Goal: Task Accomplishment & Management: Complete application form

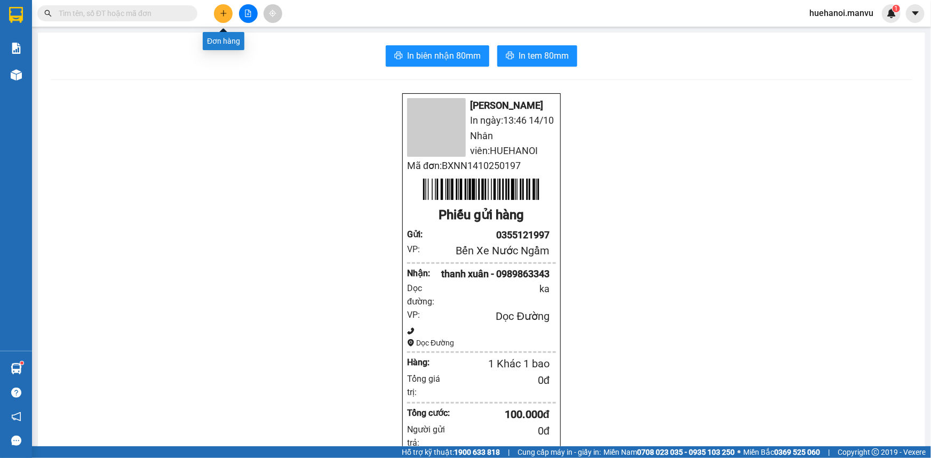
click at [221, 14] on icon "plus" at bounding box center [223, 13] width 7 height 7
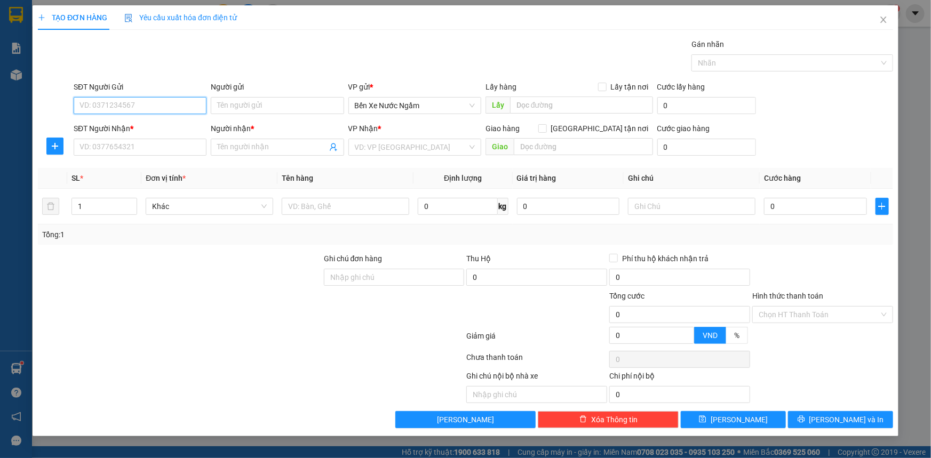
click at [192, 108] on input "SĐT Người Gửi" at bounding box center [140, 105] width 133 height 17
type input "0912813116"
click at [149, 125] on div "0912813116 - tri giá ko báo" at bounding box center [140, 127] width 120 height 12
type input "tri giá ko báo"
type input "0912813116"
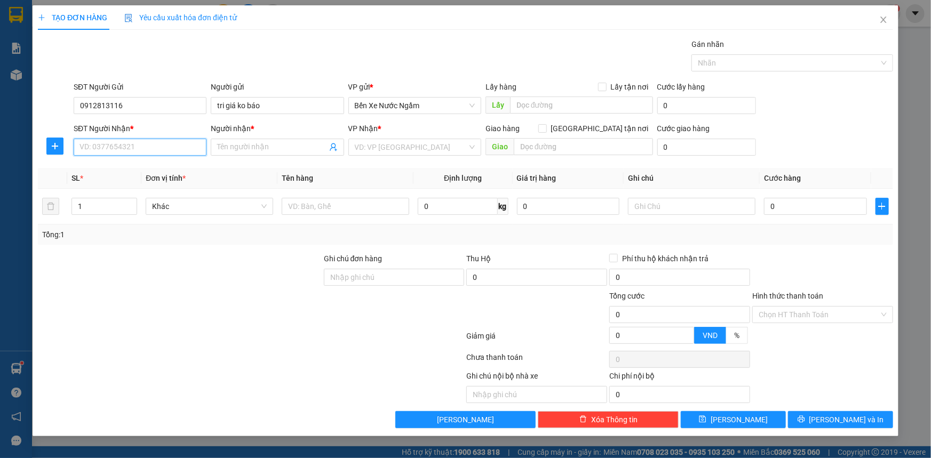
click at [155, 146] on input "SĐT Người Nhận *" at bounding box center [140, 147] width 133 height 17
type input "0988879205"
click at [121, 165] on div "0988879205 - đức anh" at bounding box center [140, 169] width 120 height 12
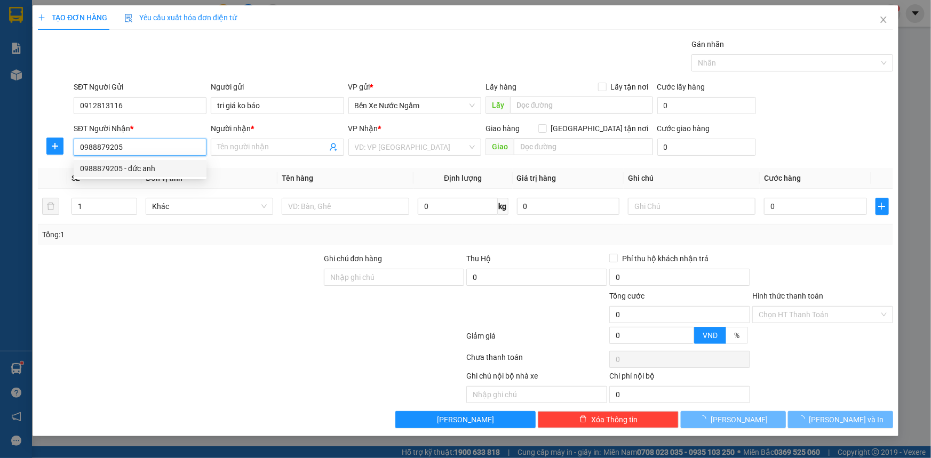
type input "đức anh"
type input "k lâm"
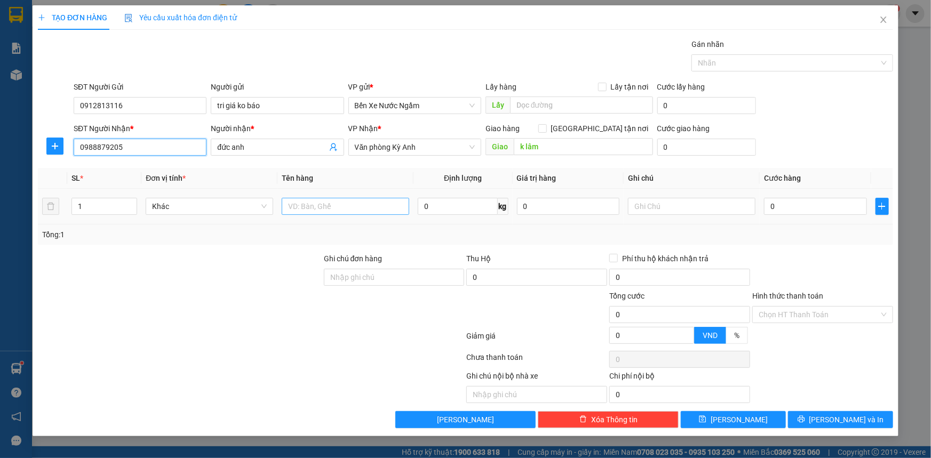
type input "0988879205"
click at [321, 208] on input "text" at bounding box center [345, 206] width 127 height 17
type input "1 xốp"
click at [836, 208] on input "0" at bounding box center [815, 206] width 103 height 17
type input "1"
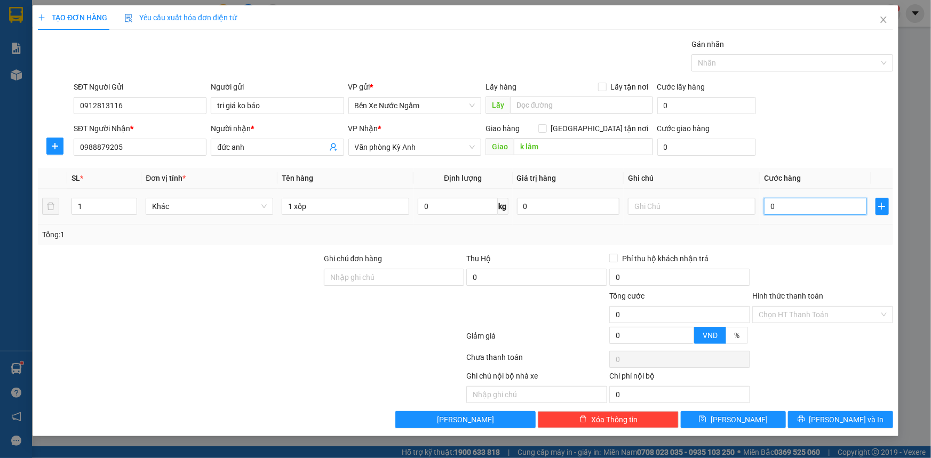
type input "1"
type input "10"
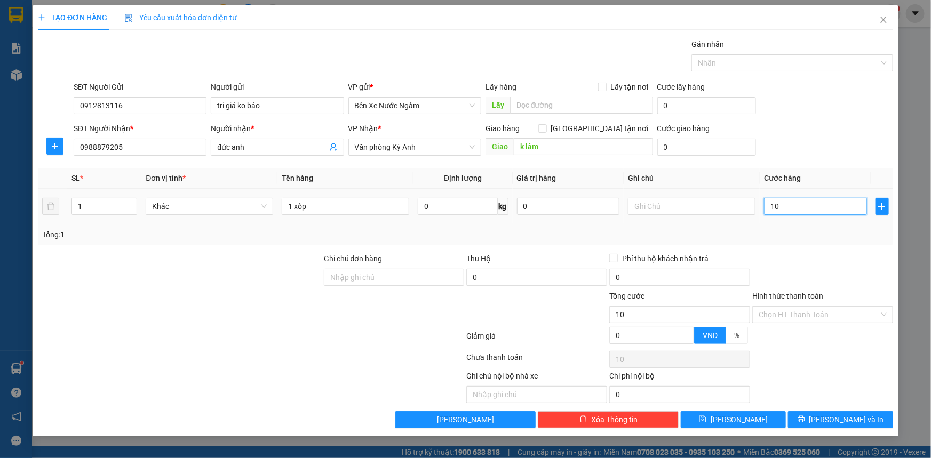
type input "100"
type input "1.000"
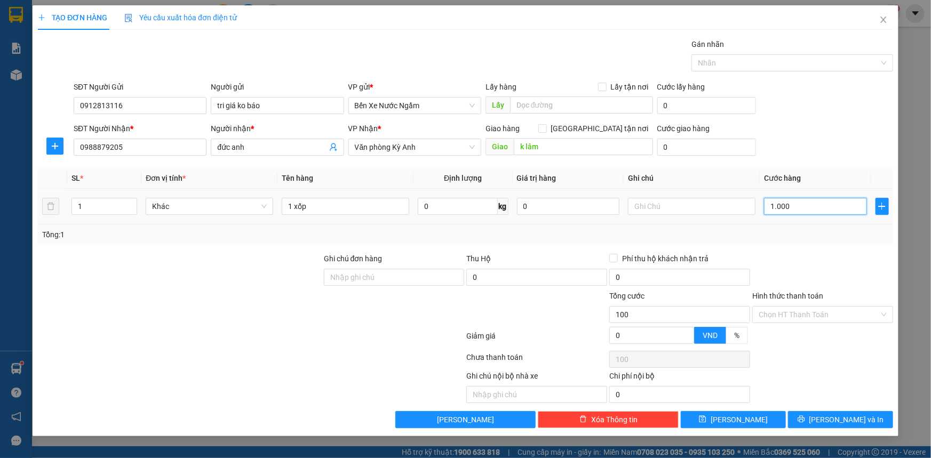
type input "1.000"
type input "10.000"
type input "100.000"
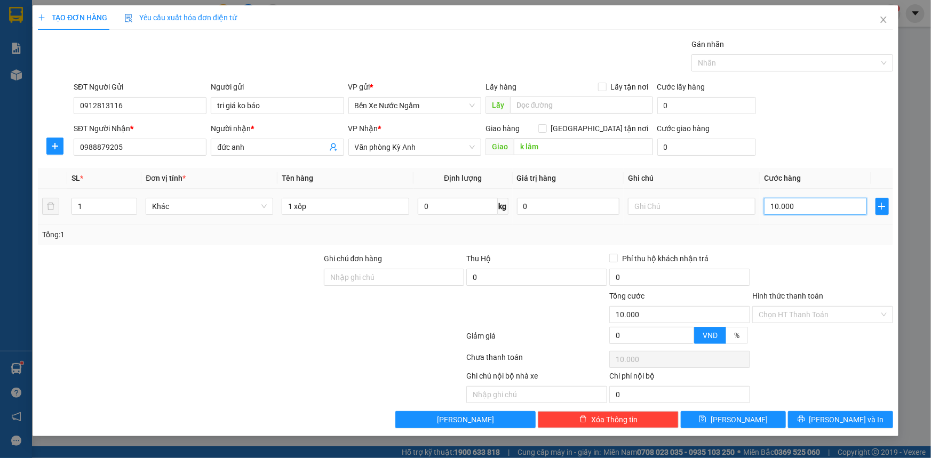
type input "100.000"
click at [801, 423] on button "[PERSON_NAME] và In" at bounding box center [840, 419] width 105 height 17
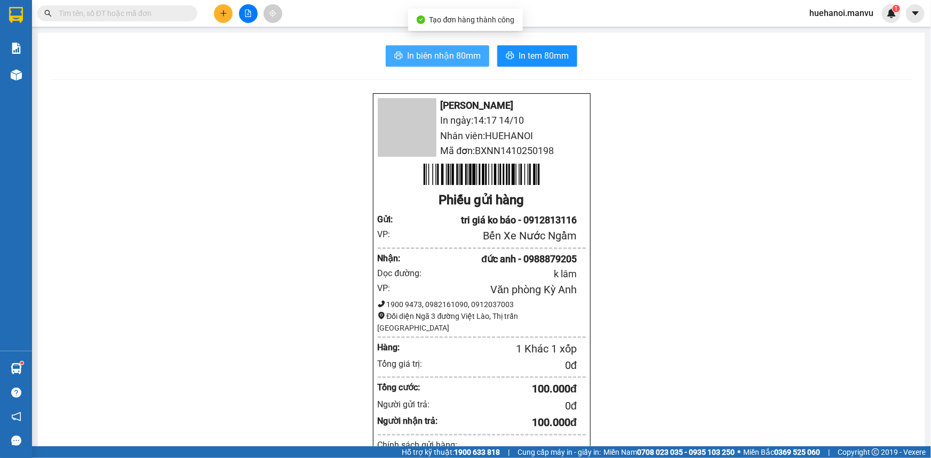
click at [427, 56] on span "In biên nhận 80mm" at bounding box center [444, 55] width 74 height 13
click at [259, 122] on div "Mận Vũ In ngày: 14:18 14/10 Nhân viên: HUEHANOI Mã đơn: BXNN1410250198 Phiếu gử…" at bounding box center [481, 436] width 861 height 686
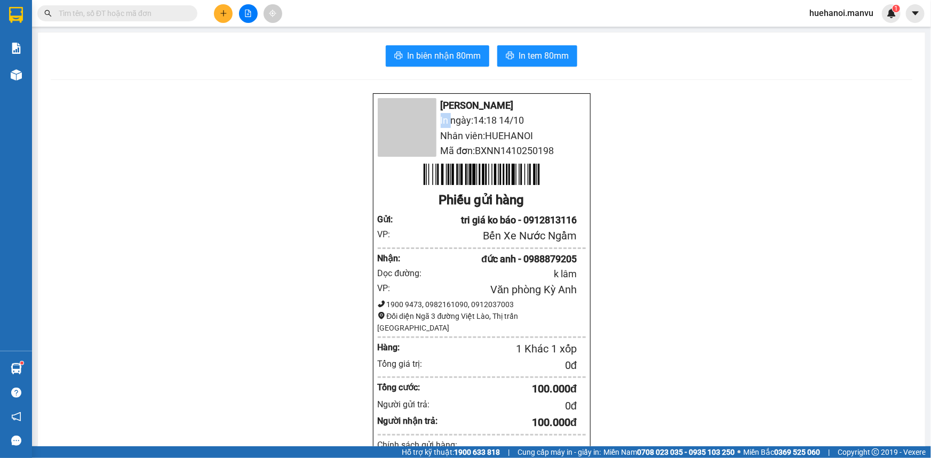
click at [259, 122] on div "Mận Vũ In ngày: 14:18 14/10 Nhân viên: HUEHANOI Mã đơn: BXNN1410250198 Phiếu gử…" at bounding box center [481, 436] width 861 height 686
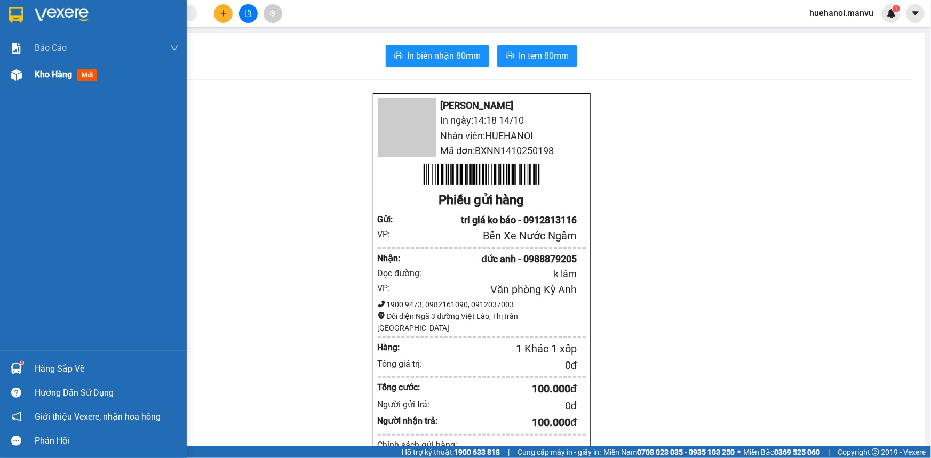
click at [55, 80] on div "Kho hàng mới" at bounding box center [68, 74] width 67 height 13
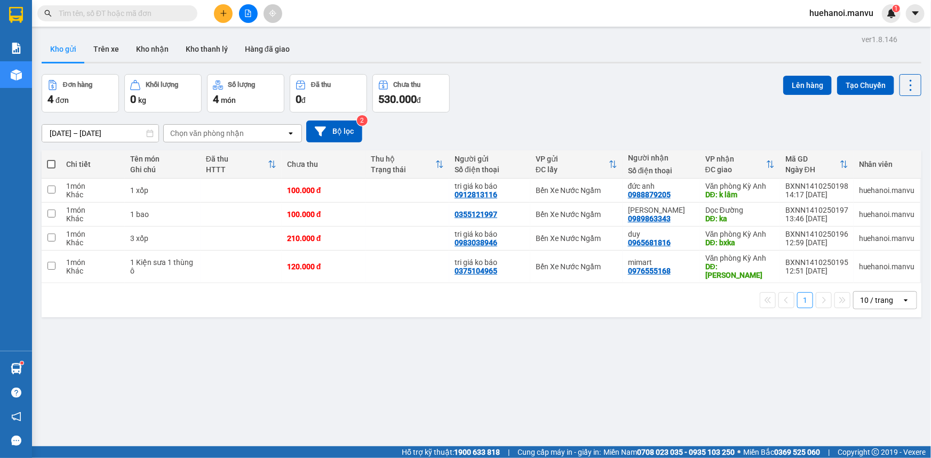
click at [52, 164] on span at bounding box center [51, 164] width 9 height 9
click at [51, 159] on input "checkbox" at bounding box center [51, 159] width 0 height 0
checkbox input "true"
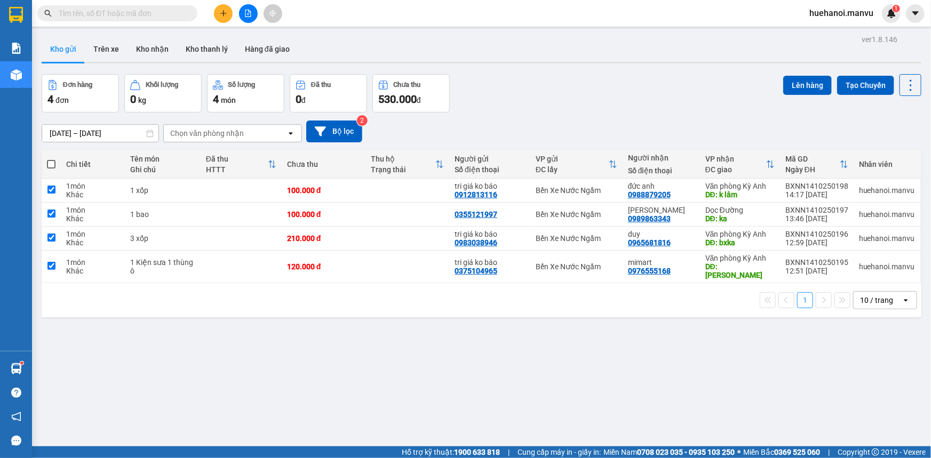
checkbox input "true"
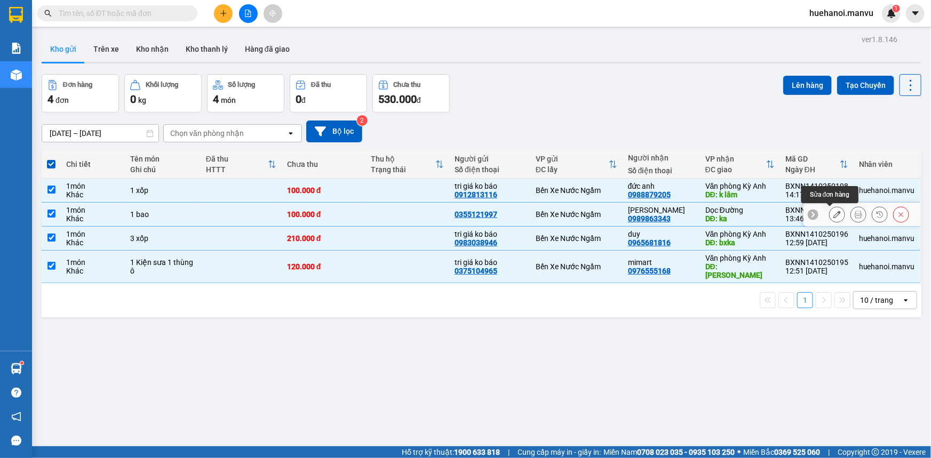
click at [833, 213] on icon at bounding box center [836, 214] width 7 height 7
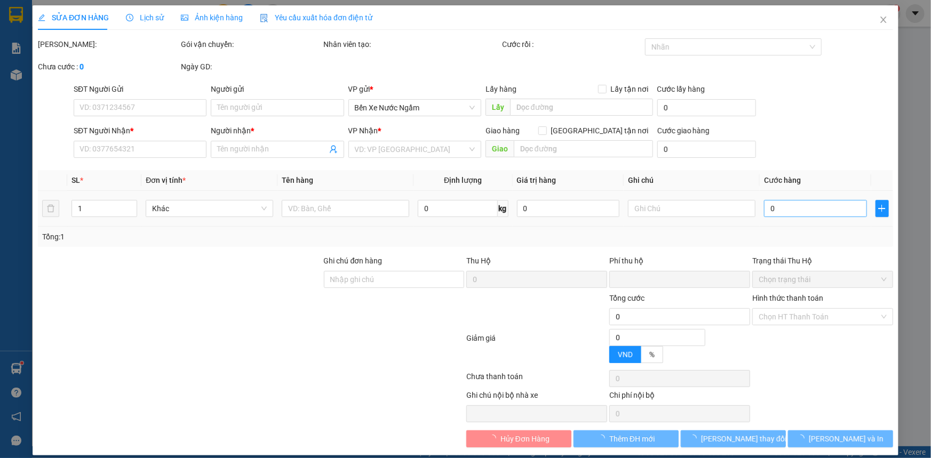
type input "0355121997"
type input "0989863343"
type input "thanh xuân"
type input "ka"
type input "0"
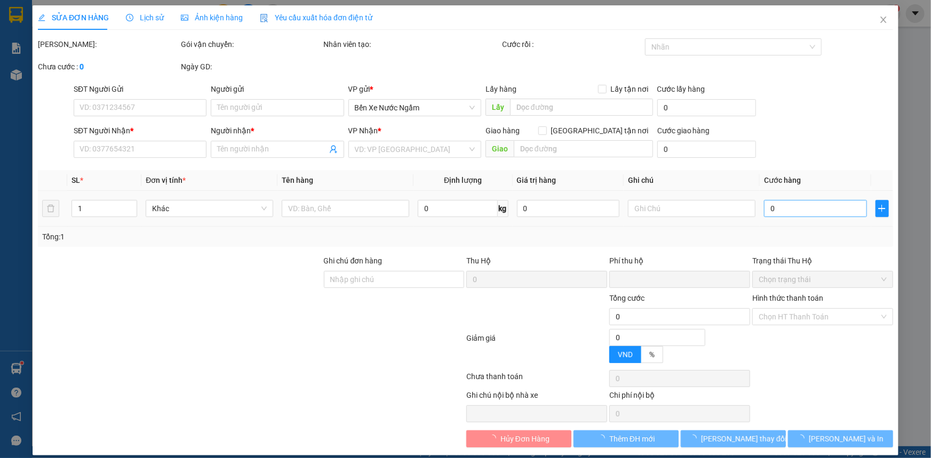
type input "100.000"
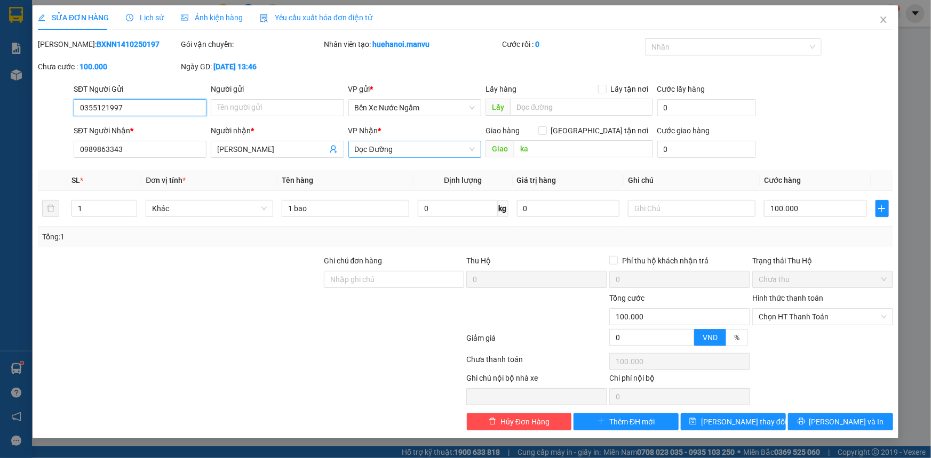
click at [396, 151] on span "Dọc Đường" at bounding box center [415, 149] width 120 height 16
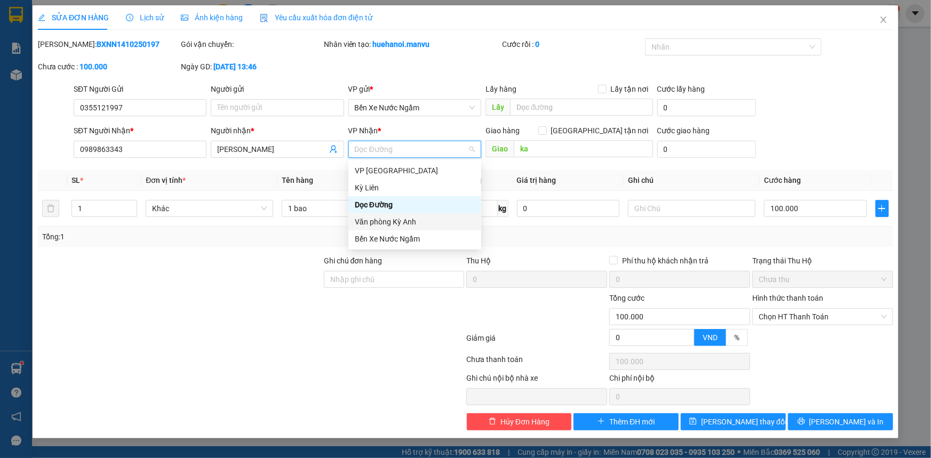
click at [406, 223] on div "Văn phòng Kỳ Anh" at bounding box center [415, 222] width 120 height 12
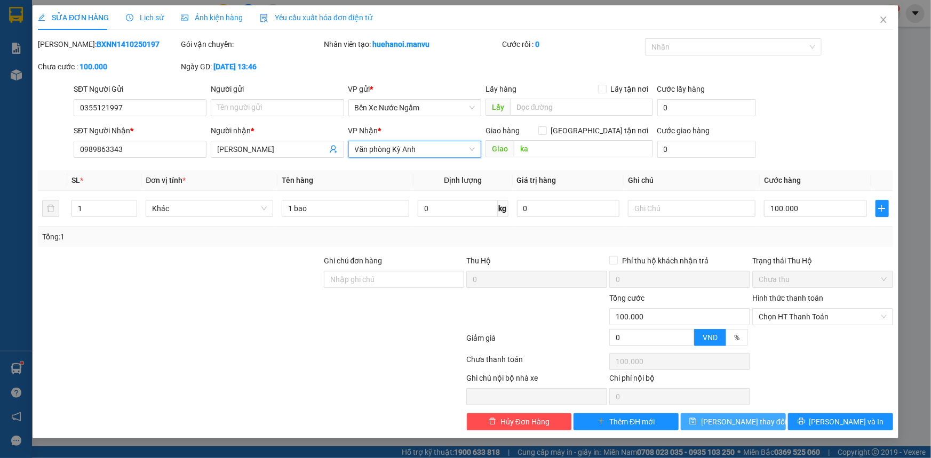
click at [768, 420] on button "[PERSON_NAME] thay đổi" at bounding box center [733, 421] width 105 height 17
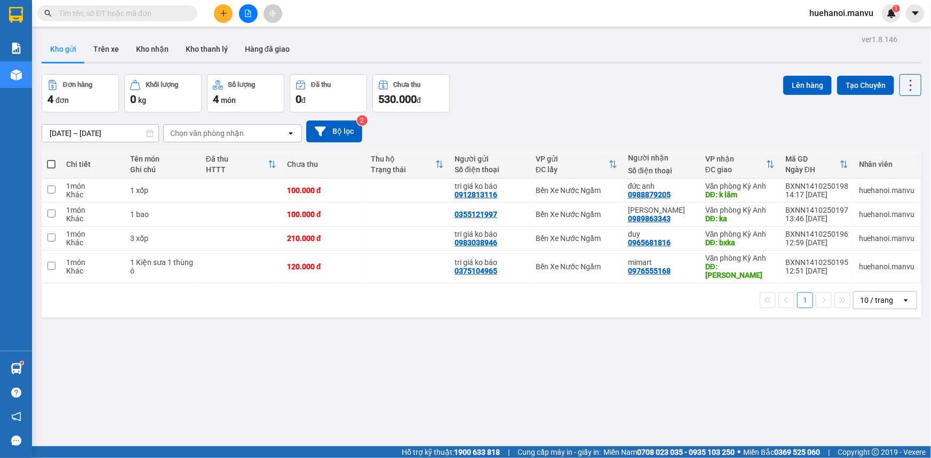
click at [50, 164] on span at bounding box center [51, 164] width 9 height 9
click at [51, 159] on input "checkbox" at bounding box center [51, 159] width 0 height 0
checkbox input "true"
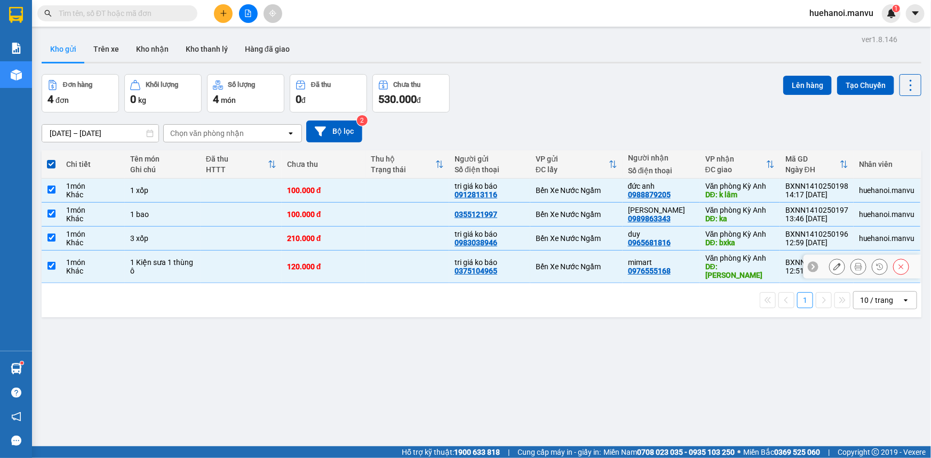
click at [51, 262] on input "checkbox" at bounding box center [51, 266] width 8 height 8
checkbox input "false"
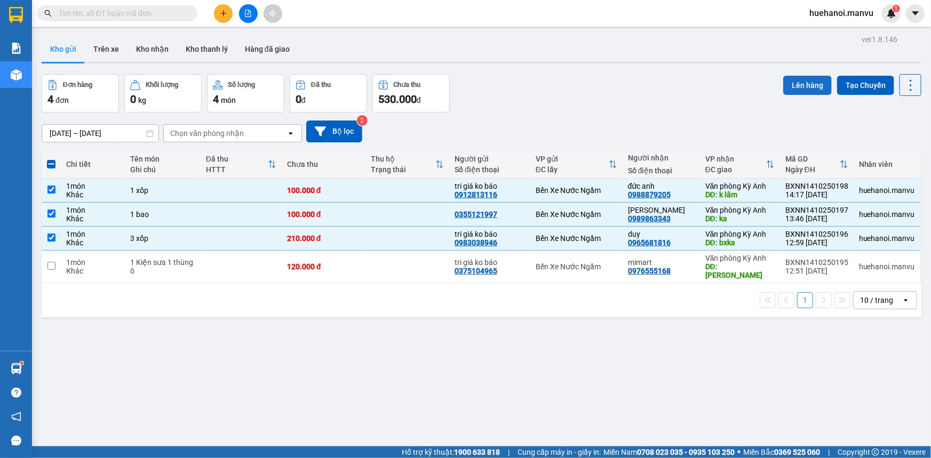
click at [811, 85] on button "Lên hàng" at bounding box center [807, 85] width 49 height 19
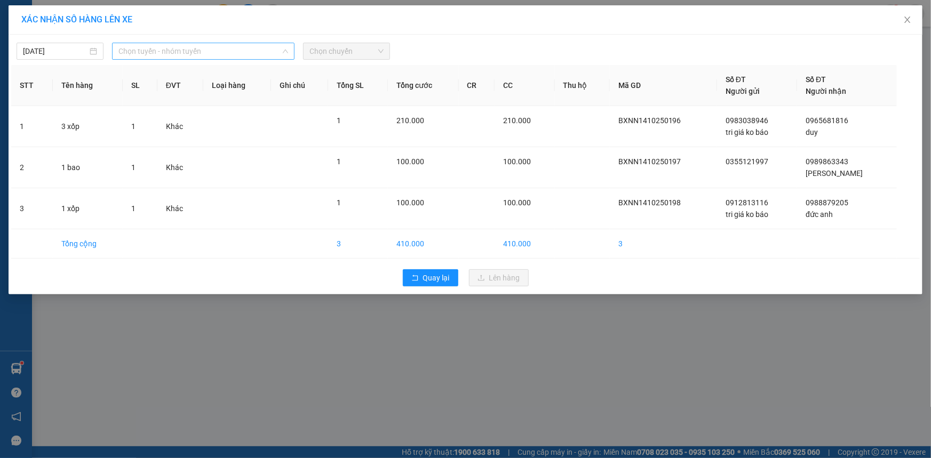
click at [142, 55] on span "Chọn tuyến - nhóm tuyến" at bounding box center [203, 51] width 170 height 16
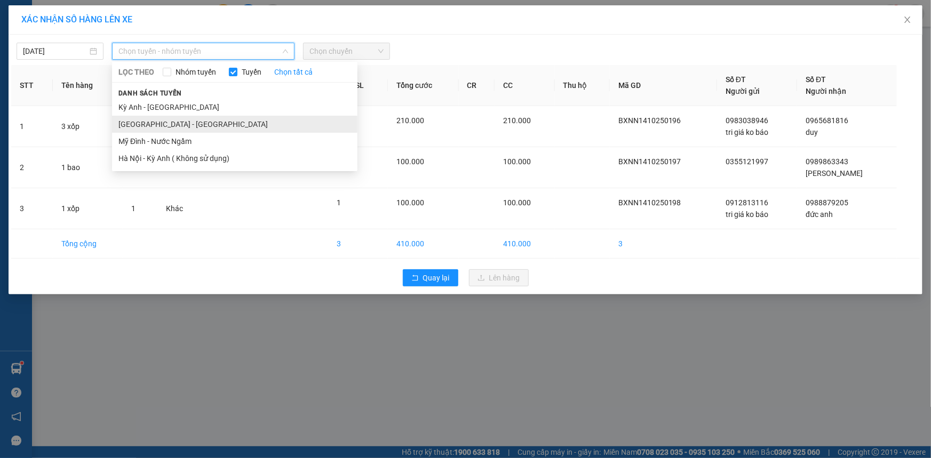
click at [148, 124] on li "[GEOGRAPHIC_DATA] - [GEOGRAPHIC_DATA]" at bounding box center [234, 124] width 245 height 17
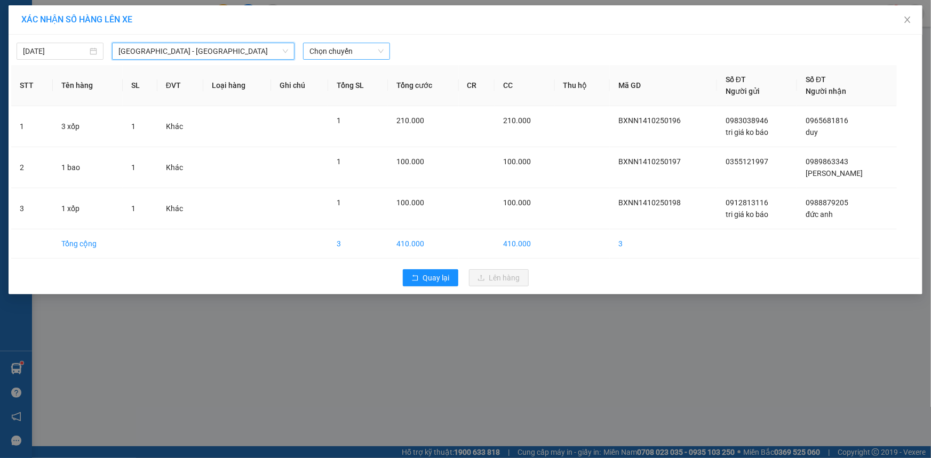
click at [337, 58] on span "Chọn chuyến" at bounding box center [346, 51] width 74 height 16
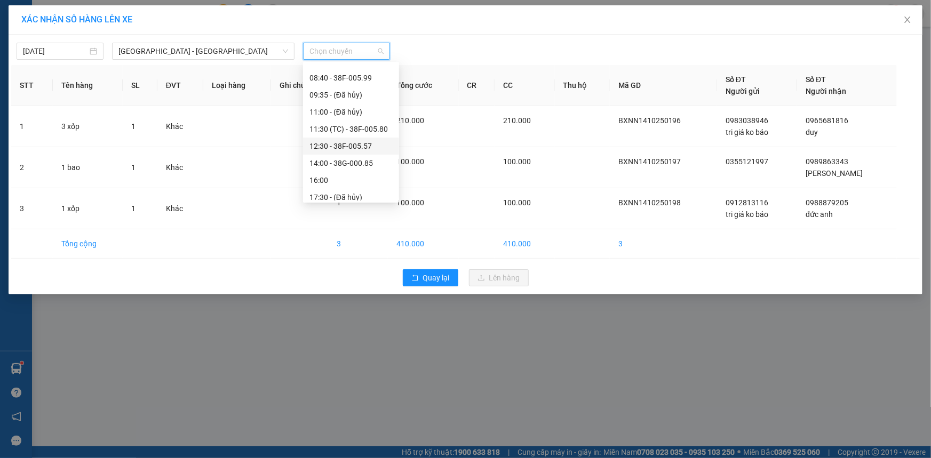
scroll to position [48, 0]
click at [425, 277] on span "Quay lại" at bounding box center [436, 278] width 27 height 12
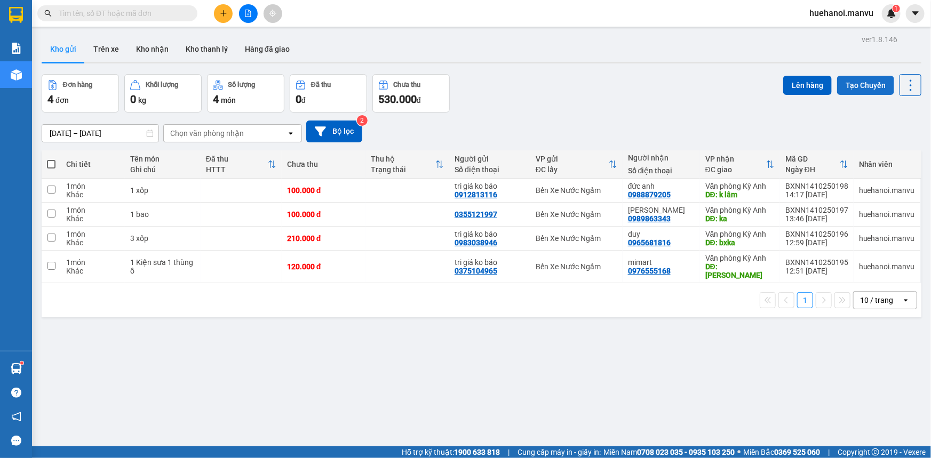
click at [852, 83] on button "Tạo Chuyến" at bounding box center [865, 85] width 57 height 19
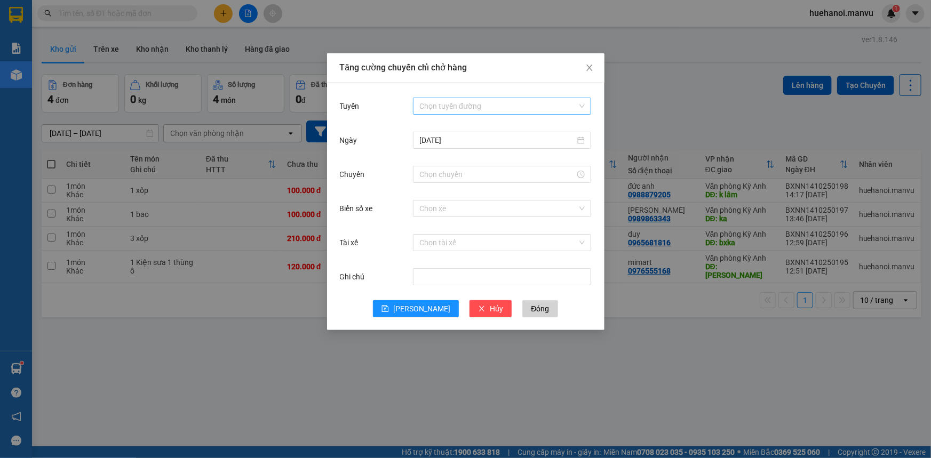
click at [429, 103] on input "Tuyến" at bounding box center [498, 106] width 158 height 16
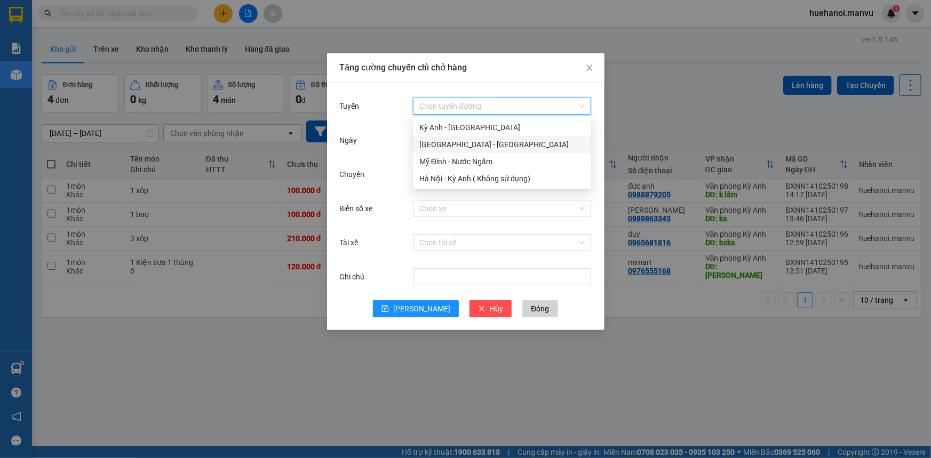
click at [442, 142] on div "[GEOGRAPHIC_DATA] - [GEOGRAPHIC_DATA]" at bounding box center [501, 145] width 165 height 12
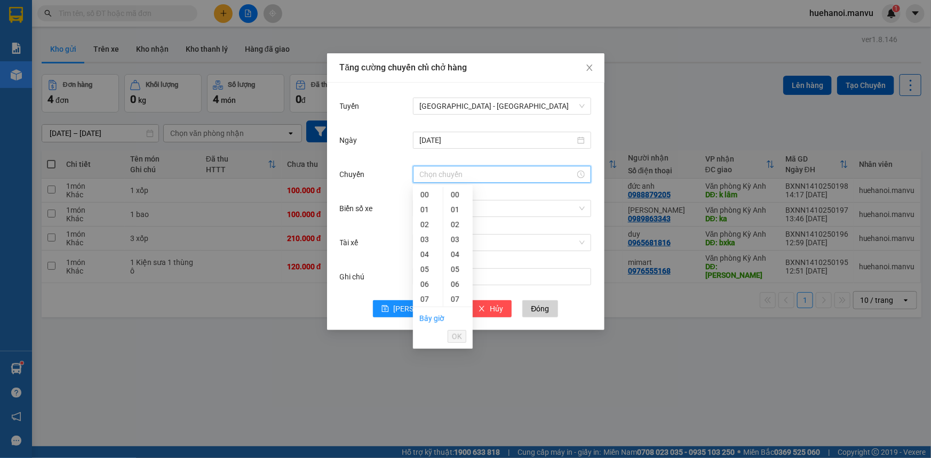
click at [454, 171] on input "Chuyến" at bounding box center [497, 175] width 156 height 12
click at [424, 261] on div "14" at bounding box center [428, 258] width 30 height 15
click at [457, 236] on div "32" at bounding box center [457, 236] width 29 height 15
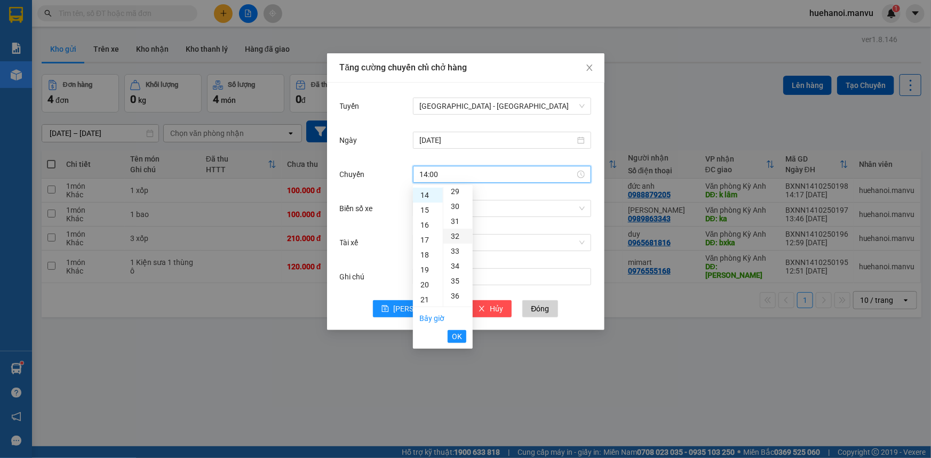
type input "14:32"
click at [457, 338] on span "OK" at bounding box center [457, 337] width 10 height 12
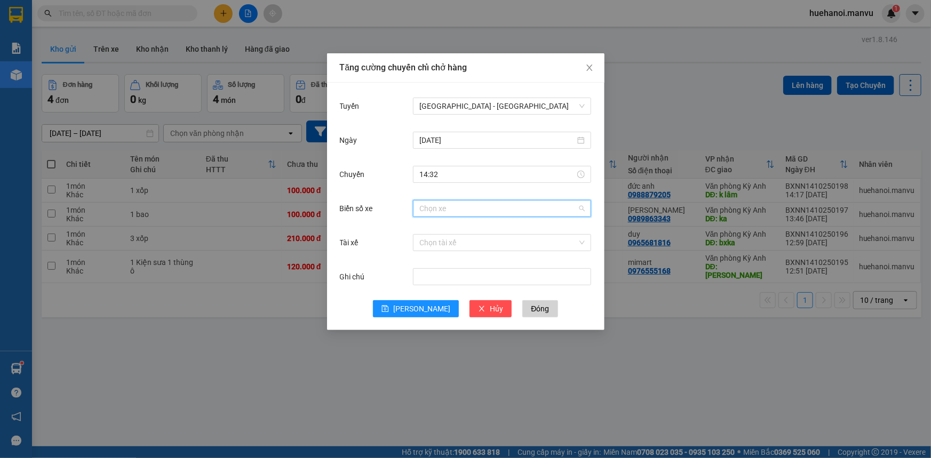
click at [437, 214] on input "Biển số xe" at bounding box center [498, 209] width 158 height 16
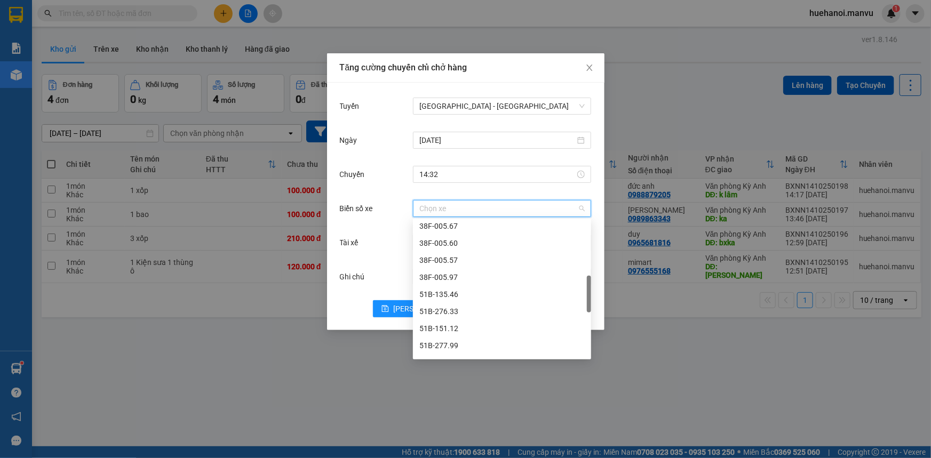
scroll to position [339, 0]
click at [448, 349] on div "38G-000.85" at bounding box center [501, 351] width 165 height 12
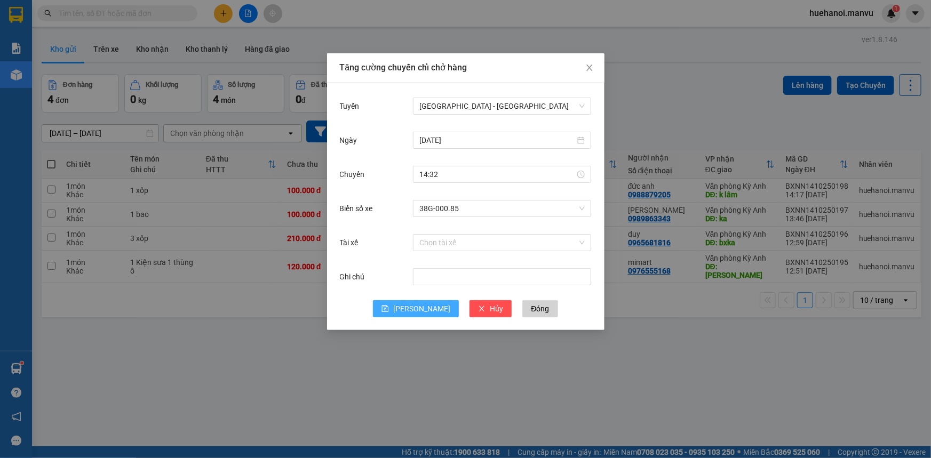
click at [430, 310] on button "[PERSON_NAME]" at bounding box center [416, 308] width 86 height 17
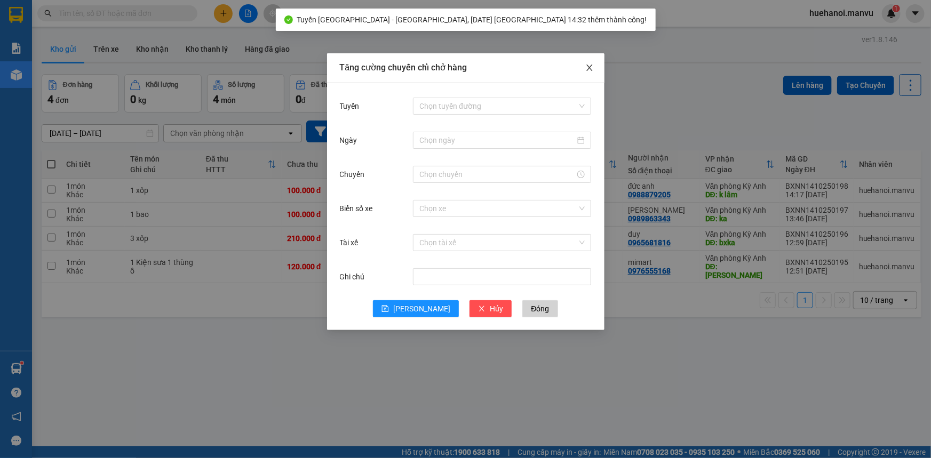
click at [586, 69] on icon "close" at bounding box center [589, 67] width 9 height 9
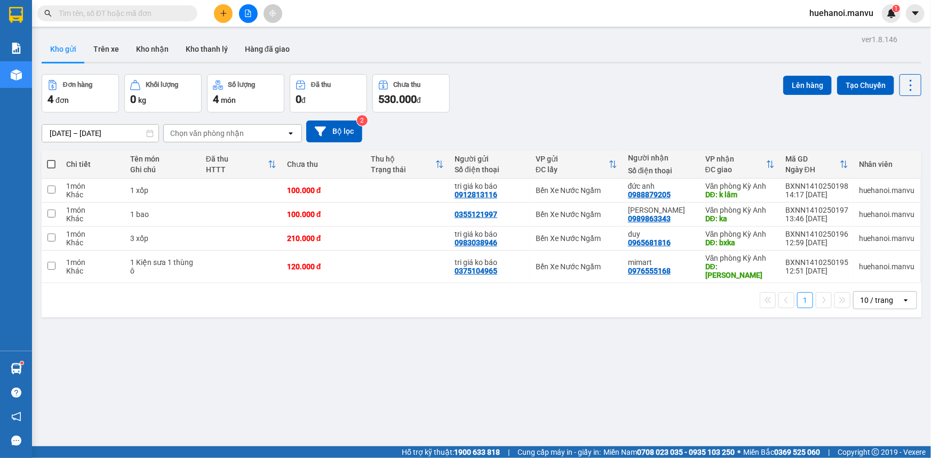
click at [56, 162] on th at bounding box center [51, 164] width 19 height 28
click at [52, 162] on span at bounding box center [51, 164] width 9 height 9
click at [51, 159] on input "checkbox" at bounding box center [51, 159] width 0 height 0
checkbox input "true"
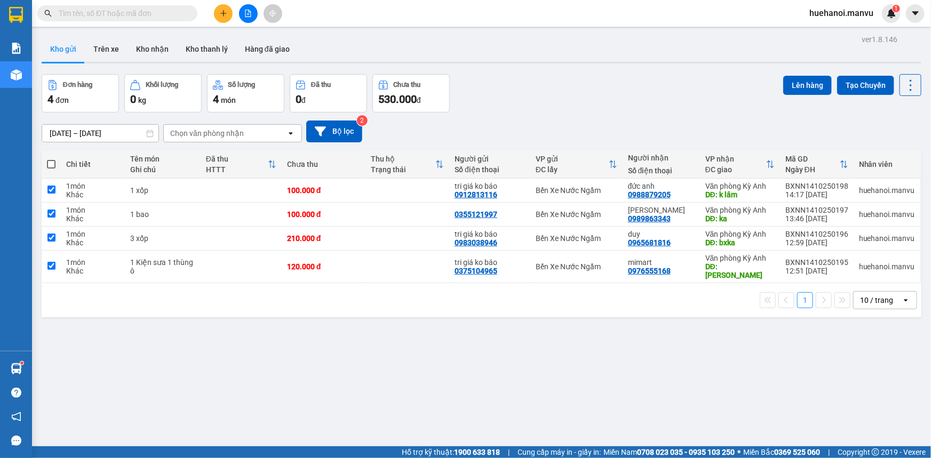
checkbox input "true"
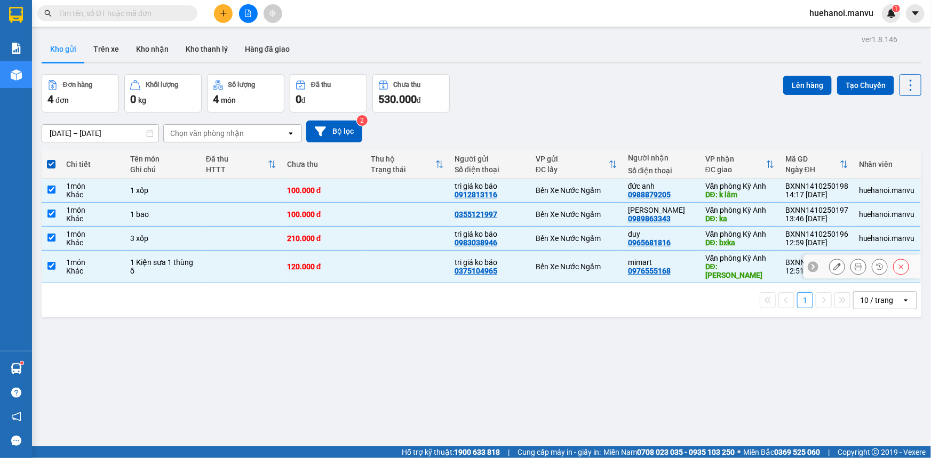
click at [50, 262] on input "checkbox" at bounding box center [51, 266] width 8 height 8
checkbox input "false"
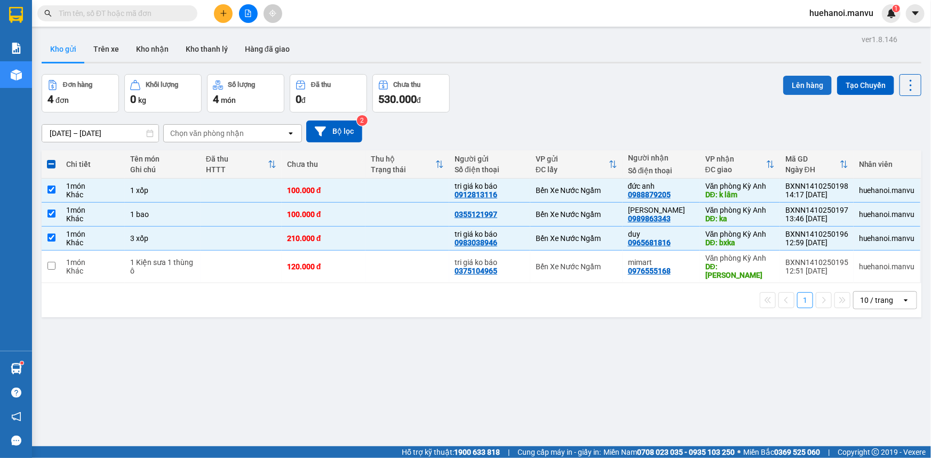
click at [810, 85] on button "Lên hàng" at bounding box center [807, 85] width 49 height 19
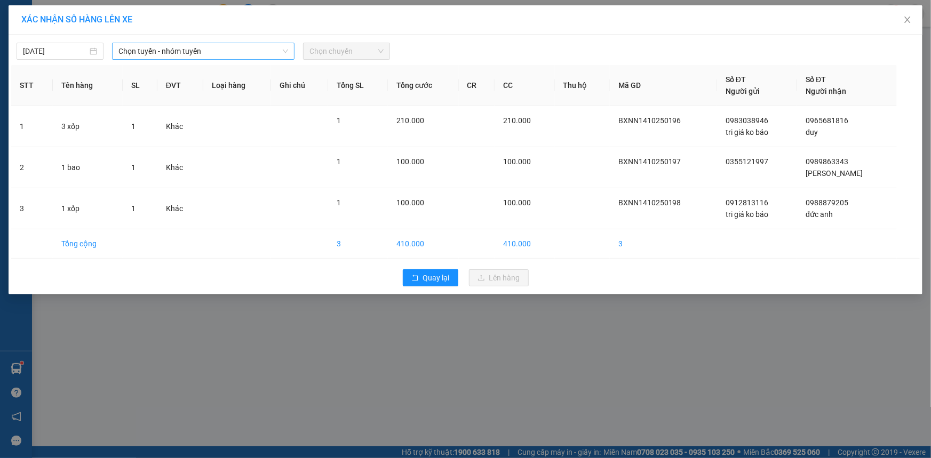
click at [164, 58] on span "Chọn tuyến - nhóm tuyến" at bounding box center [203, 51] width 170 height 16
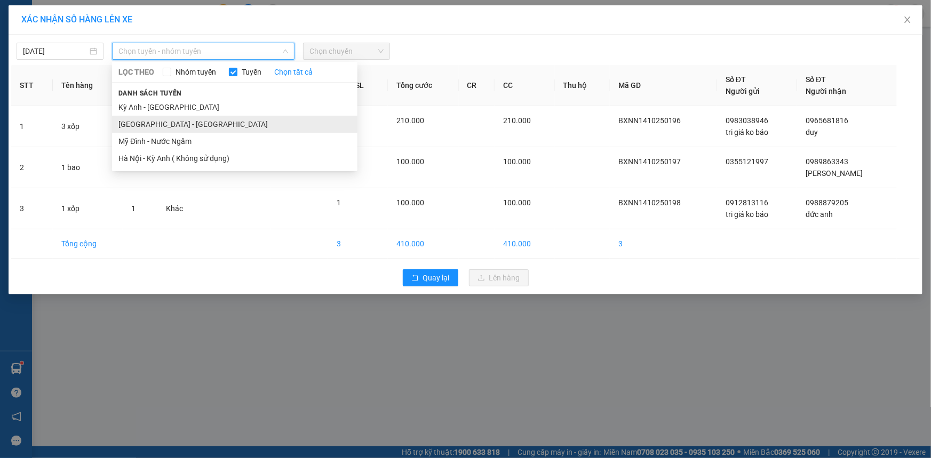
click at [144, 126] on li "[GEOGRAPHIC_DATA] - [GEOGRAPHIC_DATA]" at bounding box center [234, 124] width 245 height 17
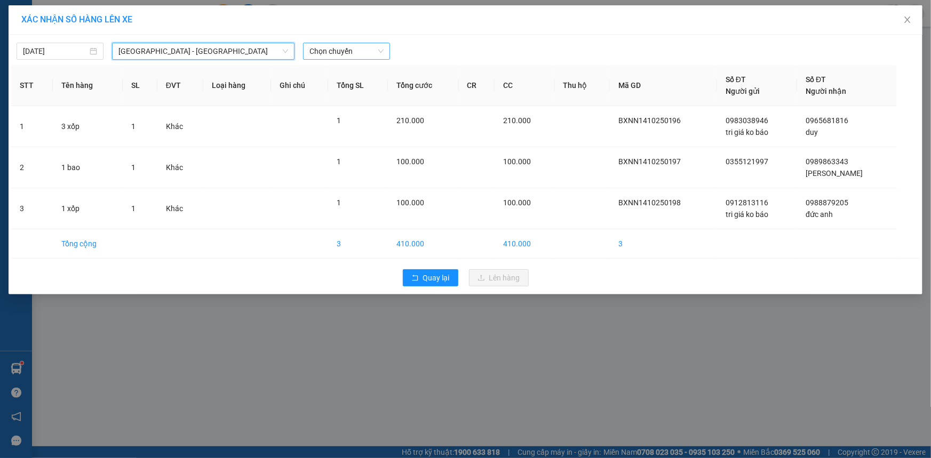
click at [326, 52] on span "Chọn chuyến" at bounding box center [346, 51] width 74 height 16
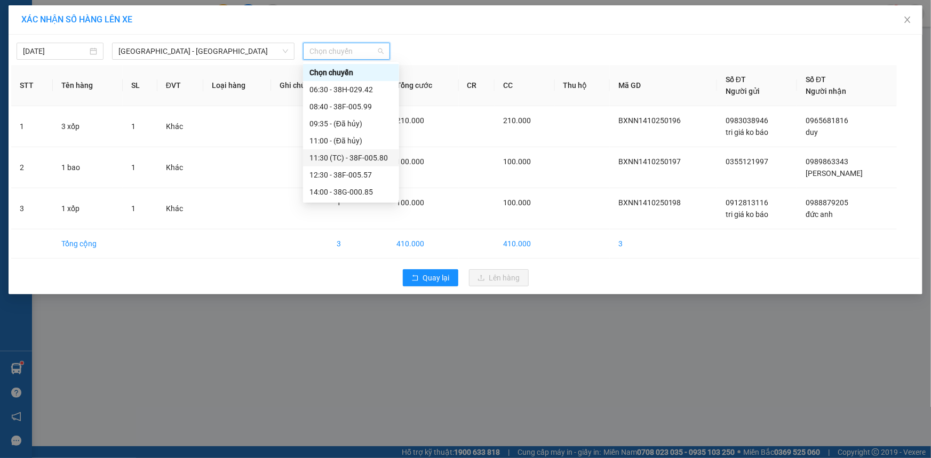
scroll to position [48, 0]
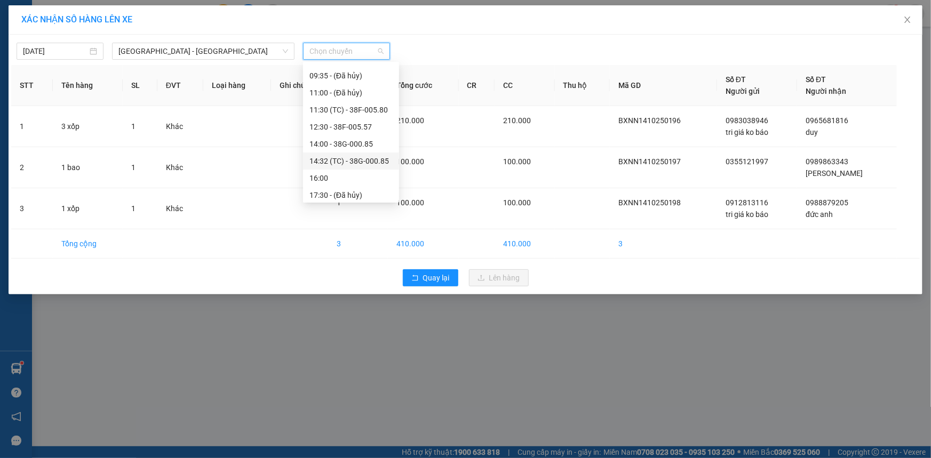
click at [327, 159] on div "14:32 (TC) - 38G-000.85" at bounding box center [350, 161] width 83 height 12
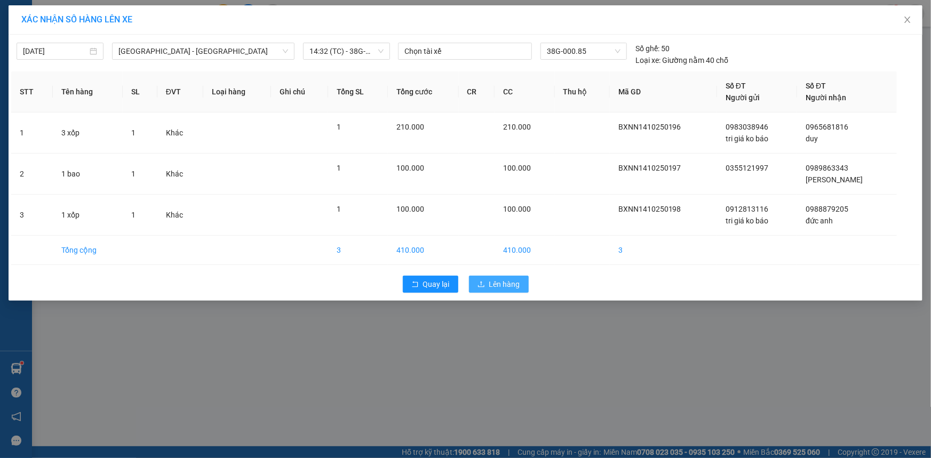
click at [493, 286] on span "Lên hàng" at bounding box center [504, 284] width 31 height 12
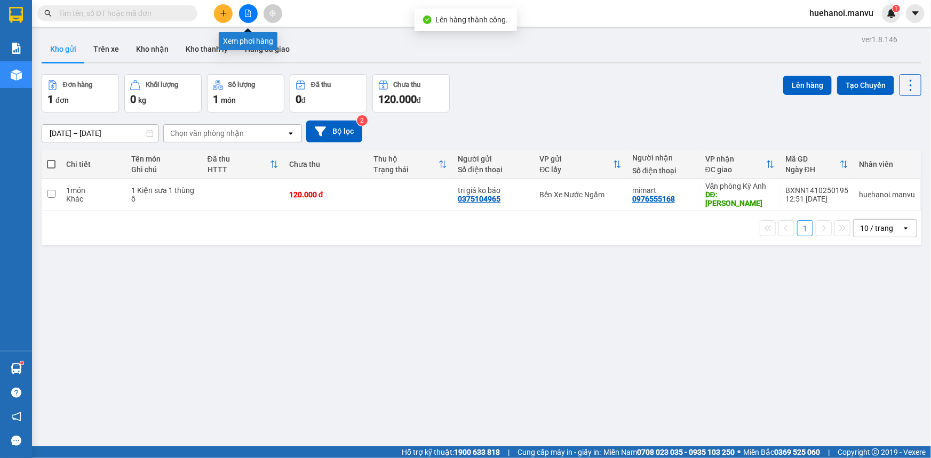
click at [251, 10] on icon "file-add" at bounding box center [247, 13] width 7 height 7
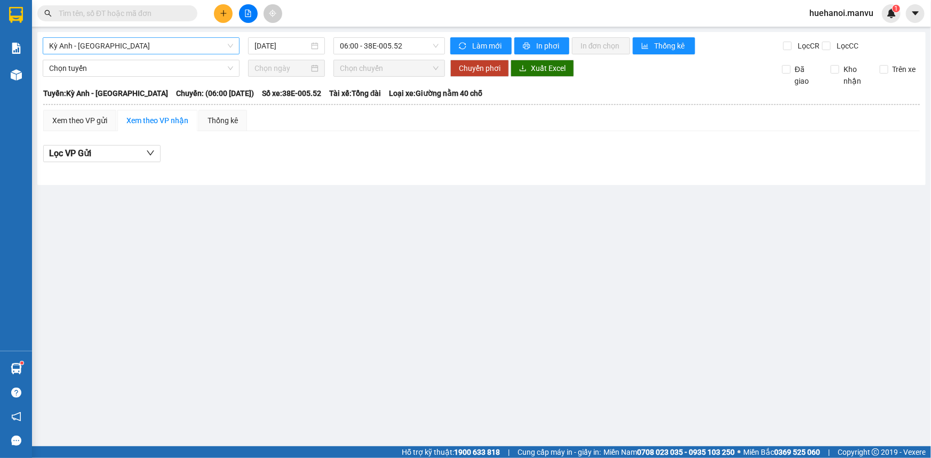
click at [146, 43] on span "Kỳ Anh - [GEOGRAPHIC_DATA]" at bounding box center [141, 46] width 184 height 16
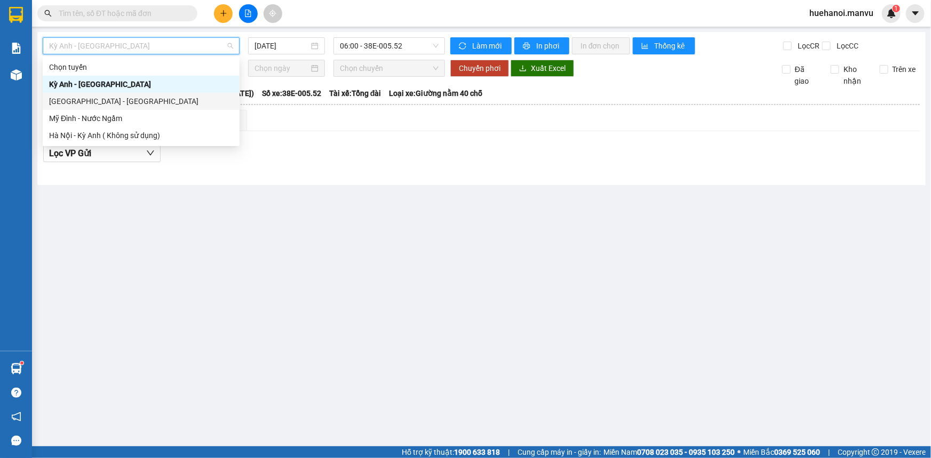
click at [118, 96] on div "[GEOGRAPHIC_DATA] - [GEOGRAPHIC_DATA]" at bounding box center [141, 101] width 184 height 12
type input "[DATE]"
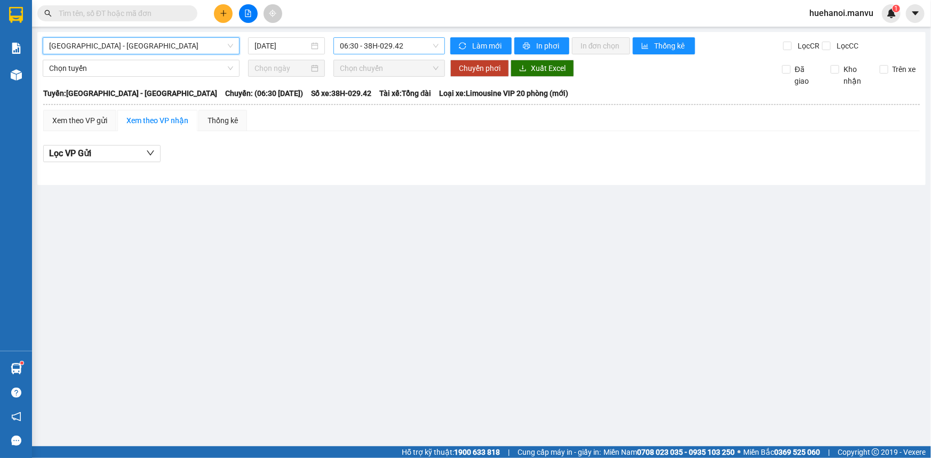
click at [385, 41] on span "06:30 - 38H-029.42" at bounding box center [389, 46] width 99 height 16
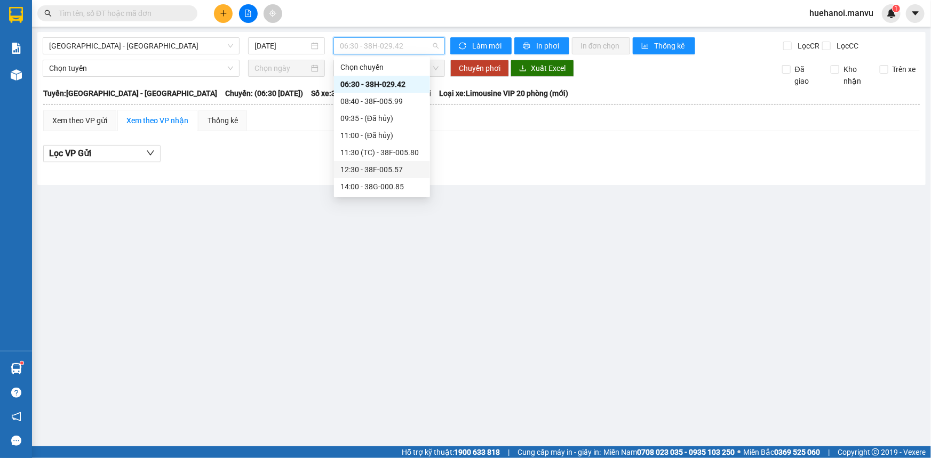
scroll to position [48, 0]
click at [367, 159] on div "14:32 (TC) - 38G-000.85" at bounding box center [381, 156] width 83 height 12
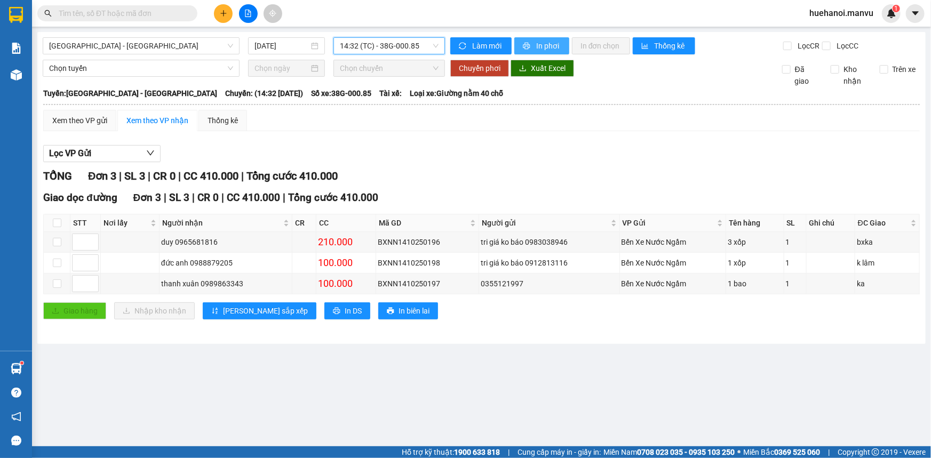
click at [538, 47] on span "In phơi" at bounding box center [548, 46] width 25 height 12
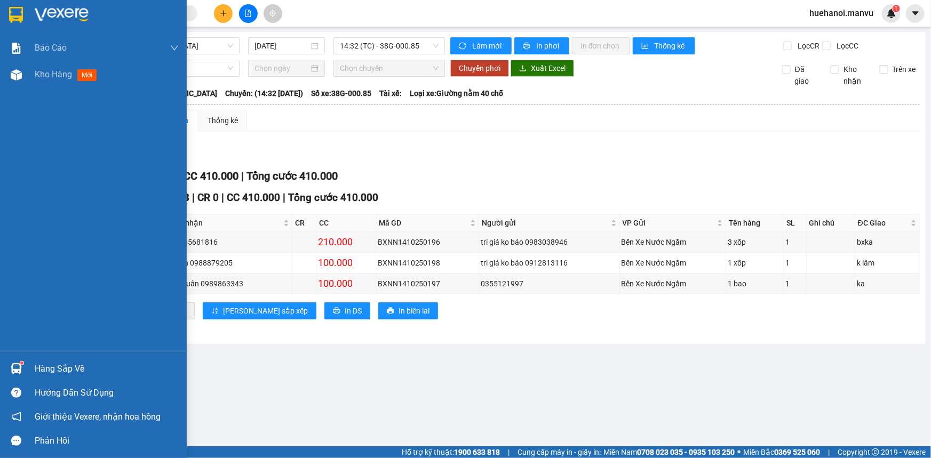
drag, startPoint x: 60, startPoint y: 74, endPoint x: 66, endPoint y: 161, distance: 87.1
click at [60, 74] on span "Kho hàng" at bounding box center [53, 74] width 37 height 10
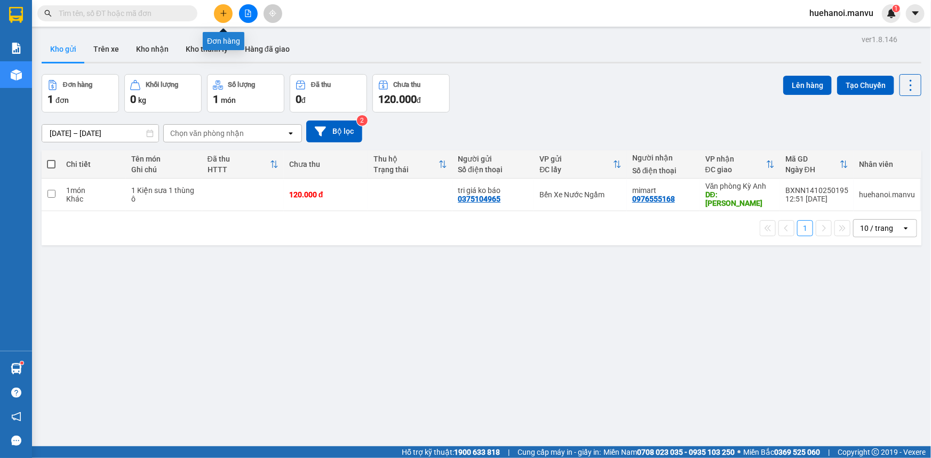
click at [220, 13] on icon "plus" at bounding box center [223, 13] width 7 height 7
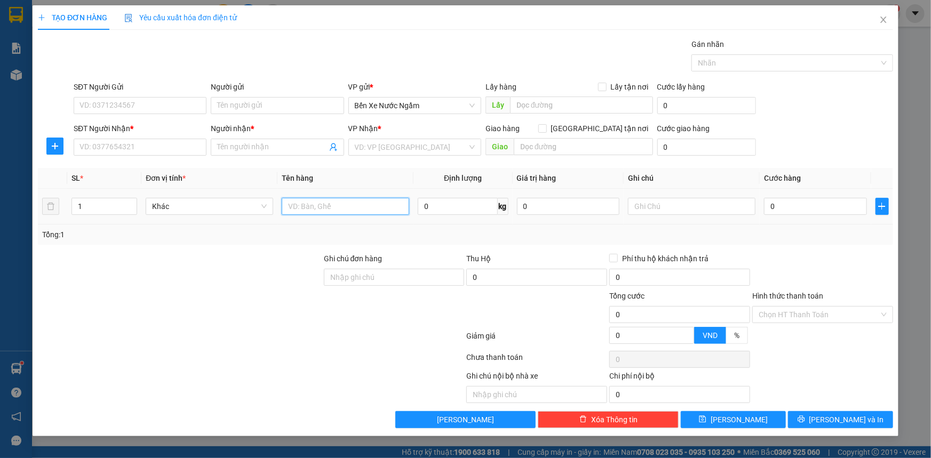
click at [315, 210] on input "text" at bounding box center [345, 206] width 127 height 17
type input "1 vòng sat"
click at [177, 157] on div "SĐT Người Nhận * VD: 0377654321" at bounding box center [140, 141] width 133 height 37
click at [179, 149] on input "SĐT Người Nhận *" at bounding box center [140, 147] width 133 height 17
click at [185, 105] on input "SĐT Người Gửi" at bounding box center [140, 105] width 133 height 17
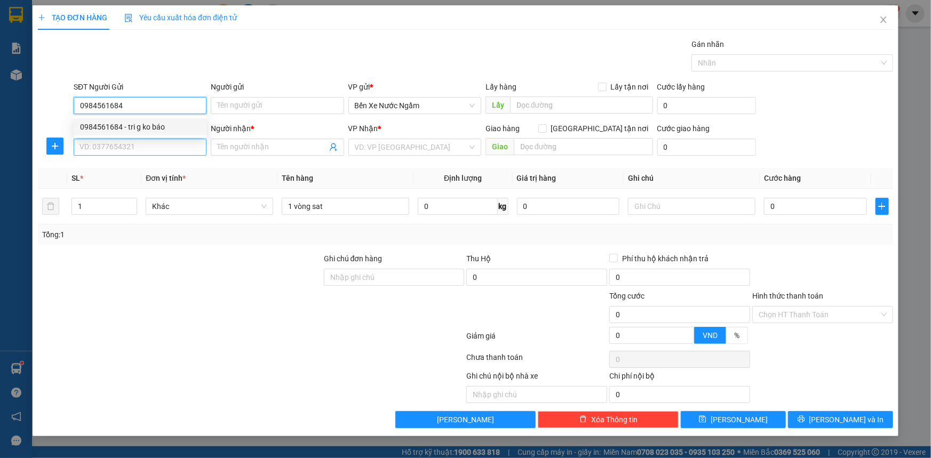
type input "0984561684"
click at [180, 151] on input "SĐT Người Nhận *" at bounding box center [140, 147] width 133 height 17
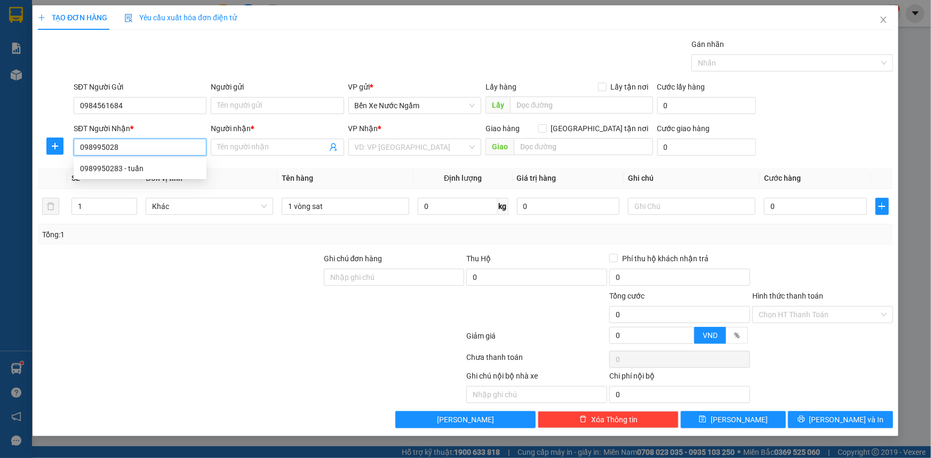
type input "0989950283"
click at [108, 164] on div "0989950283 - tuấn" at bounding box center [140, 169] width 120 height 12
type input "tuấn"
type input "kỳ thinh"
type input "0989950283"
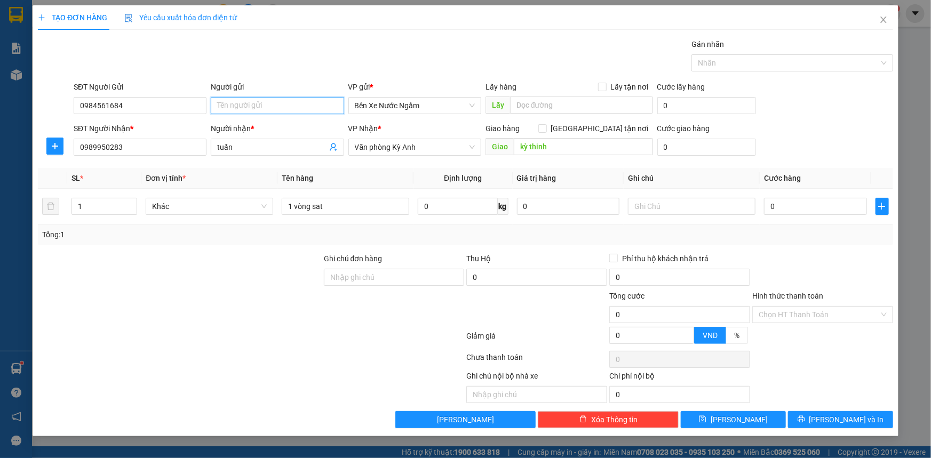
click at [229, 110] on input "Người gửi" at bounding box center [277, 105] width 133 height 17
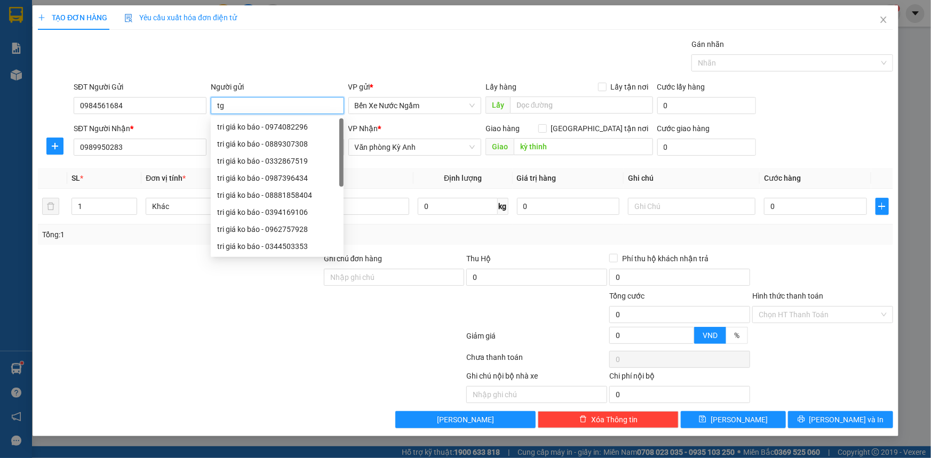
type input "t"
type input "tri giá ko báo"
click at [834, 204] on input "0" at bounding box center [815, 206] width 103 height 17
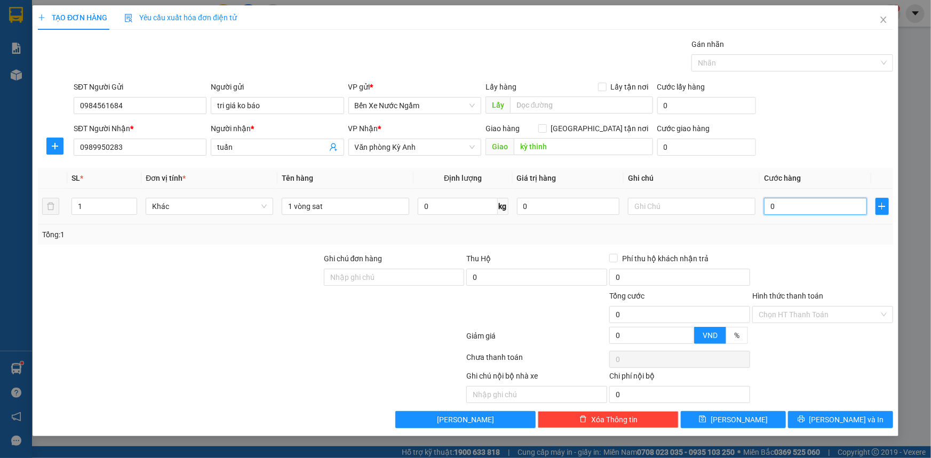
type input "5"
type input "50"
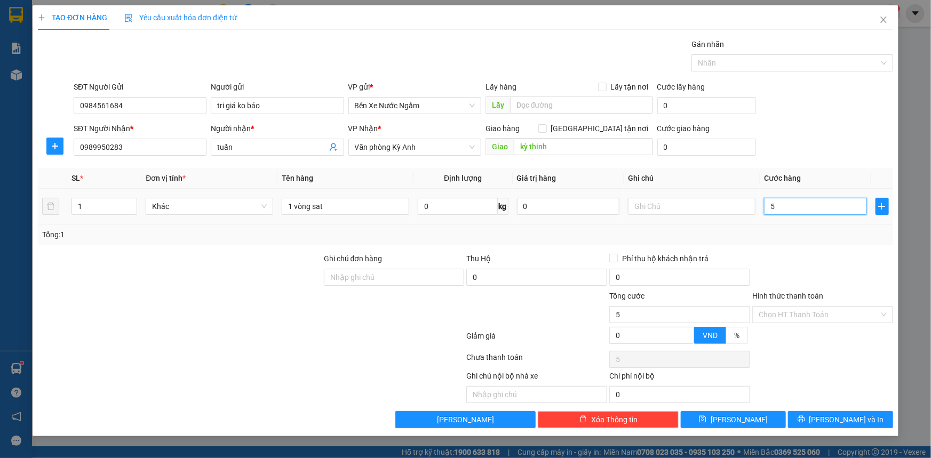
type input "50"
type input "500"
type input "5.000"
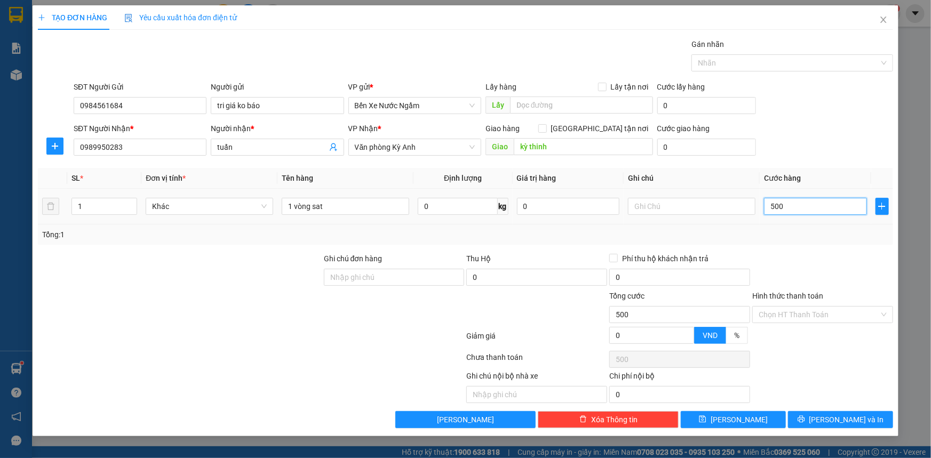
type input "5.000"
type input "50.000"
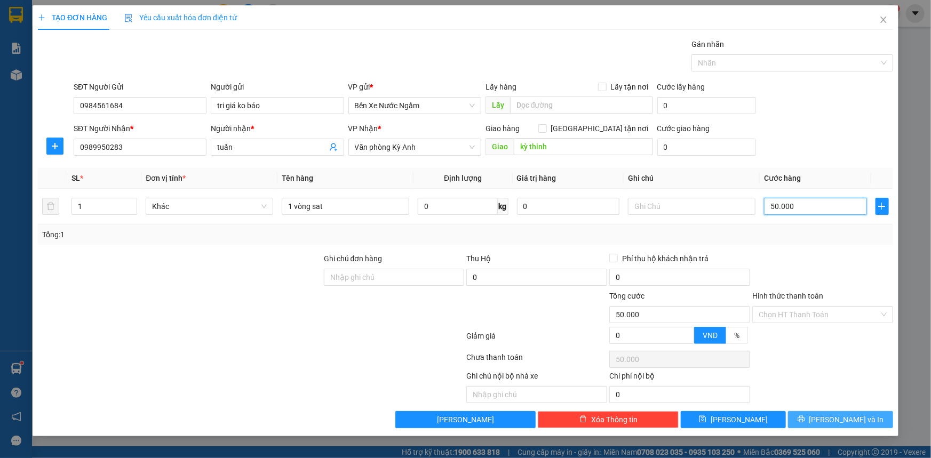
type input "50.000"
click at [837, 422] on span "[PERSON_NAME] và In" at bounding box center [846, 420] width 75 height 12
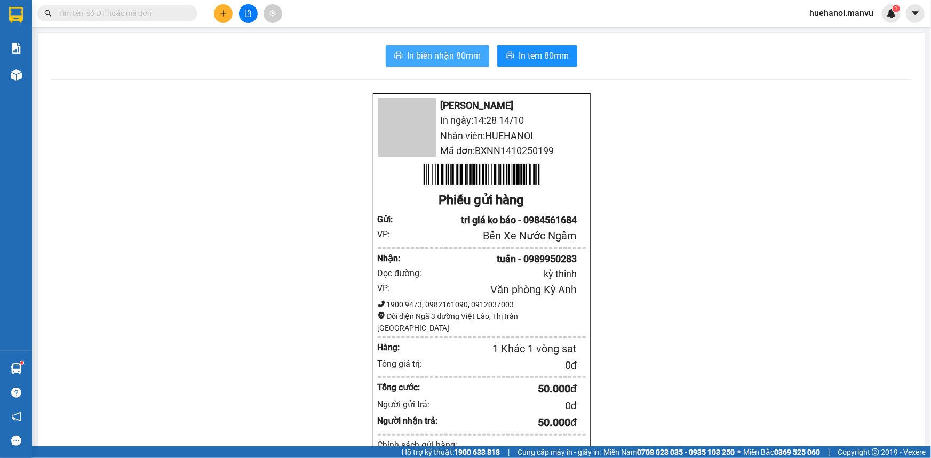
click at [452, 58] on span "In biên nhận 80mm" at bounding box center [444, 55] width 74 height 13
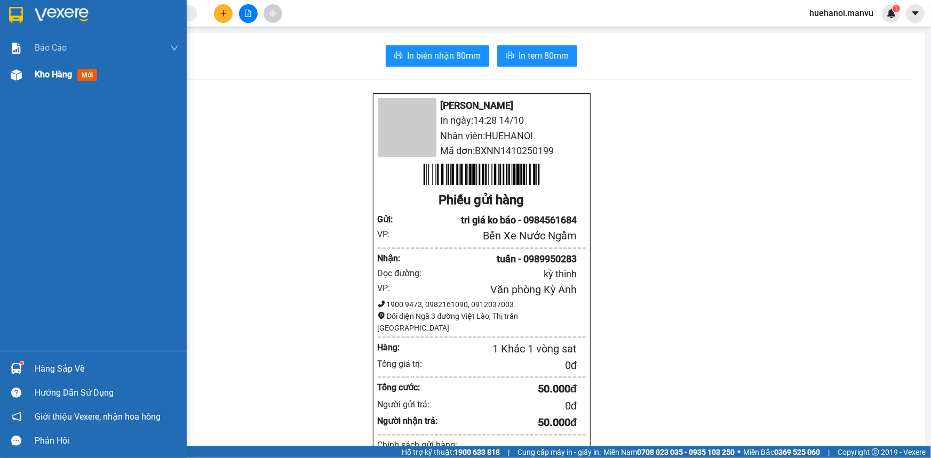
click at [63, 77] on span "Kho hàng" at bounding box center [53, 74] width 37 height 10
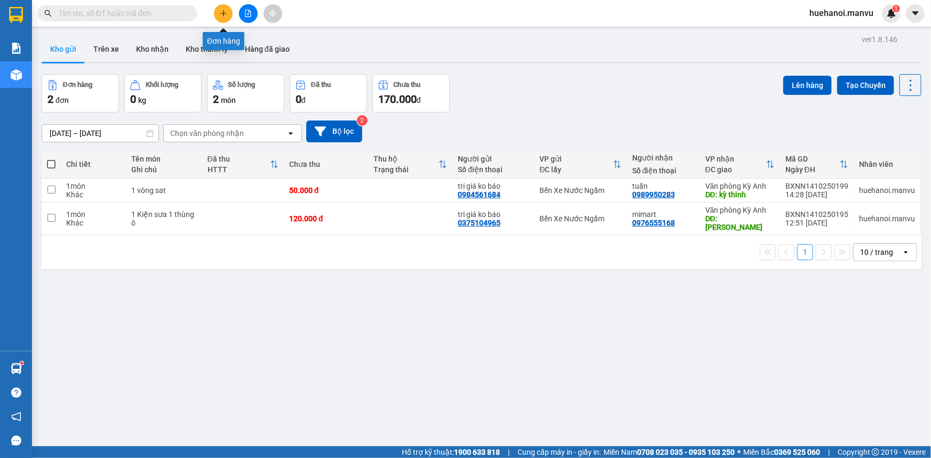
click at [223, 15] on icon "plus" at bounding box center [223, 13] width 1 height 6
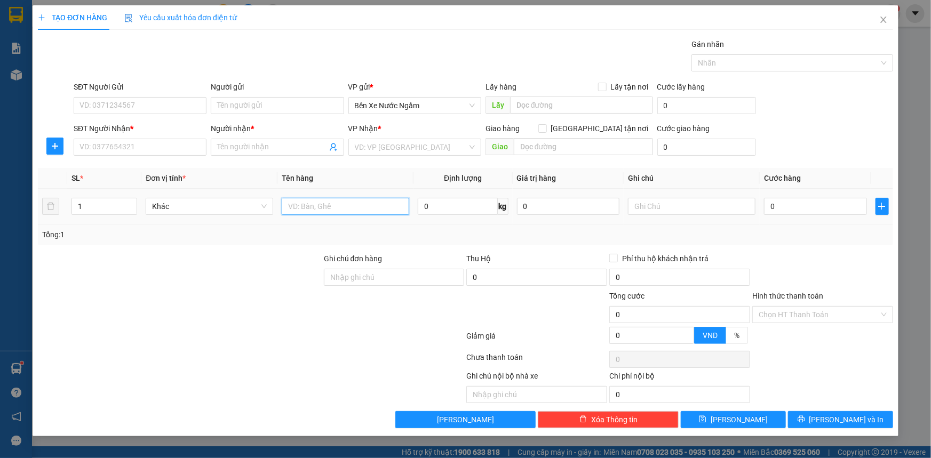
click at [325, 200] on input "text" at bounding box center [345, 206] width 127 height 17
click at [309, 210] on input "1 hôp" at bounding box center [345, 206] width 127 height 17
type input "1 hôp đ"
click at [154, 110] on input "SĐT Người Gửi" at bounding box center [140, 105] width 133 height 17
type input "0355256195"
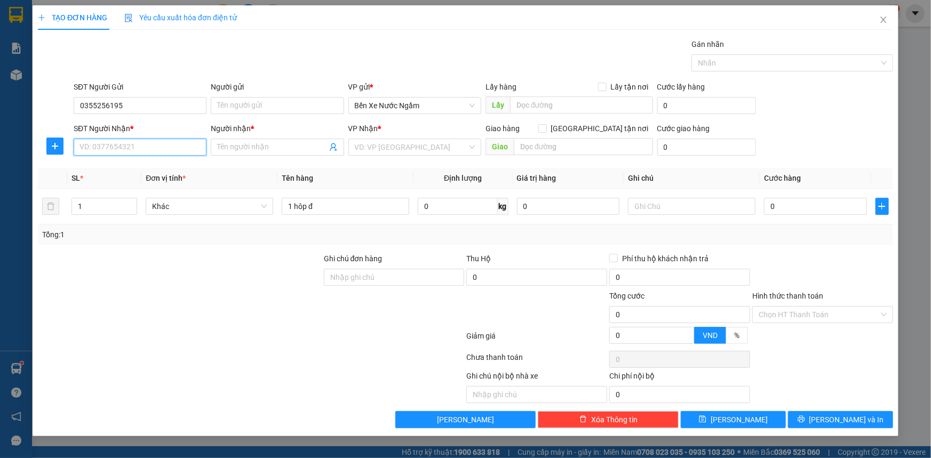
click at [145, 147] on input "SĐT Người Nhận *" at bounding box center [140, 147] width 133 height 17
type input "0936182789"
click at [137, 166] on div "0936182789 - thu hương" at bounding box center [140, 169] width 120 height 12
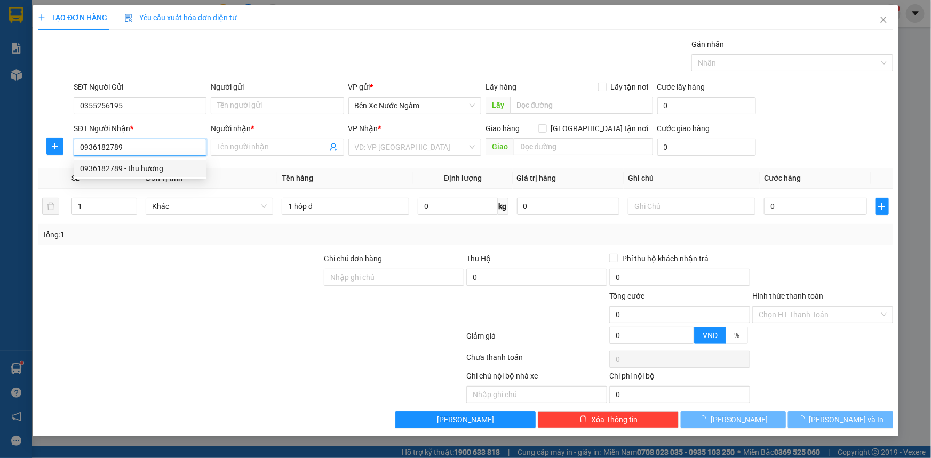
type input "thu hương"
type input "ka"
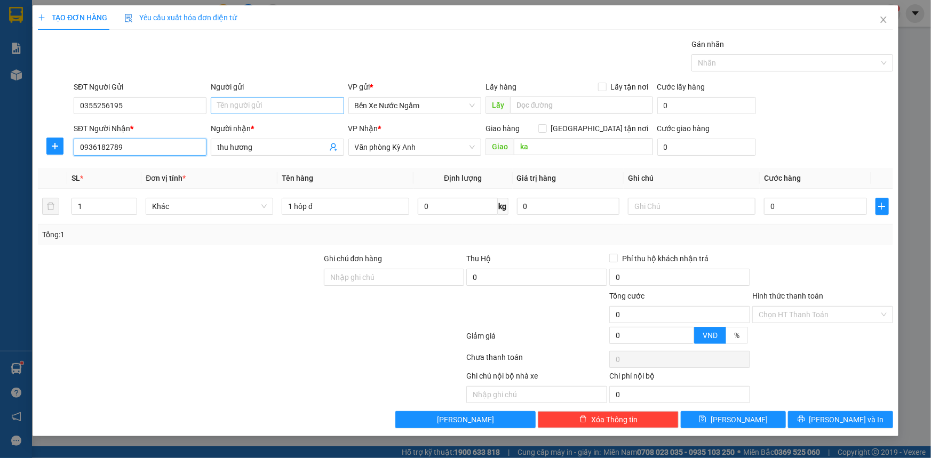
type input "0936182789"
click at [241, 105] on input "Người gửi" at bounding box center [277, 105] width 133 height 17
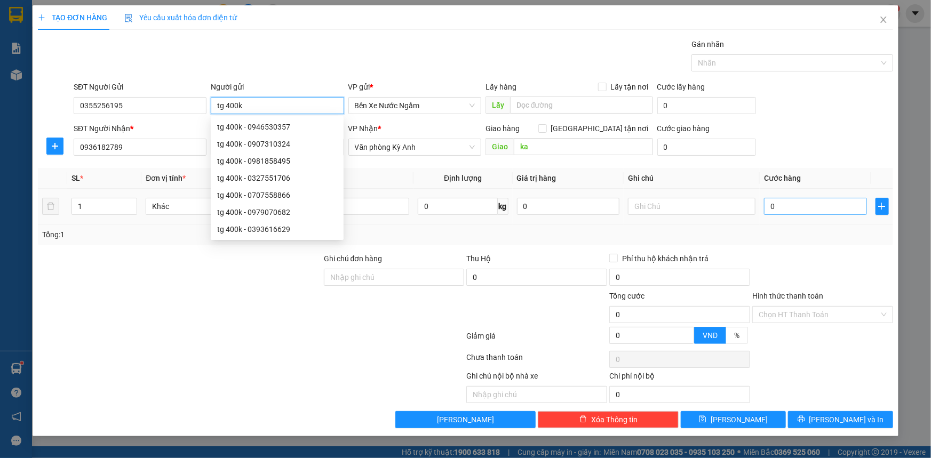
type input "tg 400k"
click at [804, 208] on input "0" at bounding box center [815, 206] width 103 height 17
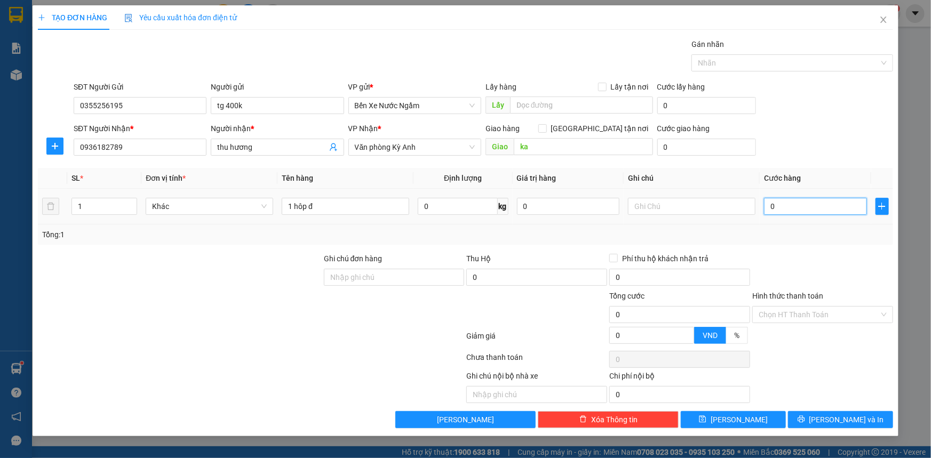
type input "5"
type input "50"
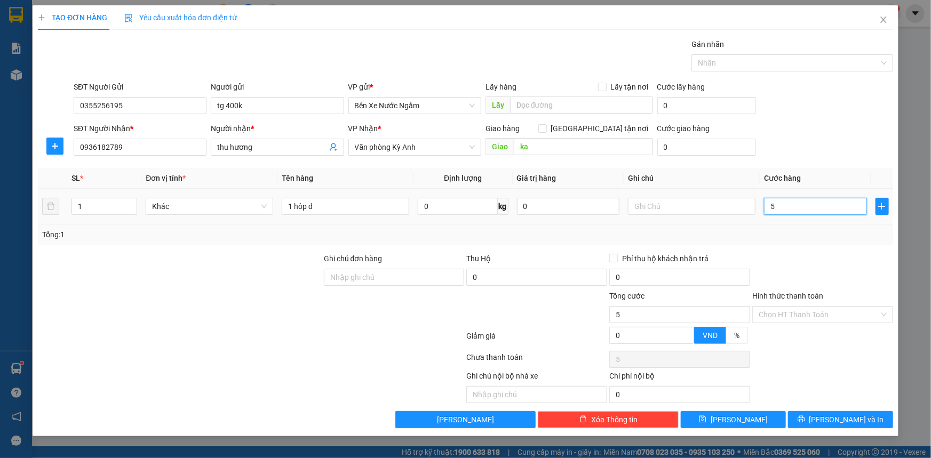
type input "50"
type input "500"
type input "5.000"
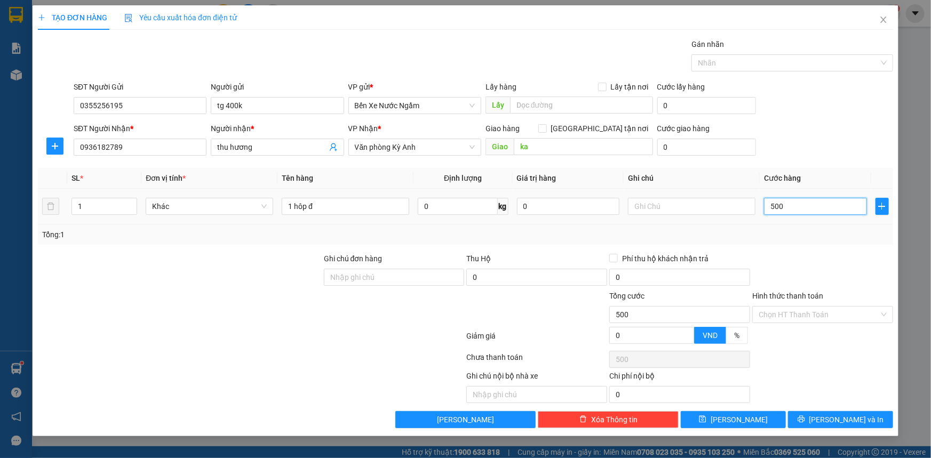
type input "5.000"
type input "50.000"
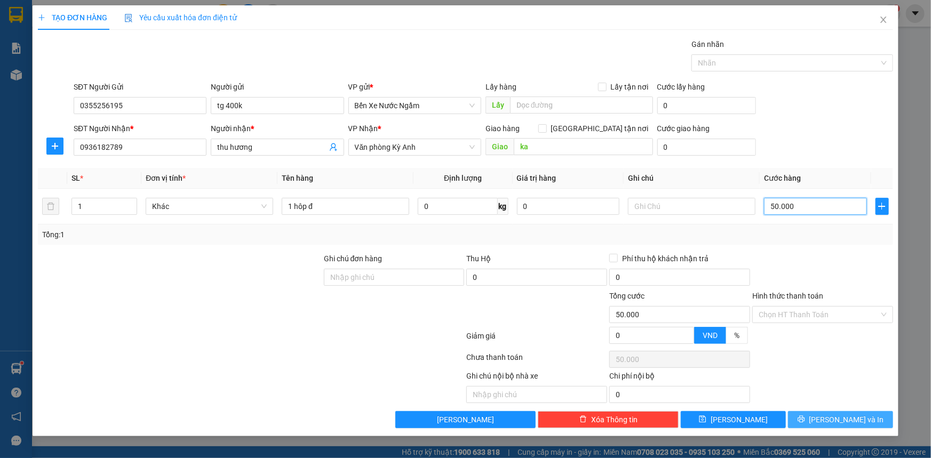
type input "50.000"
click at [805, 413] on button "[PERSON_NAME] và In" at bounding box center [840, 419] width 105 height 17
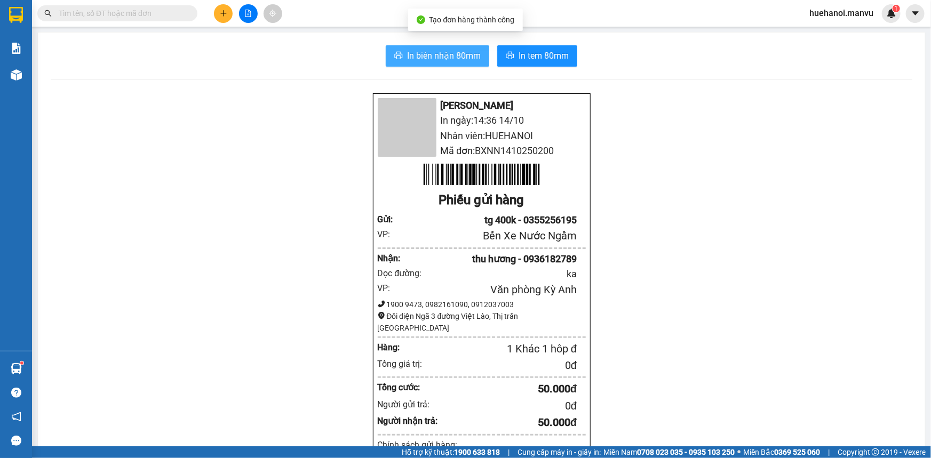
click at [466, 54] on span "In biên nhận 80mm" at bounding box center [444, 55] width 74 height 13
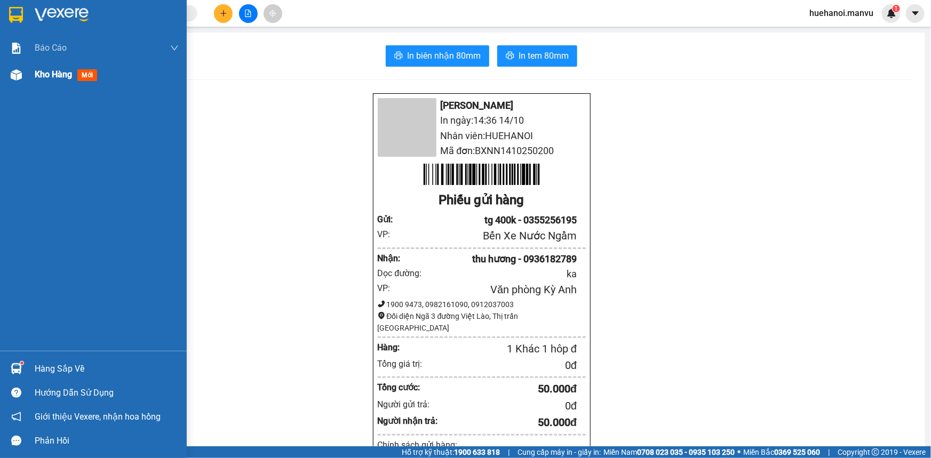
click at [53, 72] on span "Kho hàng" at bounding box center [53, 74] width 37 height 10
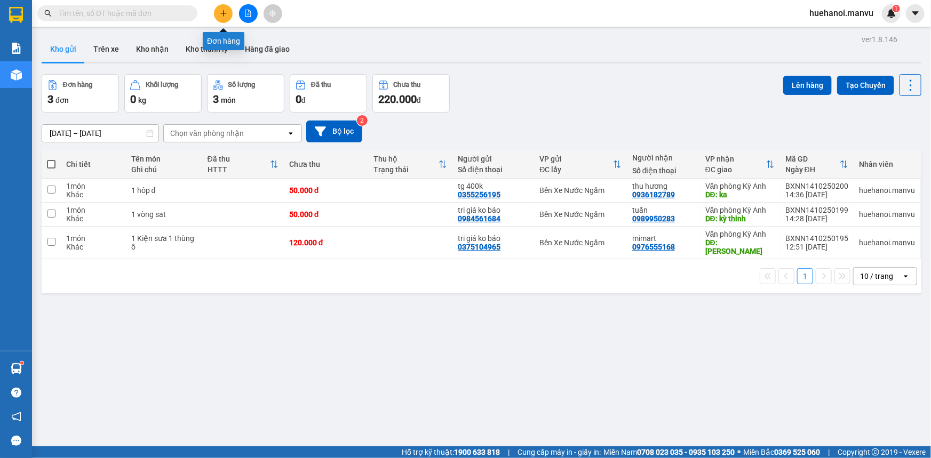
click at [220, 13] on icon "plus" at bounding box center [223, 13] width 7 height 7
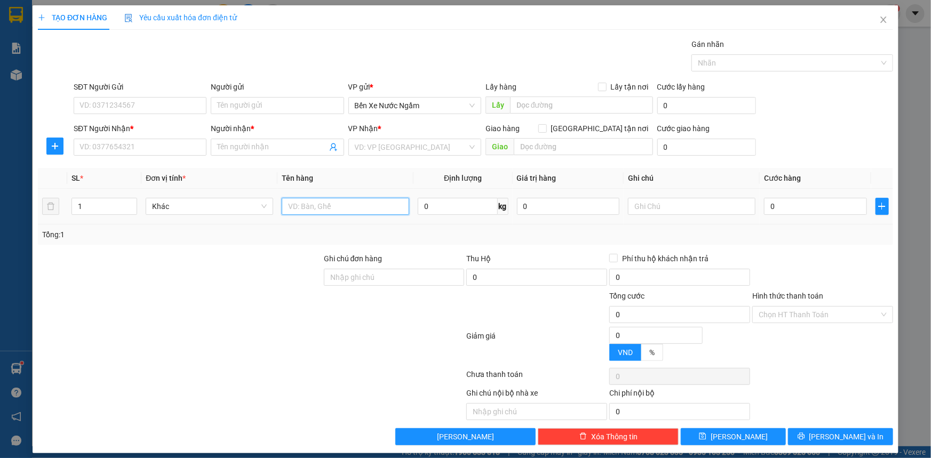
click at [312, 203] on input "text" at bounding box center [345, 206] width 127 height 17
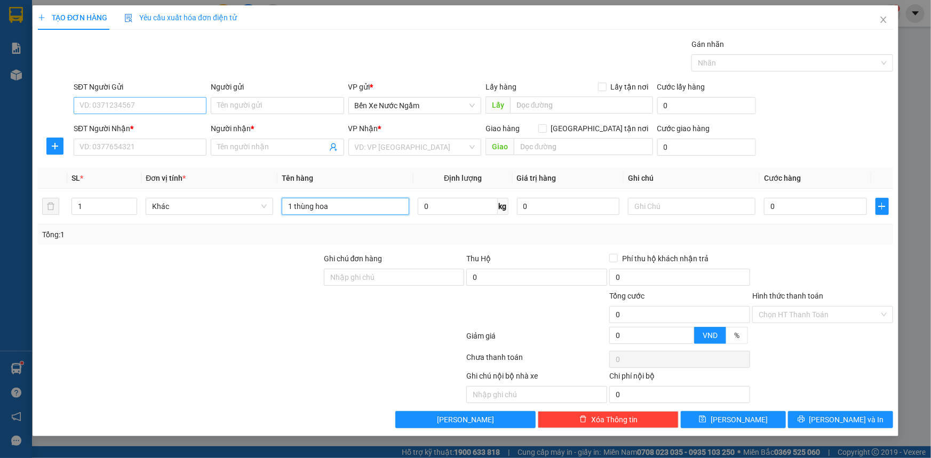
type input "1 thùng hoa"
click at [99, 107] on input "SĐT Người Gửi" at bounding box center [140, 105] width 133 height 17
type input "0346323546"
click at [96, 125] on div "0346323546 - tri giá ko báo" at bounding box center [140, 127] width 120 height 12
type input "tri giá ko báo"
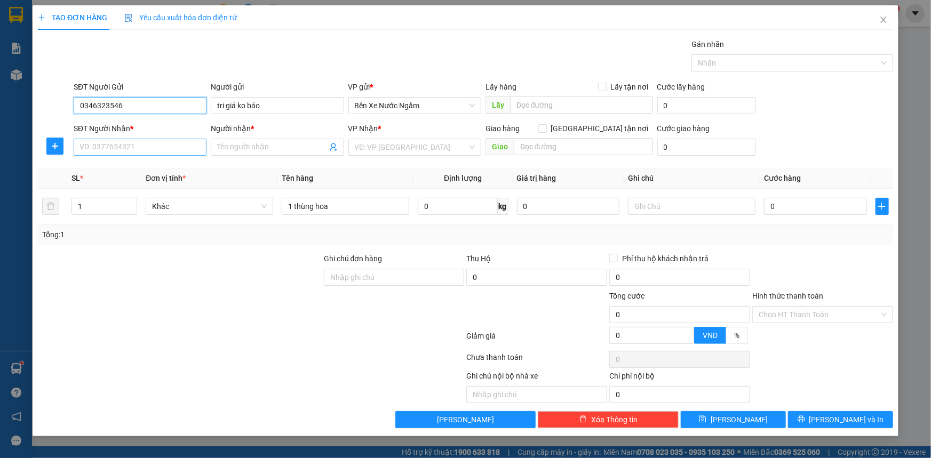
type input "0346323546"
click at [108, 150] on input "SĐT Người Nhận *" at bounding box center [140, 147] width 133 height 17
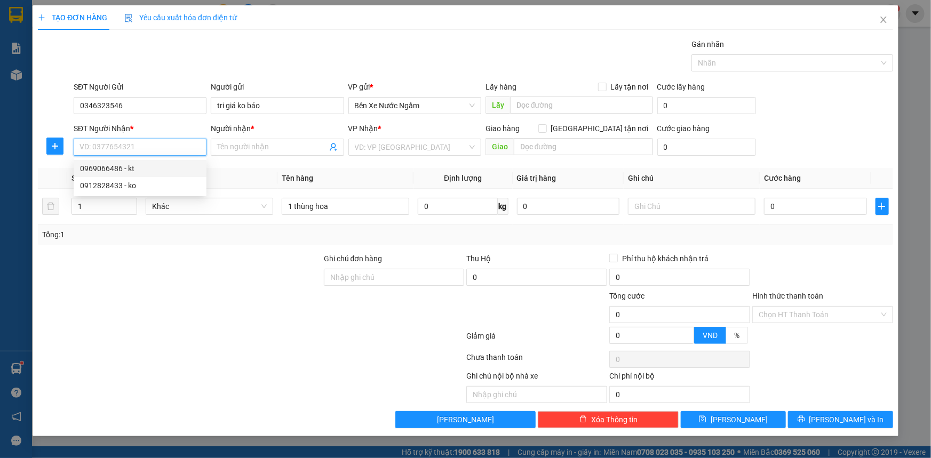
click at [119, 171] on div "0969066486 - kt" at bounding box center [140, 169] width 120 height 12
type input "0969066486"
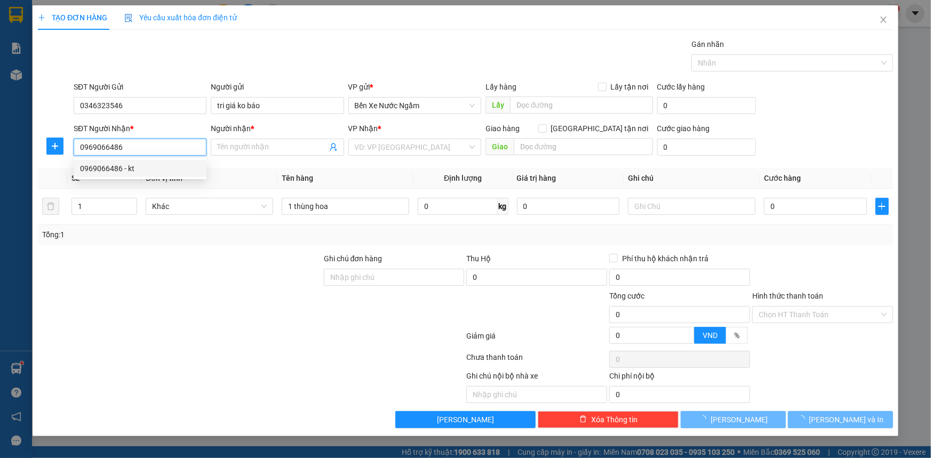
type input "kt"
type input "cẩm xuyên"
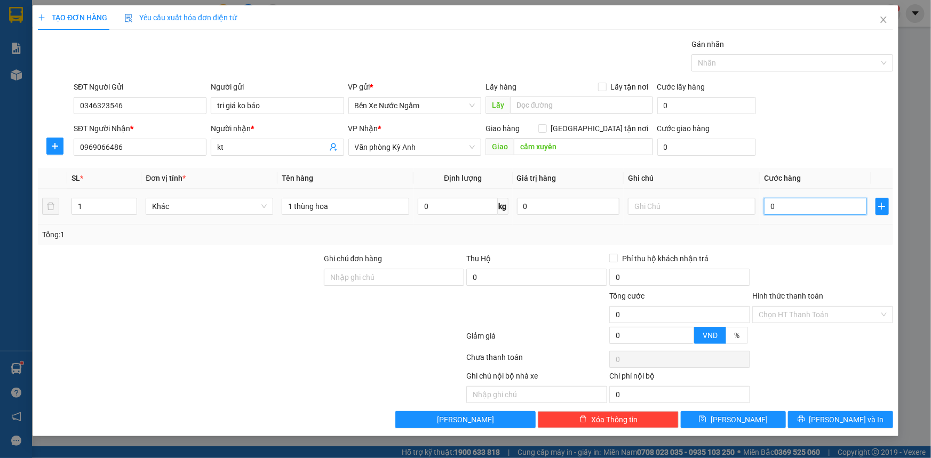
click at [785, 202] on input "0" at bounding box center [815, 206] width 103 height 17
type input "1"
type input "10"
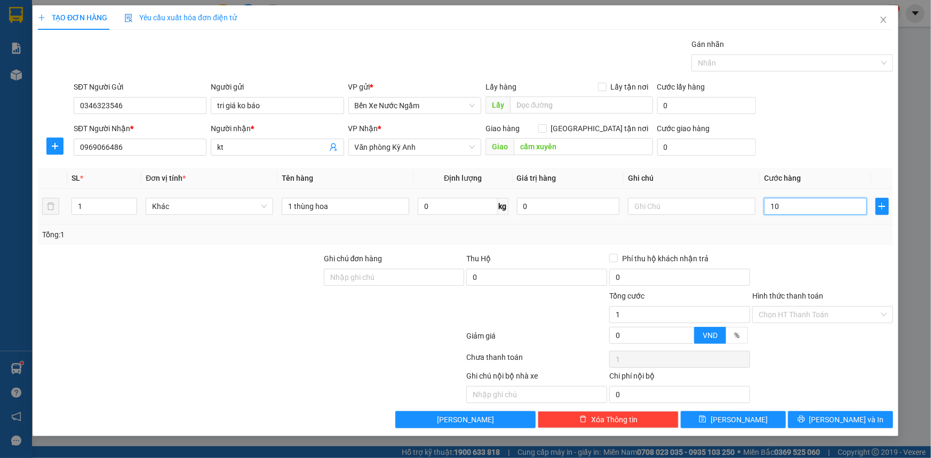
type input "10"
type input "100"
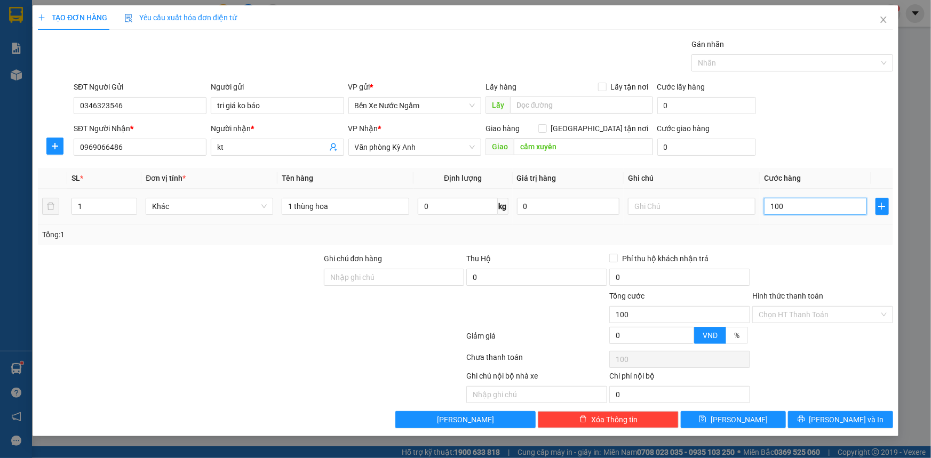
type input "1.000"
type input "10.000"
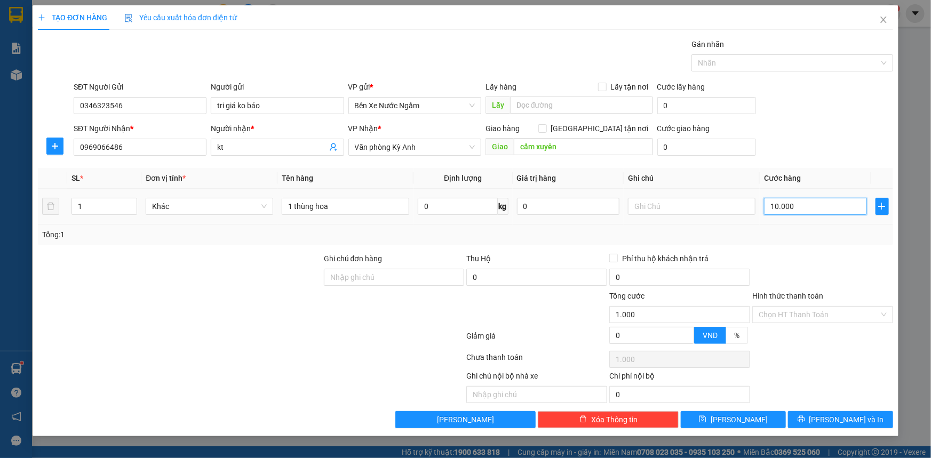
type input "10.000"
type input "100.000"
type input "1.000.000"
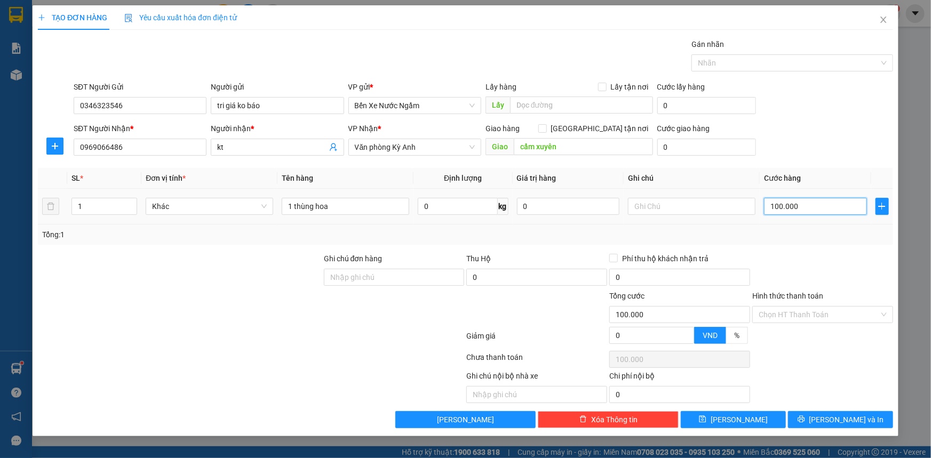
type input "1.000.000"
type input "100.000"
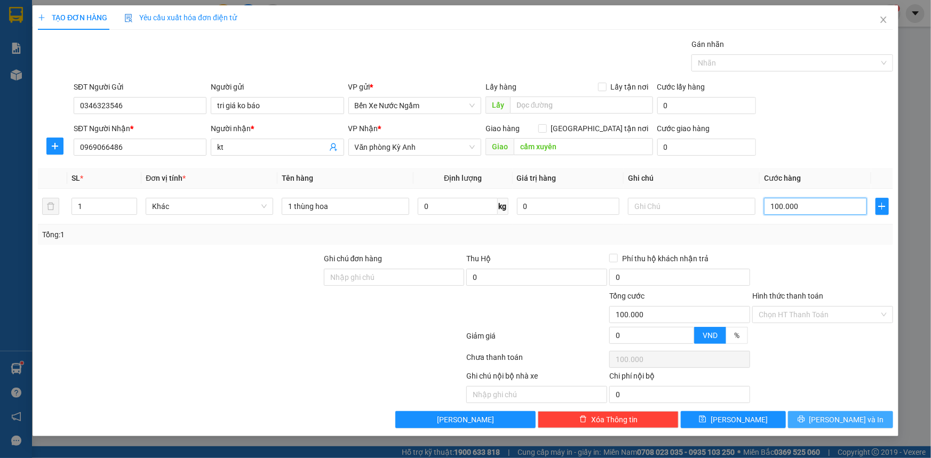
type input "100.000"
click at [806, 421] on button "[PERSON_NAME] và In" at bounding box center [840, 419] width 105 height 17
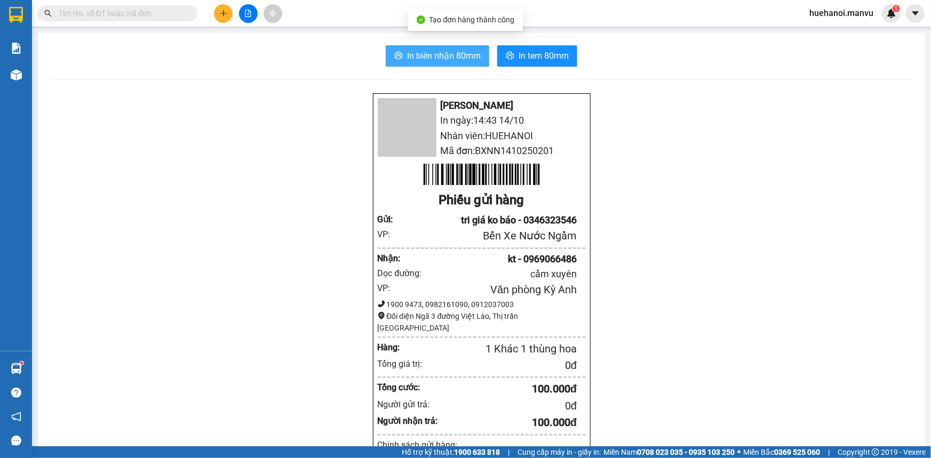
click at [416, 64] on button "In biên nhận 80mm" at bounding box center [437, 55] width 103 height 21
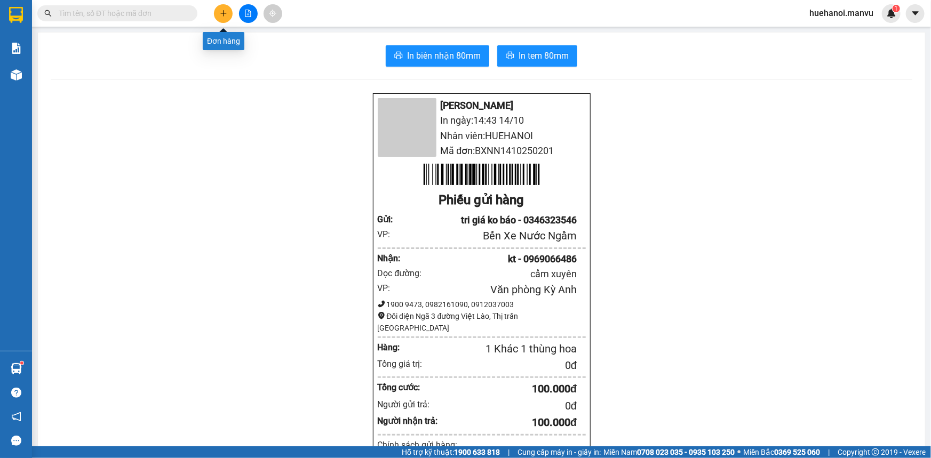
click at [227, 16] on icon "plus" at bounding box center [223, 13] width 7 height 7
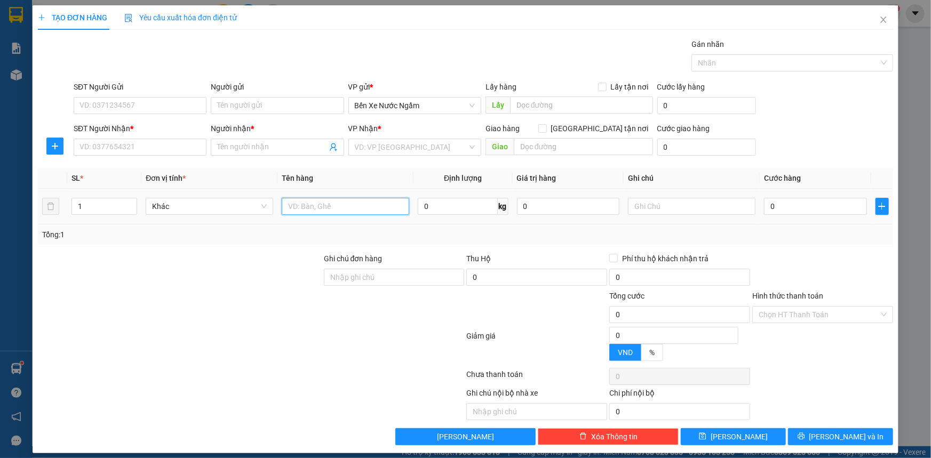
click at [331, 211] on input "text" at bounding box center [345, 206] width 127 height 17
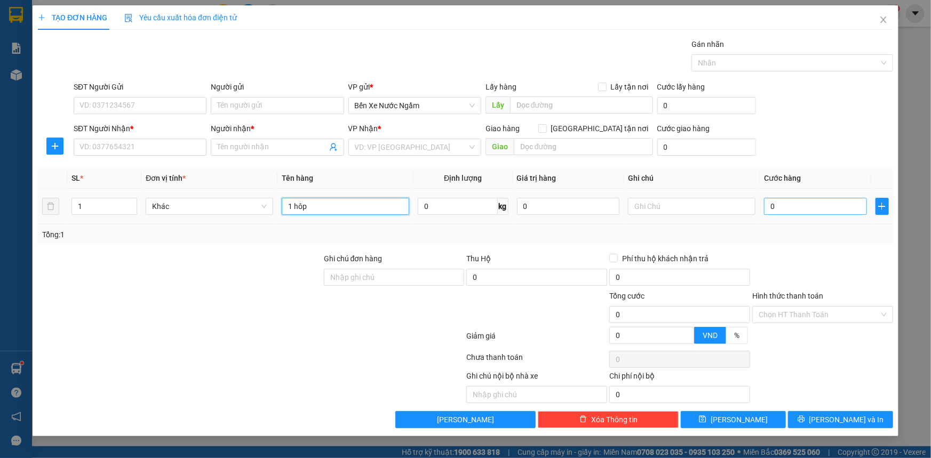
type input "1 hôp"
click at [807, 205] on input "0" at bounding box center [815, 206] width 103 height 17
type input "5"
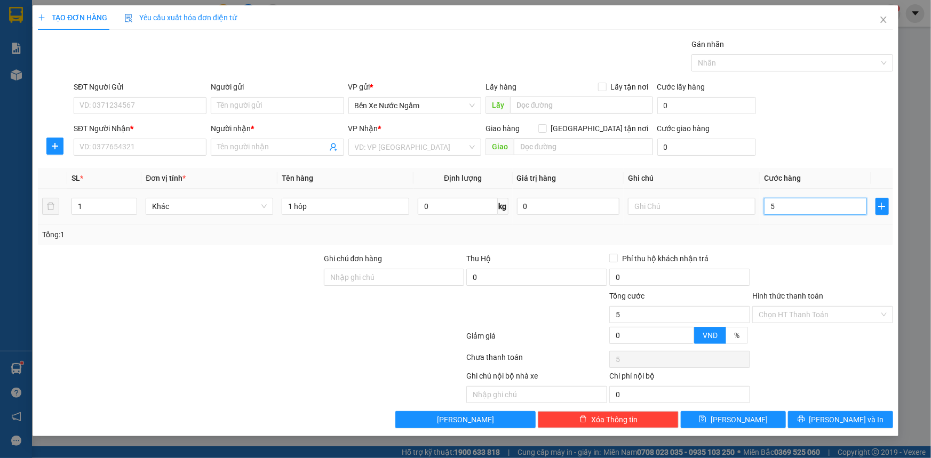
type input "50"
type input "500"
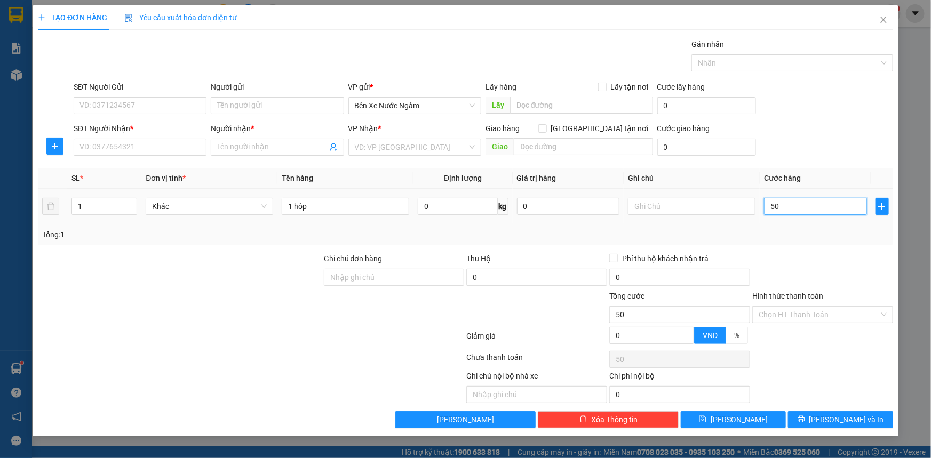
type input "500"
type input "5.000"
type input "50.000"
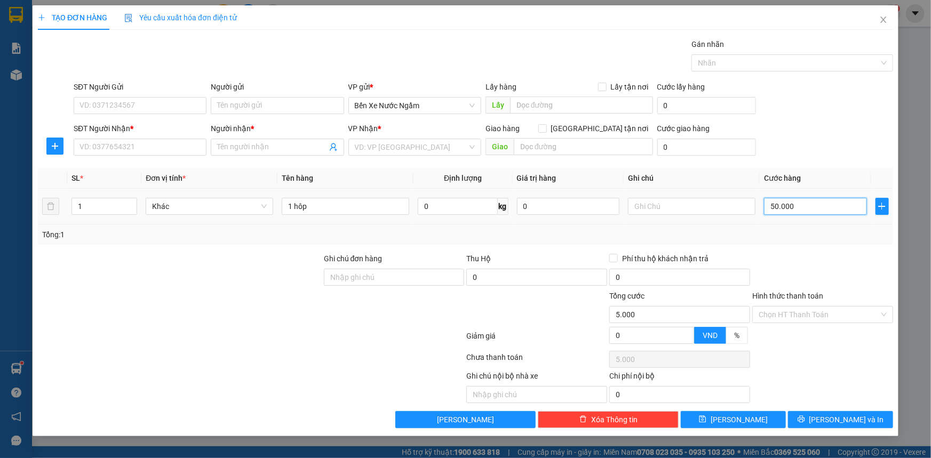
type input "50.000"
type input "500.000"
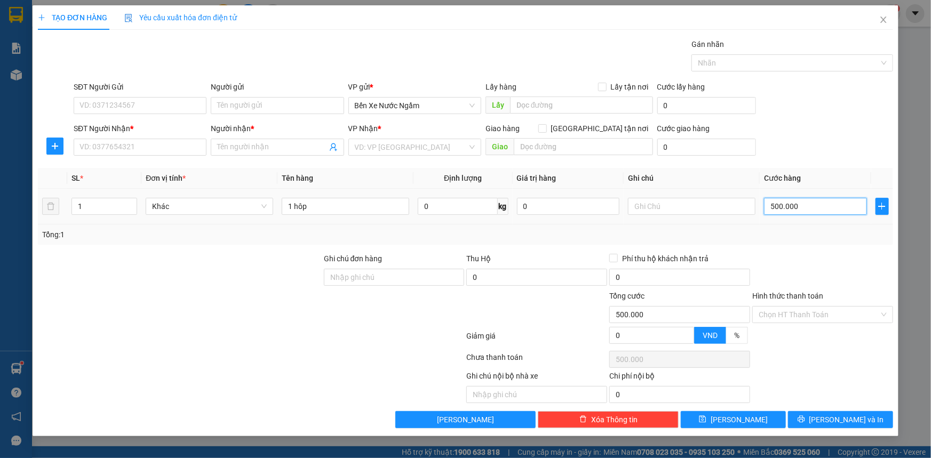
type input "50.000"
click at [126, 149] on input "SĐT Người Nhận *" at bounding box center [140, 147] width 133 height 17
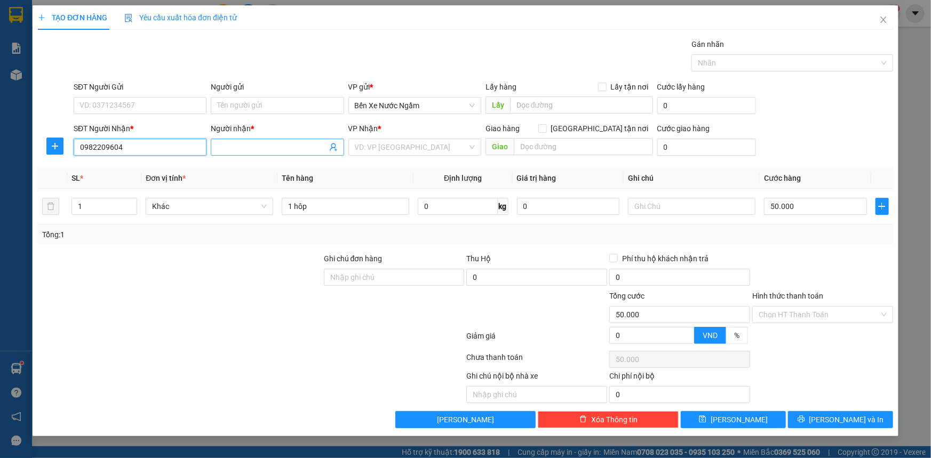
type input "0982209604"
click at [238, 149] on input "Người nhận *" at bounding box center [271, 147] width 109 height 12
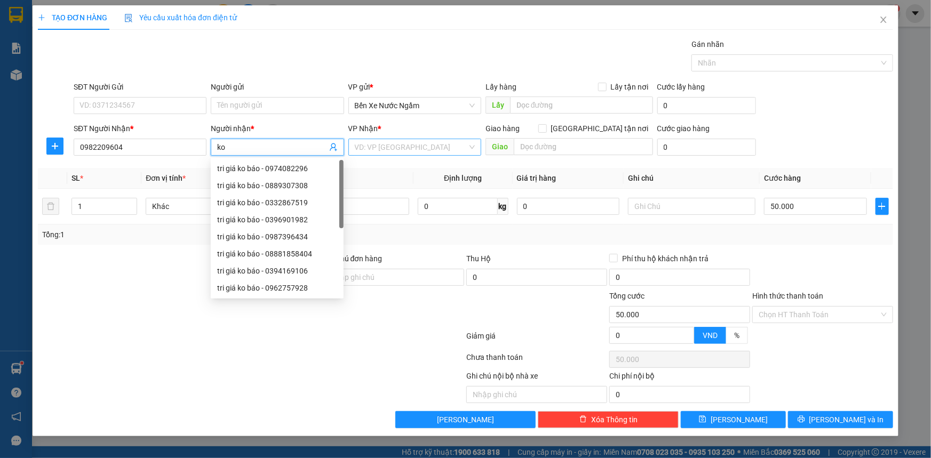
type input "ko"
click at [385, 147] on input "search" at bounding box center [411, 147] width 113 height 16
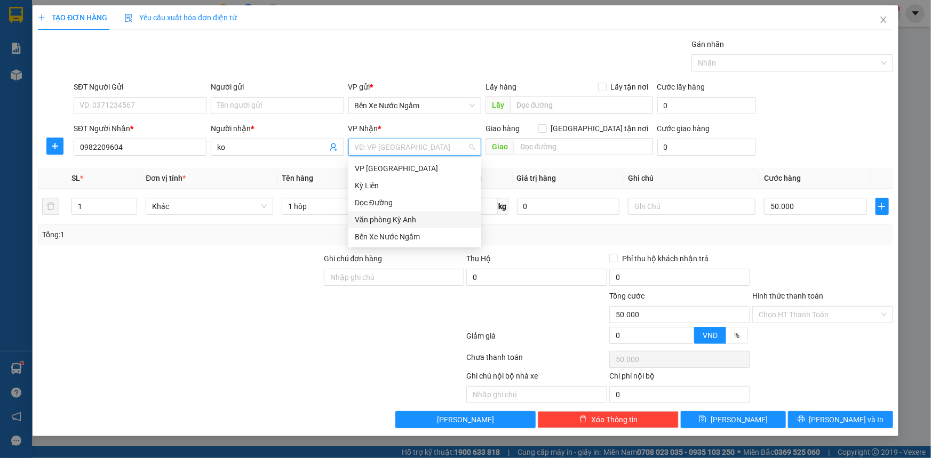
click at [404, 215] on div "Văn phòng Kỳ Anh" at bounding box center [415, 220] width 120 height 12
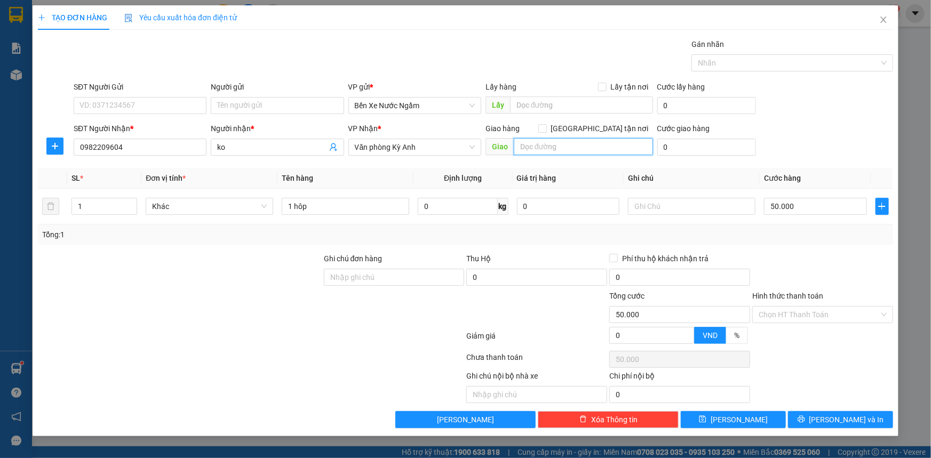
click at [560, 150] on input "text" at bounding box center [583, 146] width 139 height 17
type input "k"
type input "ky long"
click at [160, 105] on input "SĐT Người Gửi" at bounding box center [140, 105] width 133 height 17
type input "0786111289"
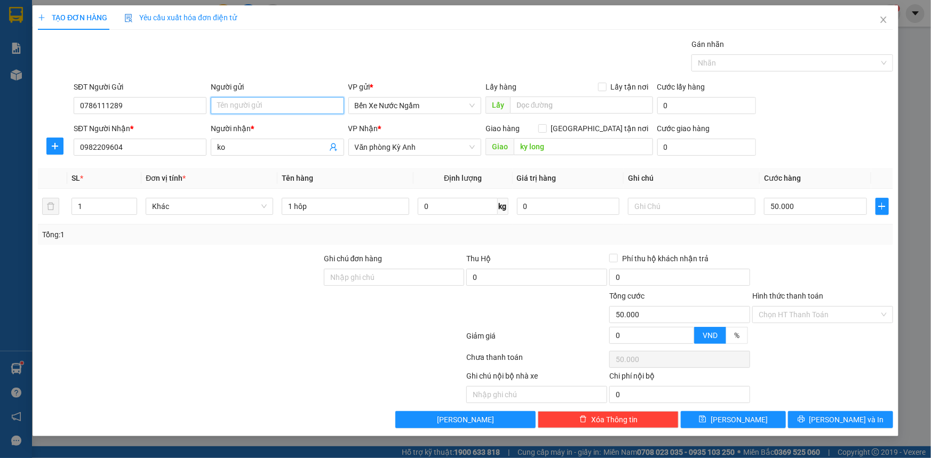
click at [230, 110] on input "Người gửi" at bounding box center [277, 105] width 133 height 17
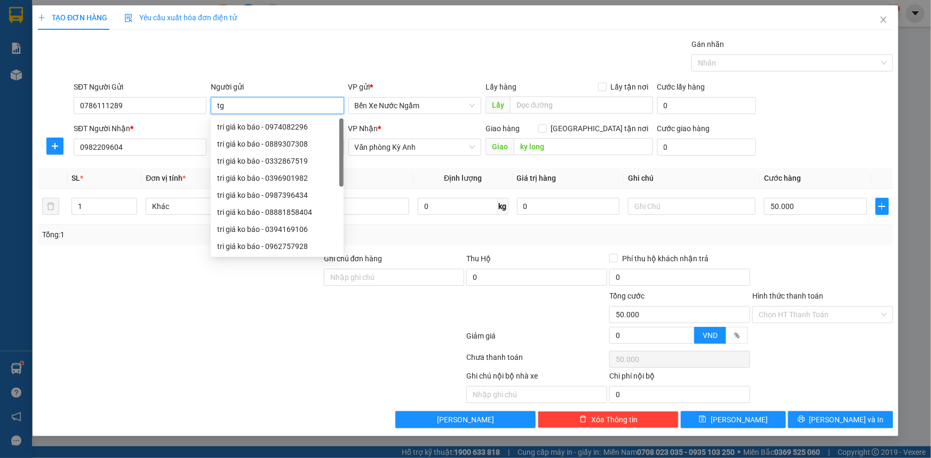
type input "t"
type input "tri giá ko báo"
click at [801, 416] on button "[PERSON_NAME] và In" at bounding box center [840, 419] width 105 height 17
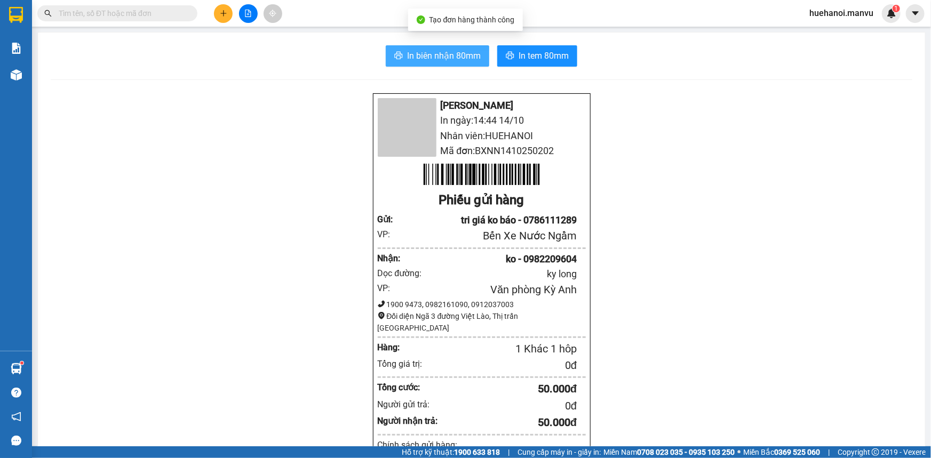
click at [444, 52] on span "In biên nhận 80mm" at bounding box center [444, 55] width 74 height 13
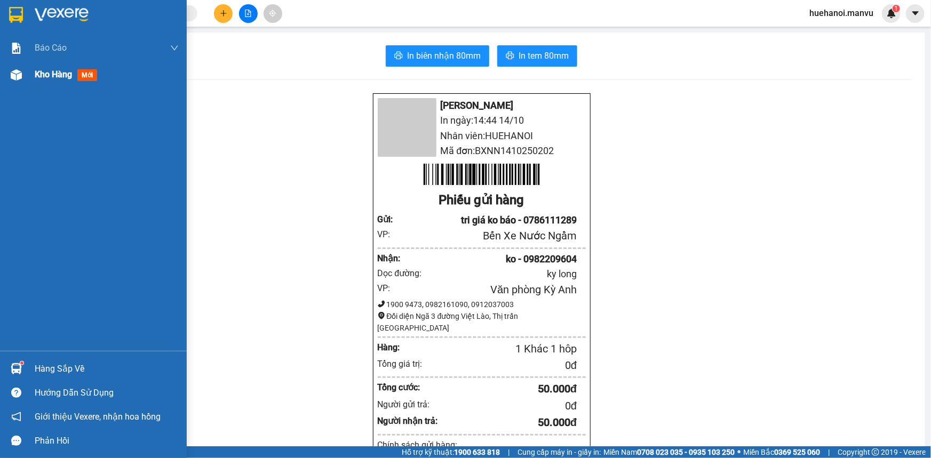
click at [64, 73] on span "Kho hàng" at bounding box center [53, 74] width 37 height 10
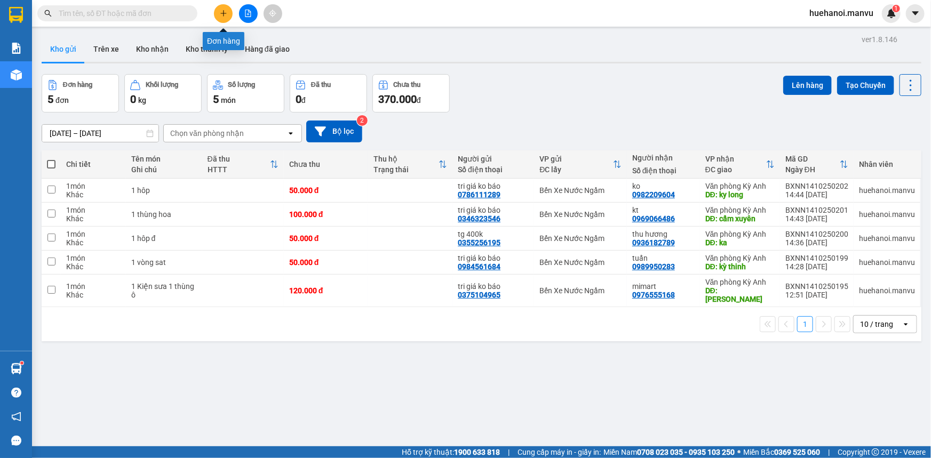
click at [224, 17] on icon "plus" at bounding box center [223, 13] width 7 height 7
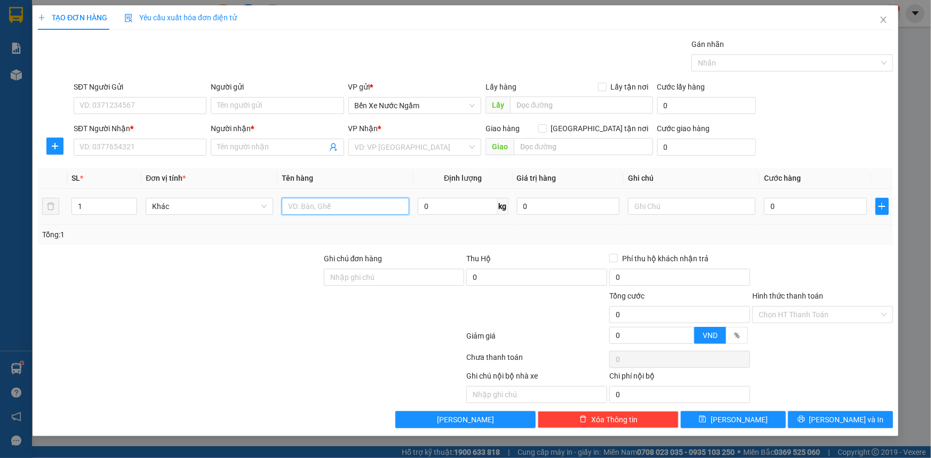
click at [336, 210] on input "text" at bounding box center [345, 206] width 127 height 17
type input "1 thùng"
click at [155, 146] on input "SĐT Người Nhận *" at bounding box center [140, 147] width 133 height 17
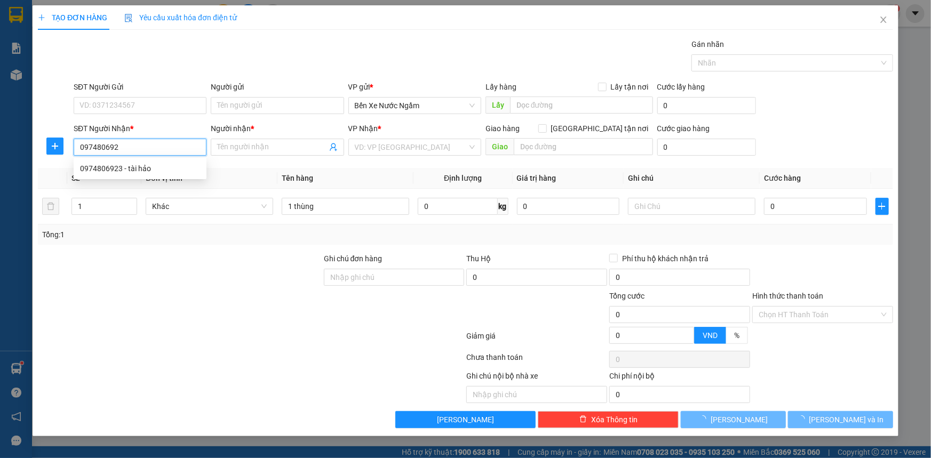
type input "0974806923"
click at [144, 168] on div "0974806923 - tài hảo" at bounding box center [140, 169] width 120 height 12
type input "tài hảo"
type input "ky đồng"
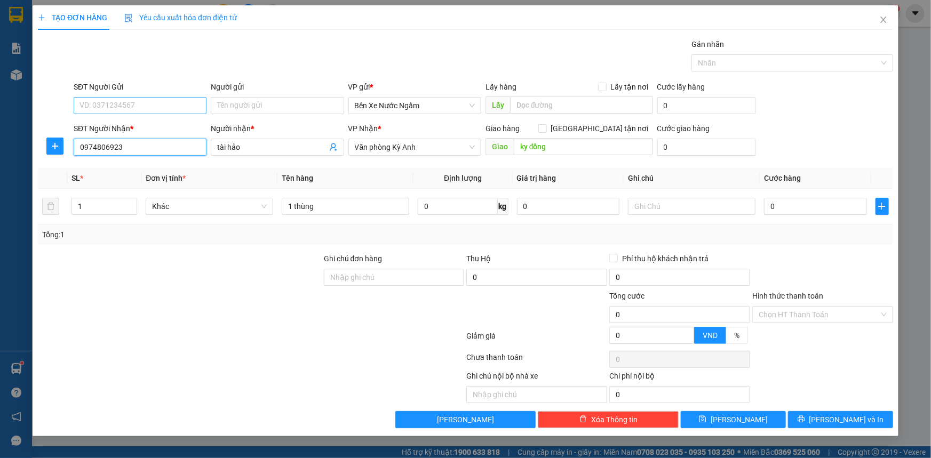
type input "0974806923"
click at [122, 104] on input "SĐT Người Gửi" at bounding box center [140, 105] width 133 height 17
type input "0981048368"
click at [271, 111] on input "Người gửi" at bounding box center [277, 105] width 133 height 17
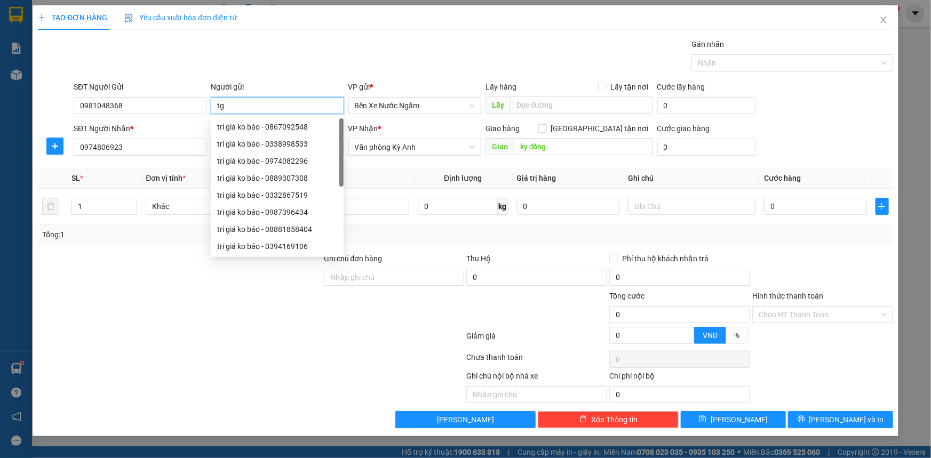
type input "t"
type input "tri giá ko báo"
click at [816, 210] on input "0" at bounding box center [815, 206] width 103 height 17
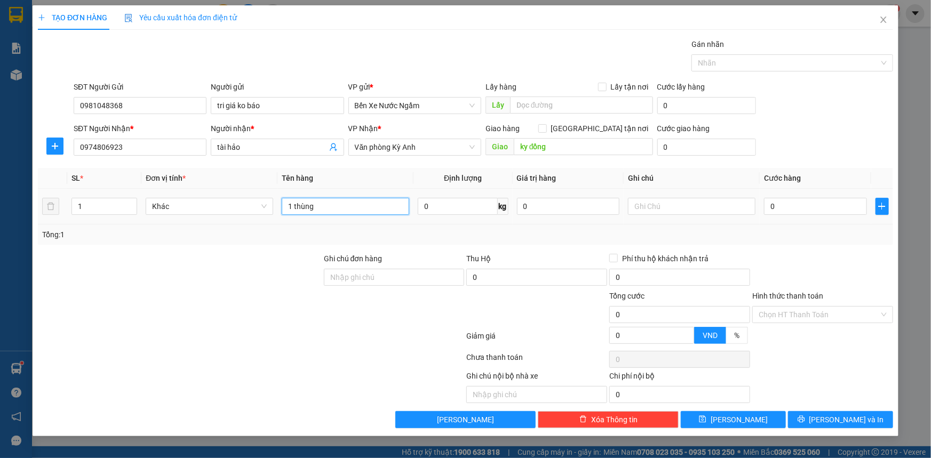
click at [357, 211] on input "1 thùng" at bounding box center [345, 206] width 127 height 17
type input "1 thùng máy la de"
click at [781, 202] on input "0" at bounding box center [815, 206] width 103 height 17
type input "1"
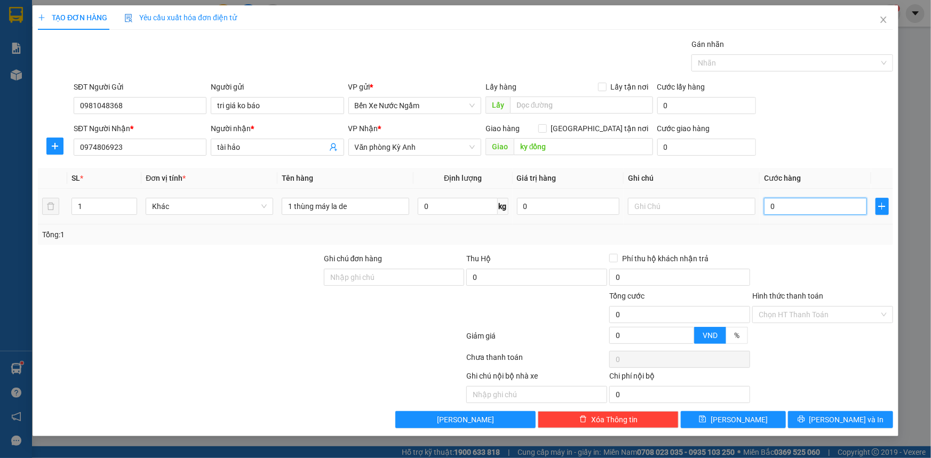
type input "1"
type input "10"
type input "100"
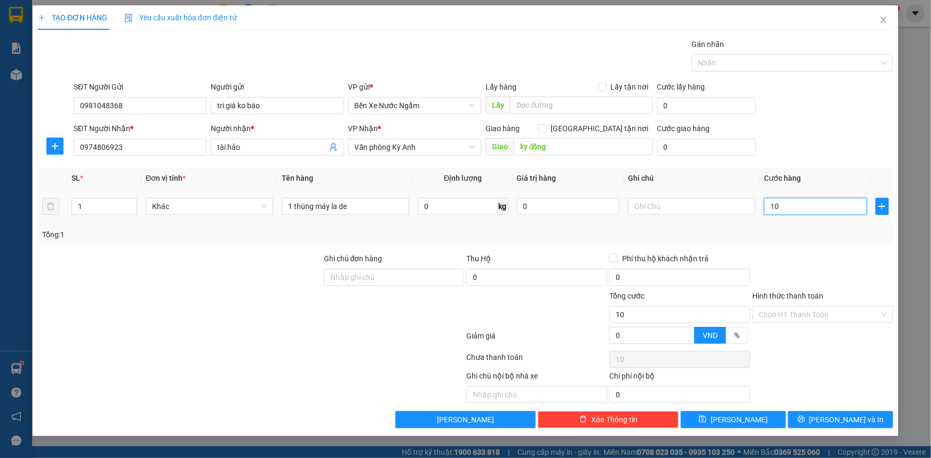
type input "100"
type input "1.000"
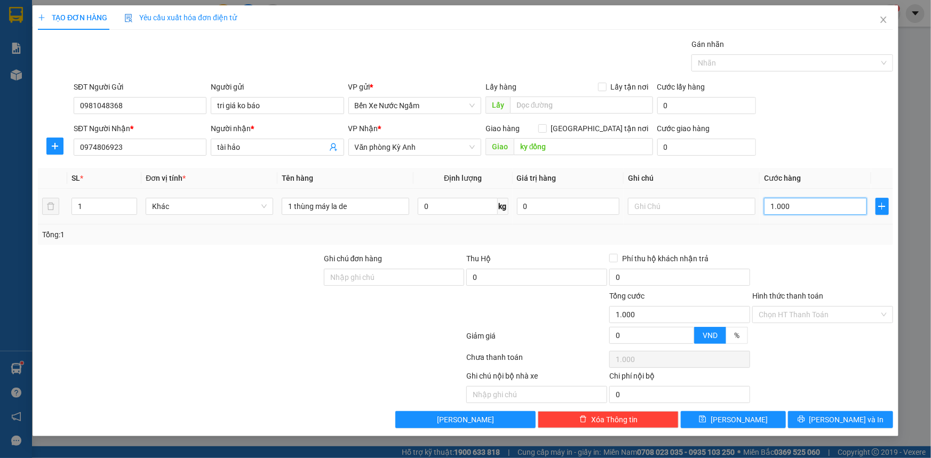
type input "10.000"
type input "100.000"
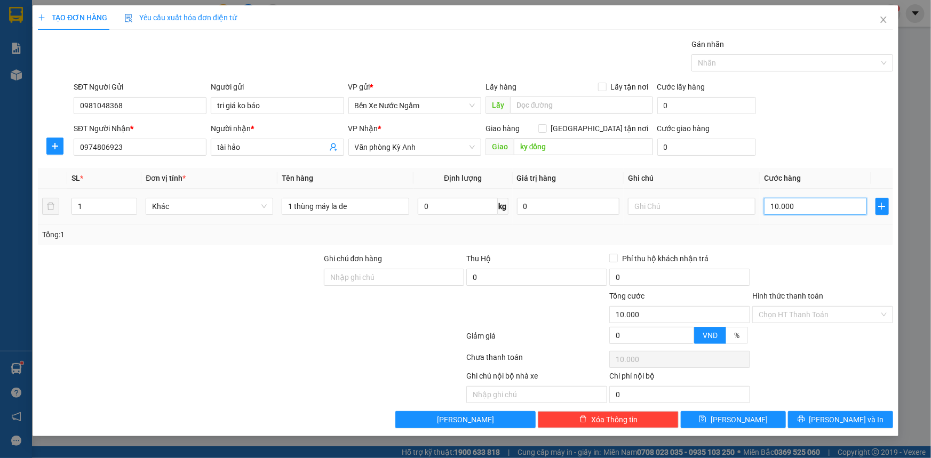
type input "100.000"
click at [854, 421] on span "[PERSON_NAME] và In" at bounding box center [846, 420] width 75 height 12
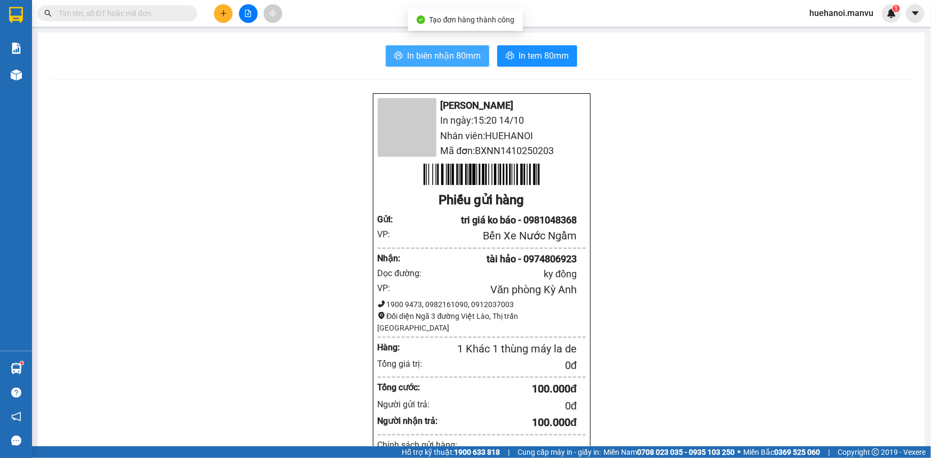
click at [441, 57] on span "In biên nhận 80mm" at bounding box center [444, 55] width 74 height 13
click at [586, 271] on div "Mận Vũ In ngày: 15:20 14/10 Nhân viên: HUEHANOI Mã đơn: BXNN1410250203 Phiếu gử…" at bounding box center [481, 436] width 861 height 686
click at [592, 330] on div "Mận Vũ In ngày: 15:20 14/10 Nhân viên: HUEHANOI Mã đơn: BXNN1410250203 Phiếu gử…" at bounding box center [481, 436] width 861 height 686
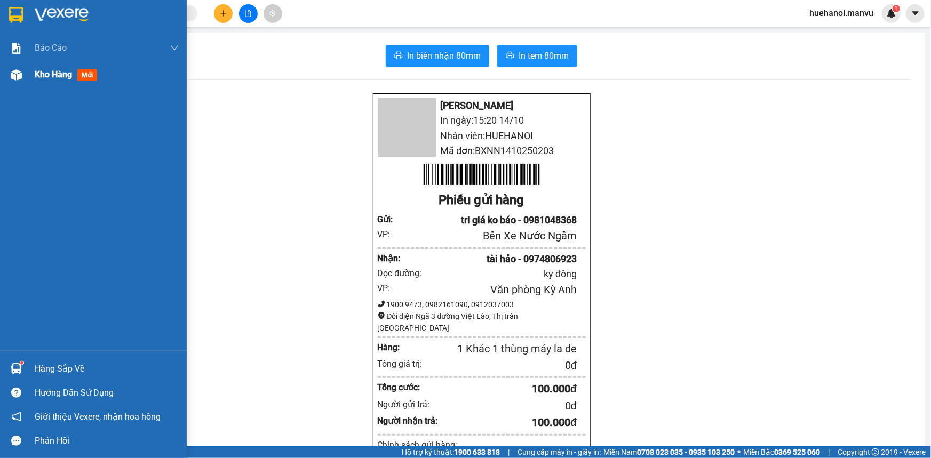
click at [30, 76] on div "Kho hàng mới" at bounding box center [93, 74] width 187 height 27
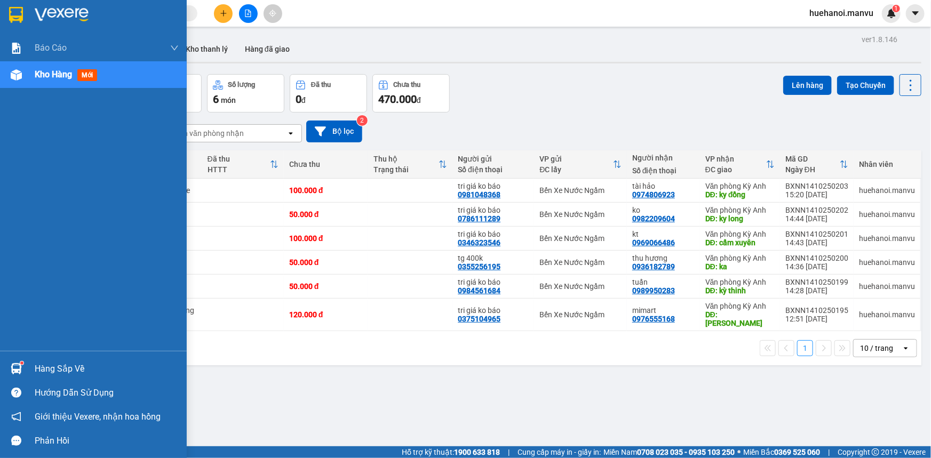
click at [91, 316] on div "Báo cáo 1. Chi tiết đơn hàng toàn nhà xe 2. Báo cáo doanh thu các văn phòng ( k…" at bounding box center [93, 193] width 187 height 316
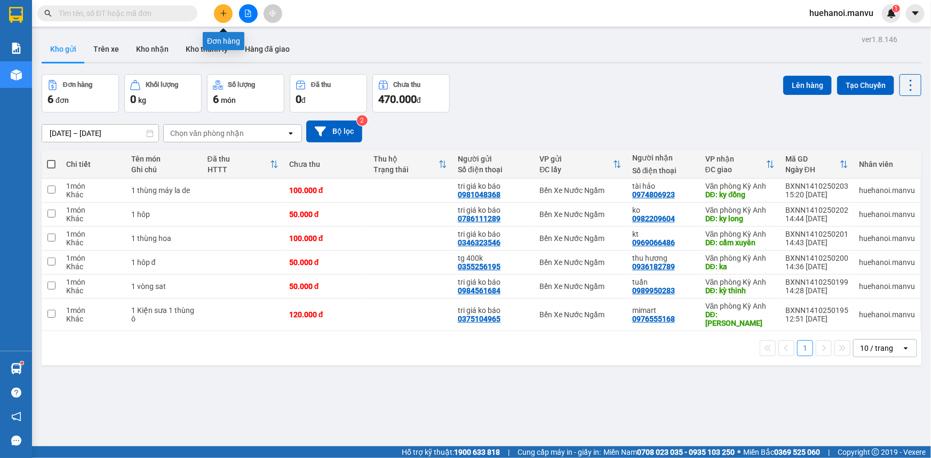
click at [228, 16] on button at bounding box center [223, 13] width 19 height 19
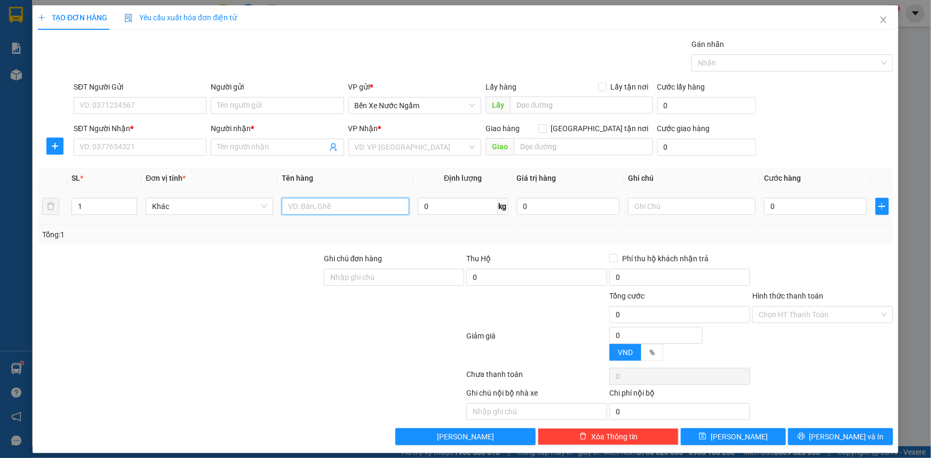
click at [319, 209] on input "text" at bounding box center [345, 206] width 127 height 17
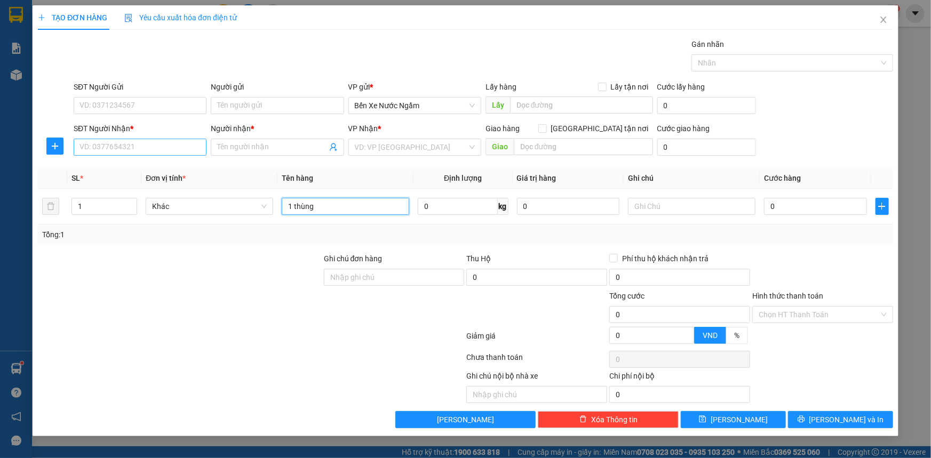
type input "1 thùng"
click at [172, 152] on input "SĐT Người Nhận *" at bounding box center [140, 147] width 133 height 17
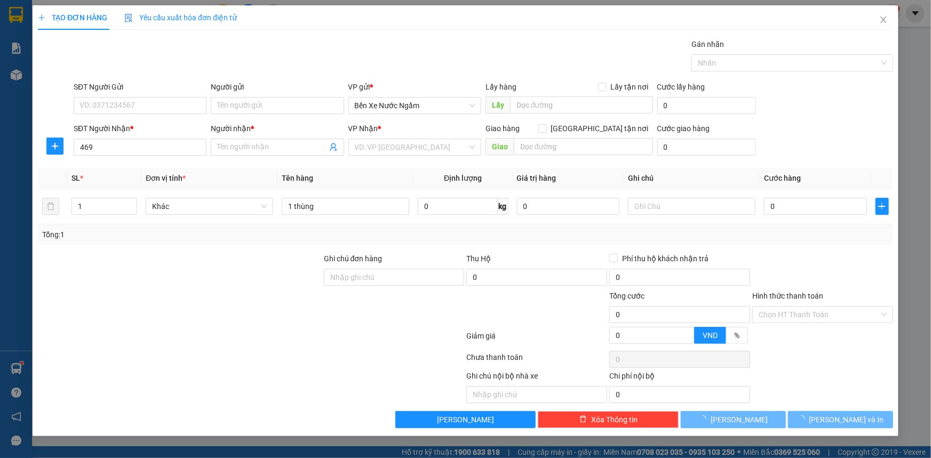
click at [175, 176] on span "Đơn vị tính *" at bounding box center [166, 178] width 40 height 9
click at [139, 149] on input "469" at bounding box center [140, 147] width 133 height 17
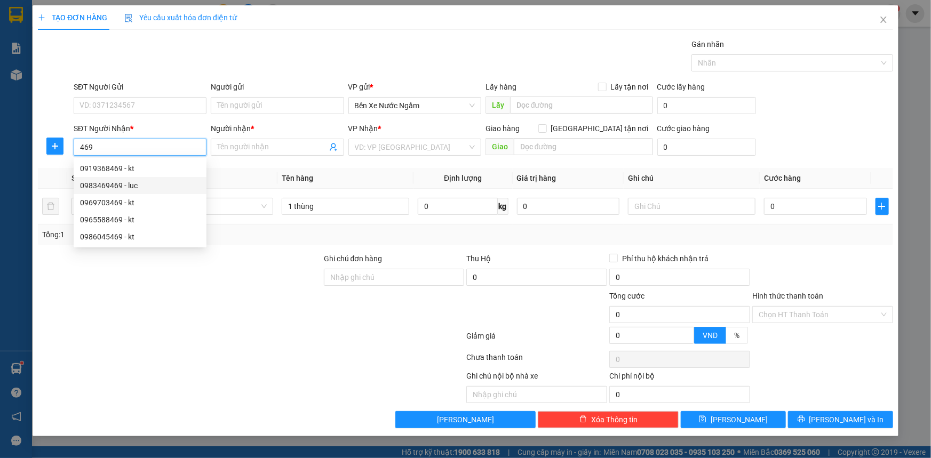
drag, startPoint x: 129, startPoint y: 183, endPoint x: 166, endPoint y: 126, distance: 68.2
click at [135, 178] on div "0983469469 - luc" at bounding box center [140, 185] width 133 height 17
type input "0983469469"
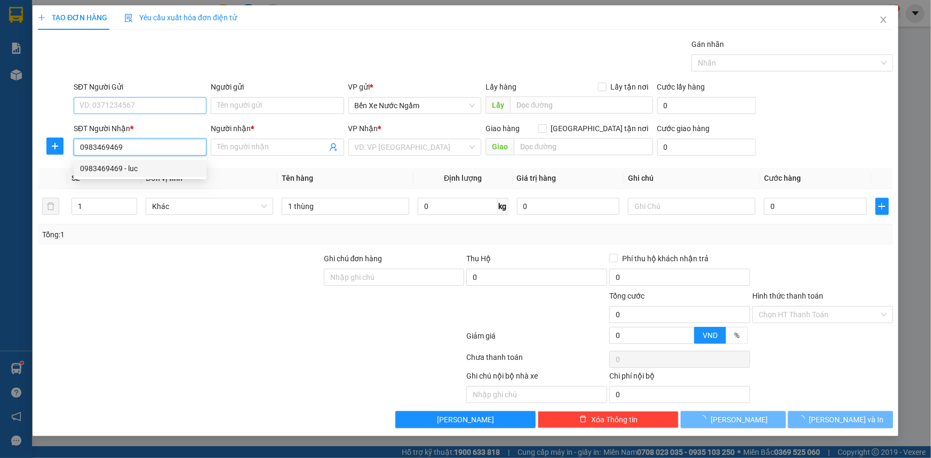
type input "luc"
type input "voi"
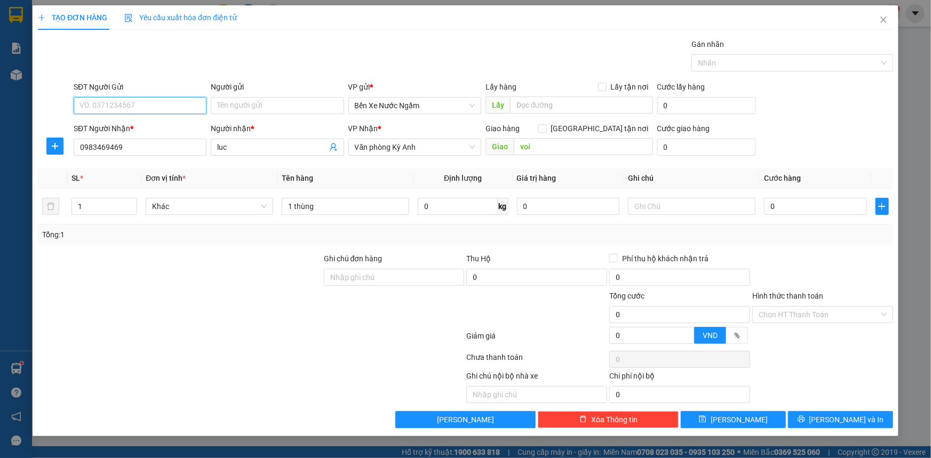
click at [168, 105] on input "SĐT Người Gửi" at bounding box center [140, 105] width 133 height 17
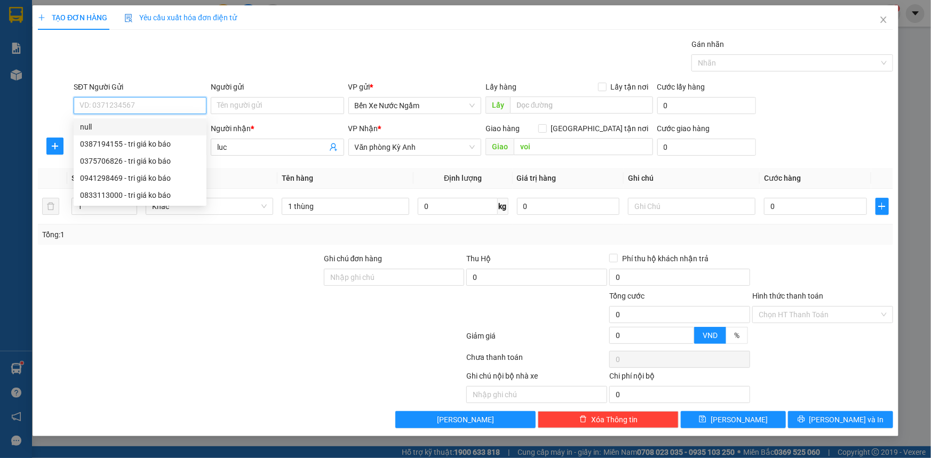
click at [164, 110] on input "SĐT Người Gửi" at bounding box center [140, 105] width 133 height 17
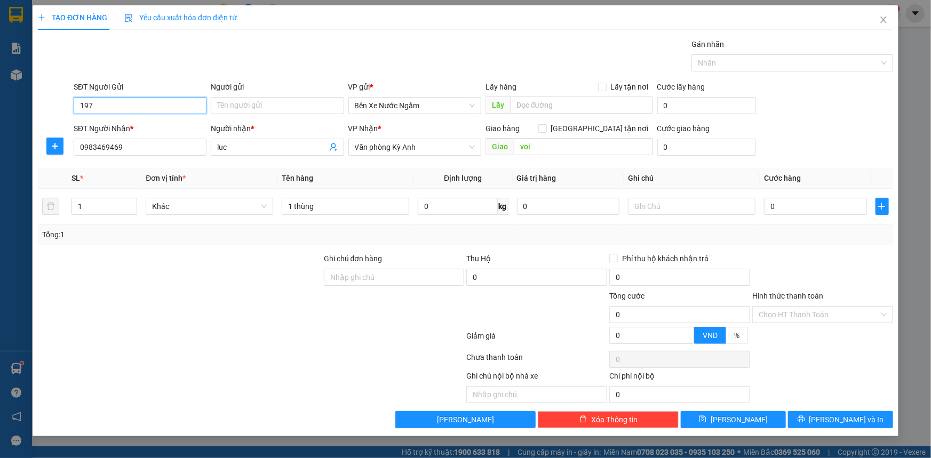
click at [165, 110] on input "197" at bounding box center [140, 105] width 133 height 17
click at [169, 121] on div "0972472197 - tri giá ko báo minh hạnh" at bounding box center [154, 127] width 149 height 12
type input "0972472197"
type input "tri giá ko báo minh hạnh"
type input "0972472197"
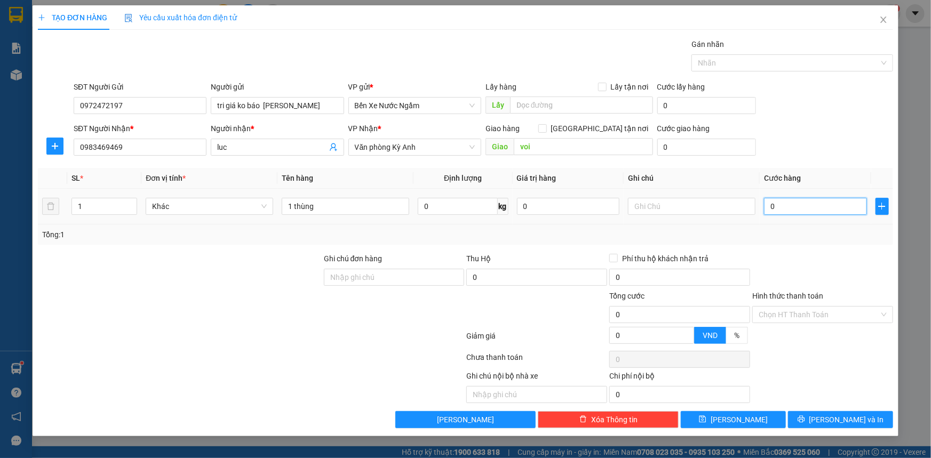
click at [805, 198] on input "0" at bounding box center [815, 206] width 103 height 17
type input "5"
type input "50"
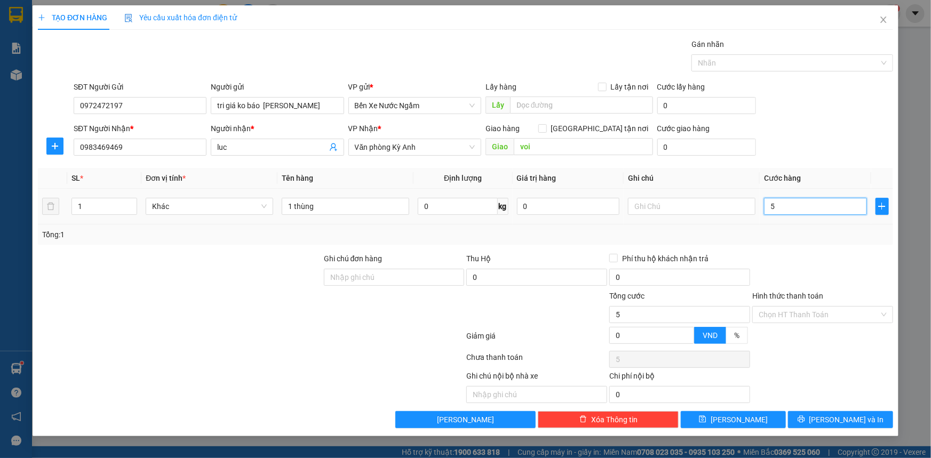
type input "50"
click at [795, 319] on input "Hình thức thanh toán" at bounding box center [818, 315] width 121 height 16
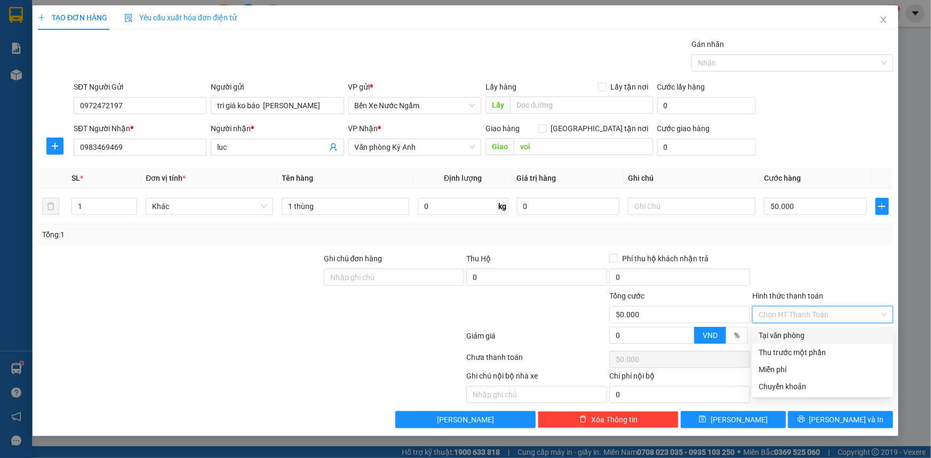
click at [792, 331] on div "Tại văn phòng" at bounding box center [822, 336] width 128 height 12
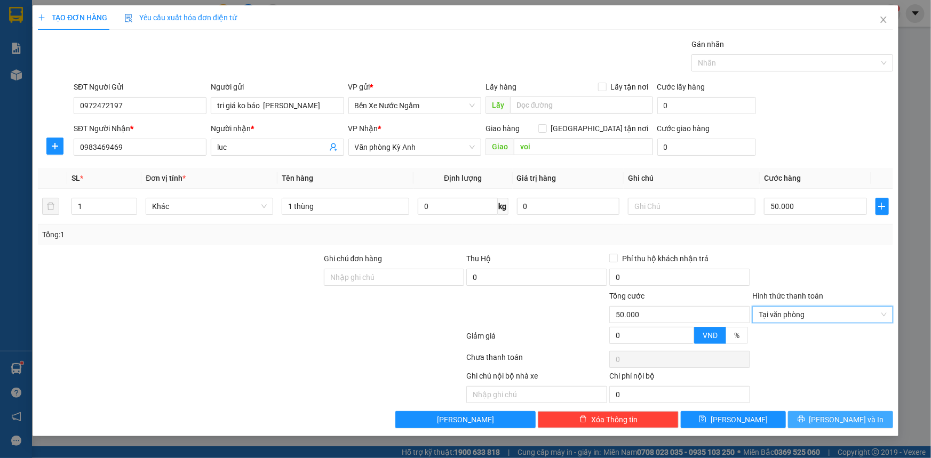
click at [806, 416] on button "[PERSON_NAME] và In" at bounding box center [840, 419] width 105 height 17
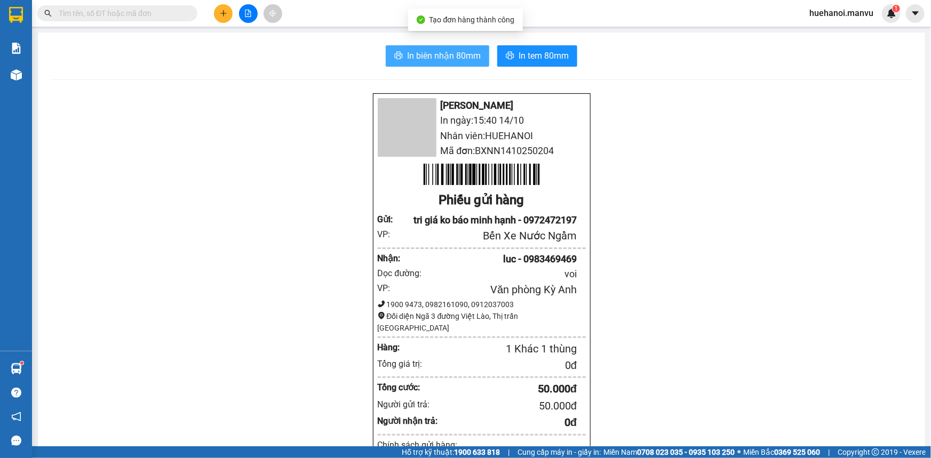
click at [422, 48] on button "In biên nhận 80mm" at bounding box center [437, 55] width 103 height 21
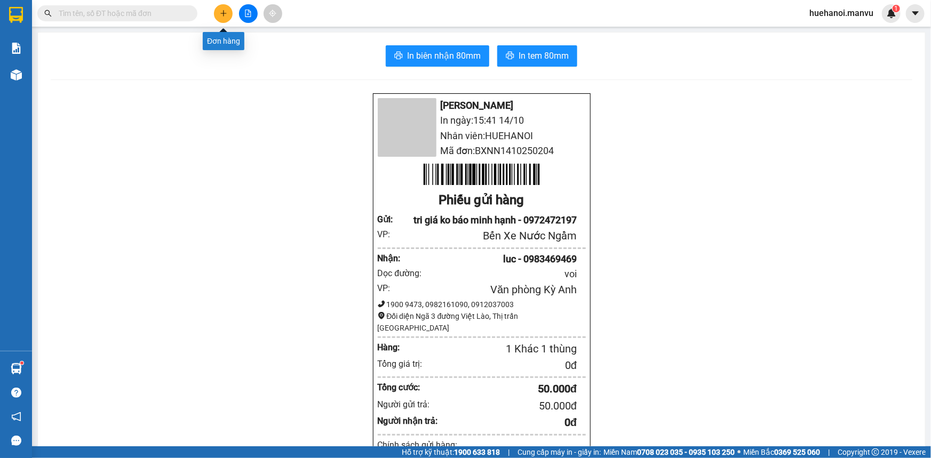
click at [221, 14] on icon "plus" at bounding box center [223, 13] width 7 height 7
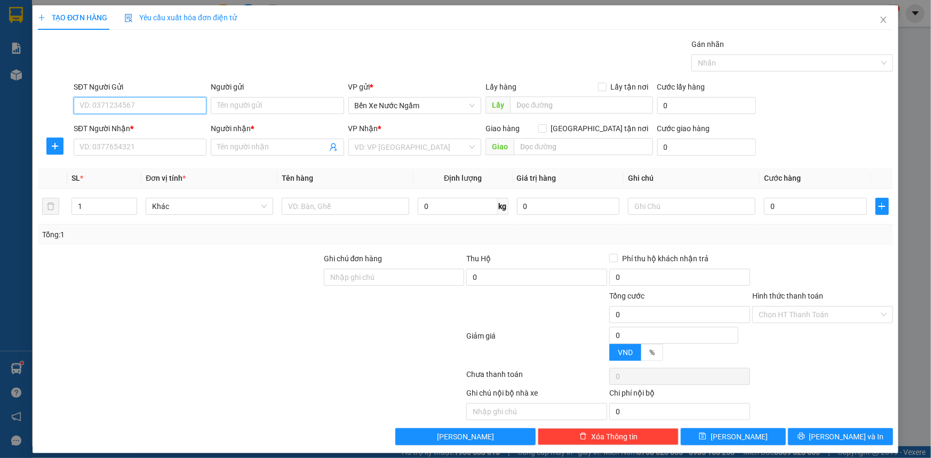
click at [162, 108] on input "SĐT Người Gửi" at bounding box center [140, 105] width 133 height 17
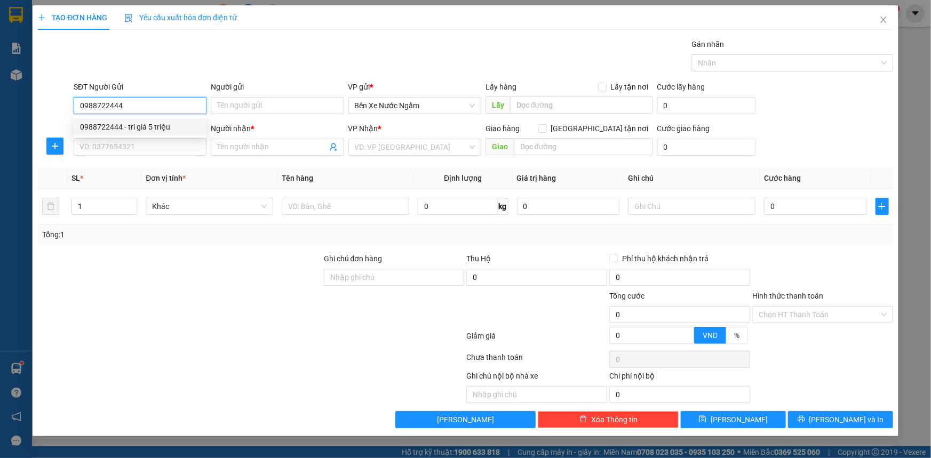
click at [101, 127] on div "0988722444 - tri giá 5 triệu" at bounding box center [140, 127] width 120 height 12
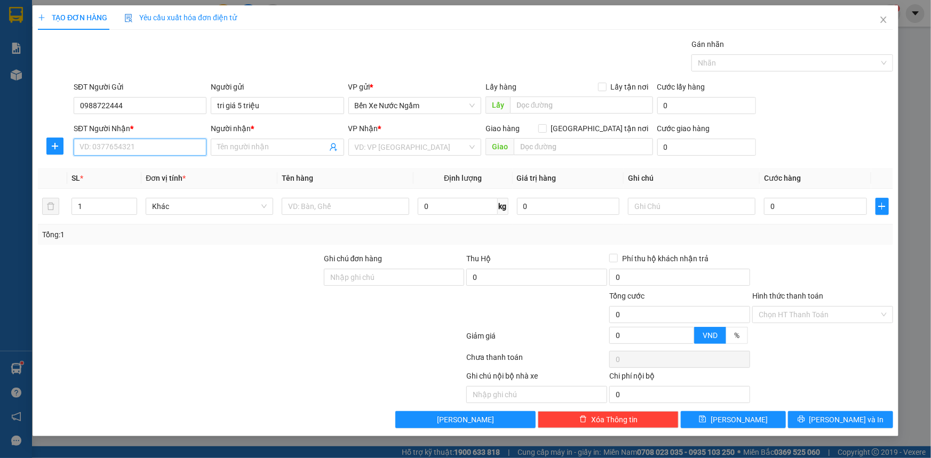
click at [131, 150] on input "SĐT Người Nhận *" at bounding box center [140, 147] width 133 height 17
click at [136, 168] on div "0911773638 - anh ất" at bounding box center [140, 169] width 120 height 12
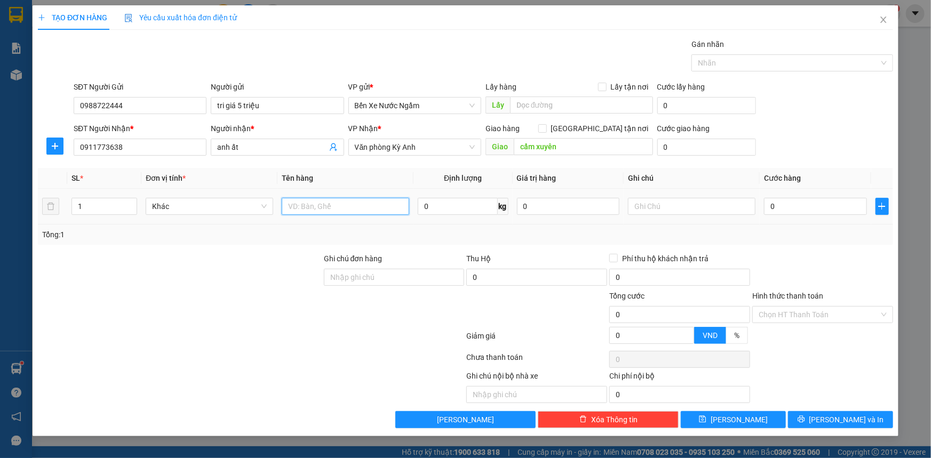
click at [341, 207] on input "text" at bounding box center [345, 206] width 127 height 17
click at [793, 211] on input "0" at bounding box center [815, 206] width 103 height 17
click at [805, 421] on icon "printer" at bounding box center [800, 419] width 7 height 7
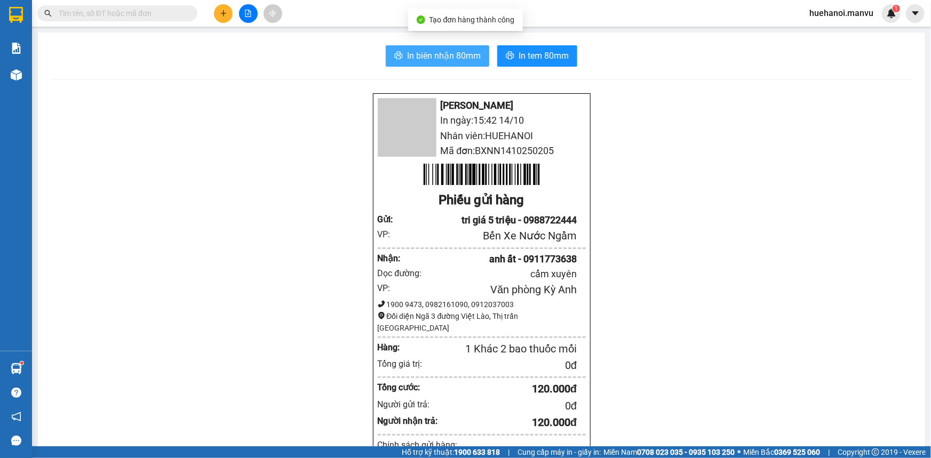
click at [466, 59] on span "In biên nhận 80mm" at bounding box center [444, 55] width 74 height 13
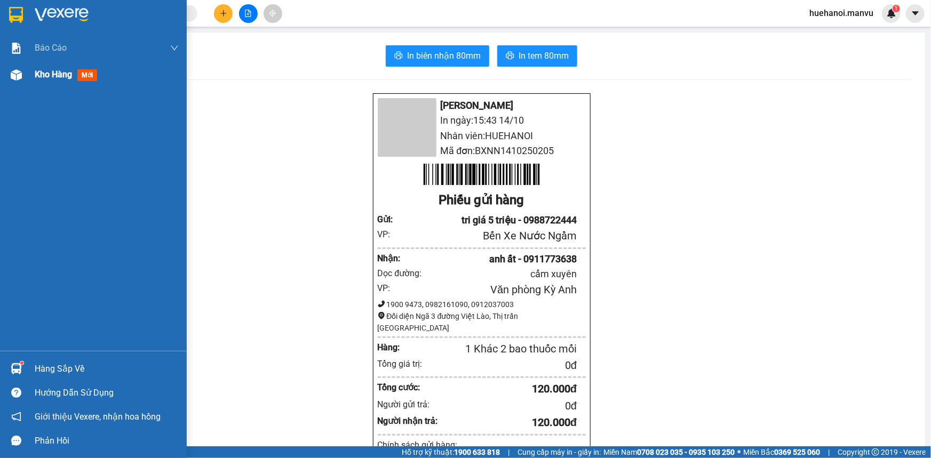
click at [39, 75] on span "Kho hàng" at bounding box center [53, 74] width 37 height 10
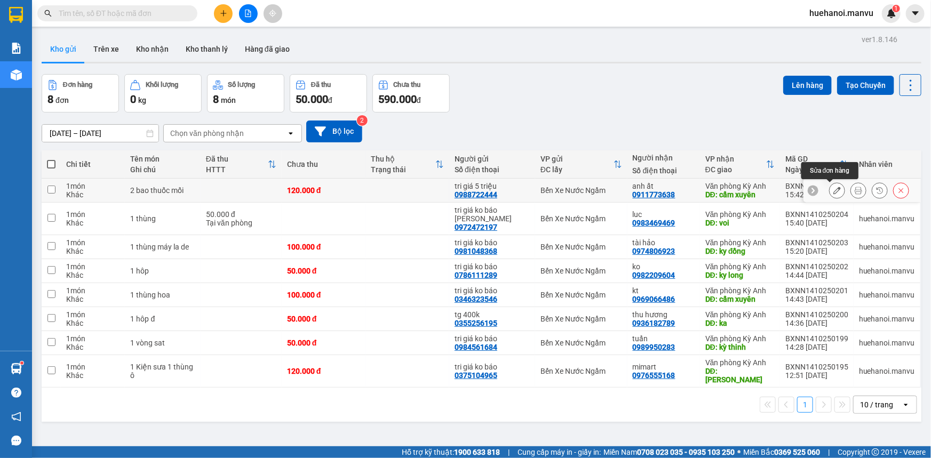
click at [833, 190] on icon at bounding box center [836, 190] width 7 height 7
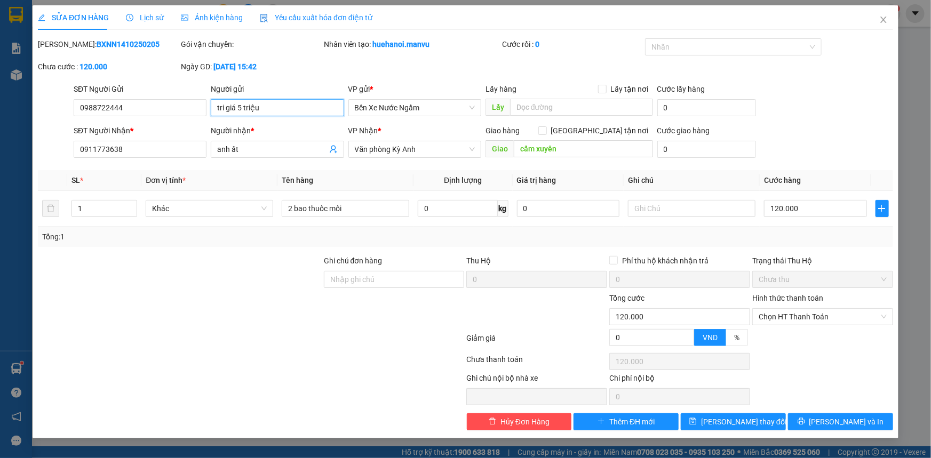
click at [266, 108] on input "tri giá 5 triệu" at bounding box center [277, 107] width 133 height 17
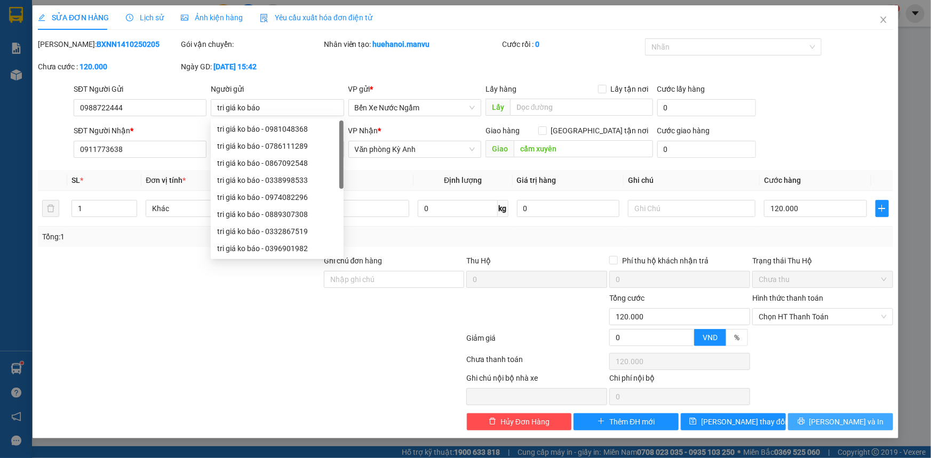
click at [807, 420] on button "[PERSON_NAME] và In" at bounding box center [840, 421] width 105 height 17
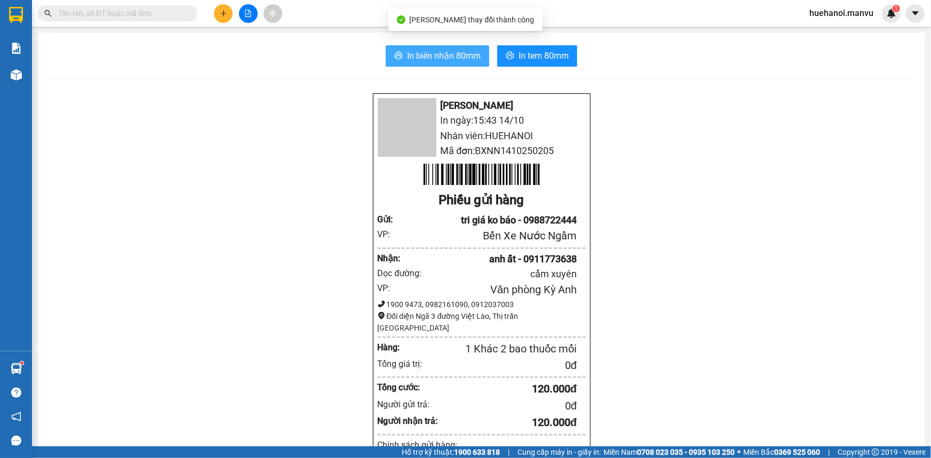
click at [418, 58] on span "In biên nhận 80mm" at bounding box center [444, 55] width 74 height 13
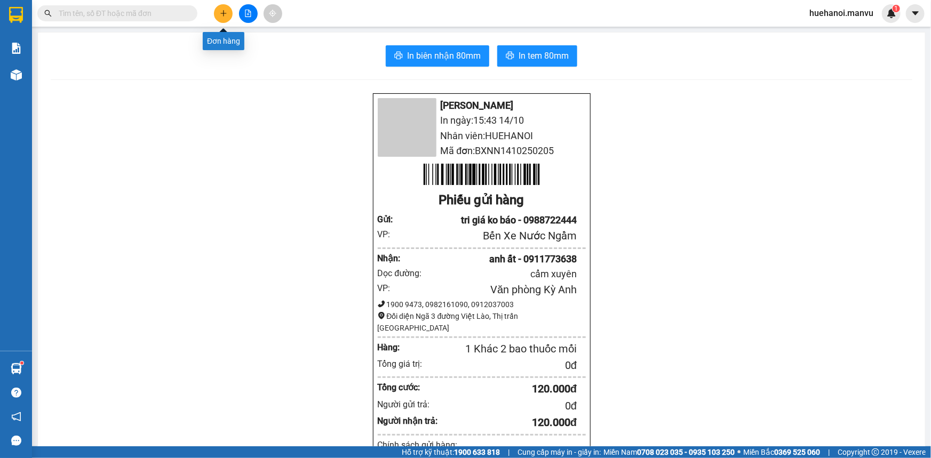
click at [225, 19] on button at bounding box center [223, 13] width 19 height 19
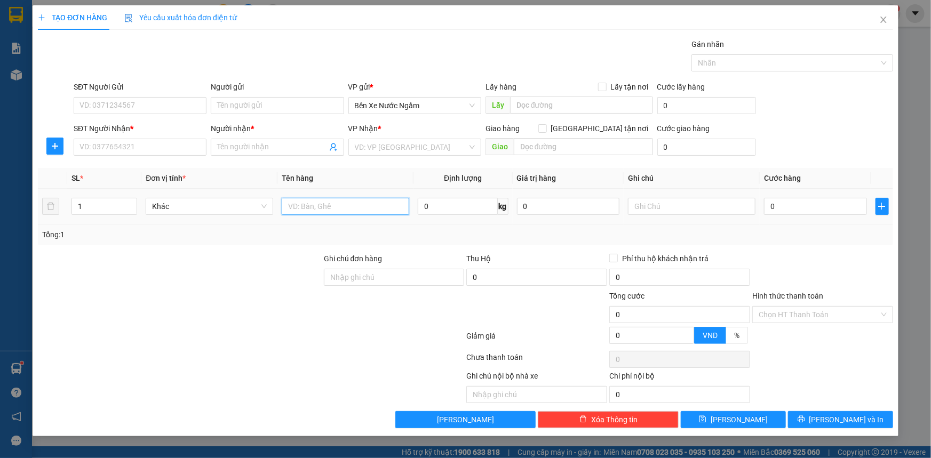
click at [332, 206] on input "text" at bounding box center [345, 206] width 127 height 17
click at [132, 105] on input "SĐT Người Gửi" at bounding box center [140, 105] width 133 height 17
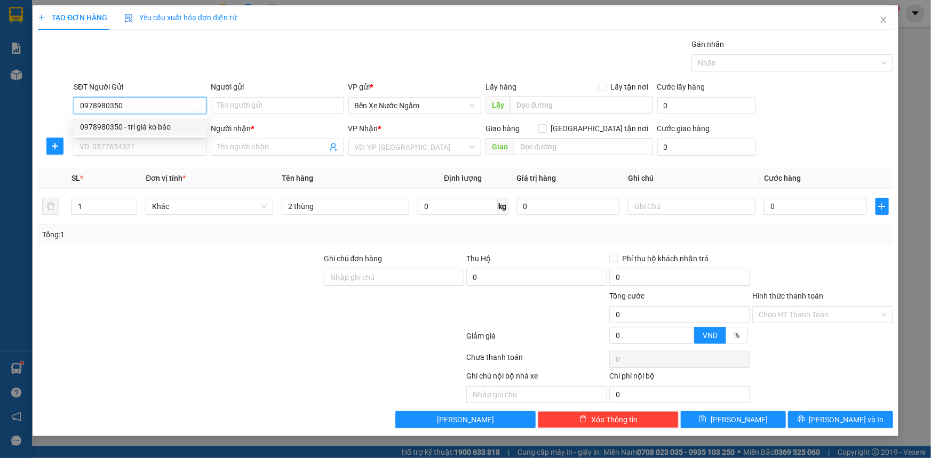
click at [143, 128] on div "0978980350 - tri giá ko báo" at bounding box center [140, 127] width 120 height 12
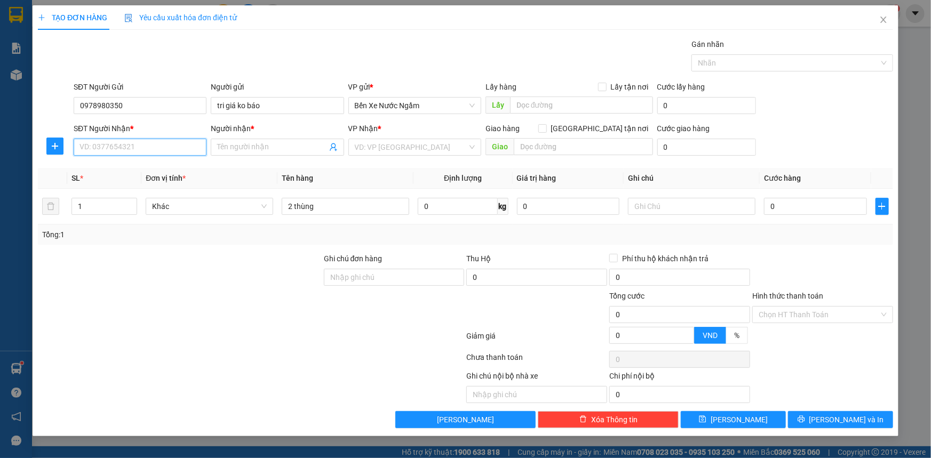
click at [154, 147] on input "SĐT Người Nhận *" at bounding box center [140, 147] width 133 height 17
click at [130, 171] on div "0912470468 - hưng hổ" at bounding box center [140, 169] width 120 height 12
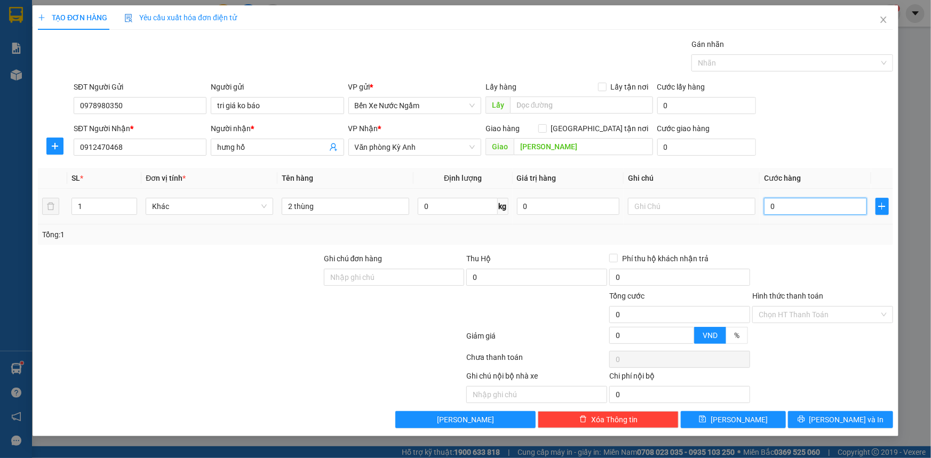
click at [792, 201] on input "0" at bounding box center [815, 206] width 103 height 17
click at [555, 151] on input "kỳ trinh" at bounding box center [583, 146] width 139 height 17
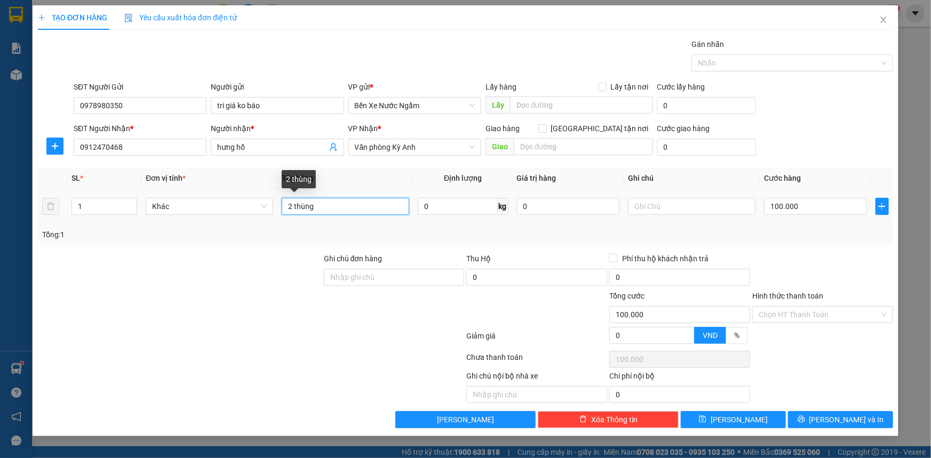
click at [332, 207] on input "2 thùng" at bounding box center [345, 206] width 127 height 17
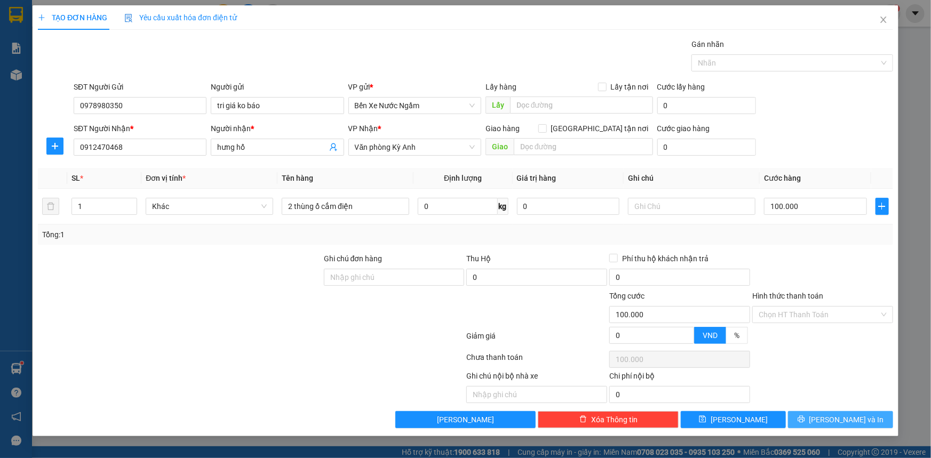
click at [837, 426] on button "[PERSON_NAME] và In" at bounding box center [840, 419] width 105 height 17
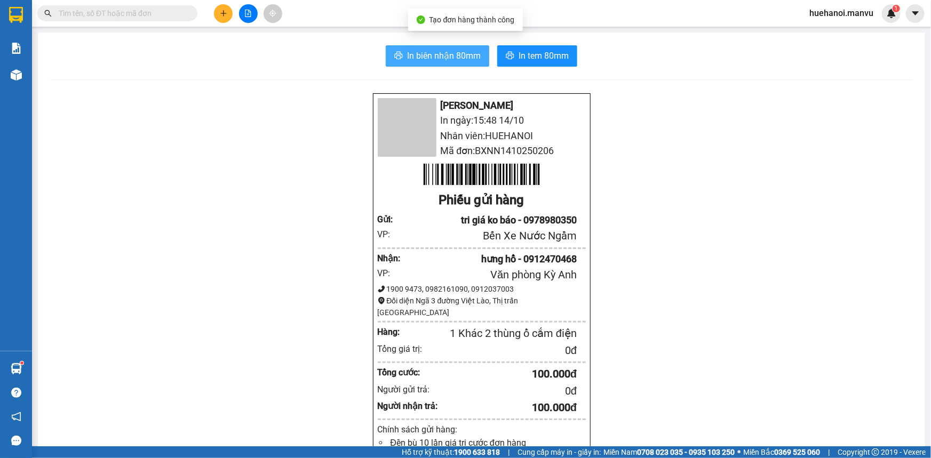
click at [463, 58] on span "In biên nhận 80mm" at bounding box center [444, 55] width 74 height 13
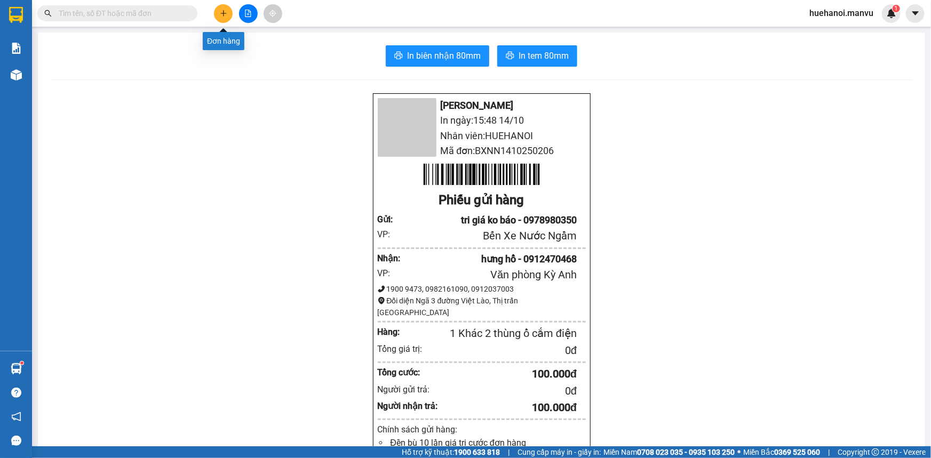
click at [218, 14] on button at bounding box center [223, 13] width 19 height 19
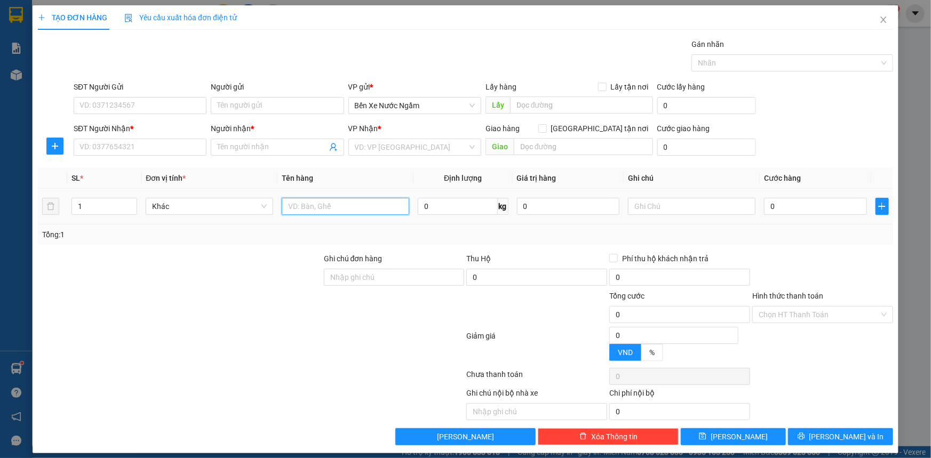
click at [348, 206] on input "text" at bounding box center [345, 206] width 127 height 17
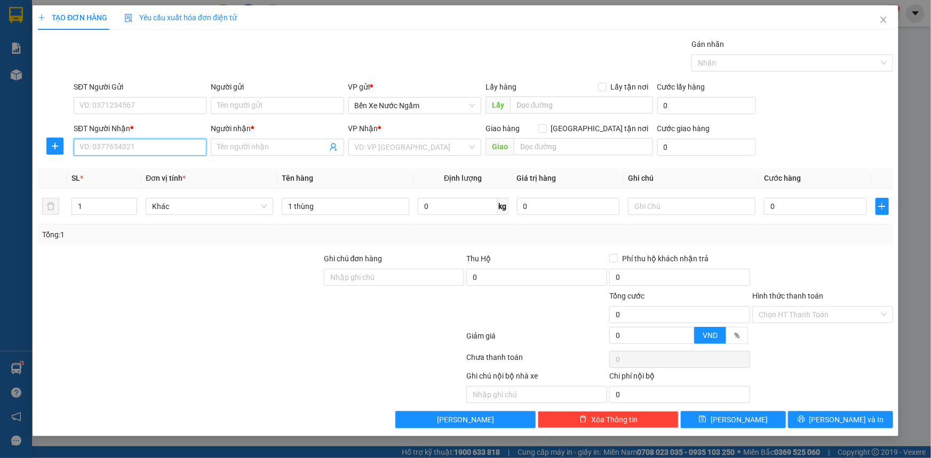
click at [119, 148] on input "SĐT Người Nhận *" at bounding box center [140, 147] width 133 height 17
click at [113, 148] on input "588" at bounding box center [140, 147] width 133 height 17
click at [124, 166] on div "0904917588 - phượng" at bounding box center [140, 169] width 120 height 12
click at [141, 103] on input "SĐT Người Gửi" at bounding box center [140, 105] width 133 height 17
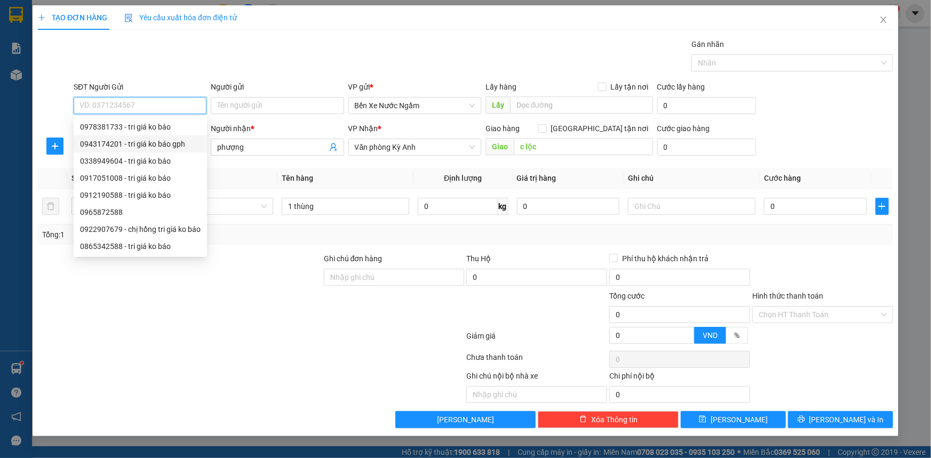
click at [134, 142] on div "0943174201 - tri giá ko báo gph" at bounding box center [140, 144] width 121 height 12
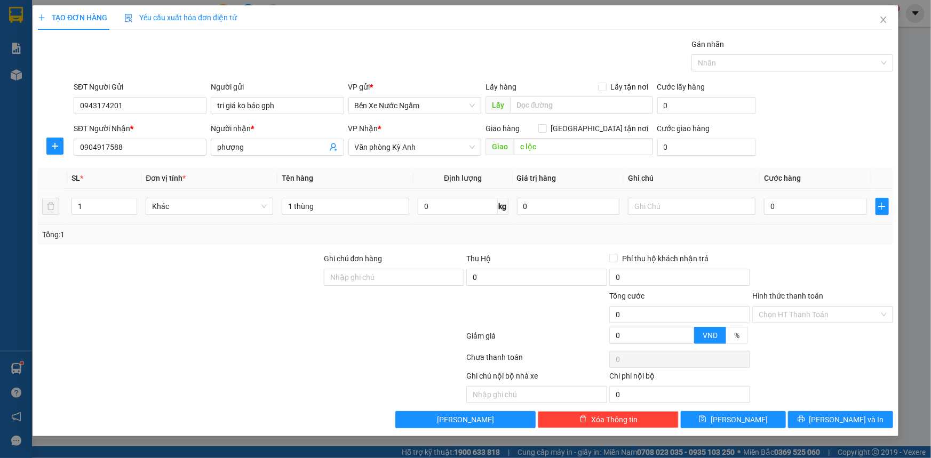
click at [831, 217] on div "0" at bounding box center [815, 206] width 103 height 21
click at [829, 211] on input "0" at bounding box center [815, 206] width 103 height 17
click at [834, 419] on span "[PERSON_NAME] và In" at bounding box center [846, 420] width 75 height 12
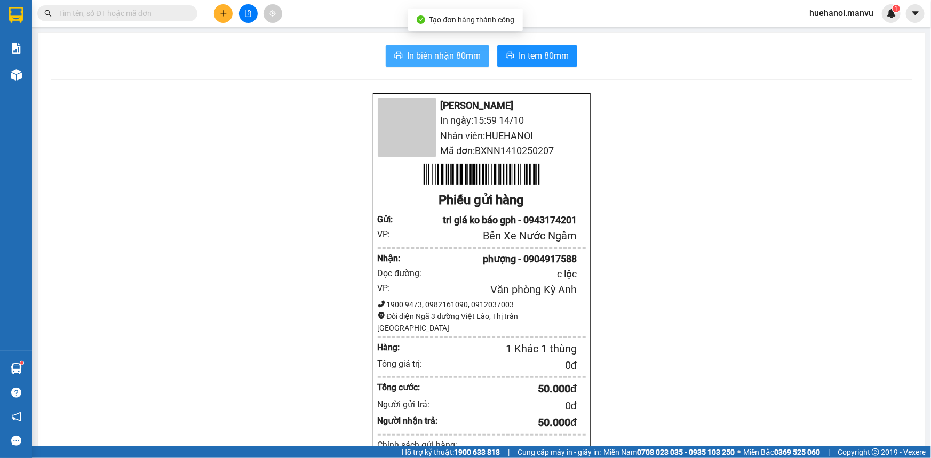
click at [457, 59] on span "In biên nhận 80mm" at bounding box center [444, 55] width 74 height 13
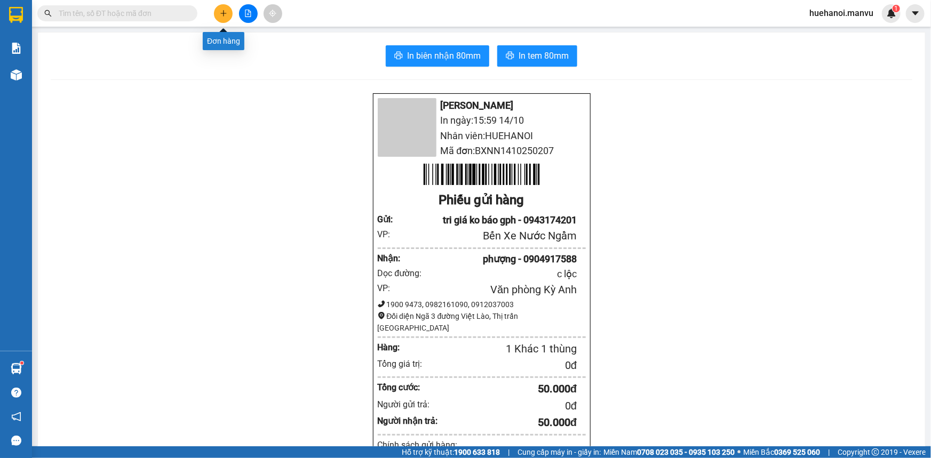
click at [222, 11] on icon "plus" at bounding box center [223, 13] width 7 height 7
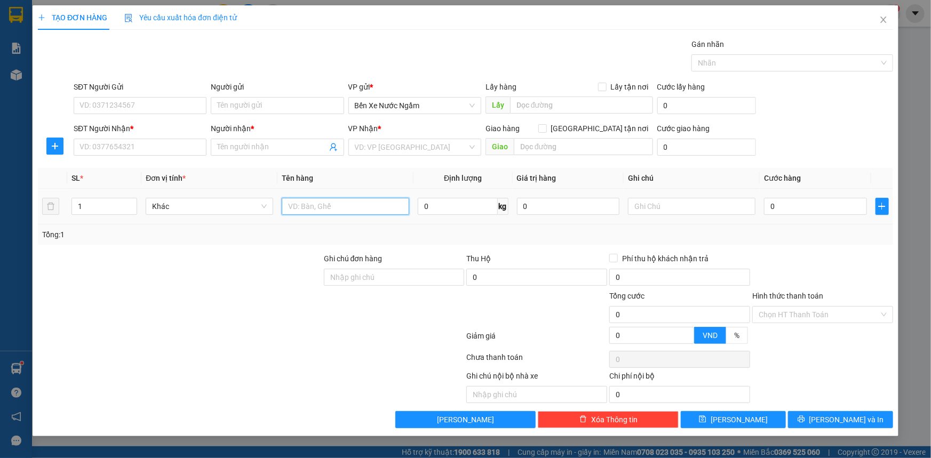
click at [323, 209] on input "text" at bounding box center [345, 206] width 127 height 17
click at [299, 211] on input "text" at bounding box center [345, 206] width 127 height 17
click at [126, 148] on input "SĐT Người Nhận *" at bounding box center [140, 147] width 133 height 17
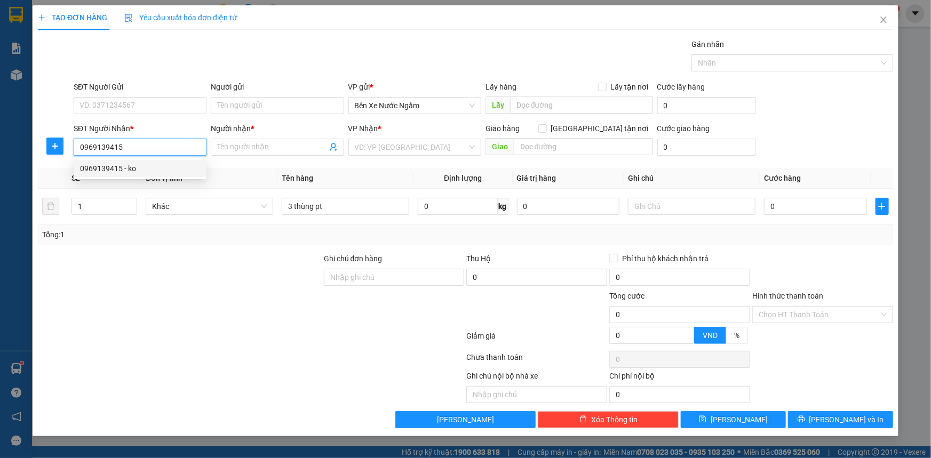
click at [122, 168] on div "0969139415 - ko" at bounding box center [140, 169] width 120 height 12
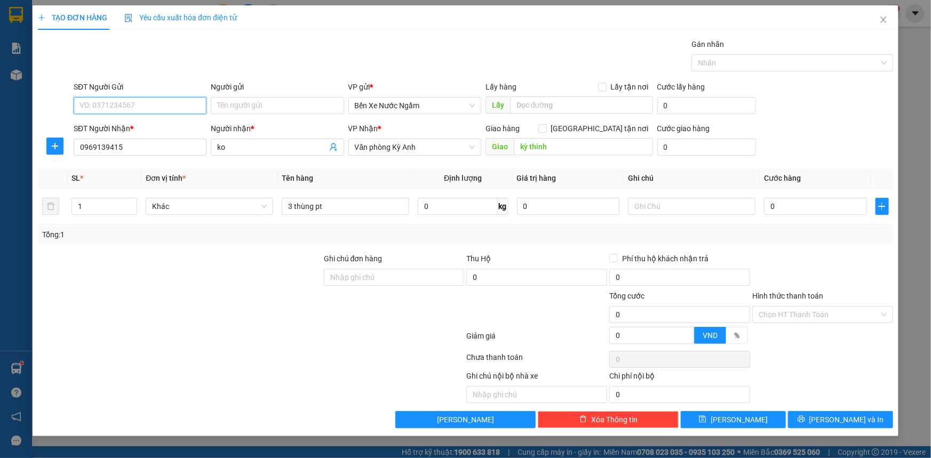
click at [158, 108] on input "SĐT Người Gửi" at bounding box center [140, 105] width 133 height 17
click at [133, 106] on input "SĐT Người Gửi" at bounding box center [140, 105] width 133 height 17
click at [128, 102] on input "SĐT Người Gửi" at bounding box center [140, 105] width 133 height 17
click at [229, 105] on input "Người gửi" at bounding box center [277, 105] width 133 height 17
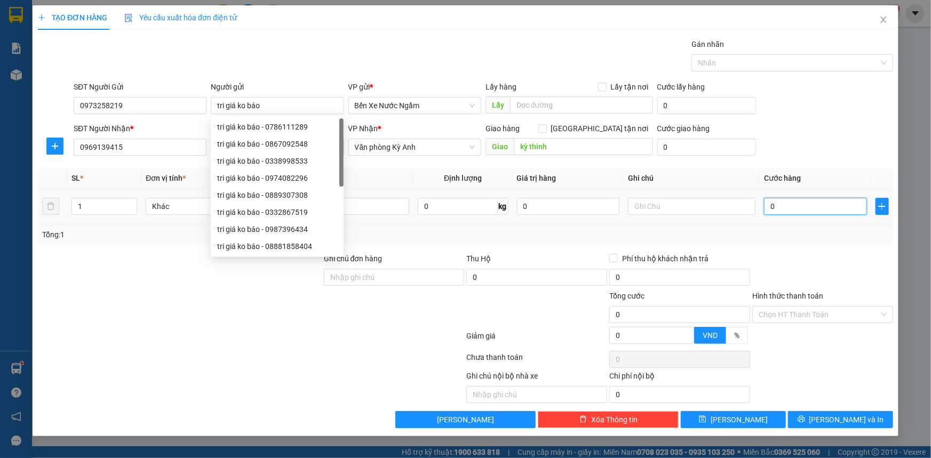
click at [832, 209] on input "0" at bounding box center [815, 206] width 103 height 17
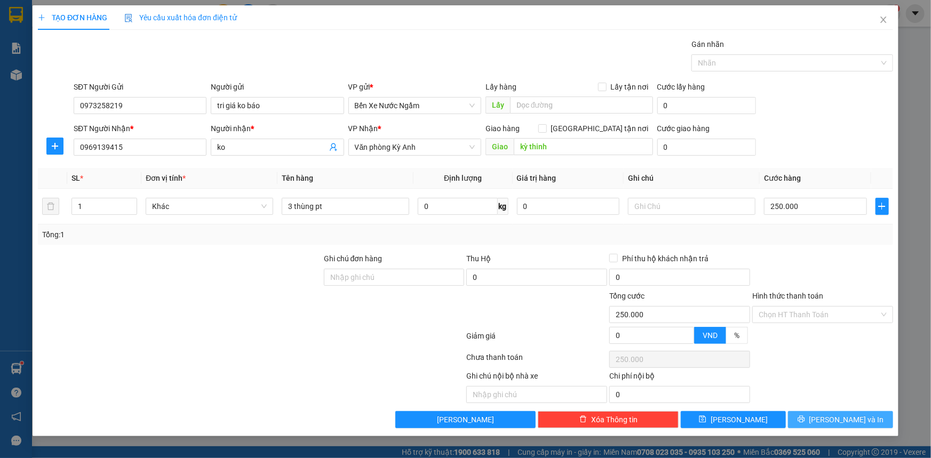
click at [811, 417] on button "[PERSON_NAME] và In" at bounding box center [840, 419] width 105 height 17
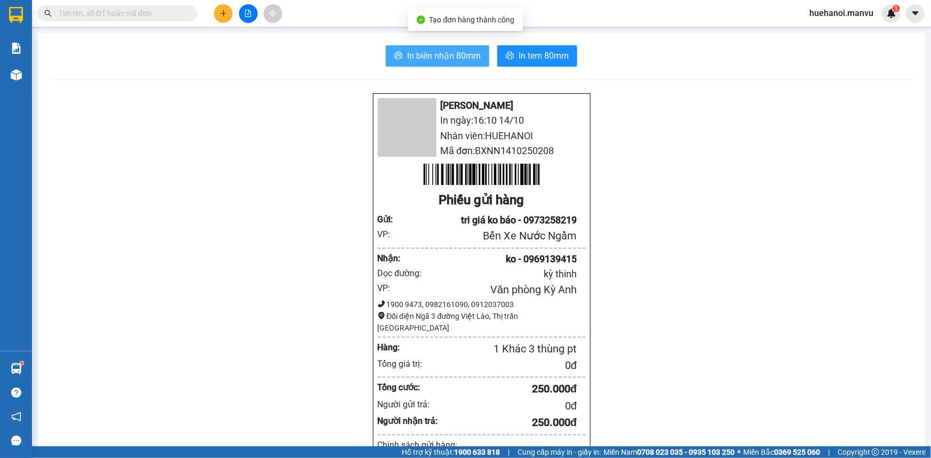
click at [417, 57] on span "In biên nhận 80mm" at bounding box center [444, 55] width 74 height 13
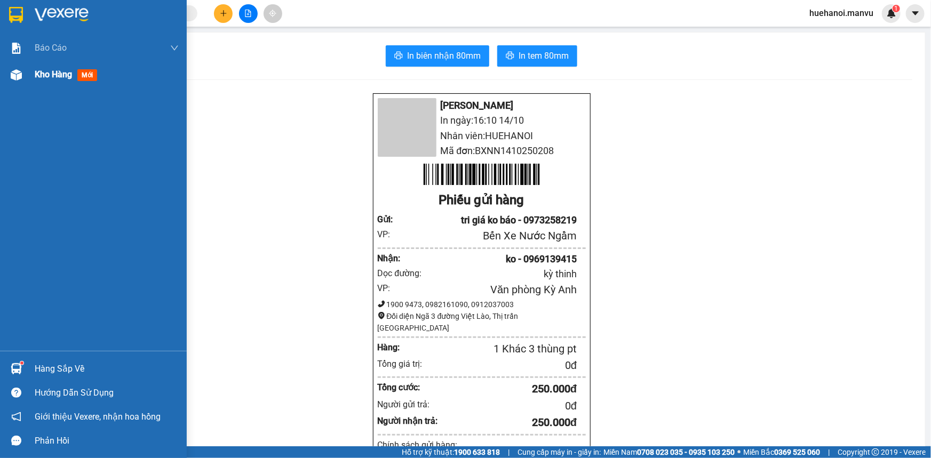
click at [62, 78] on span "Kho hàng" at bounding box center [53, 74] width 37 height 10
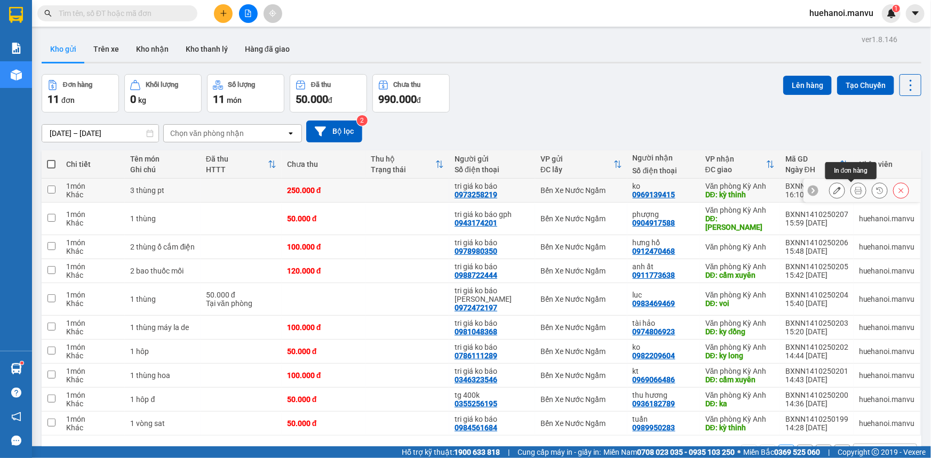
click at [854, 188] on icon at bounding box center [857, 190] width 7 height 7
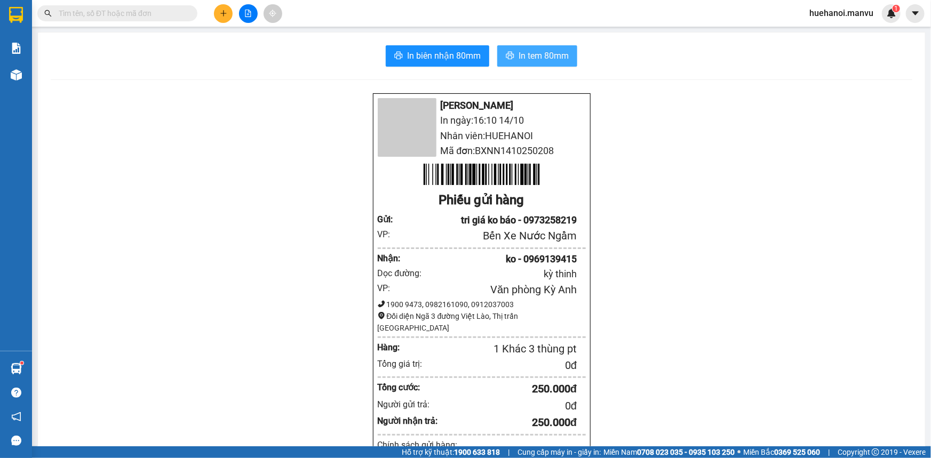
click at [526, 57] on span "In tem 80mm" at bounding box center [543, 55] width 50 height 13
click at [542, 55] on span "In tem 80mm" at bounding box center [543, 55] width 50 height 13
click at [228, 16] on button at bounding box center [223, 13] width 19 height 19
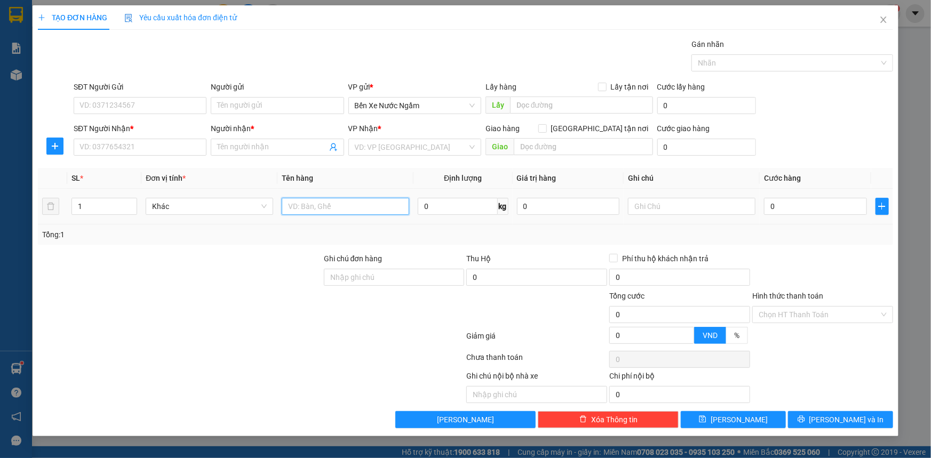
click at [342, 202] on input "text" at bounding box center [345, 206] width 127 height 17
click at [164, 141] on input "SĐT Người Nhận *" at bounding box center [140, 147] width 133 height 17
click at [144, 107] on input "SĐT Người Gửi" at bounding box center [140, 105] width 133 height 17
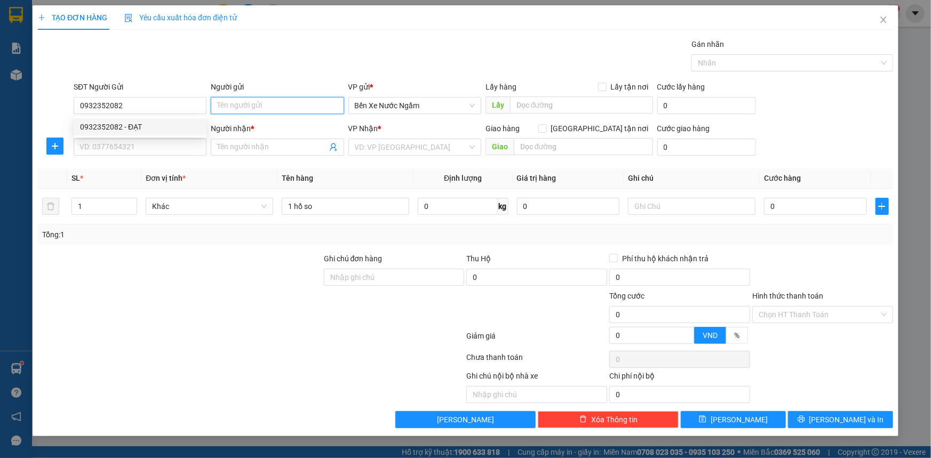
click at [225, 106] on input "Người gửi" at bounding box center [277, 105] width 133 height 17
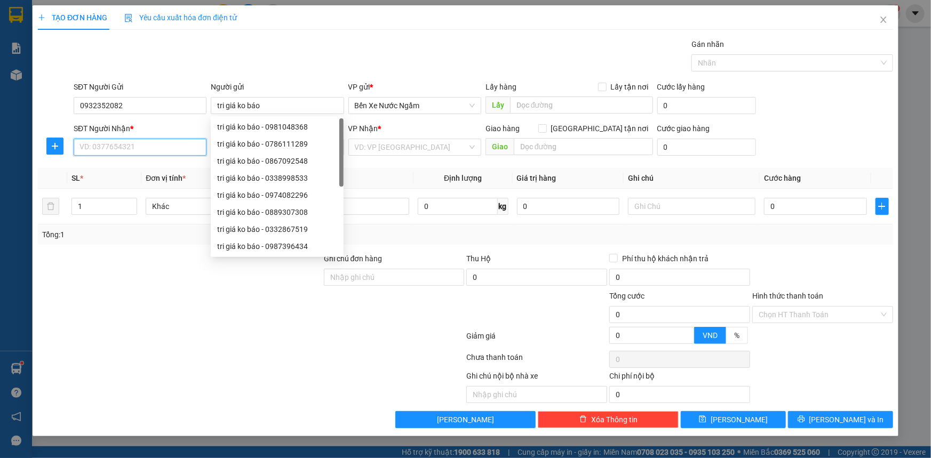
click at [151, 146] on input "SĐT Người Nhận *" at bounding box center [140, 147] width 133 height 17
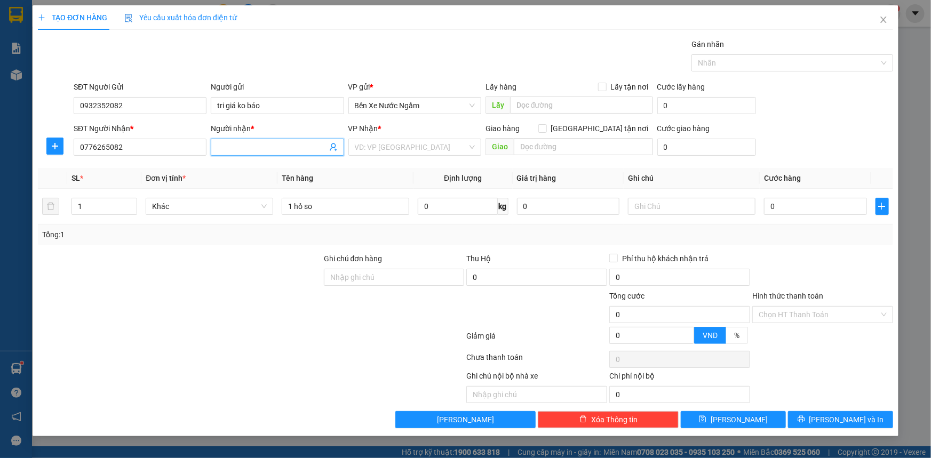
click at [260, 149] on input "Người nhận *" at bounding box center [271, 147] width 109 height 12
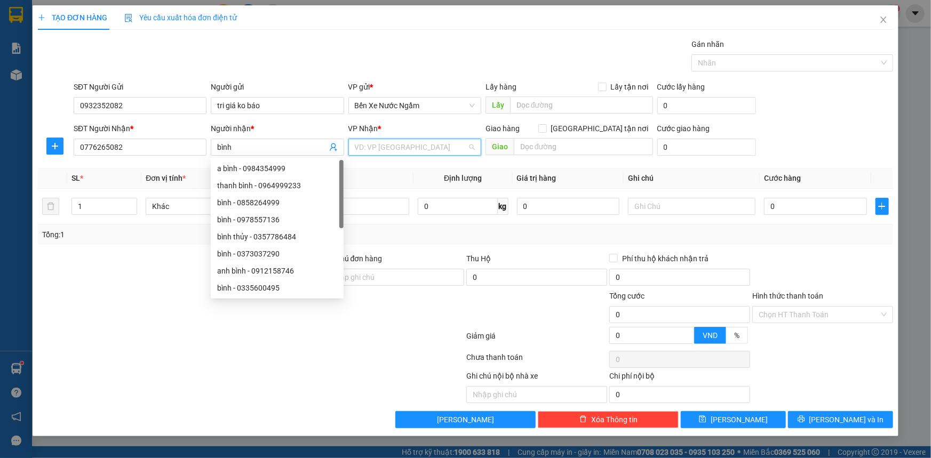
click at [410, 148] on input "search" at bounding box center [411, 147] width 113 height 16
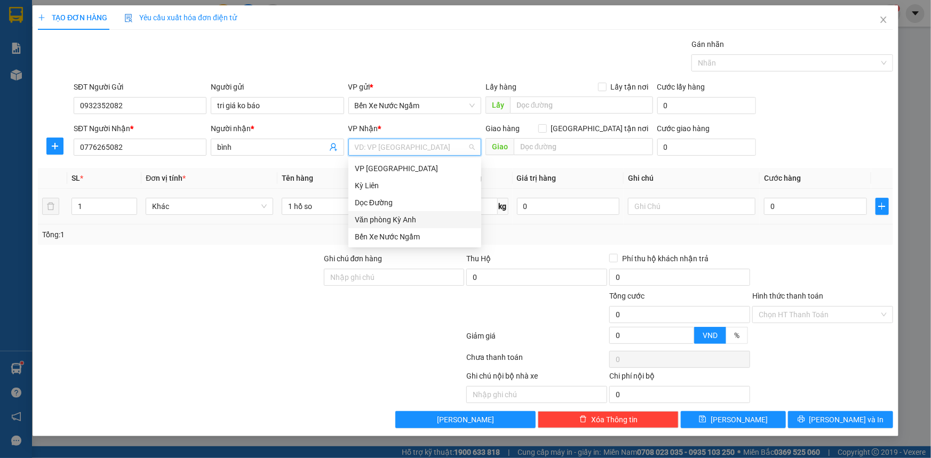
click at [409, 220] on div "Văn phòng Kỳ Anh" at bounding box center [415, 220] width 120 height 12
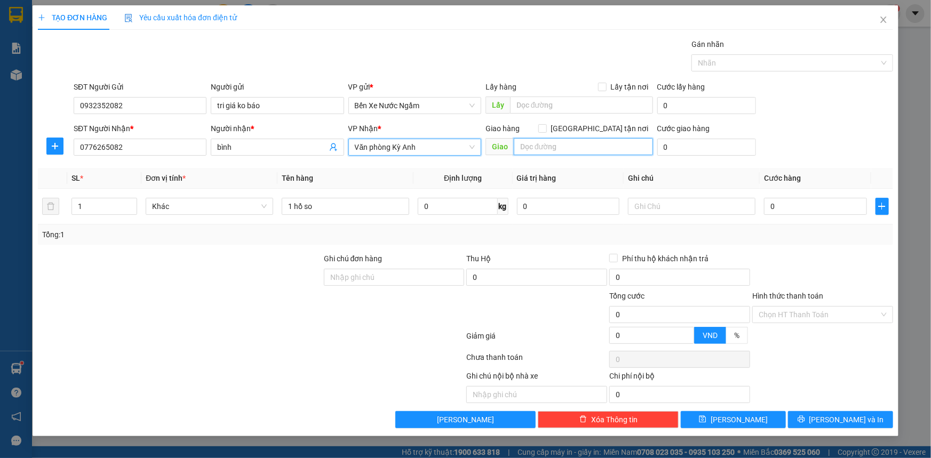
click at [564, 148] on input "text" at bounding box center [583, 146] width 139 height 17
click at [685, 201] on input "text" at bounding box center [691, 206] width 127 height 17
click at [822, 211] on input "0" at bounding box center [815, 206] width 103 height 17
click at [831, 419] on button "[PERSON_NAME] và In" at bounding box center [840, 419] width 105 height 17
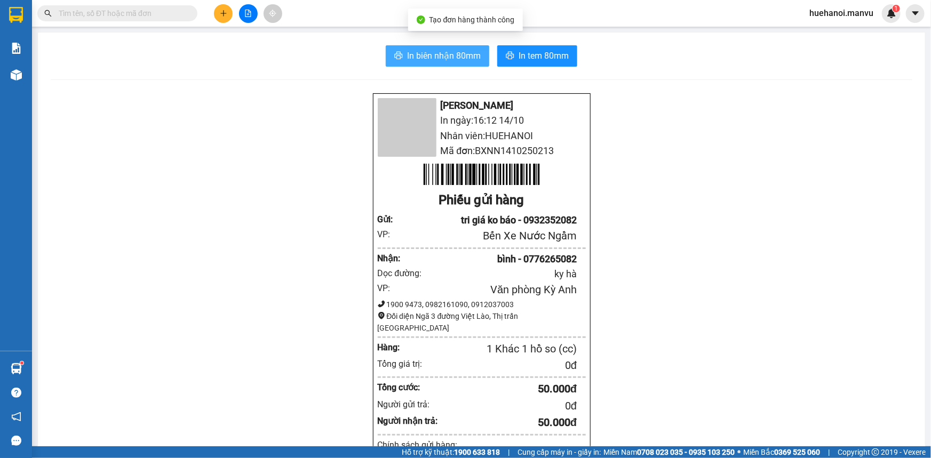
click at [448, 57] on span "In biên nhận 80mm" at bounding box center [444, 55] width 74 height 13
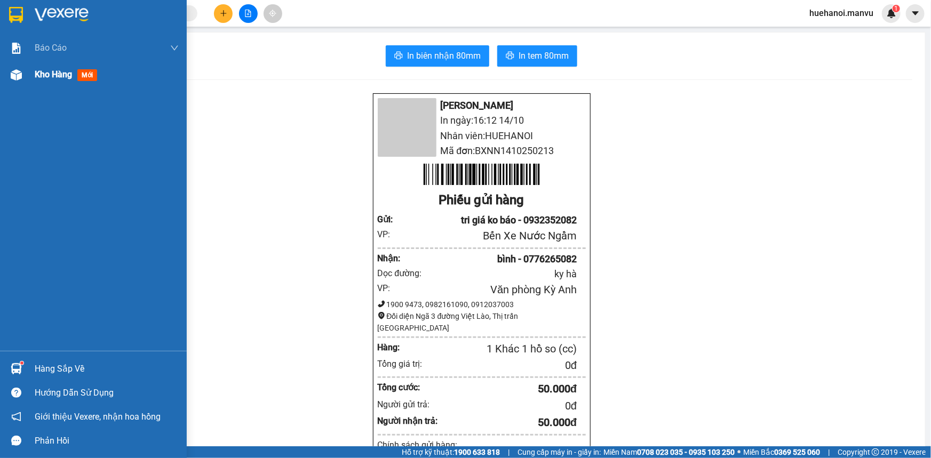
click at [47, 77] on span "Kho hàng" at bounding box center [53, 74] width 37 height 10
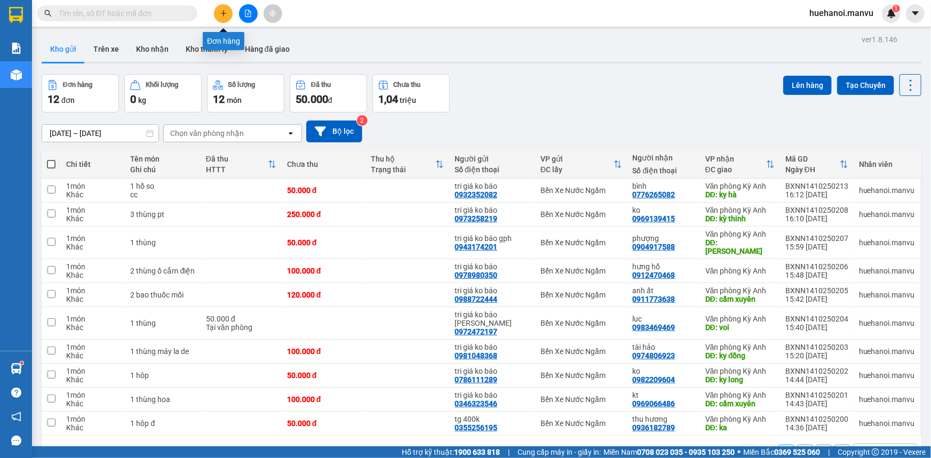
click at [221, 15] on icon "plus" at bounding box center [223, 13] width 7 height 7
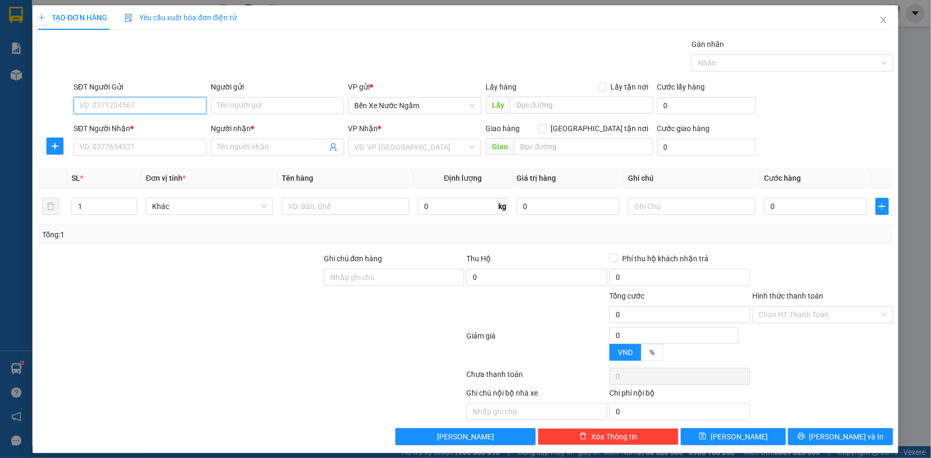
click at [170, 101] on input "SĐT Người Gửi" at bounding box center [140, 105] width 133 height 17
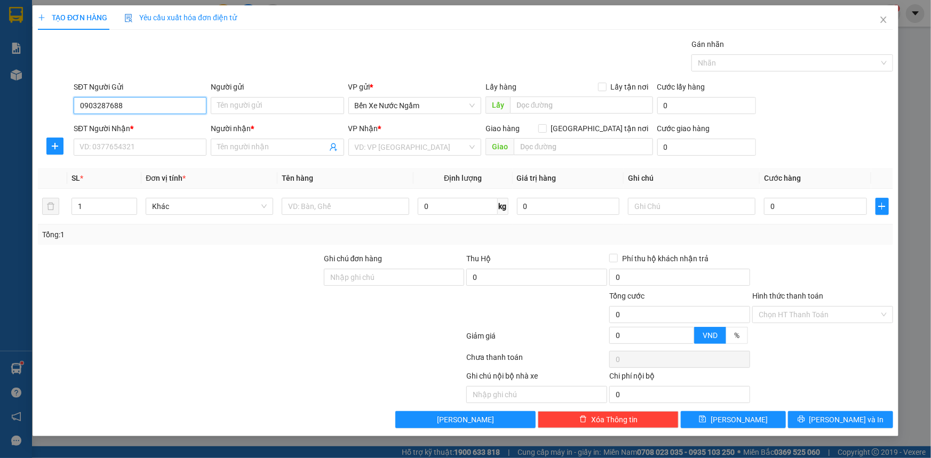
click at [116, 106] on input "0903287688" at bounding box center [140, 105] width 133 height 17
click at [133, 107] on input "0903287668" at bounding box center [140, 105] width 133 height 17
click at [132, 125] on div "0903287668 - tri giá 3 triệu" at bounding box center [140, 127] width 120 height 12
click at [130, 148] on input "SĐT Người Nhận *" at bounding box center [140, 147] width 133 height 17
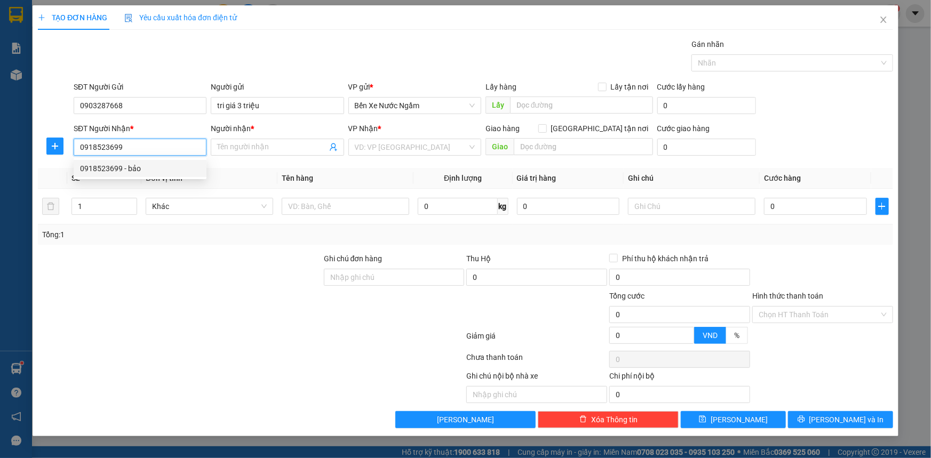
click at [106, 167] on div "0918523699 - bảo" at bounding box center [140, 169] width 120 height 12
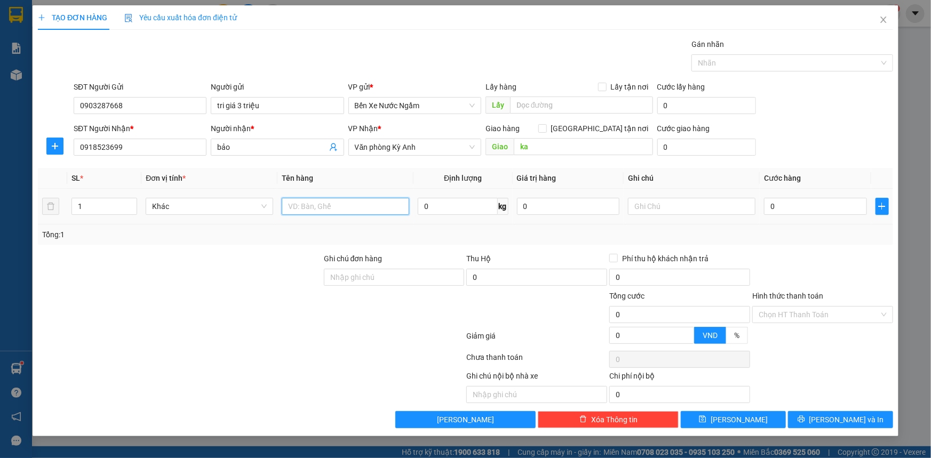
click at [345, 211] on input "text" at bounding box center [345, 206] width 127 height 17
click at [795, 198] on input "0" at bounding box center [815, 206] width 103 height 17
click at [293, 110] on input "tri giá 3 triệu" at bounding box center [277, 105] width 133 height 17
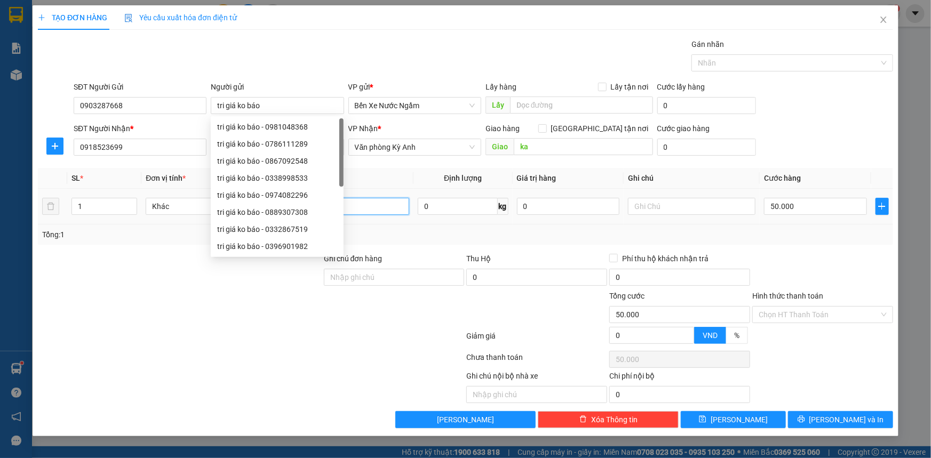
click at [350, 205] on input "1 thùng" at bounding box center [345, 206] width 127 height 17
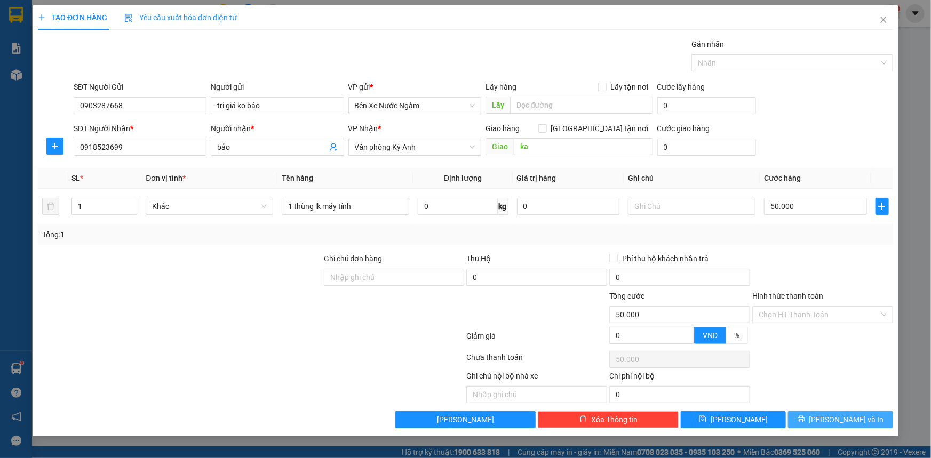
click at [844, 421] on span "[PERSON_NAME] và In" at bounding box center [846, 420] width 75 height 12
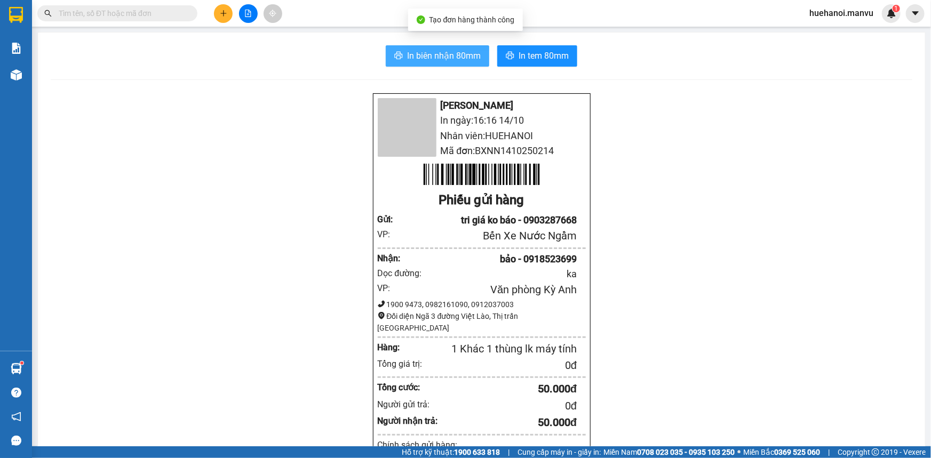
click at [413, 53] on span "In biên nhận 80mm" at bounding box center [444, 55] width 74 height 13
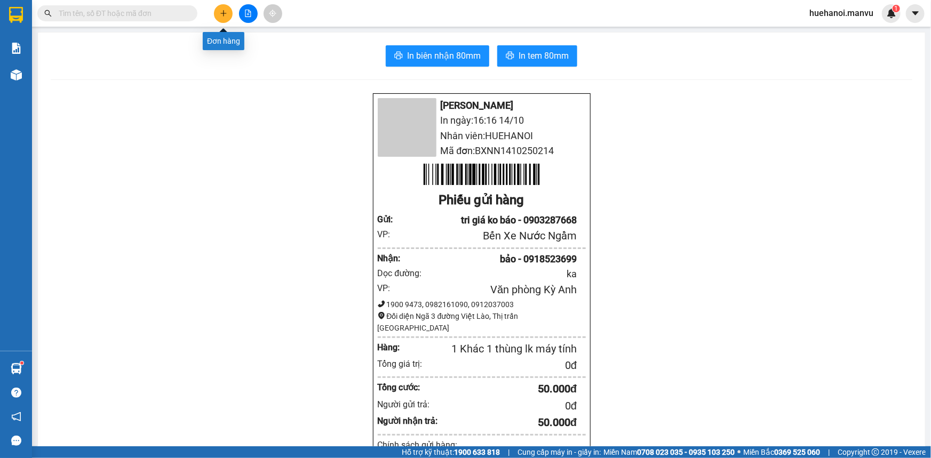
click at [226, 15] on icon "plus" at bounding box center [223, 13] width 7 height 7
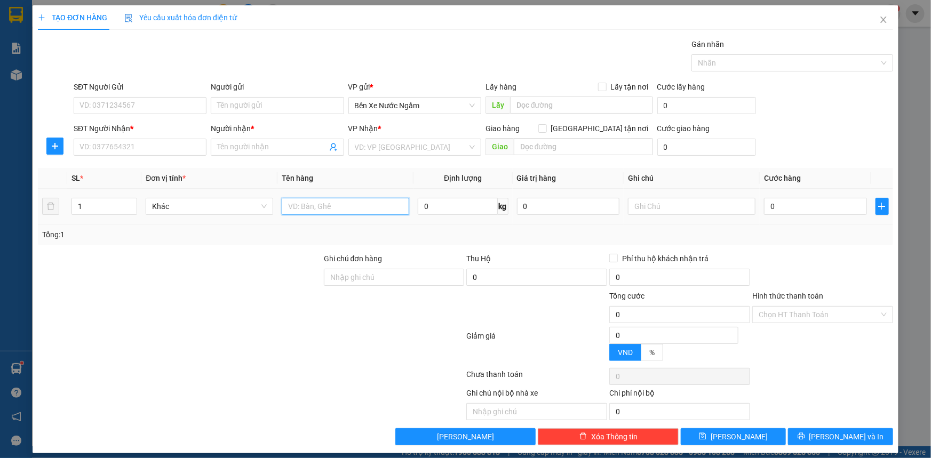
click at [304, 202] on input "text" at bounding box center [345, 206] width 127 height 17
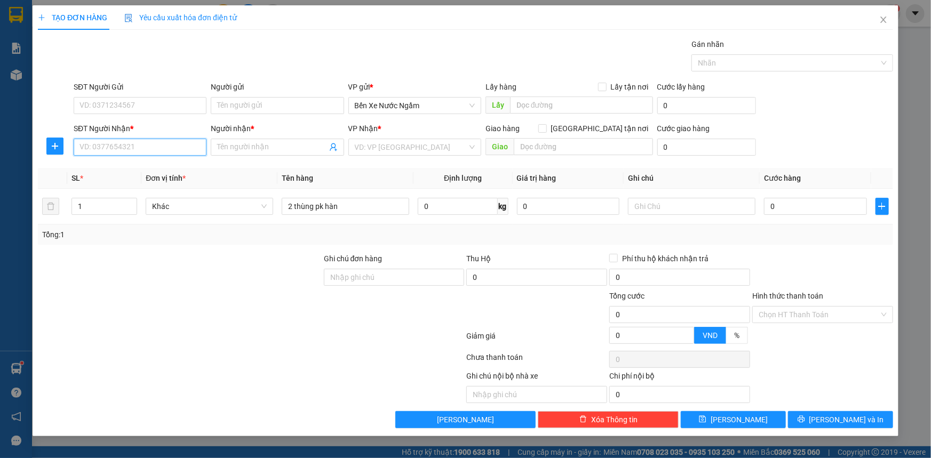
click at [162, 147] on input "SĐT Người Nhận *" at bounding box center [140, 147] width 133 height 17
click at [176, 109] on input "SĐT Người Gửi" at bounding box center [140, 105] width 133 height 17
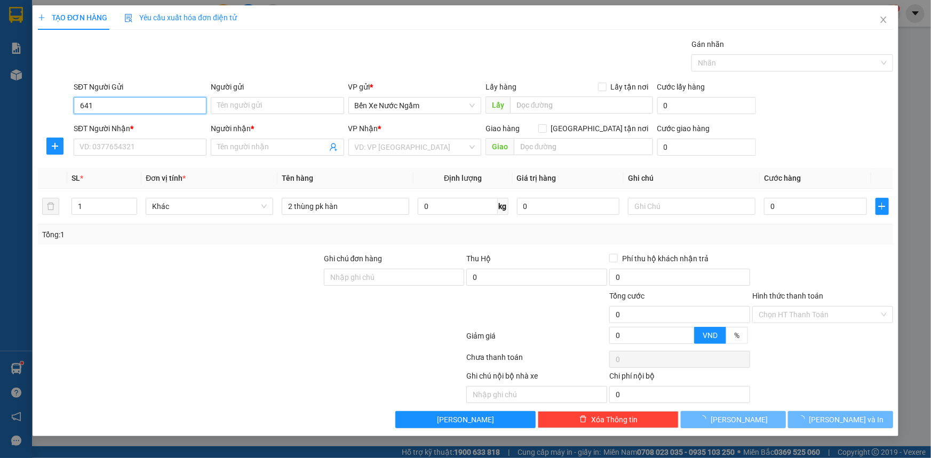
click at [170, 108] on input "641" at bounding box center [140, 105] width 133 height 17
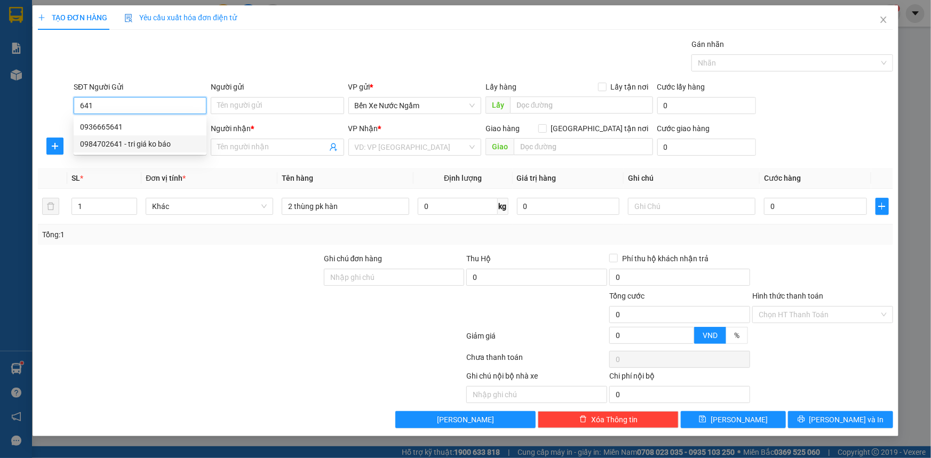
click at [116, 141] on div "0984702641 - tri giá ko báo" at bounding box center [140, 144] width 120 height 12
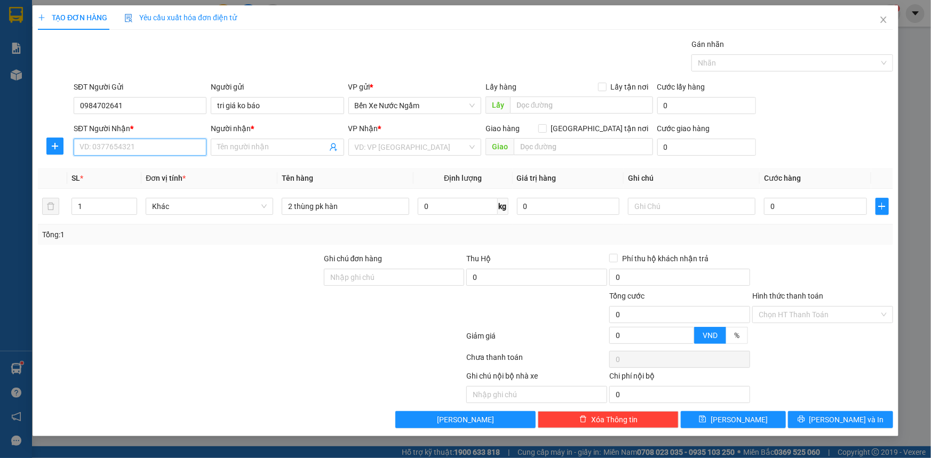
click at [114, 148] on input "SĐT Người Nhận *" at bounding box center [140, 147] width 133 height 17
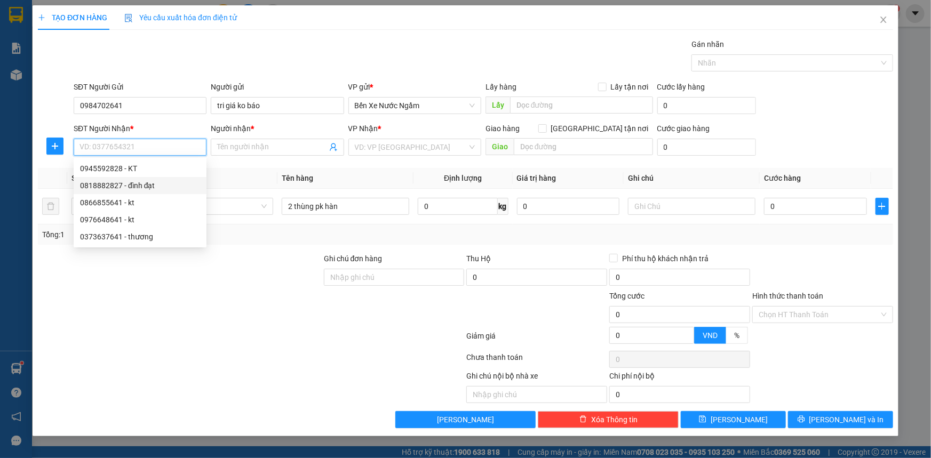
click at [122, 183] on div "0818882827 - đình đạt" at bounding box center [140, 186] width 120 height 12
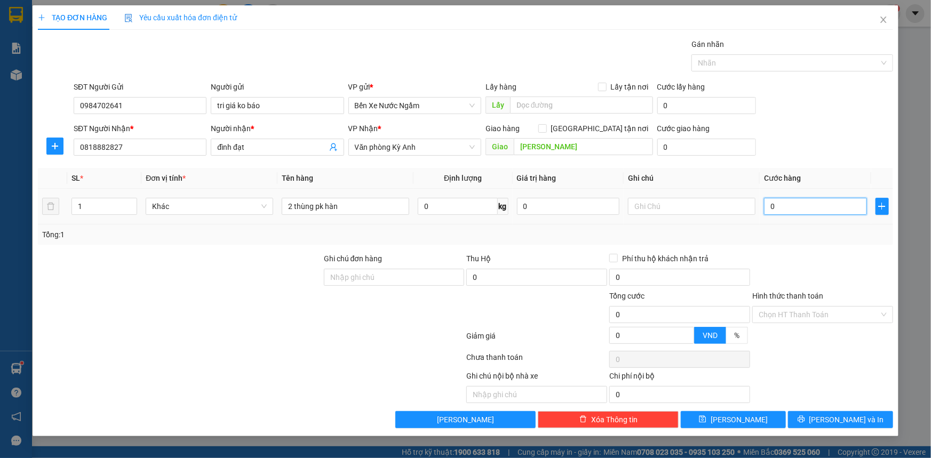
click at [799, 207] on input "0" at bounding box center [815, 206] width 103 height 17
click at [818, 312] on input "Hình thức thanh toán" at bounding box center [818, 315] width 121 height 16
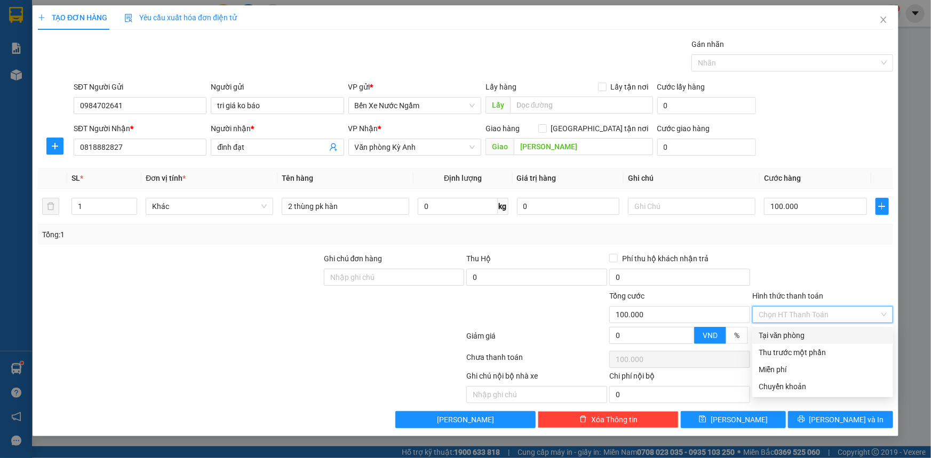
click at [809, 330] on div "Tại văn phòng" at bounding box center [822, 336] width 128 height 12
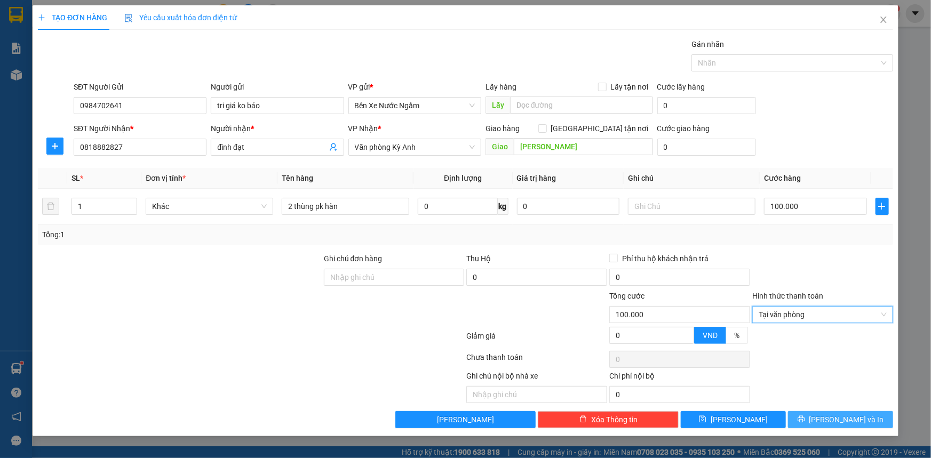
click at [818, 422] on button "[PERSON_NAME] và In" at bounding box center [840, 419] width 105 height 17
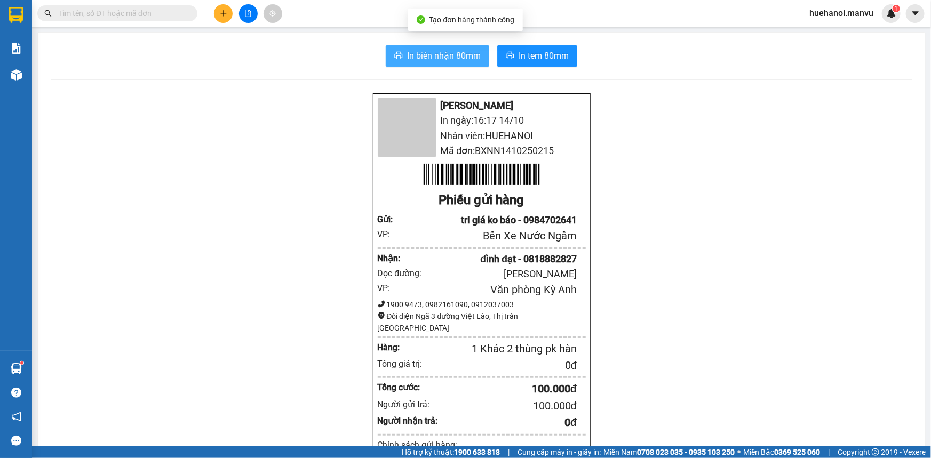
click at [469, 62] on span "In biên nhận 80mm" at bounding box center [444, 55] width 74 height 13
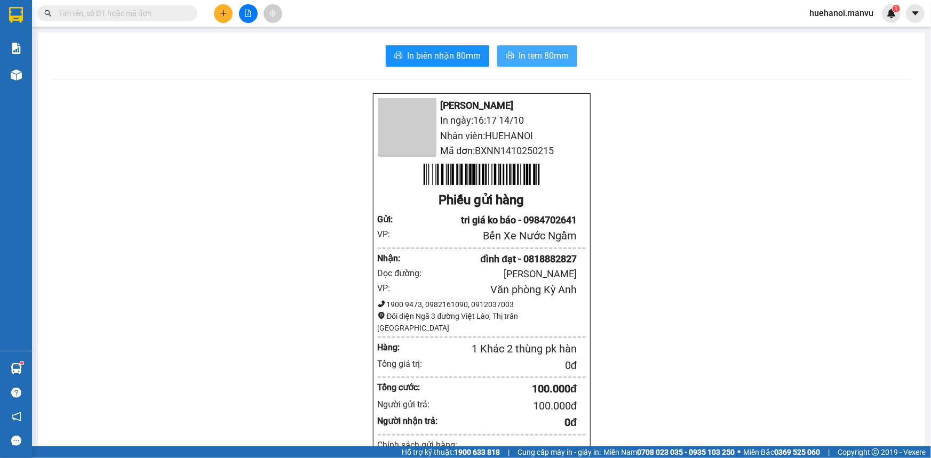
click at [522, 57] on span "In tem 80mm" at bounding box center [543, 55] width 50 height 13
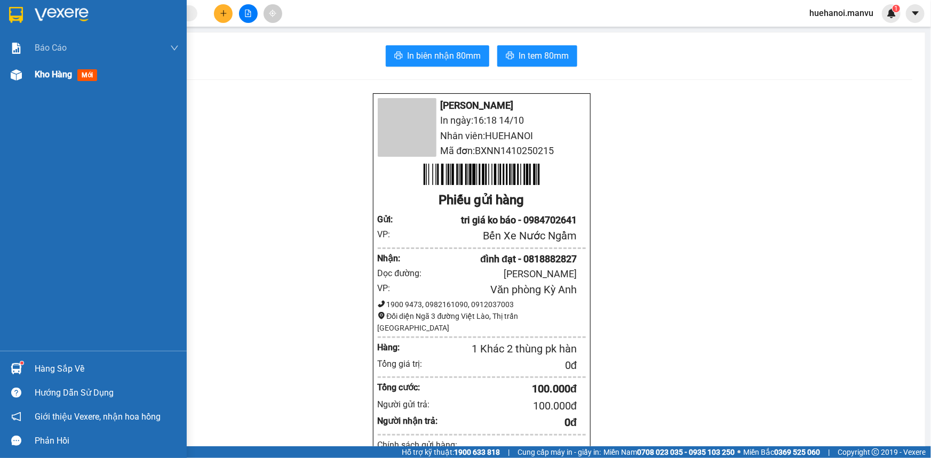
click at [54, 79] on span "Kho hàng" at bounding box center [53, 74] width 37 height 10
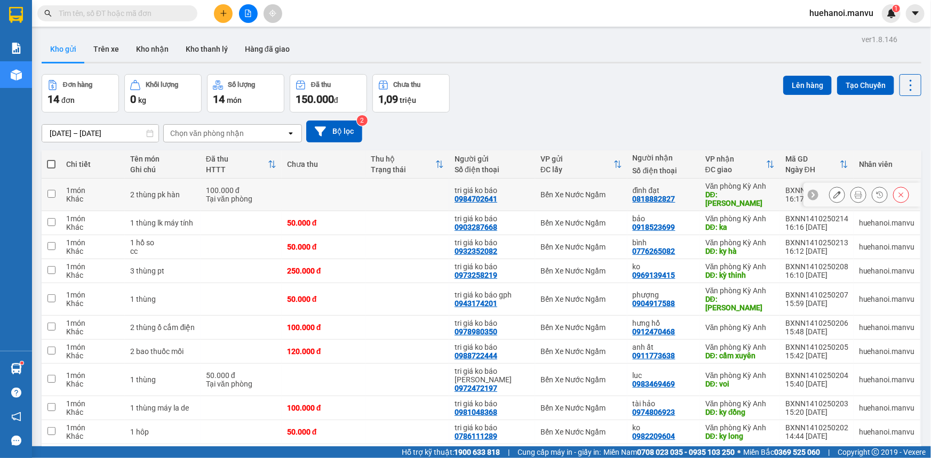
click at [49, 191] on input "checkbox" at bounding box center [51, 194] width 8 height 8
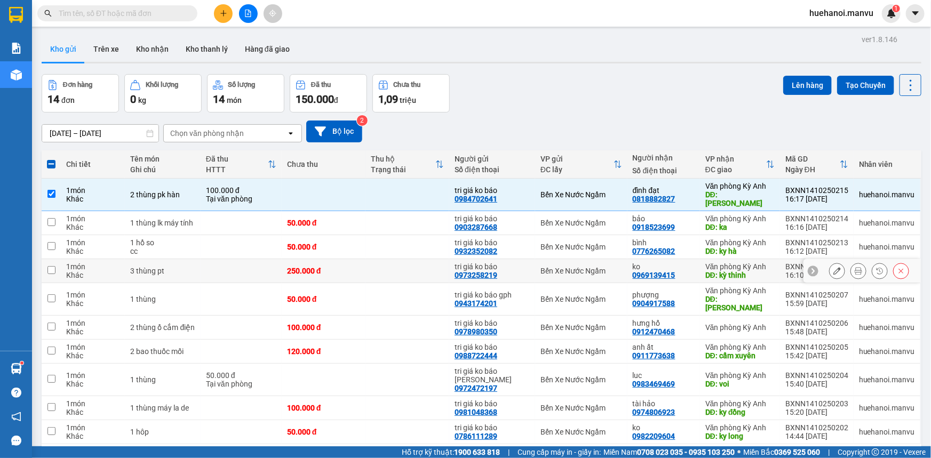
click at [53, 266] on input "checkbox" at bounding box center [51, 270] width 8 height 8
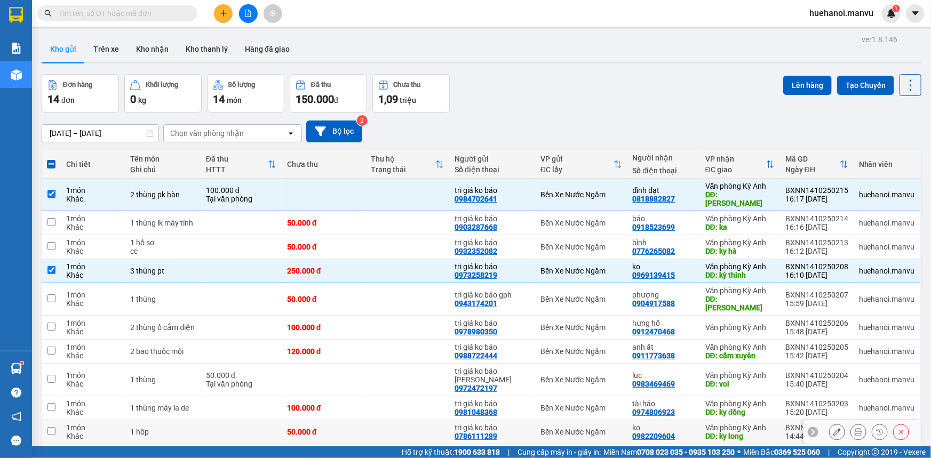
click at [57, 420] on td at bounding box center [51, 432] width 19 height 24
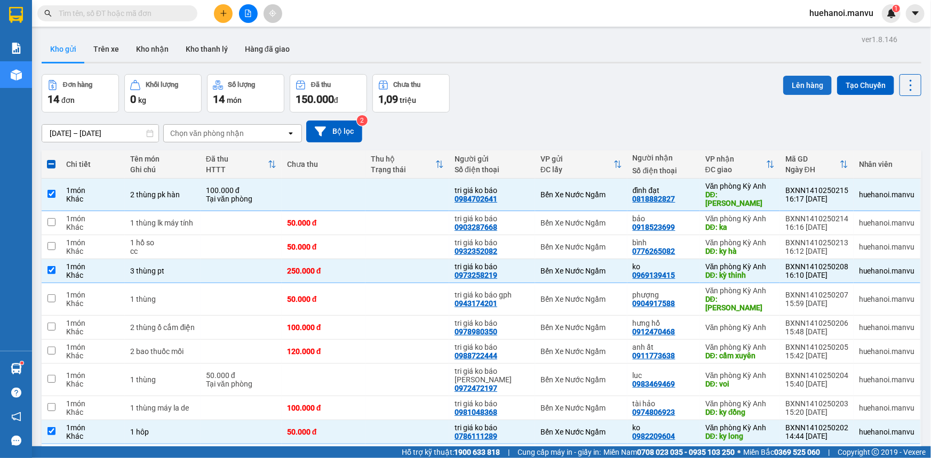
click at [805, 83] on button "Lên hàng" at bounding box center [807, 85] width 49 height 19
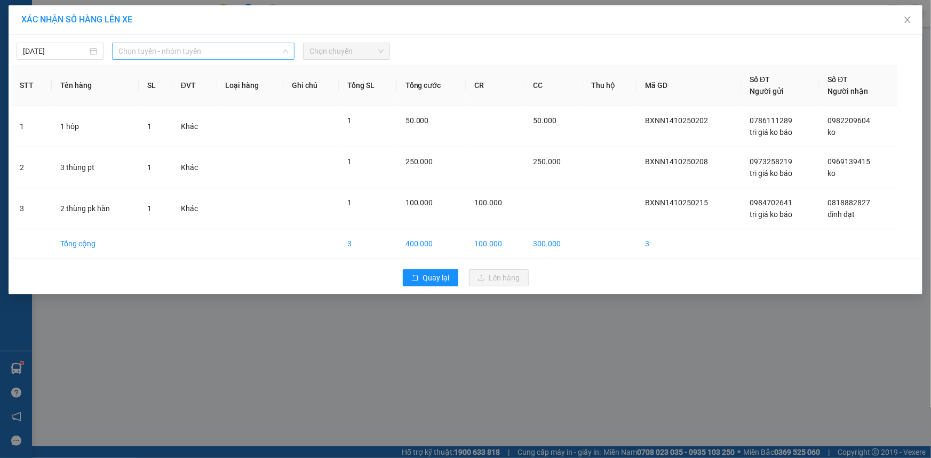
click at [183, 54] on span "Chọn tuyến - nhóm tuyến" at bounding box center [203, 51] width 170 height 16
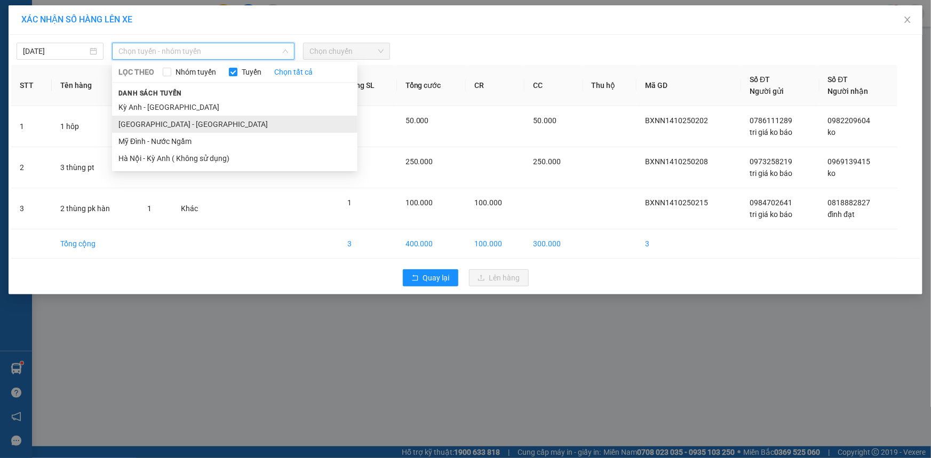
click at [146, 125] on li "[GEOGRAPHIC_DATA] - [GEOGRAPHIC_DATA]" at bounding box center [234, 124] width 245 height 17
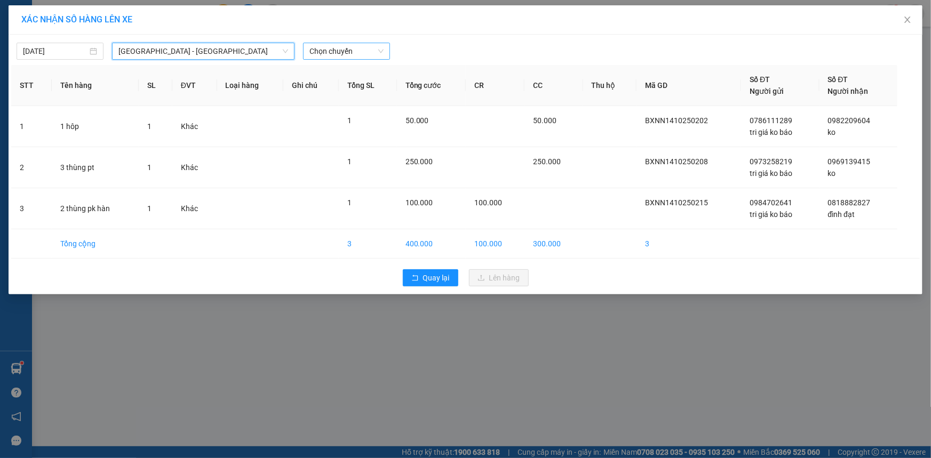
click at [331, 53] on span "Chọn chuyến" at bounding box center [346, 51] width 74 height 16
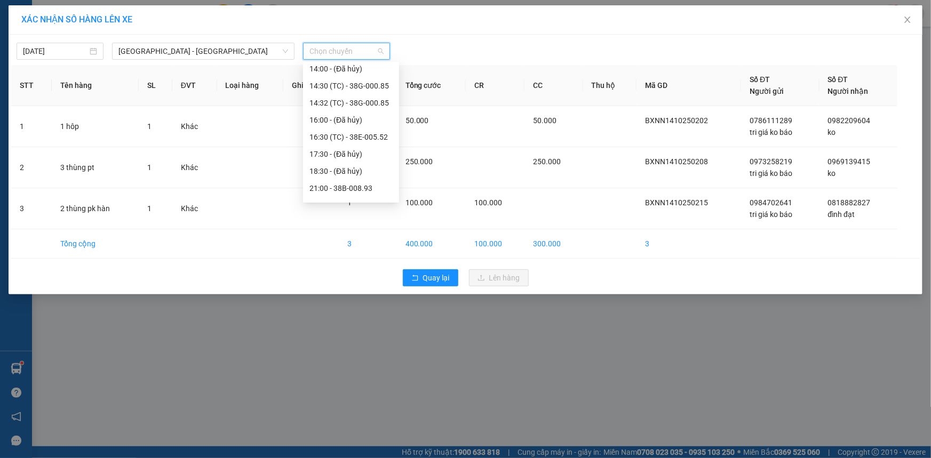
scroll to position [137, 0]
click at [351, 173] on div "21:00 - 38B-008.93" at bounding box center [350, 175] width 83 height 12
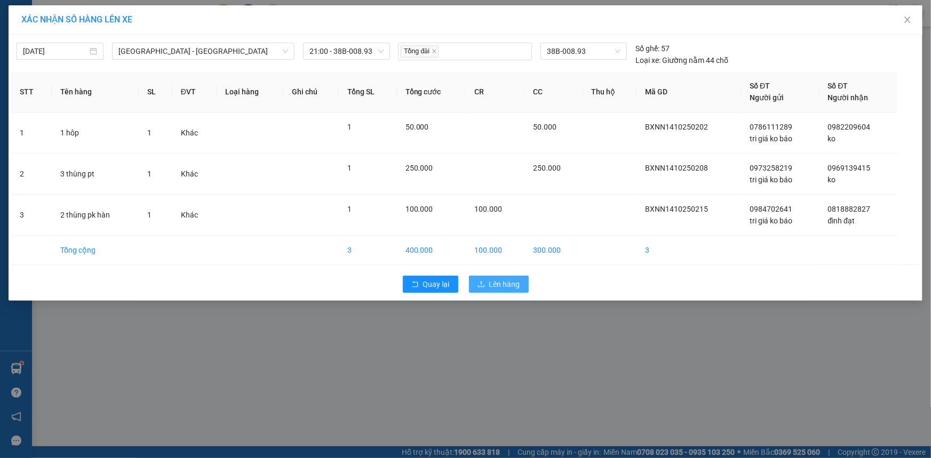
click at [476, 283] on button "Lên hàng" at bounding box center [499, 284] width 60 height 17
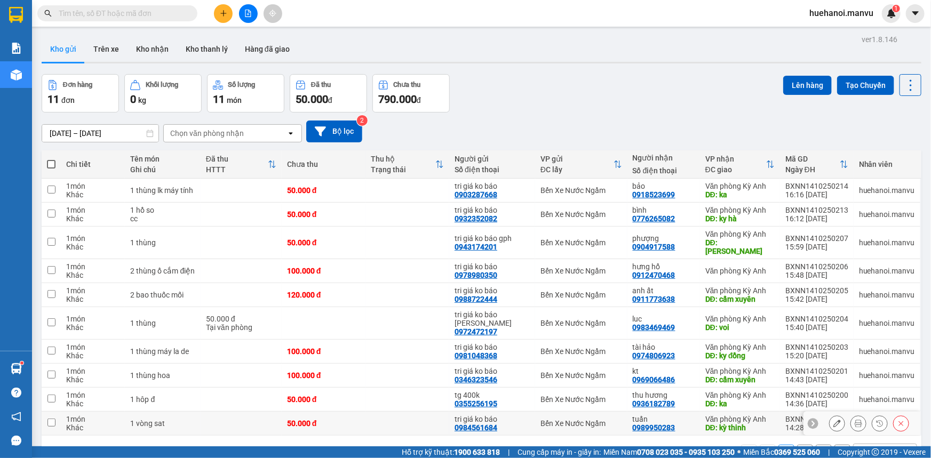
click at [47, 418] on td at bounding box center [51, 424] width 19 height 24
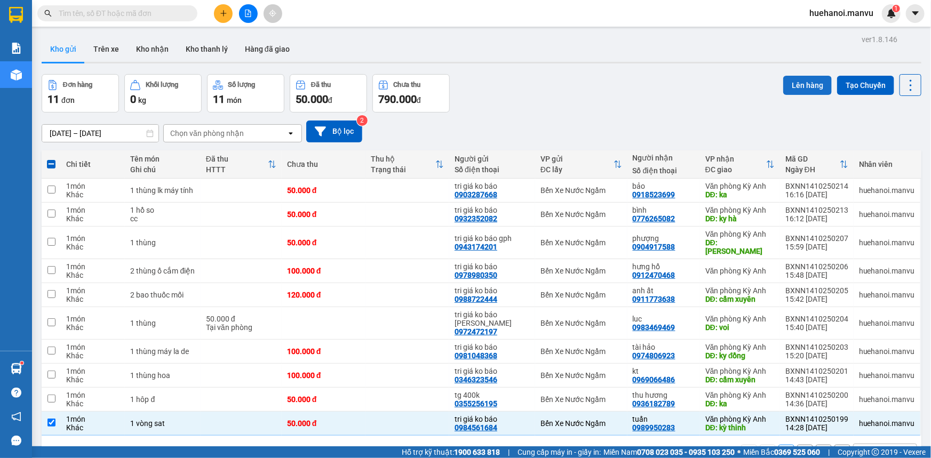
click at [805, 83] on button "Lên hàng" at bounding box center [807, 85] width 49 height 19
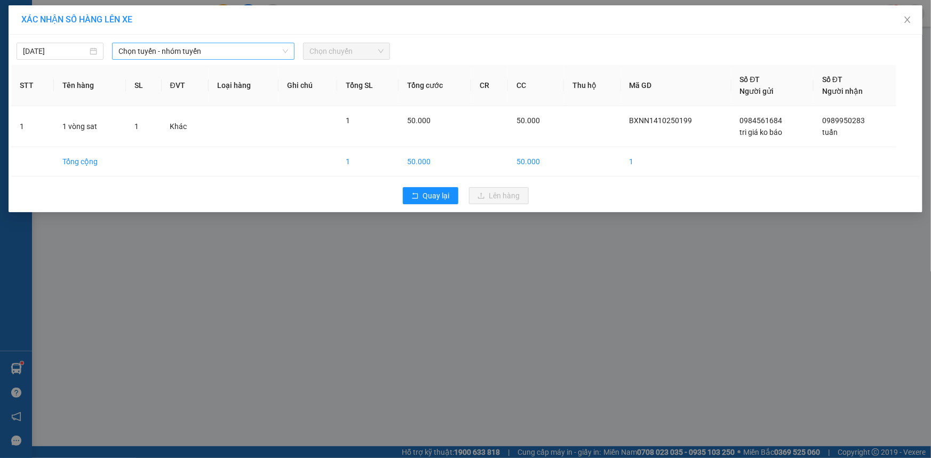
click at [178, 50] on span "Chọn tuyến - nhóm tuyến" at bounding box center [203, 51] width 170 height 16
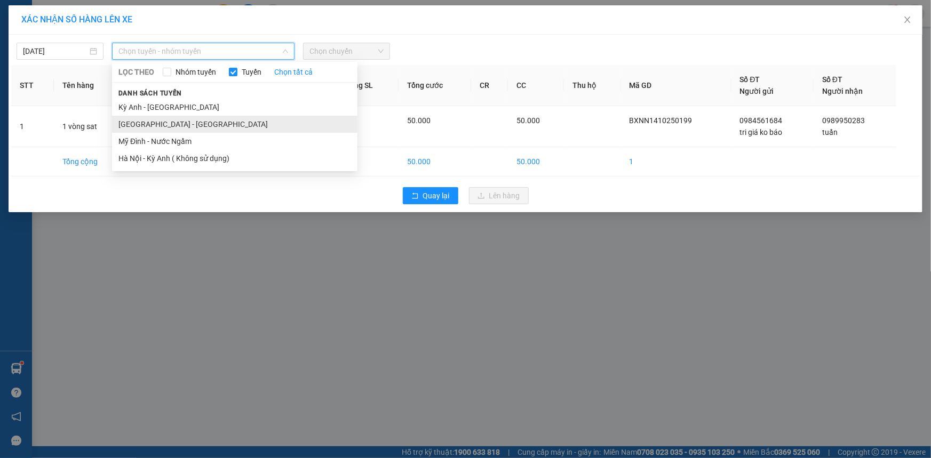
click at [170, 117] on li "[GEOGRAPHIC_DATA] - [GEOGRAPHIC_DATA]" at bounding box center [234, 124] width 245 height 17
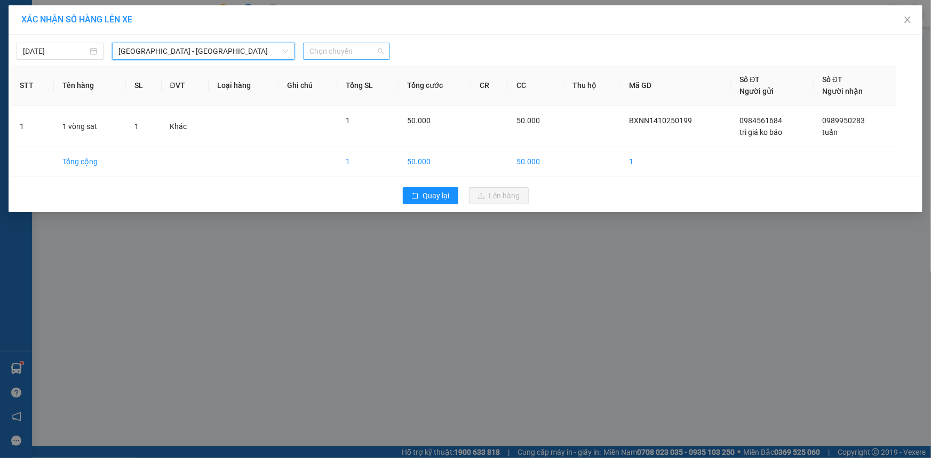
click at [335, 57] on span "Chọn chuyến" at bounding box center [346, 51] width 74 height 16
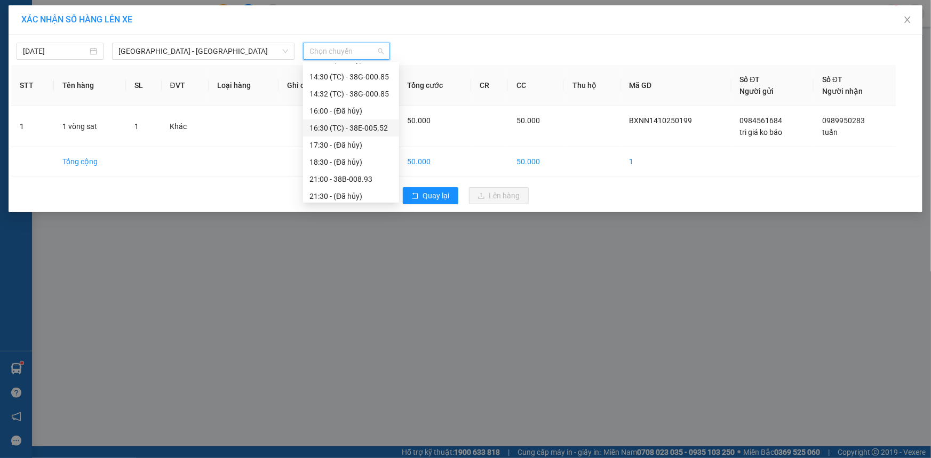
scroll to position [187, 0]
click at [353, 125] on div "21:00 - 38B-008.93" at bounding box center [350, 124] width 83 height 12
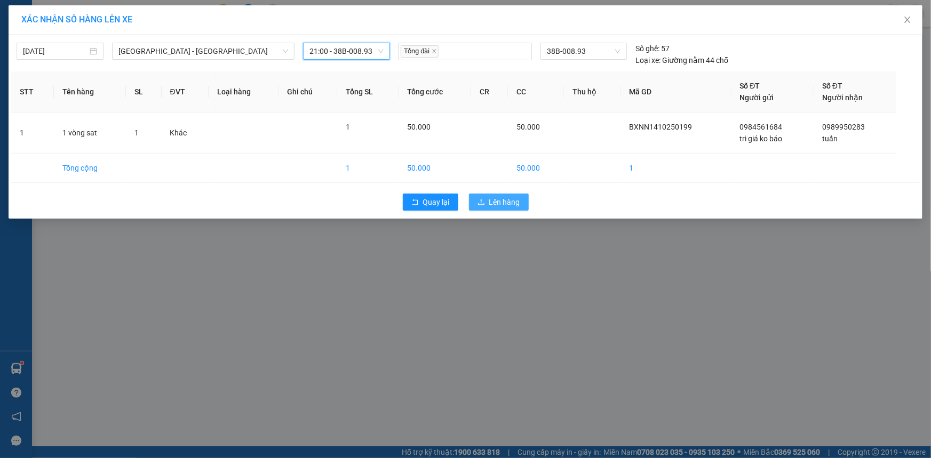
click at [476, 202] on button "Lên hàng" at bounding box center [499, 202] width 60 height 17
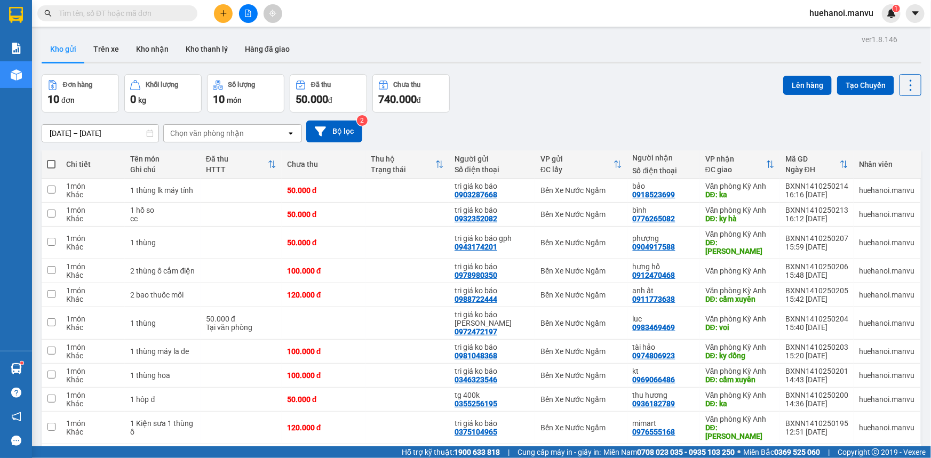
click at [51, 168] on span at bounding box center [51, 164] width 9 height 9
click at [51, 159] on input "checkbox" at bounding box center [51, 159] width 0 height 0
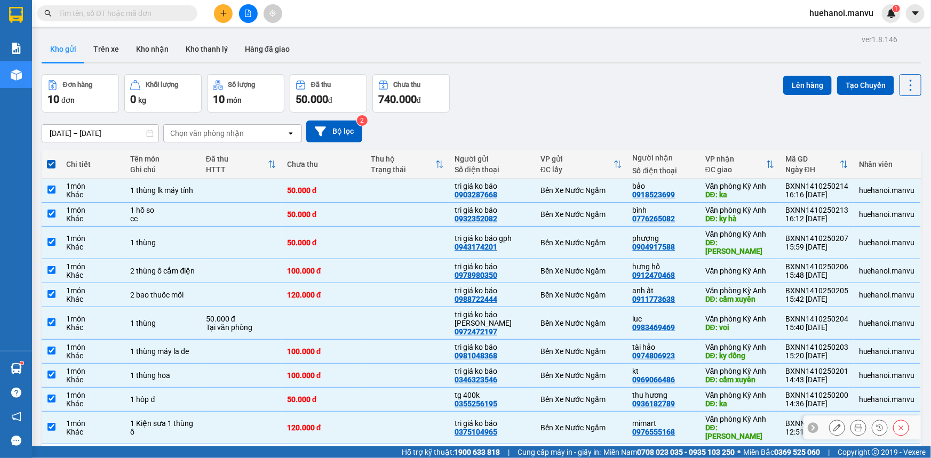
click at [58, 412] on td at bounding box center [51, 428] width 19 height 33
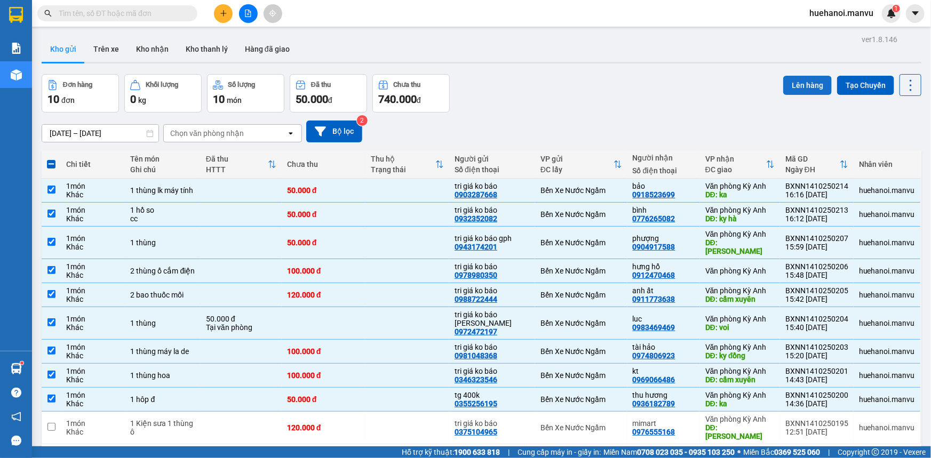
click at [817, 85] on button "Lên hàng" at bounding box center [807, 85] width 49 height 19
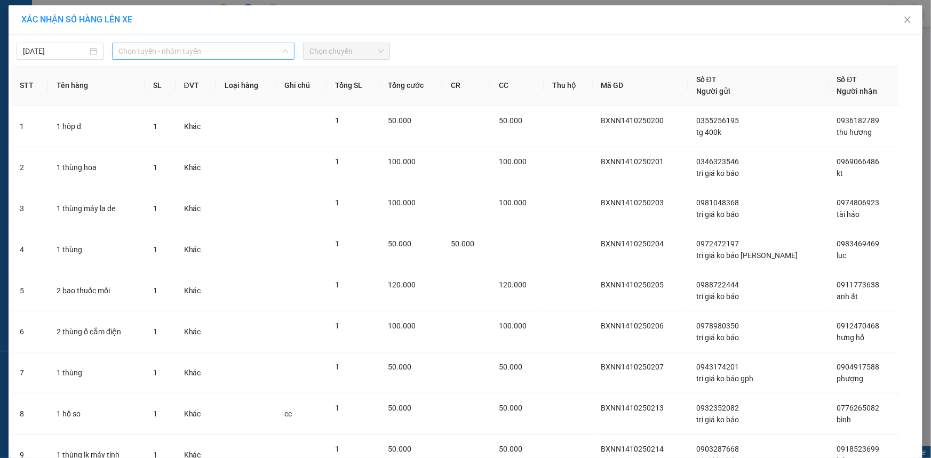
click at [204, 49] on span "Chọn tuyến - nhóm tuyến" at bounding box center [203, 51] width 170 height 16
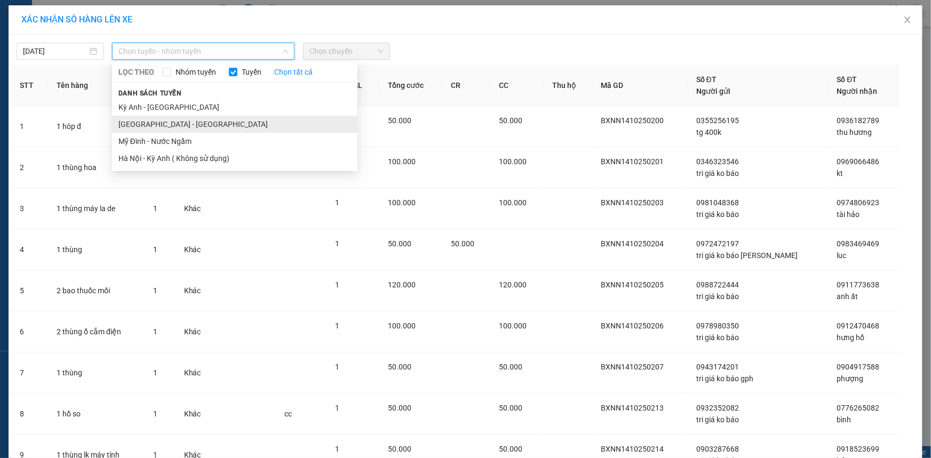
click at [160, 121] on li "[GEOGRAPHIC_DATA] - [GEOGRAPHIC_DATA]" at bounding box center [234, 124] width 245 height 17
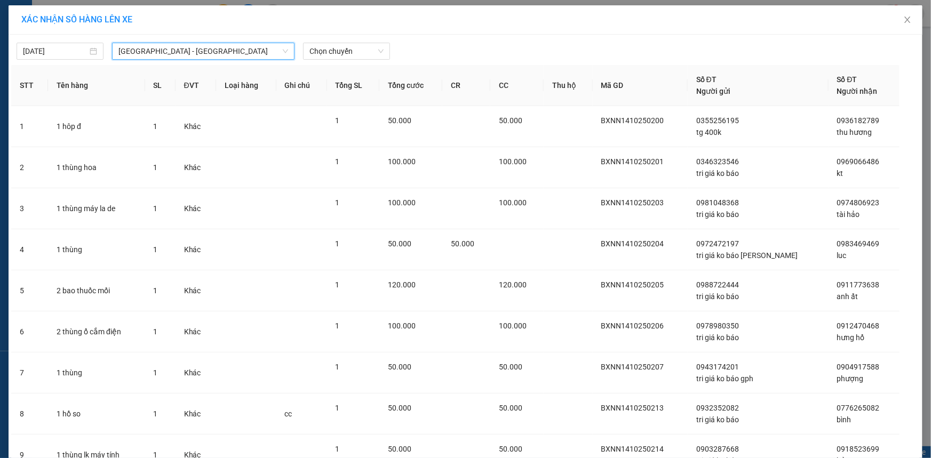
click at [349, 37] on div "14/10/2025 Hà Nội - Kỳ Anh Hà Nội - Kỳ Anh LỌC THEO Nhóm tuyến Tuyến Chọn tất c…" at bounding box center [465, 48] width 908 height 22
click at [346, 53] on span "Chọn chuyến" at bounding box center [346, 51] width 74 height 16
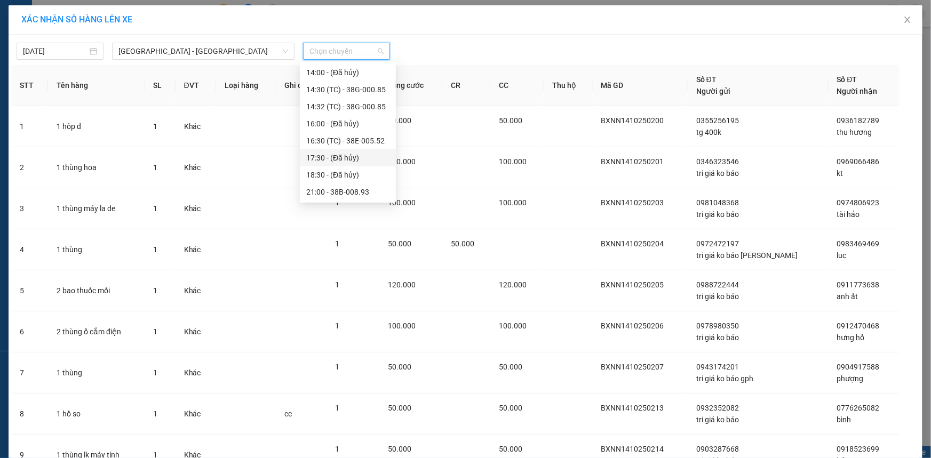
scroll to position [187, 0]
click at [342, 73] on div "16:30 (TC) - 38E-005.52" at bounding box center [347, 73] width 83 height 12
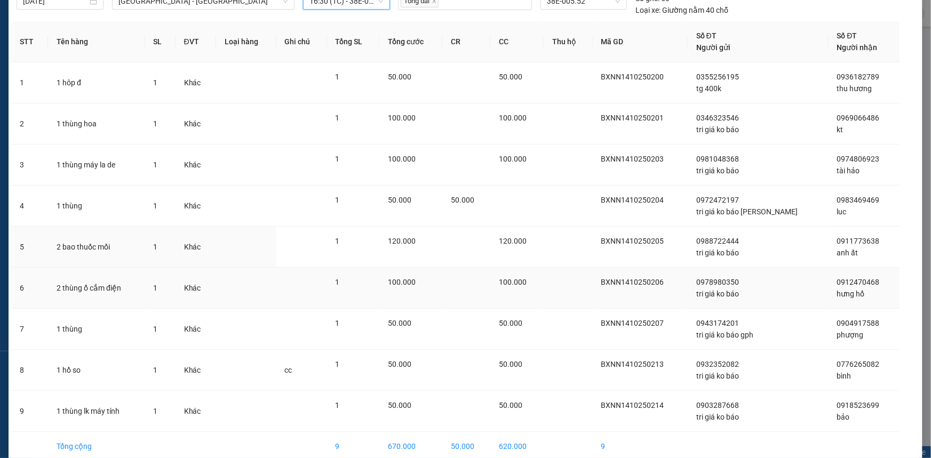
scroll to position [101, 0]
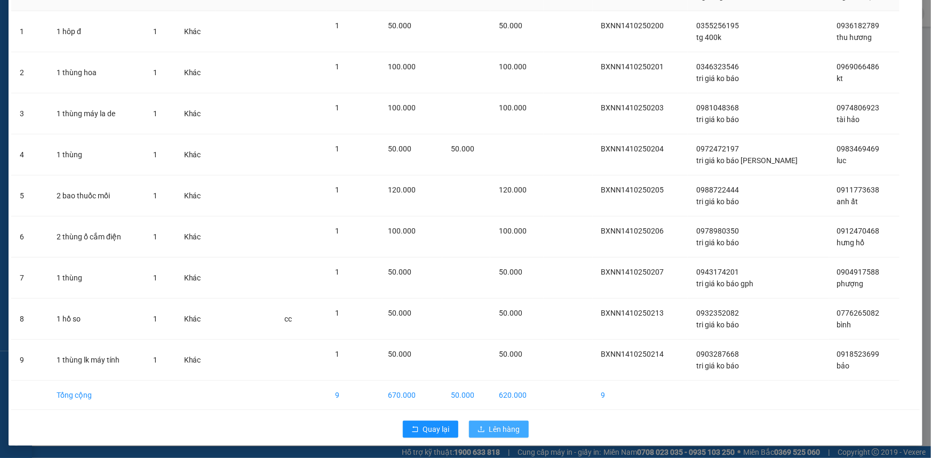
click at [492, 425] on span "Lên hàng" at bounding box center [504, 430] width 31 height 12
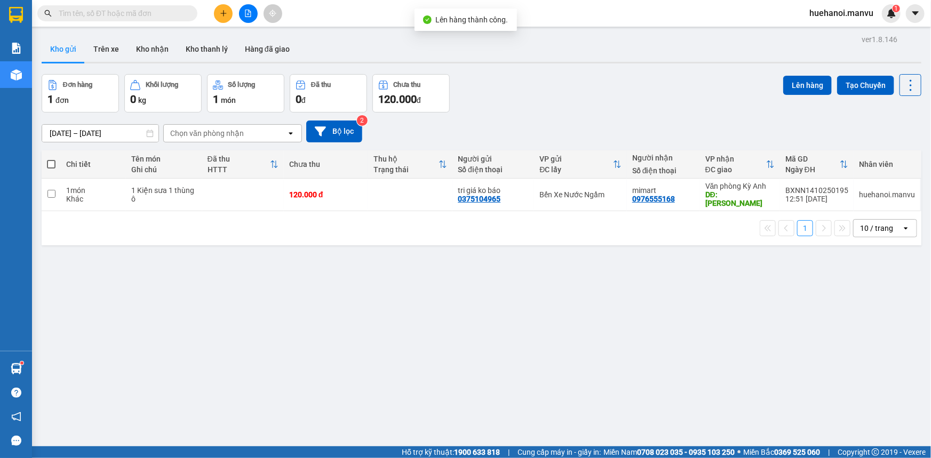
click at [52, 163] on span at bounding box center [51, 164] width 9 height 9
click at [51, 159] on input "checkbox" at bounding box center [51, 159] width 0 height 0
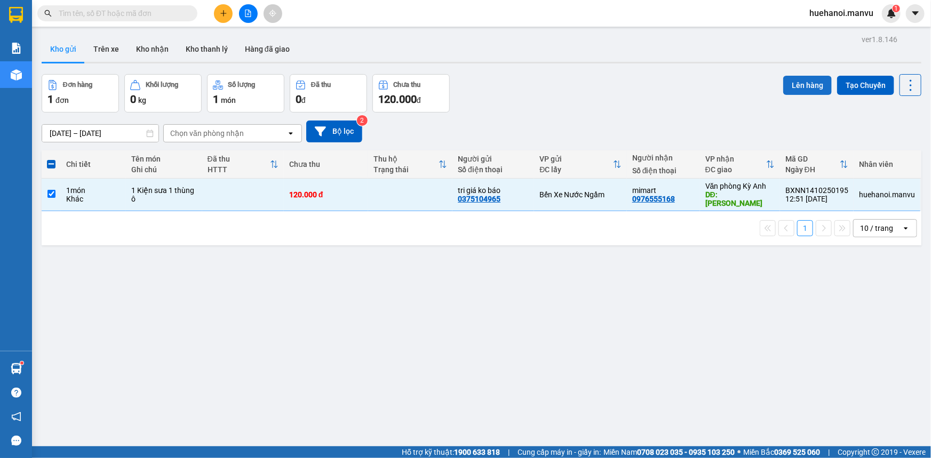
click at [797, 84] on button "Lên hàng" at bounding box center [807, 85] width 49 height 19
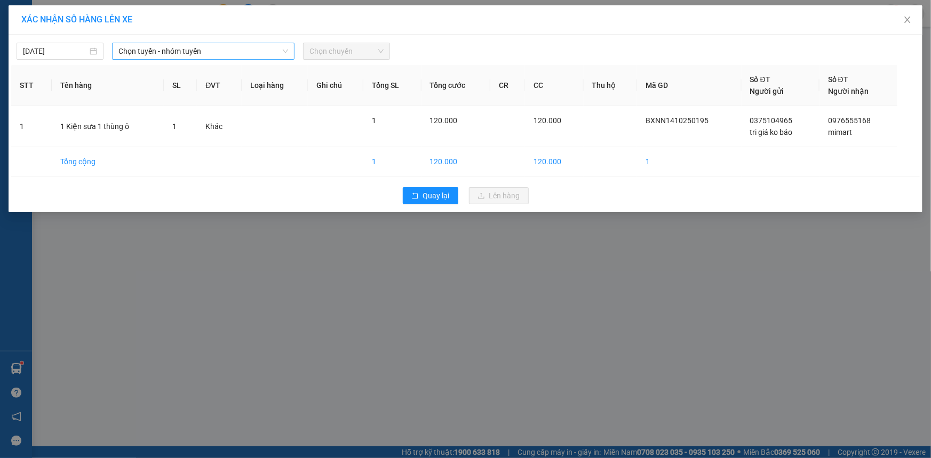
click at [200, 52] on span "Chọn tuyến - nhóm tuyến" at bounding box center [203, 51] width 170 height 16
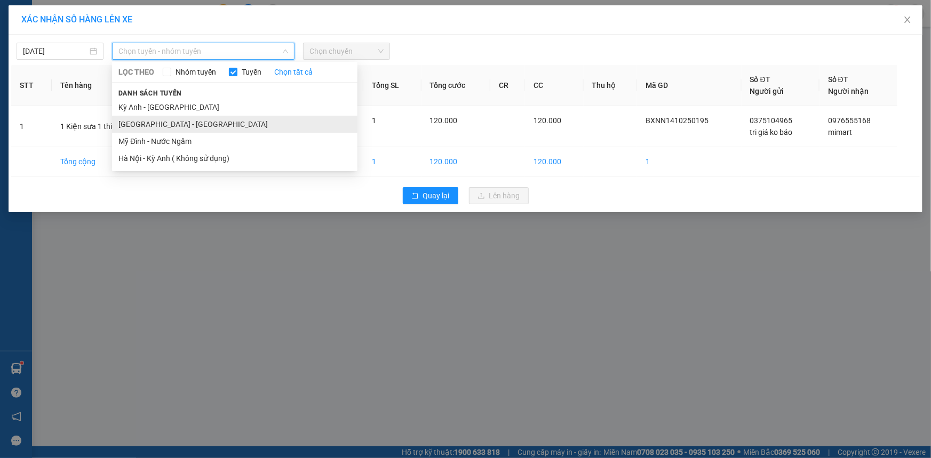
click at [162, 121] on li "[GEOGRAPHIC_DATA] - [GEOGRAPHIC_DATA]" at bounding box center [234, 124] width 245 height 17
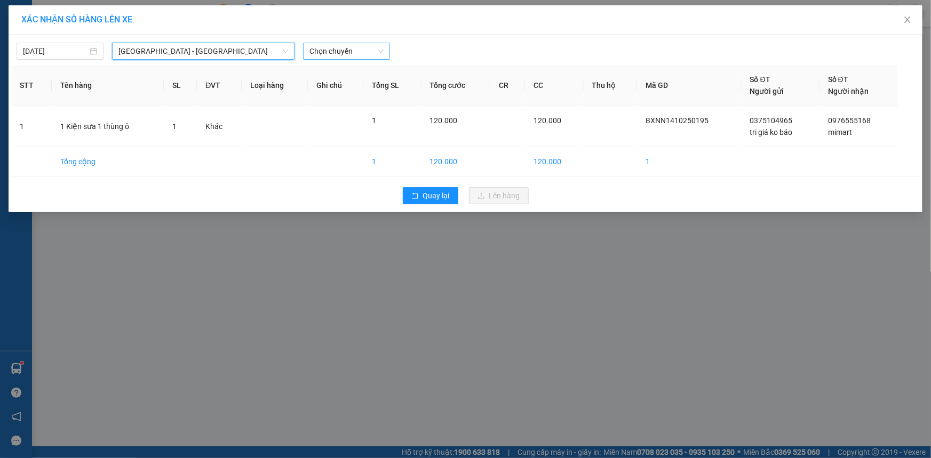
click at [347, 53] on span "Chọn chuyến" at bounding box center [346, 51] width 74 height 16
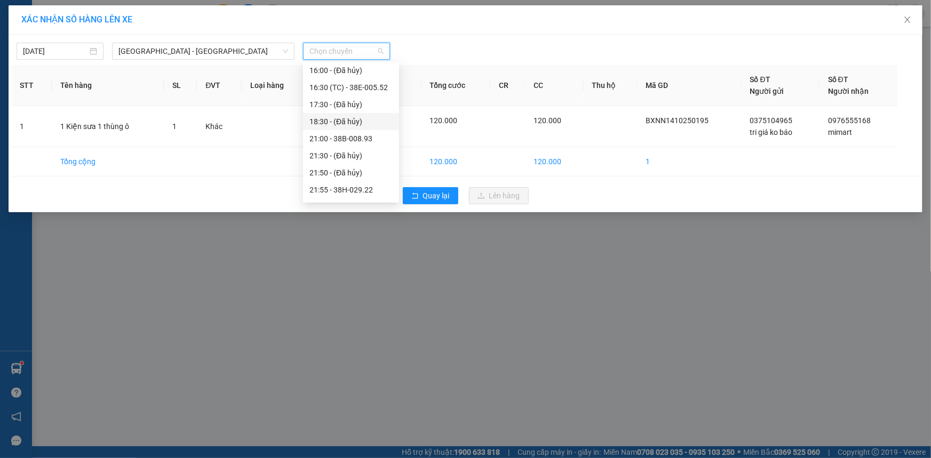
scroll to position [187, 0]
click at [361, 123] on div "21:00 - 38B-008.93" at bounding box center [350, 124] width 83 height 12
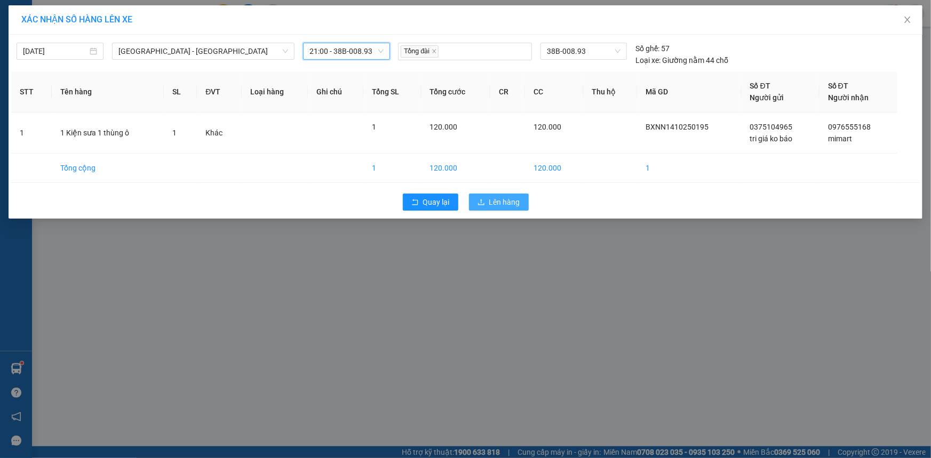
click at [477, 201] on icon "upload" at bounding box center [480, 201] width 7 height 7
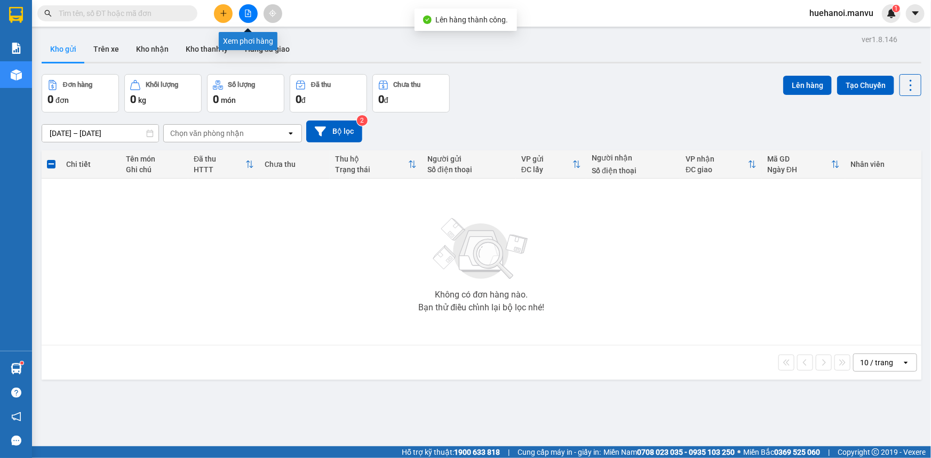
click at [247, 17] on button at bounding box center [248, 13] width 19 height 19
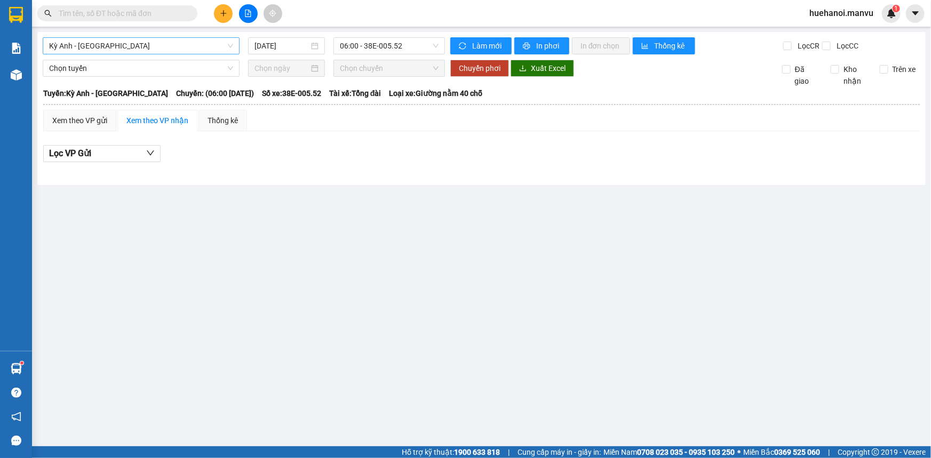
click at [130, 50] on span "Kỳ Anh - [GEOGRAPHIC_DATA]" at bounding box center [141, 46] width 184 height 16
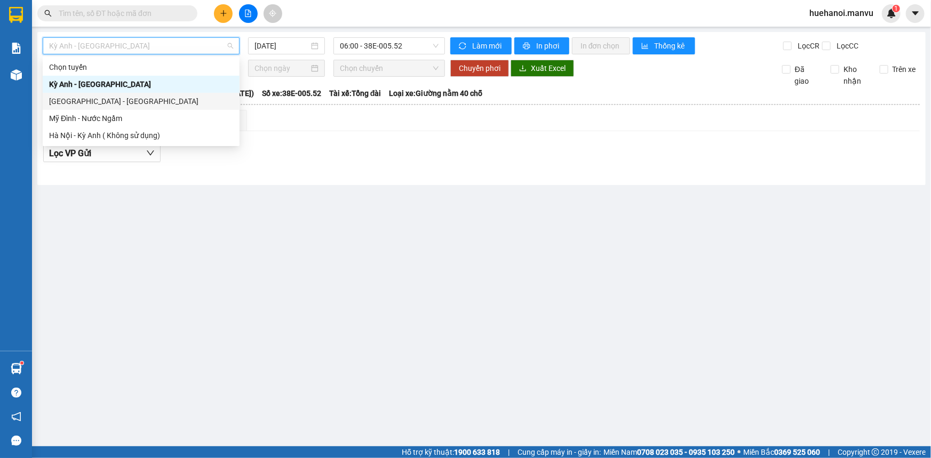
click at [112, 101] on div "[GEOGRAPHIC_DATA] - [GEOGRAPHIC_DATA]" at bounding box center [141, 101] width 184 height 12
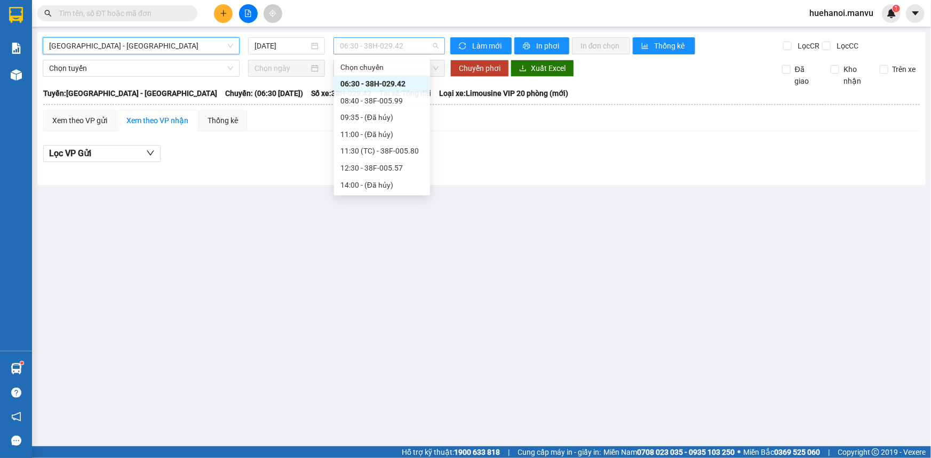
click at [386, 52] on span "06:30 - 38H-029.42" at bounding box center [389, 46] width 99 height 16
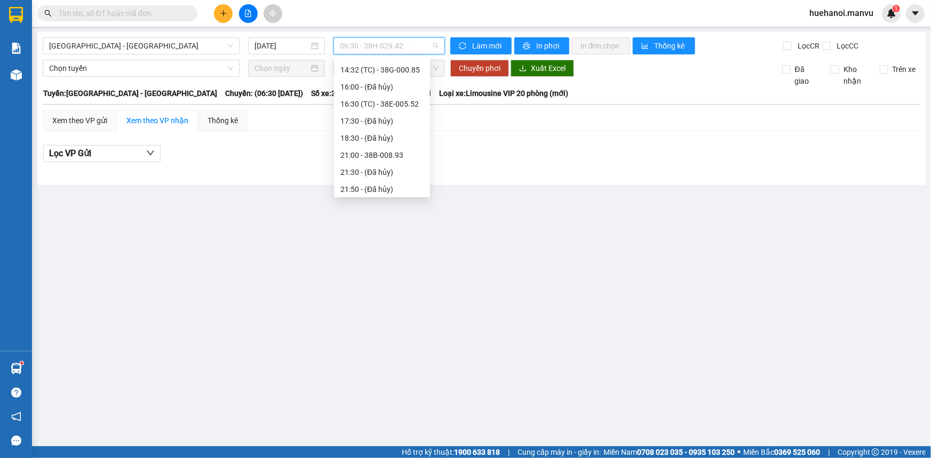
scroll to position [187, 0]
click at [399, 67] on div "16:30 (TC) - 38E-005.52" at bounding box center [381, 68] width 83 height 12
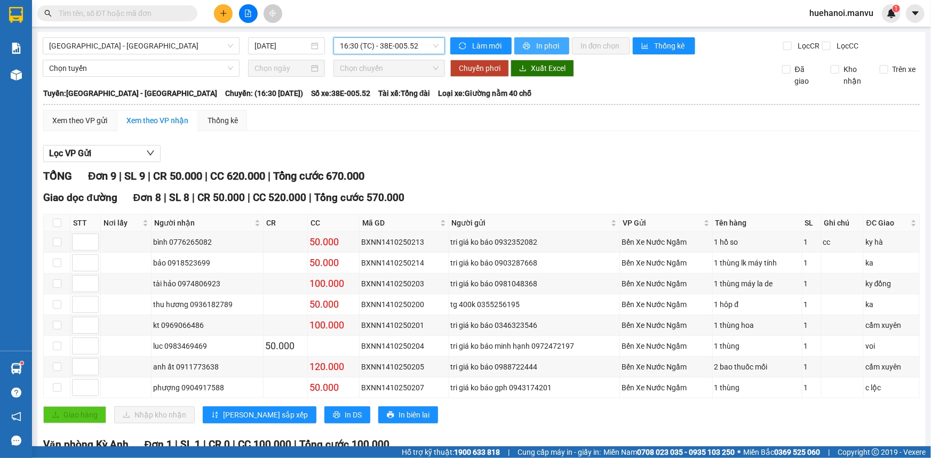
click at [544, 47] on span "In phơi" at bounding box center [548, 46] width 25 height 12
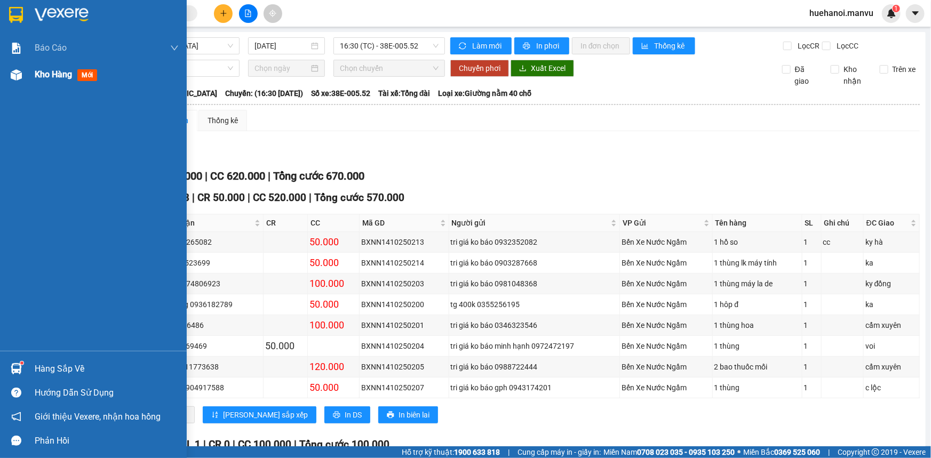
click at [47, 75] on span "Kho hàng" at bounding box center [53, 74] width 37 height 10
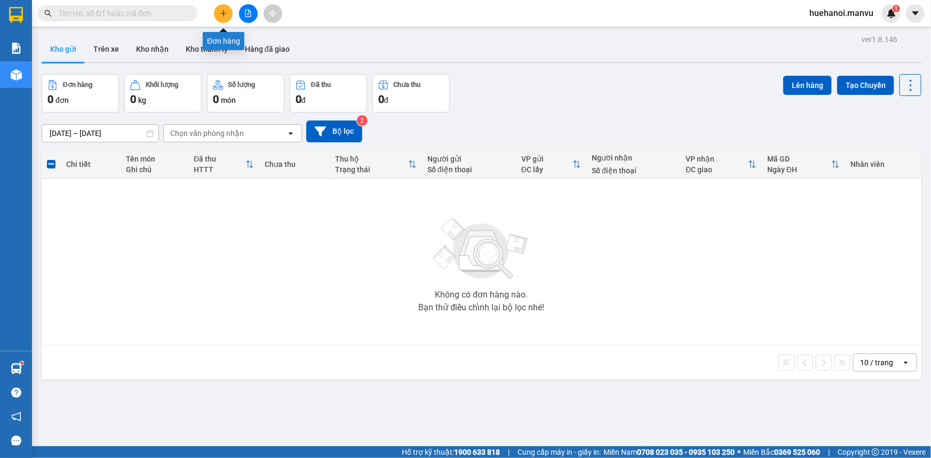
click at [219, 17] on button at bounding box center [223, 13] width 19 height 19
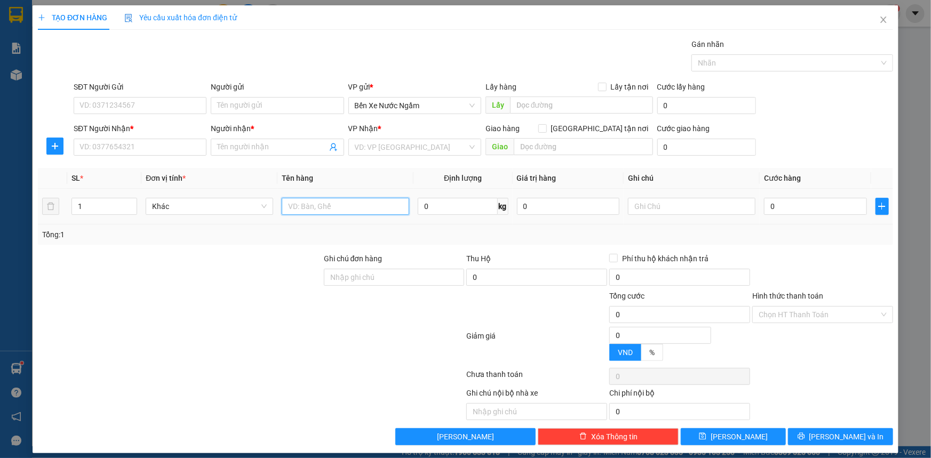
click at [333, 213] on input "text" at bounding box center [345, 206] width 127 height 17
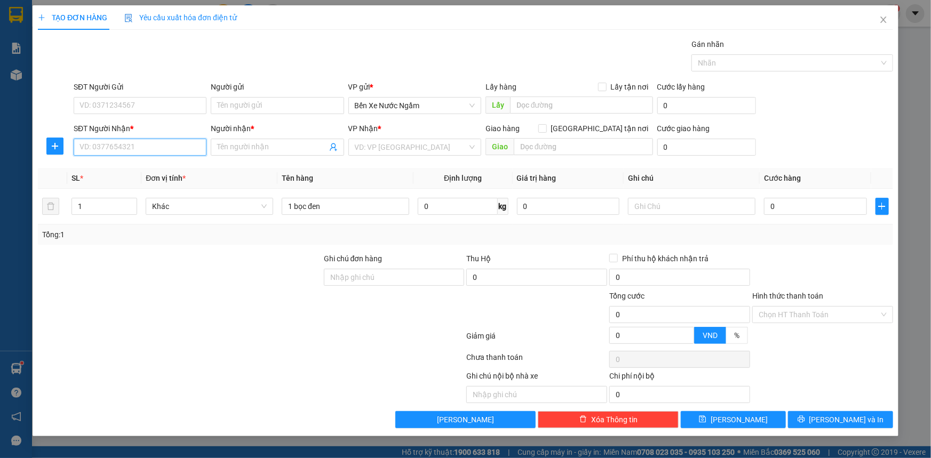
click at [97, 147] on input "SĐT Người Nhận *" at bounding box center [140, 147] width 133 height 17
click at [99, 100] on input "SĐT Người Gửi" at bounding box center [140, 105] width 133 height 17
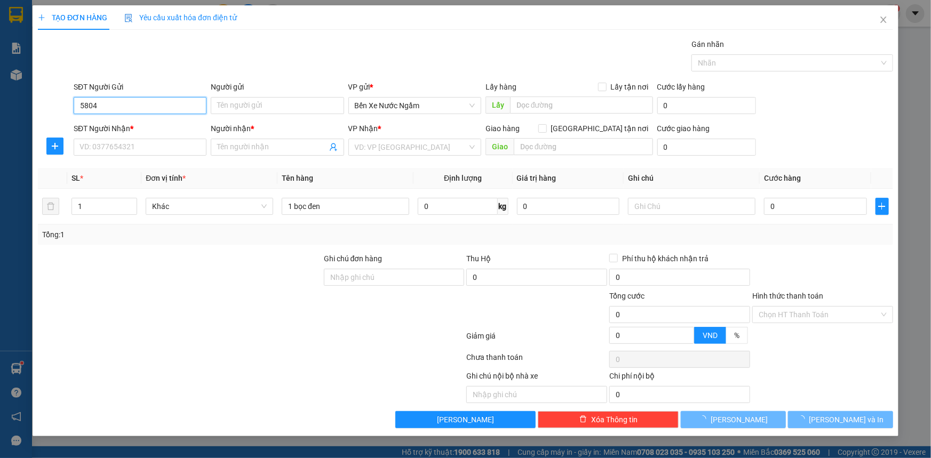
click at [99, 100] on input "5804" at bounding box center [140, 105] width 133 height 17
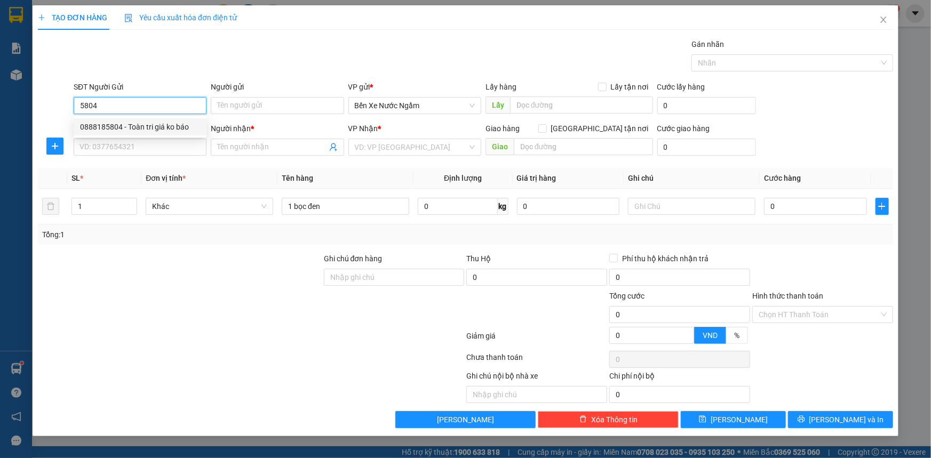
click at [120, 124] on div "0888185804 - Toàn tri giá ko báo" at bounding box center [140, 127] width 120 height 12
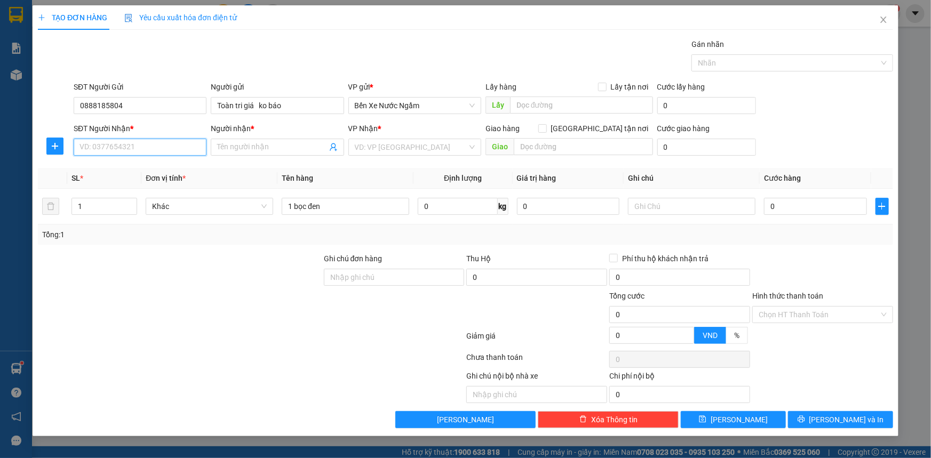
click at [132, 146] on input "SĐT Người Nhận *" at bounding box center [140, 147] width 133 height 17
click at [137, 171] on div "0977455787 - tiến hạnh" at bounding box center [140, 169] width 120 height 12
click at [808, 210] on input "0" at bounding box center [815, 206] width 103 height 17
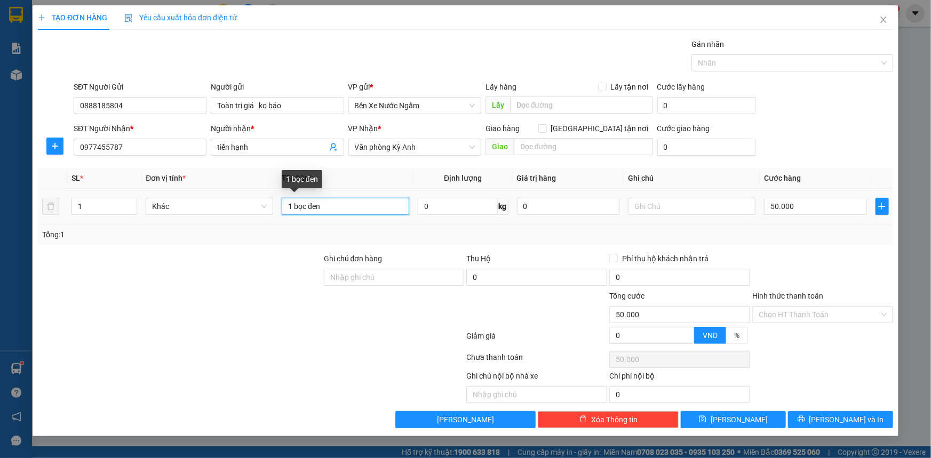
click at [346, 207] on input "1 bọc đen" at bounding box center [345, 206] width 127 height 17
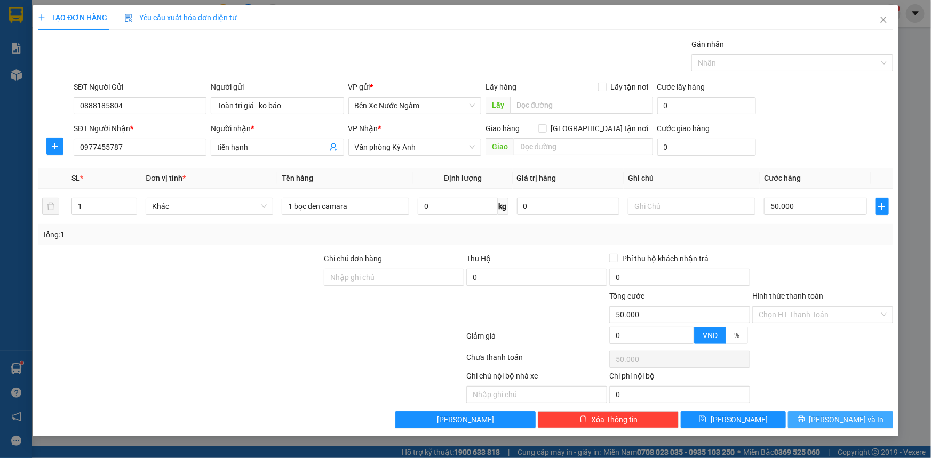
click at [802, 419] on button "[PERSON_NAME] và In" at bounding box center [840, 419] width 105 height 17
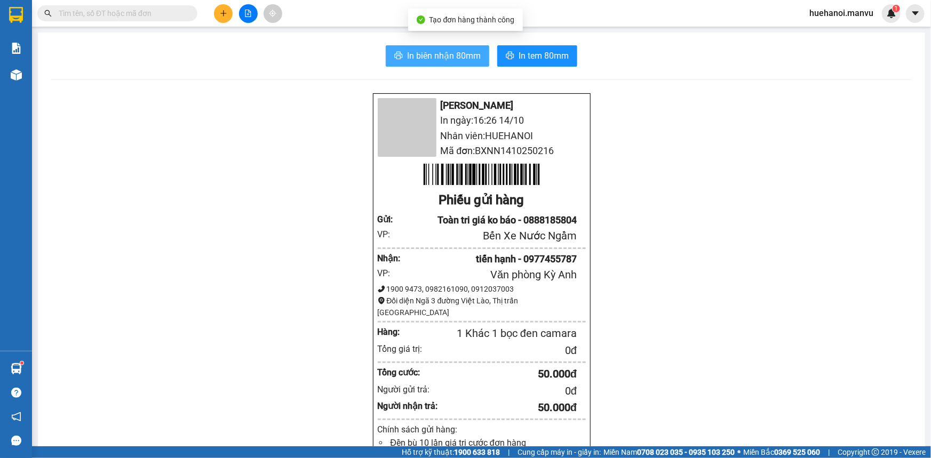
click at [453, 55] on span "In biên nhận 80mm" at bounding box center [444, 55] width 74 height 13
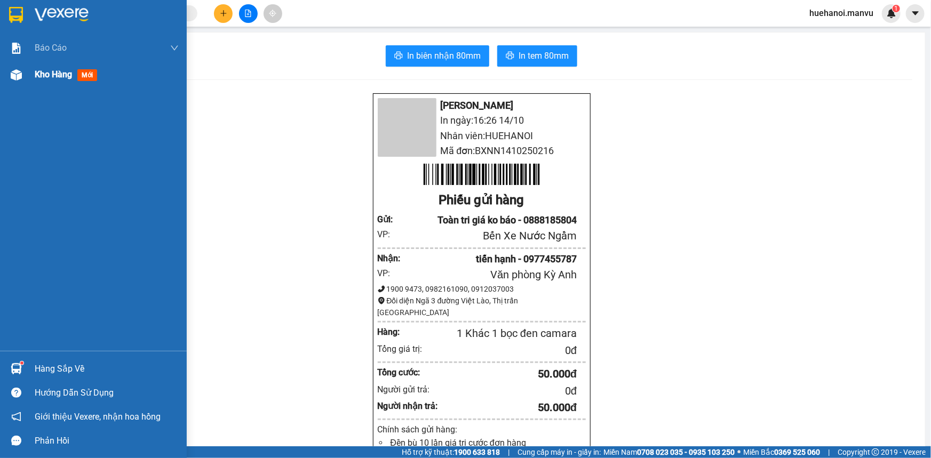
click at [54, 75] on span "Kho hàng" at bounding box center [53, 74] width 37 height 10
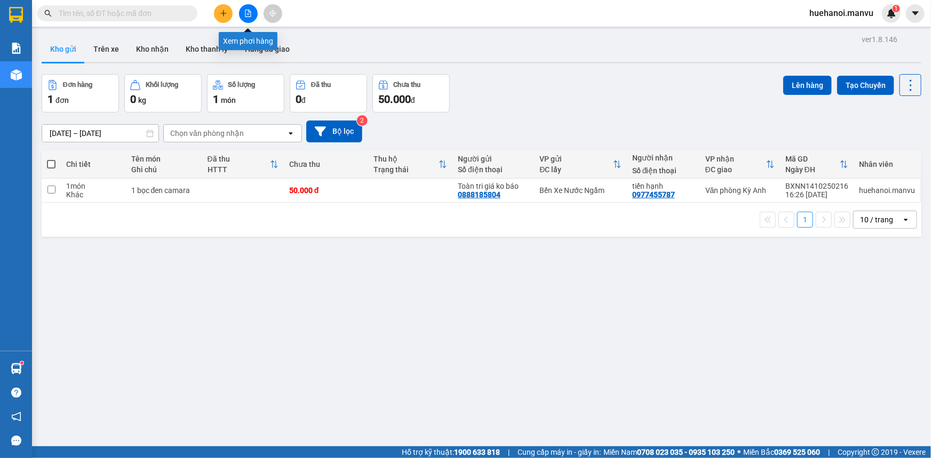
click at [247, 15] on icon "file-add" at bounding box center [248, 13] width 6 height 7
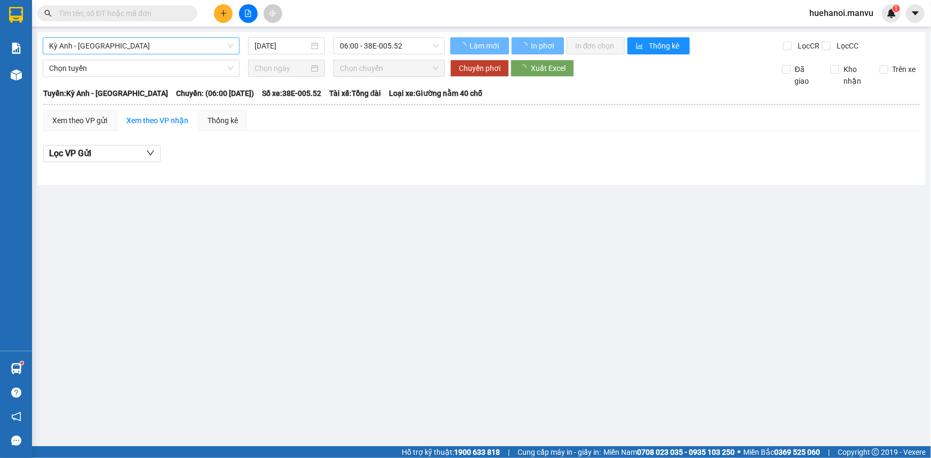
click at [116, 43] on span "Kỳ Anh - [GEOGRAPHIC_DATA]" at bounding box center [141, 46] width 184 height 16
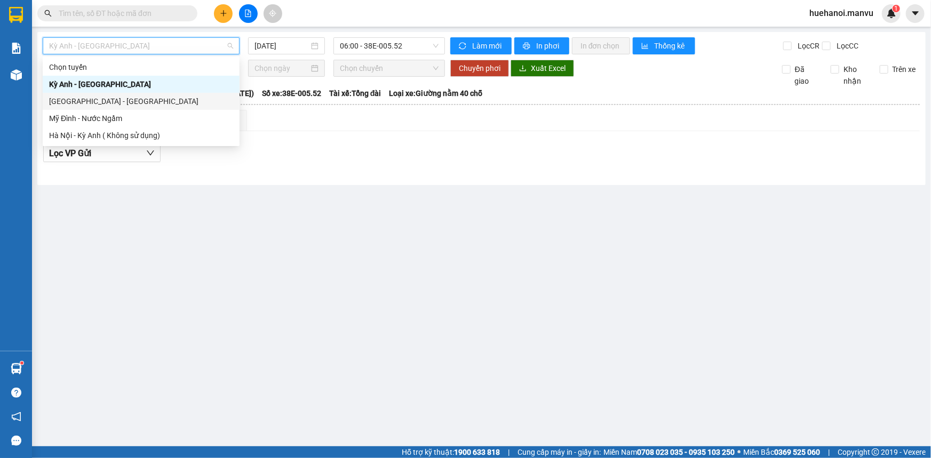
click at [114, 101] on div "[GEOGRAPHIC_DATA] - [GEOGRAPHIC_DATA]" at bounding box center [141, 101] width 184 height 12
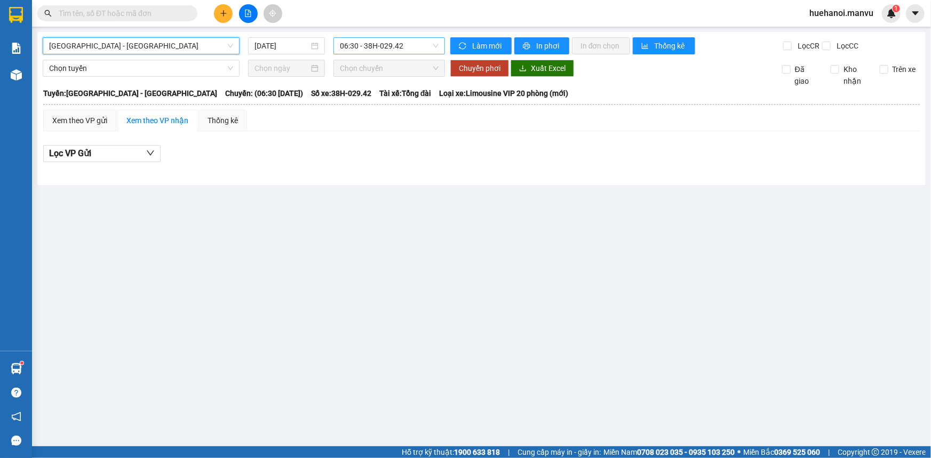
click at [372, 48] on span "06:30 - 38H-029.42" at bounding box center [389, 46] width 99 height 16
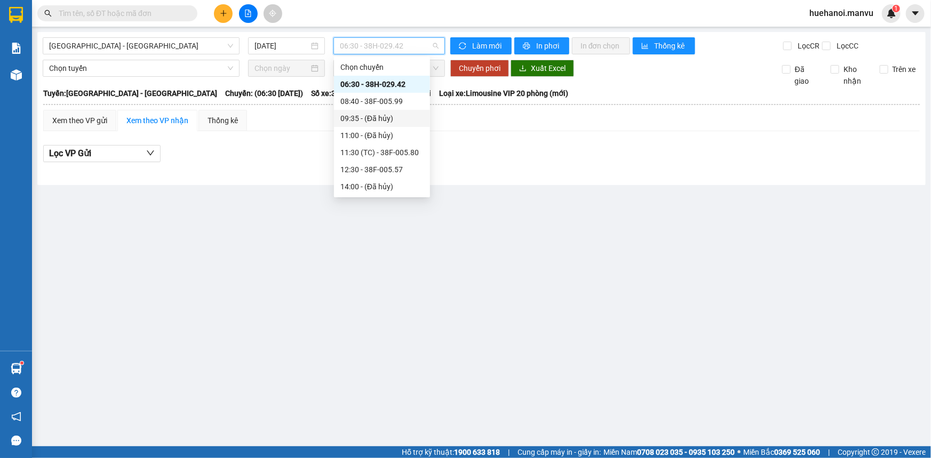
scroll to position [187, 0]
click at [392, 116] on div "21:00 - 38B-008.93" at bounding box center [381, 119] width 83 height 12
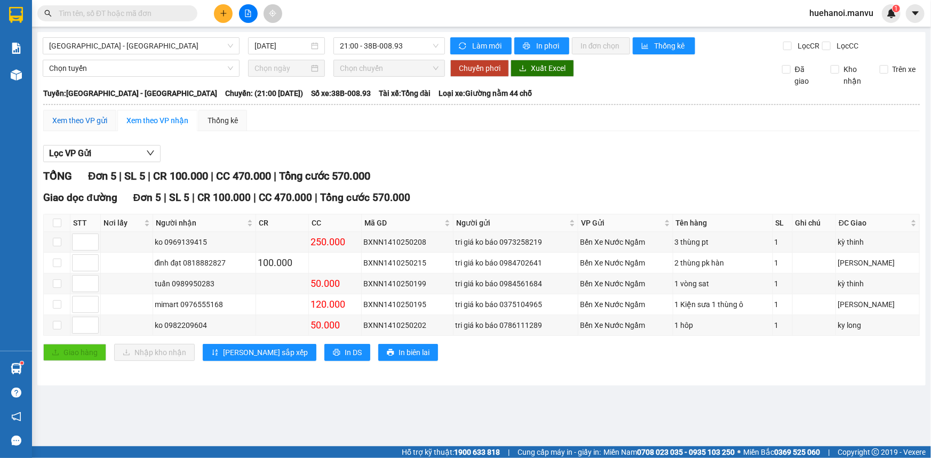
click at [81, 122] on div "Xem theo VP gửi" at bounding box center [79, 121] width 55 height 12
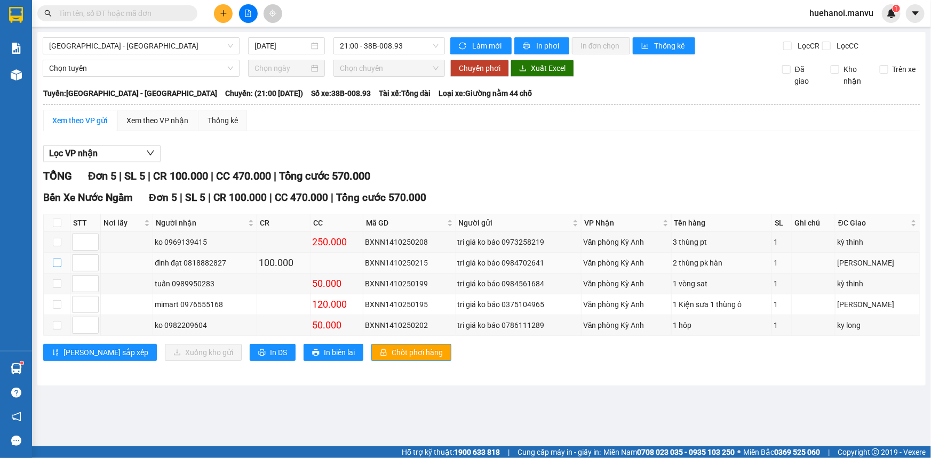
click at [55, 266] on input "checkbox" at bounding box center [57, 263] width 9 height 9
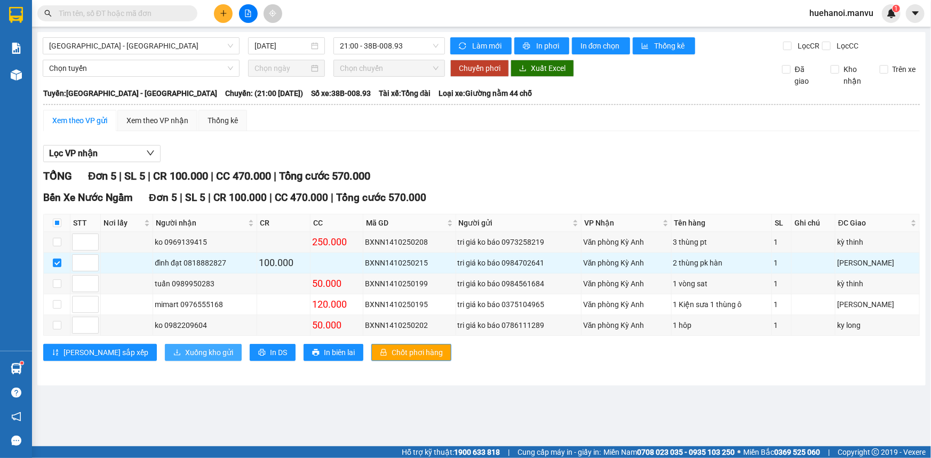
click at [185, 355] on span "Xuống kho gửi" at bounding box center [209, 353] width 48 height 12
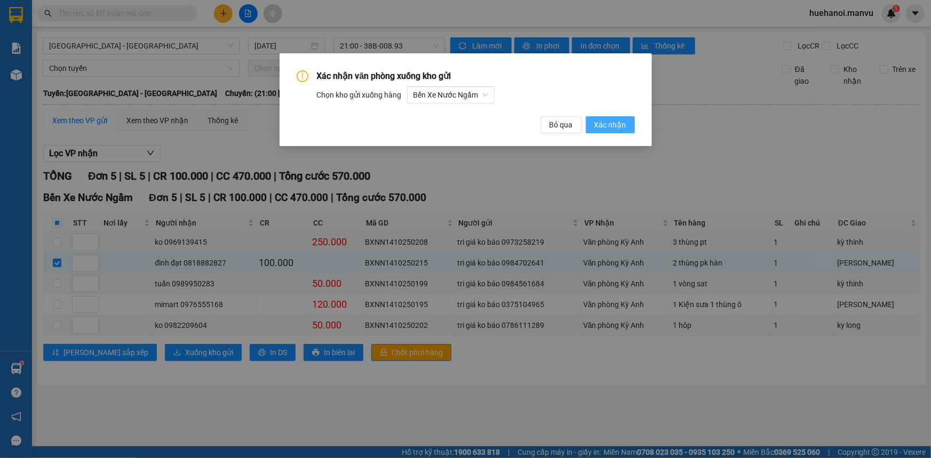
click at [604, 126] on span "Xác nhận" at bounding box center [610, 125] width 32 height 12
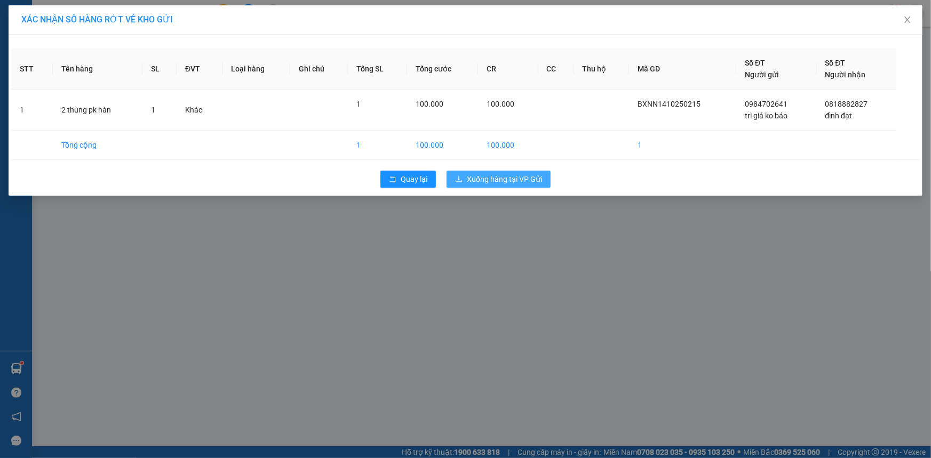
click at [510, 183] on span "Xuống hàng tại VP Gửi" at bounding box center [504, 179] width 75 height 12
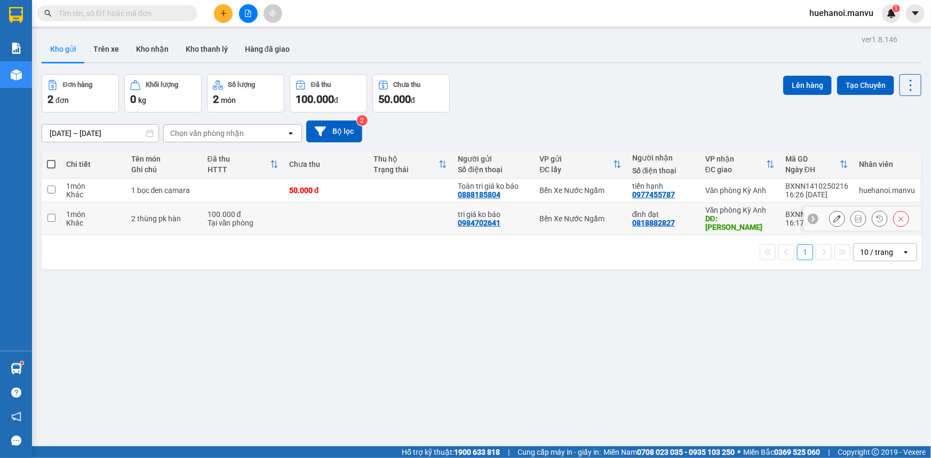
click at [49, 214] on input "checkbox" at bounding box center [51, 218] width 8 height 8
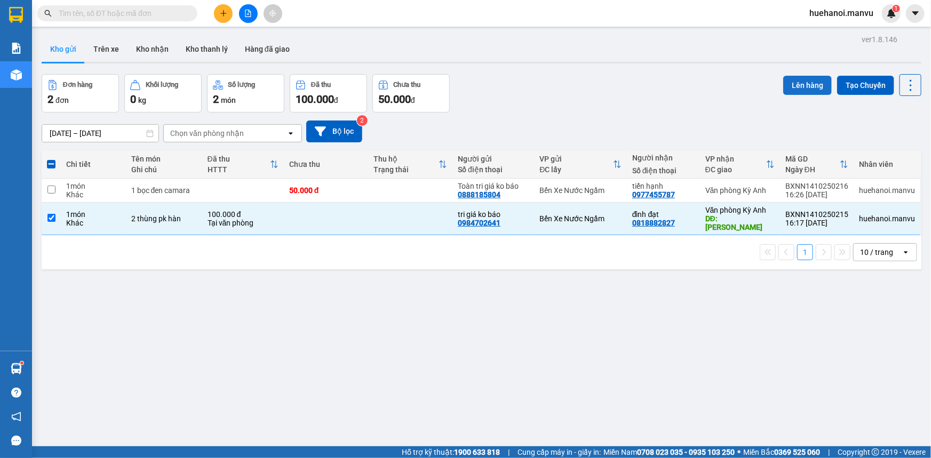
click at [797, 89] on button "Lên hàng" at bounding box center [807, 85] width 49 height 19
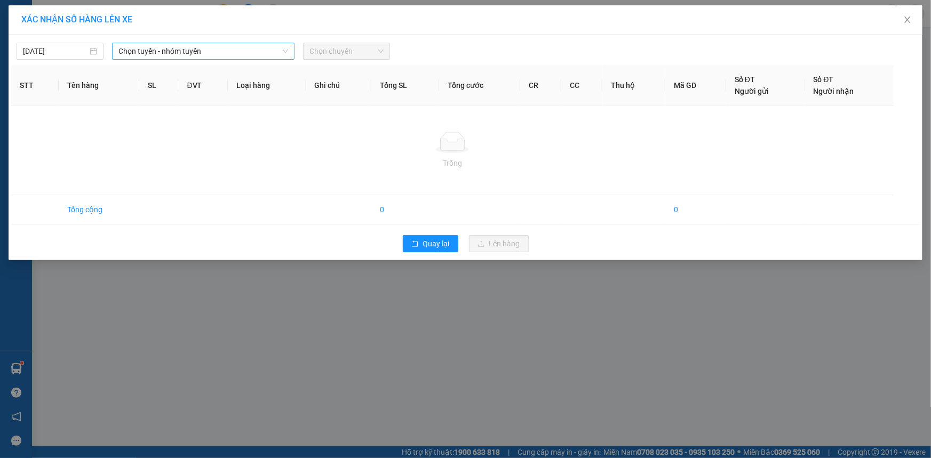
click at [150, 51] on span "Chọn tuyến - nhóm tuyến" at bounding box center [203, 51] width 170 height 16
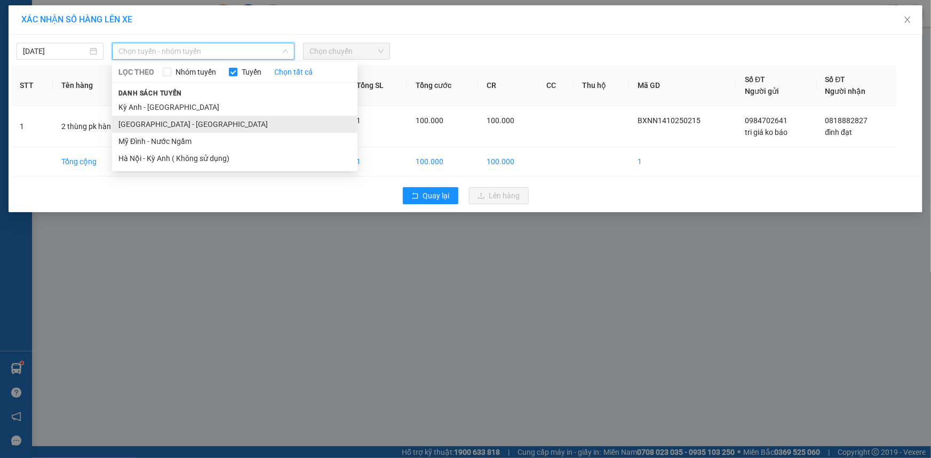
click at [167, 126] on li "[GEOGRAPHIC_DATA] - [GEOGRAPHIC_DATA]" at bounding box center [234, 124] width 245 height 17
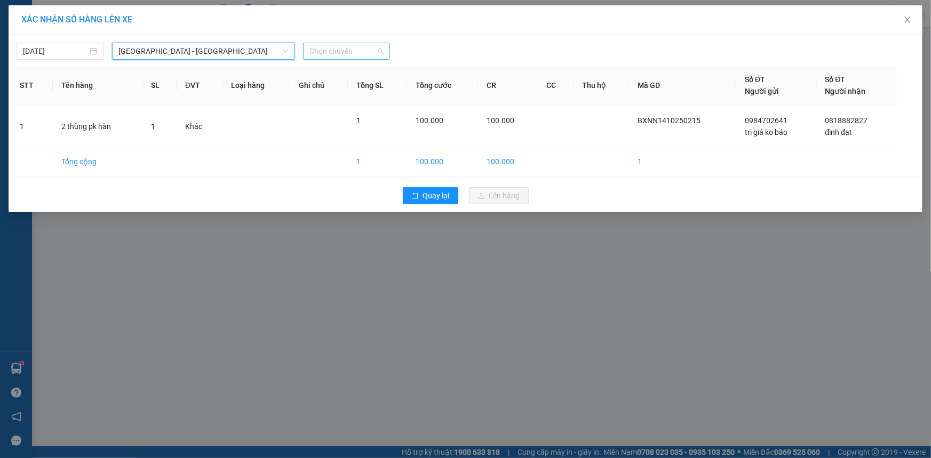
click at [330, 58] on span "Chọn chuyến" at bounding box center [346, 51] width 74 height 16
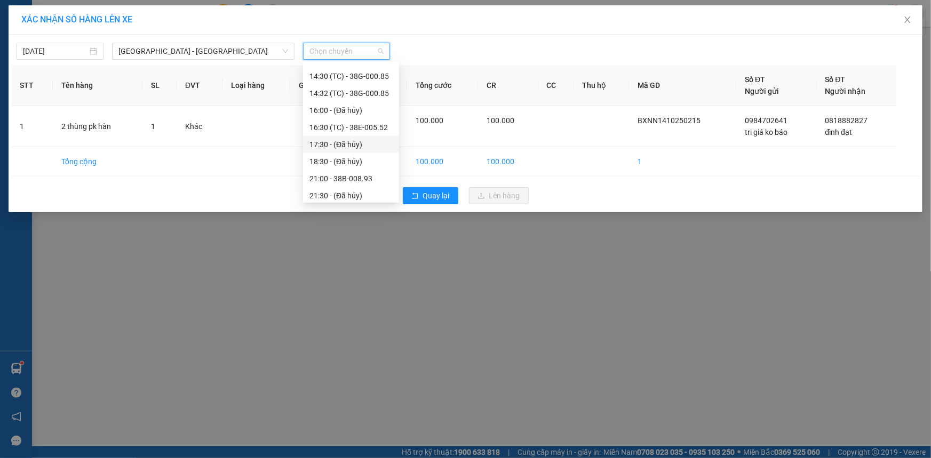
scroll to position [187, 0]
click at [346, 118] on div "21:00 - 38B-008.93" at bounding box center [350, 124] width 83 height 12
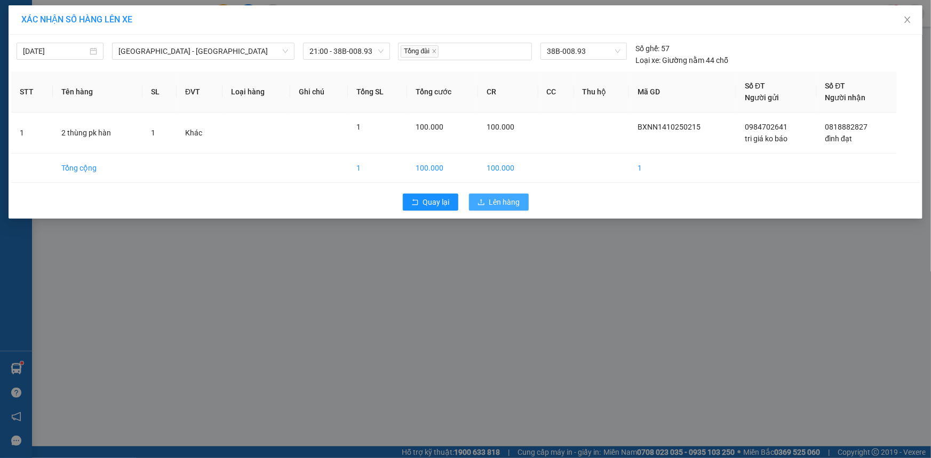
click at [481, 201] on icon "upload" at bounding box center [481, 202] width 6 height 6
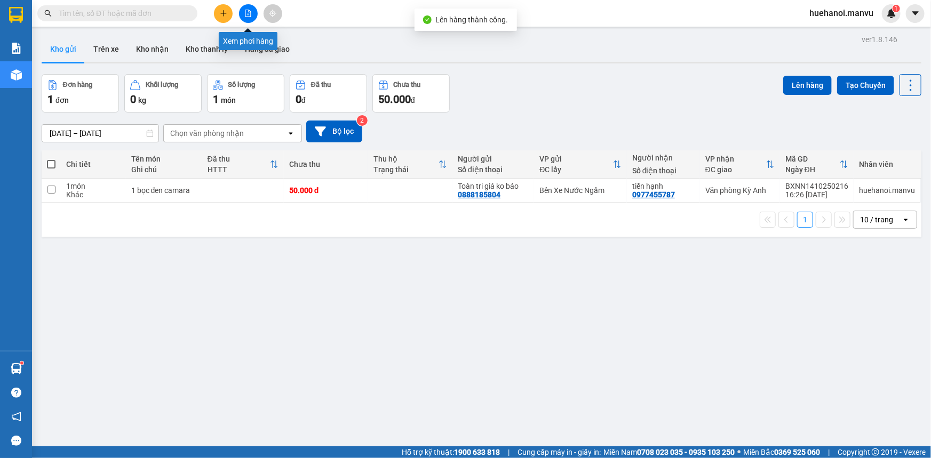
click at [250, 14] on icon "file-add" at bounding box center [247, 13] width 7 height 7
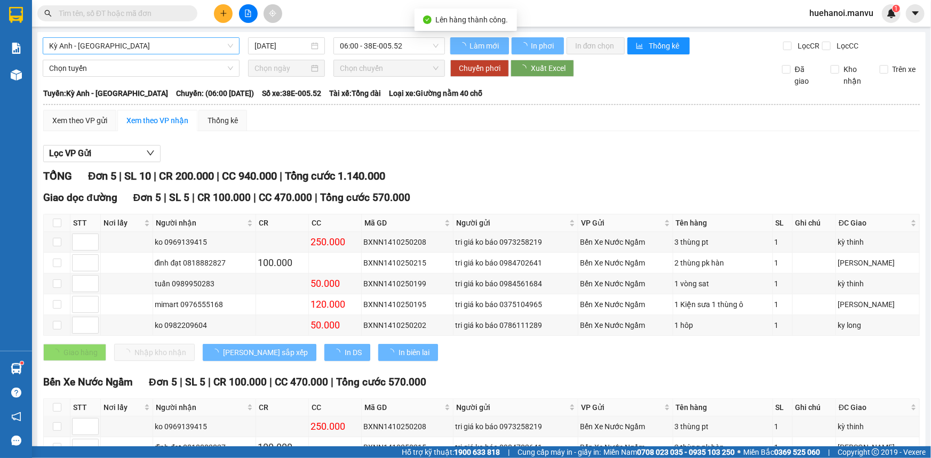
click at [119, 43] on span "Kỳ Anh - [GEOGRAPHIC_DATA]" at bounding box center [141, 46] width 184 height 16
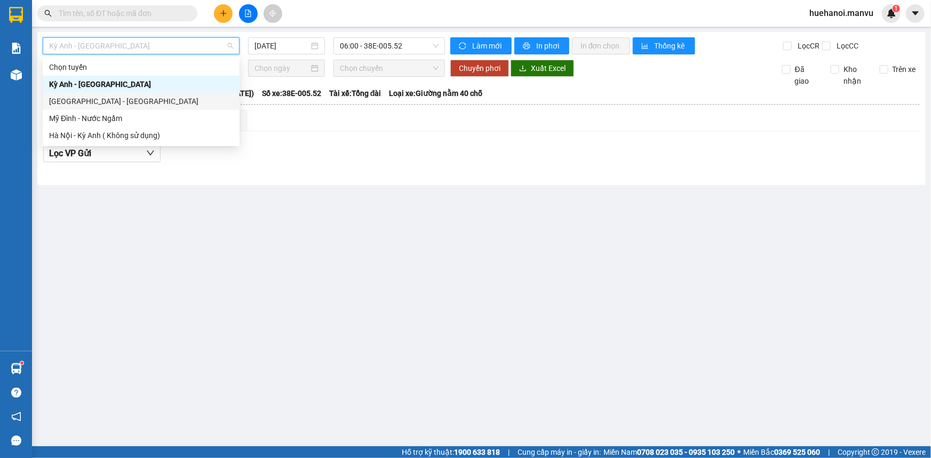
click at [106, 102] on div "[GEOGRAPHIC_DATA] - [GEOGRAPHIC_DATA]" at bounding box center [141, 101] width 184 height 12
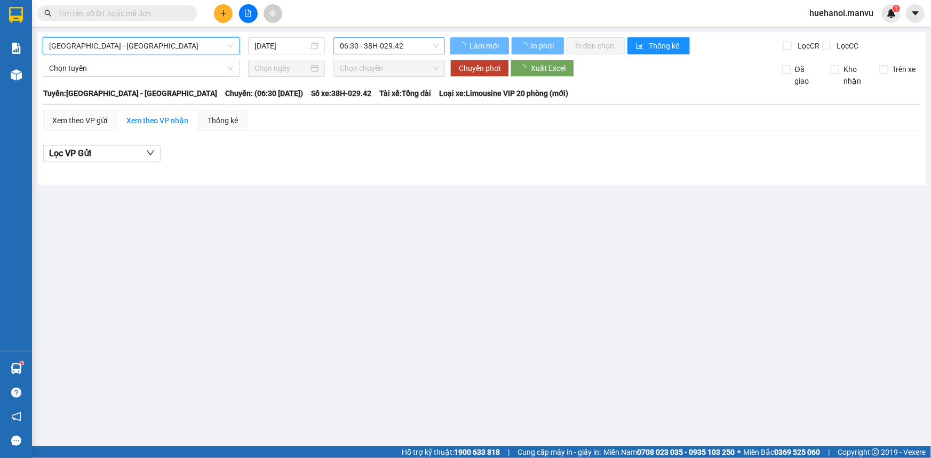
click at [394, 43] on span "06:30 - 38H-029.42" at bounding box center [389, 46] width 99 height 16
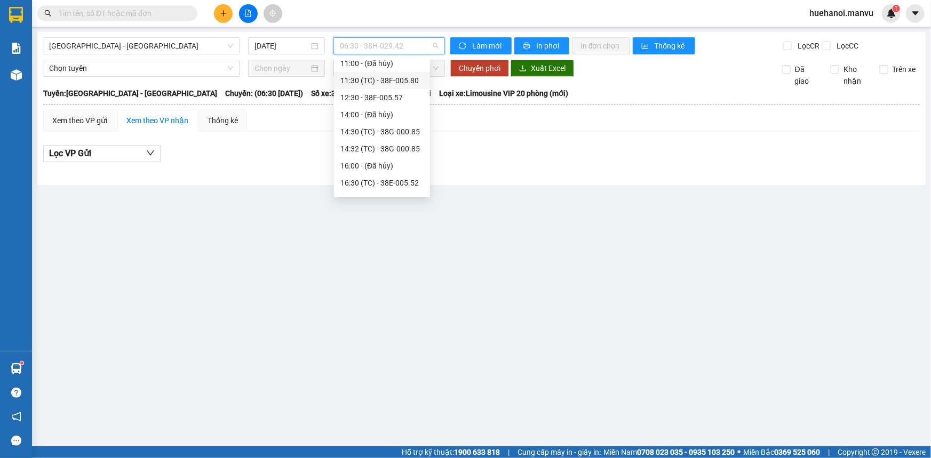
scroll to position [145, 0]
click at [385, 114] on div "16:30 (TC) - 38E-005.52" at bounding box center [381, 110] width 83 height 12
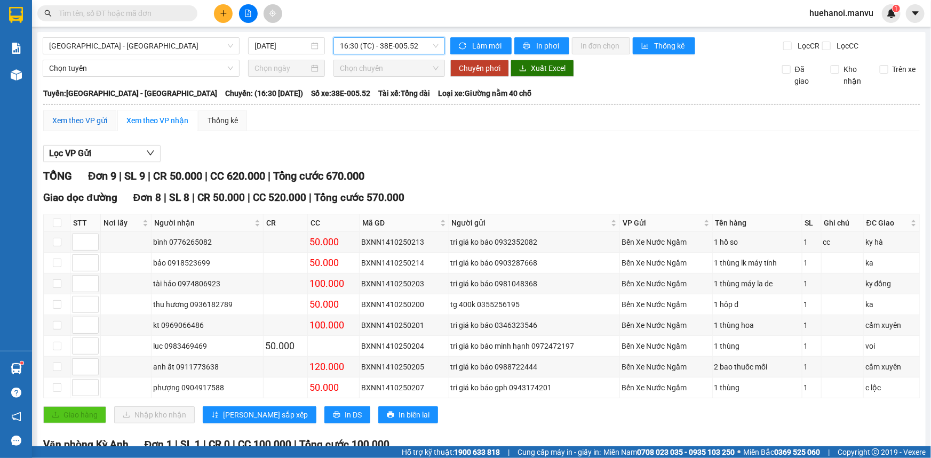
click at [80, 120] on div "Xem theo VP gửi" at bounding box center [79, 121] width 55 height 12
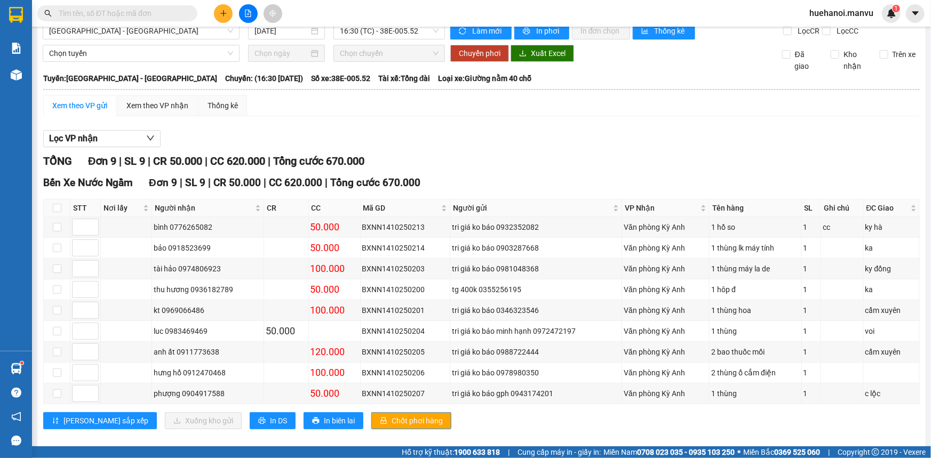
scroll to position [26, 0]
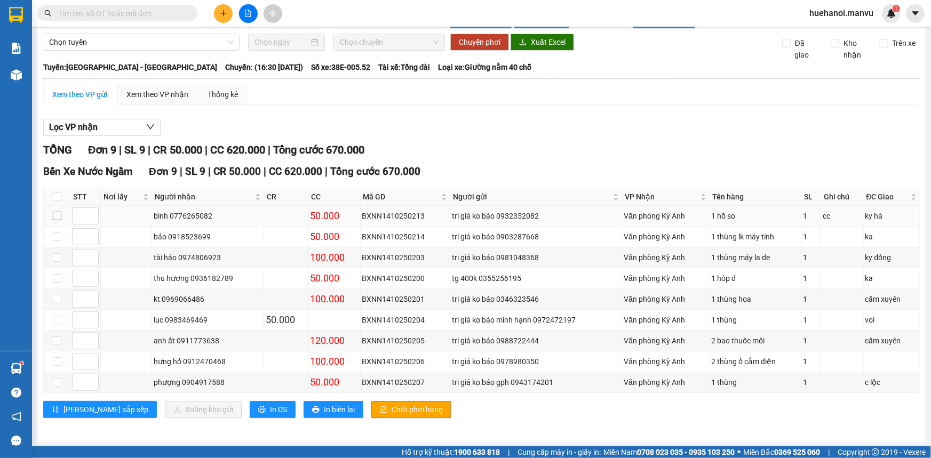
click at [53, 218] on input "checkbox" at bounding box center [57, 216] width 9 height 9
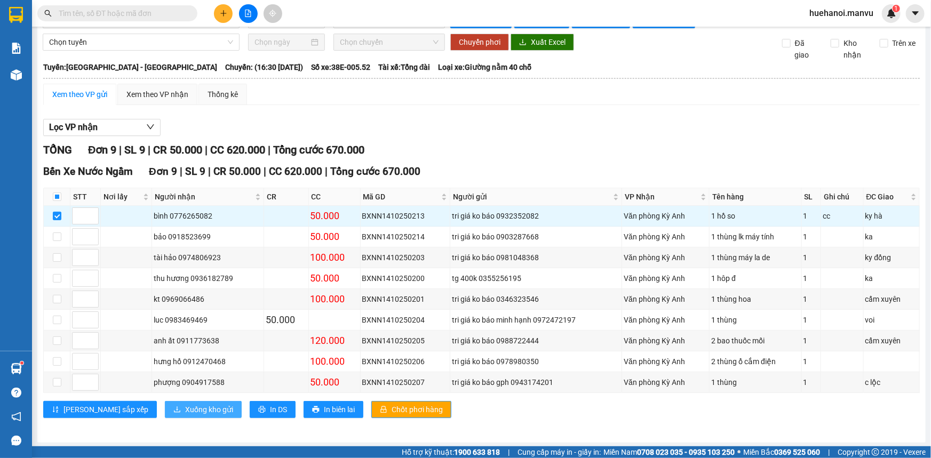
click at [185, 410] on span "Xuống kho gửi" at bounding box center [209, 410] width 48 height 12
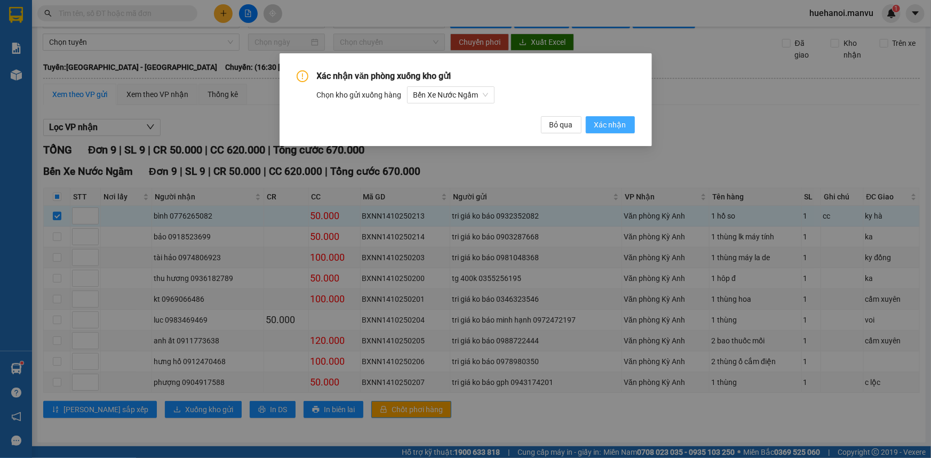
click at [608, 128] on span "Xác nhận" at bounding box center [610, 125] width 32 height 12
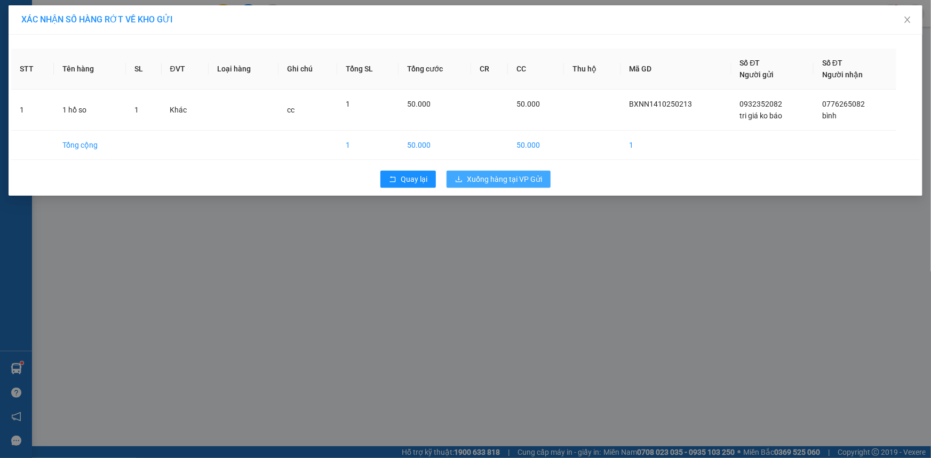
click at [484, 183] on span "Xuống hàng tại VP Gửi" at bounding box center [504, 179] width 75 height 12
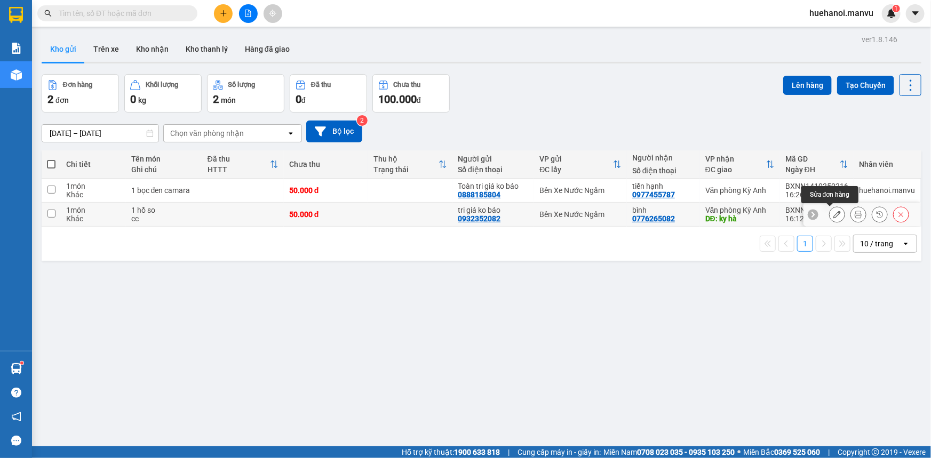
click at [833, 215] on icon at bounding box center [836, 214] width 7 height 7
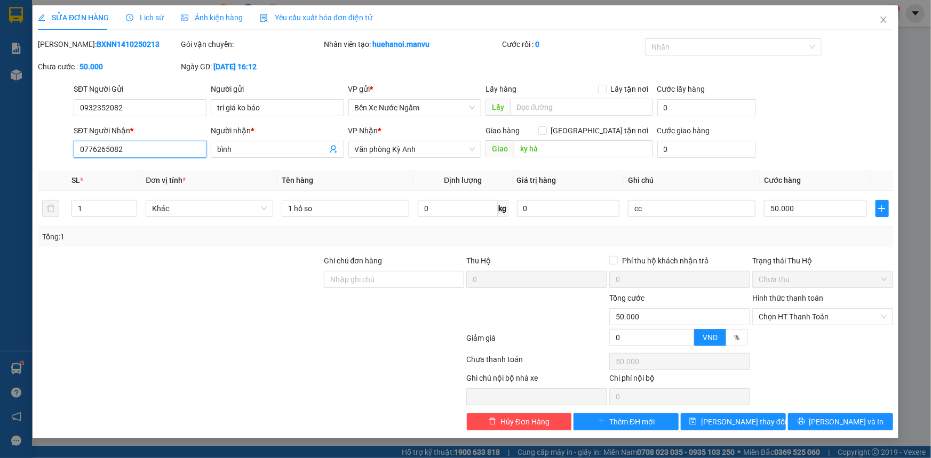
click at [134, 152] on input "0776265082" at bounding box center [140, 149] width 133 height 17
click at [745, 424] on span "[PERSON_NAME] thay đổi" at bounding box center [743, 422] width 85 height 12
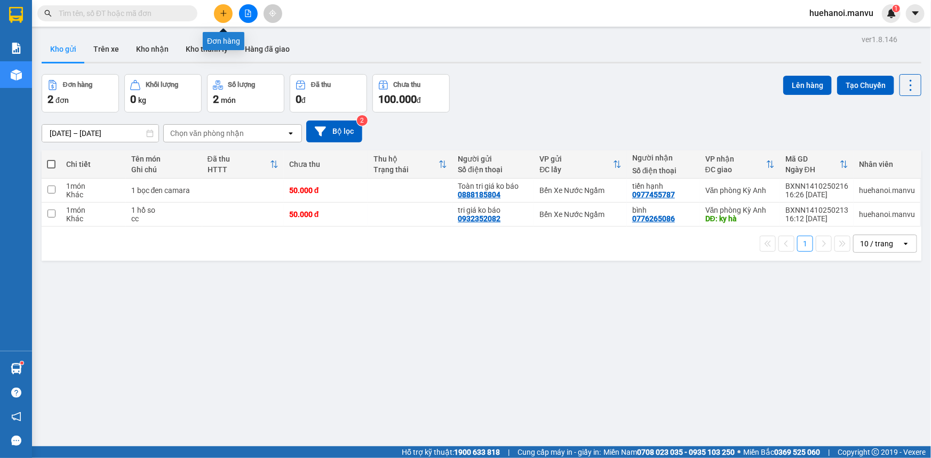
click at [220, 15] on icon "plus" at bounding box center [223, 13] width 7 height 7
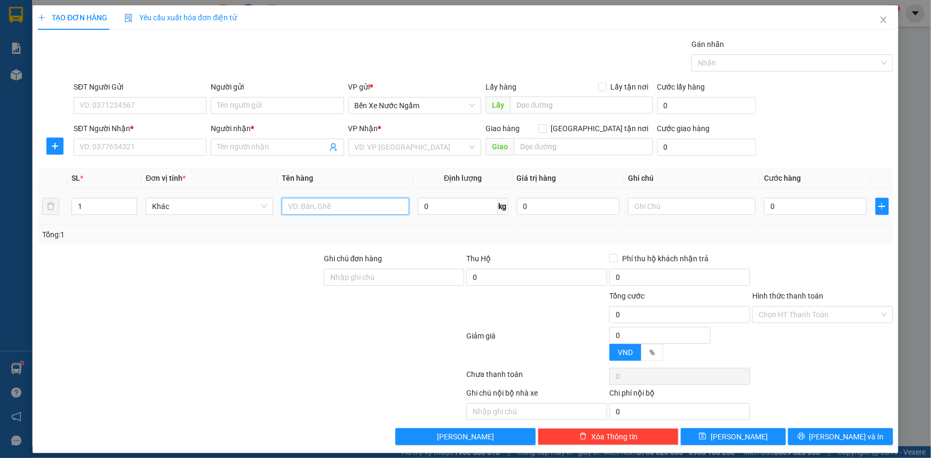
click at [344, 209] on input "text" at bounding box center [345, 206] width 127 height 17
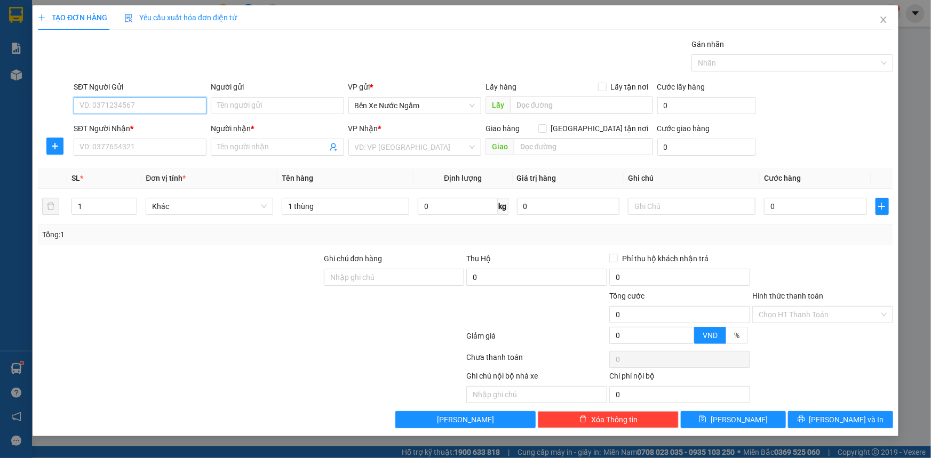
click at [177, 109] on input "SĐT Người Gửi" at bounding box center [140, 105] width 133 height 17
click at [131, 125] on div "0974249133 - tg 12 triệu" at bounding box center [140, 127] width 120 height 12
click at [142, 147] on input "SĐT Người Nhận *" at bounding box center [140, 147] width 133 height 17
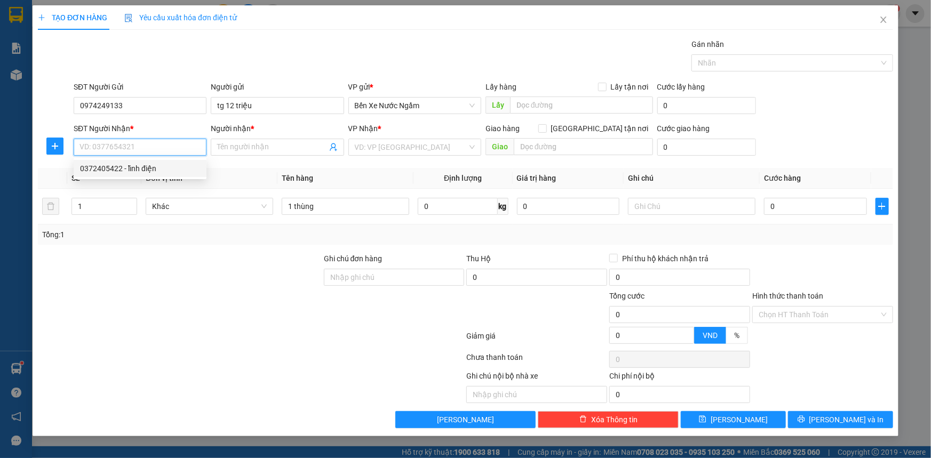
click at [136, 170] on div "0372405422 - lĩnh điện" at bounding box center [140, 169] width 120 height 12
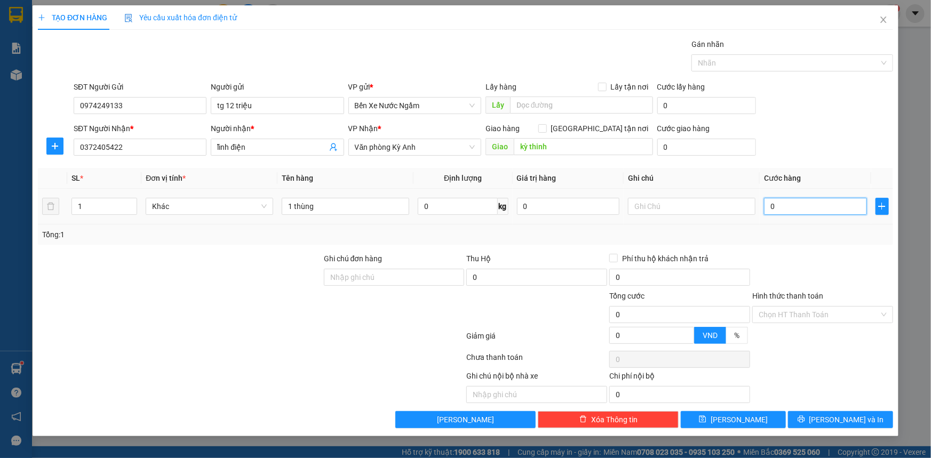
click at [793, 206] on input "0" at bounding box center [815, 206] width 103 height 17
click at [342, 204] on input "1 thùng" at bounding box center [345, 206] width 127 height 17
click at [229, 107] on input "tg 12 triệu" at bounding box center [277, 105] width 133 height 17
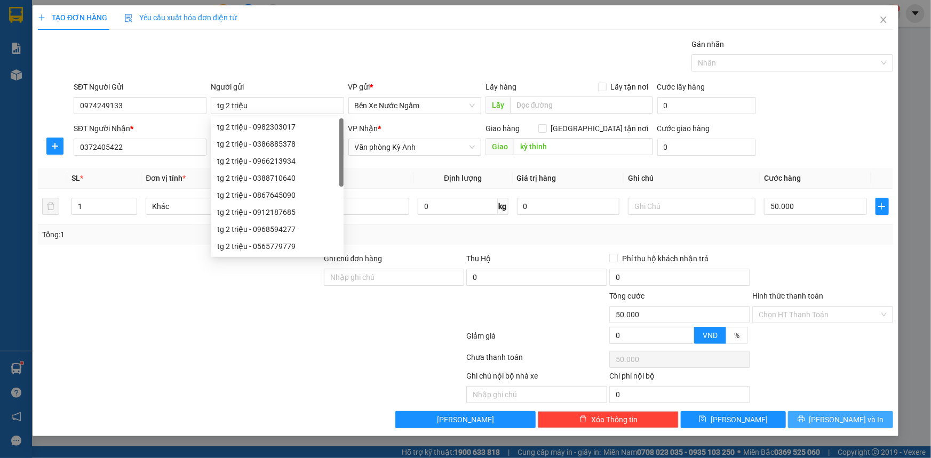
click at [827, 414] on button "[PERSON_NAME] và In" at bounding box center [840, 419] width 105 height 17
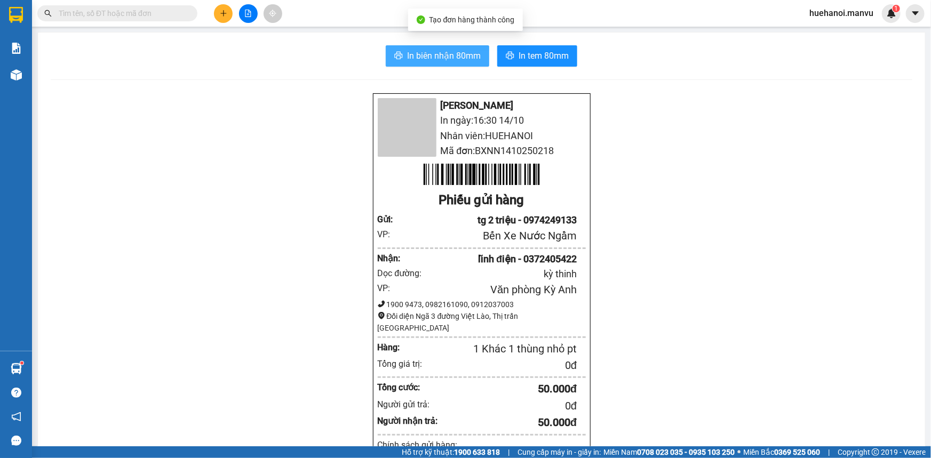
click at [421, 46] on button "In biên nhận 80mm" at bounding box center [437, 55] width 103 height 21
click at [704, 395] on div "Mận Vũ In ngày: 16:30 14/10 Nhân viên: HUEHANOI Mã đơn: BXNN1410250218 Phiếu gử…" at bounding box center [481, 436] width 861 height 686
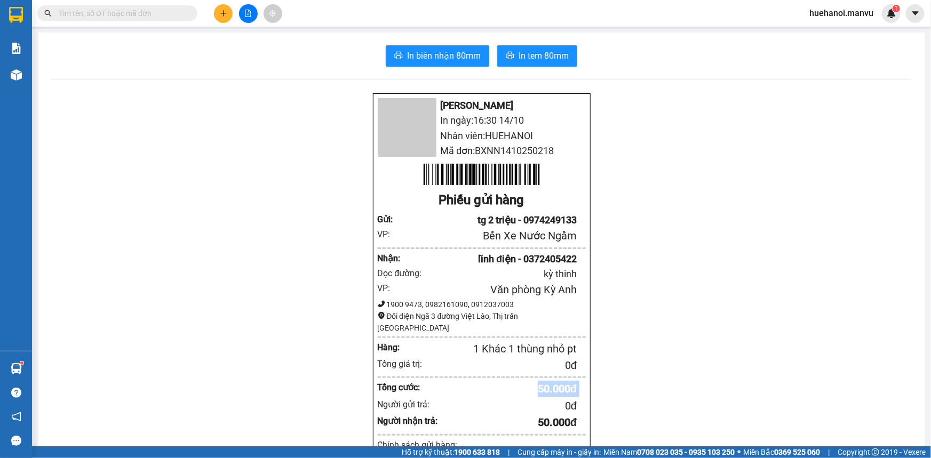
click at [704, 395] on div "Mận Vũ In ngày: 16:30 14/10 Nhân viên: HUEHANOI Mã đơn: BXNN1410250218 Phiếu gử…" at bounding box center [481, 436] width 861 height 686
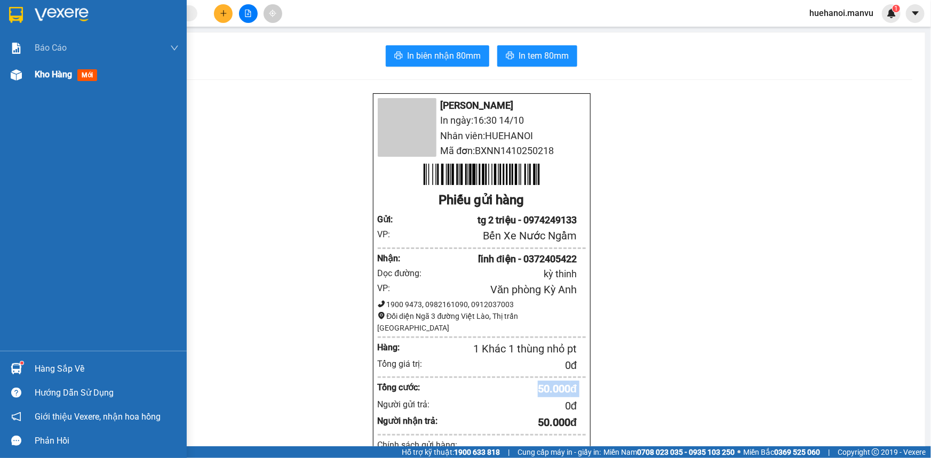
click at [57, 65] on div "Kho hàng mới" at bounding box center [107, 74] width 144 height 27
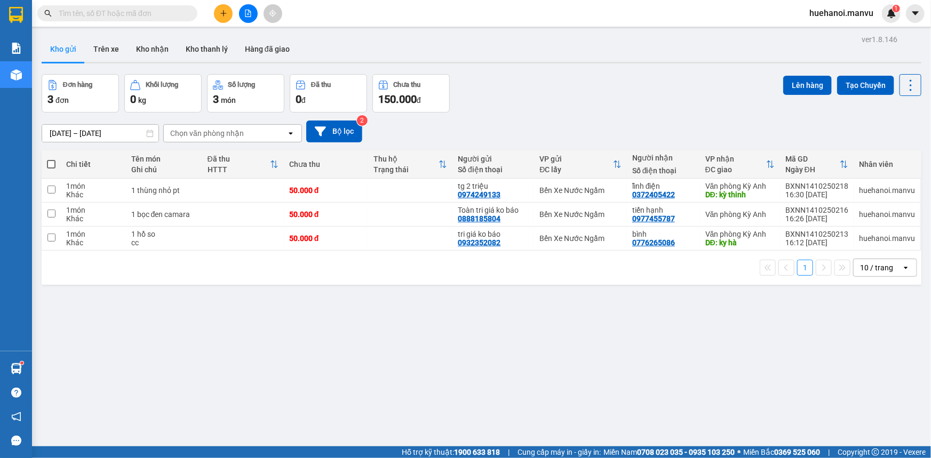
click at [229, 12] on button at bounding box center [223, 13] width 19 height 19
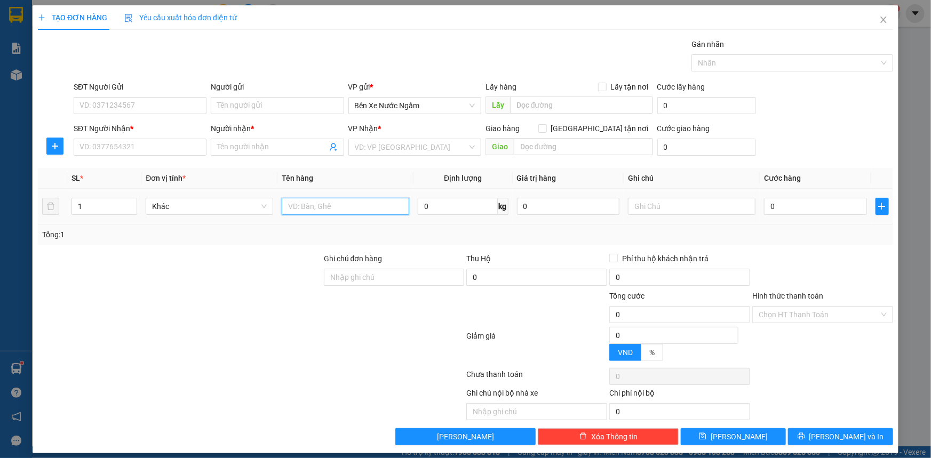
click at [331, 208] on input "text" at bounding box center [345, 206] width 127 height 17
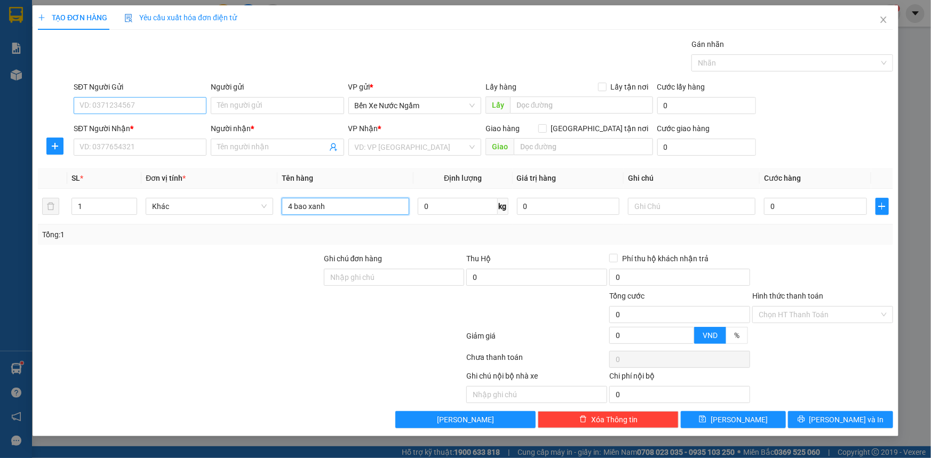
type input "4 bao xanh"
click at [174, 106] on input "SĐT Người Gửi" at bounding box center [140, 105] width 133 height 17
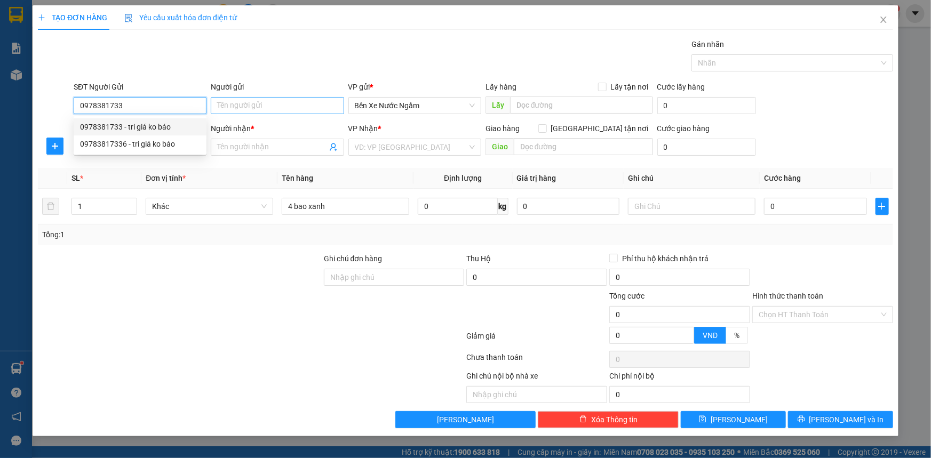
type input "0978381733"
click at [234, 109] on input "Người gửi" at bounding box center [277, 105] width 133 height 17
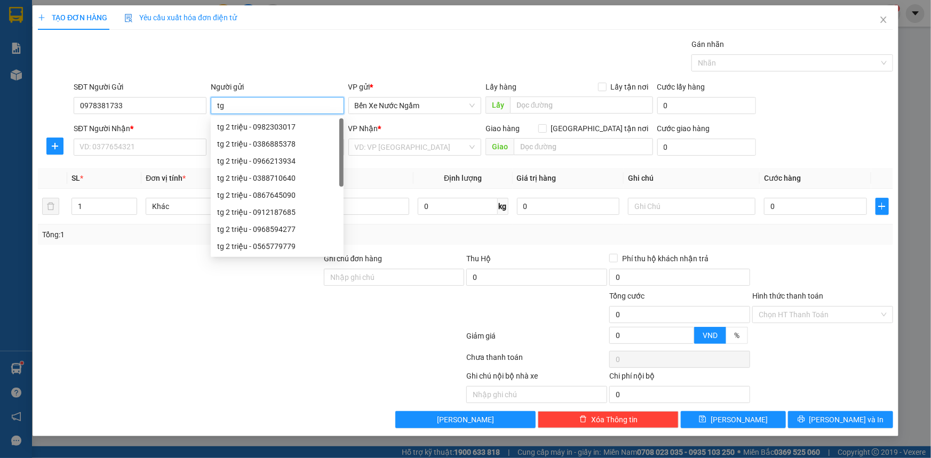
type input "t"
type input "tri giá ko báo"
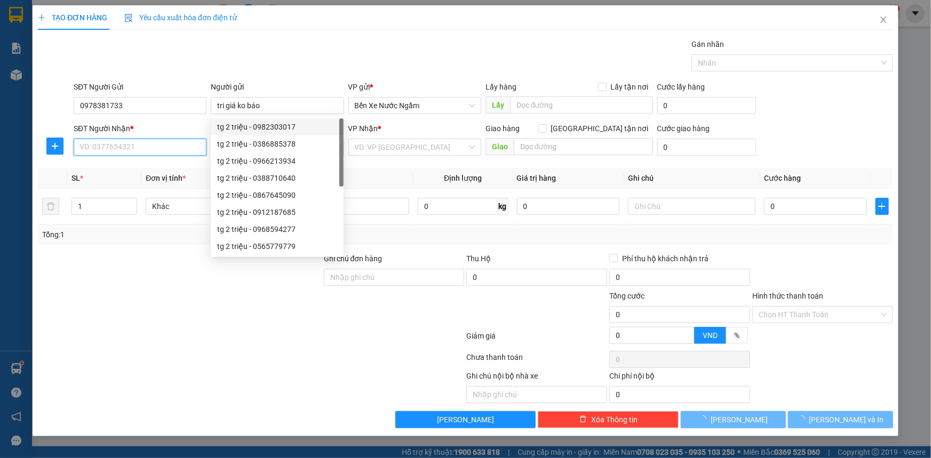
click at [125, 145] on input "SĐT Người Nhận *" at bounding box center [140, 147] width 133 height 17
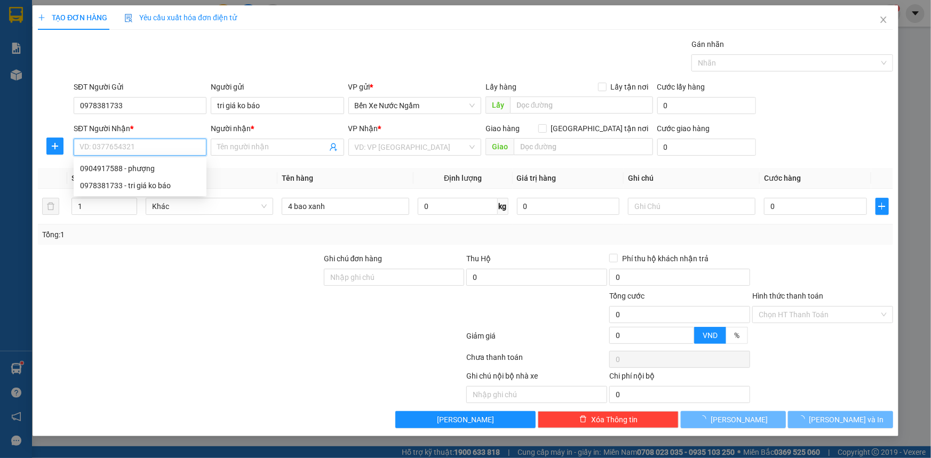
click at [116, 171] on div "0904917588 - phượng" at bounding box center [140, 169] width 120 height 12
type input "0904917588"
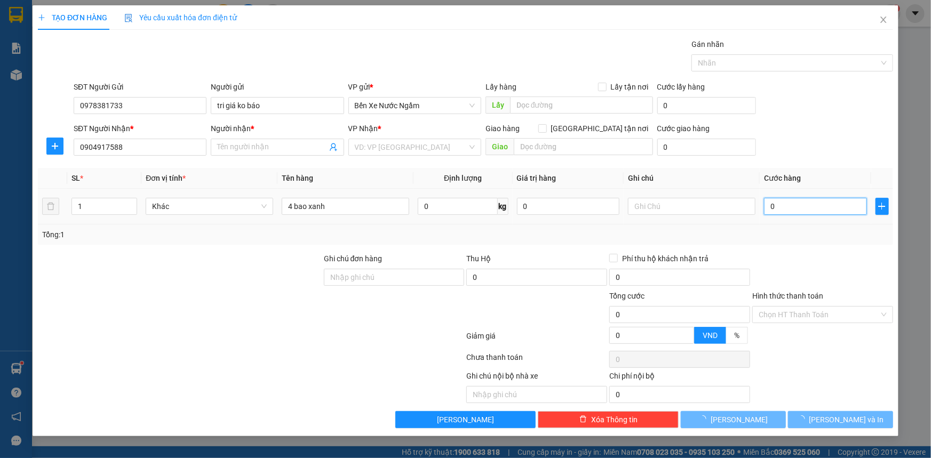
type input "phượng"
type input "c lộc"
click at [799, 206] on input "0" at bounding box center [815, 206] width 103 height 17
type input "4"
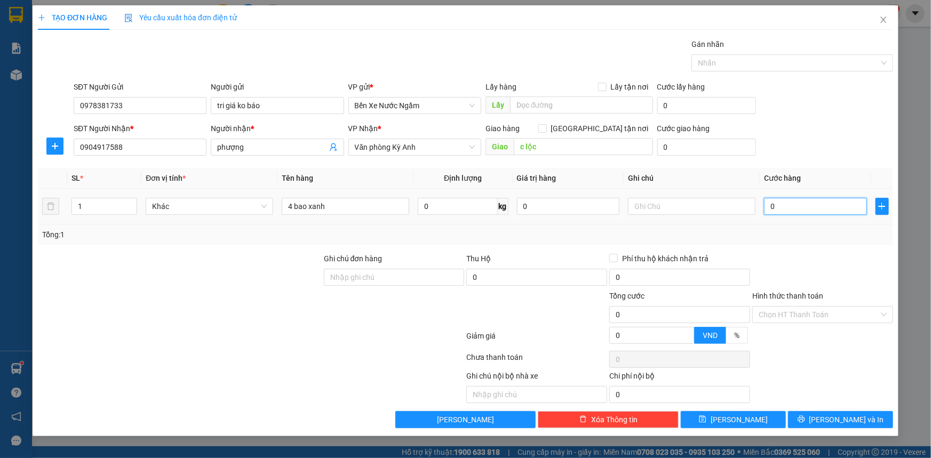
type input "4"
type input "40"
type input "400"
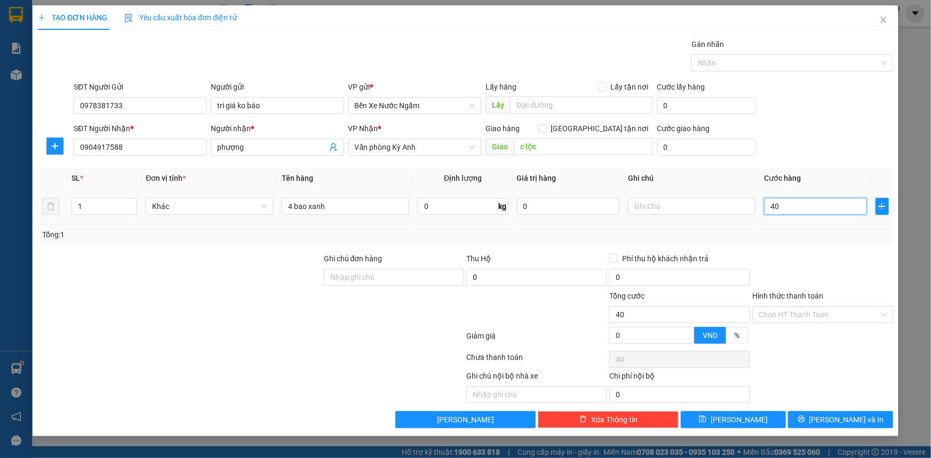
type input "400"
type input "4.000"
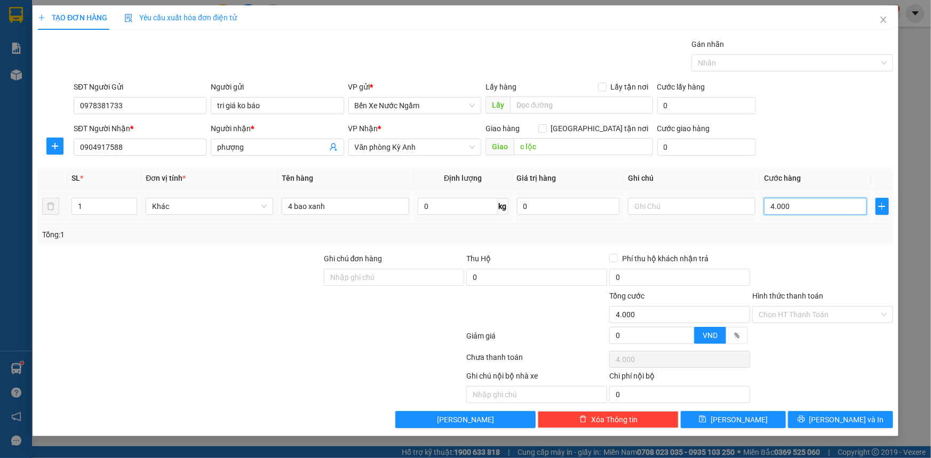
type input "40.000"
type input "400.000"
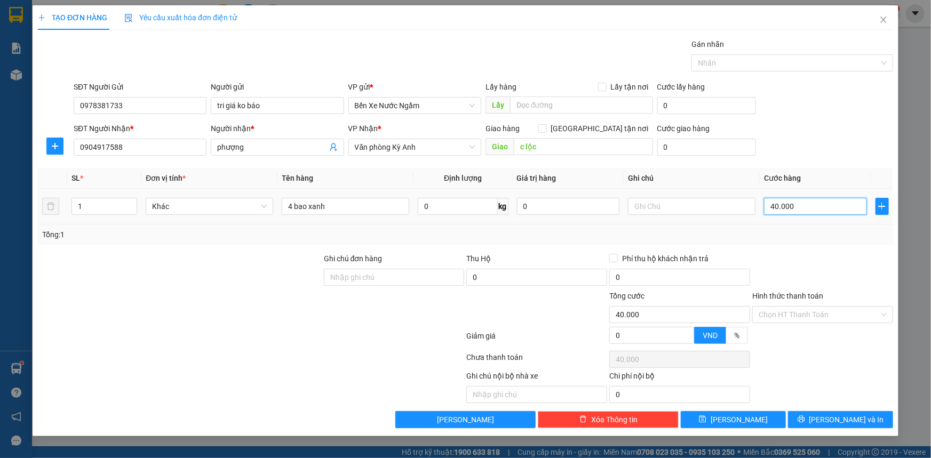
type input "400.000"
click at [815, 421] on button "[PERSON_NAME] và In" at bounding box center [840, 419] width 105 height 17
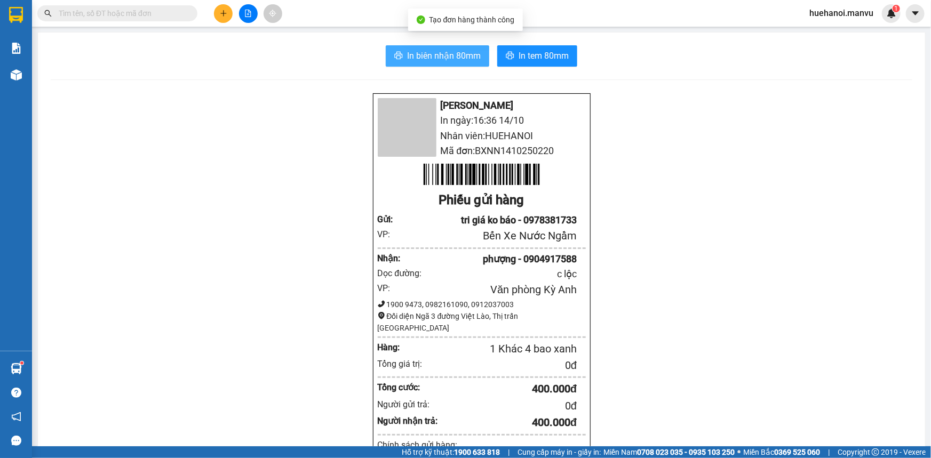
click at [469, 57] on span "In biên nhận 80mm" at bounding box center [444, 55] width 74 height 13
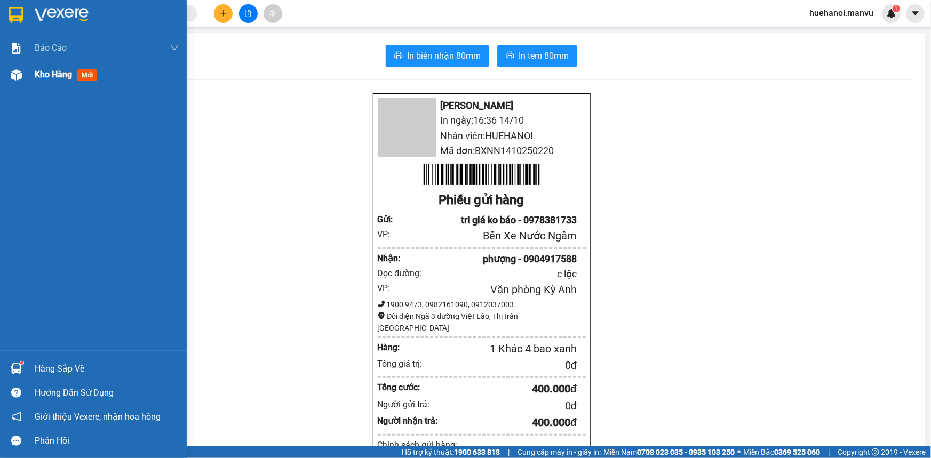
click at [43, 74] on span "Kho hàng" at bounding box center [53, 74] width 37 height 10
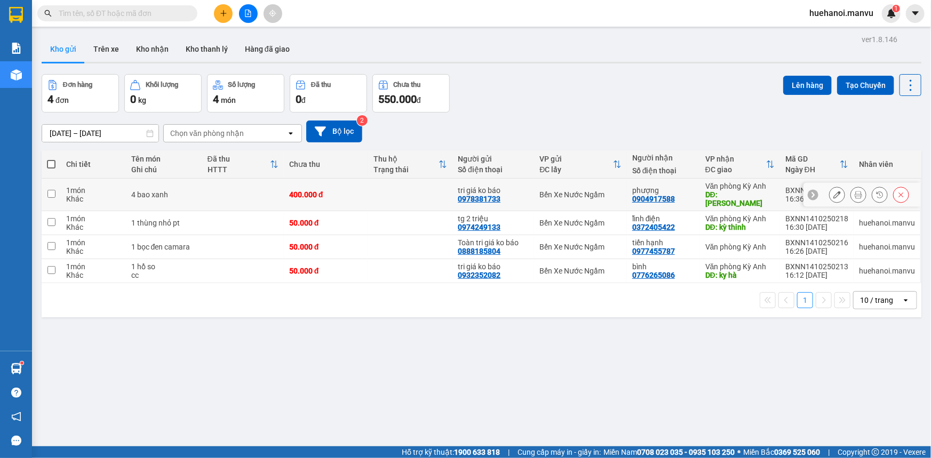
click at [50, 190] on input "checkbox" at bounding box center [51, 194] width 8 height 8
checkbox input "true"
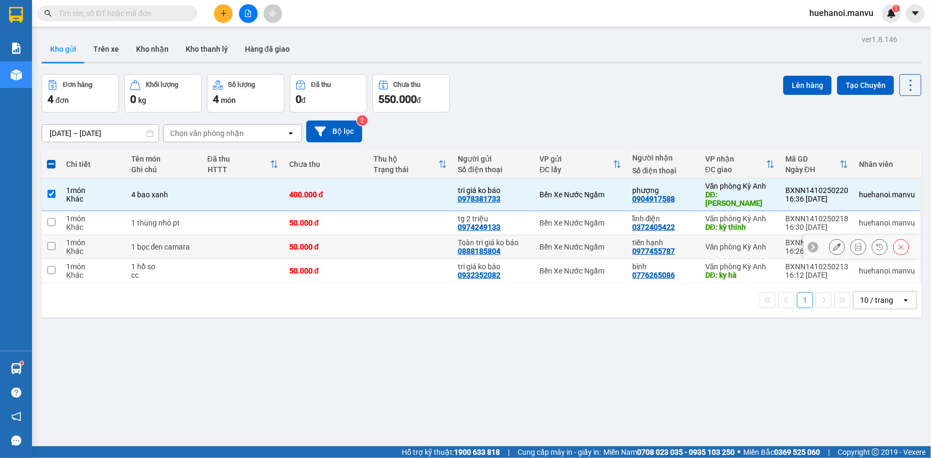
click at [53, 242] on input "checkbox" at bounding box center [51, 246] width 8 height 8
checkbox input "true"
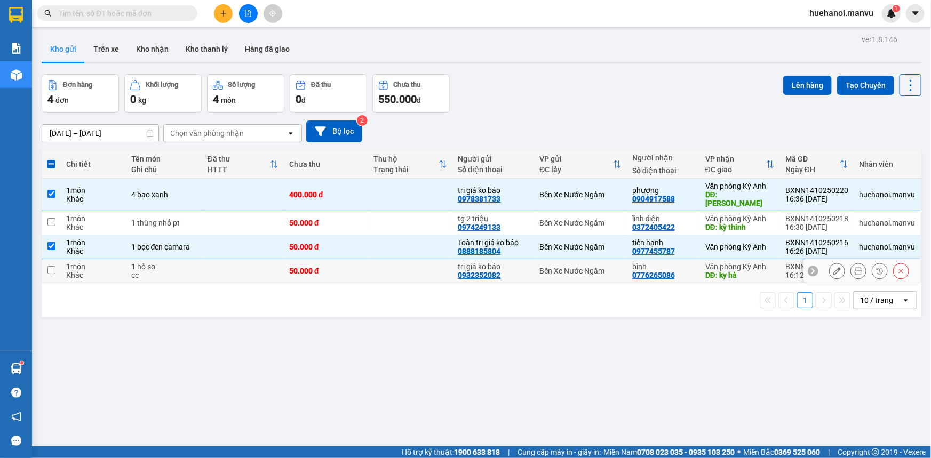
click at [52, 266] on input "checkbox" at bounding box center [51, 270] width 8 height 8
checkbox input "true"
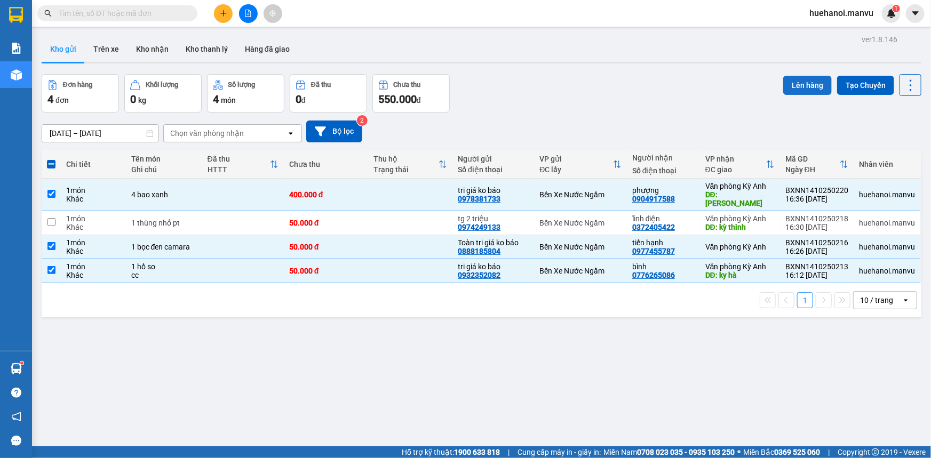
click at [809, 91] on button "Lên hàng" at bounding box center [807, 85] width 49 height 19
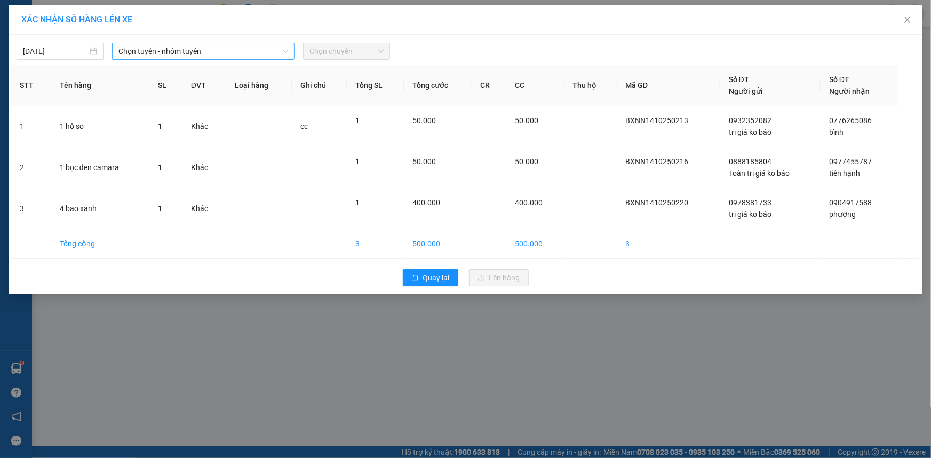
click at [164, 49] on span "Chọn tuyến - nhóm tuyến" at bounding box center [203, 51] width 170 height 16
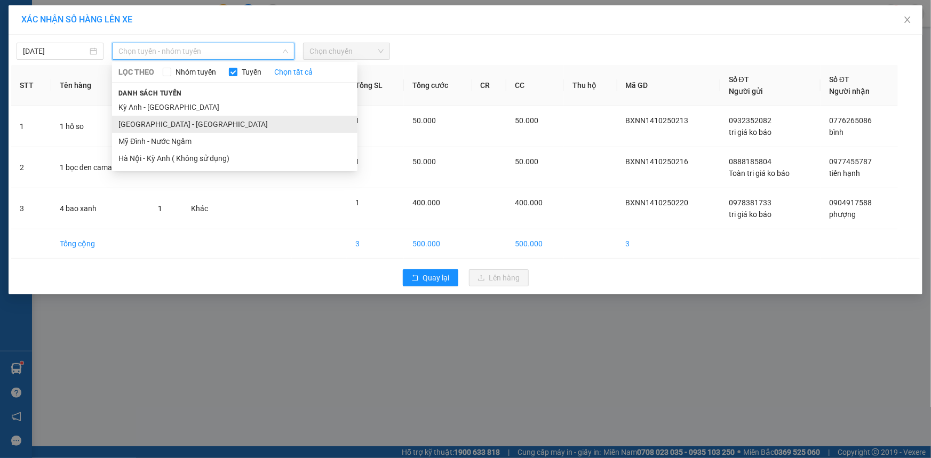
click at [151, 123] on li "[GEOGRAPHIC_DATA] - [GEOGRAPHIC_DATA]" at bounding box center [234, 124] width 245 height 17
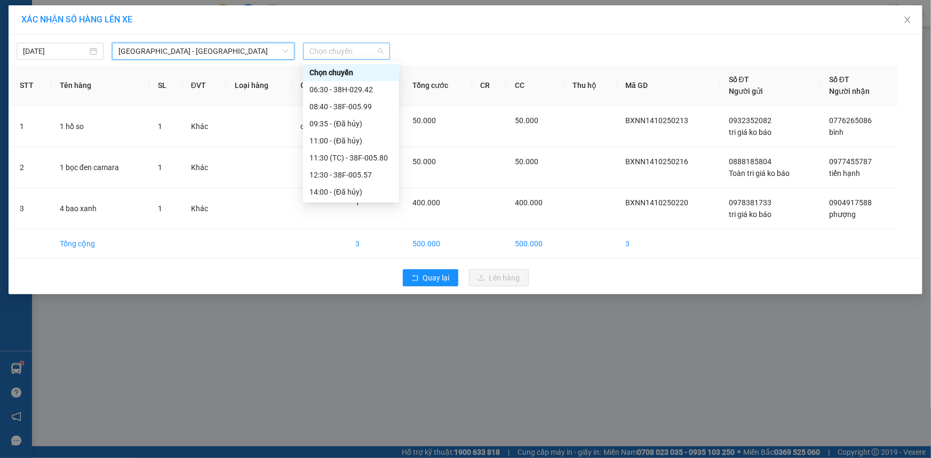
click at [337, 56] on span "Chọn chuyến" at bounding box center [346, 51] width 74 height 16
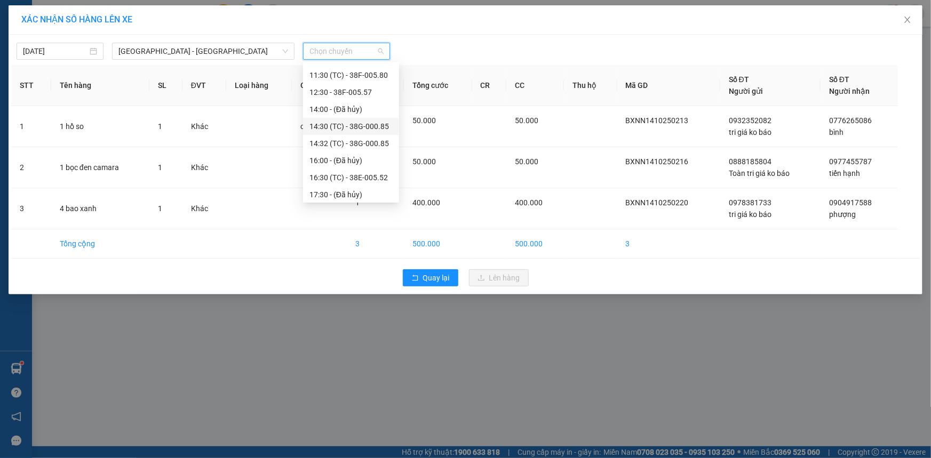
scroll to position [97, 0]
click at [343, 164] on div "16:30 (TC) - 38E-005.52" at bounding box center [350, 164] width 83 height 12
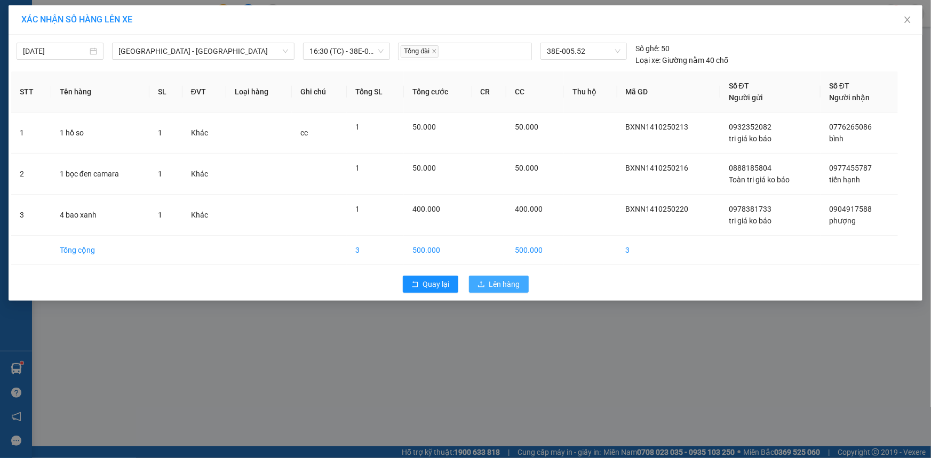
click at [485, 286] on button "Lên hàng" at bounding box center [499, 284] width 60 height 17
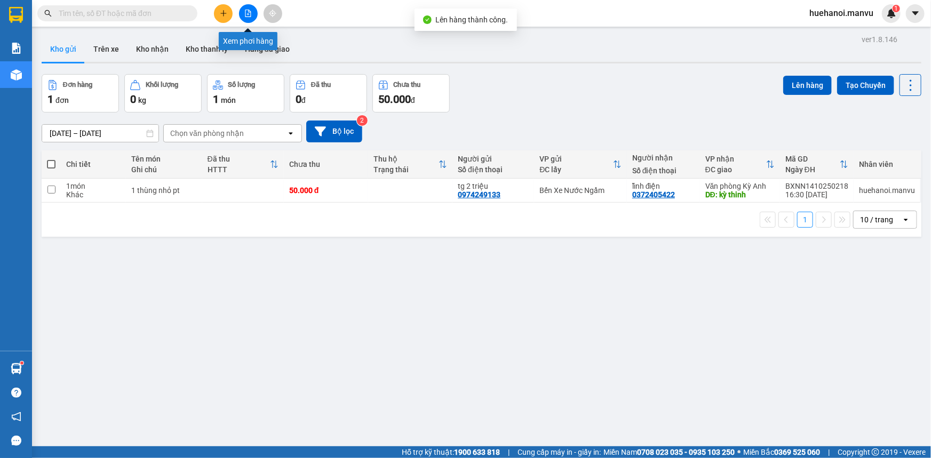
click at [250, 12] on icon "file-add" at bounding box center [248, 13] width 6 height 7
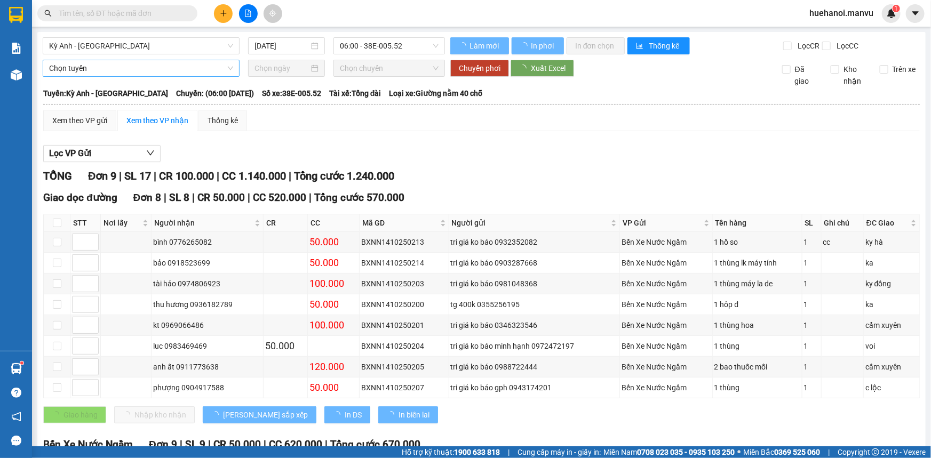
click at [162, 47] on span "Kỳ Anh - [GEOGRAPHIC_DATA]" at bounding box center [141, 46] width 184 height 16
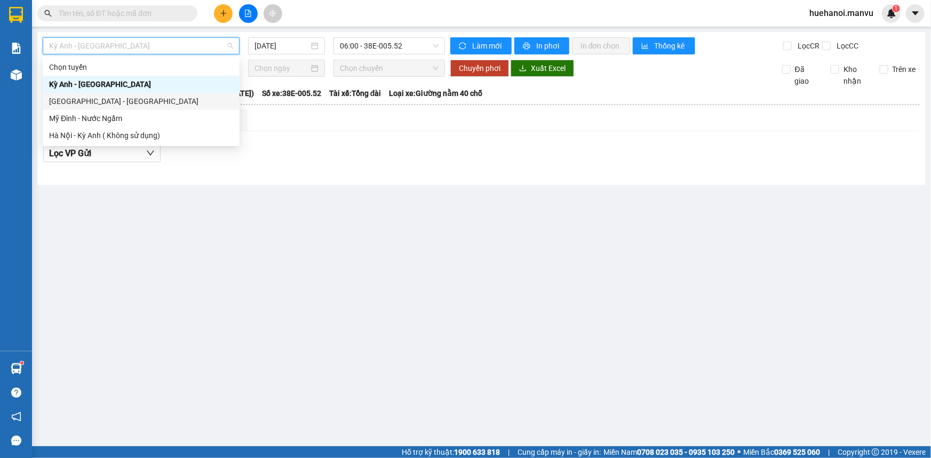
click at [135, 101] on div "[GEOGRAPHIC_DATA] - [GEOGRAPHIC_DATA]" at bounding box center [141, 101] width 184 height 12
type input "[DATE]"
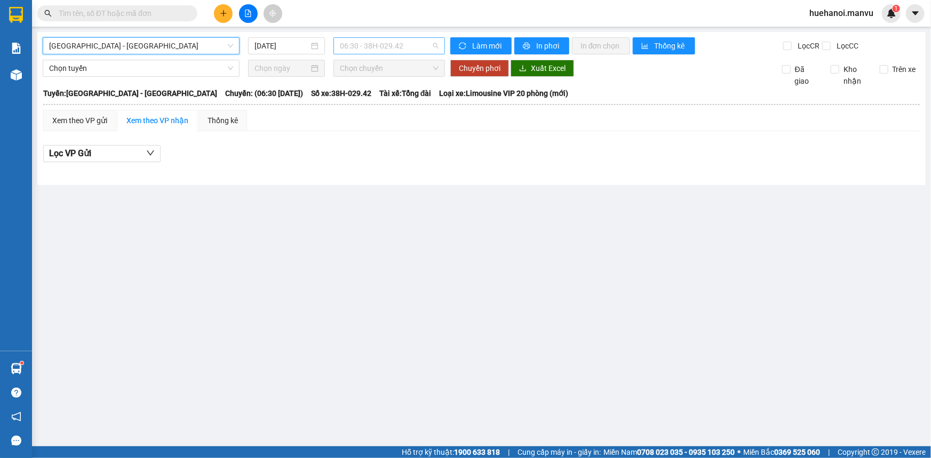
click at [355, 43] on span "06:30 - 38H-029.42" at bounding box center [389, 46] width 99 height 16
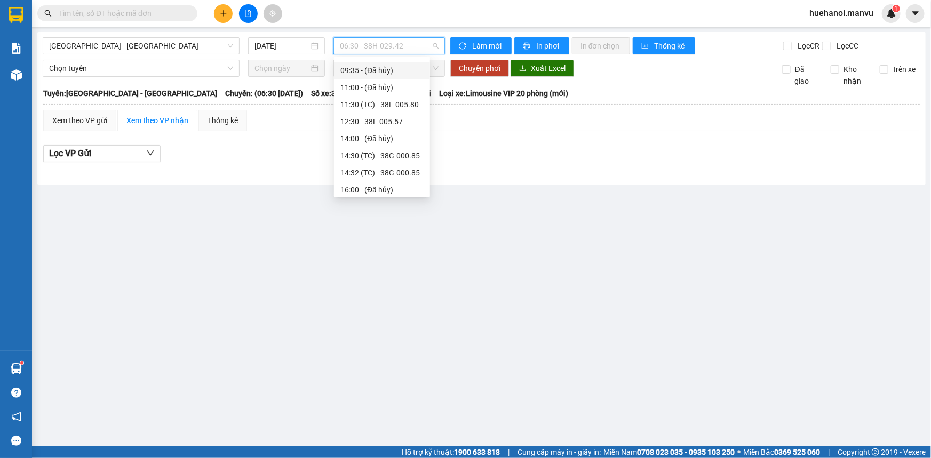
scroll to position [97, 0]
click at [384, 158] on div "16:30 (TC) - 38E-005.52" at bounding box center [381, 159] width 83 height 12
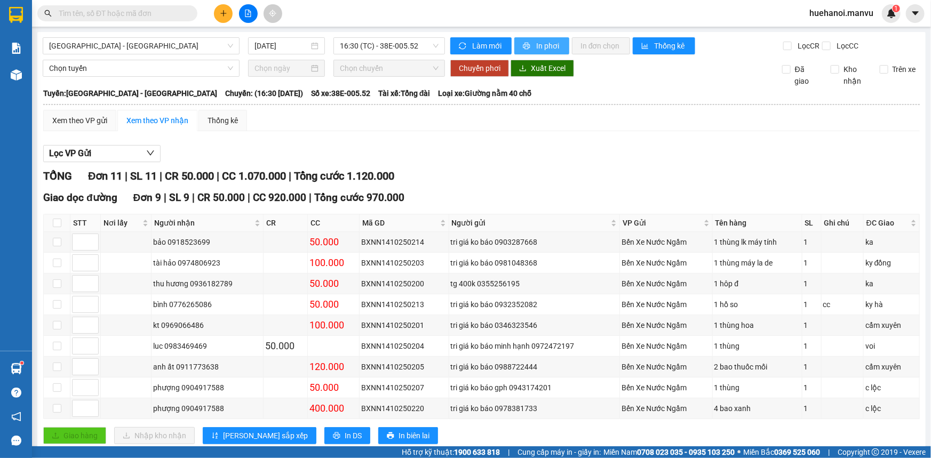
click at [546, 44] on span "In phơi" at bounding box center [548, 46] width 25 height 12
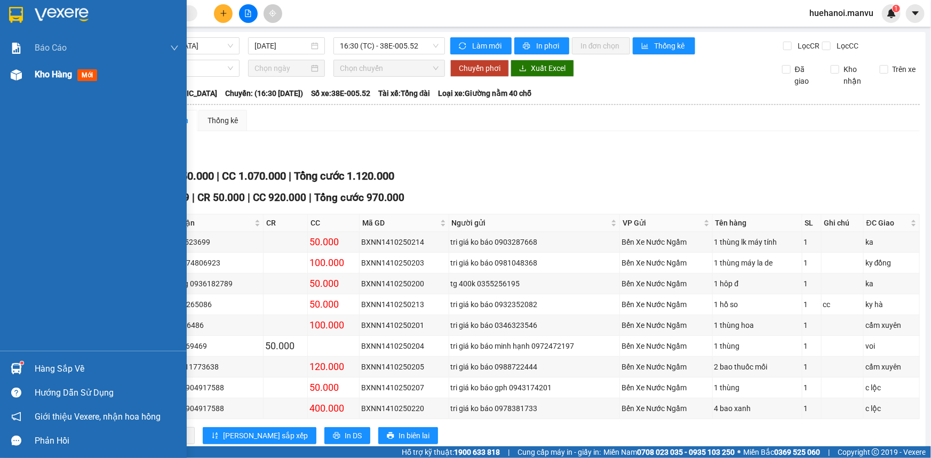
click at [48, 77] on span "Kho hàng" at bounding box center [53, 74] width 37 height 10
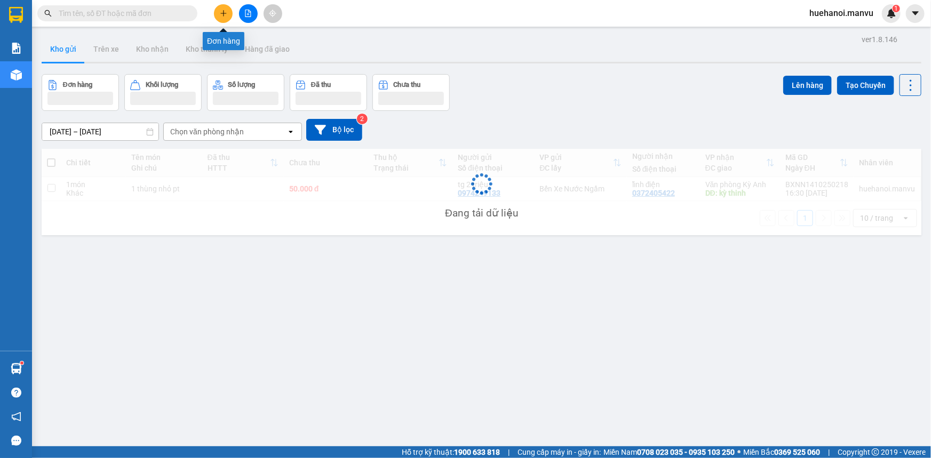
click at [224, 15] on icon "plus" at bounding box center [223, 13] width 7 height 7
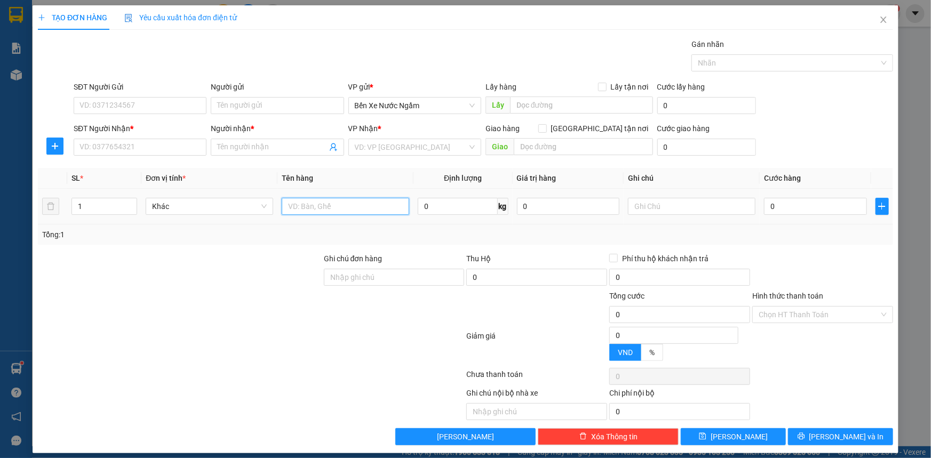
click at [330, 202] on input "text" at bounding box center [345, 206] width 127 height 17
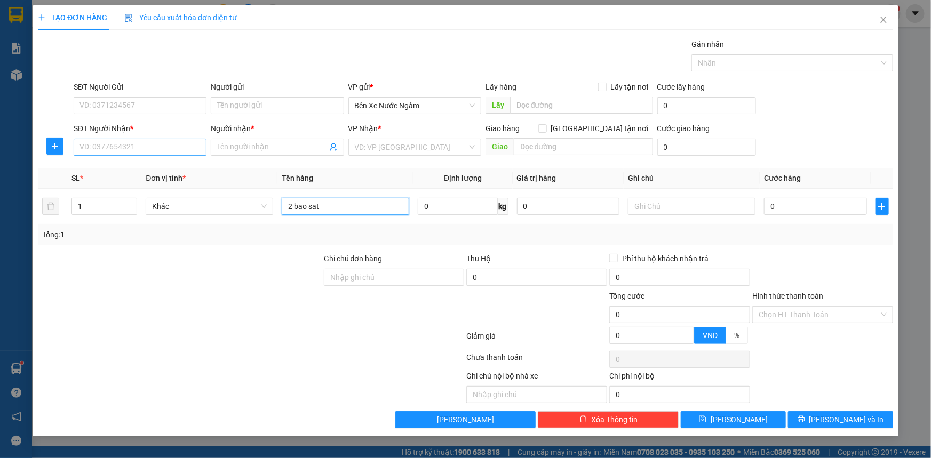
type input "2 bao sat"
click at [161, 142] on input "SĐT Người Nhận *" at bounding box center [140, 147] width 133 height 17
click at [161, 142] on input "776" at bounding box center [140, 147] width 133 height 17
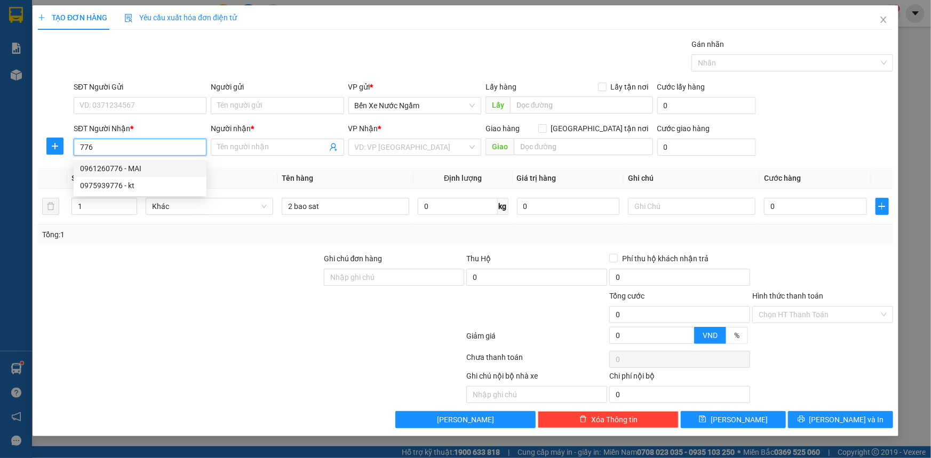
click at [129, 167] on div "0961260776 - MAI" at bounding box center [140, 169] width 120 height 12
type input "0961260776"
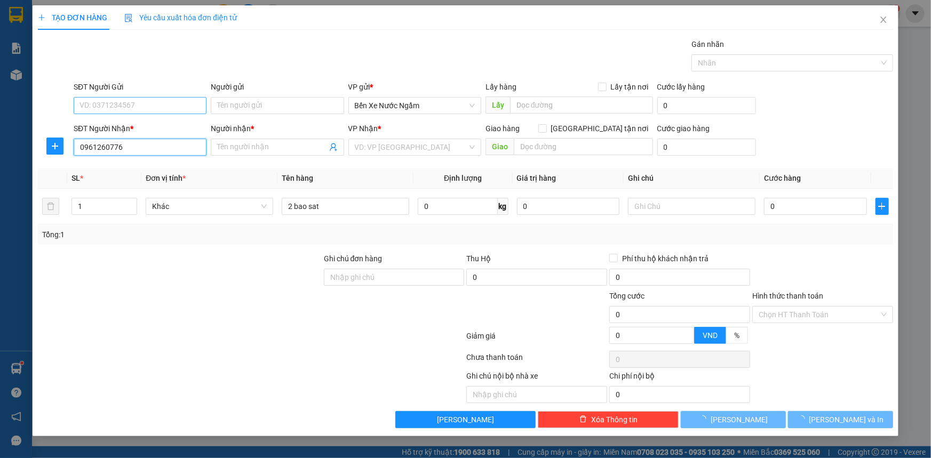
type input "MAI"
type input "kỳ phuong"
type input "0961260776"
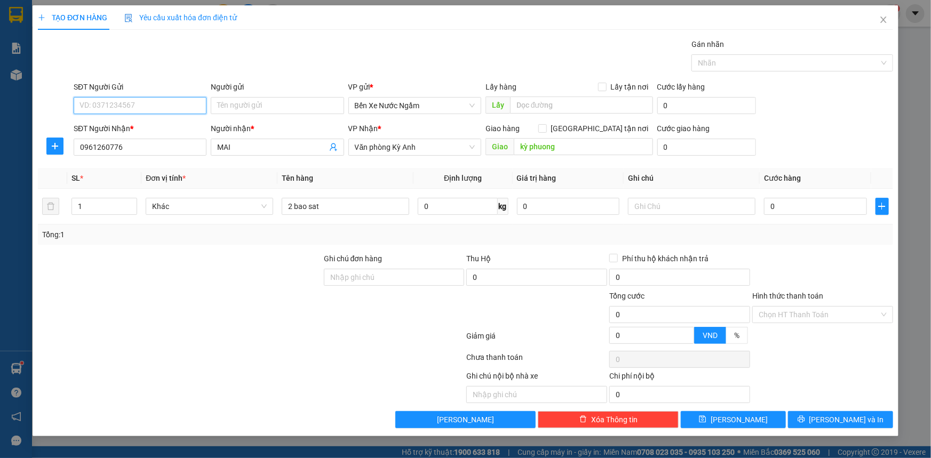
click at [155, 105] on input "SĐT Người Gửi" at bounding box center [140, 105] width 133 height 17
type input "0988048058"
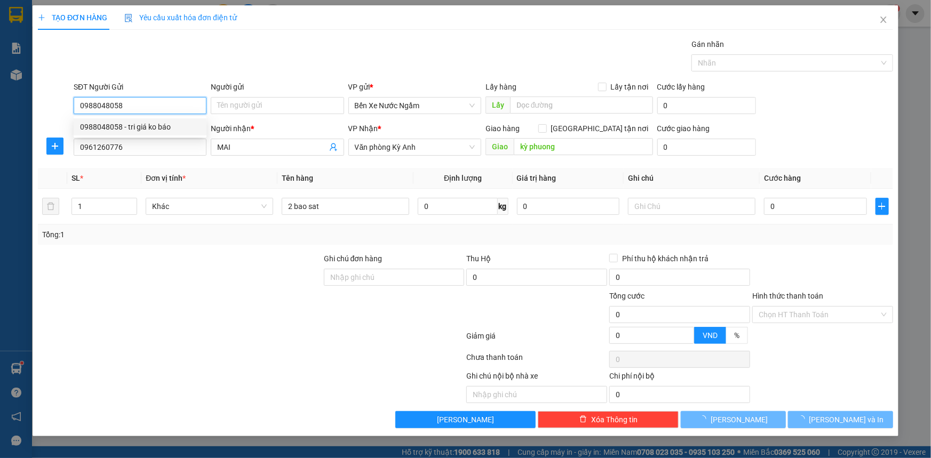
click at [142, 126] on div "0988048058 - tri giá ko báo" at bounding box center [140, 127] width 120 height 12
type input "tri giá ko báo"
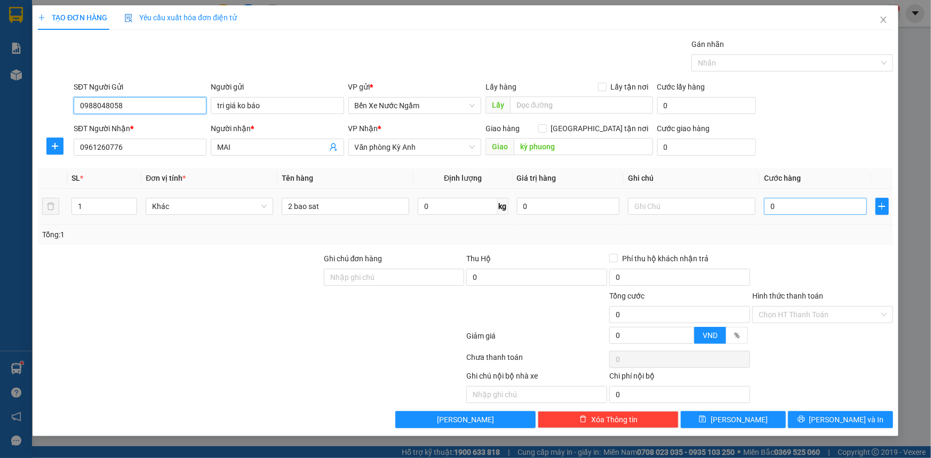
type input "0988048058"
click at [816, 208] on input "0" at bounding box center [815, 206] width 103 height 17
type input "1"
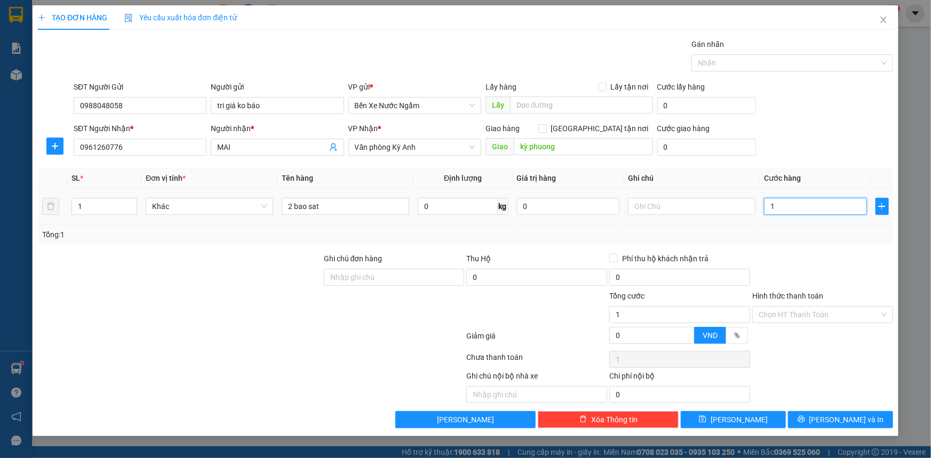
type input "17"
type input "170"
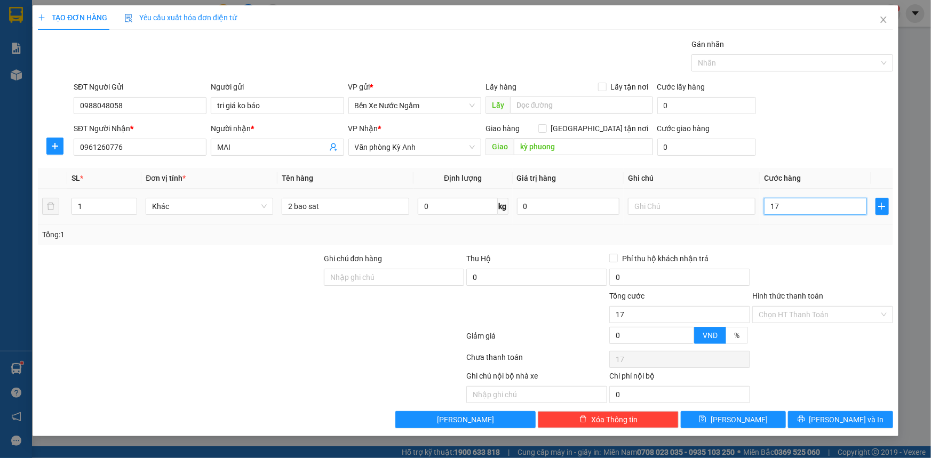
type input "170"
type input "1.700"
type input "17.000"
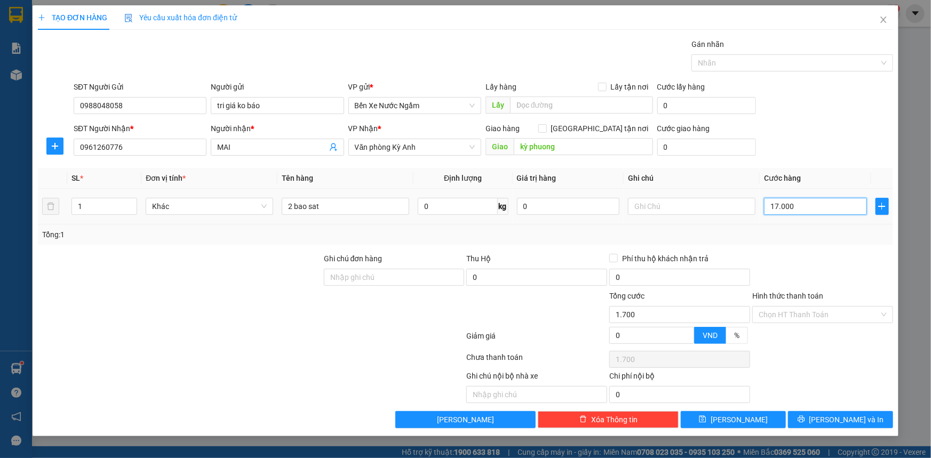
type input "17.000"
type input "170.000"
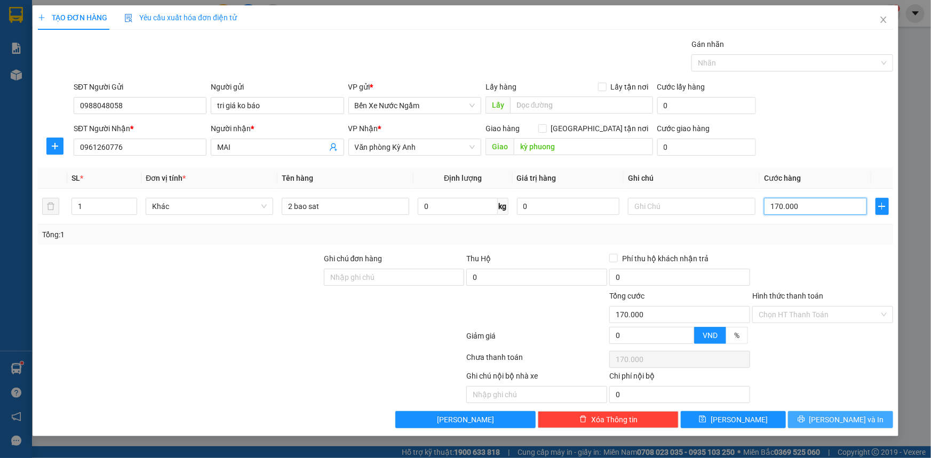
type input "170.000"
click at [833, 424] on span "[PERSON_NAME] và In" at bounding box center [846, 420] width 75 height 12
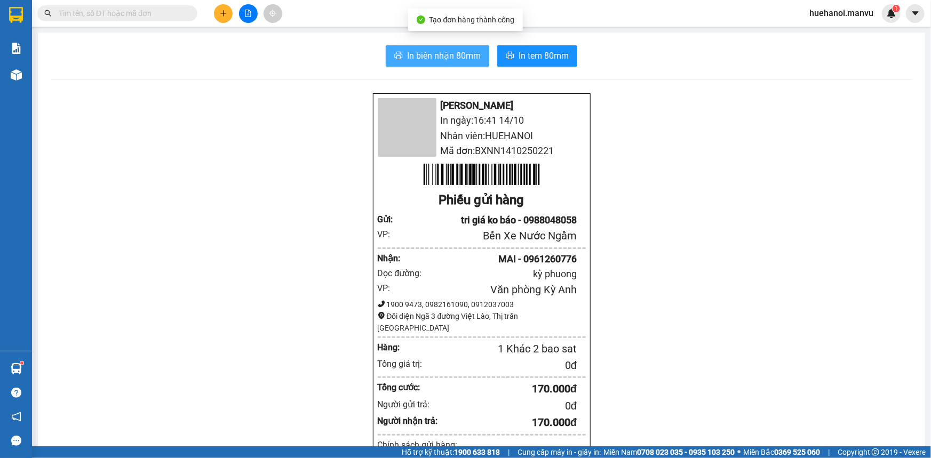
click at [459, 60] on span "In biên nhận 80mm" at bounding box center [444, 55] width 74 height 13
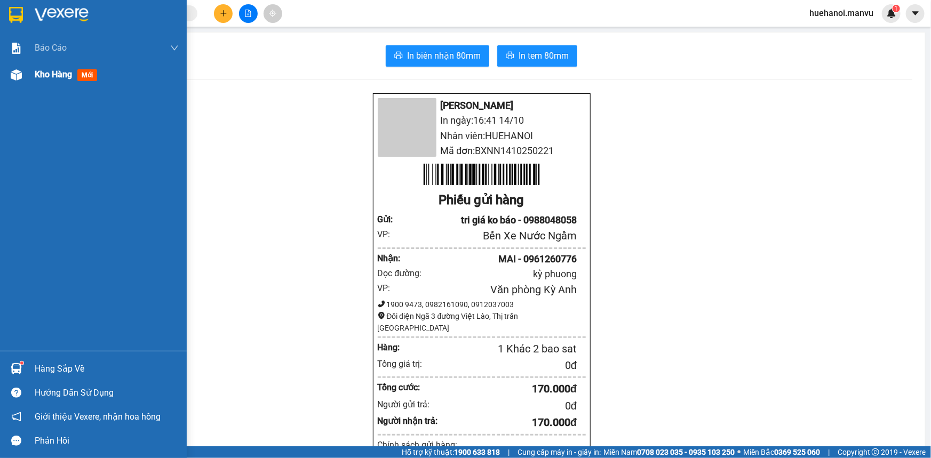
click at [43, 79] on span "Kho hàng" at bounding box center [53, 74] width 37 height 10
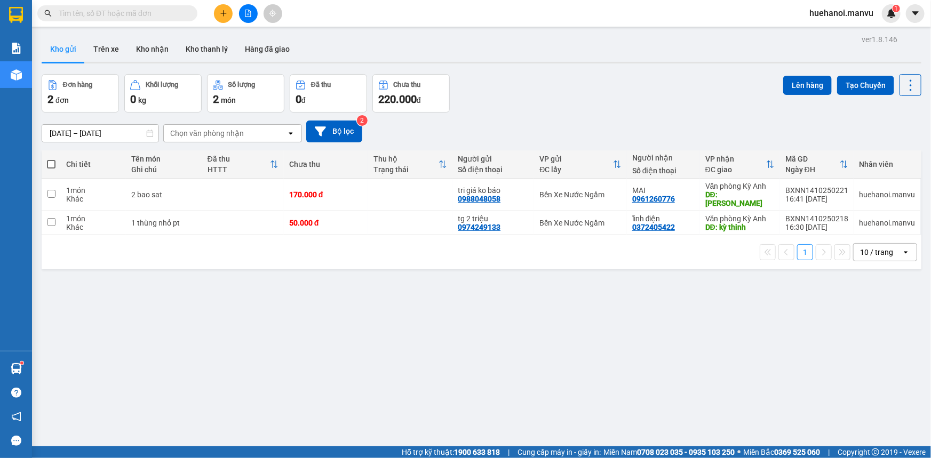
click at [122, 9] on input "text" at bounding box center [122, 13] width 126 height 12
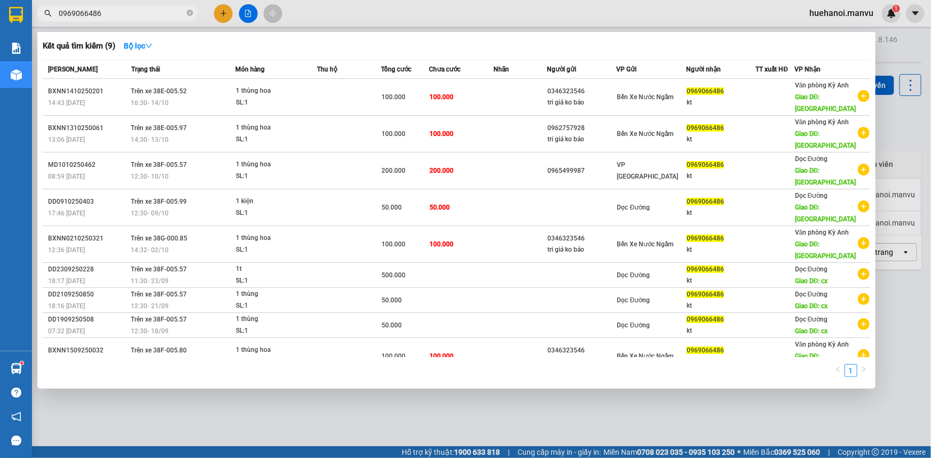
click at [155, 19] on span "0969066486" at bounding box center [117, 13] width 160 height 16
click at [154, 16] on input "0969066486" at bounding box center [122, 13] width 126 height 12
type input "0"
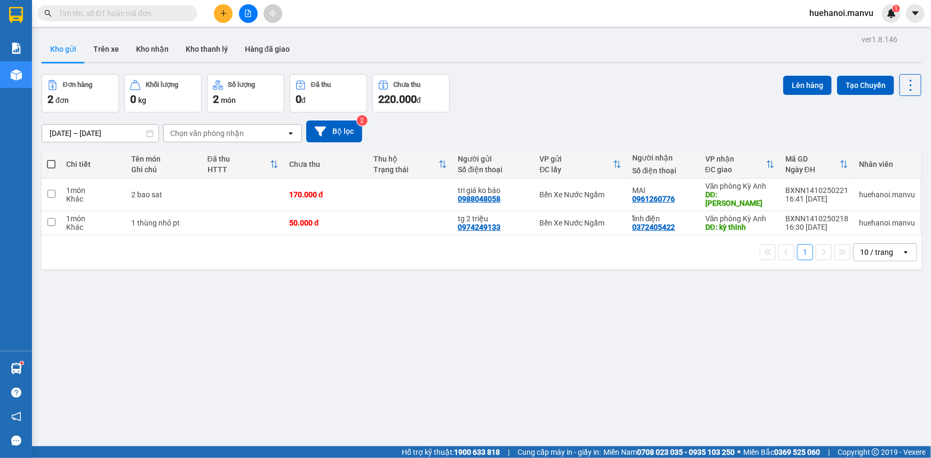
click at [47, 162] on span at bounding box center [51, 164] width 9 height 9
click at [51, 159] on input "checkbox" at bounding box center [51, 159] width 0 height 0
checkbox input "true"
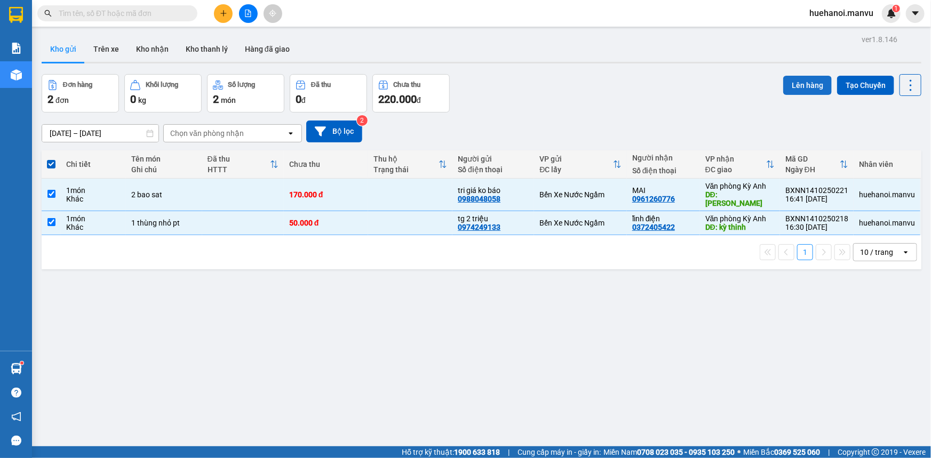
click at [783, 86] on button "Lên hàng" at bounding box center [807, 85] width 49 height 19
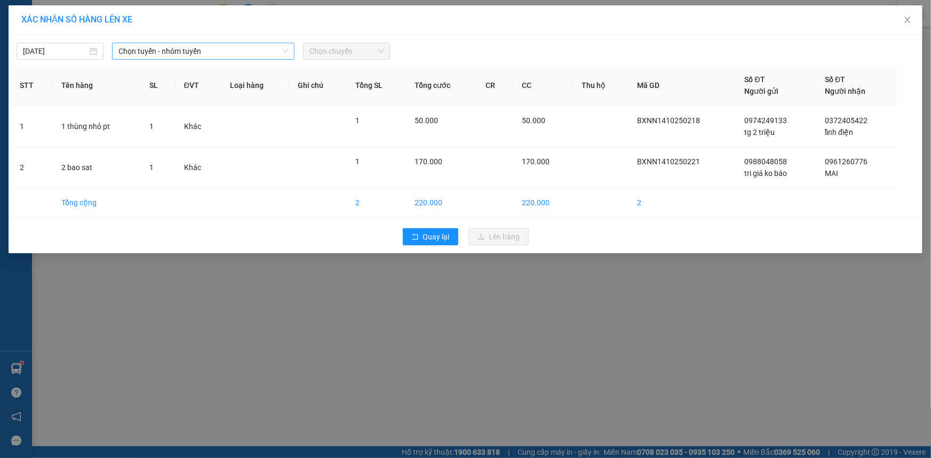
click at [134, 47] on span "Chọn tuyến - nhóm tuyến" at bounding box center [203, 51] width 170 height 16
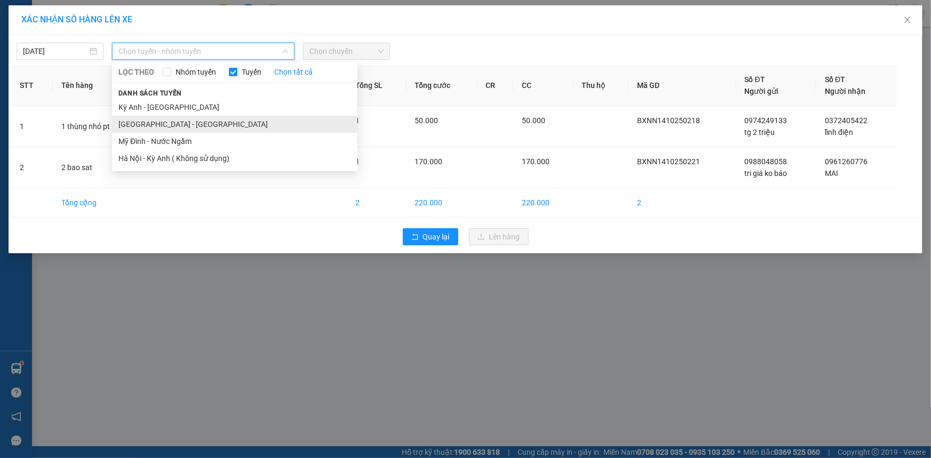
click at [153, 129] on li "[GEOGRAPHIC_DATA] - [GEOGRAPHIC_DATA]" at bounding box center [234, 124] width 245 height 17
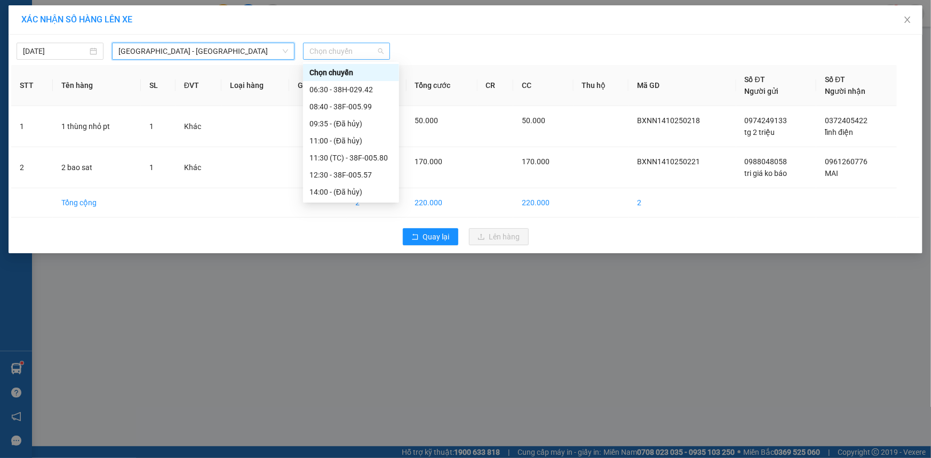
click at [329, 55] on span "Chọn chuyến" at bounding box center [346, 51] width 74 height 16
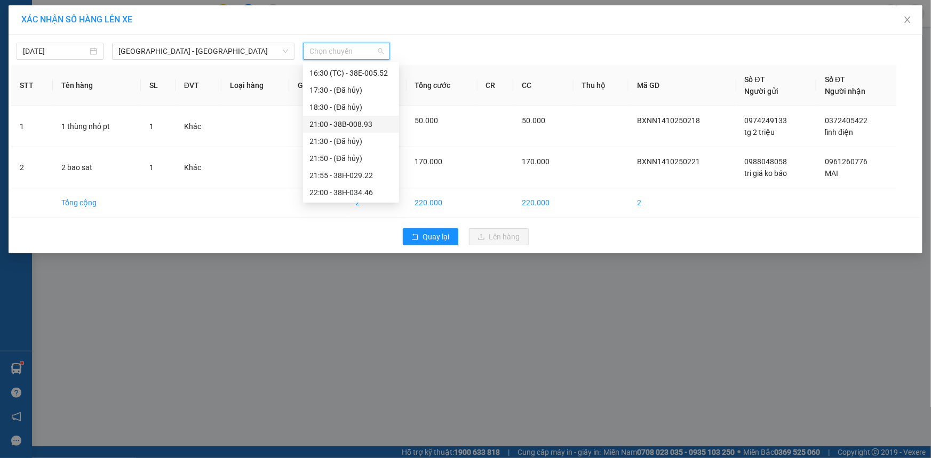
click at [340, 128] on div "21:00 - 38B-008.93" at bounding box center [350, 124] width 83 height 12
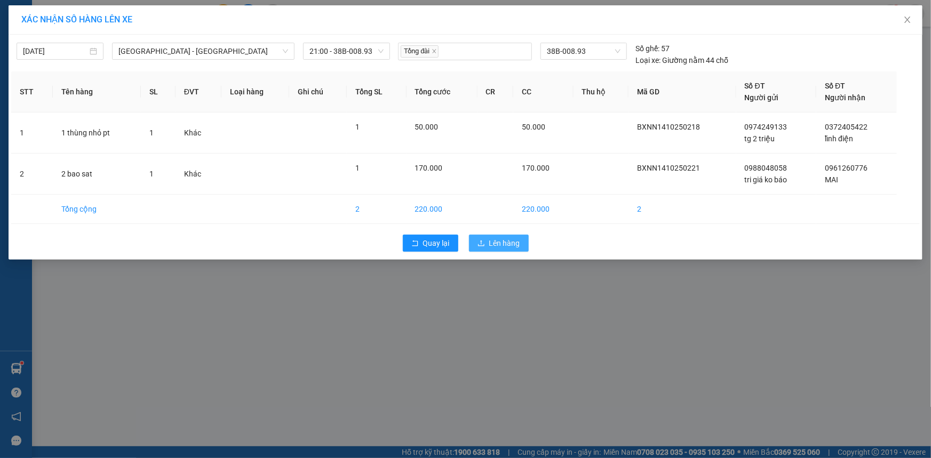
click at [500, 242] on span "Lên hàng" at bounding box center [504, 243] width 31 height 12
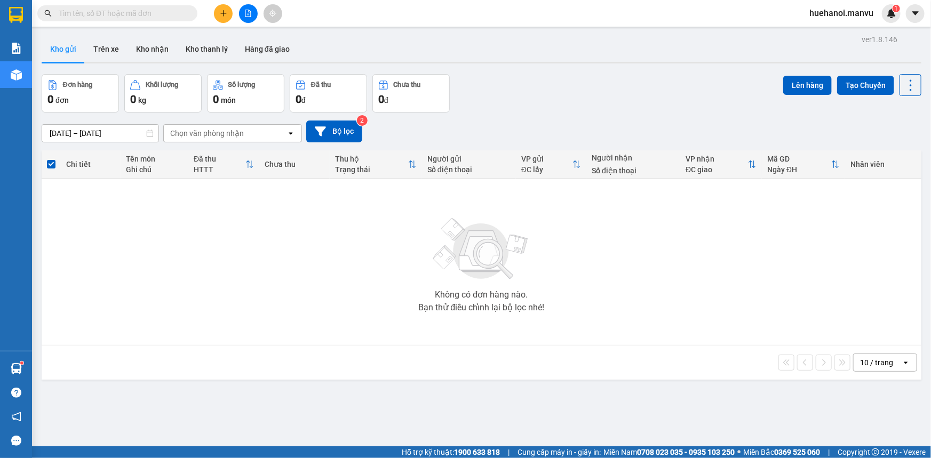
click at [226, 17] on button at bounding box center [223, 13] width 19 height 19
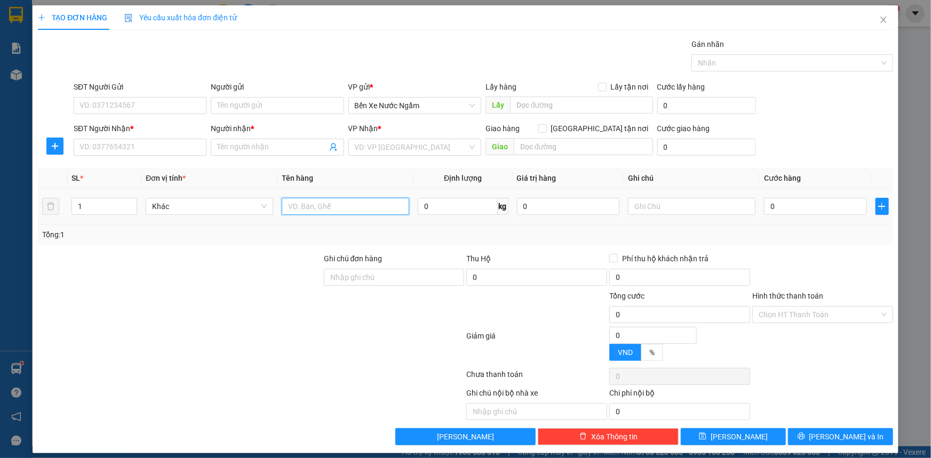
click at [357, 209] on input "text" at bounding box center [345, 206] width 127 height 17
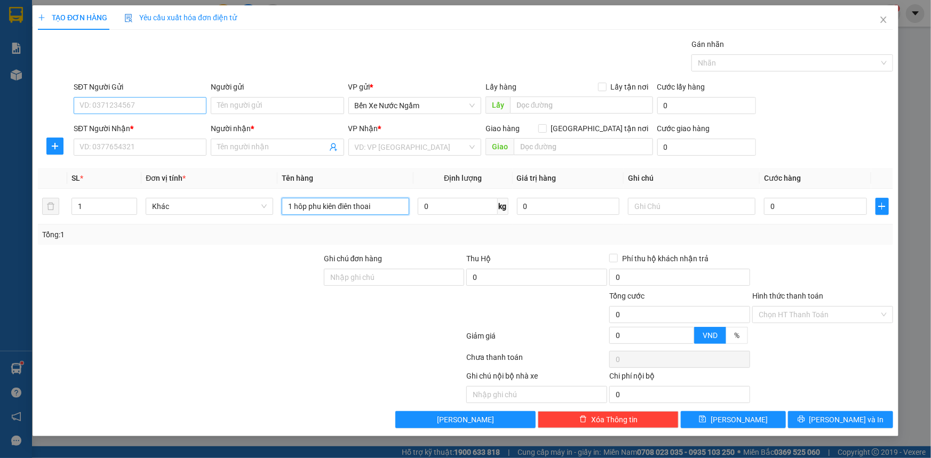
type input "1 hôp phu kiên điên thoai"
click at [138, 109] on input "SĐT Người Gửi" at bounding box center [140, 105] width 133 height 17
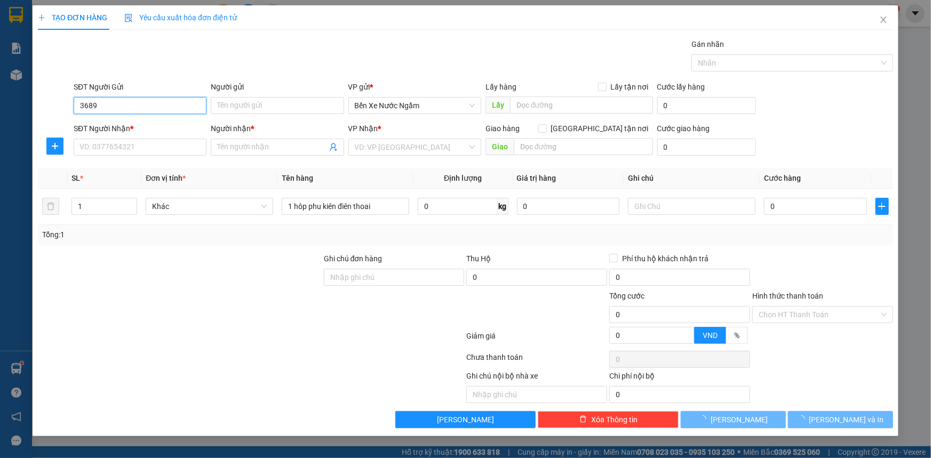
click at [138, 109] on input "3689" at bounding box center [140, 105] width 133 height 17
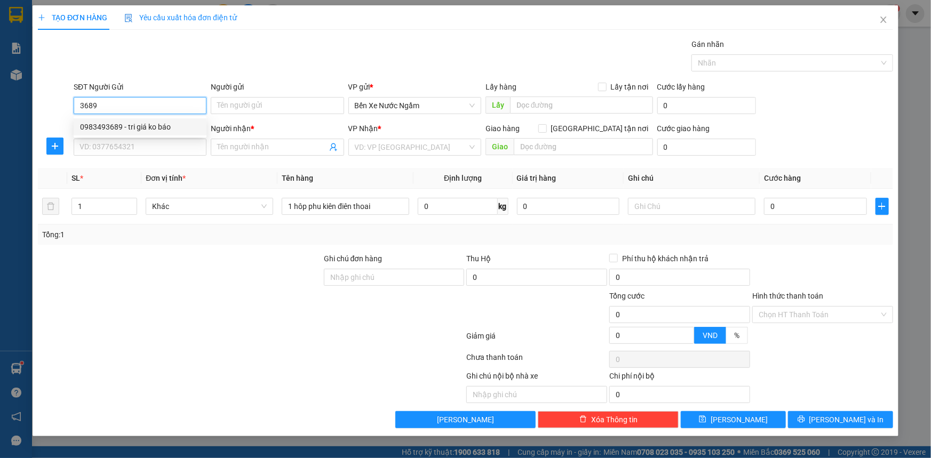
click at [126, 127] on div "0983493689 - tri giá ko báo" at bounding box center [140, 127] width 120 height 12
type input "0983493689"
type input "tri giá ko báo"
type input "0983493689"
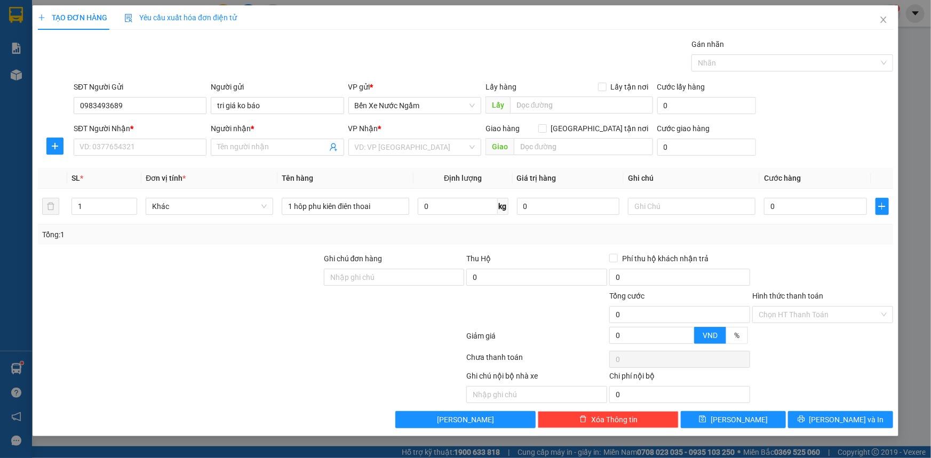
click at [130, 157] on div "SĐT Người Nhận * VD: 0377654321" at bounding box center [140, 141] width 133 height 37
click at [135, 145] on input "SĐT Người Nhận *" at bounding box center [140, 147] width 133 height 17
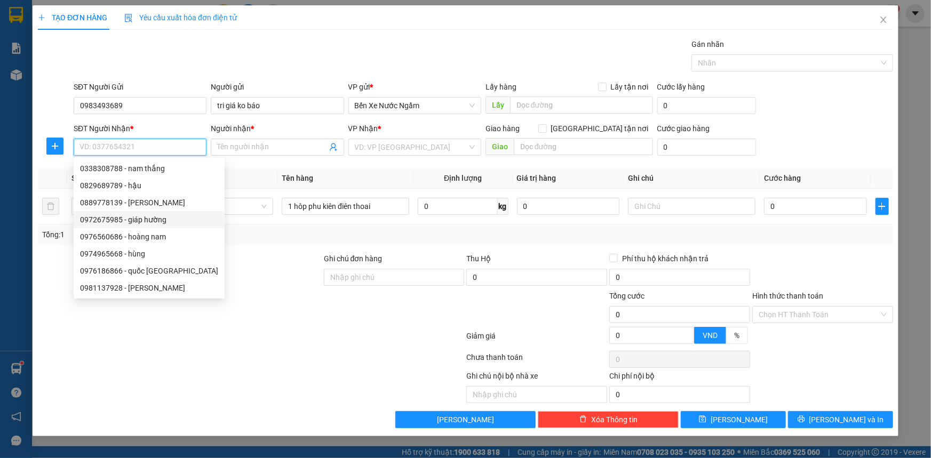
click at [141, 221] on div "0972675985 - giáp hường" at bounding box center [149, 220] width 138 height 12
type input "0972675985"
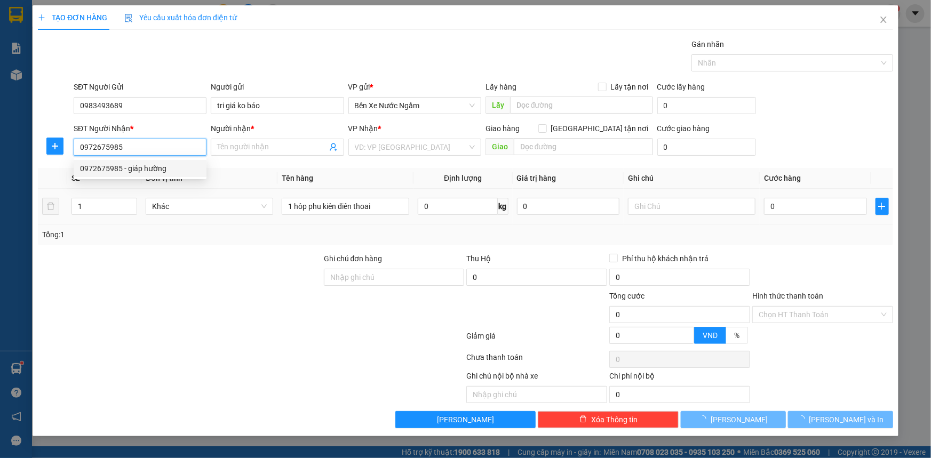
type input "giáp hường"
type input "cẩm xuyên"
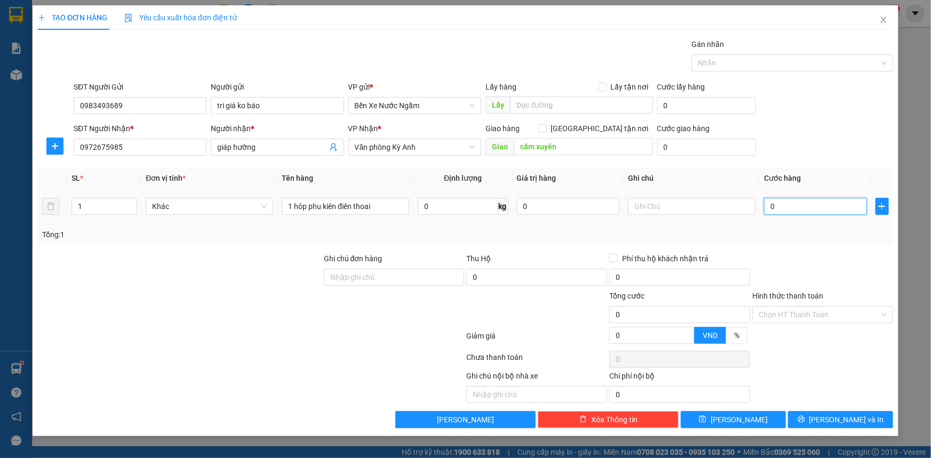
click at [817, 209] on input "0" at bounding box center [815, 206] width 103 height 17
type input "7"
type input "70"
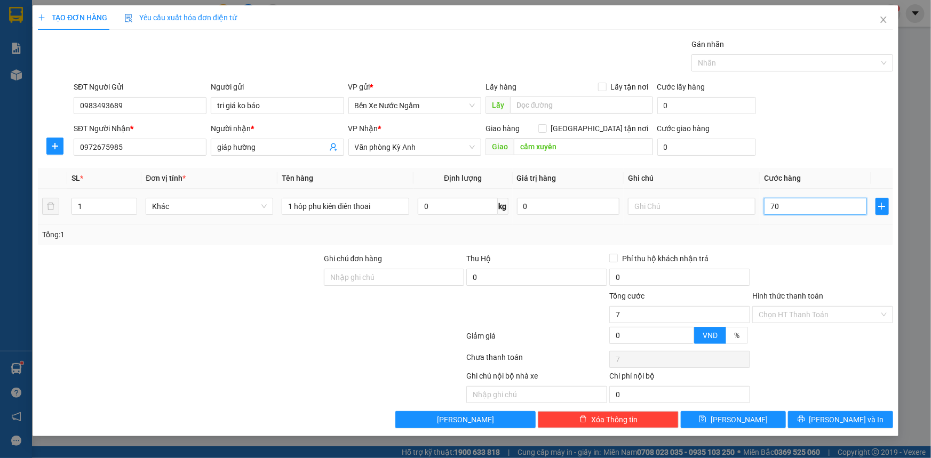
type input "70"
type input "700"
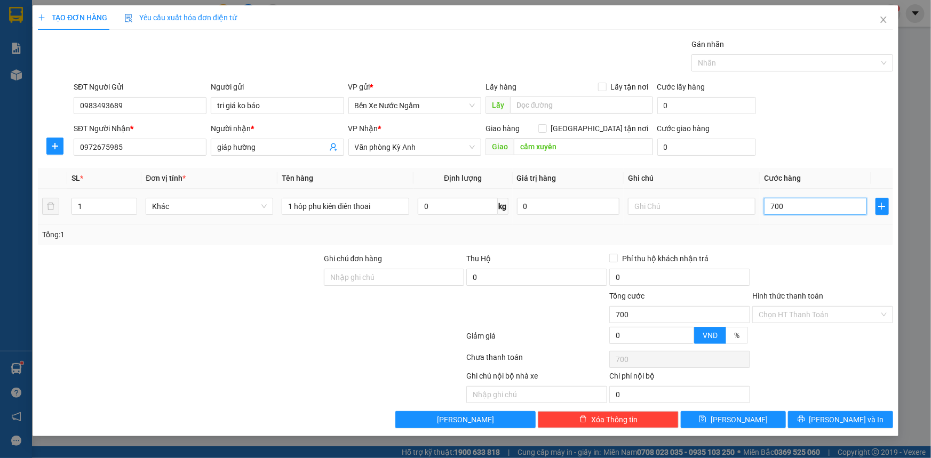
type input "7.000"
type input "70.000"
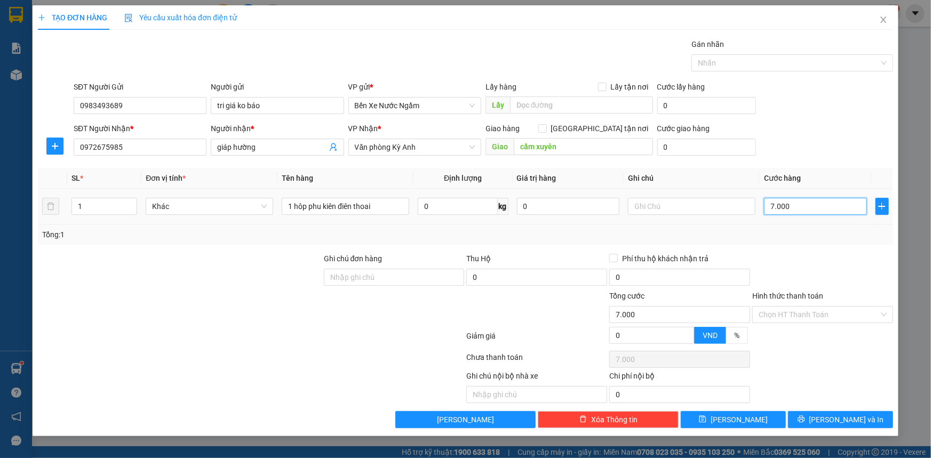
type input "70.000"
click at [811, 418] on button "[PERSON_NAME] và In" at bounding box center [840, 419] width 105 height 17
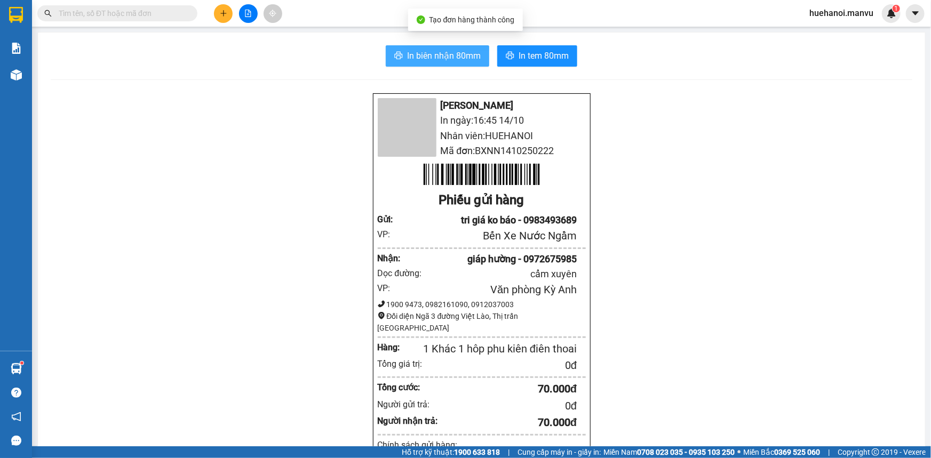
click at [446, 61] on span "In biên nhận 80mm" at bounding box center [444, 55] width 74 height 13
click at [215, 15] on button at bounding box center [223, 13] width 19 height 19
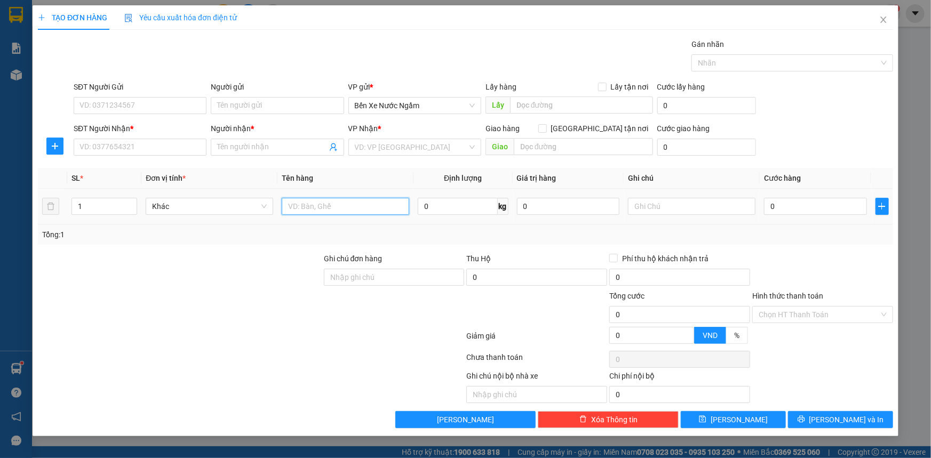
click at [329, 209] on input "text" at bounding box center [345, 206] width 127 height 17
type input "3 thùng"
click at [144, 148] on input "SĐT Người Nhận *" at bounding box center [140, 147] width 133 height 17
click at [144, 148] on input "5777" at bounding box center [140, 147] width 133 height 17
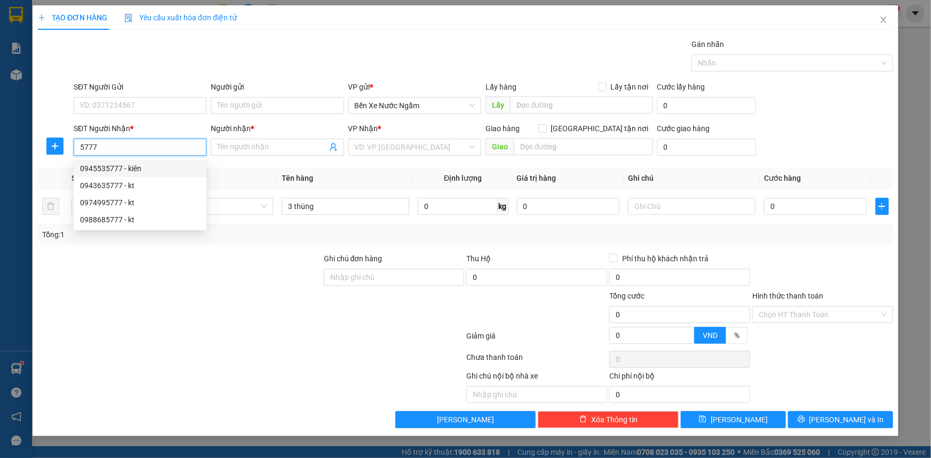
click at [132, 165] on div "0945535777 - kiên" at bounding box center [140, 169] width 120 height 12
type input "0945535777"
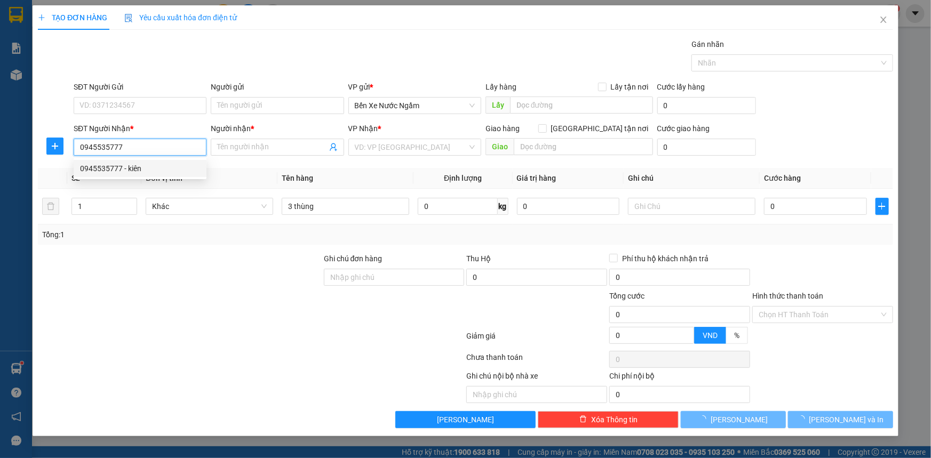
type input "kiên"
type input "cẩm xuyên"
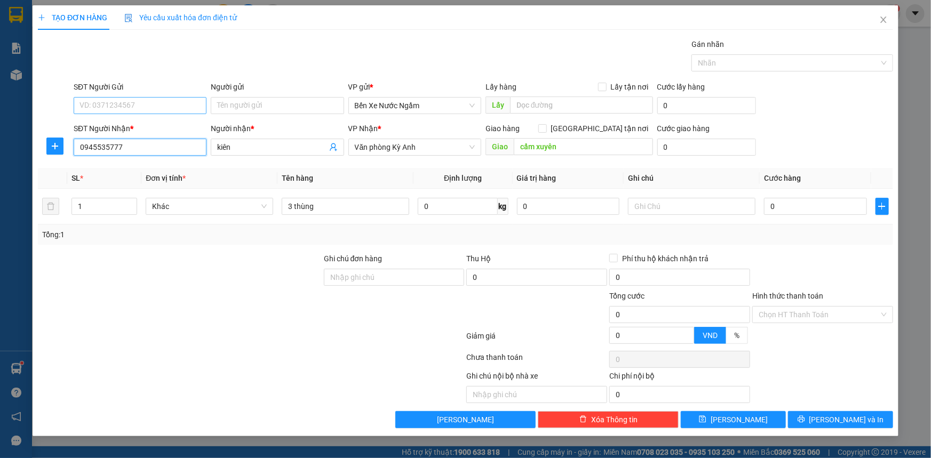
type input "0945535777"
click at [126, 107] on input "SĐT Người Gửi" at bounding box center [140, 105] width 133 height 17
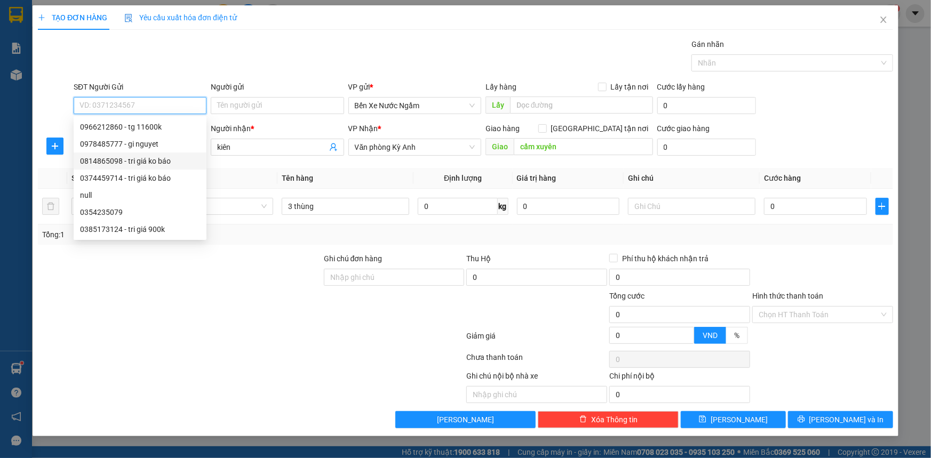
click at [126, 158] on div "0814865098 - tri giá ko báo" at bounding box center [140, 161] width 120 height 12
type input "0814865098"
type input "tri giá ko báo"
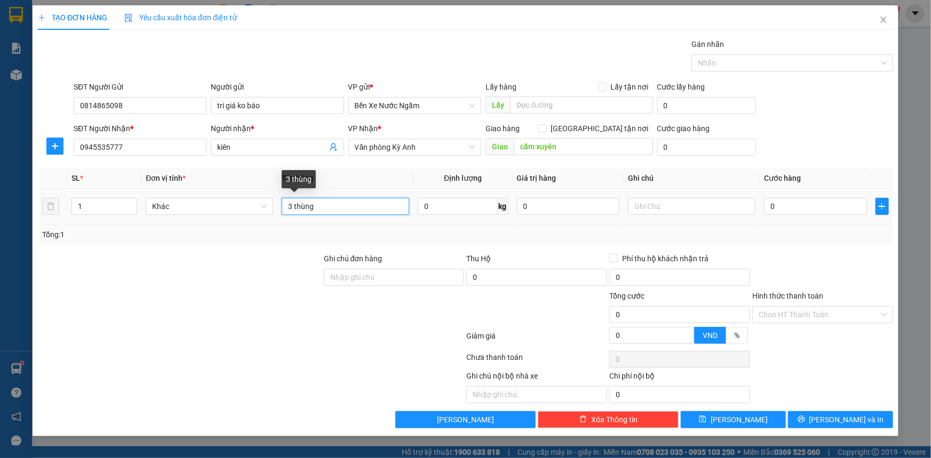
click at [293, 205] on input "3 thùng" at bounding box center [345, 206] width 127 height 17
click at [293, 206] on input "3 thùng" at bounding box center [345, 206] width 127 height 17
click at [332, 207] on input "2thùng" at bounding box center [345, 206] width 127 height 17
type input "2thùng 1 Kiện dài"
click at [793, 209] on input "0" at bounding box center [815, 206] width 103 height 17
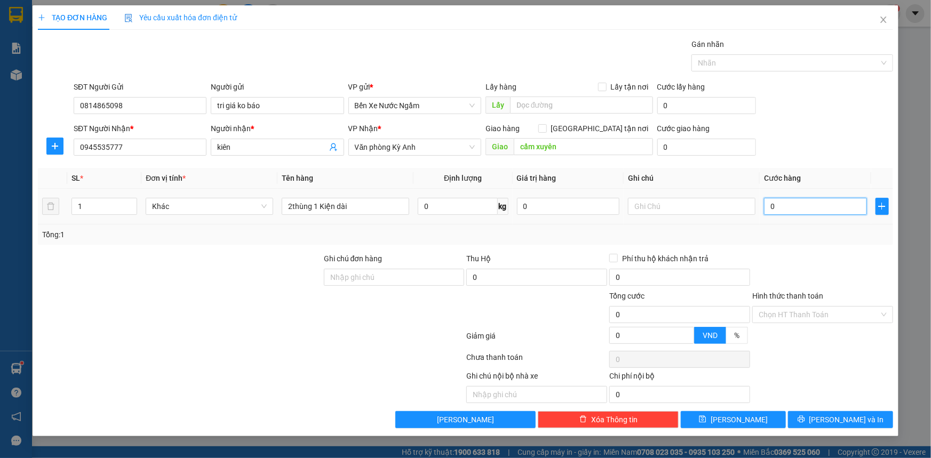
type input "2"
type input "21"
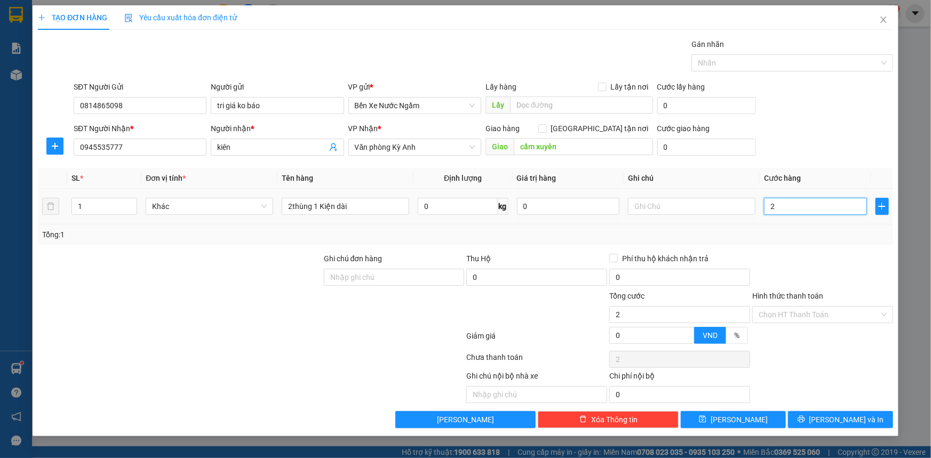
type input "21"
type input "210"
type input "2.100"
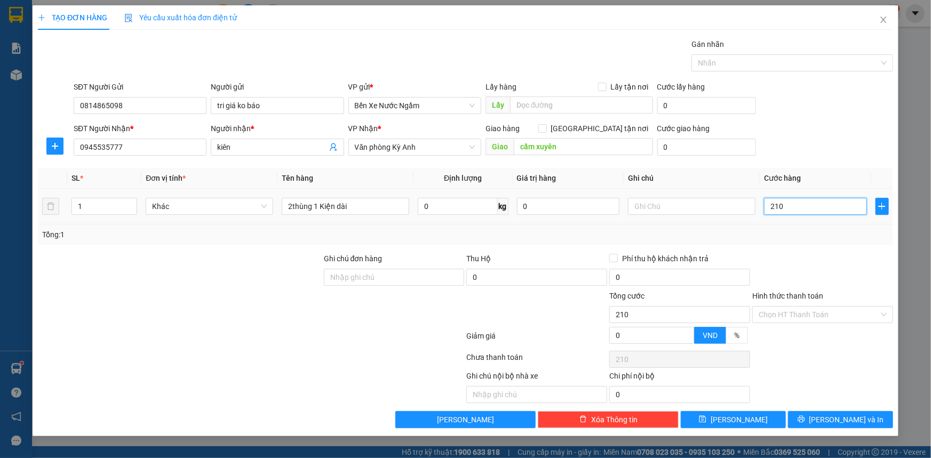
type input "2.100"
type input "21.000"
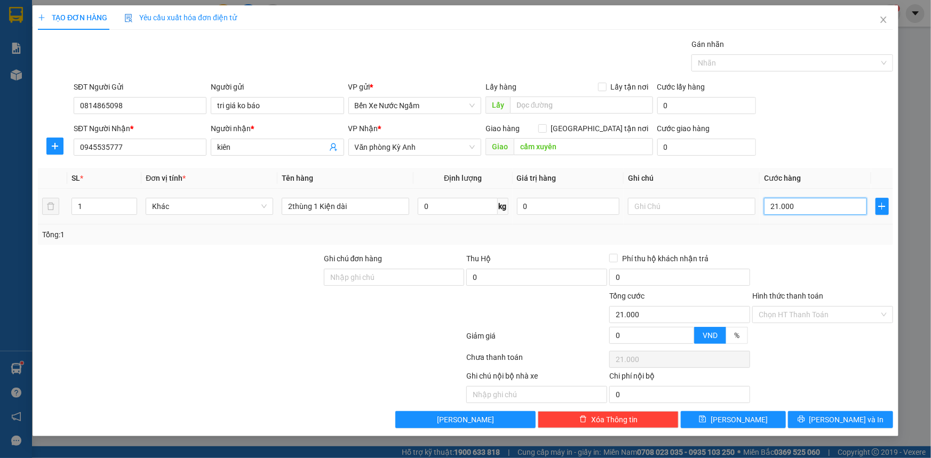
type input "210.000"
click at [805, 422] on icon "printer" at bounding box center [800, 419] width 7 height 7
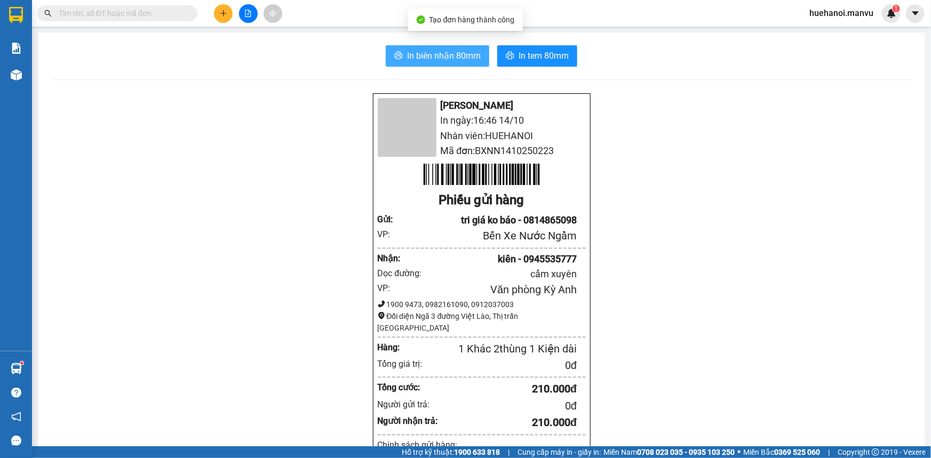
click at [447, 60] on span "In biên nhận 80mm" at bounding box center [444, 55] width 74 height 13
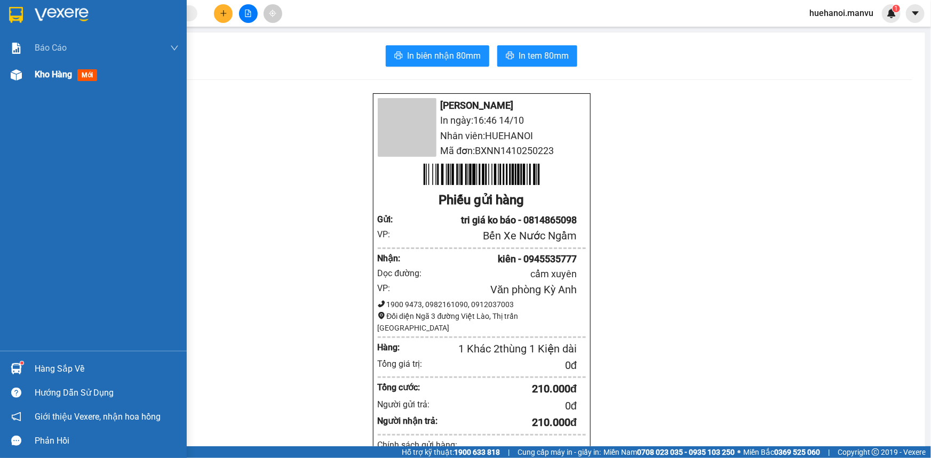
click at [64, 79] on span "Kho hàng" at bounding box center [53, 74] width 37 height 10
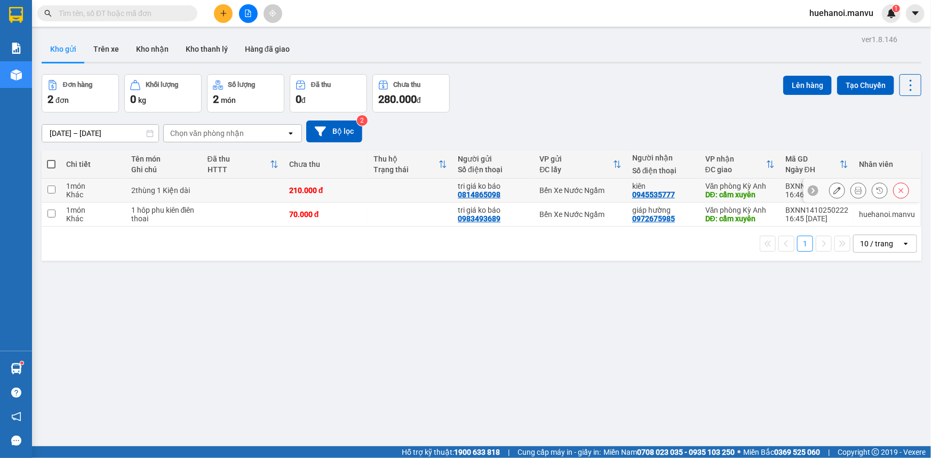
click at [833, 187] on icon at bounding box center [836, 190] width 7 height 7
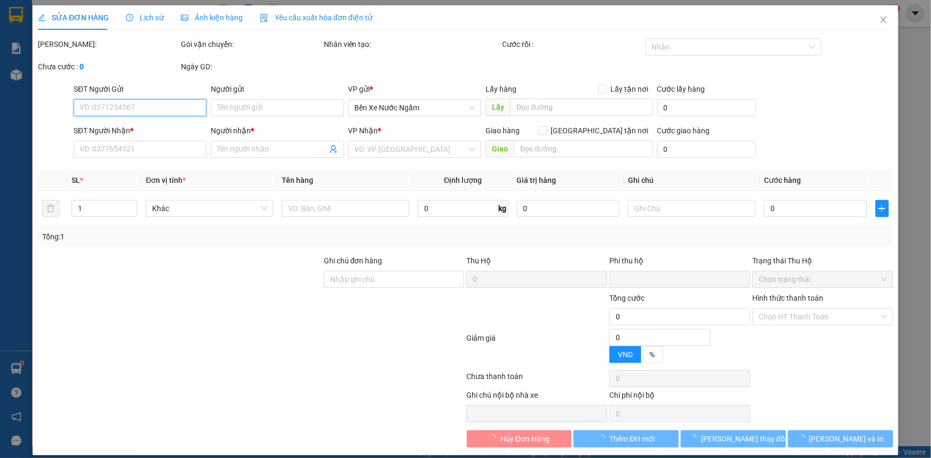
type input "0814865098"
type input "tri giá ko báo"
type input "0945535777"
type input "kiên"
type input "cẩm xuyên"
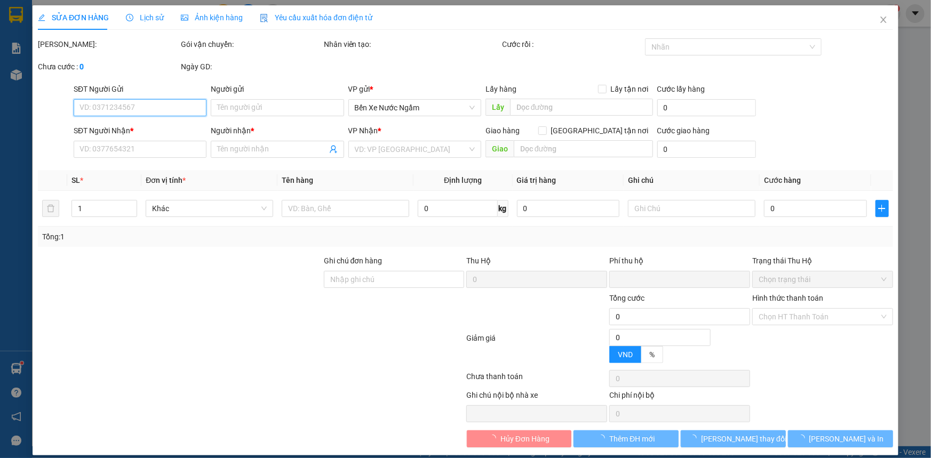
type input "0"
type input "210.000"
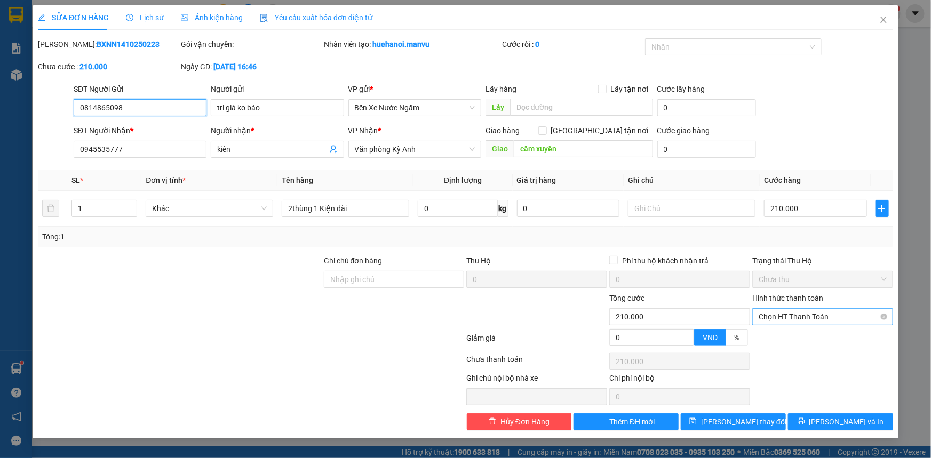
click at [794, 317] on span "Chọn HT Thanh Toán" at bounding box center [822, 317] width 128 height 16
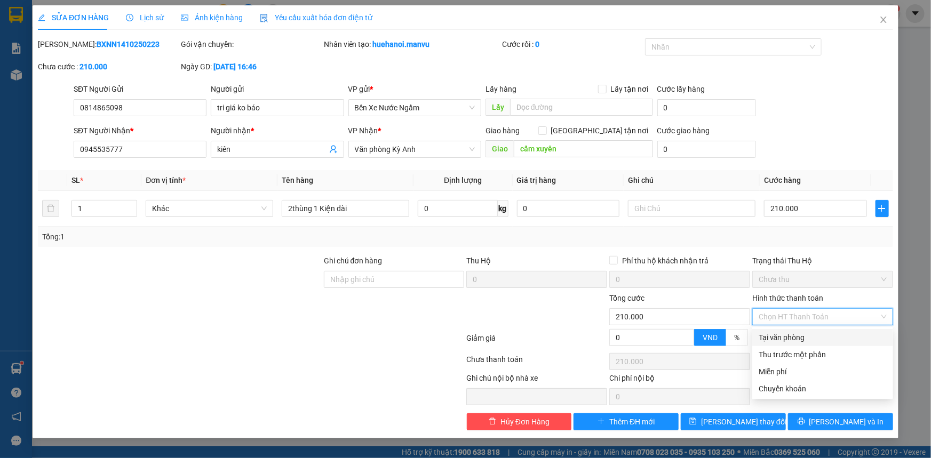
click at [789, 341] on div "Tại văn phòng" at bounding box center [822, 338] width 128 height 12
type input "0"
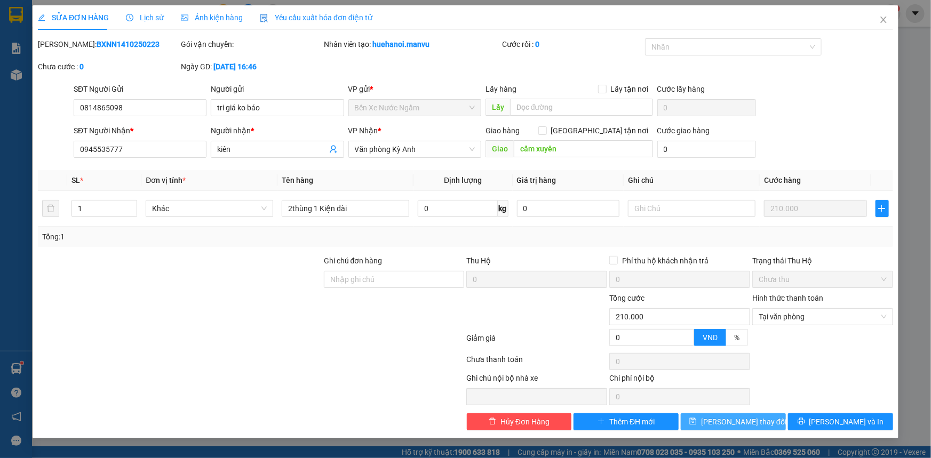
click at [754, 422] on span "[PERSON_NAME] thay đổi" at bounding box center [743, 422] width 85 height 12
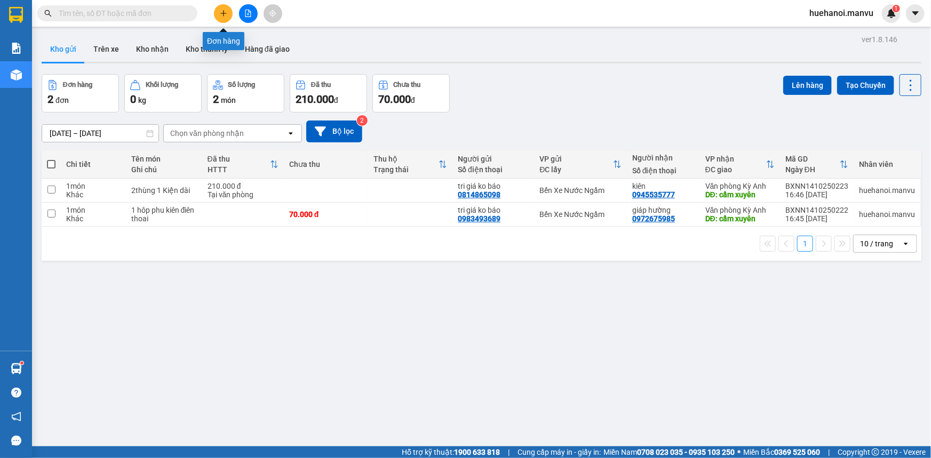
click at [225, 12] on icon "plus" at bounding box center [223, 13] width 7 height 7
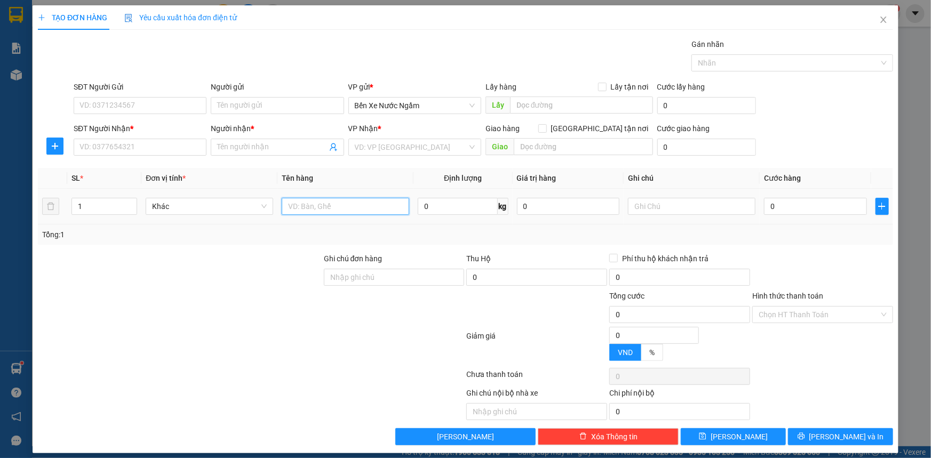
click at [327, 204] on input "text" at bounding box center [345, 206] width 127 height 17
click at [420, 351] on div "Transit Pickup Surcharge Ids Transit Deliver Surcharge Ids Transit Deliver Surc…" at bounding box center [465, 241] width 855 height 407
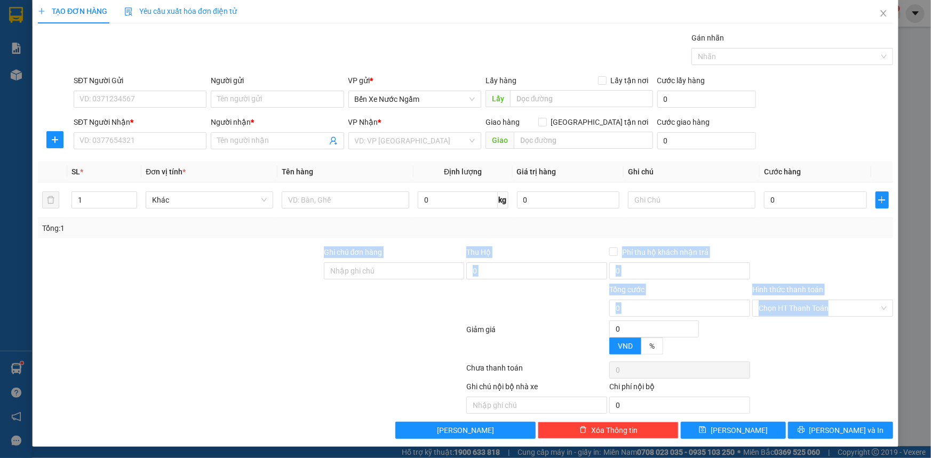
scroll to position [7, 0]
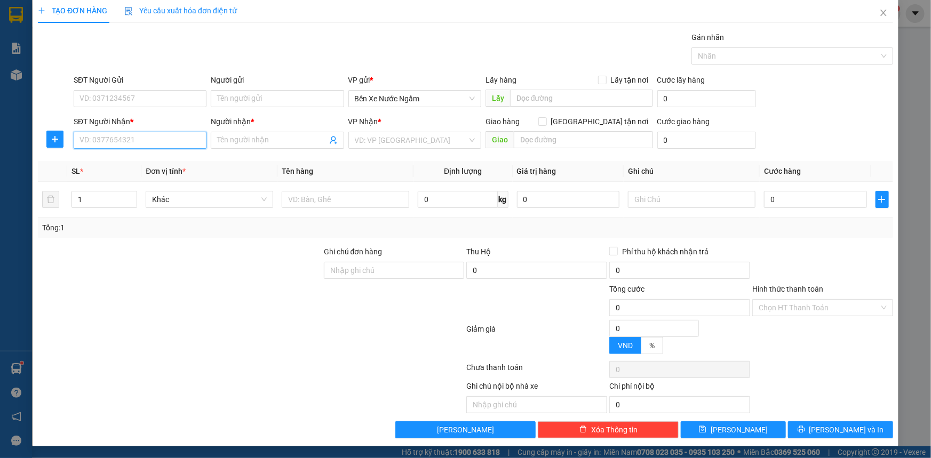
click at [167, 141] on input "SĐT Người Nhận *" at bounding box center [140, 140] width 133 height 17
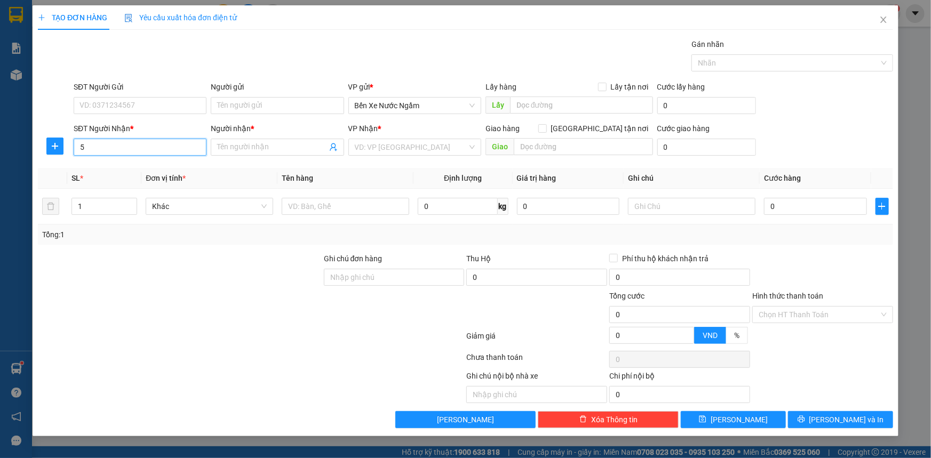
scroll to position [0, 0]
click at [167, 141] on input "5418" at bounding box center [140, 147] width 133 height 17
click at [122, 164] on div "0983495418 - a ba" at bounding box center [140, 169] width 120 height 12
type input "0983495418"
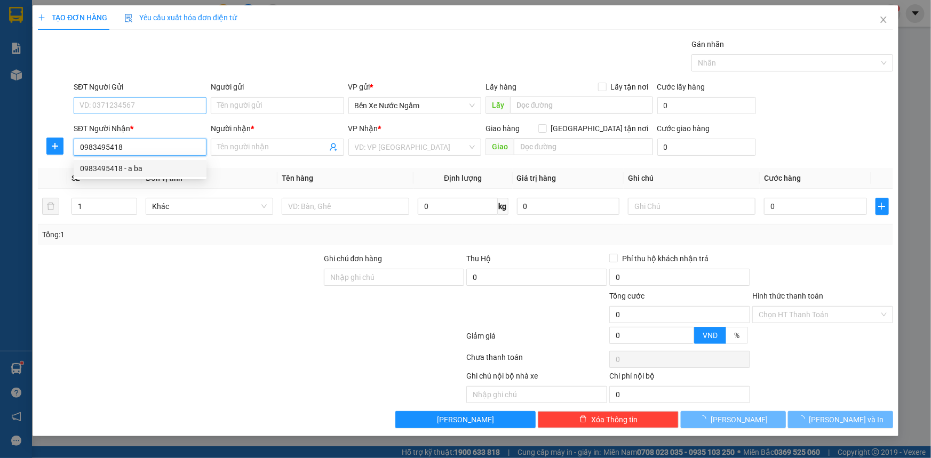
type input "a ba"
type input "kỳ thinh"
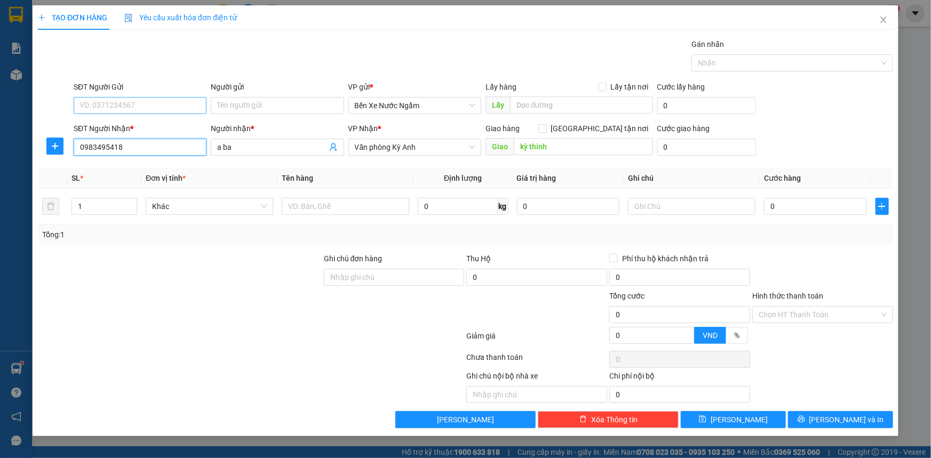
type input "0983495418"
click at [113, 99] on input "SĐT Người Gửi" at bounding box center [140, 105] width 133 height 17
type input "0912011797"
click at [134, 124] on div "0912011797 - tri giá ko báo" at bounding box center [140, 127] width 120 height 12
type input "tri giá ko báo"
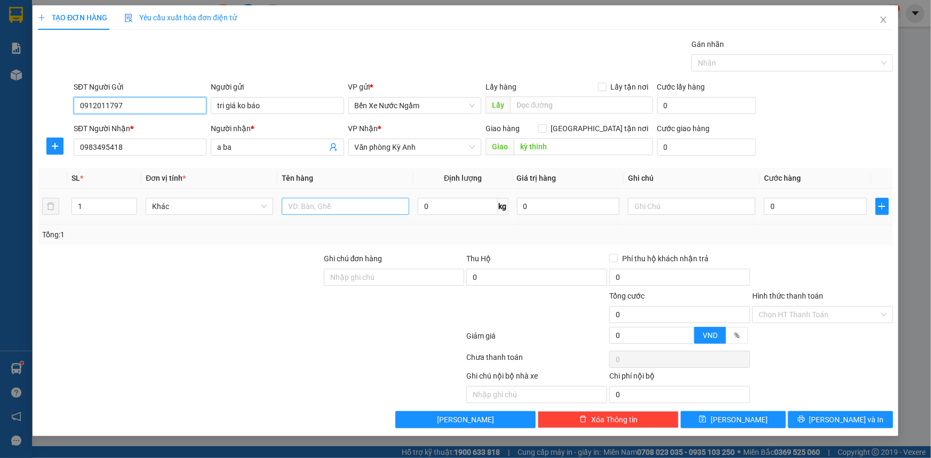
type input "0912011797"
click at [314, 205] on input "text" at bounding box center [345, 206] width 127 height 17
type input "1 bọc sat pt"
click at [804, 210] on input "0" at bounding box center [815, 206] width 103 height 17
type input "5"
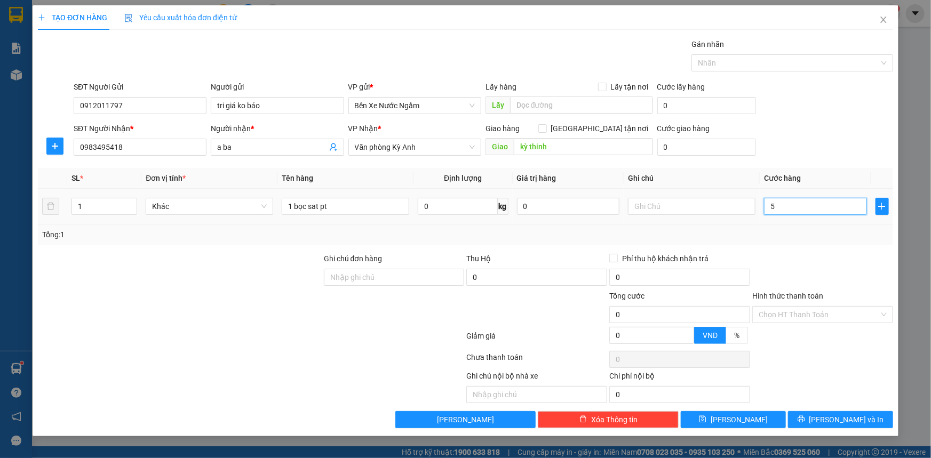
type input "5"
type input "50"
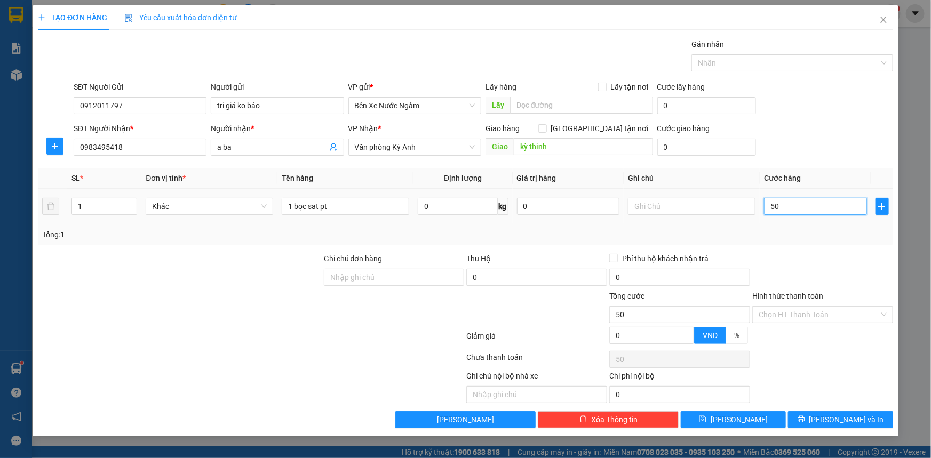
type input "500"
type input "5.000"
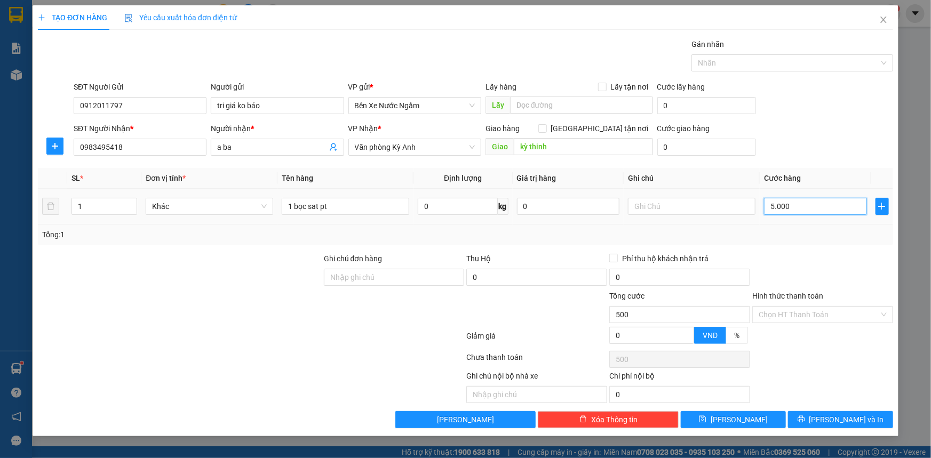
type input "5.000"
type input "50.000"
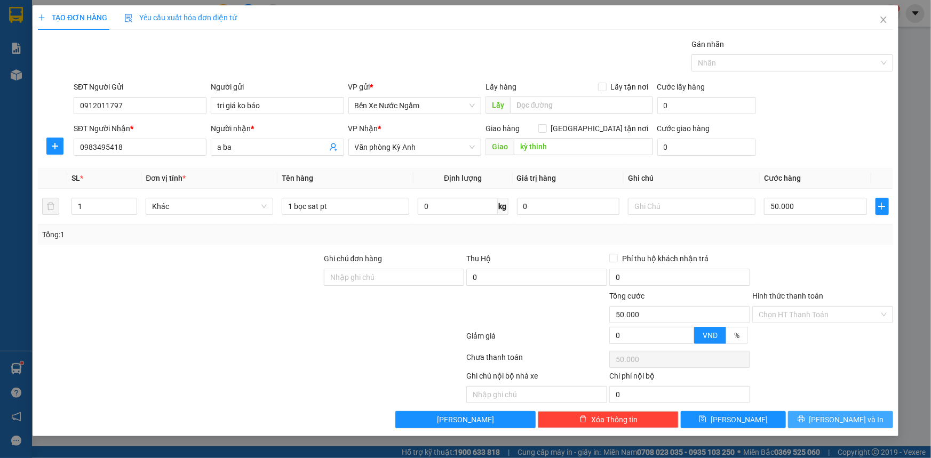
click at [805, 416] on button "[PERSON_NAME] và In" at bounding box center [840, 419] width 105 height 17
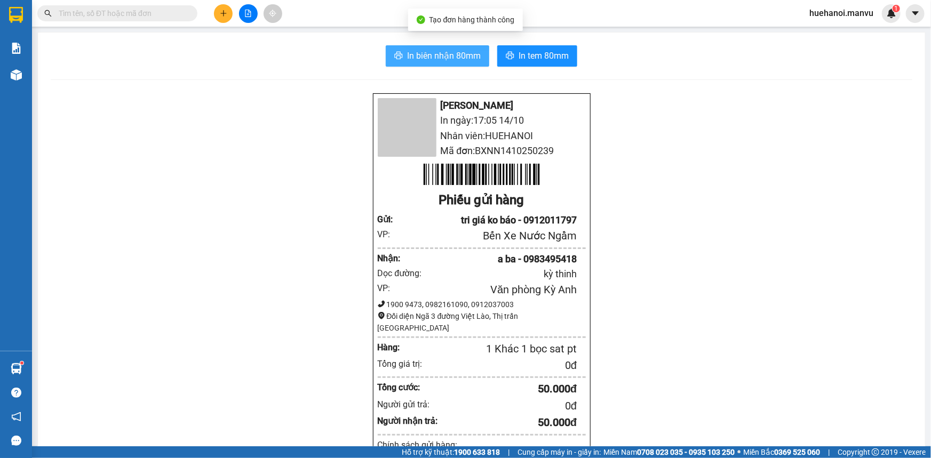
drag, startPoint x: 425, startPoint y: 55, endPoint x: 427, endPoint y: 60, distance: 5.5
click at [425, 54] on span "In biên nhận 80mm" at bounding box center [444, 55] width 74 height 13
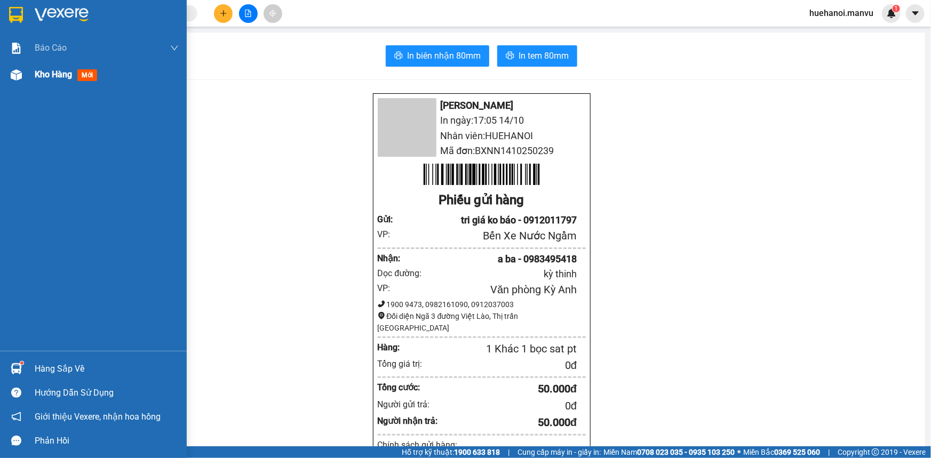
click at [53, 71] on span "Kho hàng" at bounding box center [53, 74] width 37 height 10
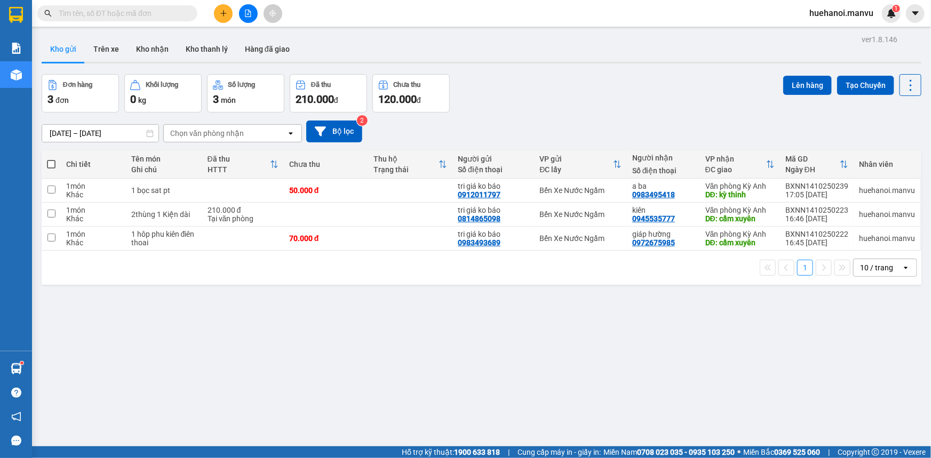
click at [224, 9] on button at bounding box center [223, 13] width 19 height 19
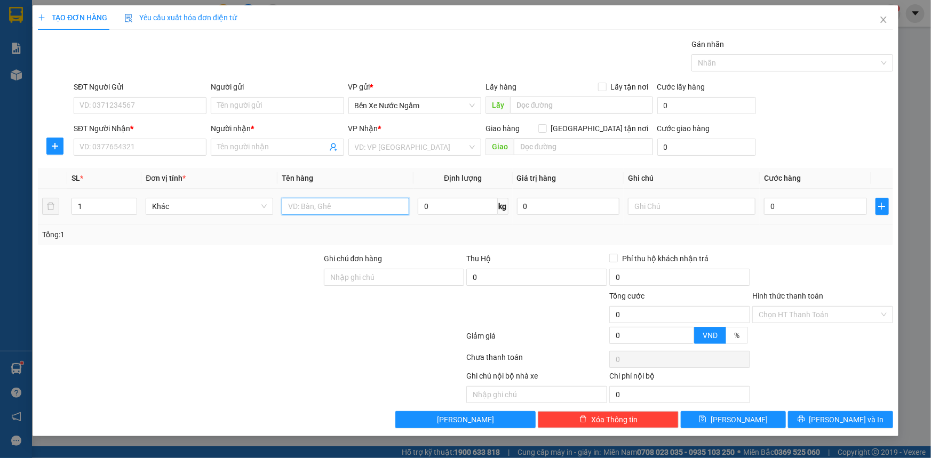
click at [295, 202] on input "text" at bounding box center [345, 206] width 127 height 17
type input "1 xốp"
click at [105, 148] on input "SĐT Người Nhận *" at bounding box center [140, 147] width 133 height 17
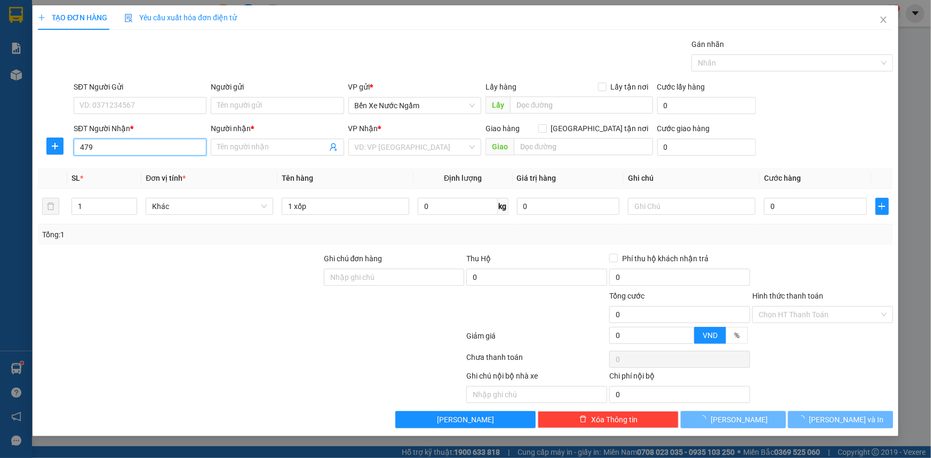
click at [105, 148] on input "479" at bounding box center [140, 147] width 133 height 17
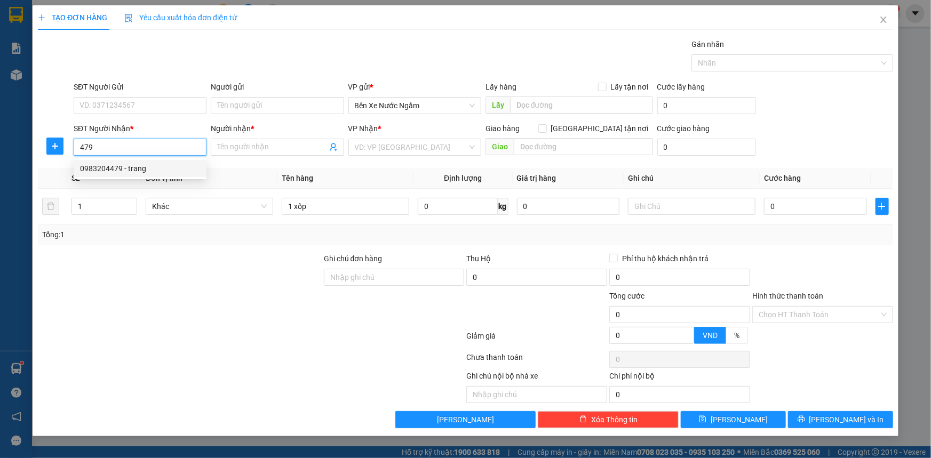
click at [135, 165] on div "0983204479 - trang" at bounding box center [140, 169] width 120 height 12
type input "0983204479"
type input "trang"
type input "ka"
type input "0983204479"
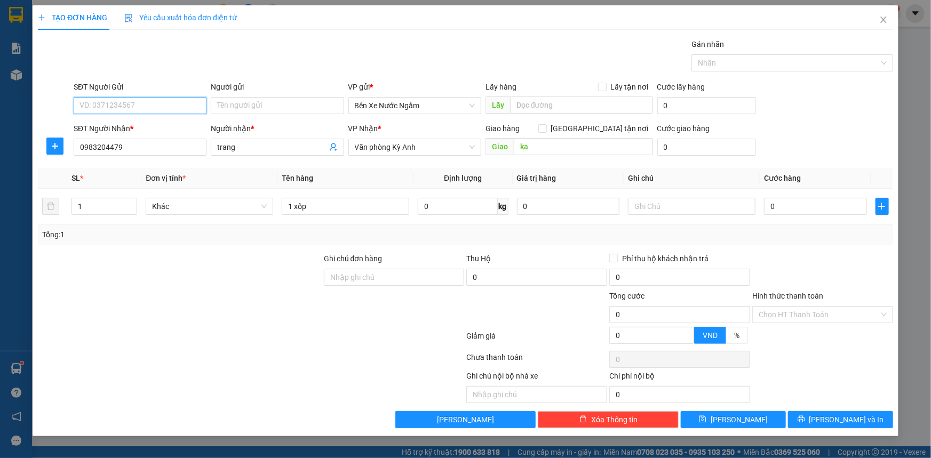
click at [146, 99] on input "SĐT Người Gửi" at bounding box center [140, 105] width 133 height 17
click at [146, 99] on input "333" at bounding box center [140, 105] width 133 height 17
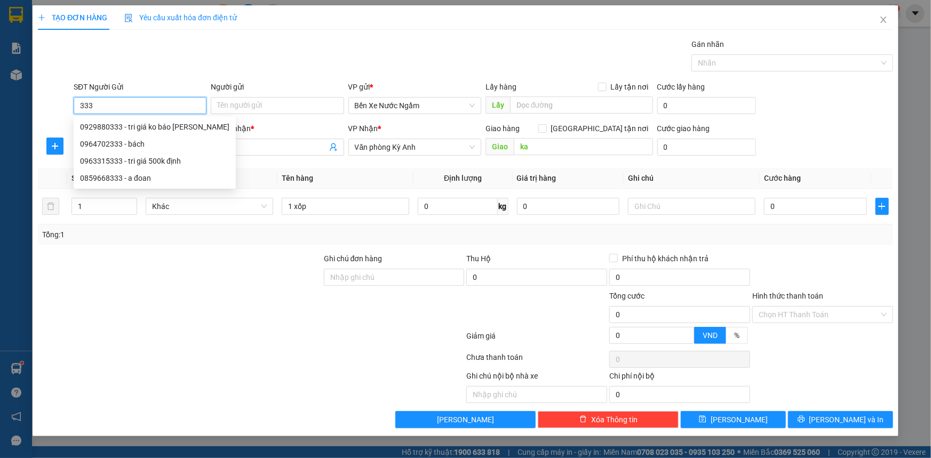
click at [144, 107] on input "333" at bounding box center [140, 105] width 133 height 17
click at [125, 107] on input "333" at bounding box center [140, 105] width 133 height 17
type input "3"
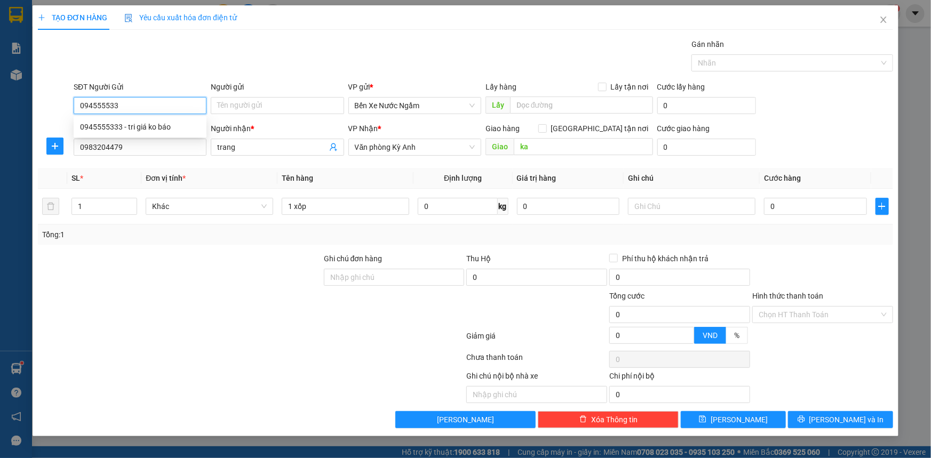
type input "0945555333"
click at [122, 132] on div "0945555333 - tri giá ko báo" at bounding box center [140, 127] width 120 height 12
type input "tri giá ko báo"
type input "0945555333"
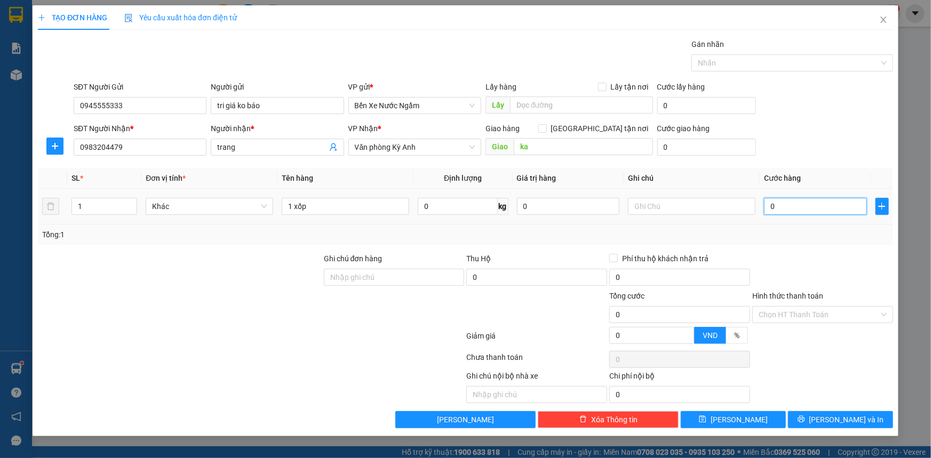
click at [795, 213] on input "0" at bounding box center [815, 206] width 103 height 17
type input "7"
type input "70"
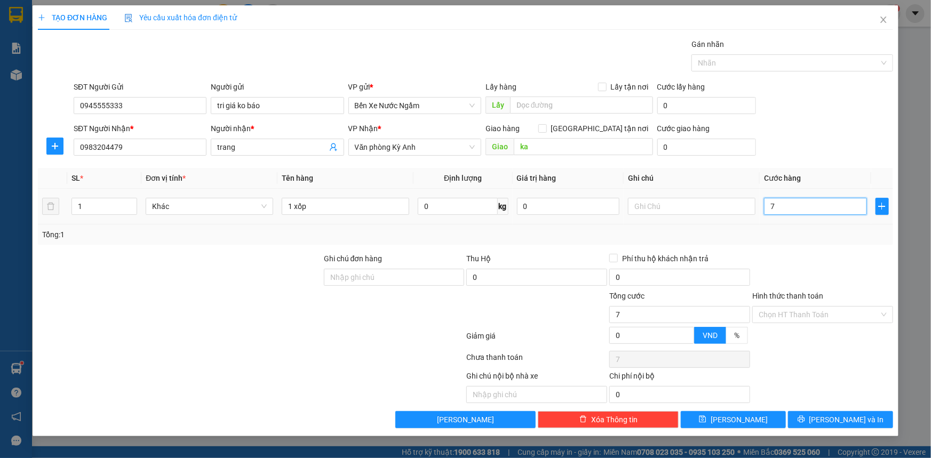
type input "70"
type input "700"
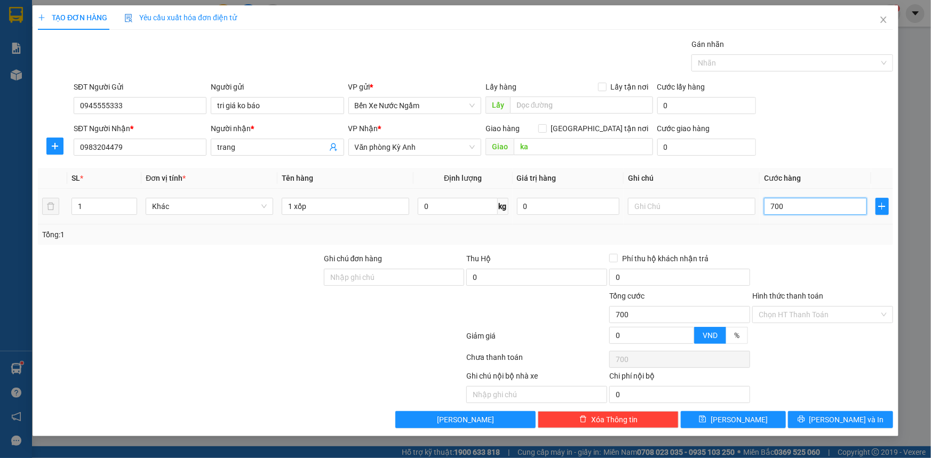
type input "7.000"
type input "70.000"
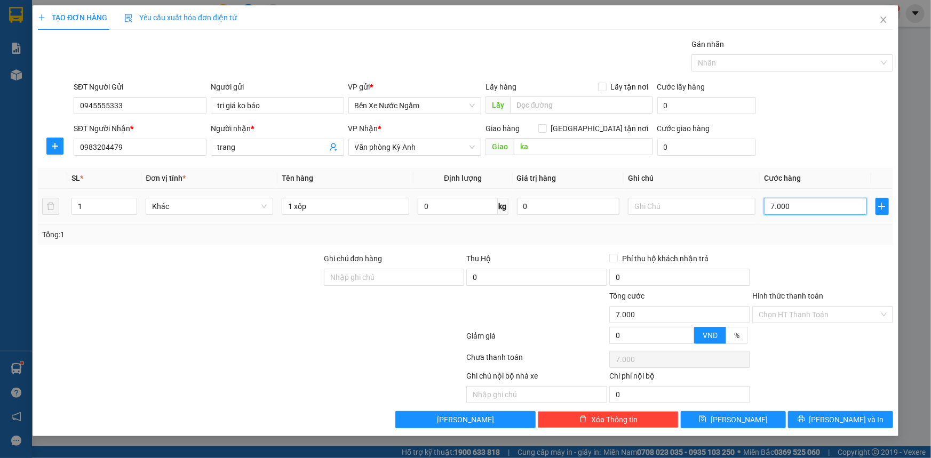
type input "70.000"
click at [844, 418] on span "[PERSON_NAME] và In" at bounding box center [846, 420] width 75 height 12
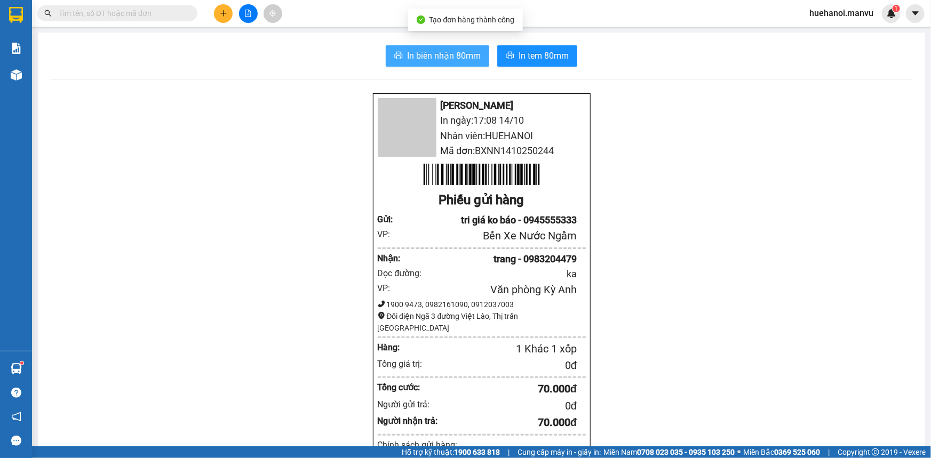
click at [470, 64] on button "In biên nhận 80mm" at bounding box center [437, 55] width 103 height 21
click at [439, 59] on span "In biên nhận 80mm" at bounding box center [444, 55] width 74 height 13
click at [212, 13] on div at bounding box center [248, 13] width 80 height 19
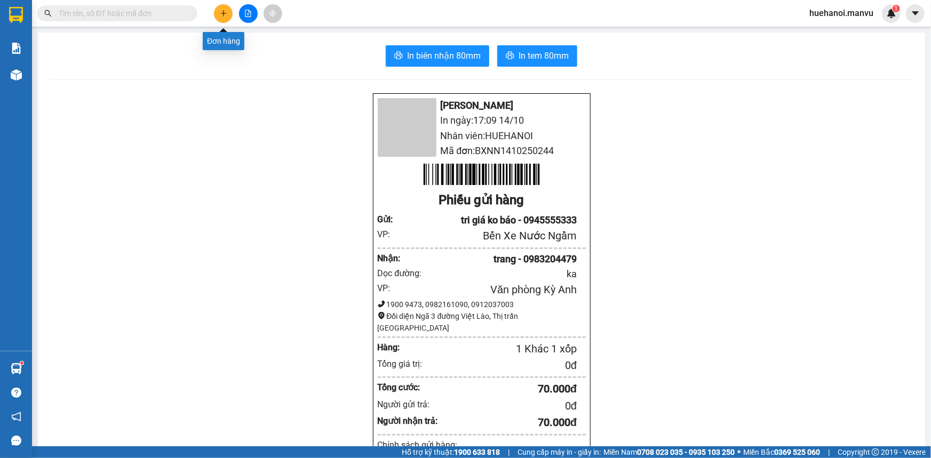
click at [219, 14] on button at bounding box center [223, 13] width 19 height 19
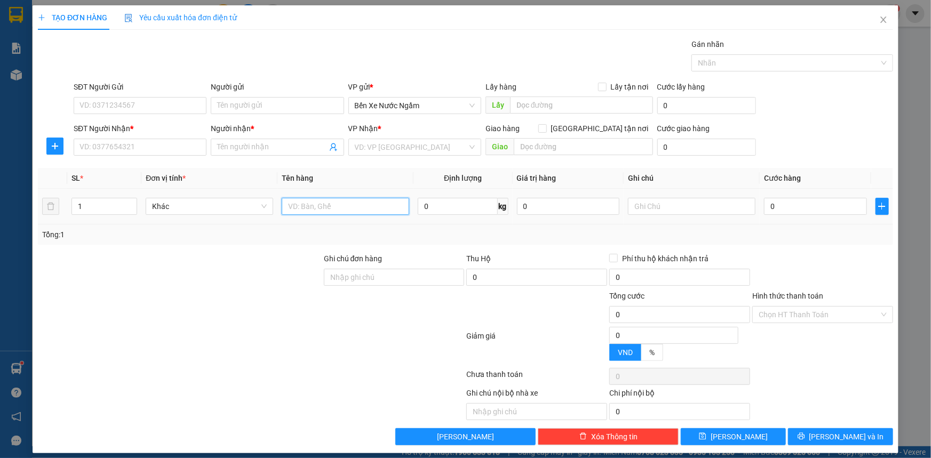
click at [332, 204] on input "text" at bounding box center [345, 206] width 127 height 17
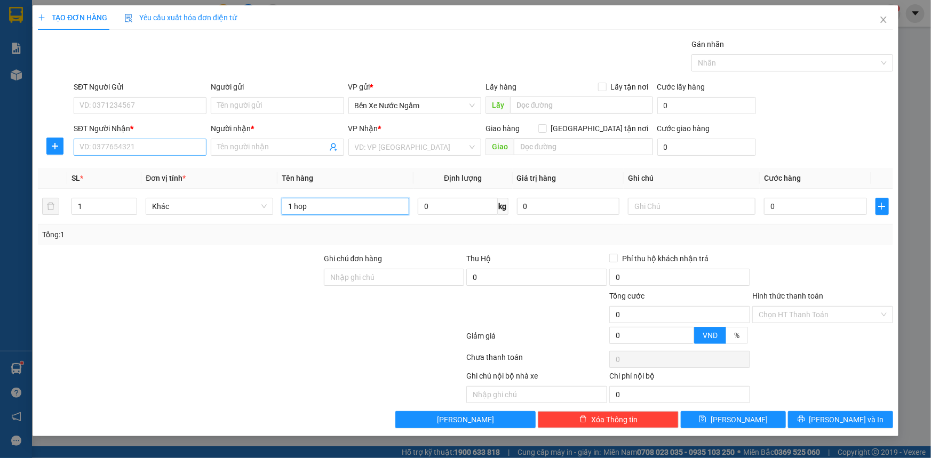
type input "1 hop"
click at [145, 147] on input "SĐT Người Nhận *" at bounding box center [140, 147] width 133 height 17
click at [145, 147] on input "499" at bounding box center [140, 147] width 133 height 17
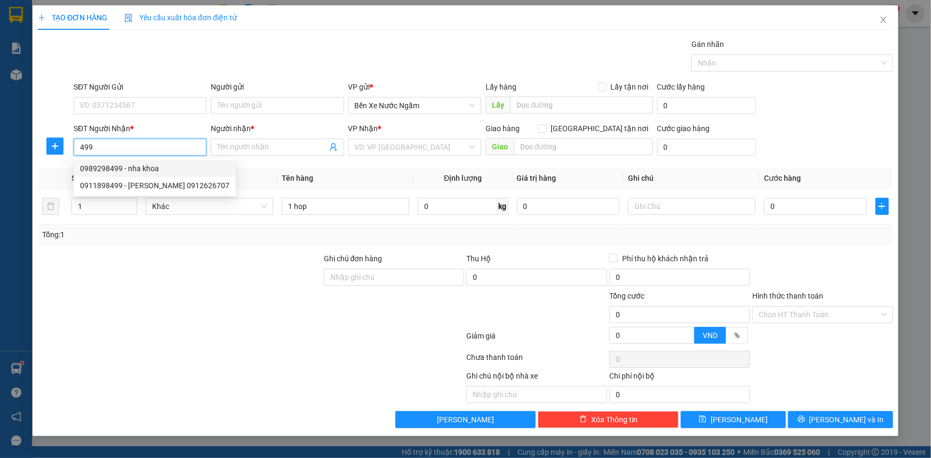
click at [142, 167] on div "0989298499 - nha khoa" at bounding box center [154, 169] width 149 height 12
type input "0989298499"
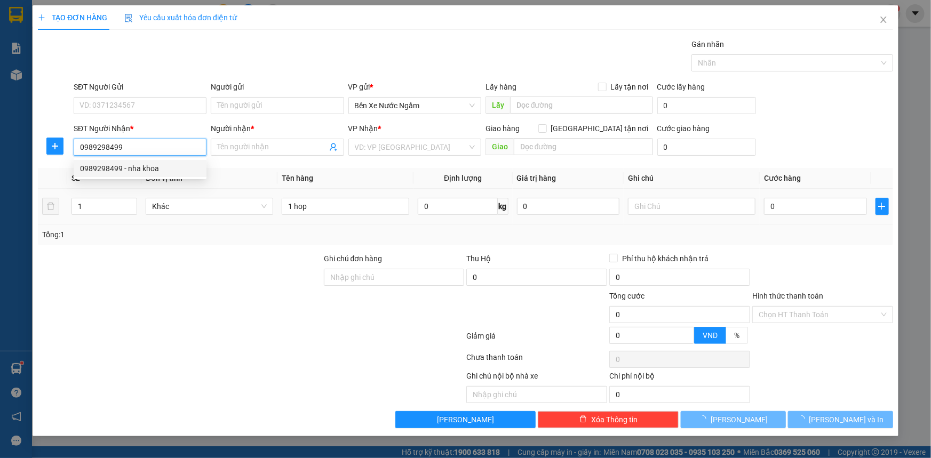
type input "nha khoa"
type input "ka"
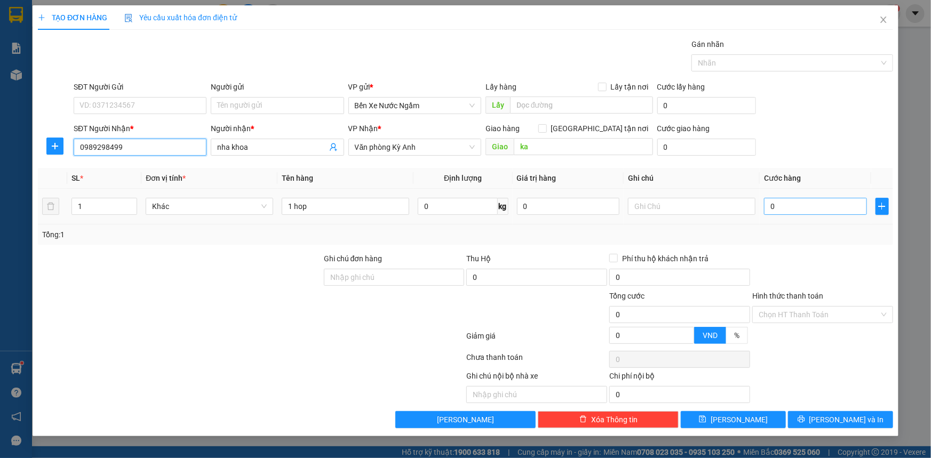
type input "0989298499"
click at [797, 207] on input "0" at bounding box center [815, 206] width 103 height 17
type input "5"
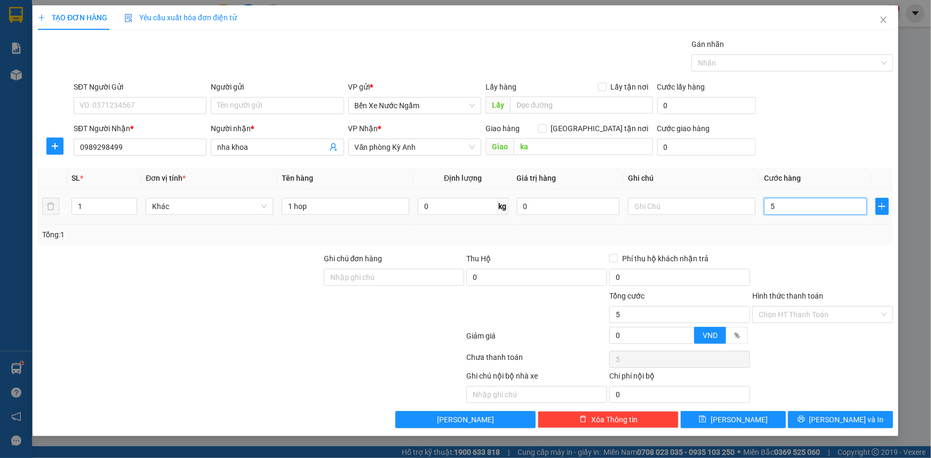
type input "50"
type input "500"
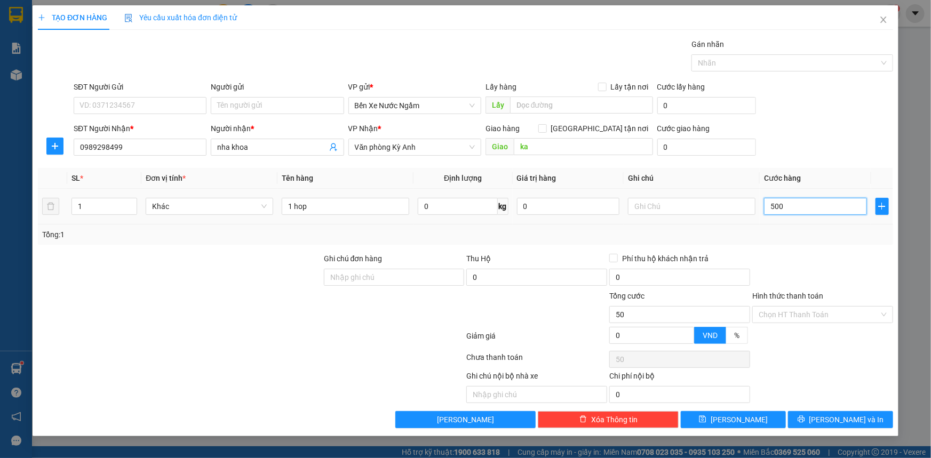
type input "500"
type input "5.000"
type input "50.000"
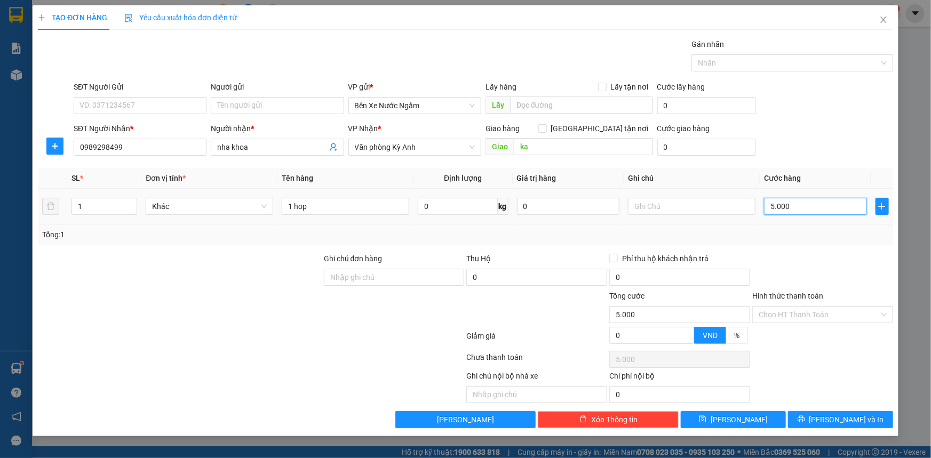
type input "50.000"
click at [813, 311] on input "Hình thức thanh toán" at bounding box center [818, 315] width 121 height 16
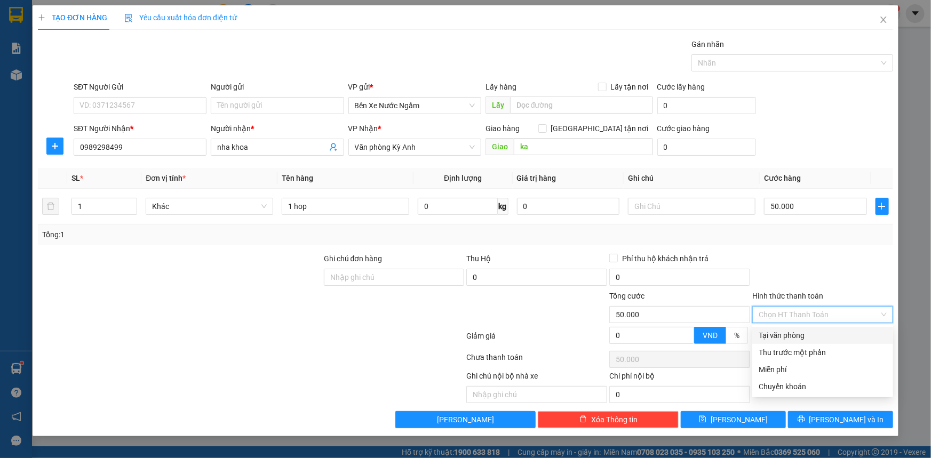
click at [803, 334] on div "Tại văn phòng" at bounding box center [822, 336] width 128 height 12
type input "0"
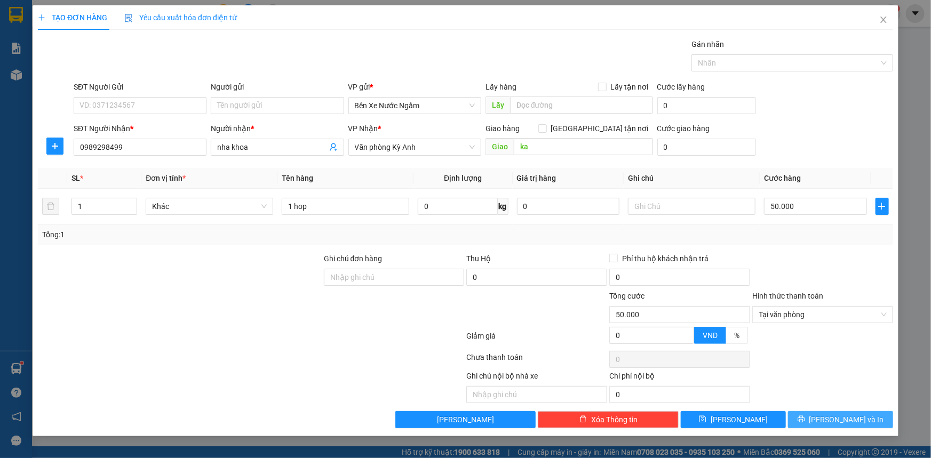
click at [805, 416] on button "[PERSON_NAME] và In" at bounding box center [840, 419] width 105 height 17
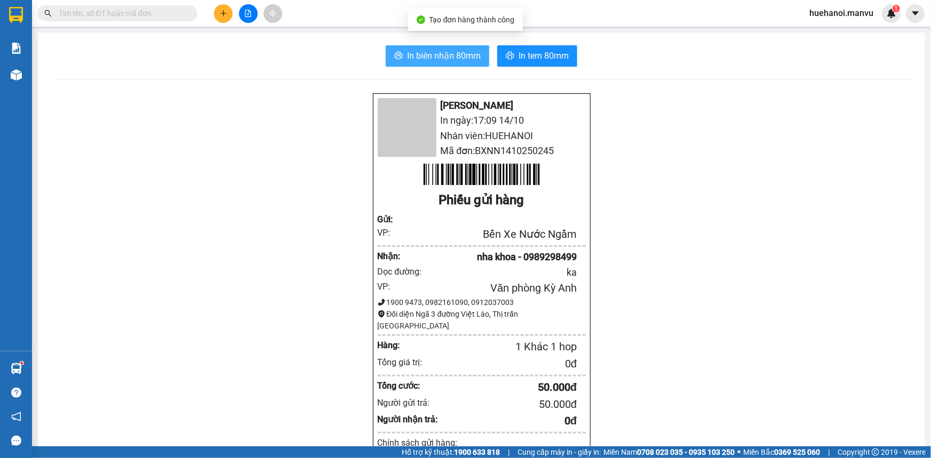
click at [446, 53] on span "In biên nhận 80mm" at bounding box center [444, 55] width 74 height 13
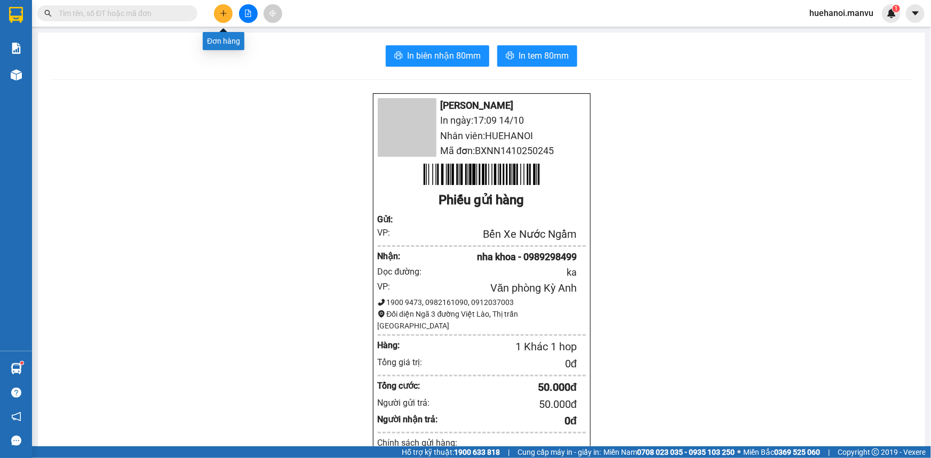
click at [229, 12] on button at bounding box center [223, 13] width 19 height 19
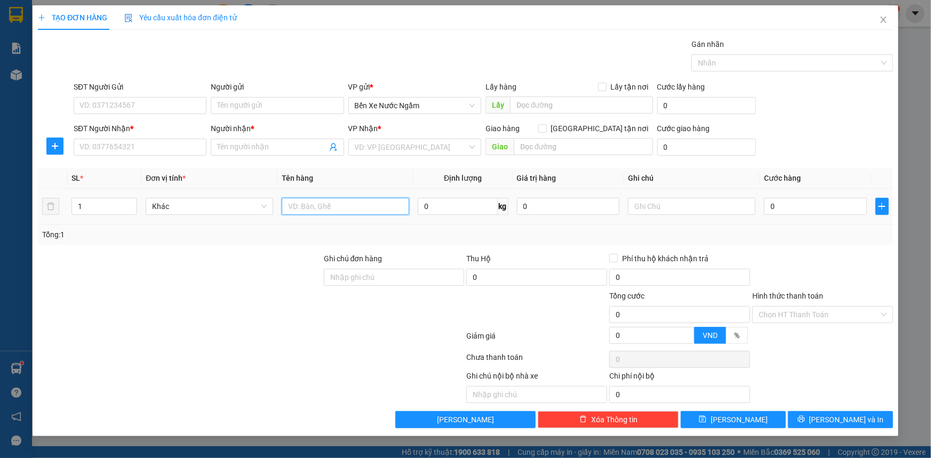
click at [354, 211] on input "text" at bounding box center [345, 206] width 127 height 17
type input "1 bọc đen phu kiên điên thoai"
click at [149, 105] on input "SĐT Người Gửi" at bounding box center [140, 105] width 133 height 17
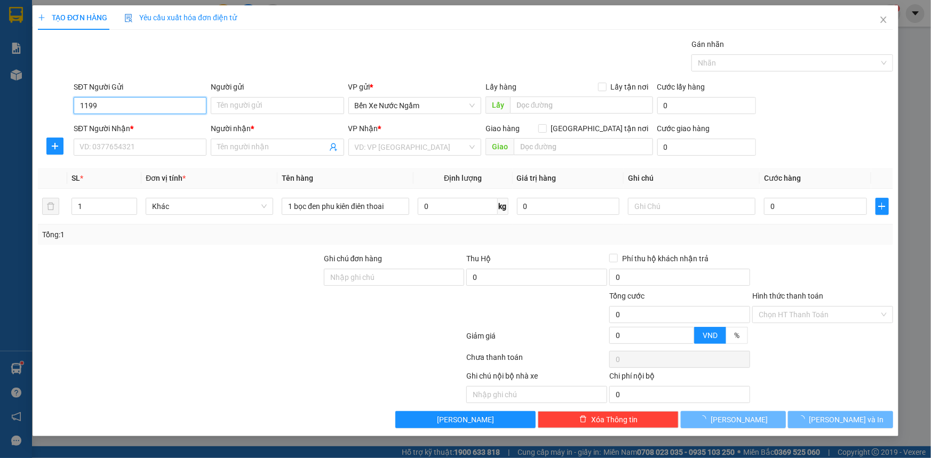
click at [149, 105] on input "1199" at bounding box center [140, 105] width 133 height 17
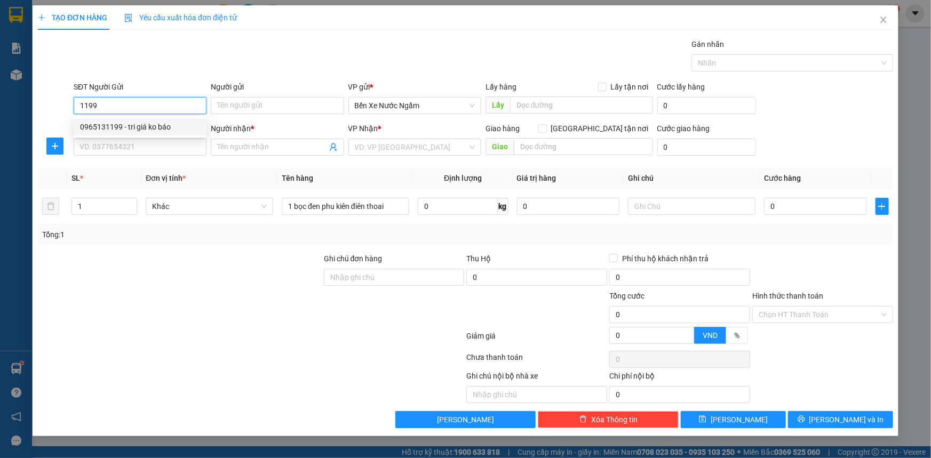
click at [131, 127] on div "0965131199 - tri giá ko báo" at bounding box center [140, 127] width 120 height 12
type input "0965131199"
type input "tri giá ko báo"
type input "0965131199"
click at [117, 144] on input "SĐT Người Nhận *" at bounding box center [140, 147] width 133 height 17
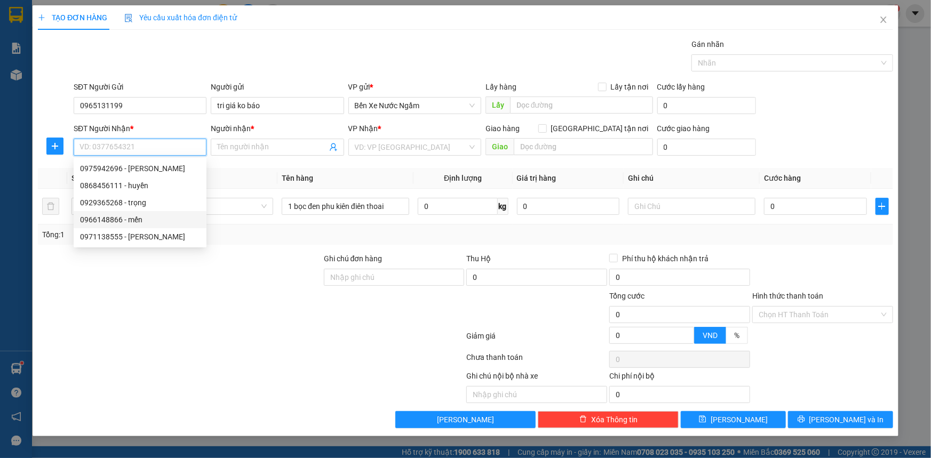
click at [136, 220] on div "0966148866 - mến" at bounding box center [140, 220] width 120 height 12
type input "0966148866"
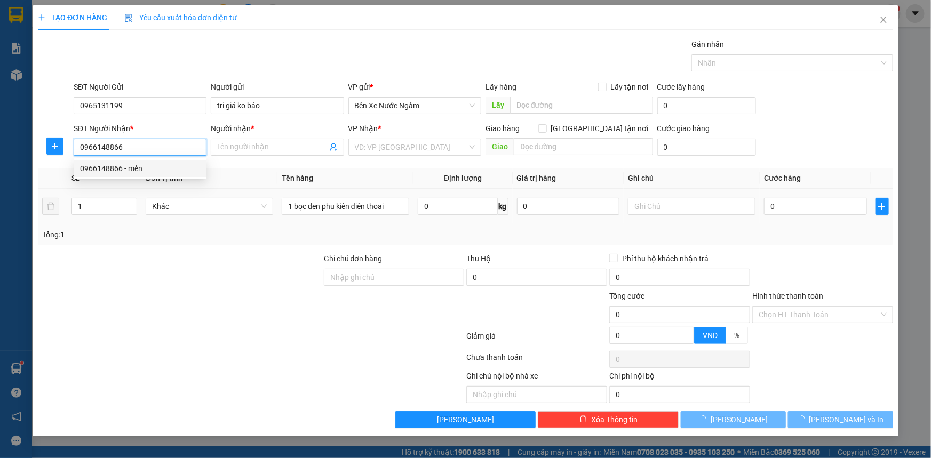
type input "mến"
type input "cẩm xuyên"
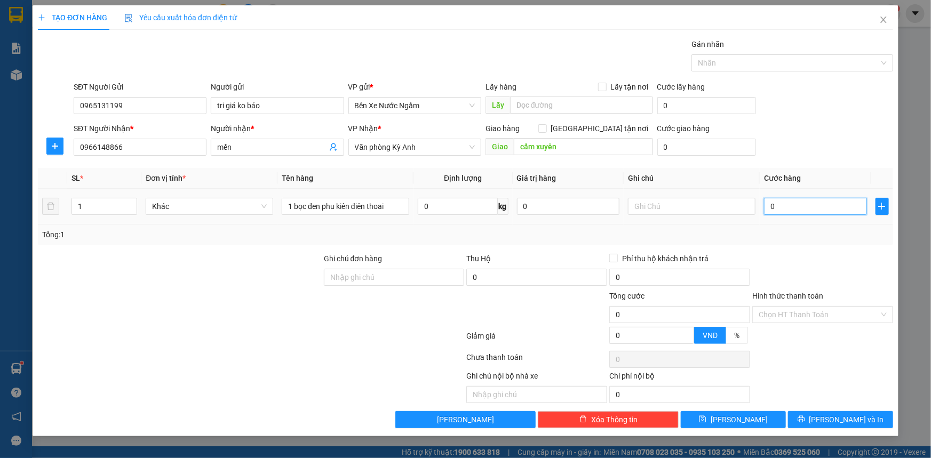
click at [788, 209] on input "0" at bounding box center [815, 206] width 103 height 17
type input "7"
click at [812, 418] on button "[PERSON_NAME] và In" at bounding box center [840, 419] width 105 height 17
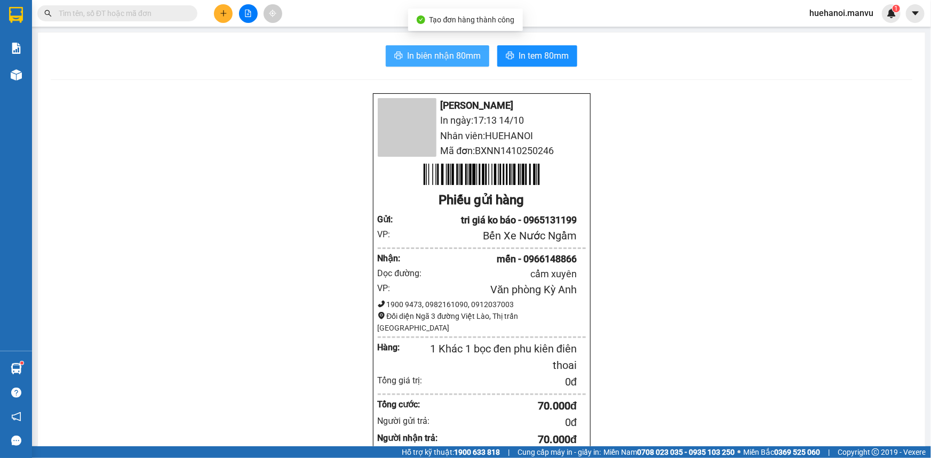
click at [453, 63] on button "In biên nhận 80mm" at bounding box center [437, 55] width 103 height 21
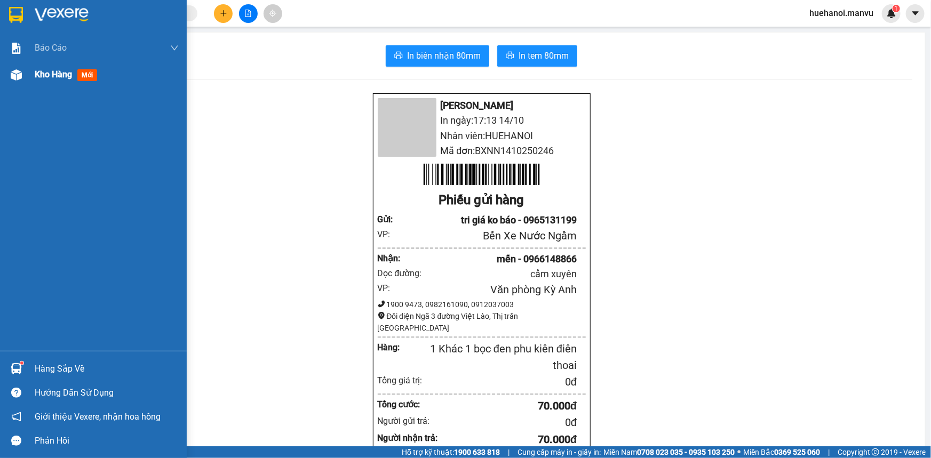
click at [53, 77] on span "Kho hàng" at bounding box center [53, 74] width 37 height 10
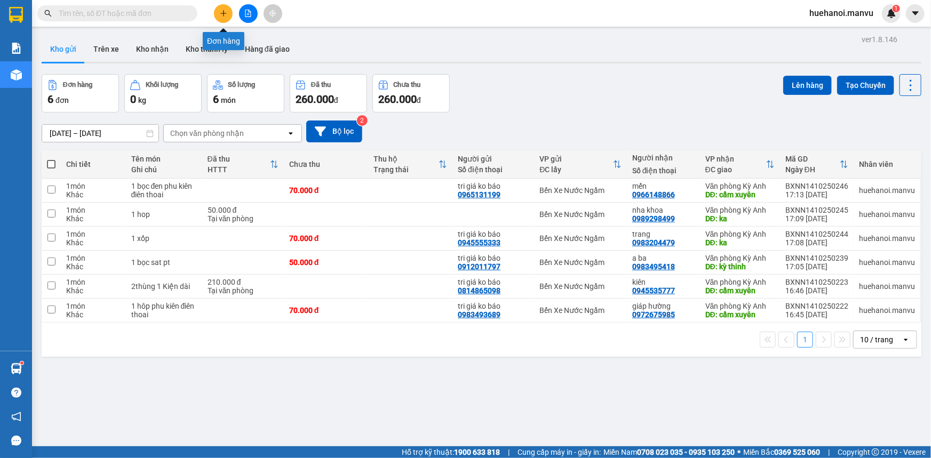
click at [215, 13] on button at bounding box center [223, 13] width 19 height 19
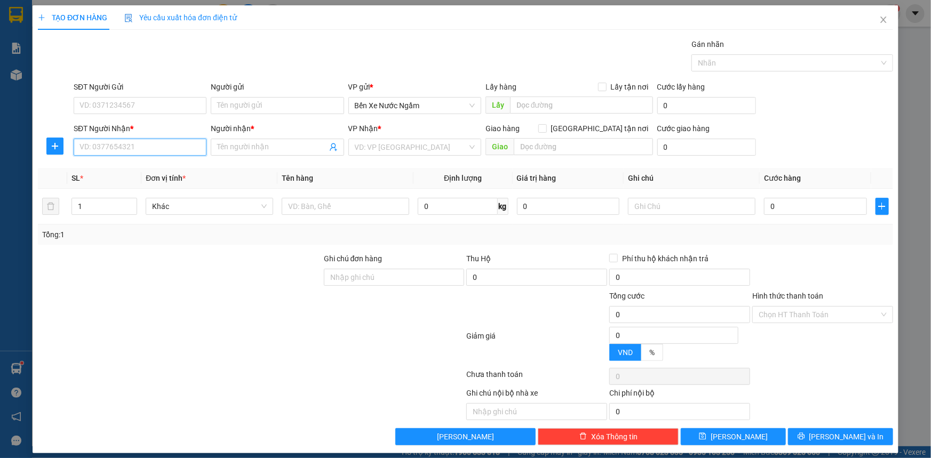
click at [139, 154] on input "SĐT Người Nhận *" at bounding box center [140, 147] width 133 height 17
click at [148, 107] on input "SĐT Người Gửi" at bounding box center [140, 105] width 133 height 17
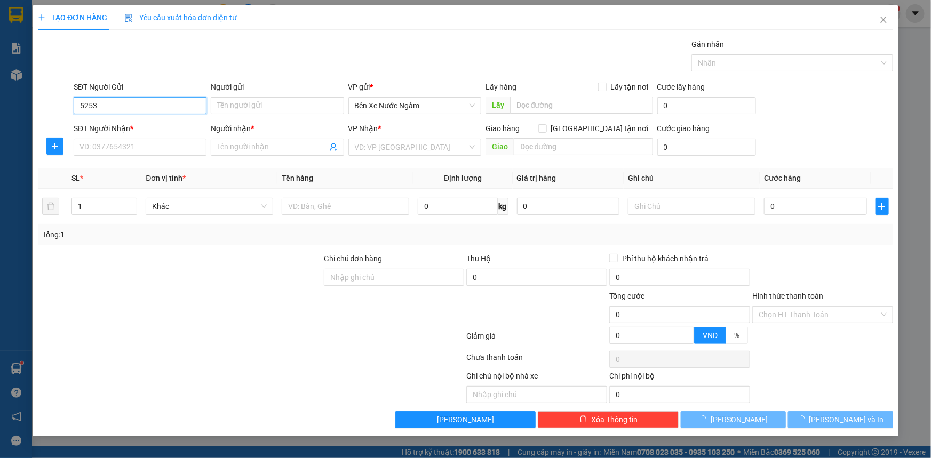
click at [147, 108] on input "5253" at bounding box center [140, 105] width 133 height 17
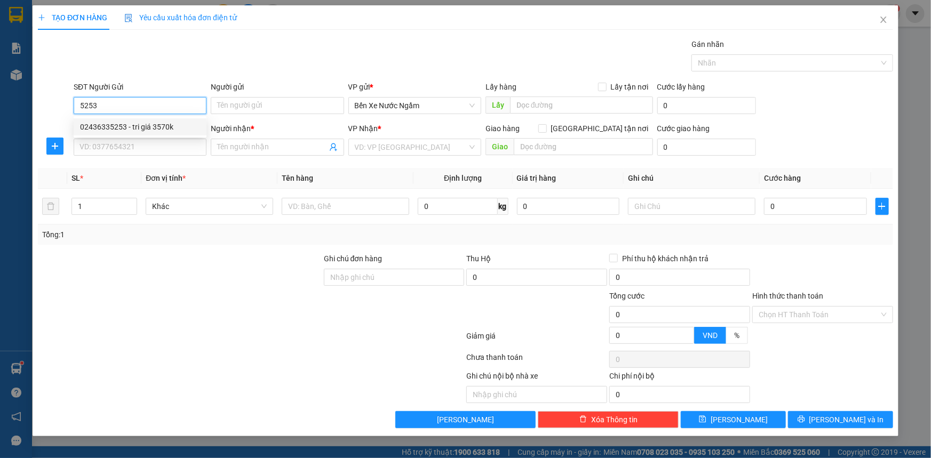
click at [153, 125] on div "02436335253 - tri giá 3570k" at bounding box center [140, 127] width 120 height 12
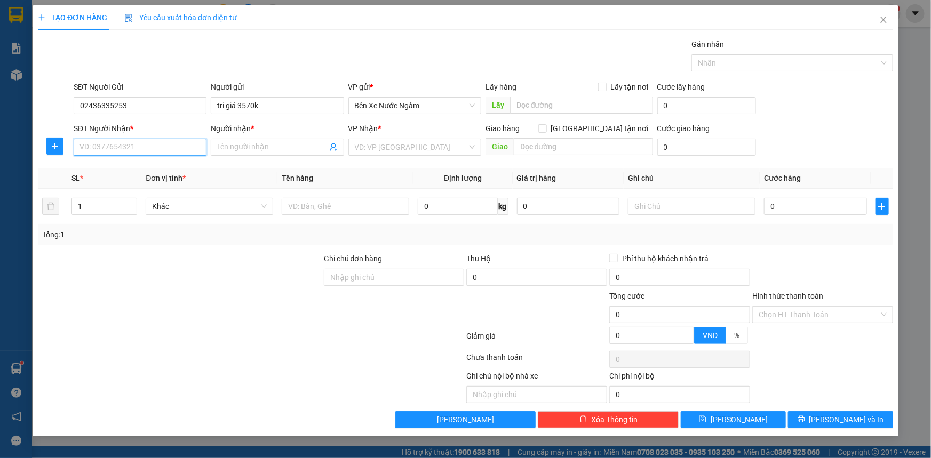
click at [165, 142] on input "SĐT Người Nhận *" at bounding box center [140, 147] width 133 height 17
click at [125, 168] on div "0948548999 - quốc" at bounding box center [140, 169] width 120 height 12
click at [297, 147] on input "quốc" at bounding box center [271, 147] width 109 height 12
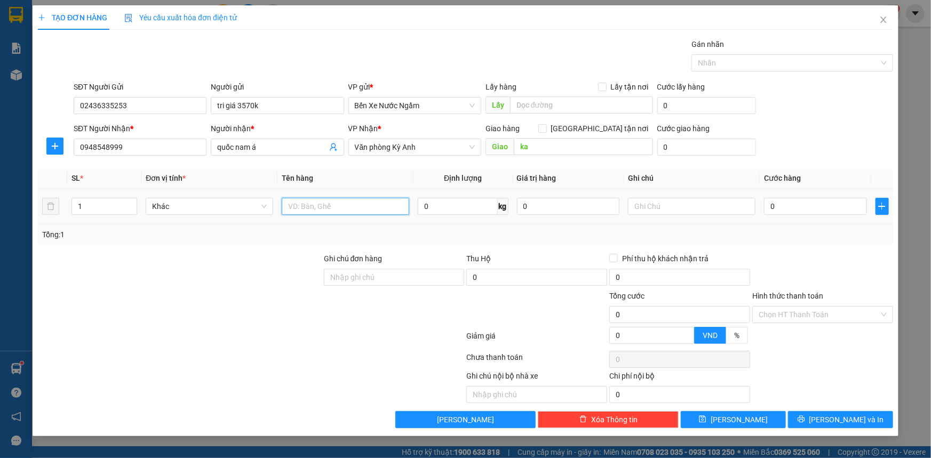
click at [350, 213] on input "text" at bounding box center [345, 206] width 127 height 17
click at [778, 194] on td "0" at bounding box center [815, 207] width 111 height 36
click at [787, 197] on div "0" at bounding box center [815, 206] width 103 height 21
click at [794, 201] on input "0" at bounding box center [815, 206] width 103 height 17
click at [291, 112] on input "tri giá 3570k" at bounding box center [277, 105] width 133 height 17
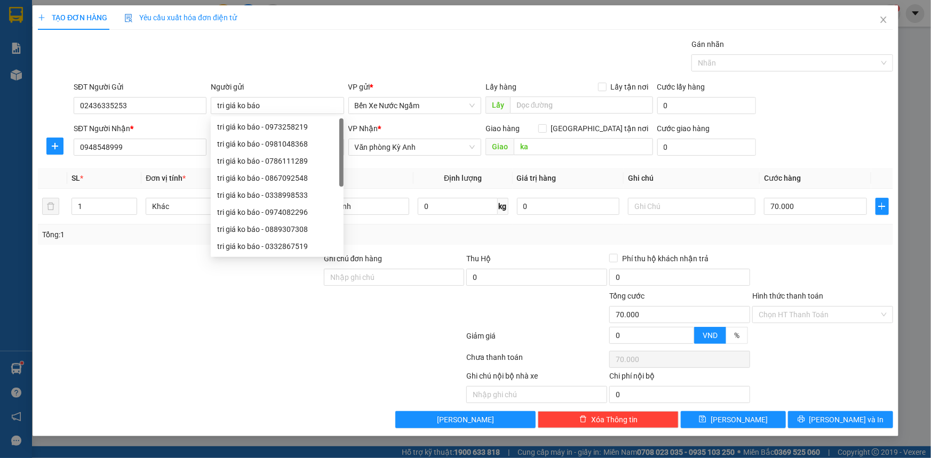
click at [819, 428] on div "TẠO ĐƠN HÀNG Yêu cầu xuất hóa đơn điện tử Transit Pickup Surcharge Ids Transit …" at bounding box center [466, 220] width 866 height 431
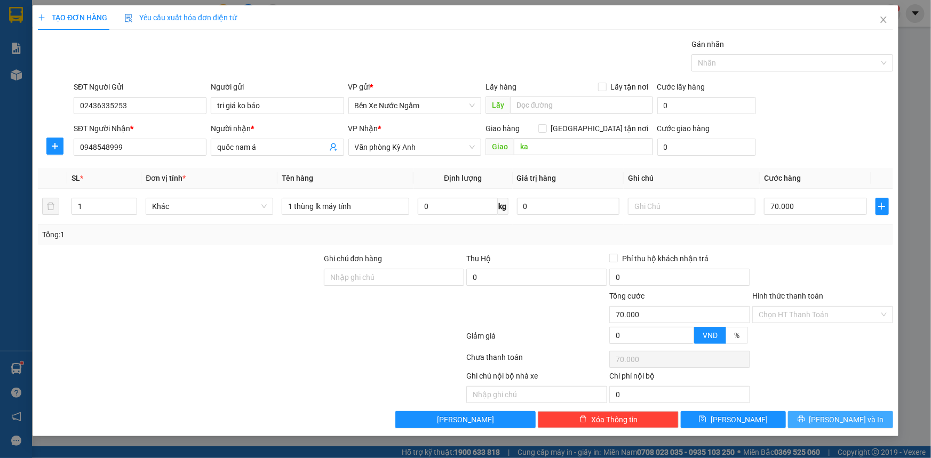
click at [805, 417] on icon "printer" at bounding box center [800, 419] width 7 height 7
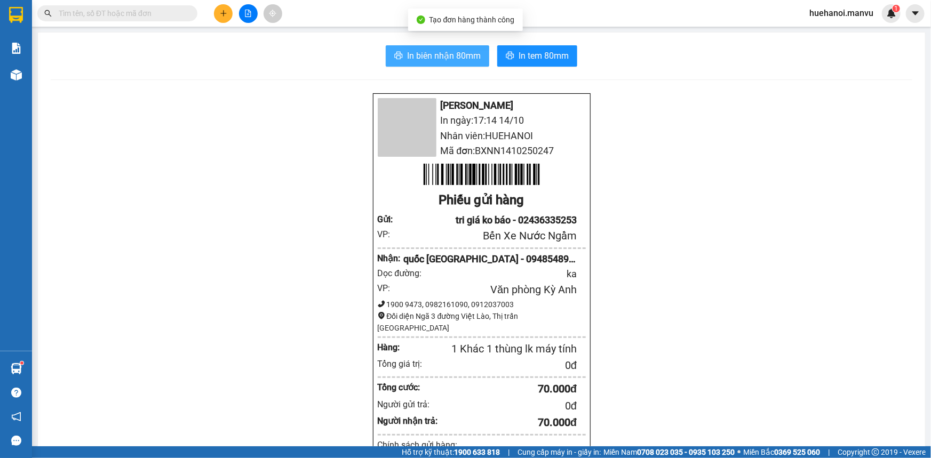
click at [465, 65] on button "In biên nhận 80mm" at bounding box center [437, 55] width 103 height 21
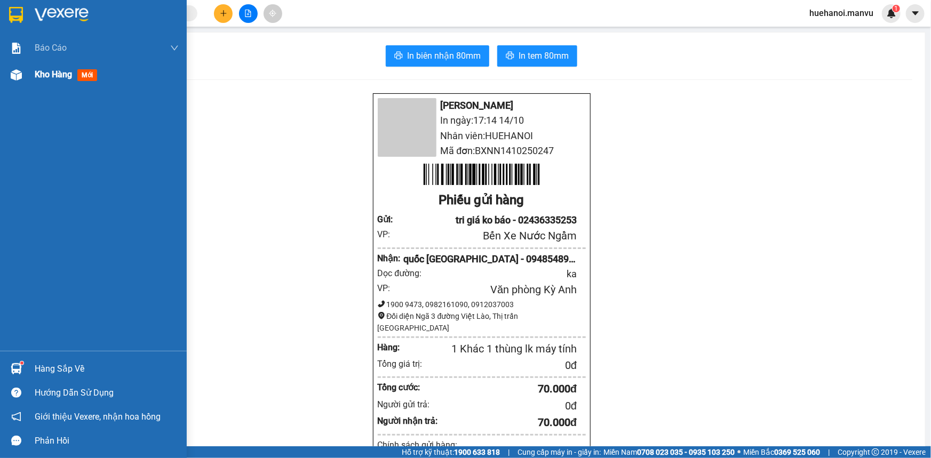
click at [39, 69] on span "Kho hàng" at bounding box center [53, 74] width 37 height 10
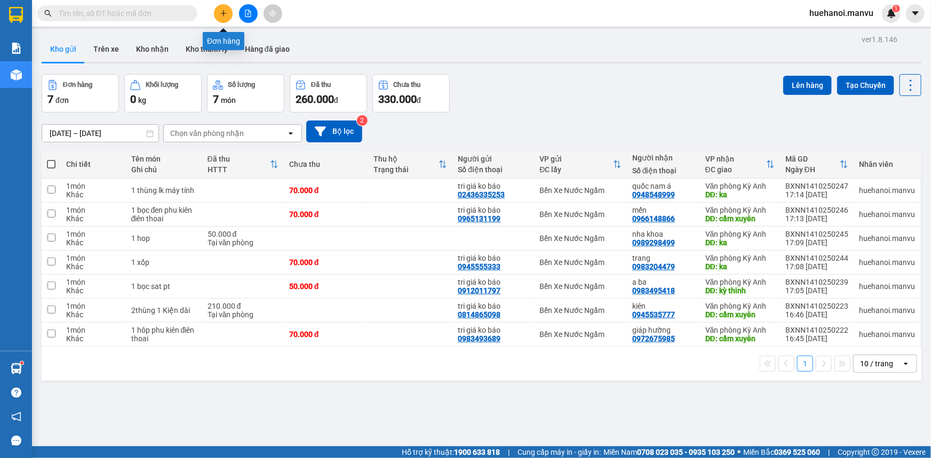
click at [222, 15] on icon "plus" at bounding box center [223, 13] width 7 height 7
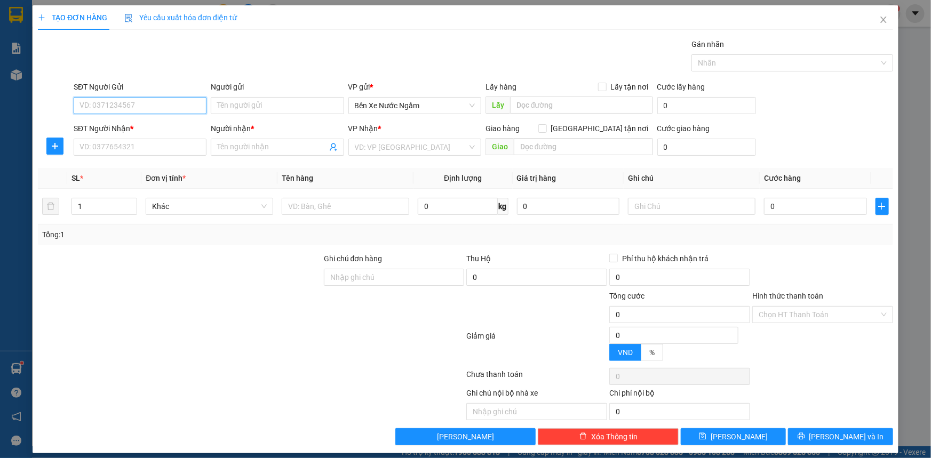
click at [183, 103] on input "SĐT Người Gửi" at bounding box center [140, 105] width 133 height 17
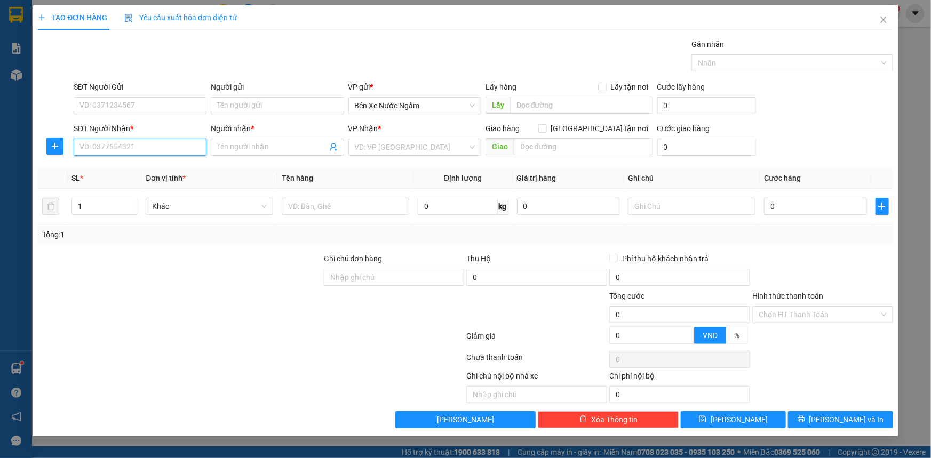
click at [143, 153] on input "SĐT Người Nhận *" at bounding box center [140, 147] width 133 height 17
click at [154, 107] on input "SĐT Người Gửi" at bounding box center [140, 105] width 133 height 17
click at [160, 150] on input "SĐT Người Nhận *" at bounding box center [140, 147] width 133 height 17
click at [137, 169] on div "0826938777 - cường" at bounding box center [140, 169] width 120 height 12
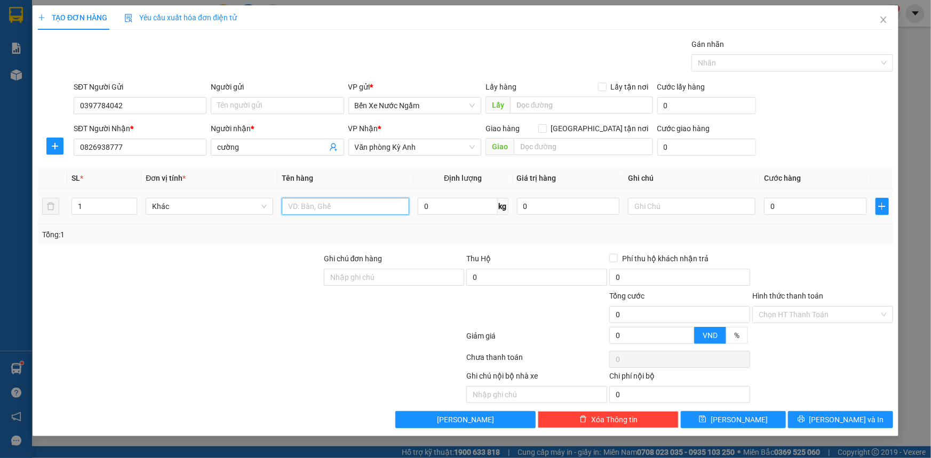
click at [330, 206] on input "text" at bounding box center [345, 206] width 127 height 17
click at [818, 213] on input "0" at bounding box center [815, 206] width 103 height 17
click at [239, 108] on input "Người gửi" at bounding box center [277, 105] width 133 height 17
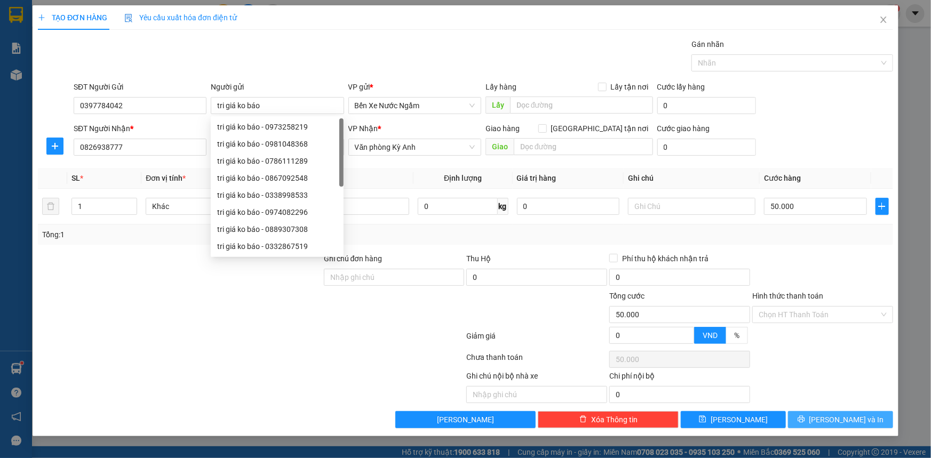
click at [816, 419] on button "[PERSON_NAME] và In" at bounding box center [840, 419] width 105 height 17
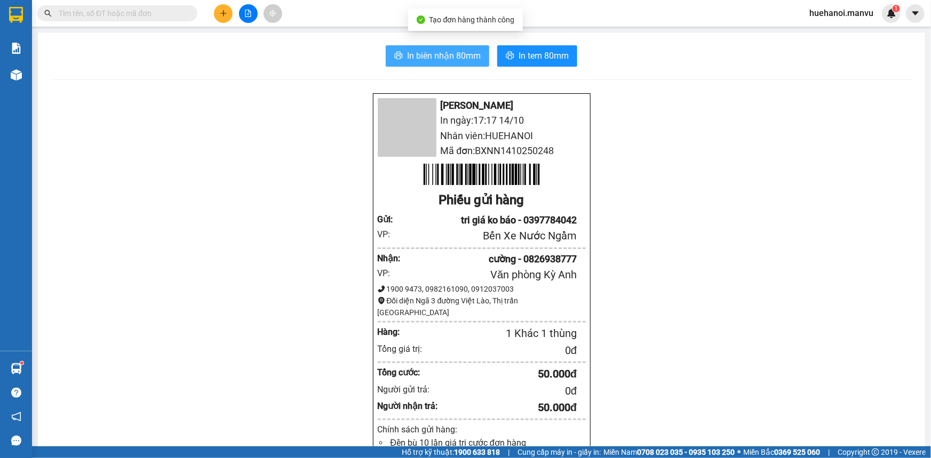
click at [456, 63] on button "In biên nhận 80mm" at bounding box center [437, 55] width 103 height 21
click at [222, 20] on button at bounding box center [223, 13] width 19 height 19
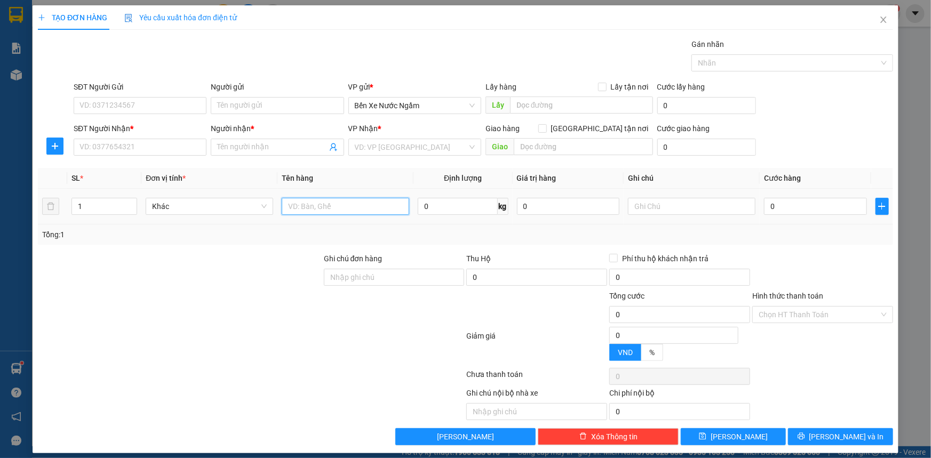
click at [302, 208] on input "text" at bounding box center [345, 206] width 127 height 17
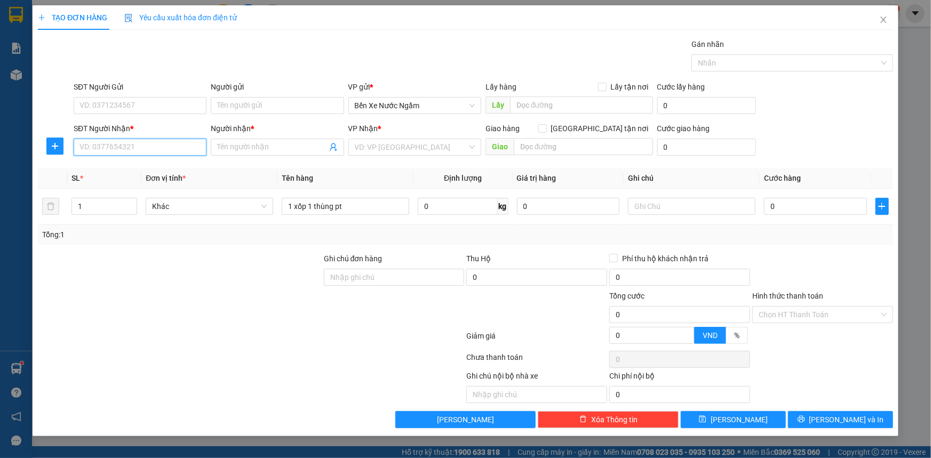
click at [160, 142] on input "SĐT Người Nhận *" at bounding box center [140, 147] width 133 height 17
click at [133, 171] on div "0973352304 - thanh tý" at bounding box center [140, 169] width 120 height 12
click at [149, 103] on input "SĐT Người Gửi" at bounding box center [140, 105] width 133 height 17
click at [262, 105] on input "Người gửi" at bounding box center [277, 105] width 133 height 17
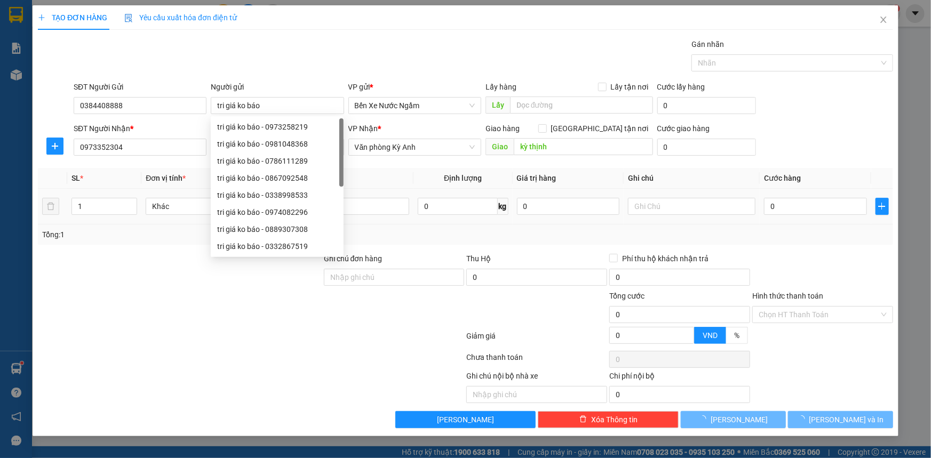
click at [822, 196] on div "0" at bounding box center [815, 206] width 103 height 21
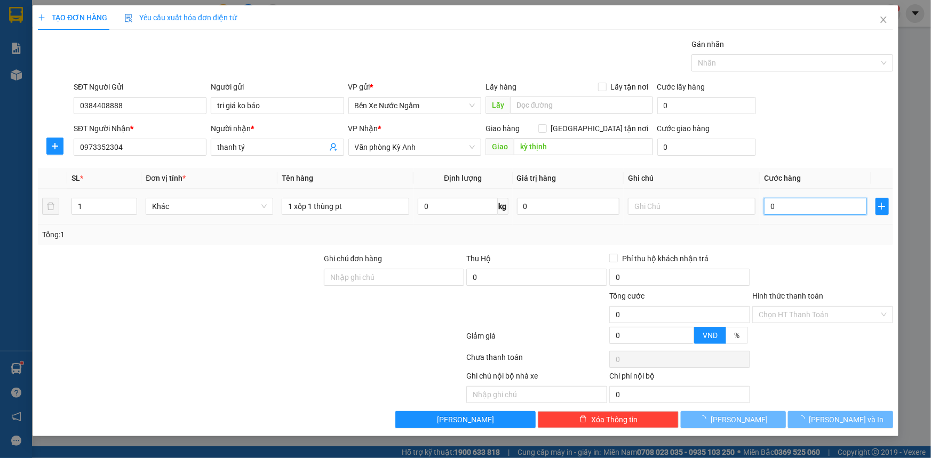
click at [785, 204] on input "0" at bounding box center [815, 206] width 103 height 17
click at [821, 204] on input "170.000" at bounding box center [815, 206] width 103 height 17
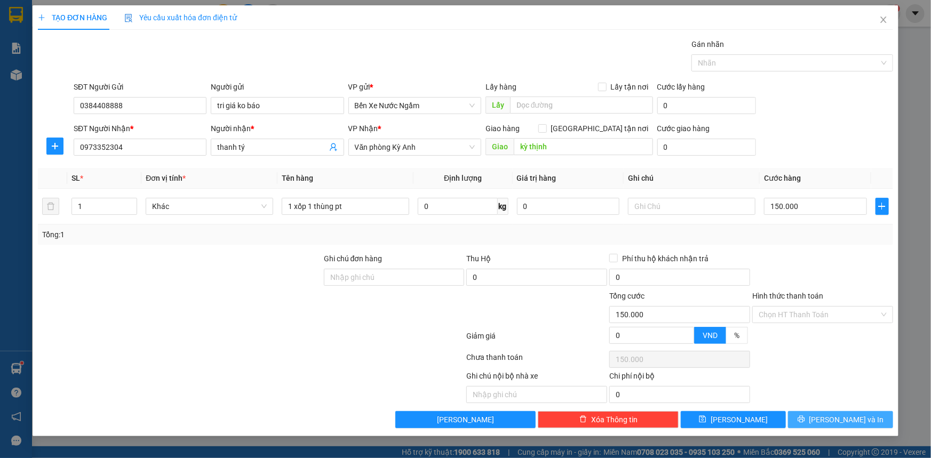
click at [805, 421] on button "[PERSON_NAME] và In" at bounding box center [840, 419] width 105 height 17
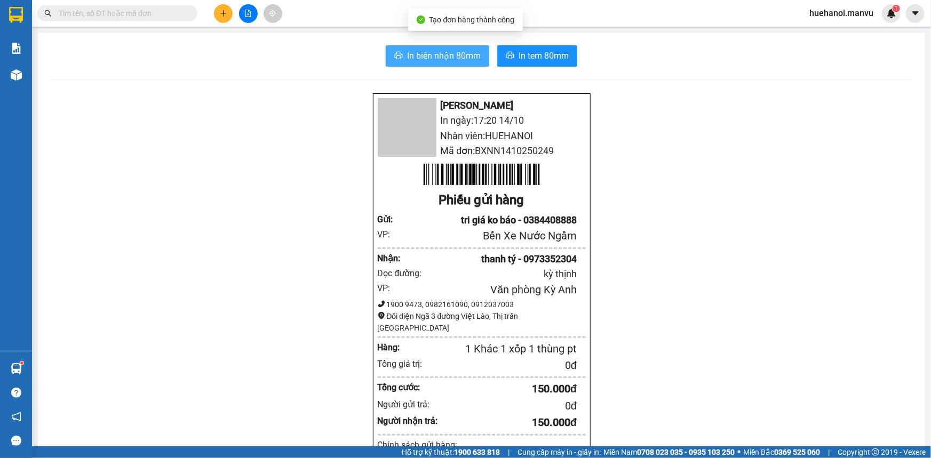
click at [419, 51] on span "In biên nhận 80mm" at bounding box center [444, 55] width 74 height 13
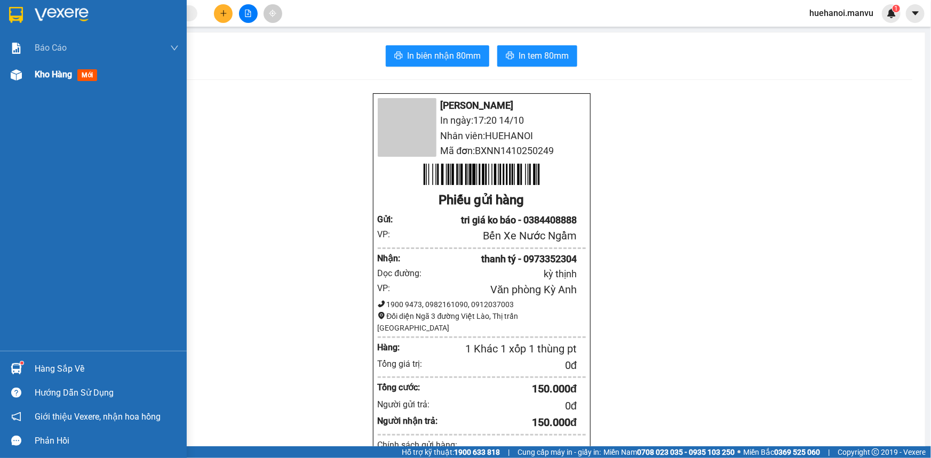
click at [53, 74] on span "Kho hàng" at bounding box center [53, 74] width 37 height 10
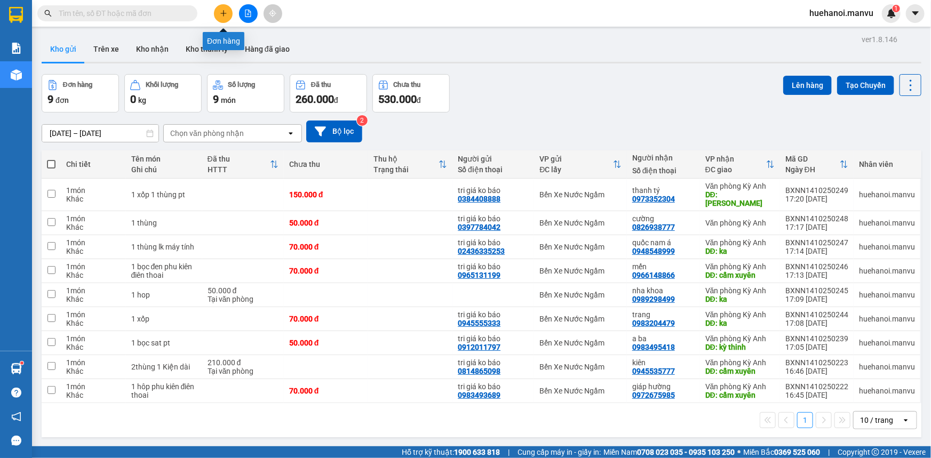
click at [230, 9] on button at bounding box center [223, 13] width 19 height 19
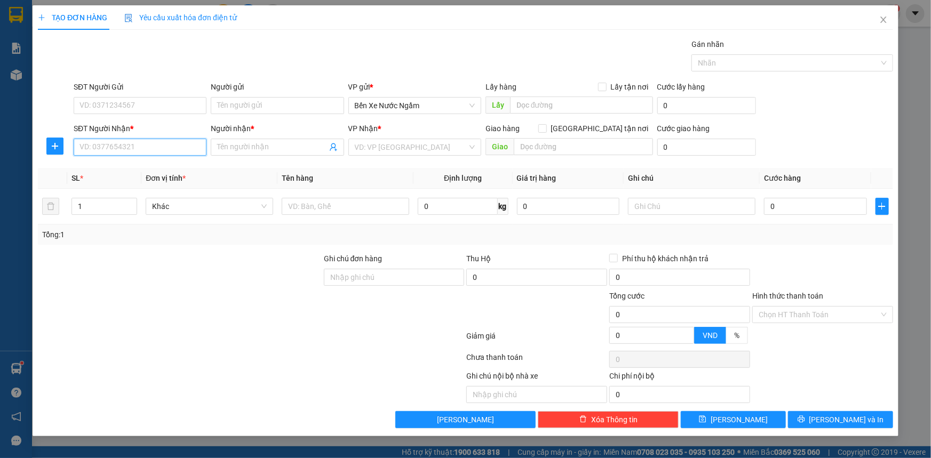
click at [139, 149] on input "SĐT Người Nhận *" at bounding box center [140, 147] width 133 height 17
click at [141, 149] on input "0913335698" at bounding box center [140, 147] width 133 height 17
click at [137, 168] on div "0913335698 - huong" at bounding box center [140, 169] width 120 height 12
click at [141, 105] on input "SĐT Người Gửi" at bounding box center [140, 105] width 133 height 17
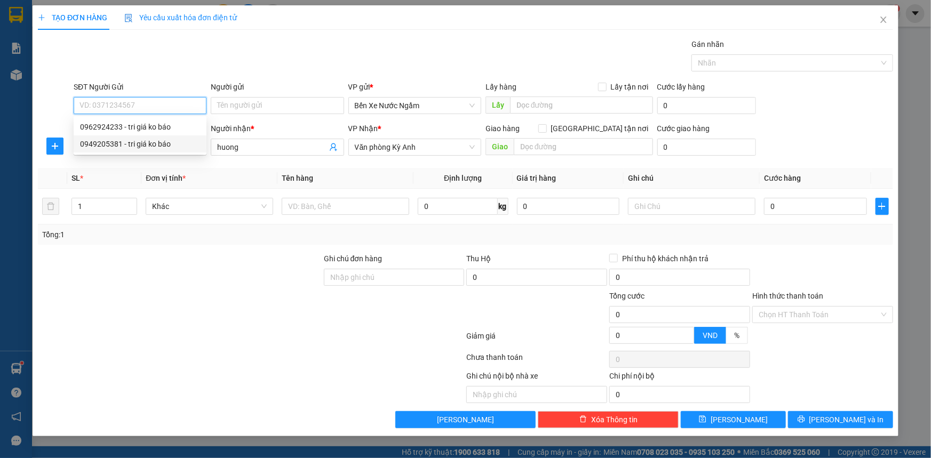
click at [115, 146] on div "0949205381 - tri giá ko báo" at bounding box center [140, 144] width 120 height 12
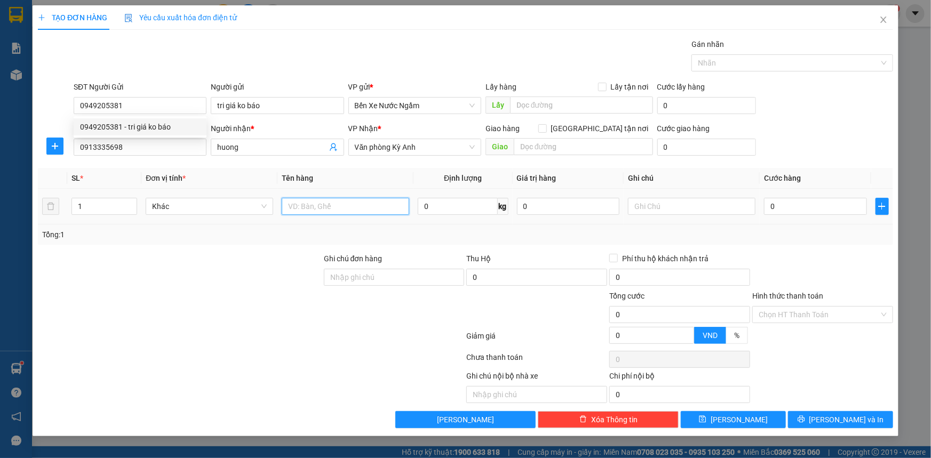
click at [324, 211] on input "text" at bounding box center [345, 206] width 127 height 17
drag, startPoint x: 807, startPoint y: 188, endPoint x: 800, endPoint y: 207, distance: 20.4
click at [802, 201] on td "0" at bounding box center [815, 207] width 111 height 36
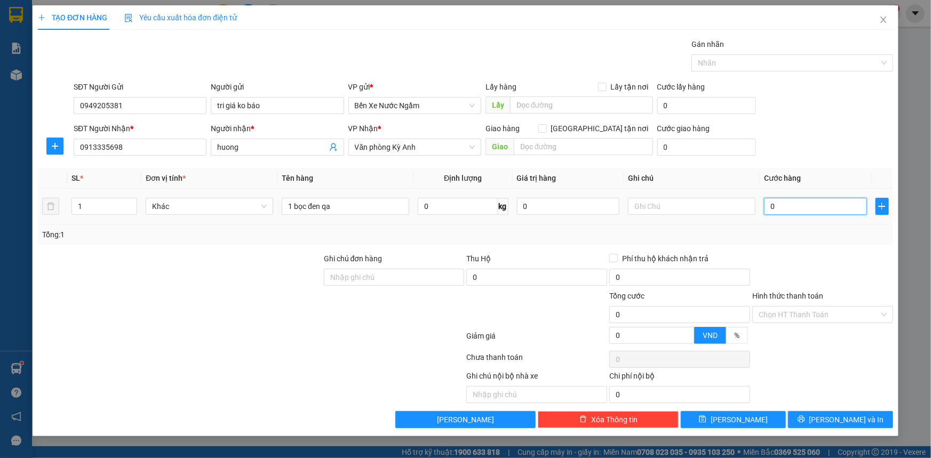
click at [800, 208] on input "0" at bounding box center [815, 206] width 103 height 17
click at [805, 416] on icon "printer" at bounding box center [800, 419] width 7 height 7
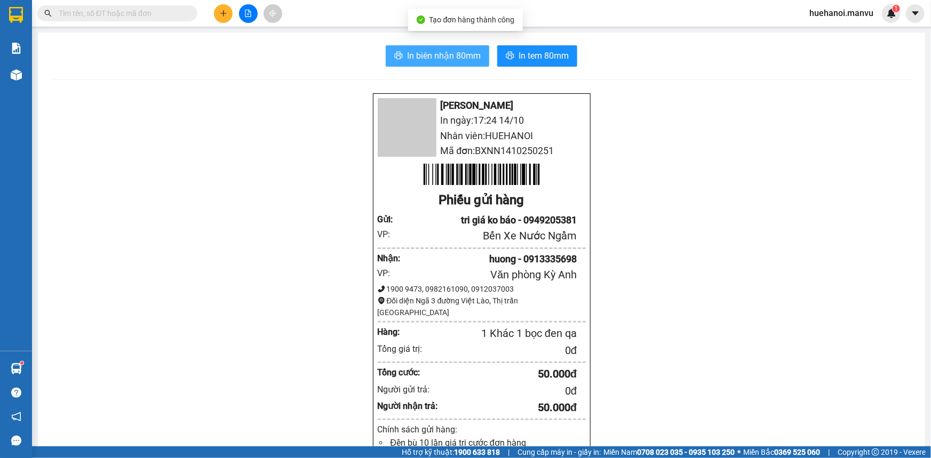
click at [455, 51] on span "In biên nhận 80mm" at bounding box center [444, 55] width 74 height 13
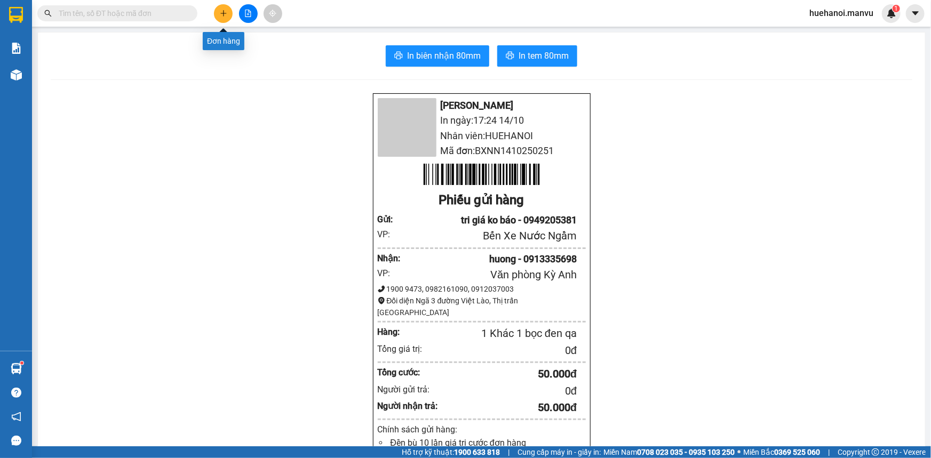
click at [223, 11] on icon "plus" at bounding box center [223, 13] width 1 height 6
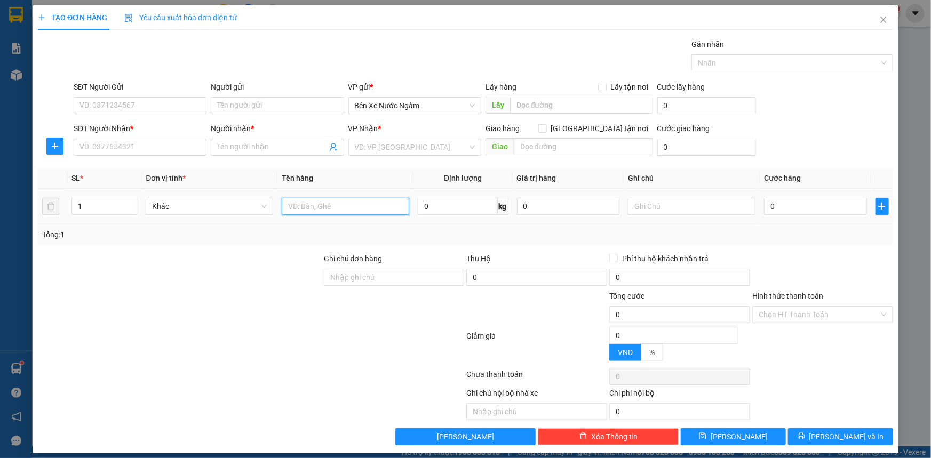
click at [348, 209] on input "text" at bounding box center [345, 206] width 127 height 17
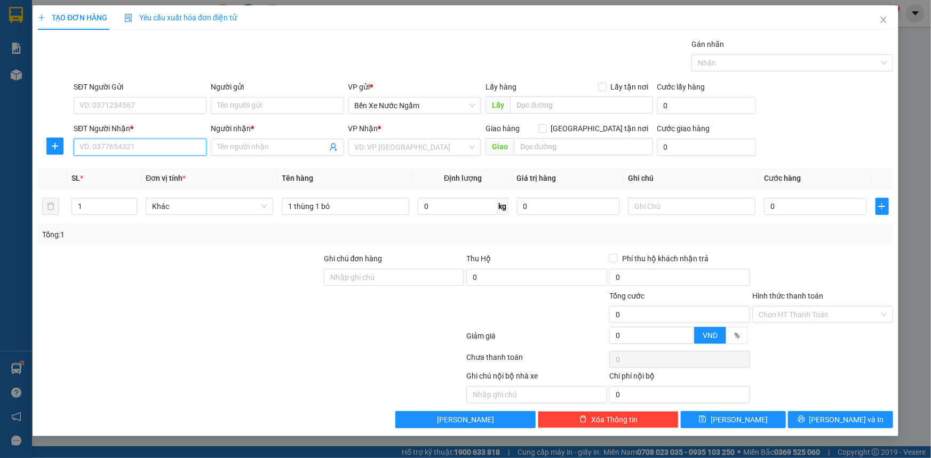
click at [105, 144] on input "SĐT Người Nhận *" at bounding box center [140, 147] width 133 height 17
click at [109, 165] on div "0852936777 - hải" at bounding box center [140, 169] width 120 height 12
click at [144, 104] on input "SĐT Người Gửi" at bounding box center [140, 105] width 133 height 17
click at [249, 112] on input "Người gửi" at bounding box center [277, 105] width 133 height 17
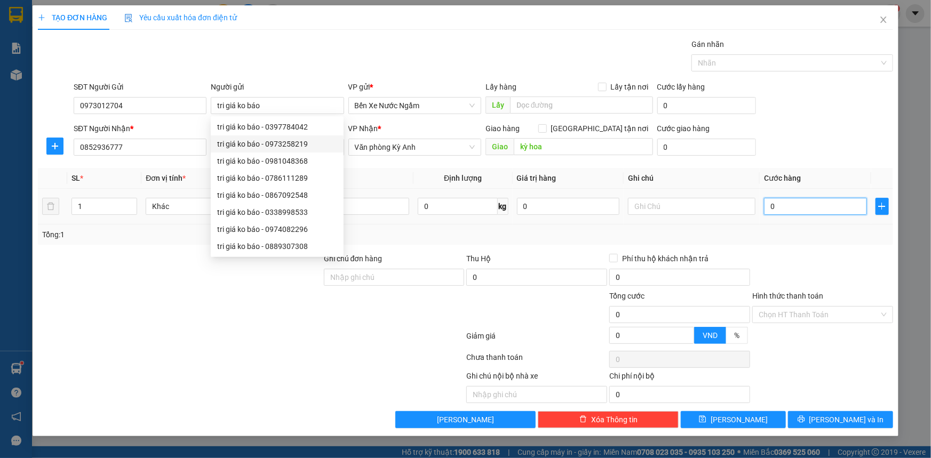
click at [817, 212] on input "0" at bounding box center [815, 206] width 103 height 17
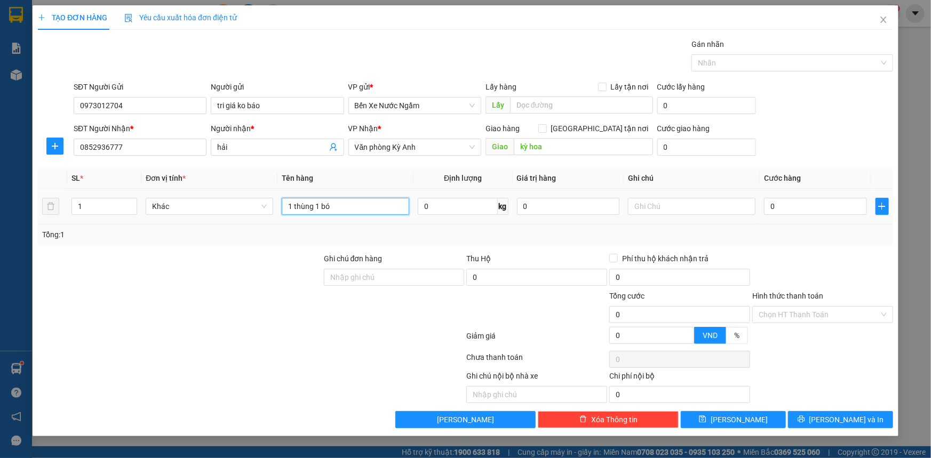
click at [368, 209] on input "1 thùng 1 bó" at bounding box center [345, 206] width 127 height 17
click at [789, 210] on input "0" at bounding box center [815, 206] width 103 height 17
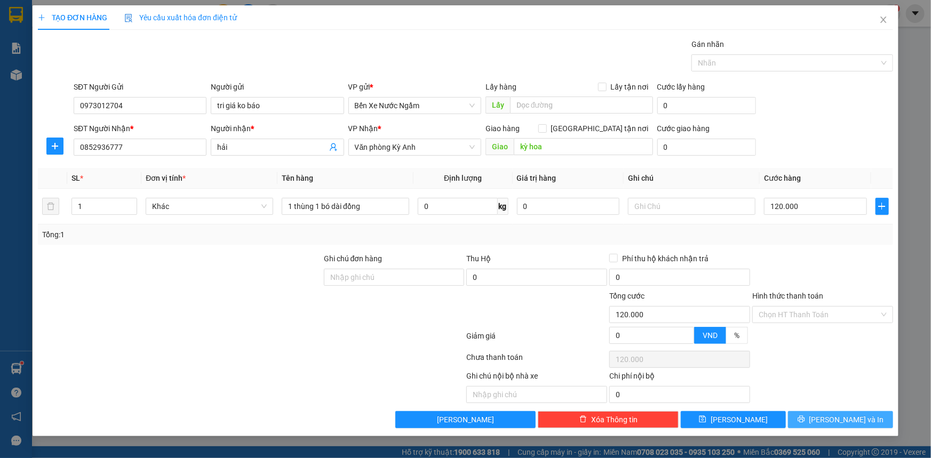
click at [802, 425] on button "[PERSON_NAME] và In" at bounding box center [840, 419] width 105 height 17
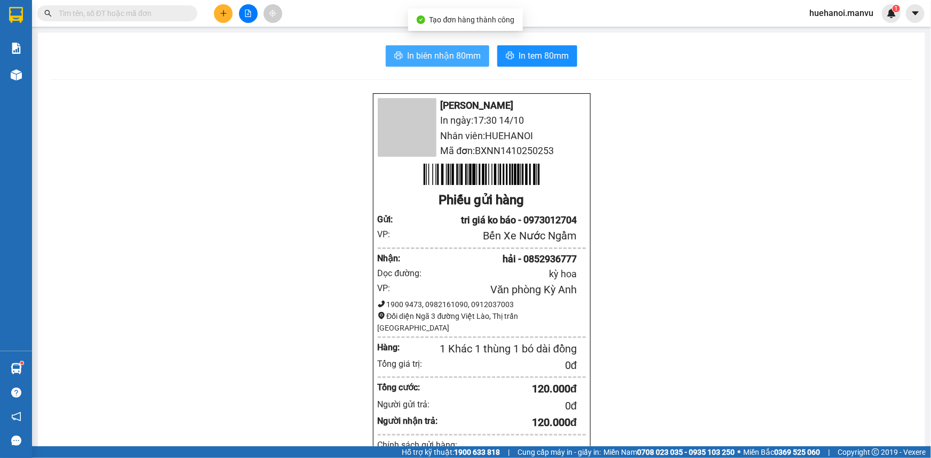
click at [454, 57] on span "In biên nhận 80mm" at bounding box center [444, 55] width 74 height 13
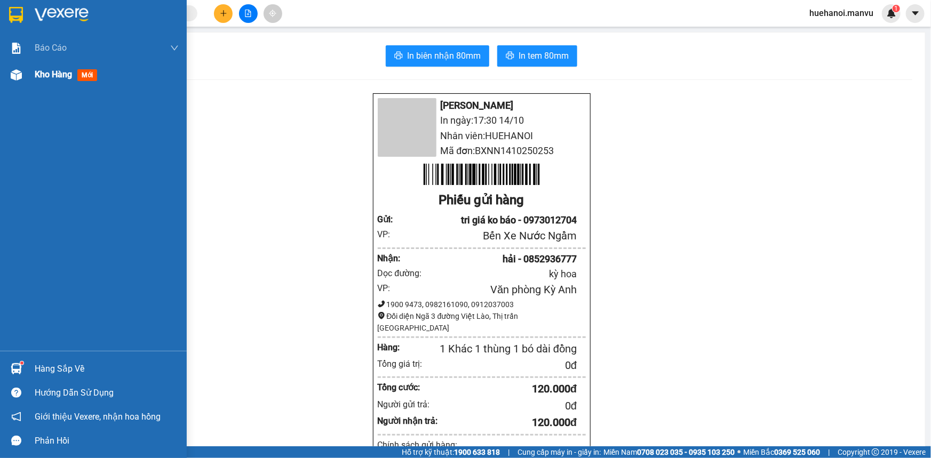
click at [38, 67] on div "Kho hàng mới" at bounding box center [107, 74] width 144 height 27
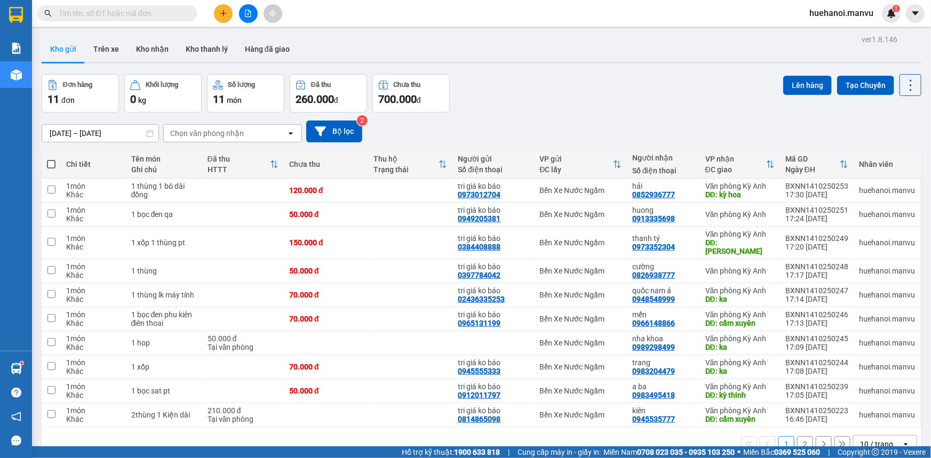
click at [228, 16] on button at bounding box center [223, 13] width 19 height 19
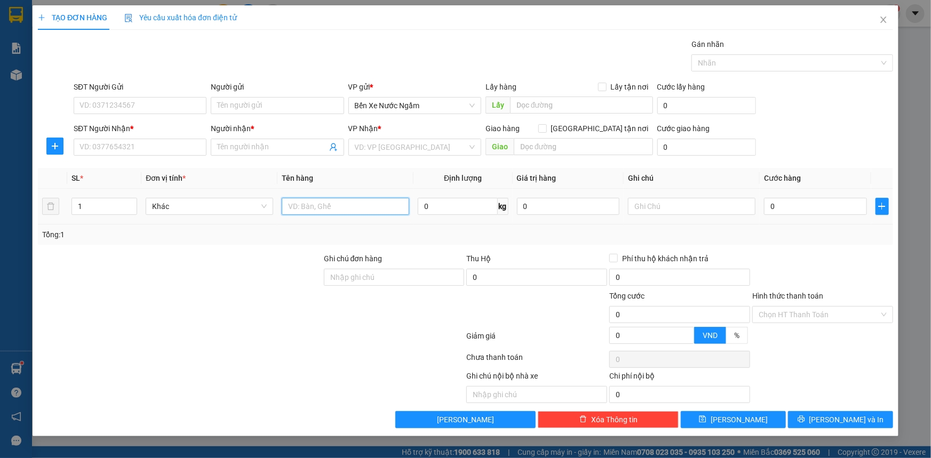
click at [358, 206] on input "text" at bounding box center [345, 206] width 127 height 17
click at [130, 107] on input "SĐT Người Gửi" at bounding box center [140, 105] width 133 height 17
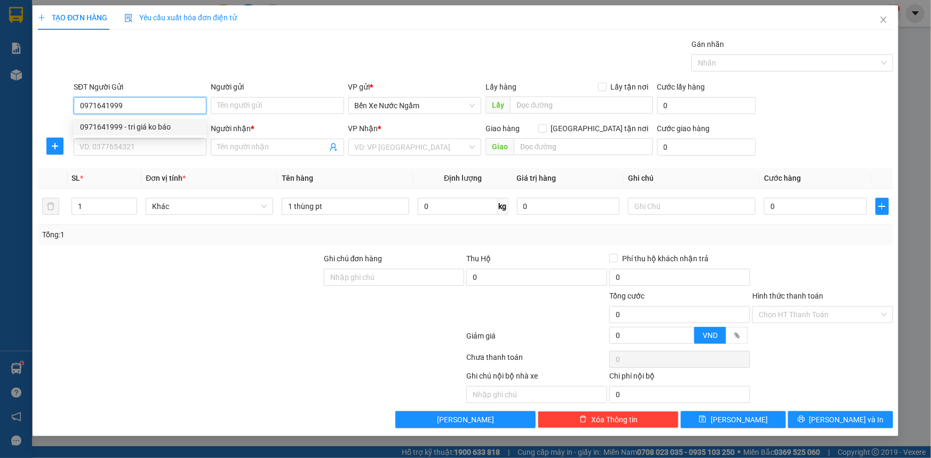
click at [127, 130] on div "0971641999 - tri giá ko báo" at bounding box center [140, 127] width 120 height 12
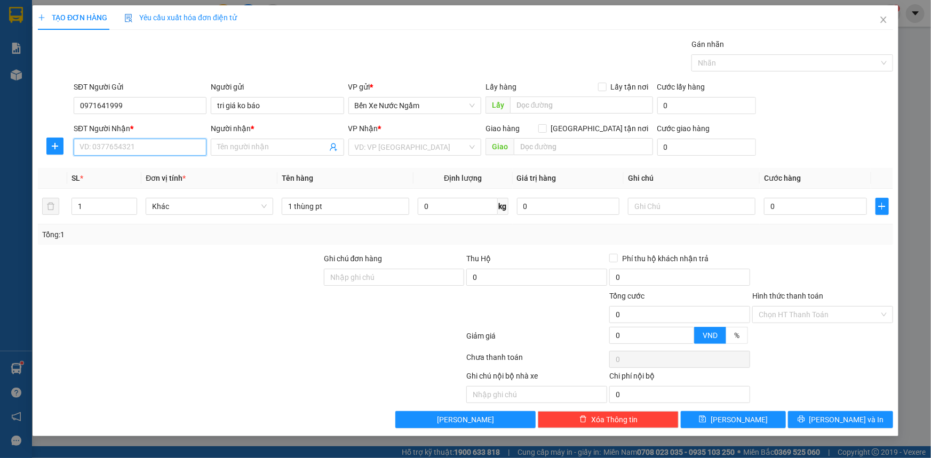
click at [130, 155] on input "SĐT Người Nhận *" at bounding box center [140, 147] width 133 height 17
click at [129, 166] on div "0388320776 - hồg nhung" at bounding box center [140, 169] width 120 height 12
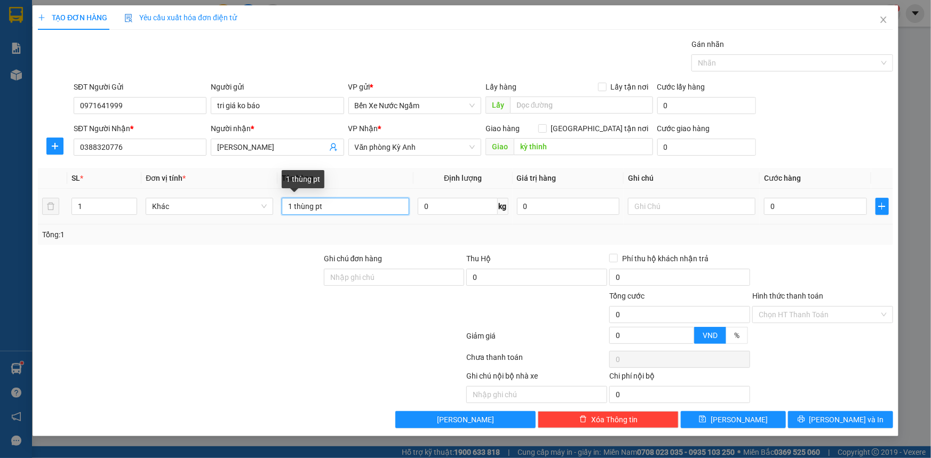
click at [319, 204] on input "1 thùng pt" at bounding box center [345, 206] width 127 height 17
click at [329, 205] on input "1 thùng pt" at bounding box center [345, 206] width 127 height 17
click at [810, 207] on input "0" at bounding box center [815, 206] width 103 height 17
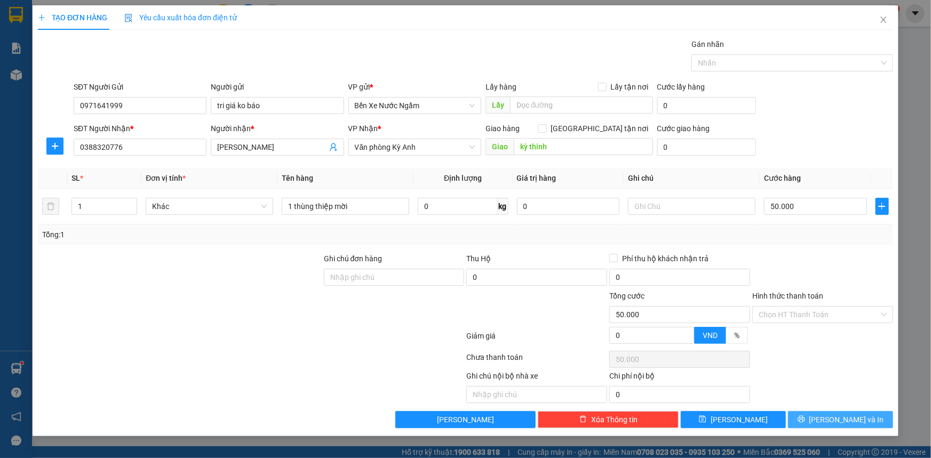
click at [800, 414] on button "[PERSON_NAME] và In" at bounding box center [840, 419] width 105 height 17
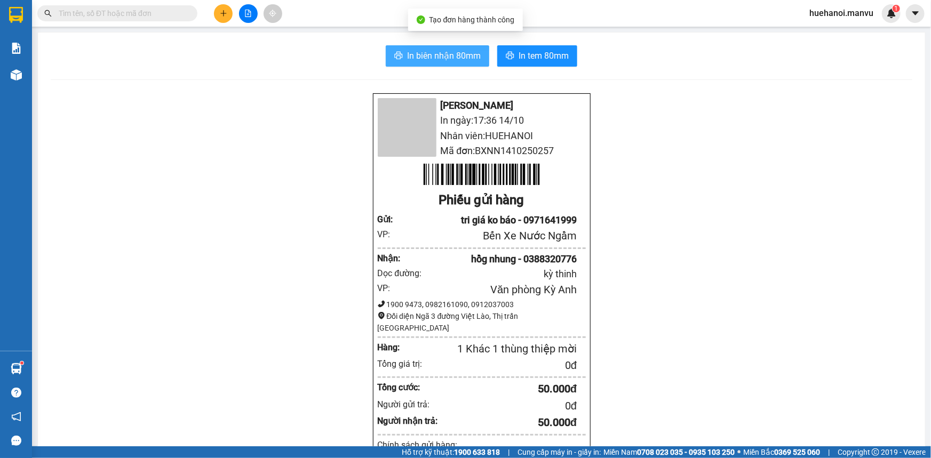
click at [450, 56] on span "In biên nhận 80mm" at bounding box center [444, 55] width 74 height 13
click at [636, 141] on div "Mận Vũ In ngày: 17:36 [DATE] Nhân viên: HUEHANOI Mã đơn: BXNN1410250257 Phiếu g…" at bounding box center [481, 436] width 861 height 686
click at [712, 271] on div "Mận Vũ In ngày: 17:36 [DATE] Nhân viên: HUEHANOI Mã đơn: BXNN1410250257 Phiếu g…" at bounding box center [481, 436] width 861 height 686
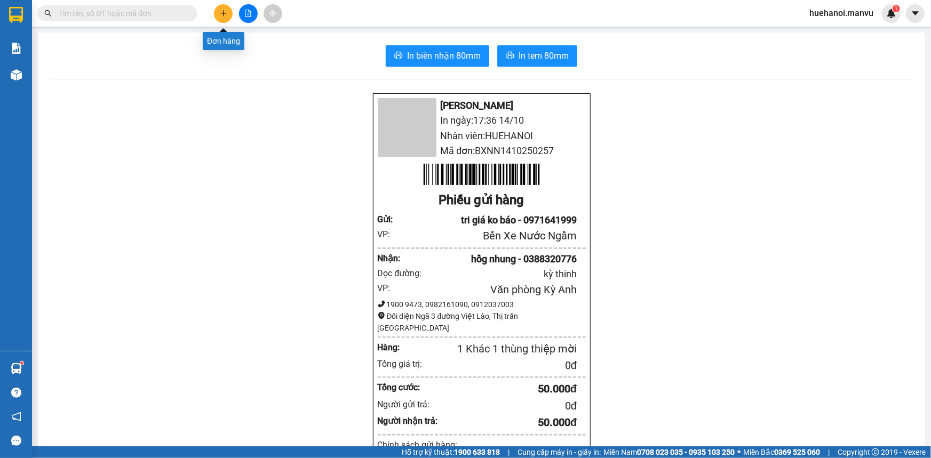
click at [221, 5] on button at bounding box center [223, 13] width 19 height 19
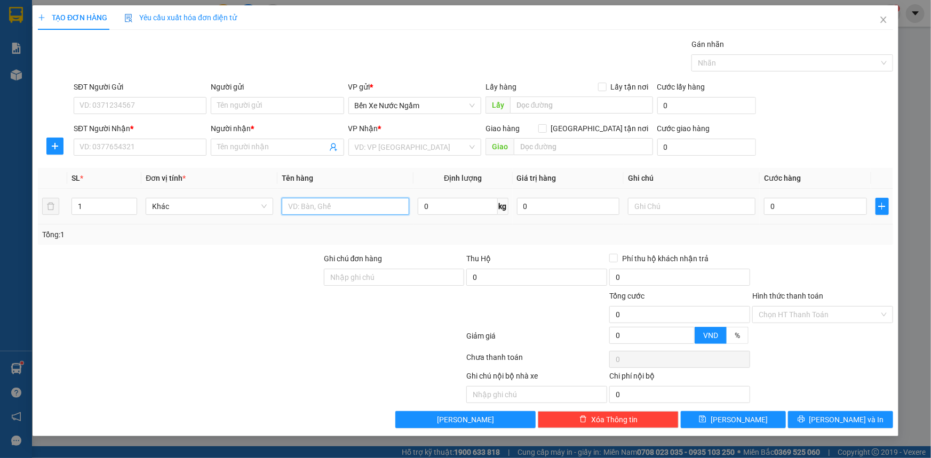
click at [314, 199] on input "text" at bounding box center [345, 206] width 127 height 17
click at [141, 110] on input "SĐT Người Gửi" at bounding box center [140, 105] width 133 height 17
click at [131, 111] on input "SĐT Người Gửi" at bounding box center [140, 105] width 133 height 17
click at [266, 104] on input "Người gửi" at bounding box center [277, 105] width 133 height 17
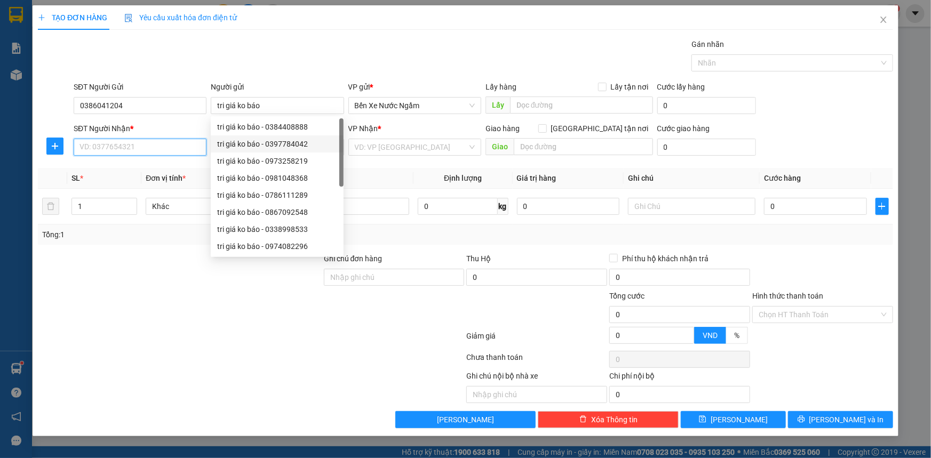
click at [106, 148] on input "SĐT Người Nhận *" at bounding box center [140, 147] width 133 height 17
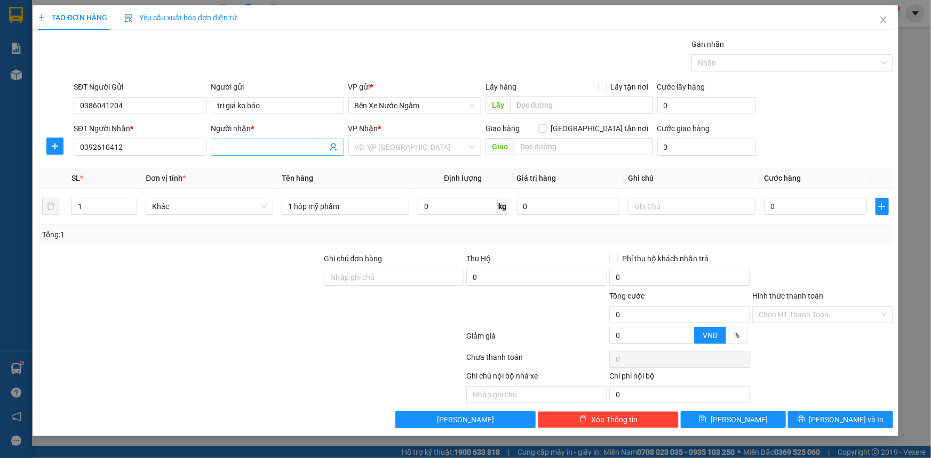
click at [247, 152] on input "Người nhận *" at bounding box center [271, 147] width 109 height 12
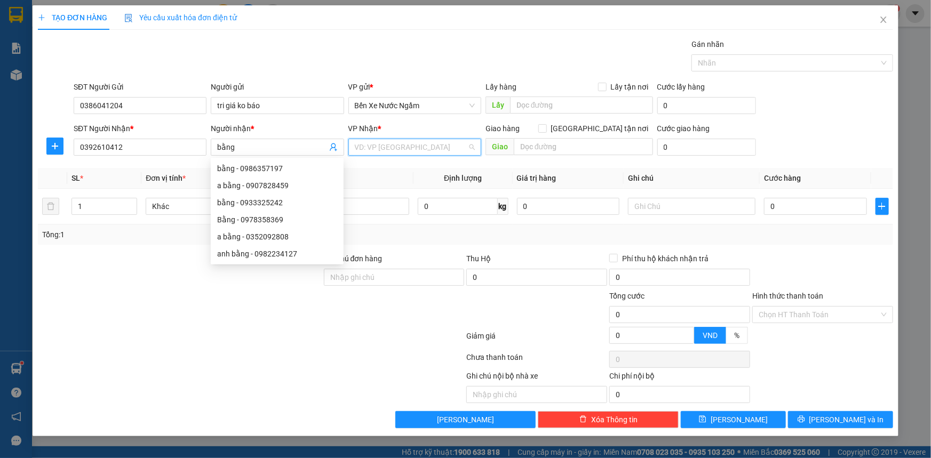
click at [396, 146] on input "search" at bounding box center [411, 147] width 113 height 16
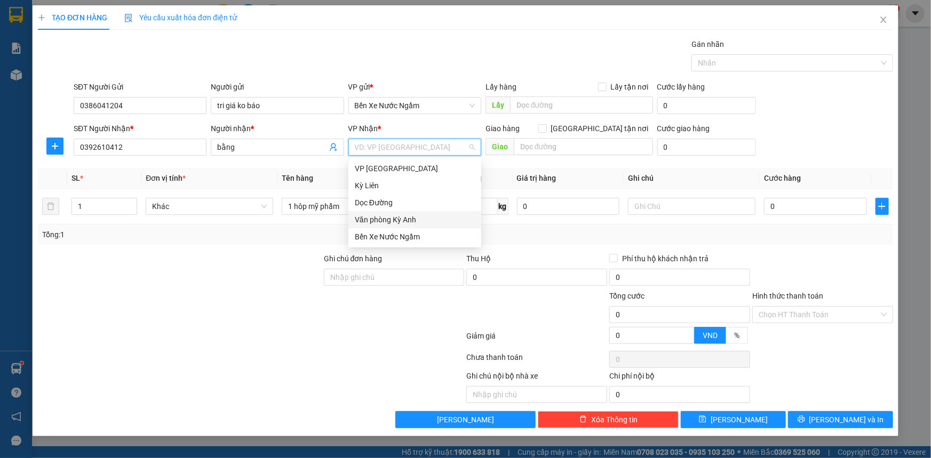
click at [414, 225] on div "Văn phòng Kỳ Anh" at bounding box center [415, 220] width 120 height 12
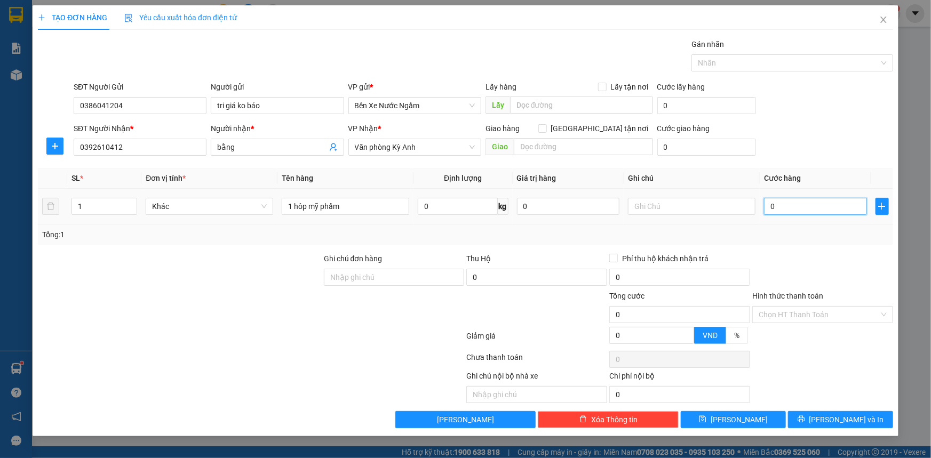
click at [800, 209] on input "0" at bounding box center [815, 206] width 103 height 17
click at [808, 312] on input "Hình thức thanh toán" at bounding box center [818, 315] width 121 height 16
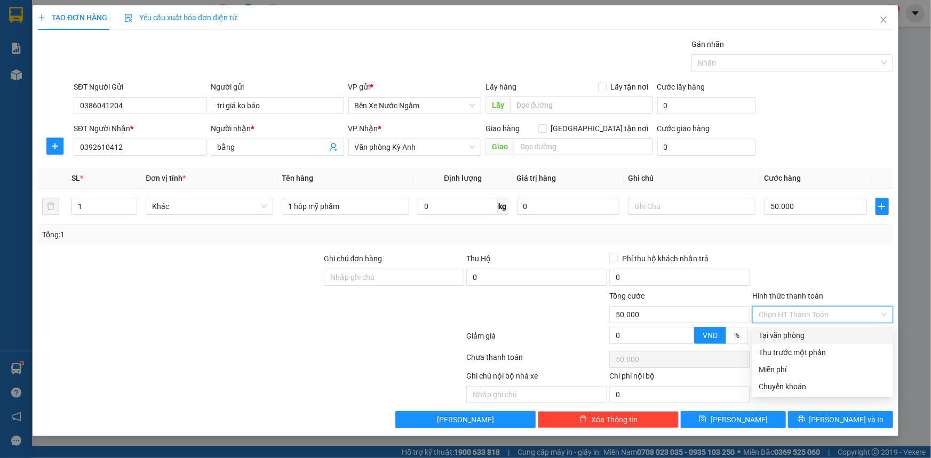
click at [800, 335] on div "Tại văn phòng" at bounding box center [822, 336] width 128 height 12
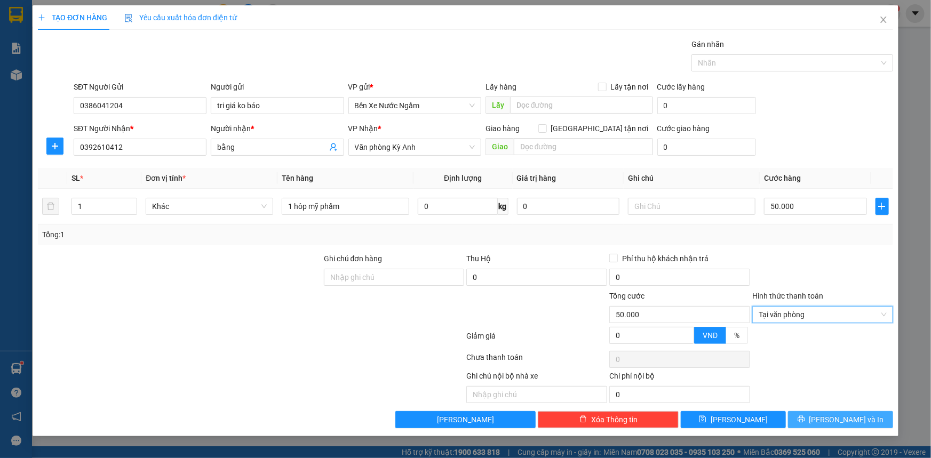
click at [814, 420] on button "[PERSON_NAME] và In" at bounding box center [840, 419] width 105 height 17
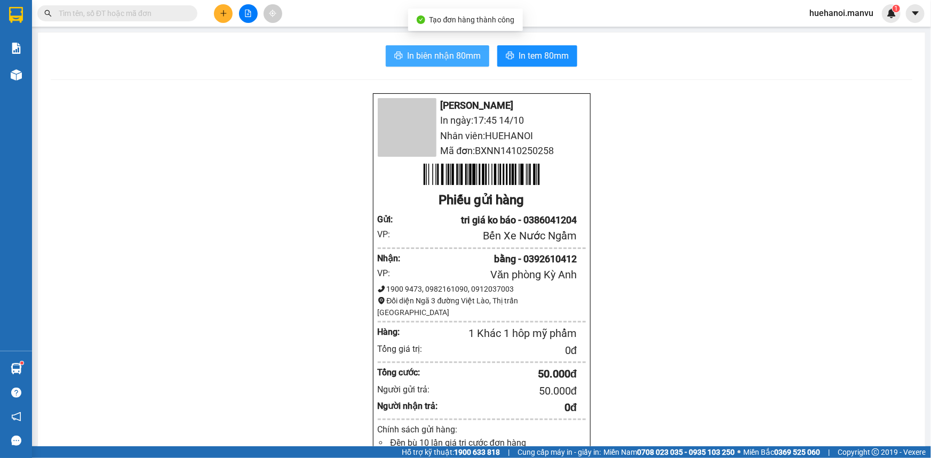
click at [455, 59] on span "In biên nhận 80mm" at bounding box center [444, 55] width 74 height 13
click at [431, 54] on span "In biên nhận 80mm" at bounding box center [444, 55] width 74 height 13
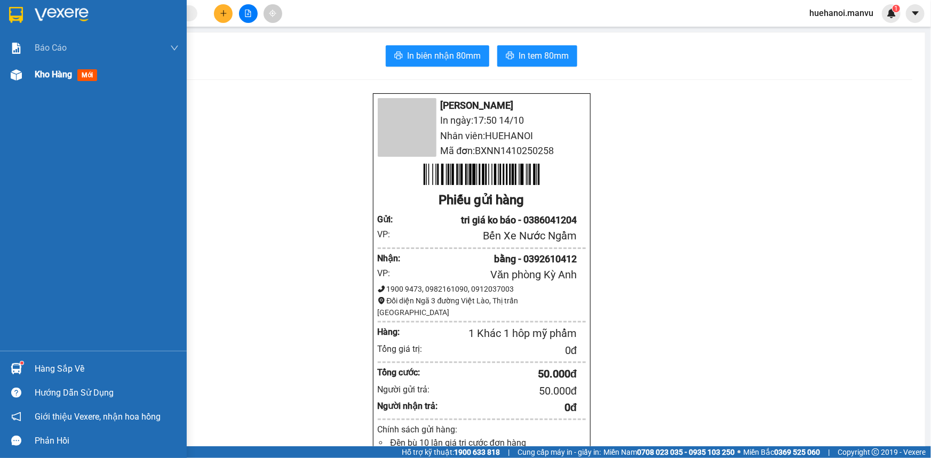
click at [47, 76] on span "Kho hàng" at bounding box center [53, 74] width 37 height 10
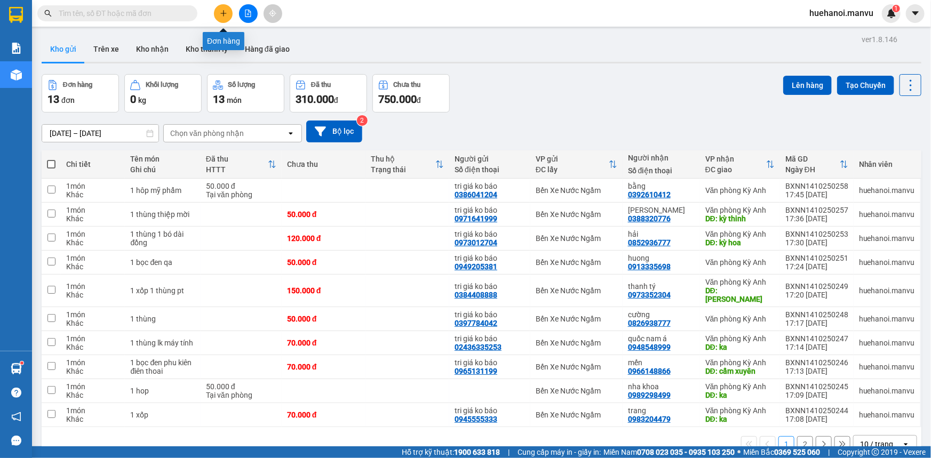
click at [220, 10] on icon "plus" at bounding box center [223, 13] width 7 height 7
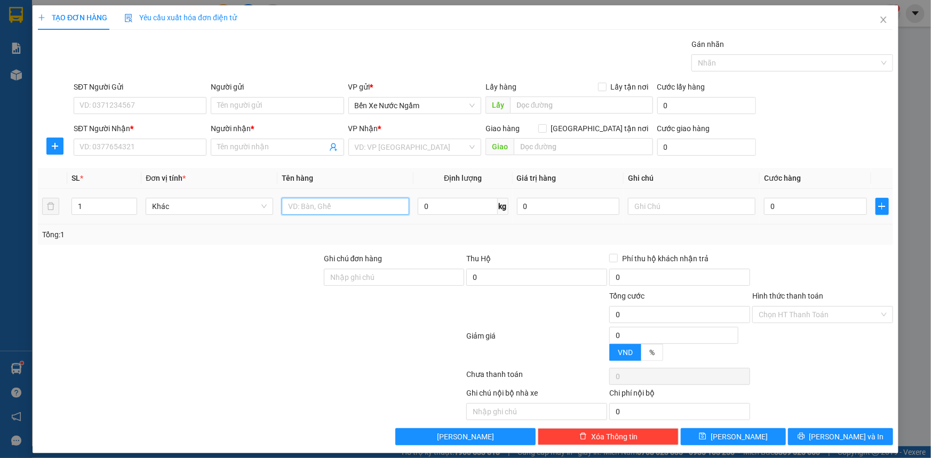
click at [354, 205] on input "text" at bounding box center [345, 206] width 127 height 17
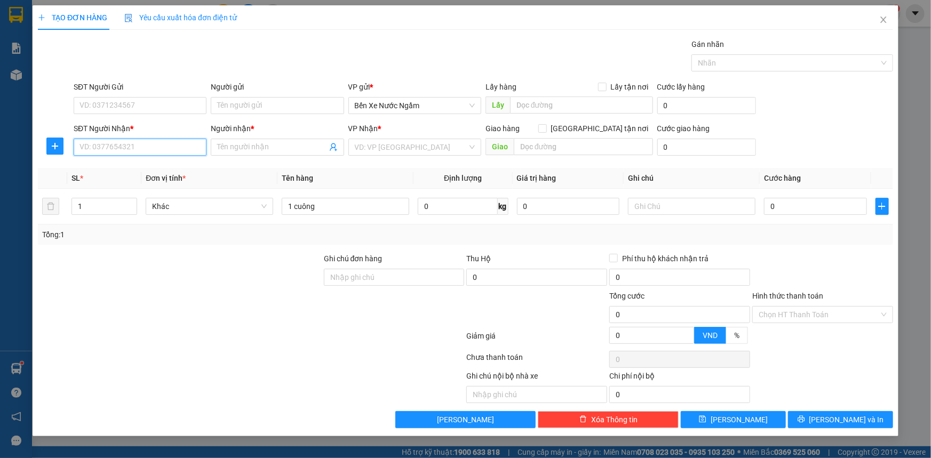
click at [161, 148] on input "SĐT Người Nhận *" at bounding box center [140, 147] width 133 height 17
click at [137, 170] on div "0852936777 - hải" at bounding box center [140, 169] width 120 height 12
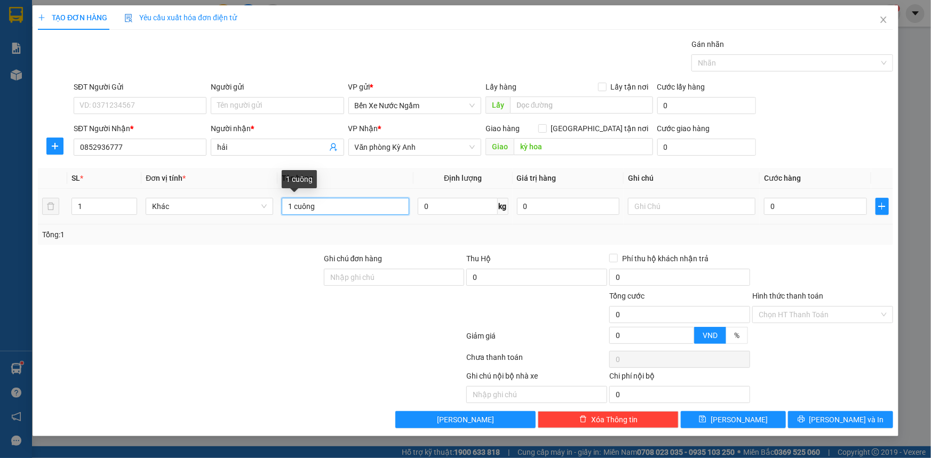
click at [332, 211] on input "1 cuông" at bounding box center [345, 206] width 127 height 17
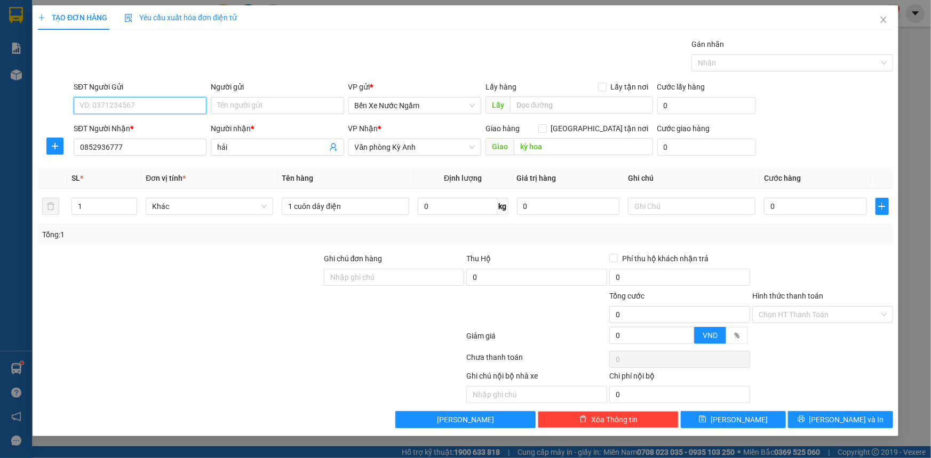
click at [150, 105] on input "SĐT Người Gửi" at bounding box center [140, 105] width 133 height 17
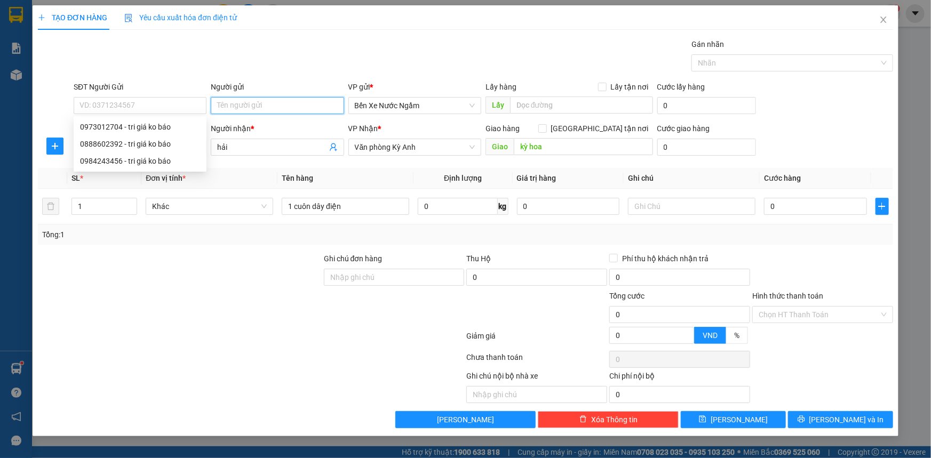
click at [239, 105] on input "Người gửi" at bounding box center [277, 105] width 133 height 17
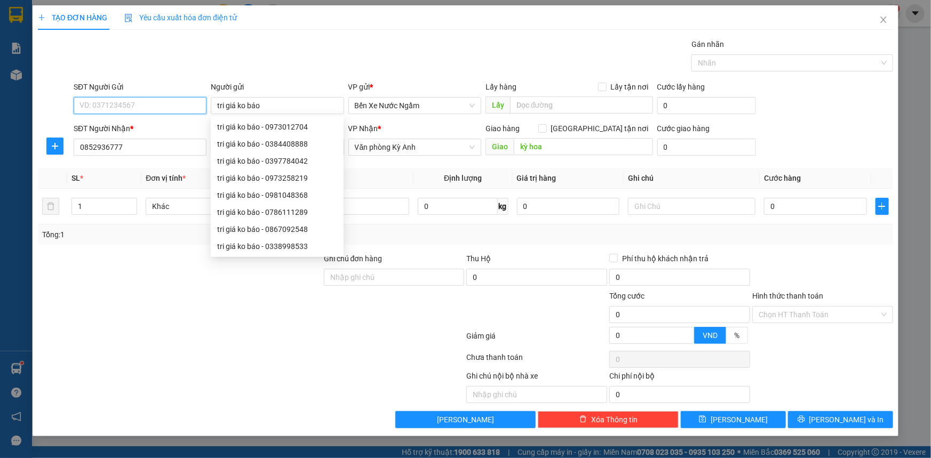
click at [107, 108] on input "SĐT Người Gửi" at bounding box center [140, 105] width 133 height 17
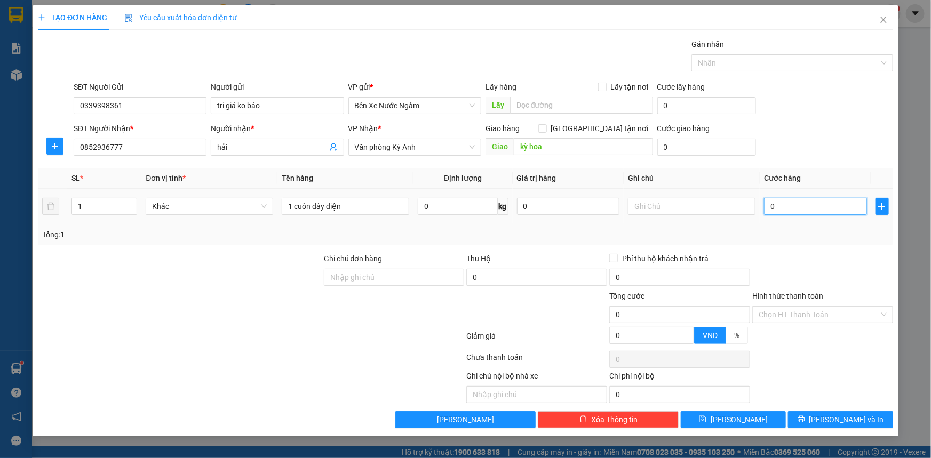
click at [798, 209] on input "0" at bounding box center [815, 206] width 103 height 17
click at [795, 416] on button "[PERSON_NAME] và In" at bounding box center [840, 419] width 105 height 17
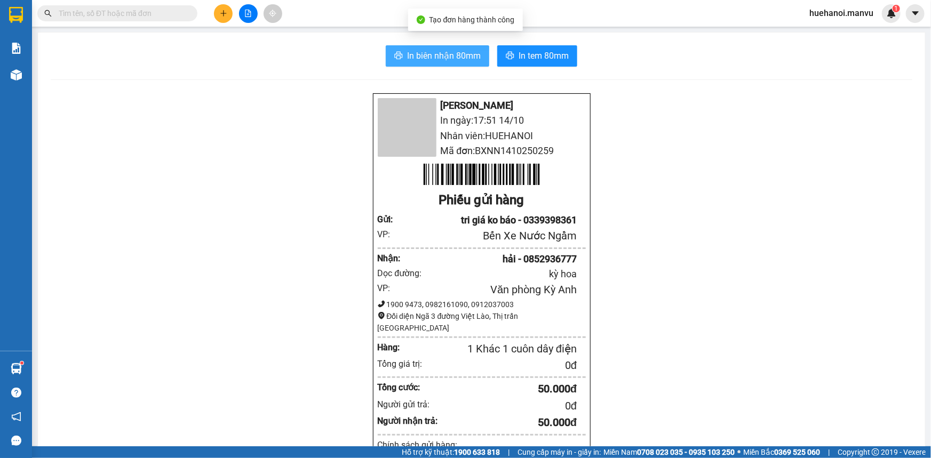
click at [441, 60] on span "In biên nhận 80mm" at bounding box center [444, 55] width 74 height 13
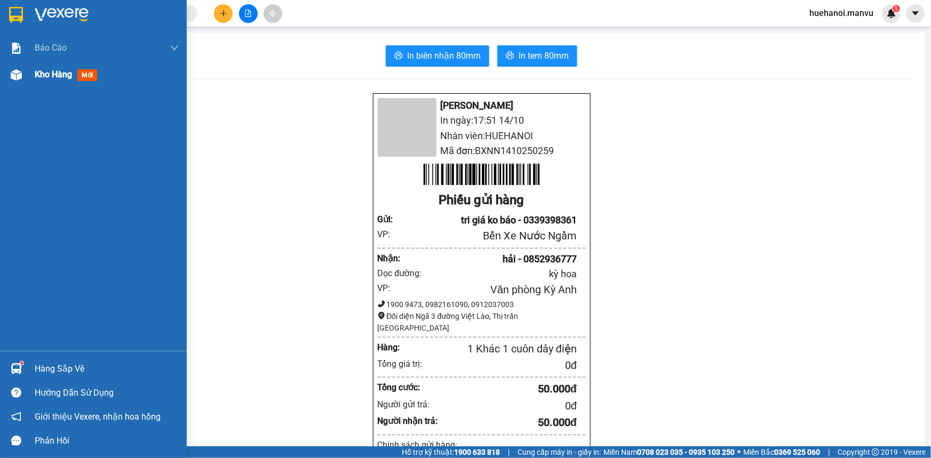
click at [61, 75] on span "Kho hàng" at bounding box center [53, 74] width 37 height 10
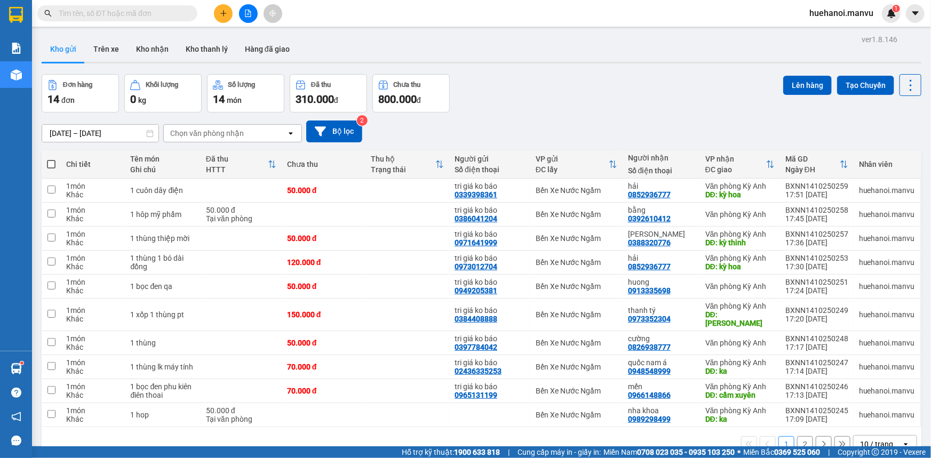
click at [500, 28] on main "ver 1.8.146 Kho gửi Trên xe Kho nhận Kho thanh [PERSON_NAME] đã giao Đơn hàng 1…" at bounding box center [465, 223] width 931 height 446
click at [225, 14] on icon "plus" at bounding box center [223, 13] width 7 height 7
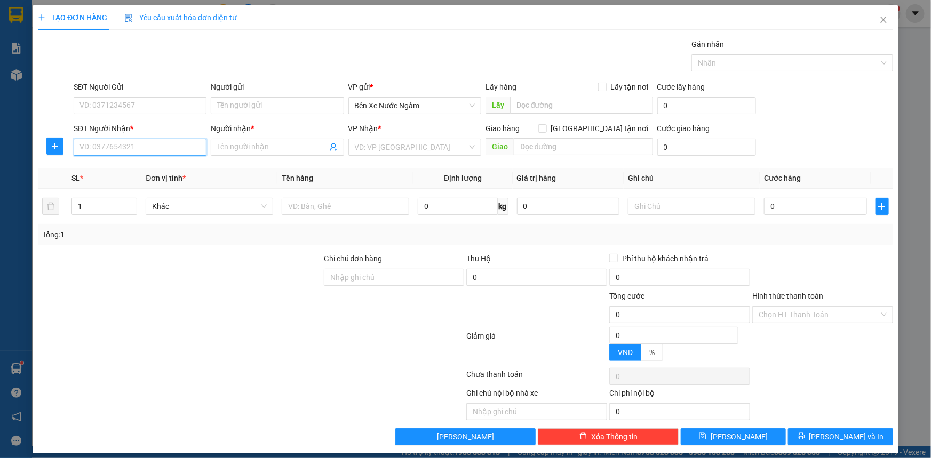
click at [144, 146] on input "SĐT Người Nhận *" at bounding box center [140, 147] width 133 height 17
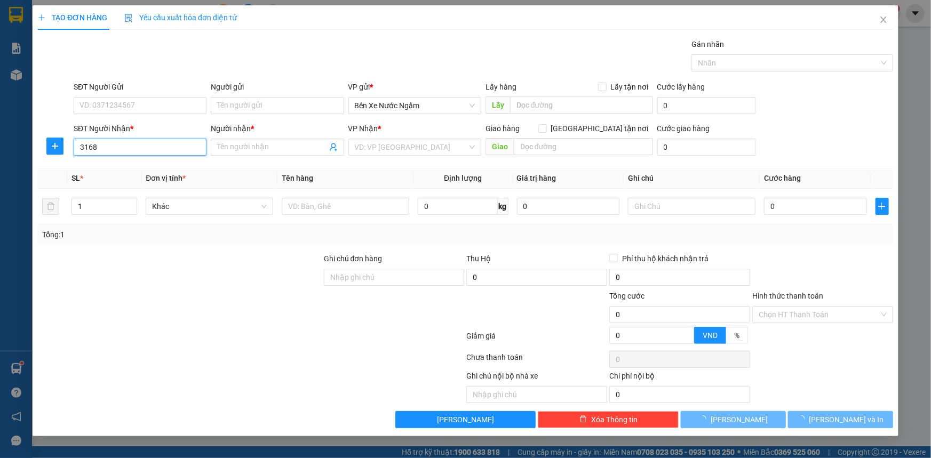
click at [144, 146] on input "3168" at bounding box center [140, 147] width 133 height 17
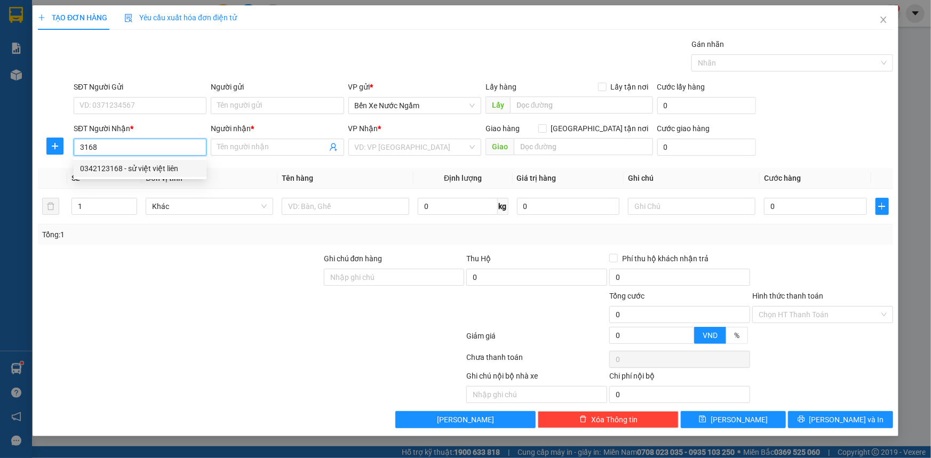
click at [130, 167] on div "0342123168 - sử việt việt liên" at bounding box center [140, 169] width 120 height 12
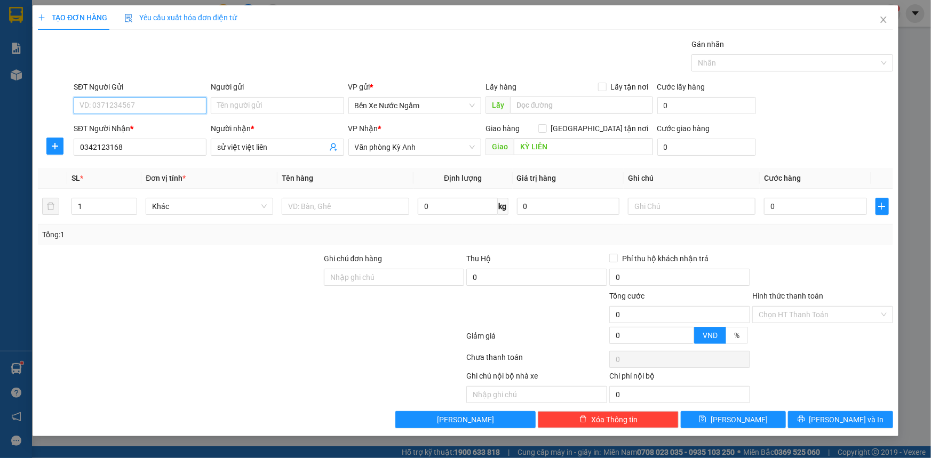
click at [138, 107] on input "SĐT Người Gửi" at bounding box center [140, 105] width 133 height 17
click at [122, 131] on div "0862211223 - tri giá ko báo" at bounding box center [140, 127] width 120 height 12
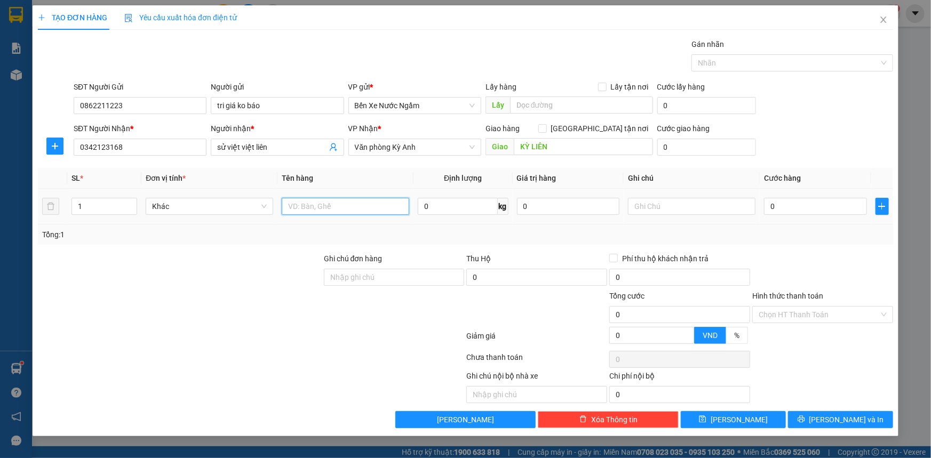
click at [304, 210] on input "text" at bounding box center [345, 206] width 127 height 17
click at [806, 210] on input "0" at bounding box center [815, 206] width 103 height 17
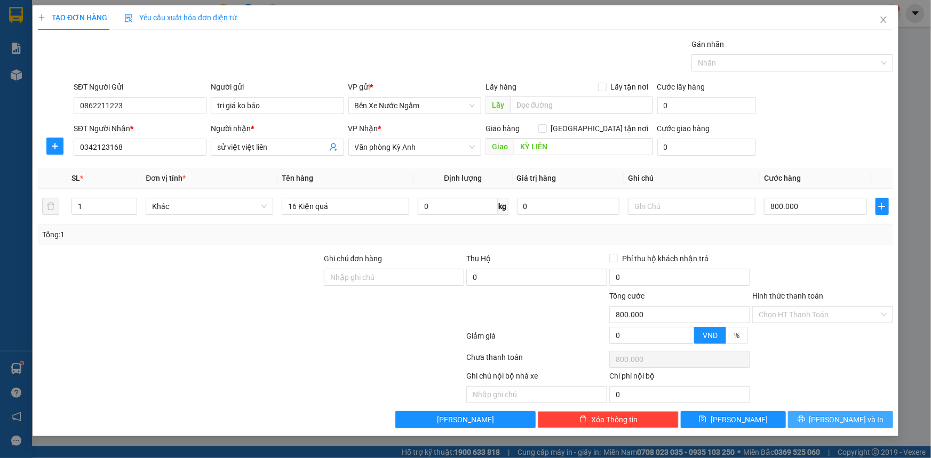
click at [805, 419] on icon "printer" at bounding box center [800, 419] width 7 height 7
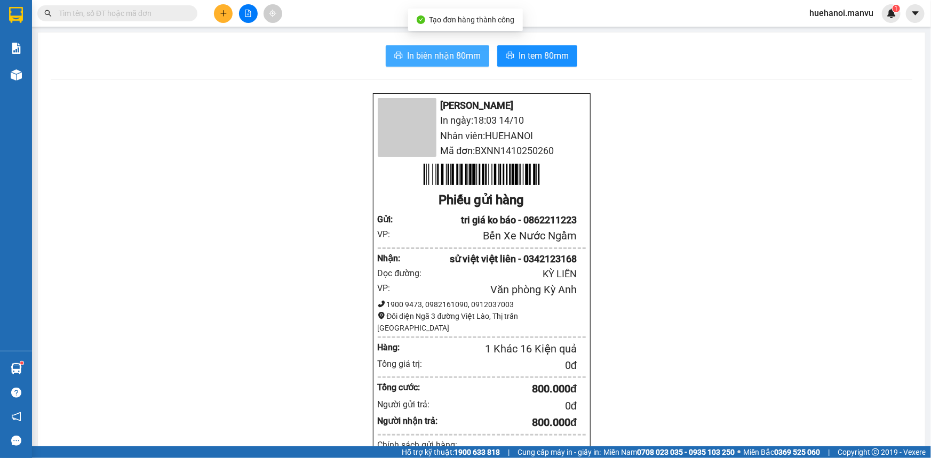
click at [451, 61] on span "In biên nhận 80mm" at bounding box center [444, 55] width 74 height 13
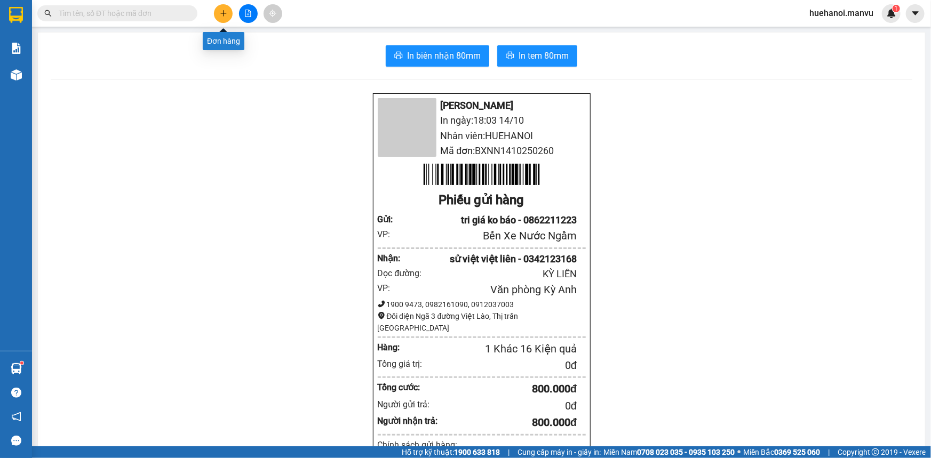
click at [226, 13] on icon "plus" at bounding box center [223, 13] width 7 height 7
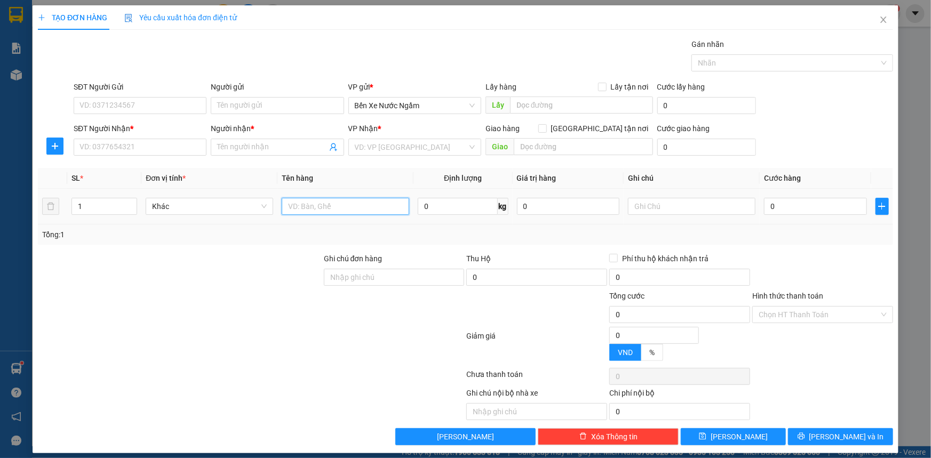
click at [327, 207] on input "text" at bounding box center [345, 206] width 127 height 17
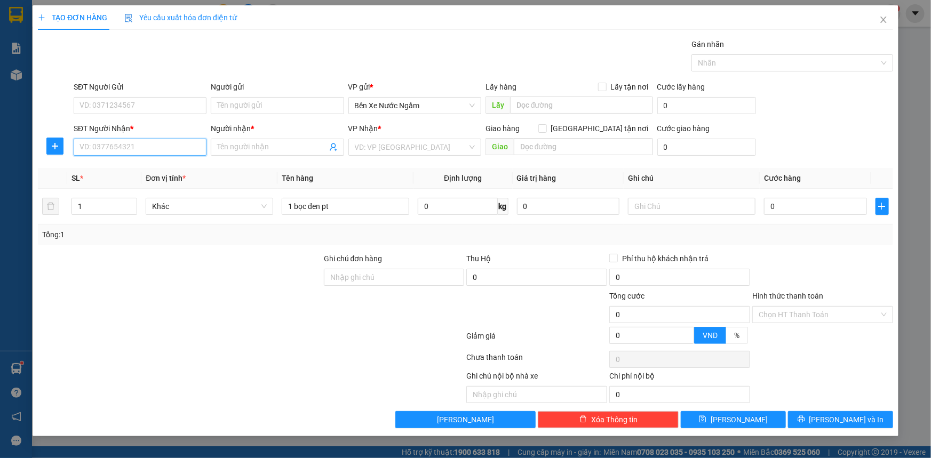
drag, startPoint x: 142, startPoint y: 150, endPoint x: 149, endPoint y: 149, distance: 6.6
click at [149, 149] on input "SĐT Người Nhận *" at bounding box center [140, 147] width 133 height 17
click at [158, 107] on input "SĐT Người Gửi" at bounding box center [140, 105] width 133 height 17
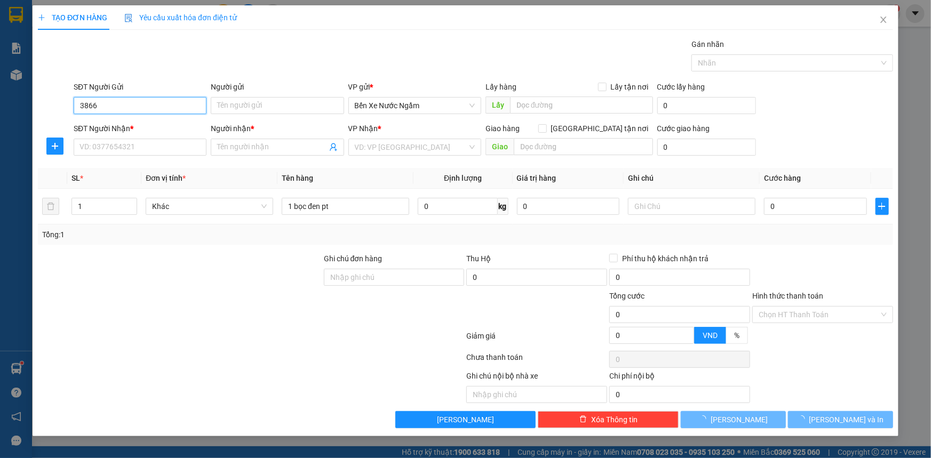
click at [158, 107] on input "3866" at bounding box center [140, 105] width 133 height 17
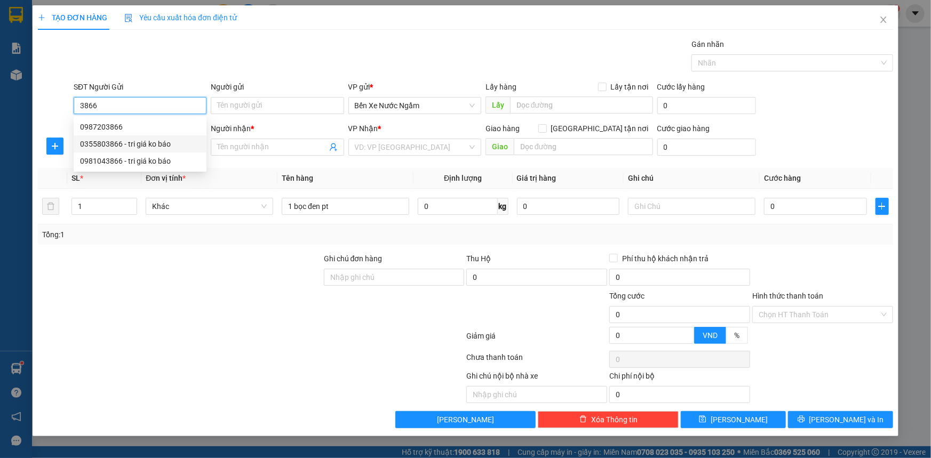
click at [140, 142] on div "0355803866 - tri giá ko báo" at bounding box center [140, 144] width 120 height 12
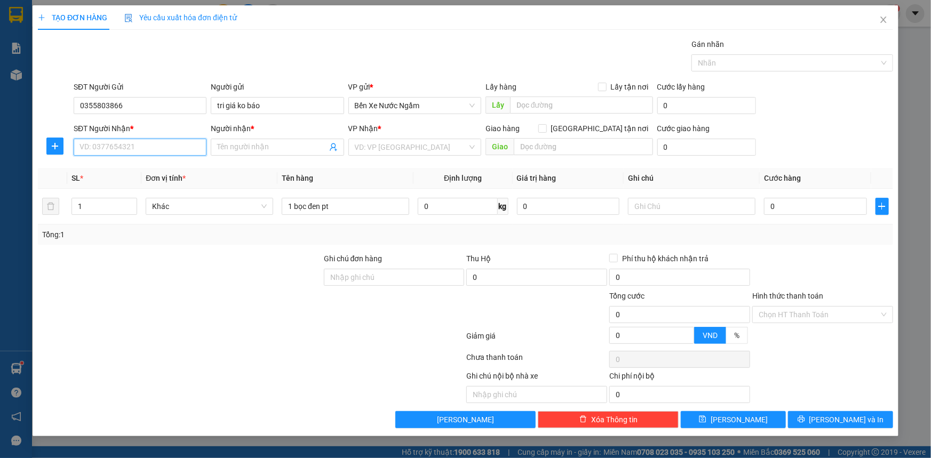
click at [161, 145] on input "SĐT Người Nhận *" at bounding box center [140, 147] width 133 height 17
click at [161, 149] on input "8333" at bounding box center [140, 147] width 133 height 17
click at [130, 172] on div "0797298333 - gra việt lào" at bounding box center [140, 169] width 120 height 12
click at [825, 208] on input "0" at bounding box center [815, 206] width 103 height 17
click at [843, 424] on span "[PERSON_NAME] và In" at bounding box center [846, 420] width 75 height 12
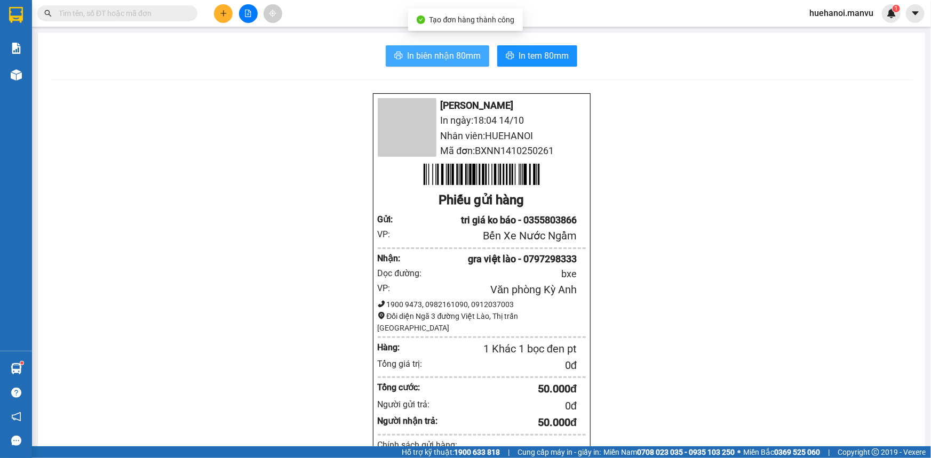
click at [450, 63] on button "In biên nhận 80mm" at bounding box center [437, 55] width 103 height 21
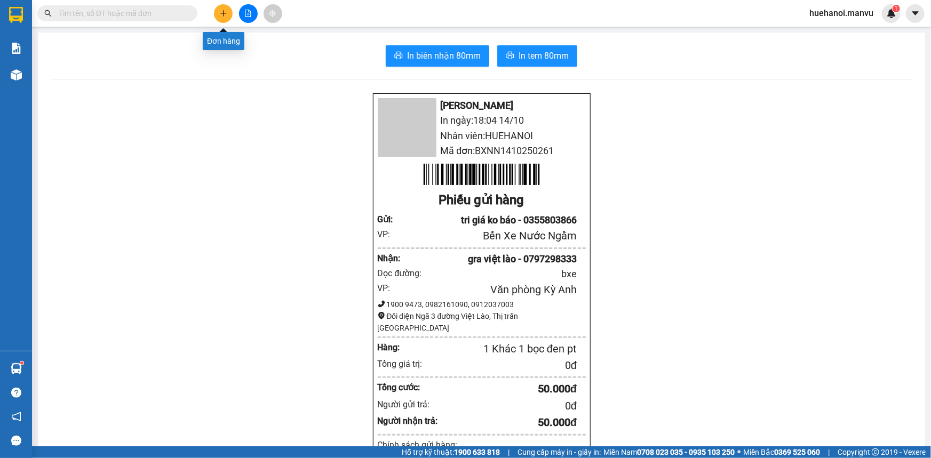
click at [221, 8] on button at bounding box center [223, 13] width 19 height 19
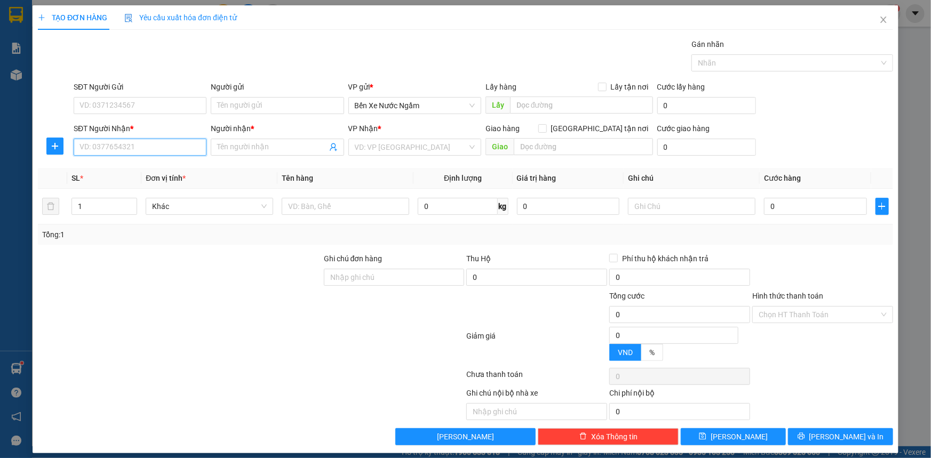
click at [122, 149] on input "SĐT Người Nhận *" at bounding box center [140, 147] width 133 height 17
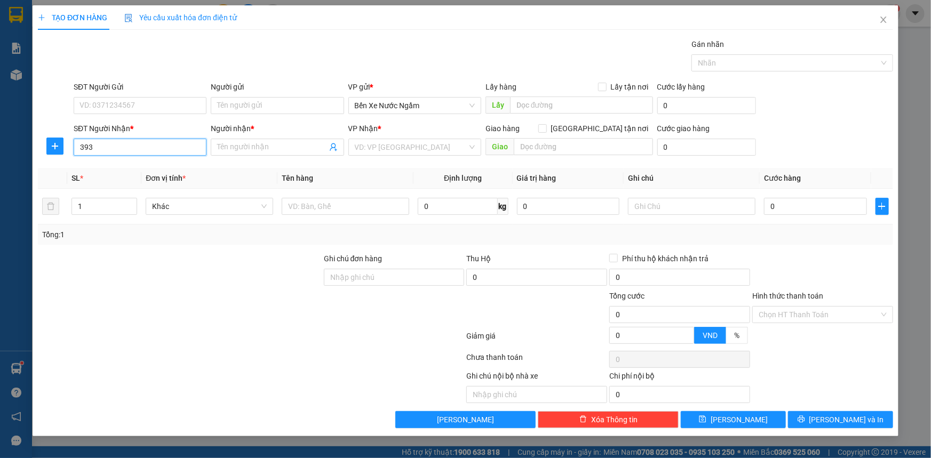
click at [122, 149] on input "393" at bounding box center [140, 147] width 133 height 17
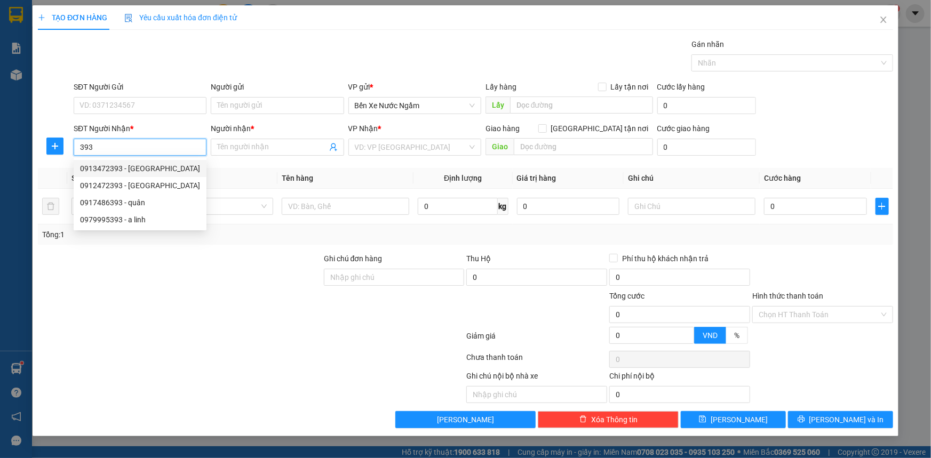
click at [127, 165] on div "0913472393 - [GEOGRAPHIC_DATA]" at bounding box center [140, 169] width 120 height 12
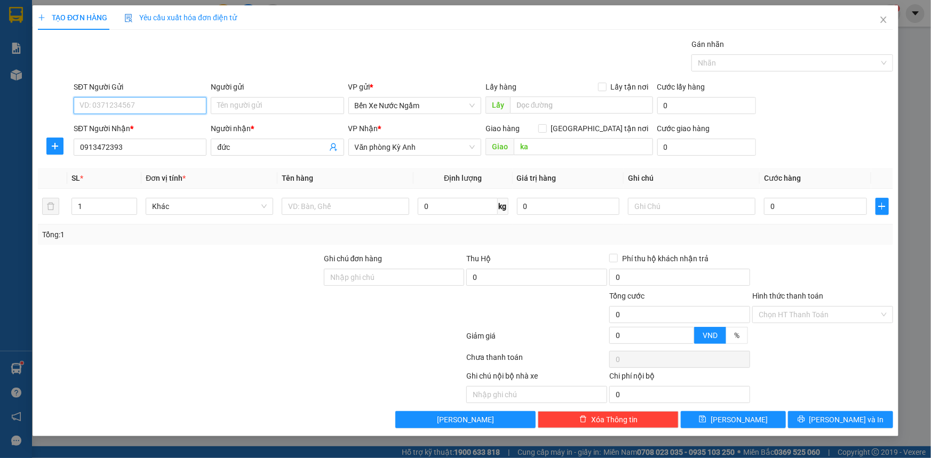
click at [151, 106] on input "SĐT Người Gửi" at bounding box center [140, 105] width 133 height 17
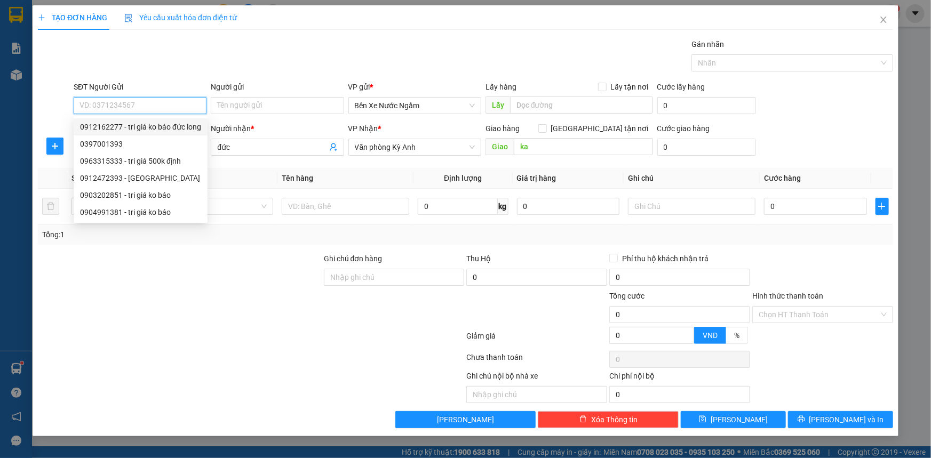
click at [149, 126] on div "0912162277 - tri giá ko báo đức long" at bounding box center [140, 127] width 121 height 12
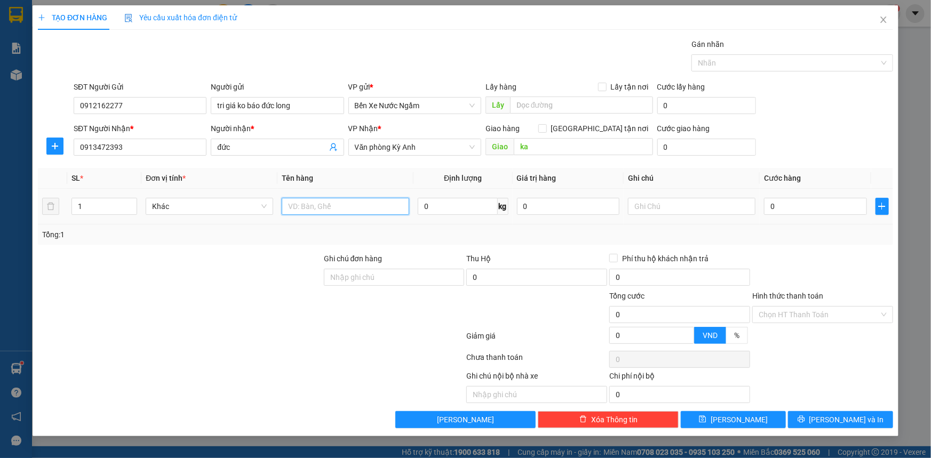
click at [321, 203] on input "text" at bounding box center [345, 206] width 127 height 17
click at [807, 198] on input "0" at bounding box center [815, 206] width 103 height 17
click at [806, 425] on button "[PERSON_NAME] và In" at bounding box center [840, 419] width 105 height 17
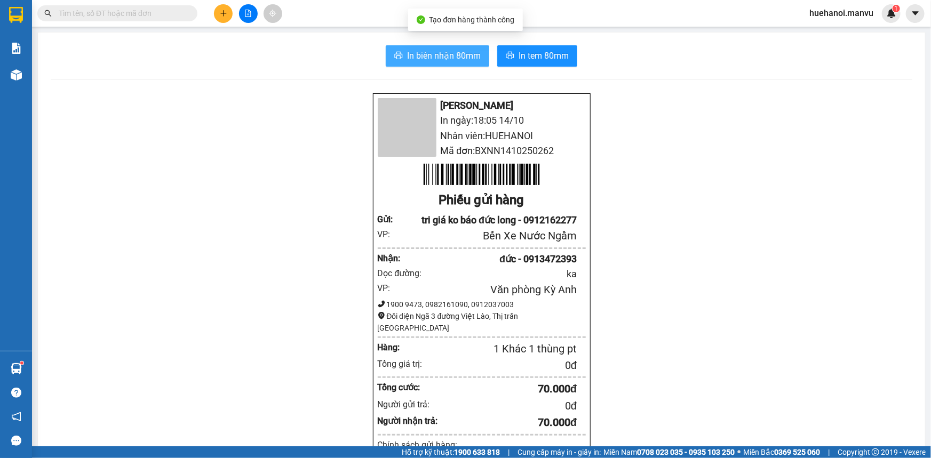
click at [419, 61] on span "In biên nhận 80mm" at bounding box center [444, 55] width 74 height 13
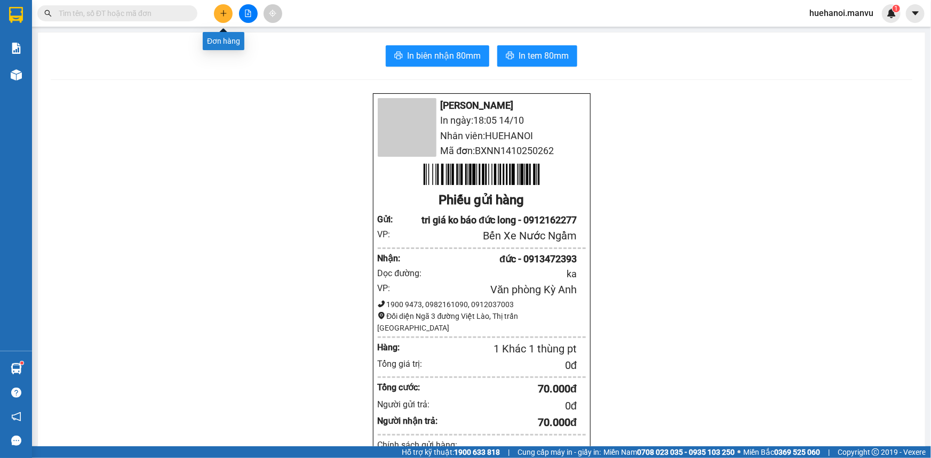
click at [220, 12] on icon "plus" at bounding box center [223, 13] width 7 height 7
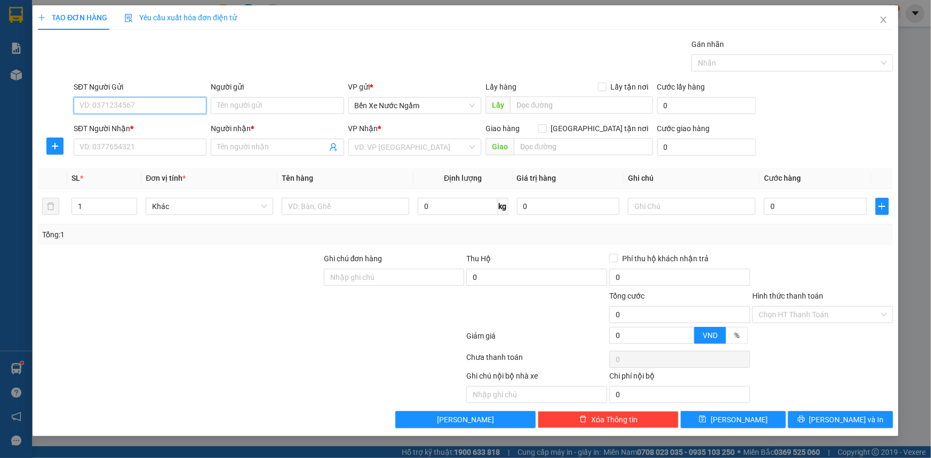
click at [157, 105] on input "SĐT Người Gửi" at bounding box center [140, 105] width 133 height 17
drag, startPoint x: 157, startPoint y: 105, endPoint x: 306, endPoint y: 106, distance: 148.8
click at [274, 111] on div "SĐT Người [DEMOGRAPHIC_DATA] 357 357 Người gửi Tên người gửi VP gửi * Bến Xe Nư…" at bounding box center [483, 99] width 824 height 37
click at [169, 124] on div "0976977357 - tri giá ko báo fo" at bounding box center [140, 127] width 120 height 12
click at [159, 143] on input "SĐT Người Nhận *" at bounding box center [140, 147] width 133 height 17
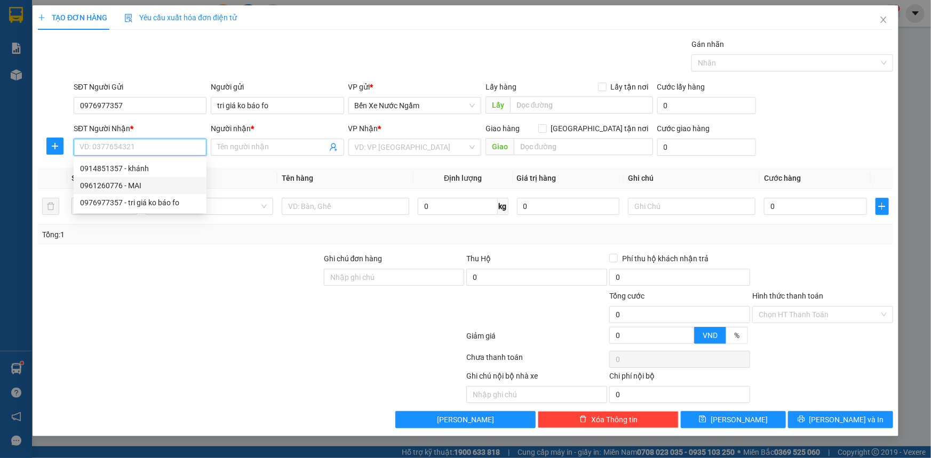
click at [145, 187] on div "0961260776 - MAI" at bounding box center [140, 186] width 120 height 12
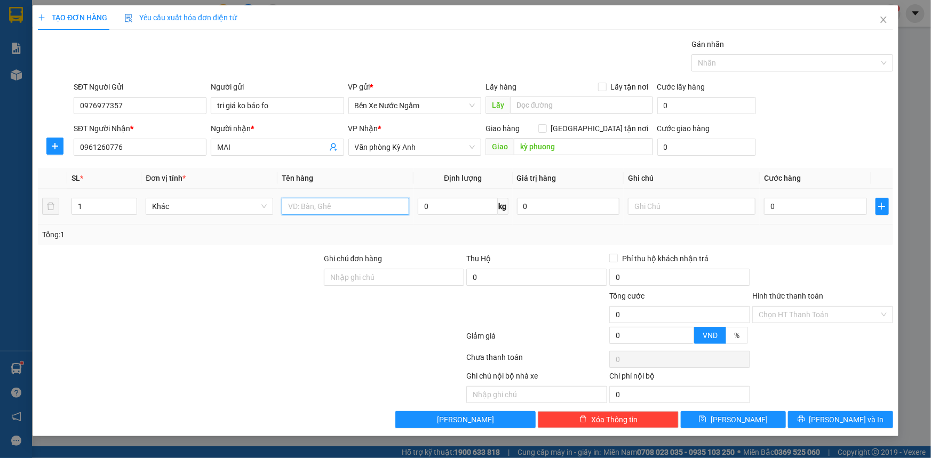
click at [362, 210] on input "text" at bounding box center [345, 206] width 127 height 17
click at [792, 207] on input "0" at bounding box center [815, 206] width 103 height 17
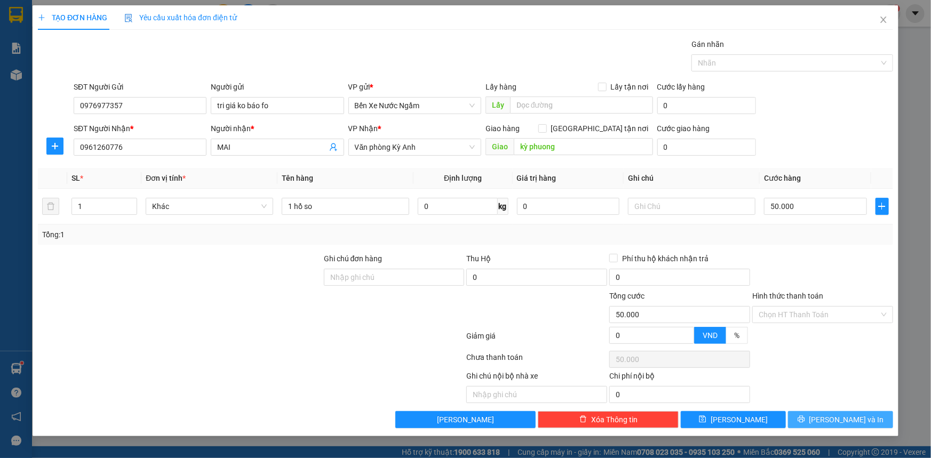
click at [830, 416] on button "[PERSON_NAME] và In" at bounding box center [840, 419] width 105 height 17
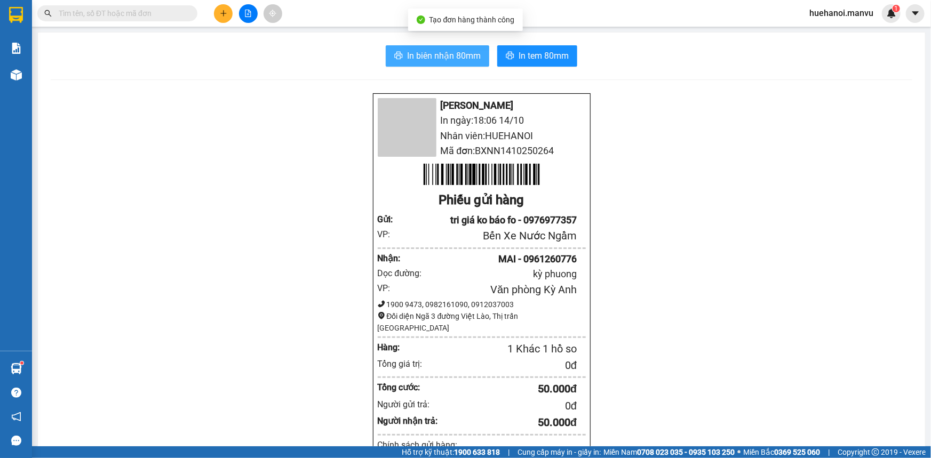
click at [472, 59] on span "In biên nhận 80mm" at bounding box center [444, 55] width 74 height 13
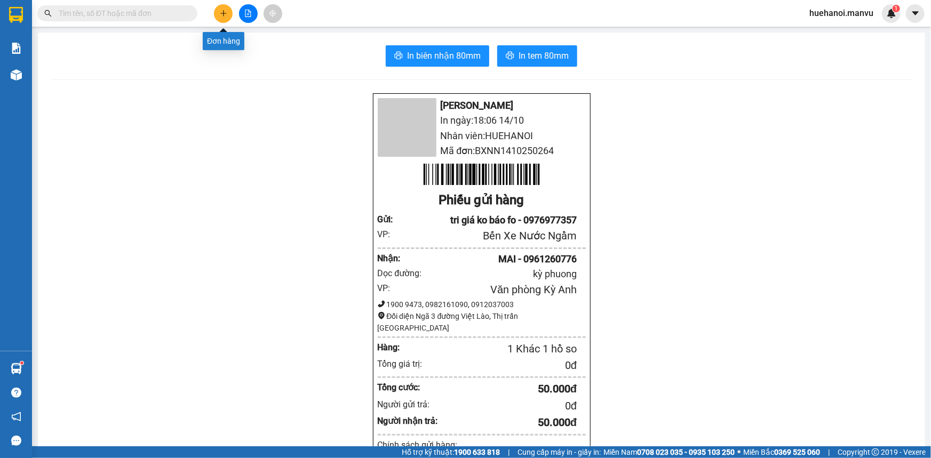
click at [222, 13] on icon "plus" at bounding box center [223, 13] width 6 height 1
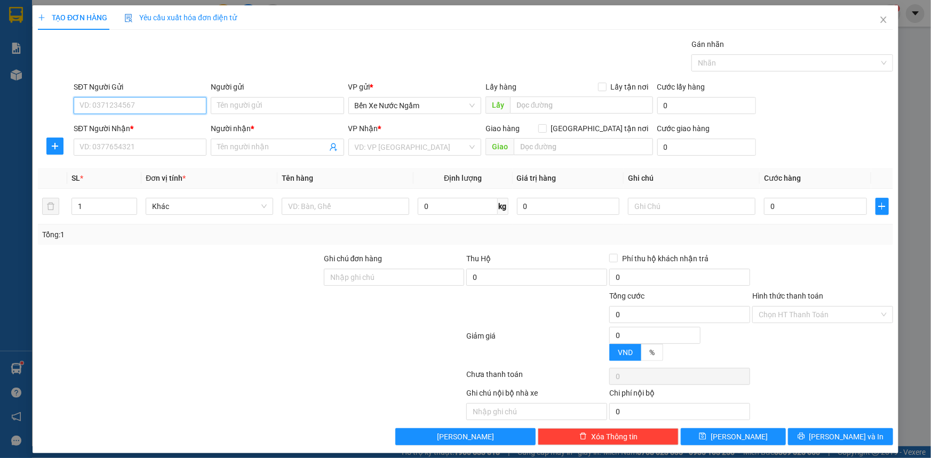
click at [115, 103] on input "SĐT Người Gửi" at bounding box center [140, 105] width 133 height 17
click at [129, 150] on input "SĐT Người Nhận *" at bounding box center [140, 147] width 133 height 17
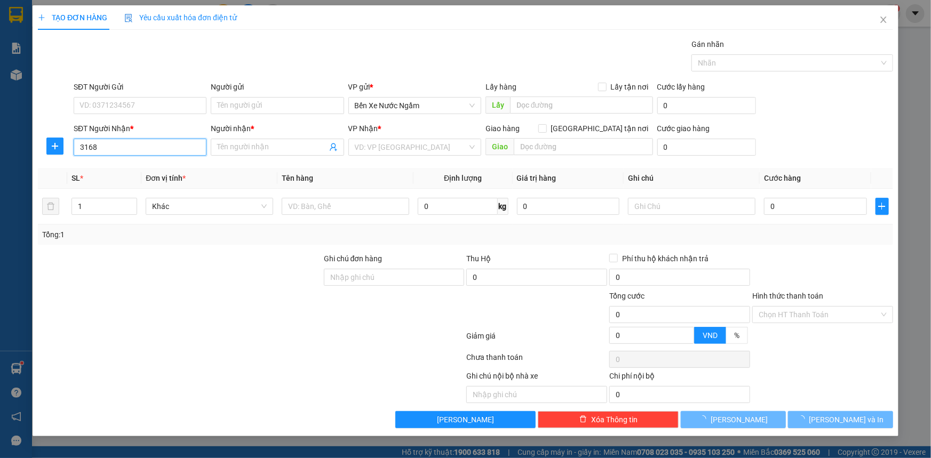
click at [129, 150] on input "3168" at bounding box center [140, 147] width 133 height 17
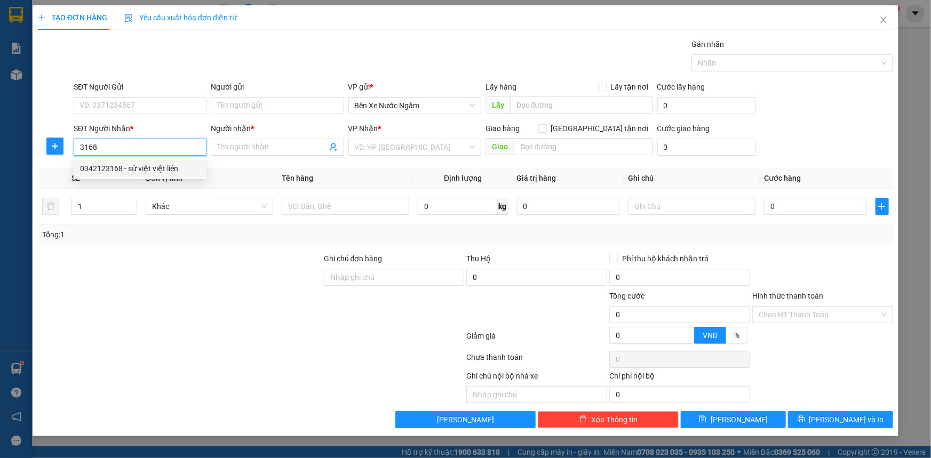
click at [114, 166] on div "0342123168 - sử việt việt liên" at bounding box center [140, 169] width 120 height 12
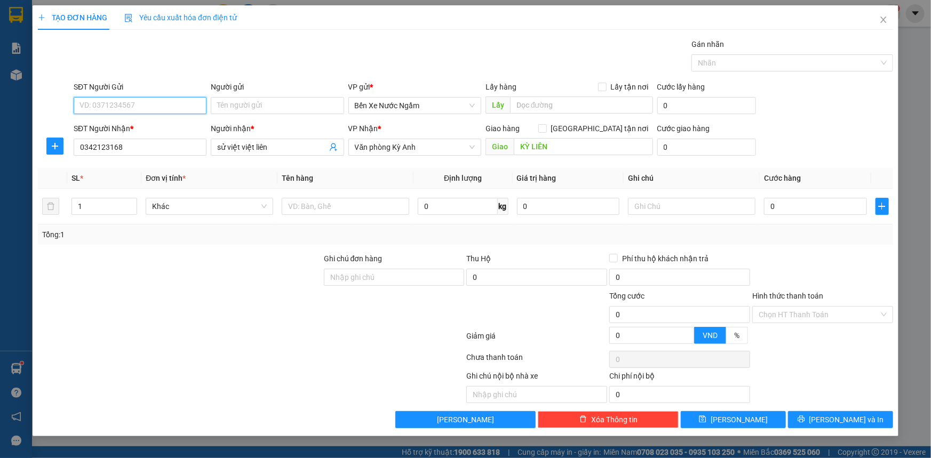
click at [122, 100] on input "SĐT Người Gửi" at bounding box center [140, 105] width 133 height 17
click at [163, 126] on div "0379112645 - tri giá ko báo" at bounding box center [140, 127] width 120 height 12
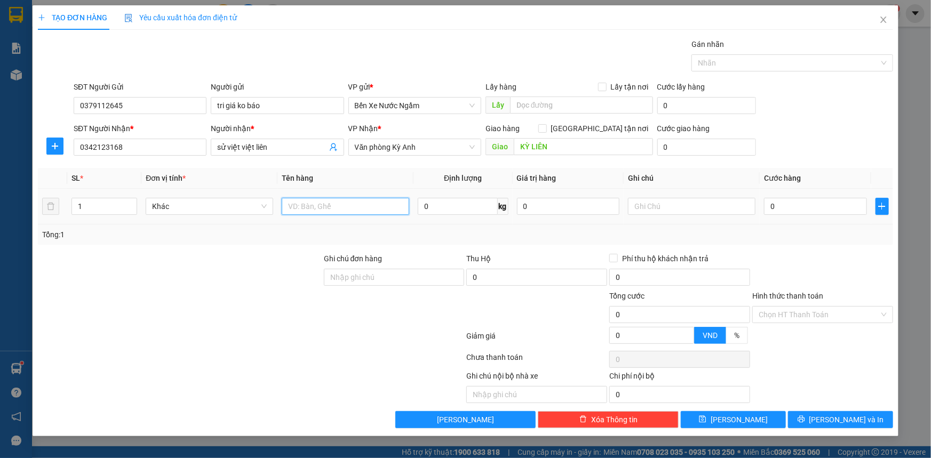
click at [340, 211] on input "text" at bounding box center [345, 206] width 127 height 17
click at [790, 208] on input "0" at bounding box center [815, 206] width 103 height 17
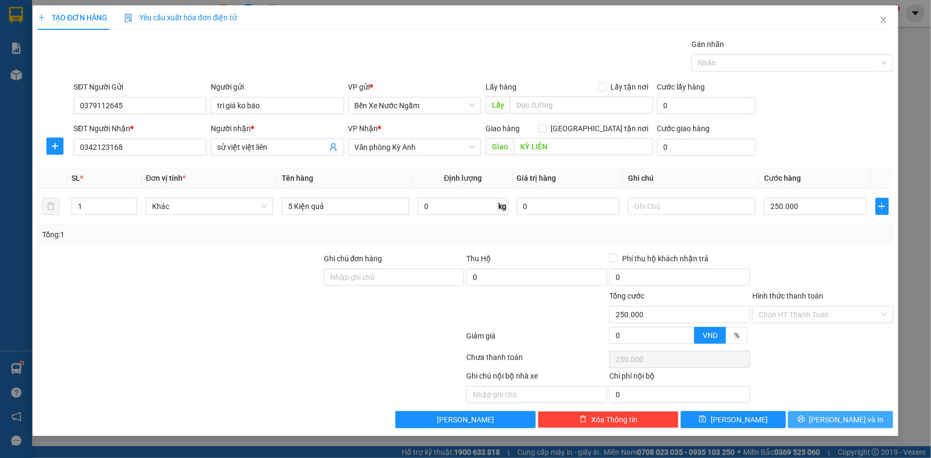
click at [840, 423] on span "[PERSON_NAME] và In" at bounding box center [846, 420] width 75 height 12
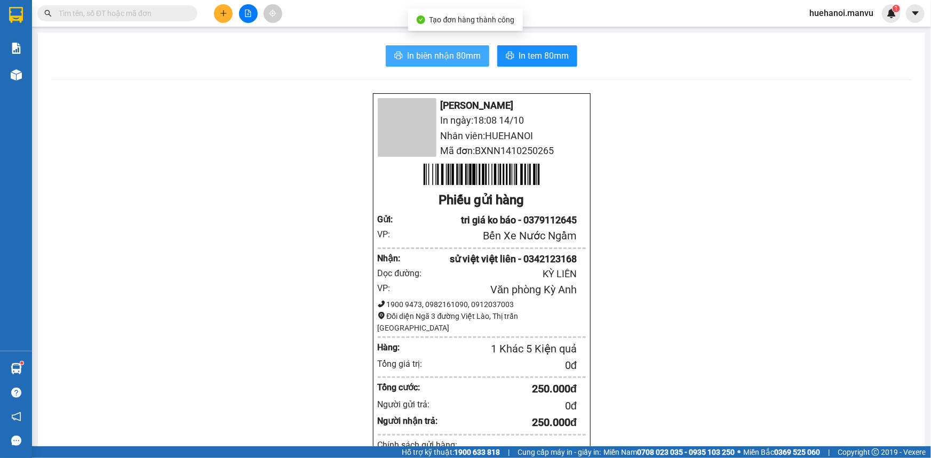
click at [427, 58] on span "In biên nhận 80mm" at bounding box center [444, 55] width 74 height 13
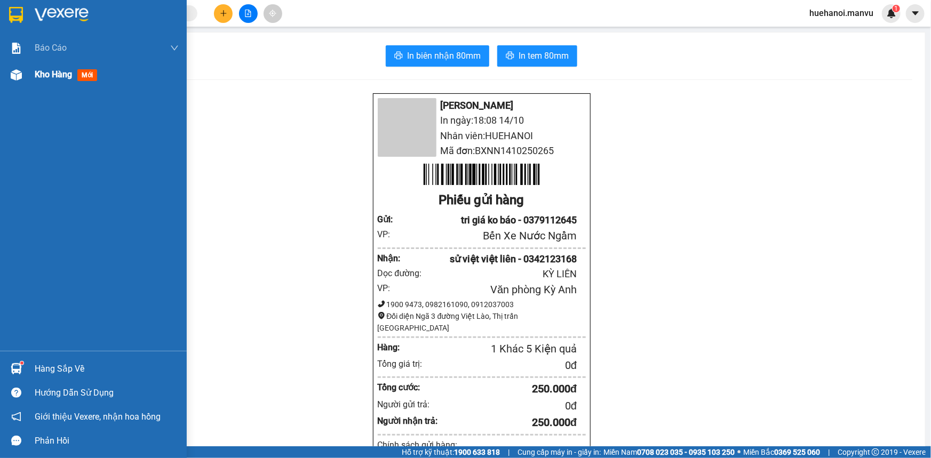
click at [53, 74] on span "Kho hàng" at bounding box center [53, 74] width 37 height 10
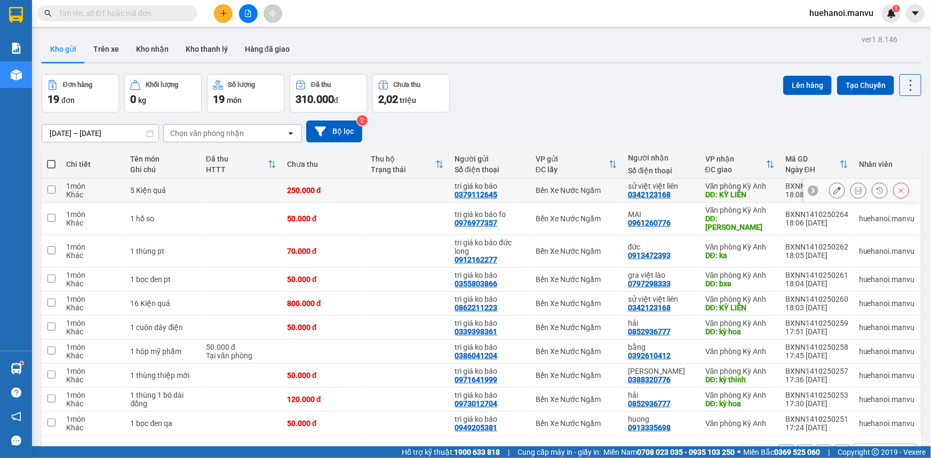
click at [56, 191] on td at bounding box center [51, 191] width 19 height 24
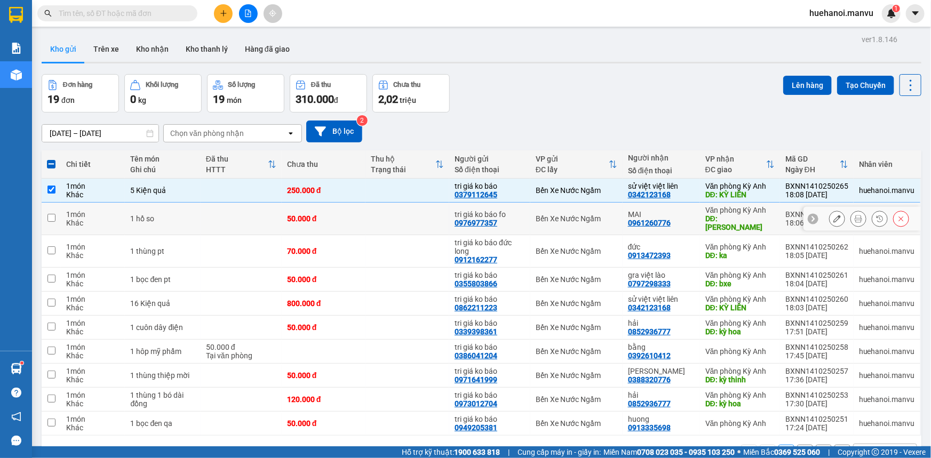
click at [54, 214] on input "checkbox" at bounding box center [51, 218] width 8 height 8
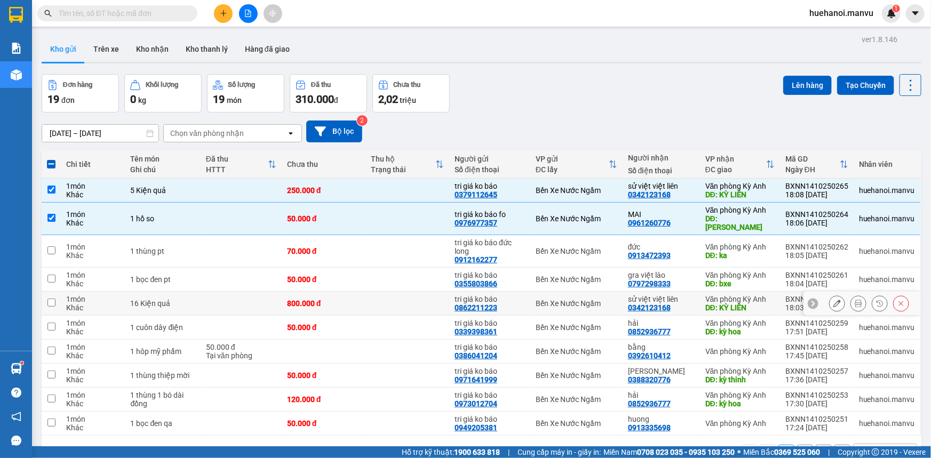
click at [57, 292] on td at bounding box center [51, 304] width 19 height 24
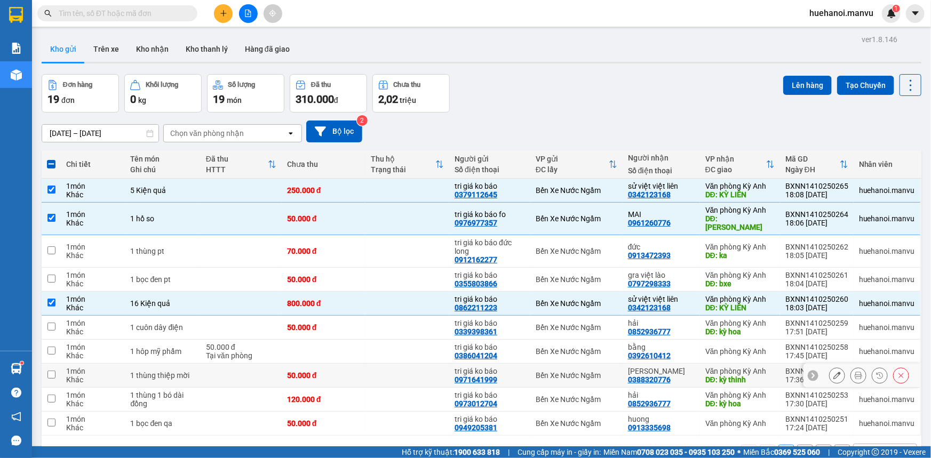
click at [53, 371] on input "checkbox" at bounding box center [51, 375] width 8 height 8
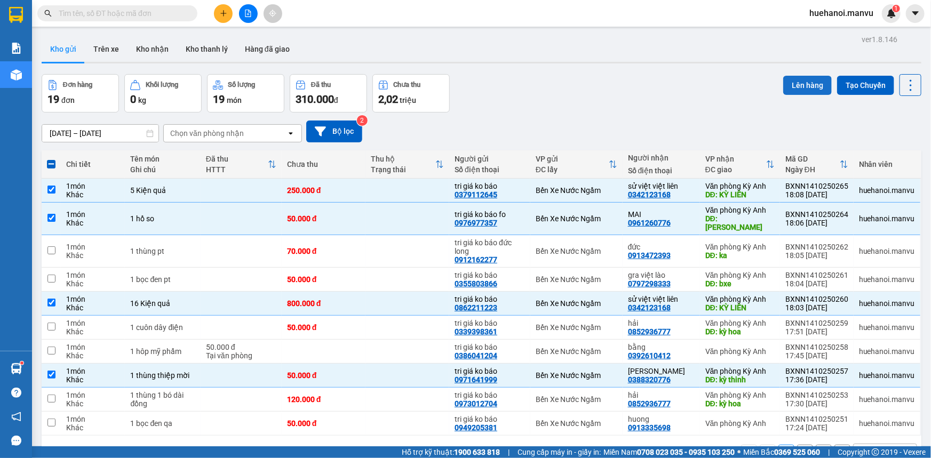
click at [810, 85] on button "Lên hàng" at bounding box center [807, 85] width 49 height 19
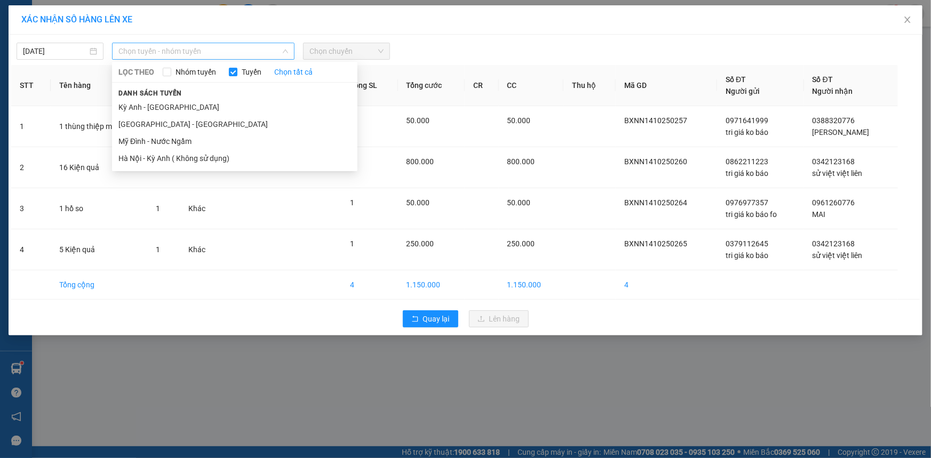
click at [146, 50] on span "Chọn tuyến - nhóm tuyến" at bounding box center [203, 51] width 170 height 16
click at [155, 123] on li "[GEOGRAPHIC_DATA] - [GEOGRAPHIC_DATA]" at bounding box center [234, 124] width 245 height 17
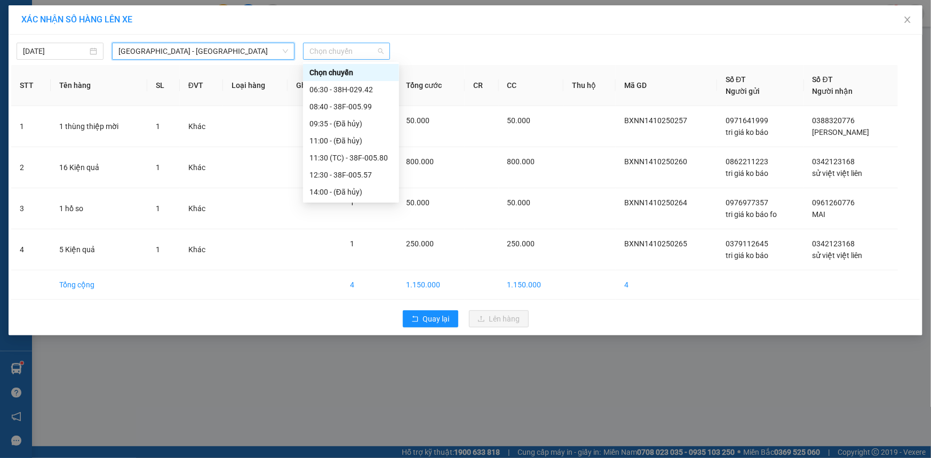
click at [345, 53] on span "Chọn chuyến" at bounding box center [346, 51] width 74 height 16
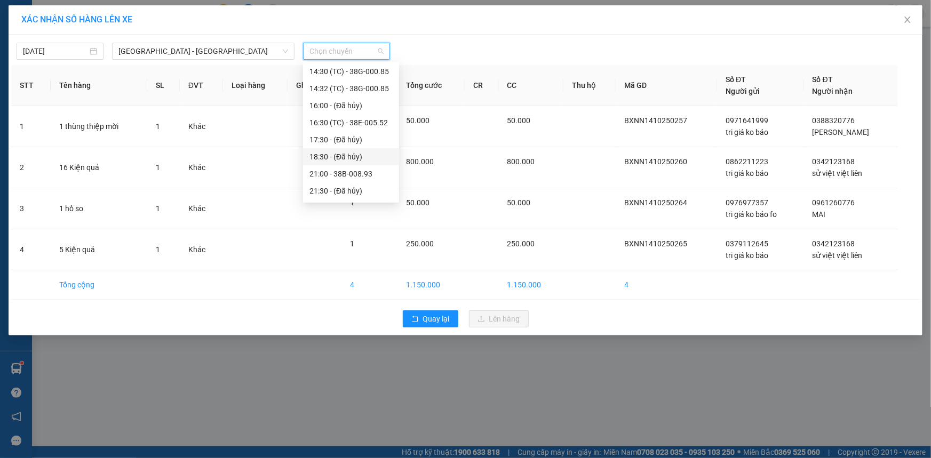
scroll to position [185, 0]
click at [363, 124] on div "21:00 - 38B-008.93" at bounding box center [350, 127] width 83 height 12
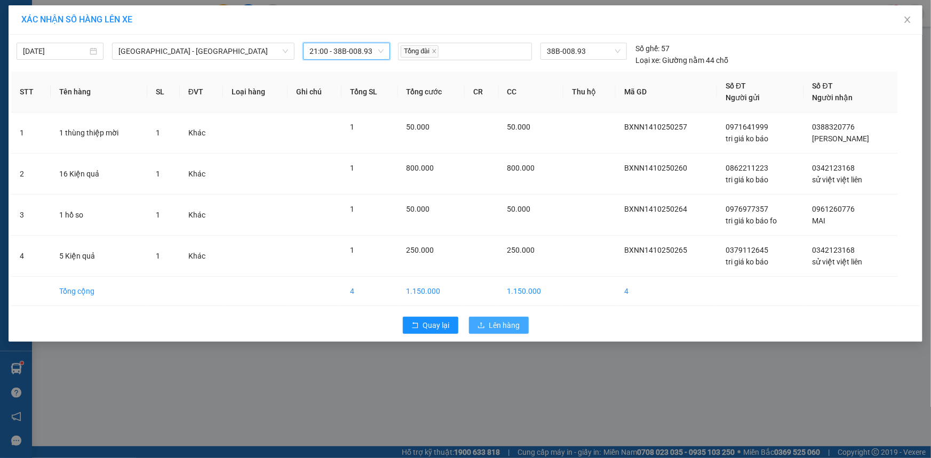
click at [504, 320] on span "Lên hàng" at bounding box center [504, 325] width 31 height 12
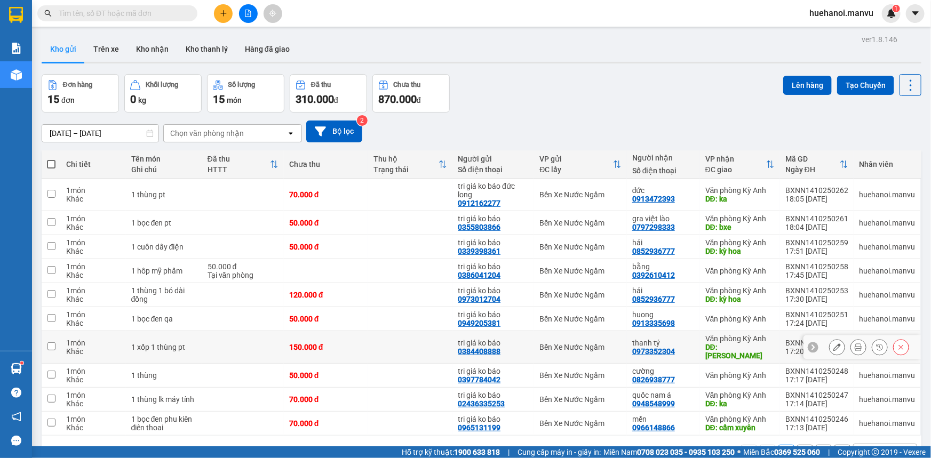
click at [51, 342] on input "checkbox" at bounding box center [51, 346] width 8 height 8
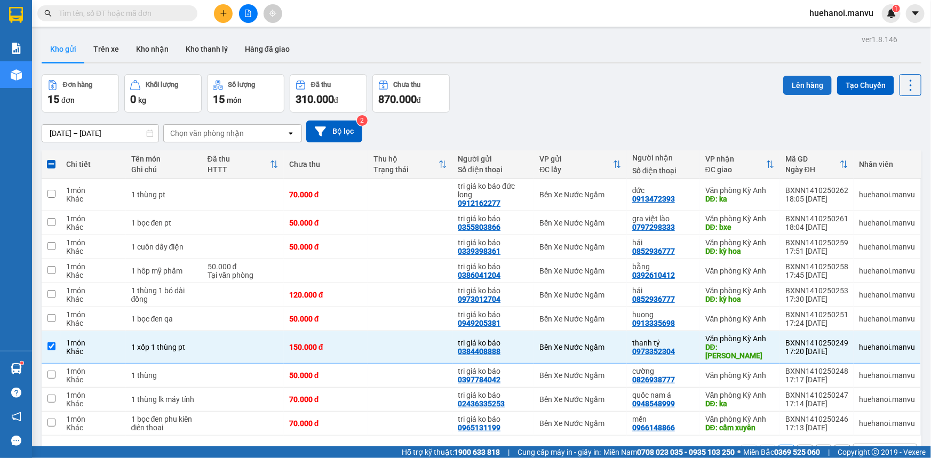
click at [804, 86] on button "Lên hàng" at bounding box center [807, 85] width 49 height 19
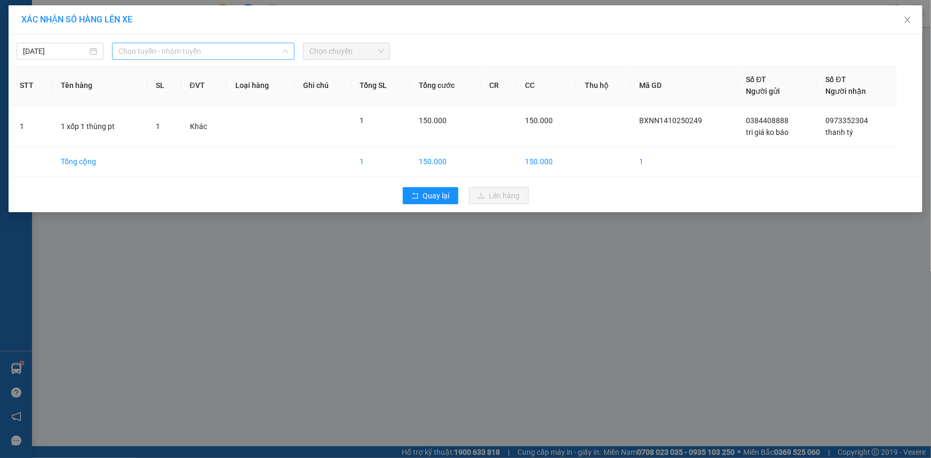
click at [140, 50] on span "Chọn tuyến - nhóm tuyến" at bounding box center [203, 51] width 170 height 16
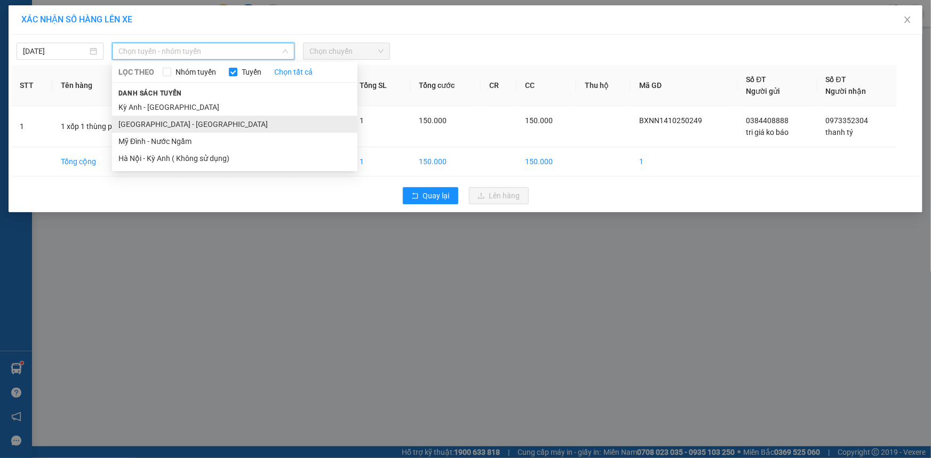
click at [149, 122] on li "[GEOGRAPHIC_DATA] - [GEOGRAPHIC_DATA]" at bounding box center [234, 124] width 245 height 17
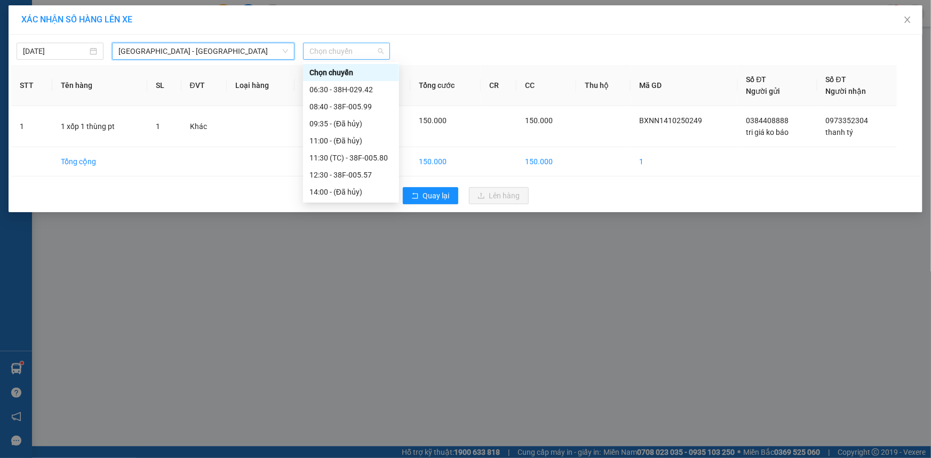
click at [334, 53] on span "Chọn chuyến" at bounding box center [346, 51] width 74 height 16
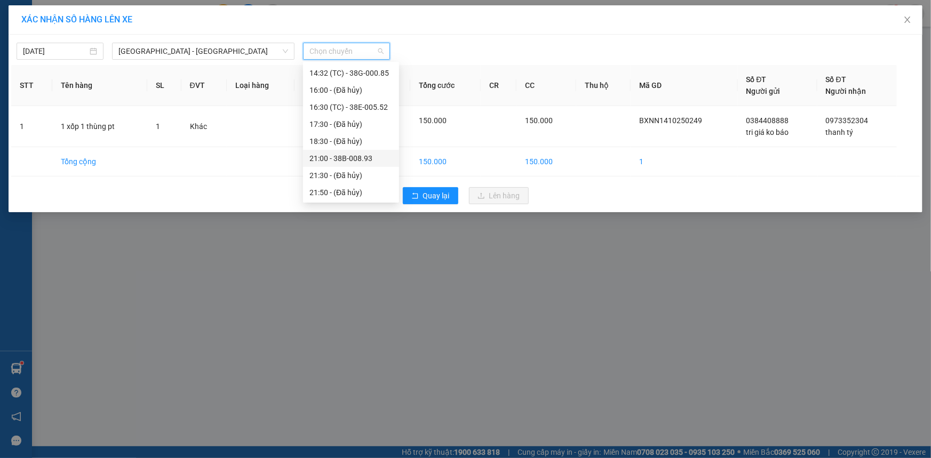
scroll to position [187, 0]
click at [355, 125] on div "21:00 - 38B-008.93" at bounding box center [350, 124] width 83 height 12
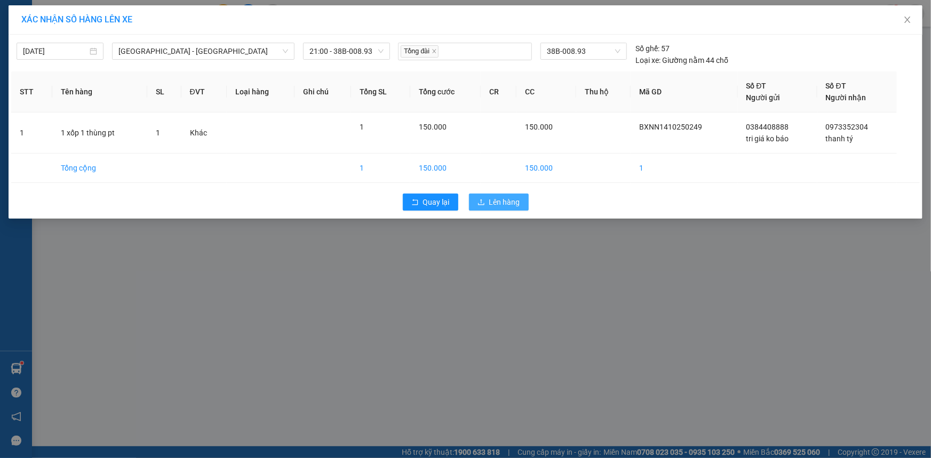
click at [496, 194] on button "Lên hàng" at bounding box center [499, 202] width 60 height 17
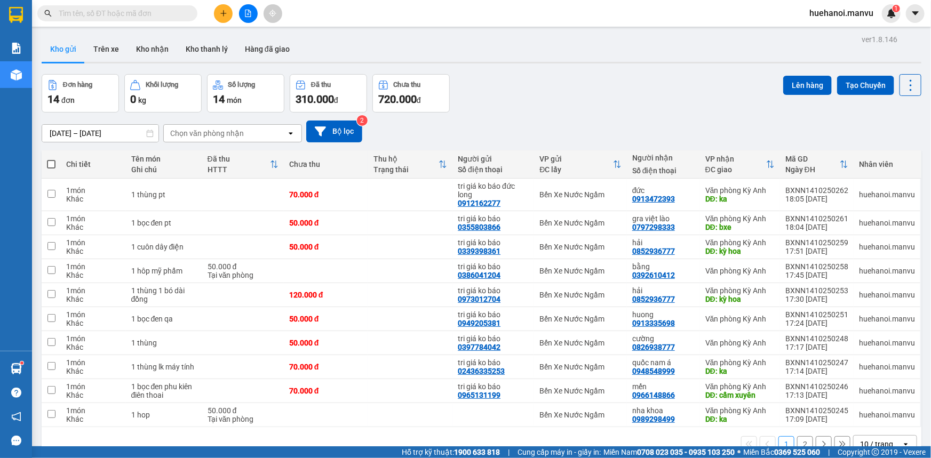
click at [48, 161] on span at bounding box center [51, 164] width 9 height 9
click at [51, 159] on input "checkbox" at bounding box center [51, 159] width 0 height 0
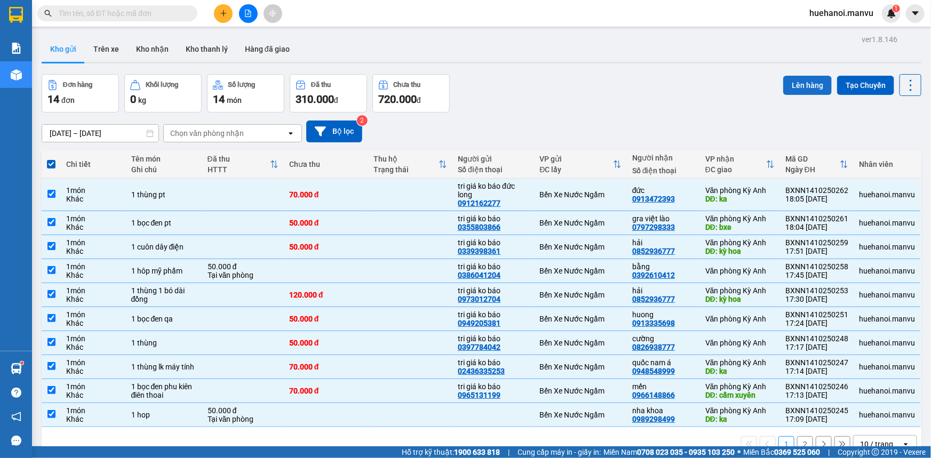
click at [797, 91] on button "Lên hàng" at bounding box center [807, 85] width 49 height 19
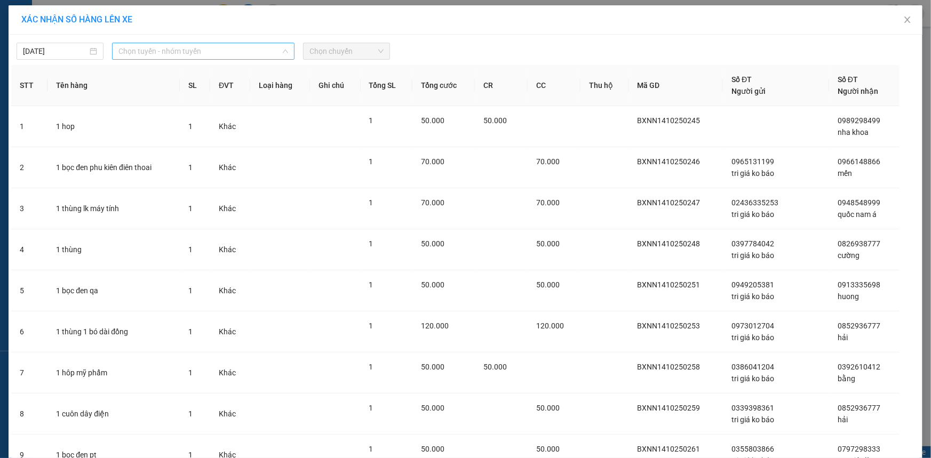
click at [189, 44] on span "Chọn tuyến - nhóm tuyến" at bounding box center [203, 51] width 170 height 16
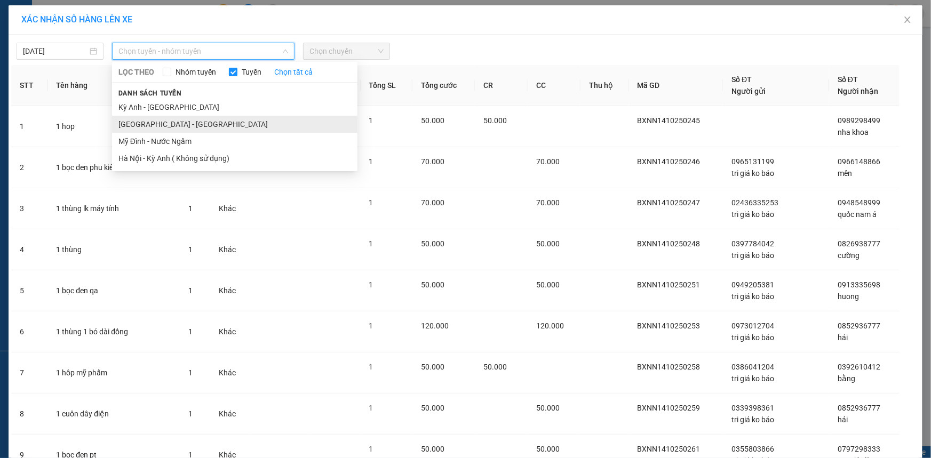
click at [150, 125] on li "[GEOGRAPHIC_DATA] - [GEOGRAPHIC_DATA]" at bounding box center [234, 124] width 245 height 17
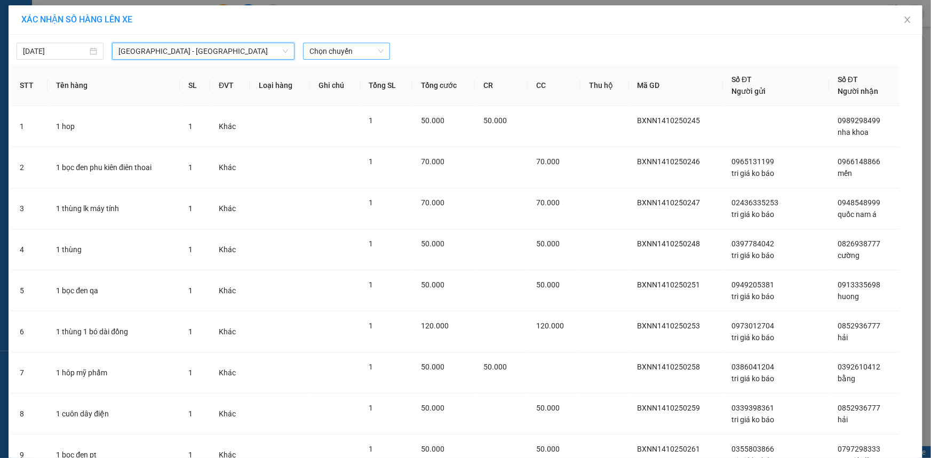
click at [331, 43] on div "Chọn chuyến" at bounding box center [346, 51] width 87 height 17
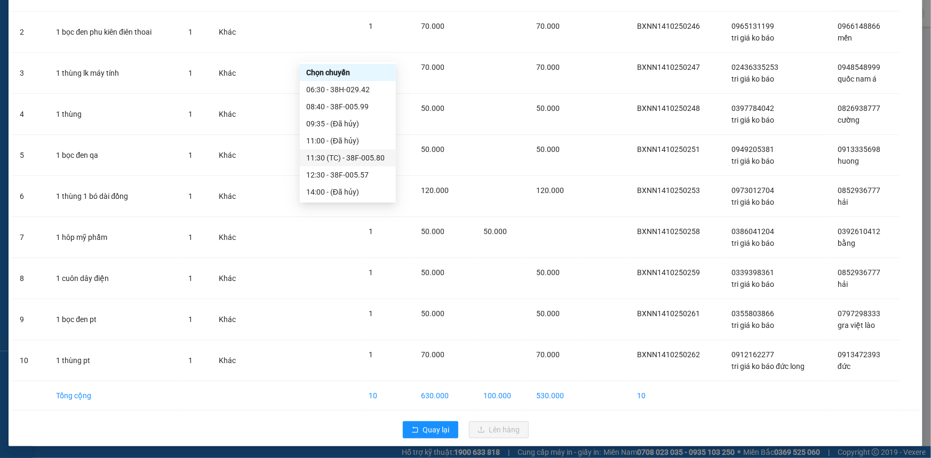
scroll to position [187, 0]
click at [339, 190] on div "22:00 - 38H-034.46" at bounding box center [347, 193] width 83 height 12
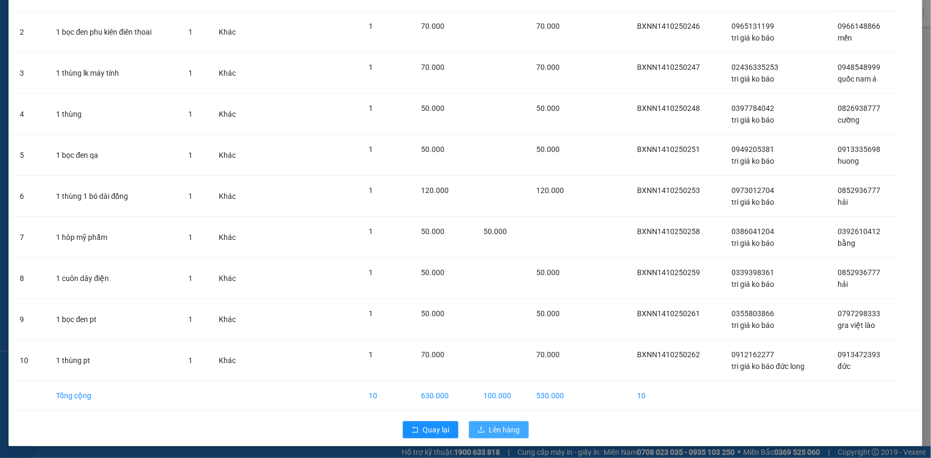
click at [489, 424] on span "Lên hàng" at bounding box center [504, 430] width 31 height 12
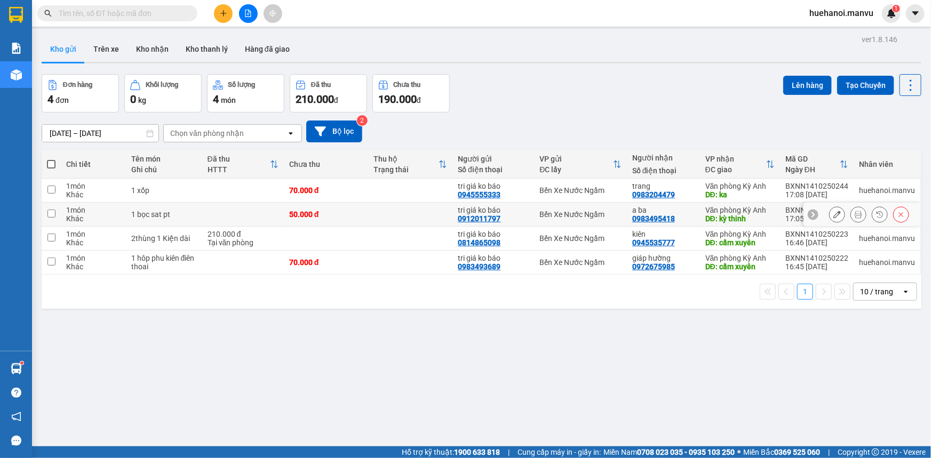
click at [50, 213] on input "checkbox" at bounding box center [51, 214] width 8 height 8
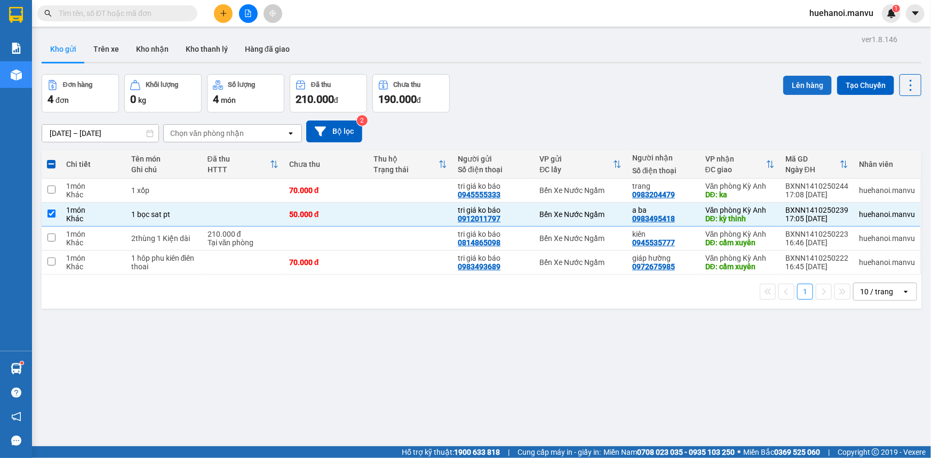
click at [808, 83] on button "Lên hàng" at bounding box center [807, 85] width 49 height 19
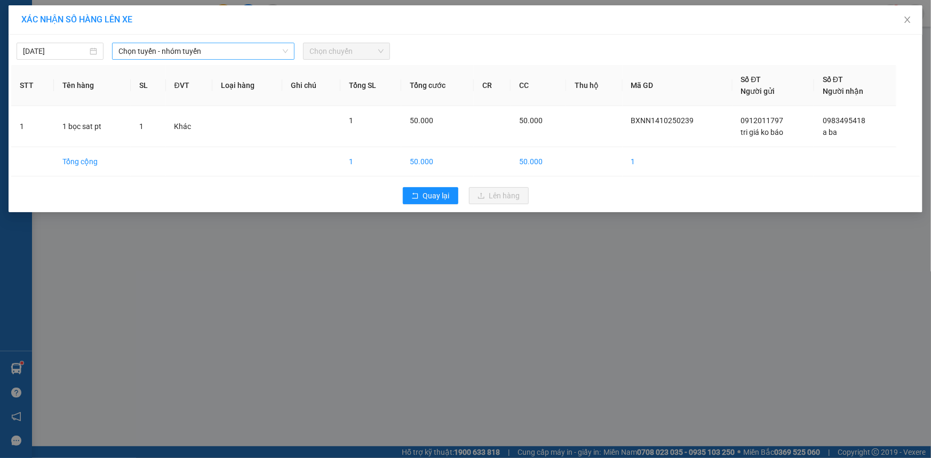
click at [145, 48] on span "Chọn tuyến - nhóm tuyến" at bounding box center [203, 51] width 170 height 16
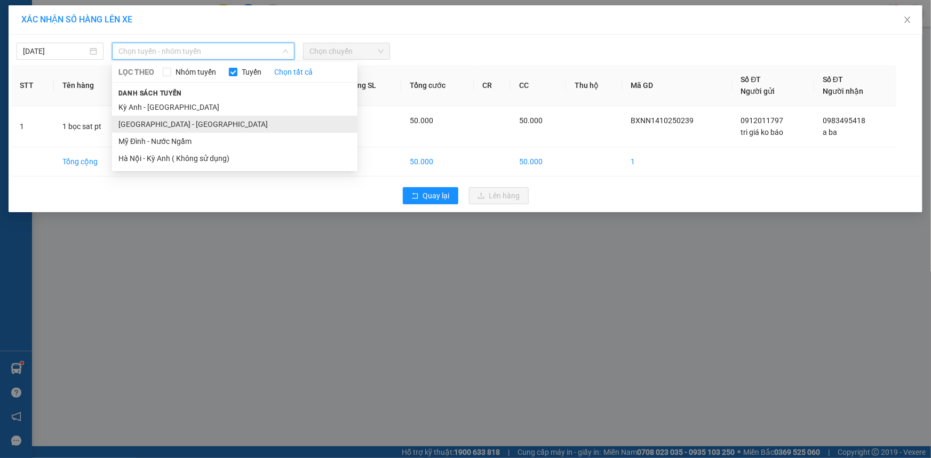
click at [147, 119] on li "[GEOGRAPHIC_DATA] - [GEOGRAPHIC_DATA]" at bounding box center [234, 124] width 245 height 17
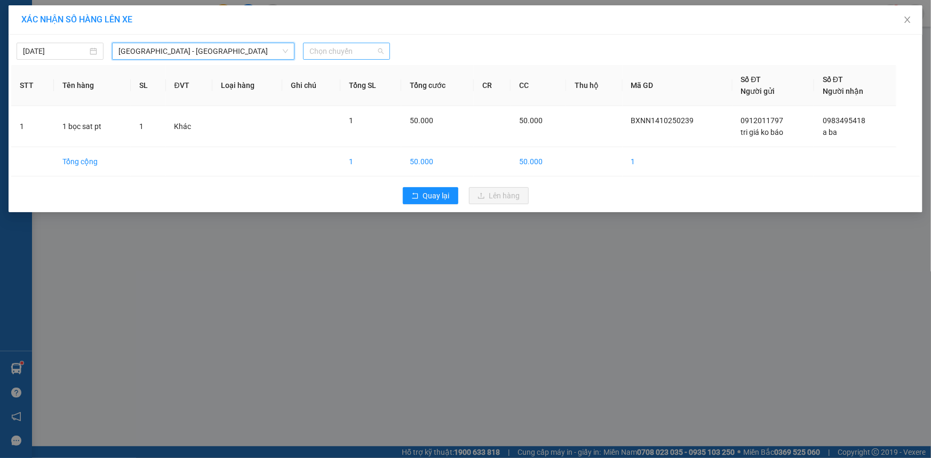
click at [314, 54] on span "Chọn chuyến" at bounding box center [346, 51] width 74 height 16
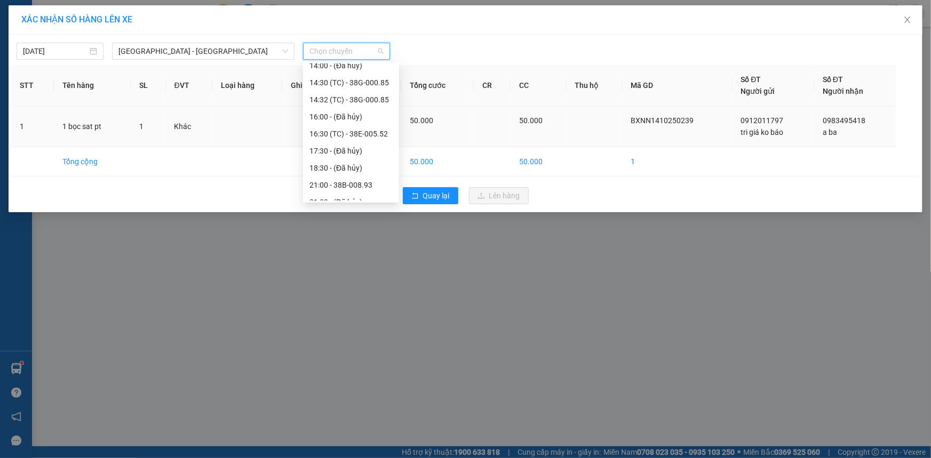
scroll to position [187, 0]
click at [357, 125] on div "21:00 - 38B-008.93" at bounding box center [350, 124] width 83 height 12
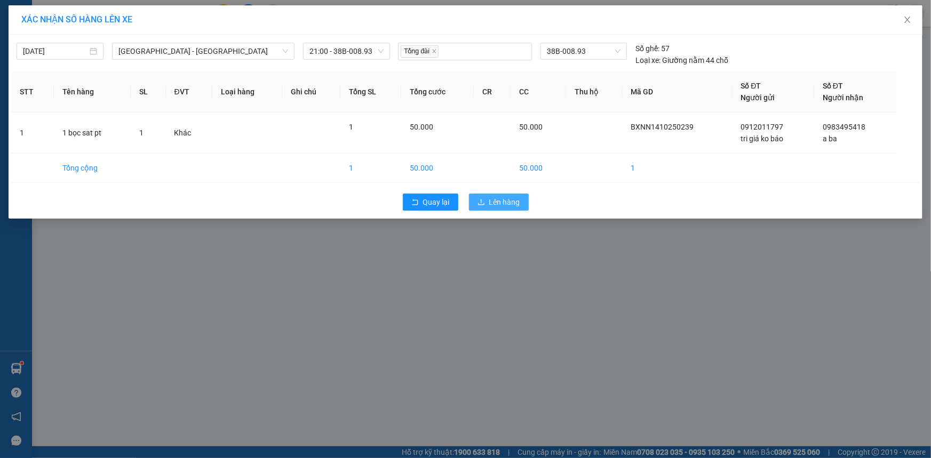
click at [479, 198] on icon "upload" at bounding box center [480, 201] width 7 height 7
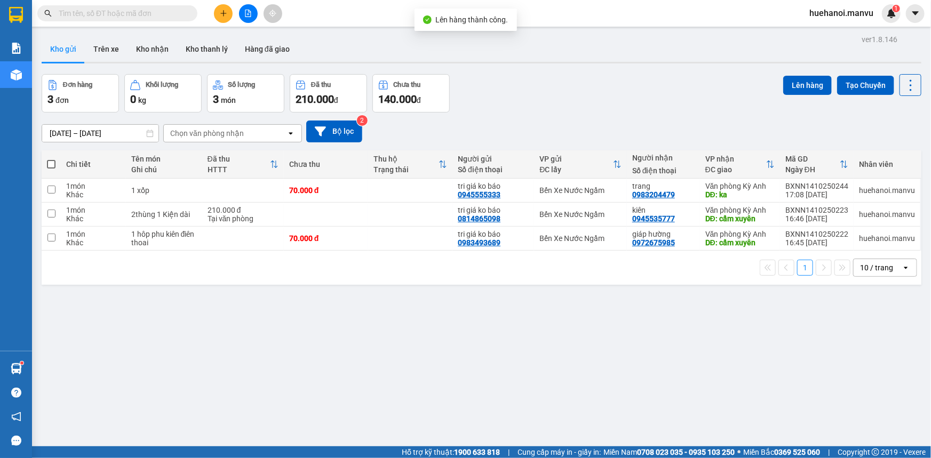
click at [50, 167] on span at bounding box center [51, 164] width 9 height 9
click at [51, 159] on input "checkbox" at bounding box center [51, 159] width 0 height 0
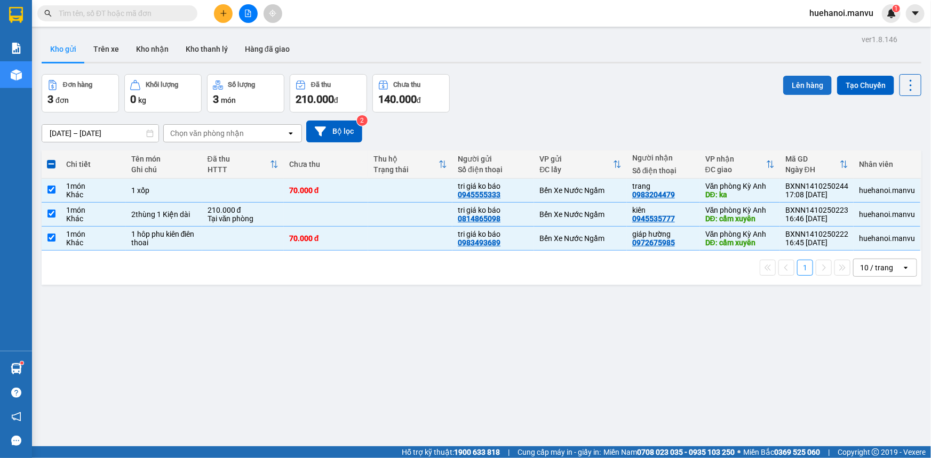
click at [800, 91] on button "Lên hàng" at bounding box center [807, 85] width 49 height 19
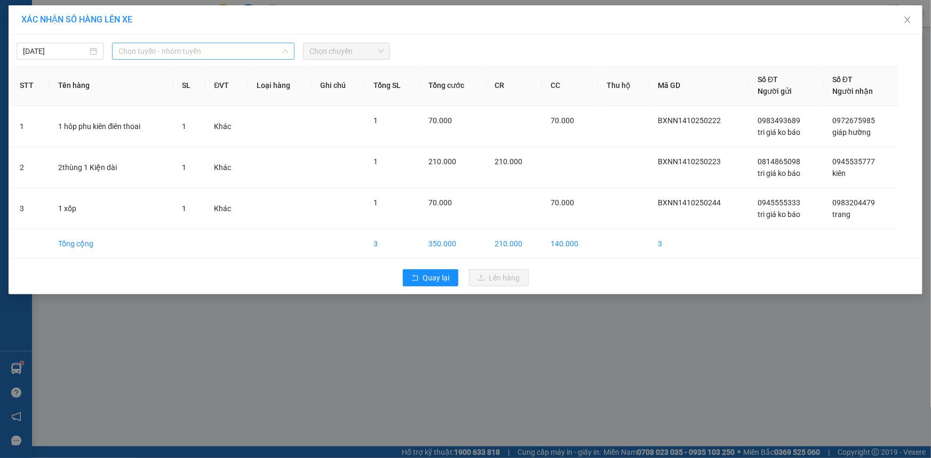
click at [147, 50] on span "Chọn tuyến - nhóm tuyến" at bounding box center [203, 51] width 170 height 16
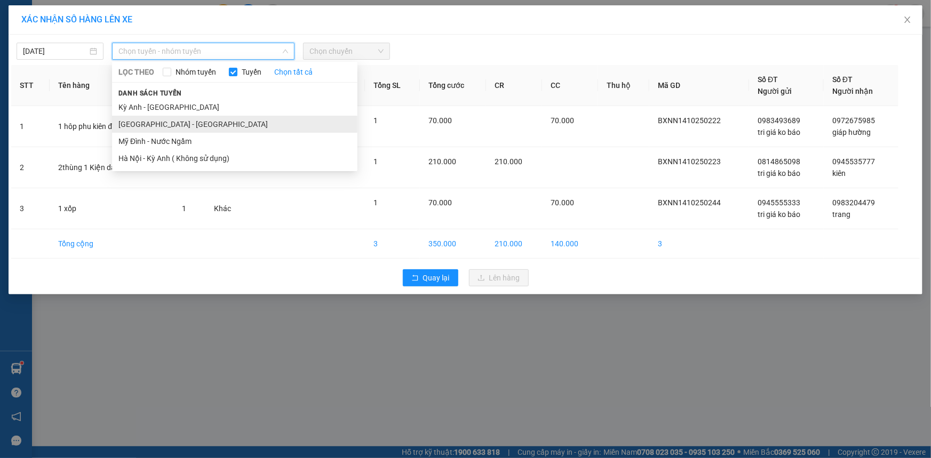
click at [144, 127] on li "[GEOGRAPHIC_DATA] - [GEOGRAPHIC_DATA]" at bounding box center [234, 124] width 245 height 17
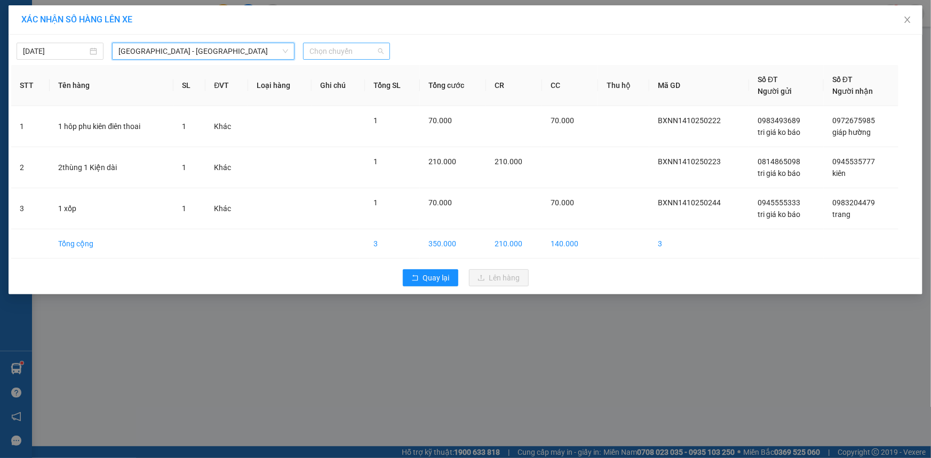
click at [342, 48] on span "Chọn chuyến" at bounding box center [346, 51] width 74 height 16
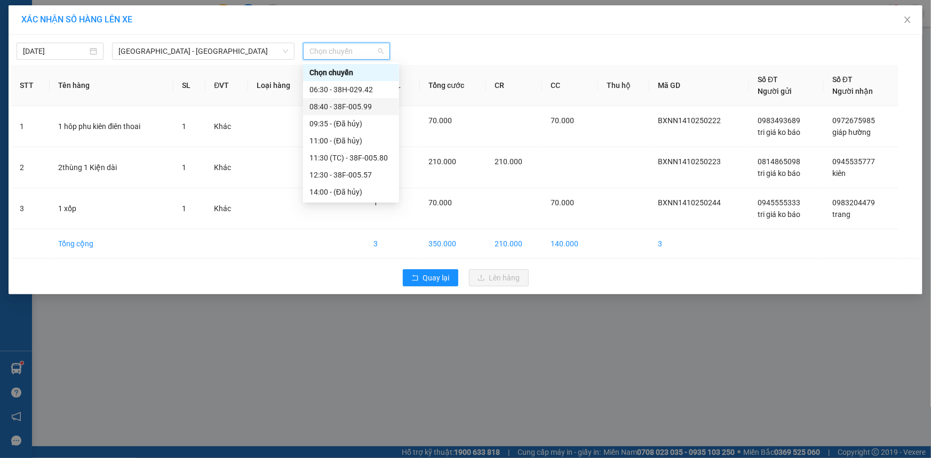
scroll to position [187, 0]
click at [363, 193] on div "22:00 - 38H-034.46" at bounding box center [350, 193] width 83 height 12
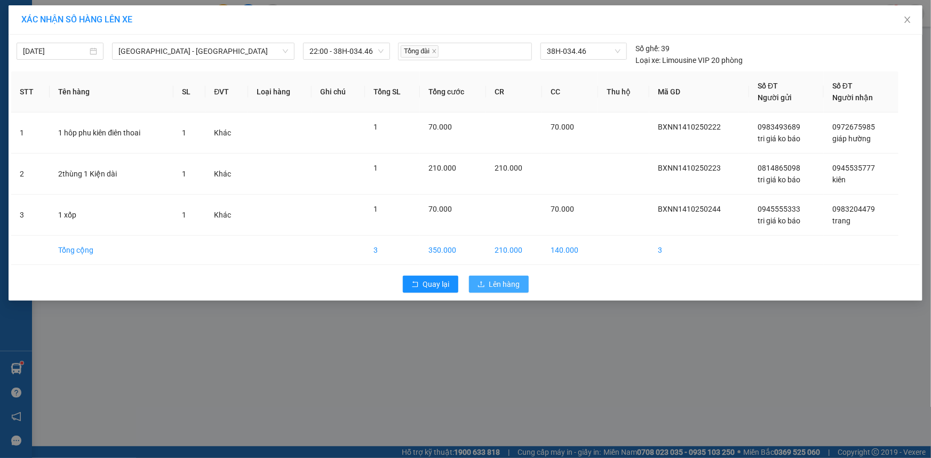
click at [505, 290] on button "Lên hàng" at bounding box center [499, 284] width 60 height 17
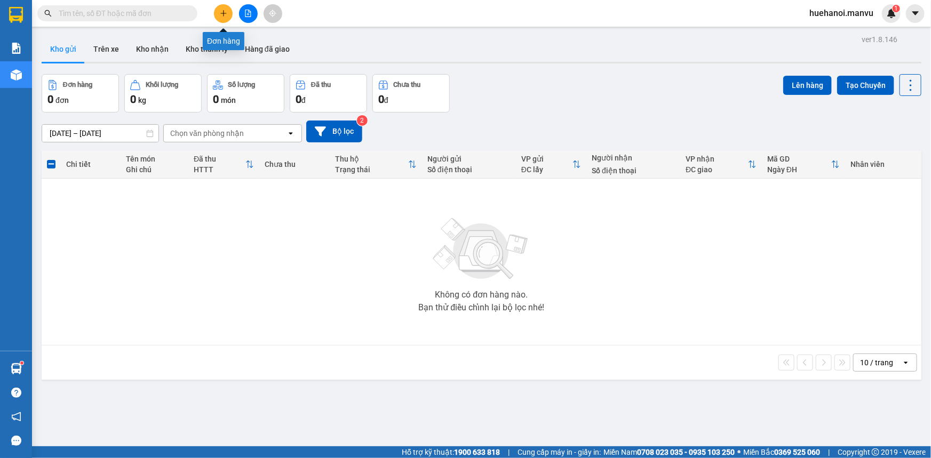
click at [225, 15] on icon "plus" at bounding box center [223, 13] width 7 height 7
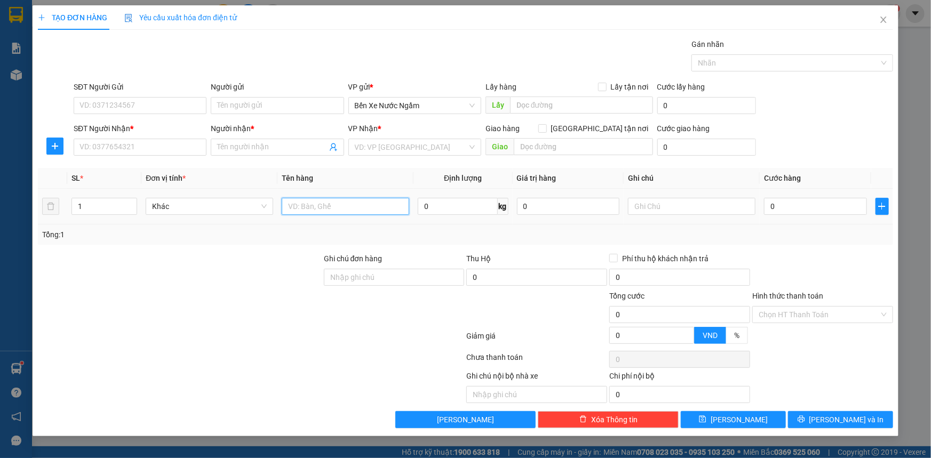
click at [341, 204] on input "text" at bounding box center [345, 206] width 127 height 17
click at [339, 203] on input "1 thùng hoa" at bounding box center [345, 206] width 127 height 17
click at [125, 149] on input "SĐT Người Nhận *" at bounding box center [140, 147] width 133 height 17
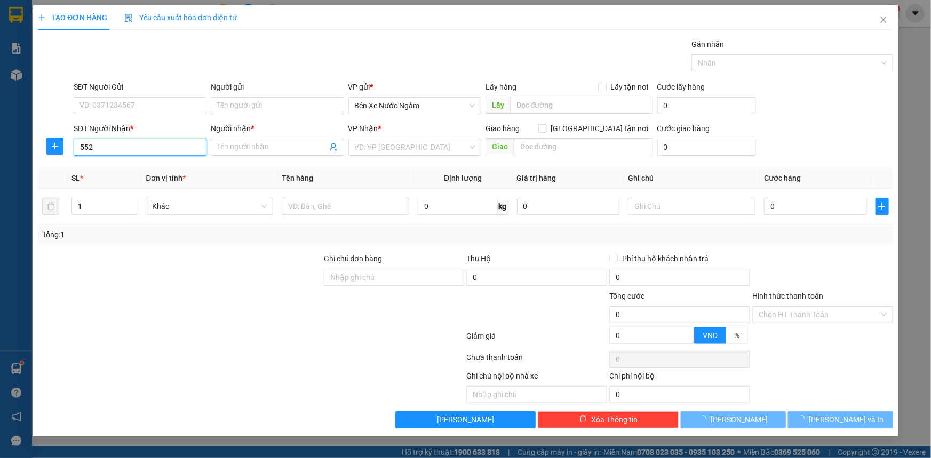
click at [125, 149] on input "552" at bounding box center [140, 147] width 133 height 17
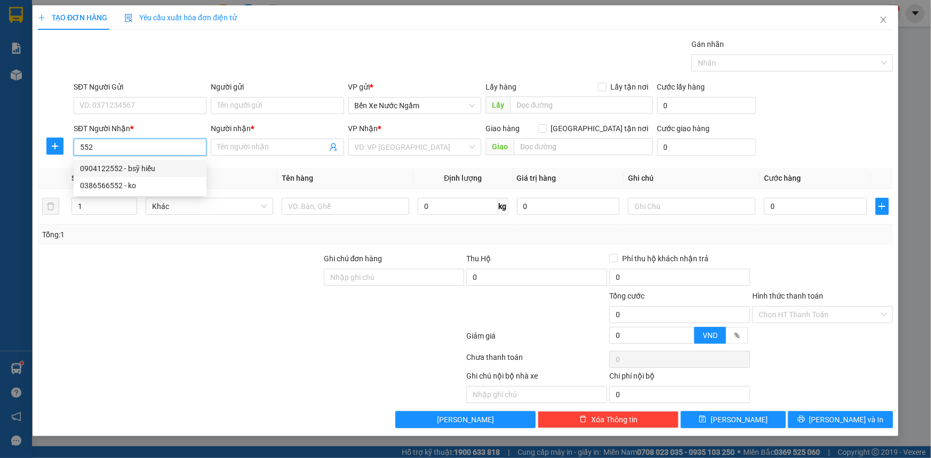
click at [130, 166] on div "0904122552 - bsỹ hiếu" at bounding box center [140, 169] width 120 height 12
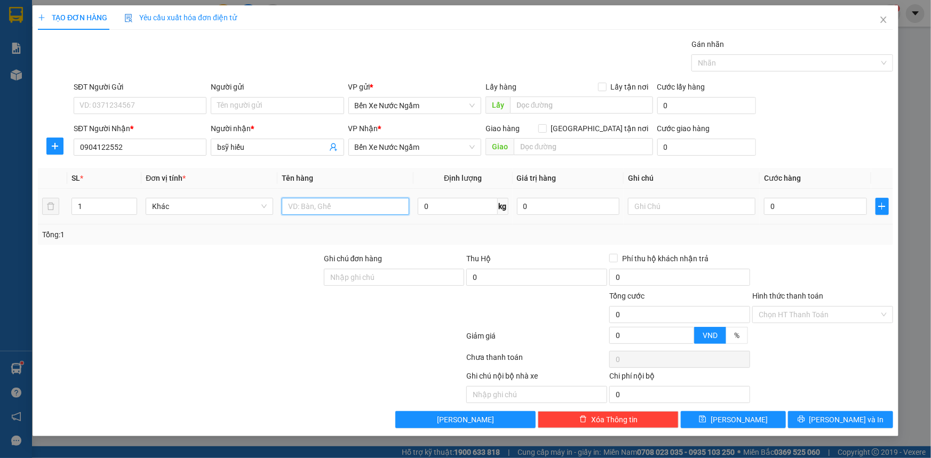
click at [352, 208] on input "text" at bounding box center [345, 206] width 127 height 17
click at [789, 208] on input "0" at bounding box center [815, 206] width 103 height 17
click at [802, 318] on input "Hình thức thanh toán" at bounding box center [818, 315] width 121 height 16
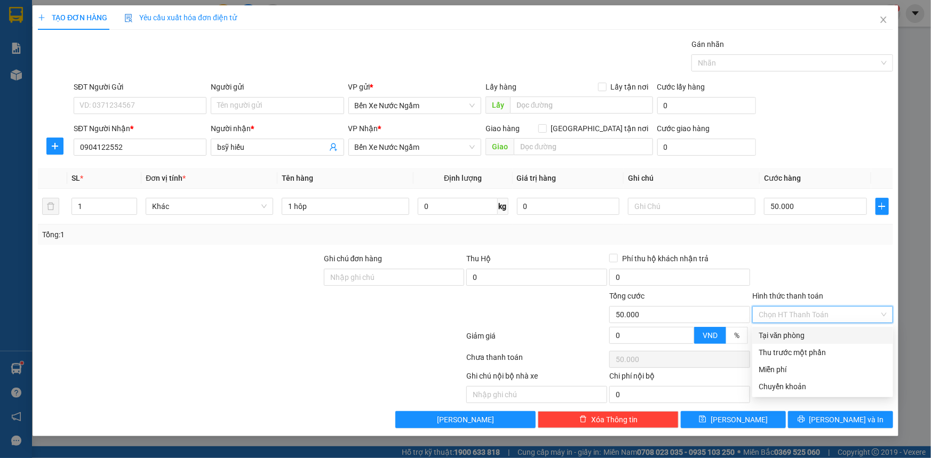
click at [793, 333] on div "Tại văn phòng" at bounding box center [822, 336] width 128 height 12
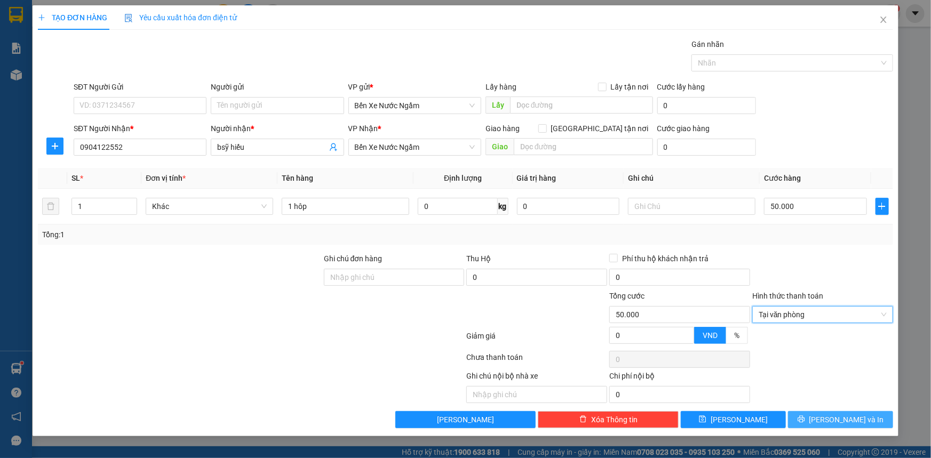
click at [812, 418] on button "[PERSON_NAME] và In" at bounding box center [840, 419] width 105 height 17
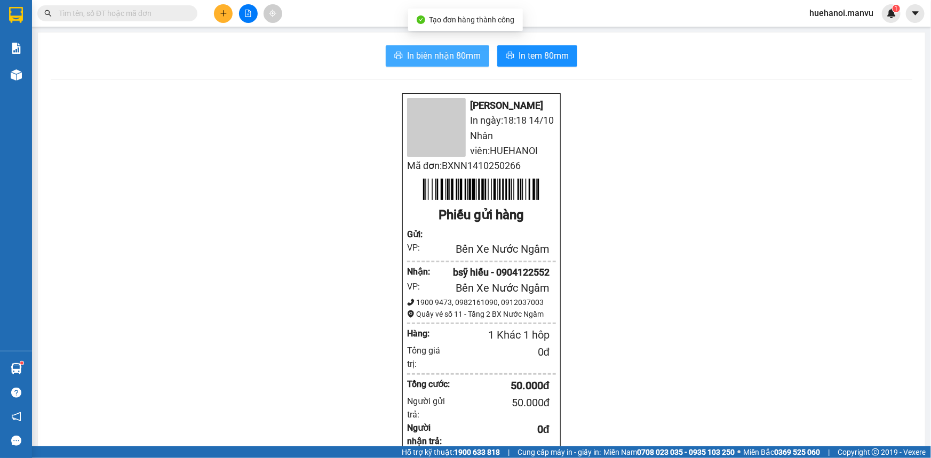
click at [443, 63] on button "In biên nhận 80mm" at bounding box center [437, 55] width 103 height 21
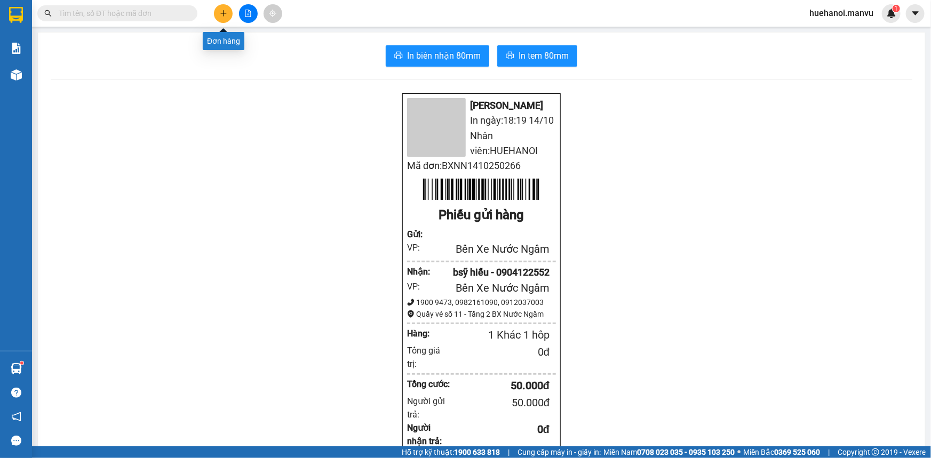
click at [221, 14] on icon "plus" at bounding box center [223, 13] width 7 height 7
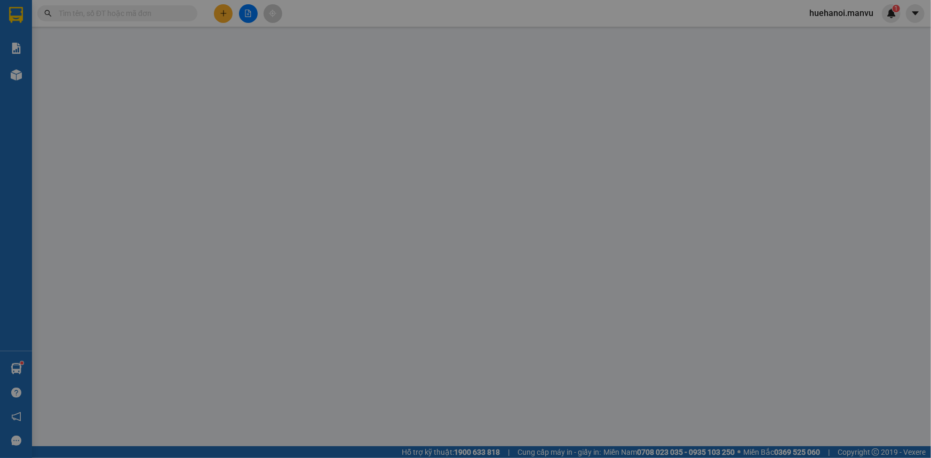
click at [157, 148] on input "SĐT Người Nhận *" at bounding box center [140, 147] width 133 height 17
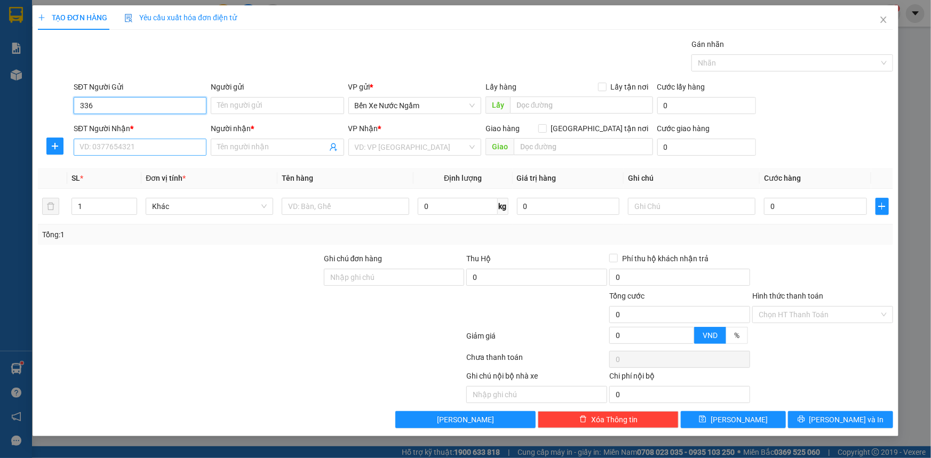
type input "336"
click at [157, 148] on input "SĐT Người Nhận *" at bounding box center [140, 147] width 133 height 17
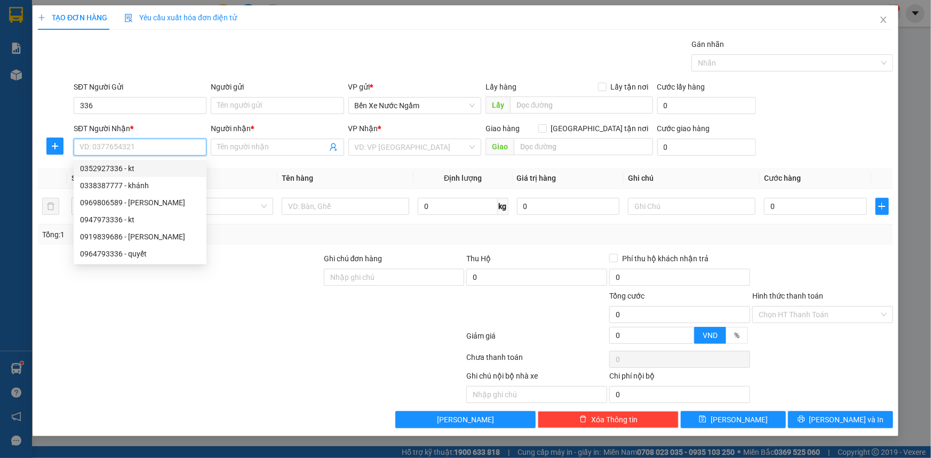
click at [117, 171] on div "0352927336 - kt" at bounding box center [140, 169] width 120 height 12
type input "0352927336"
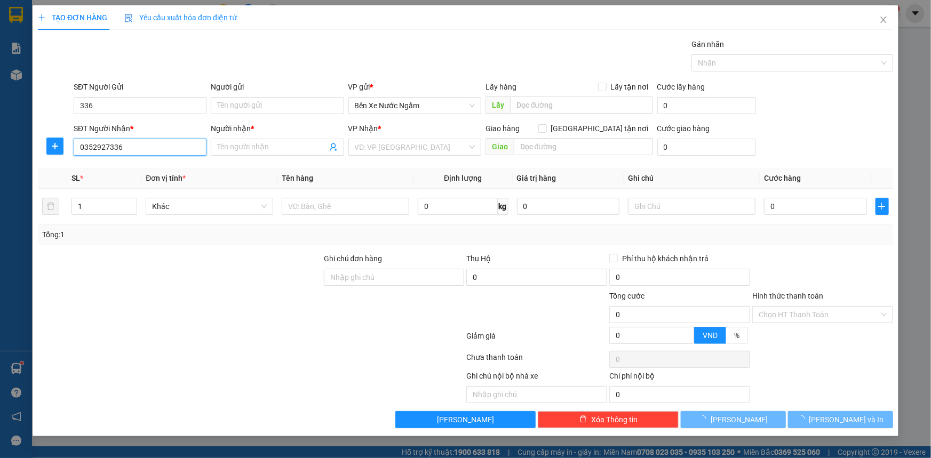
type input "kt"
type input "k lien"
click at [142, 144] on input "0352927336" at bounding box center [140, 147] width 133 height 17
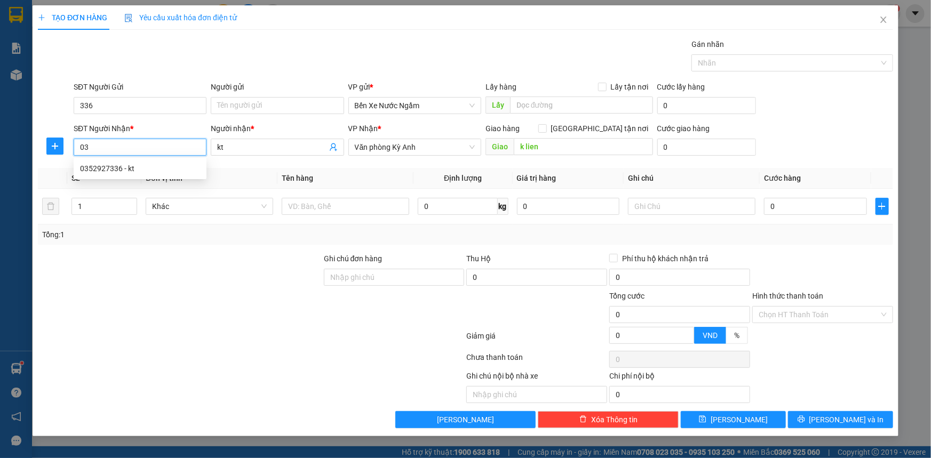
type input "0"
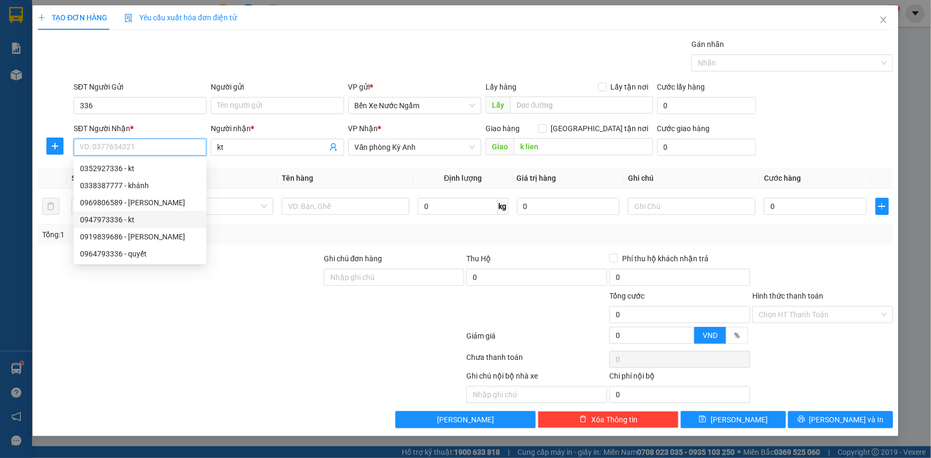
click at [112, 221] on div "0947973336 - kt" at bounding box center [140, 220] width 120 height 12
type input "0947973336"
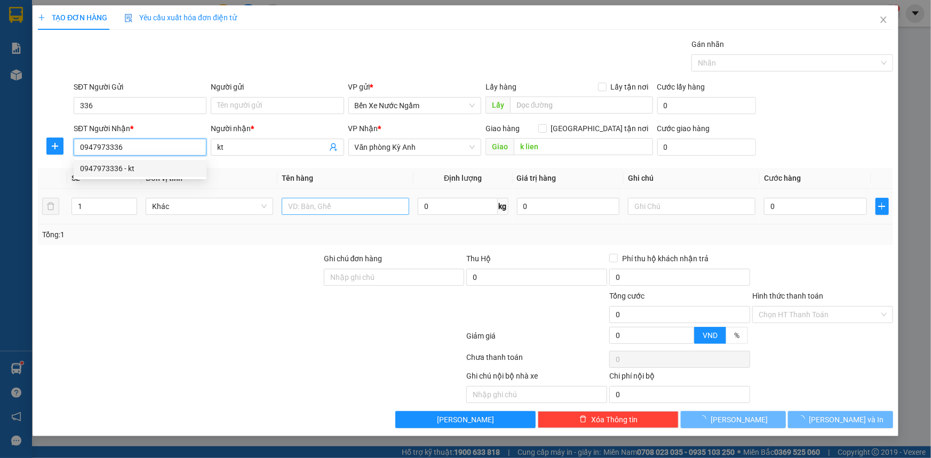
type input "cẩm xuyên"
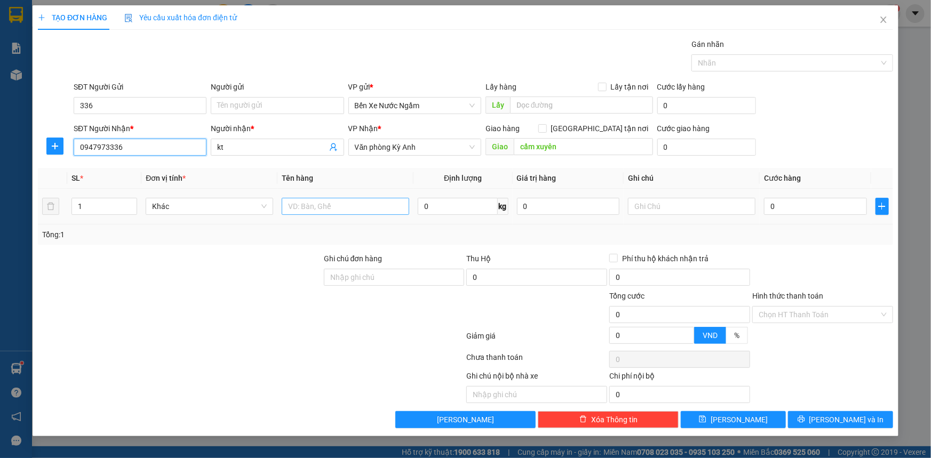
type input "0947973336"
click at [375, 208] on input "text" at bounding box center [345, 206] width 127 height 17
type input "1 thùng hoa"
click at [786, 200] on input "0" at bounding box center [815, 206] width 103 height 17
type input "1"
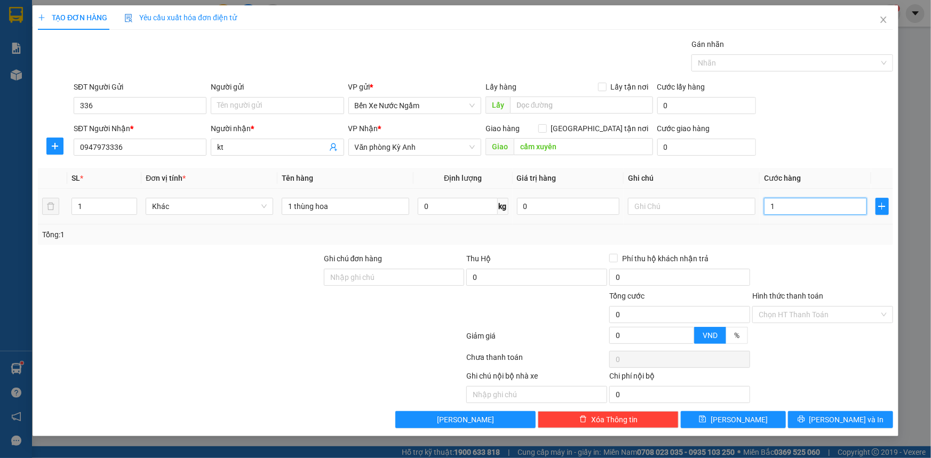
type input "1"
type input "10"
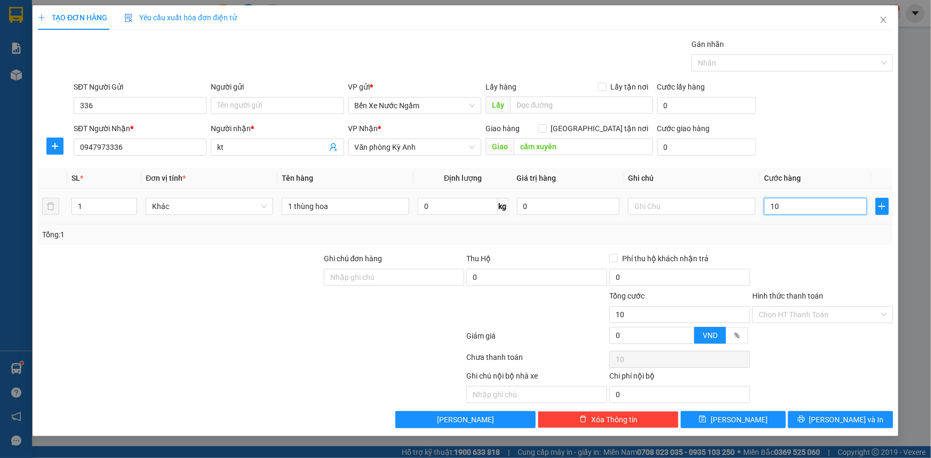
type input "100"
type input "1.000"
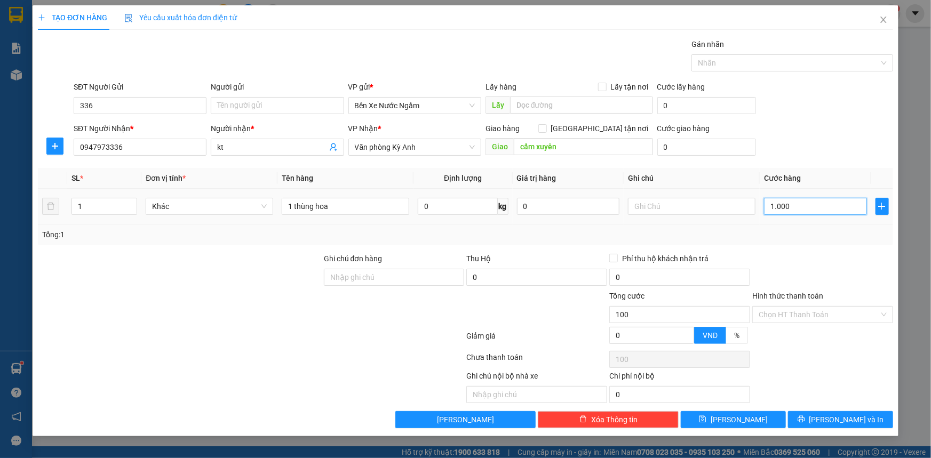
type input "1.000"
type input "10.000"
type input "100.000"
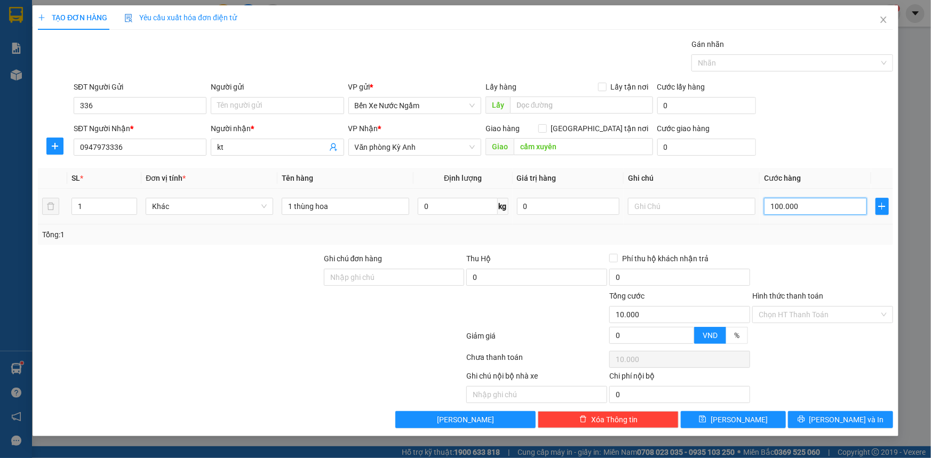
type input "100.000"
click at [161, 107] on input "336" at bounding box center [140, 105] width 133 height 17
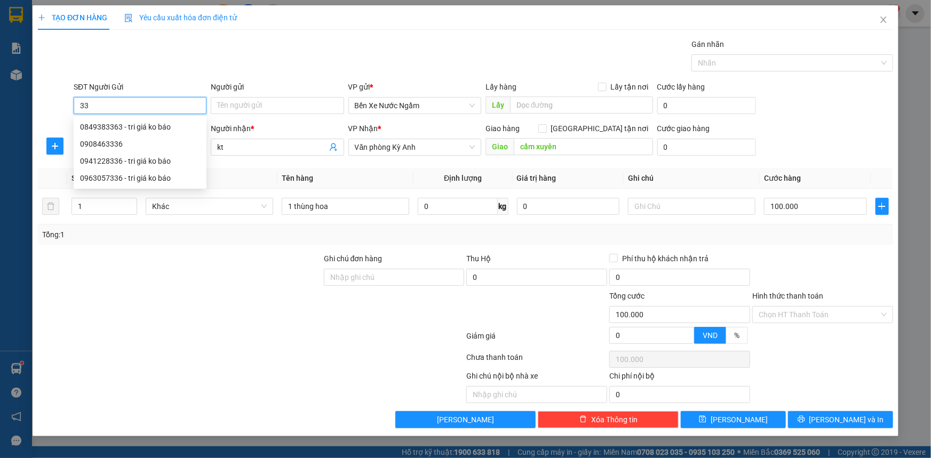
type input "3"
click at [110, 181] on div "02438525666 - tri giá ko báo" at bounding box center [140, 178] width 120 height 12
type input "02438525666"
type input "tri giá ko báo"
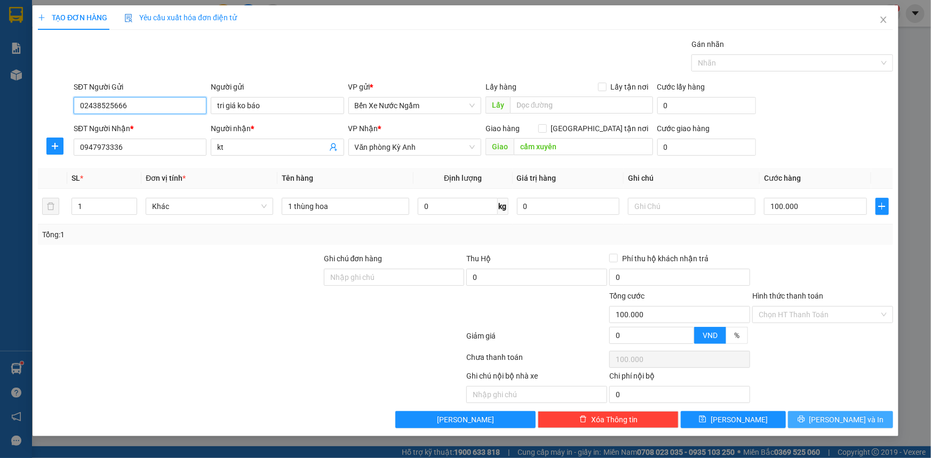
type input "02438525666"
click at [816, 416] on button "[PERSON_NAME] và In" at bounding box center [840, 419] width 105 height 17
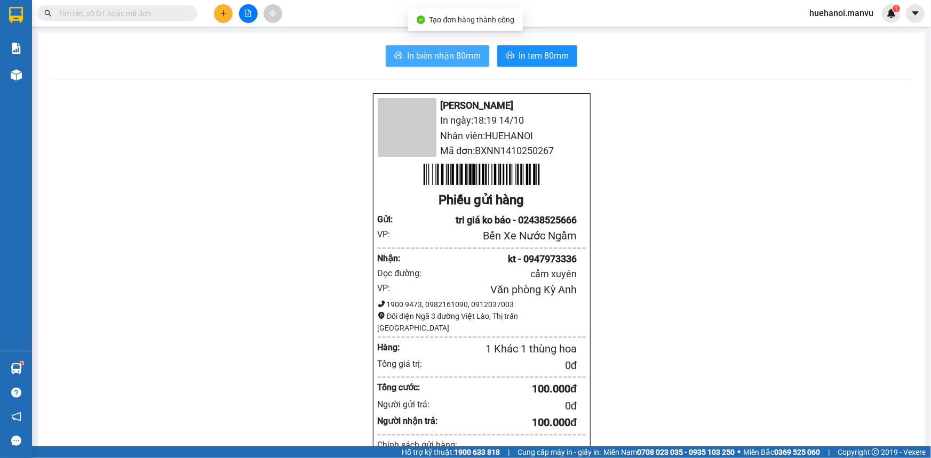
click at [424, 49] on span "In biên nhận 80mm" at bounding box center [444, 55] width 74 height 13
click at [374, 3] on div "Kết quả tìm kiếm ( 9 ) Bộ lọc Mã ĐH Trạng thái Món hàng Thu hộ Tổng cước Chưa c…" at bounding box center [465, 13] width 931 height 27
click at [241, 57] on div "In biên nhận 80mm In tem 80mm" at bounding box center [481, 55] width 861 height 21
click at [225, 18] on button at bounding box center [223, 13] width 19 height 19
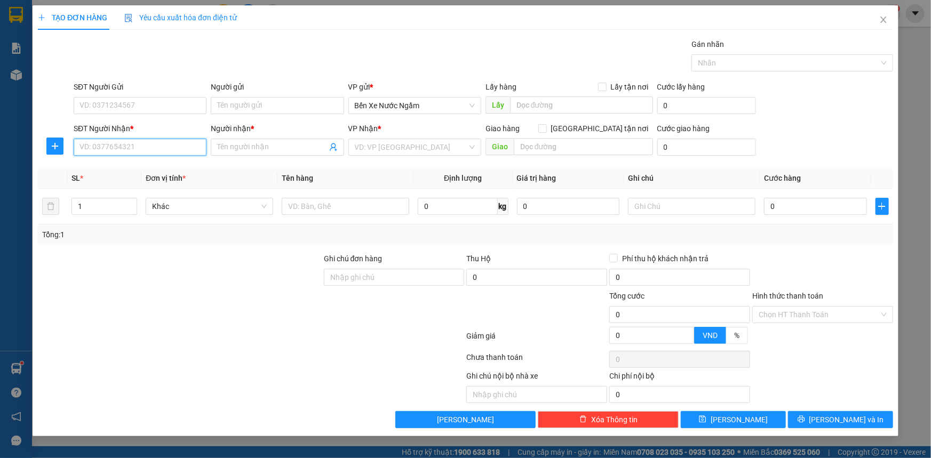
click at [171, 152] on input "SĐT Người Nhận *" at bounding box center [140, 147] width 133 height 17
type input "0347840967"
click at [175, 165] on div "0347840967 - qc thành phát a thành" at bounding box center [141, 169] width 122 height 12
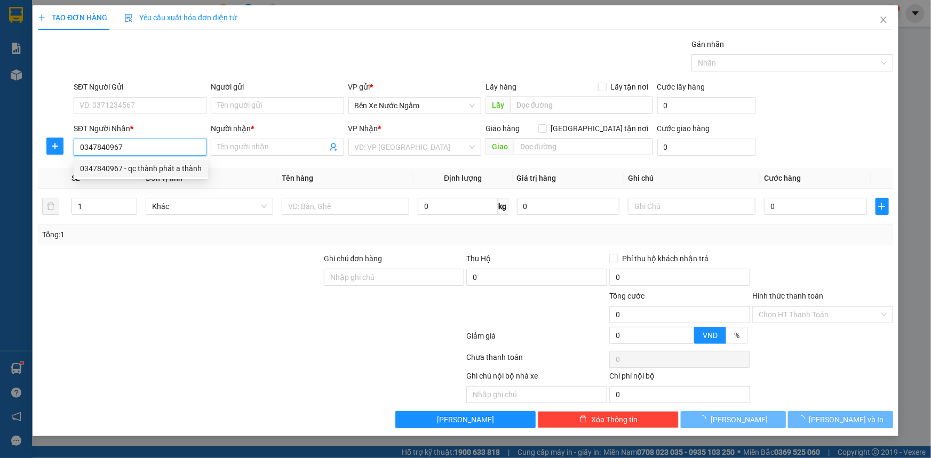
type input "qc thành phát a thành"
type input "ky long"
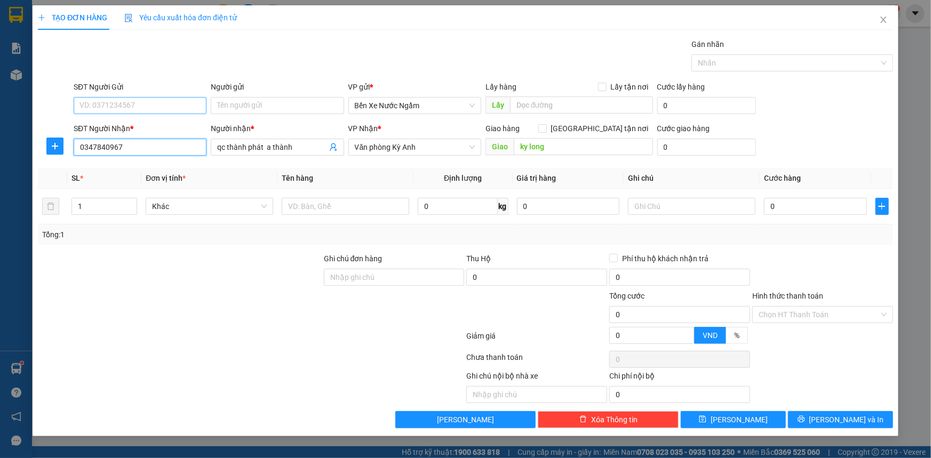
type input "0347840967"
click at [166, 107] on input "SĐT Người Gửi" at bounding box center [140, 105] width 133 height 17
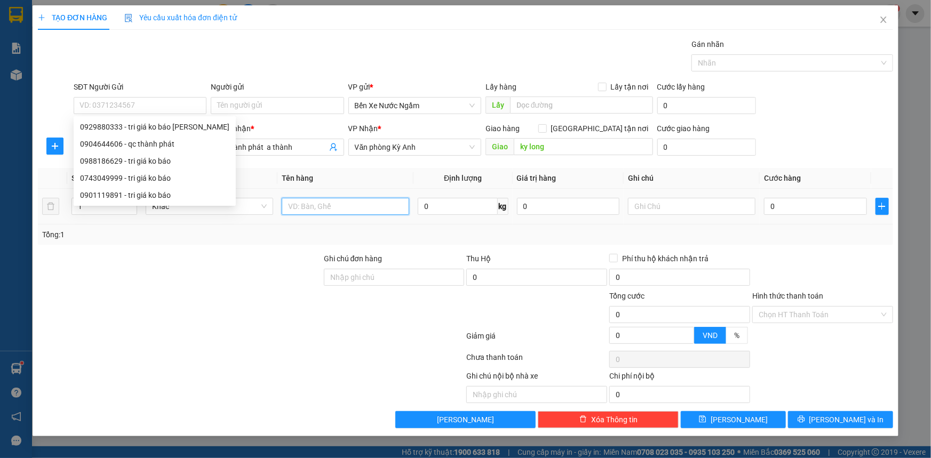
click at [314, 202] on input "text" at bounding box center [345, 206] width 127 height 17
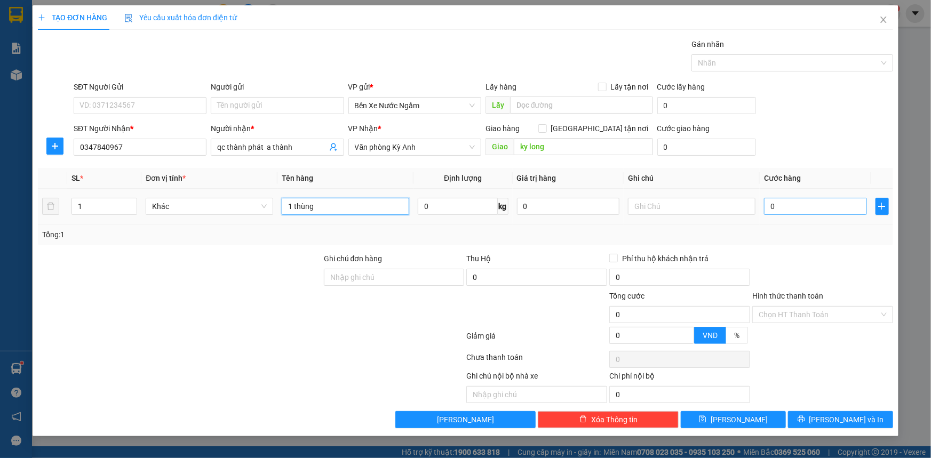
type input "1 thùng"
click at [796, 207] on input "0" at bounding box center [815, 206] width 103 height 17
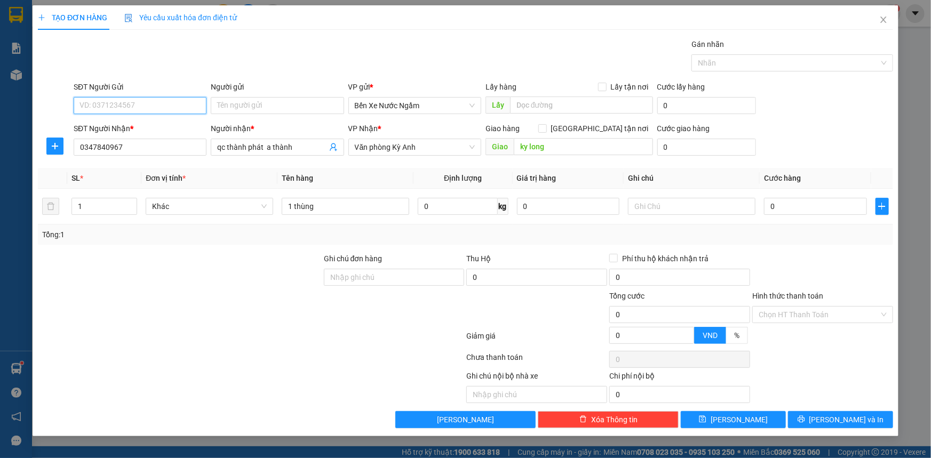
click at [158, 107] on input "SĐT Người Gửi" at bounding box center [140, 105] width 133 height 17
type input "0985343400"
click at [271, 106] on input "Người gửi" at bounding box center [277, 105] width 133 height 17
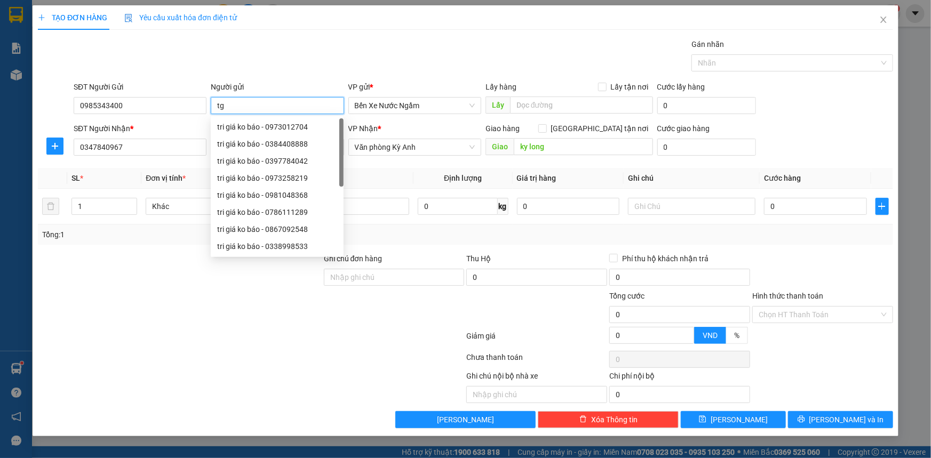
type input "t"
type input "tri giá ko báo"
click at [349, 200] on input "1 thùng" at bounding box center [345, 206] width 127 height 17
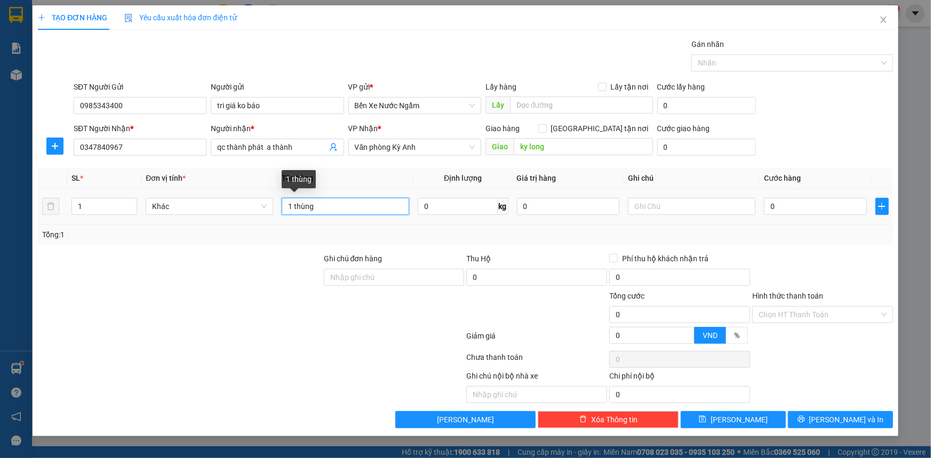
click at [352, 209] on input "1 thùng" at bounding box center [345, 206] width 127 height 17
type input "1 thùng chữ qc"
click at [818, 207] on input "0" at bounding box center [815, 206] width 103 height 17
type input "7"
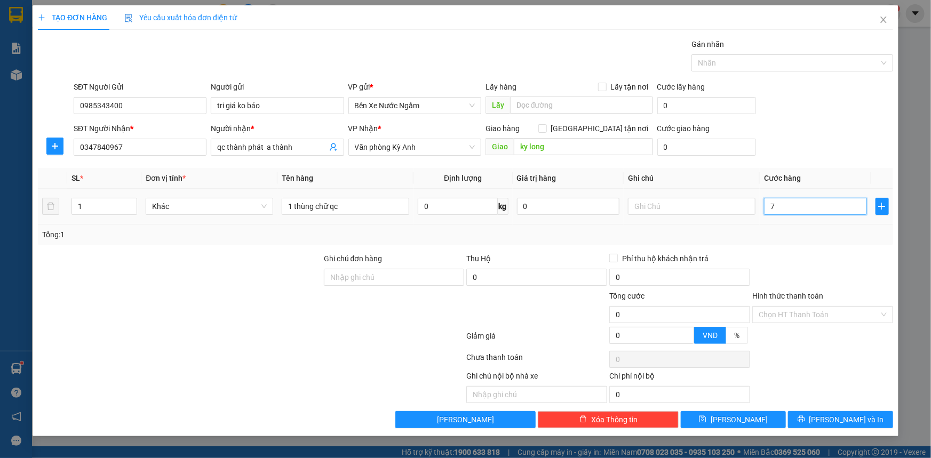
type input "7"
type input "70"
type input "700"
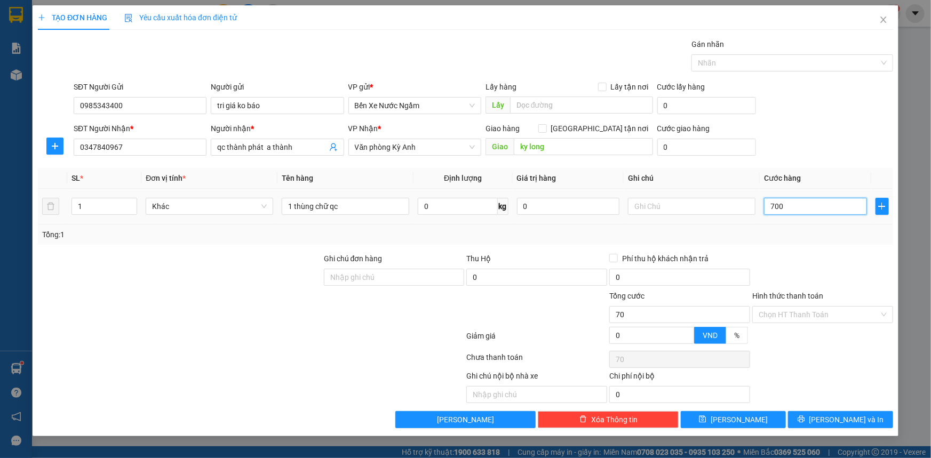
type input "700"
type input "7.000"
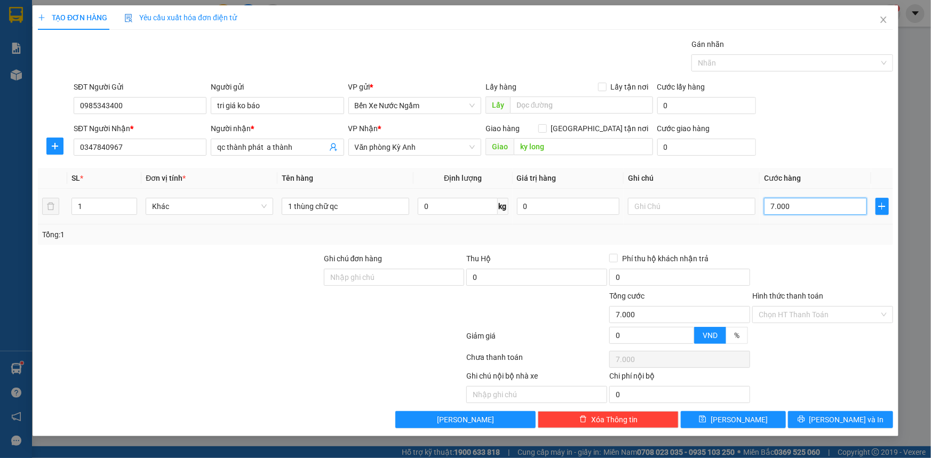
type input "70.000"
click at [836, 418] on span "[PERSON_NAME] và In" at bounding box center [846, 420] width 75 height 12
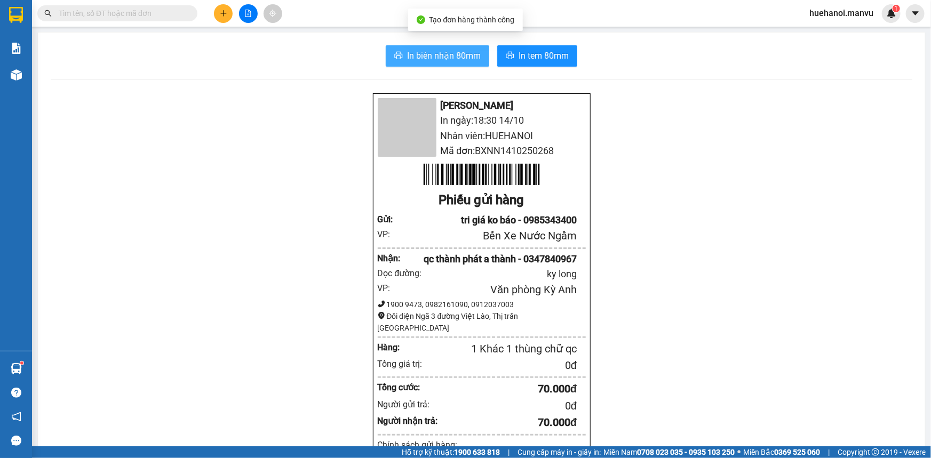
click at [417, 49] on span "In biên nhận 80mm" at bounding box center [444, 55] width 74 height 13
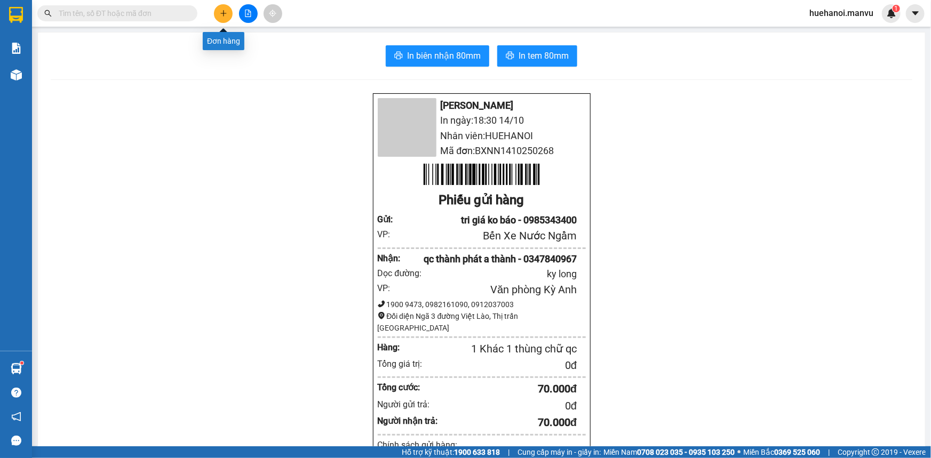
click at [227, 17] on button at bounding box center [223, 13] width 19 height 19
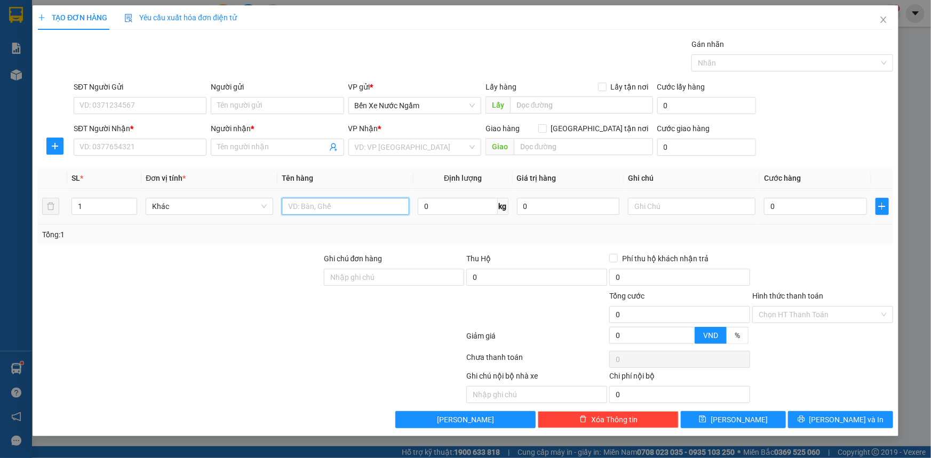
click at [344, 208] on input "text" at bounding box center [345, 206] width 127 height 17
type input "1 bọc"
click at [149, 112] on input "SĐT Người Gửi" at bounding box center [140, 105] width 133 height 17
type input "0354962666"
click at [156, 143] on input "SĐT Người Nhận *" at bounding box center [140, 147] width 133 height 17
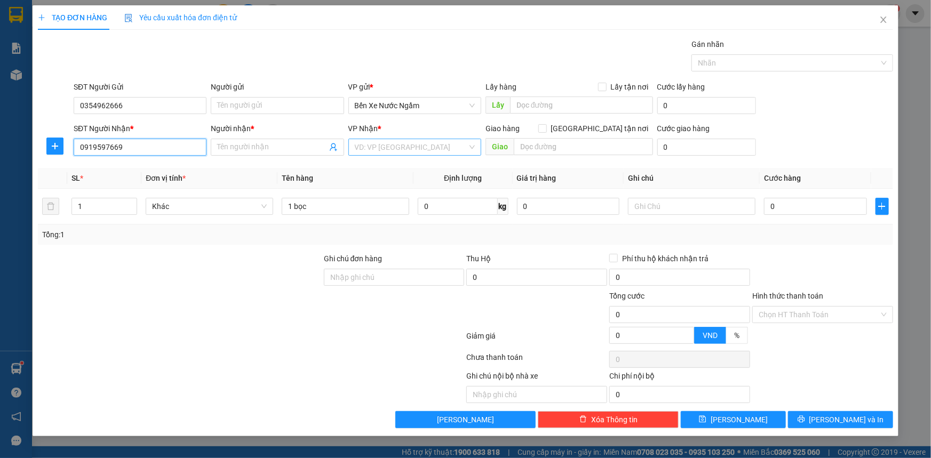
type input "0919597669"
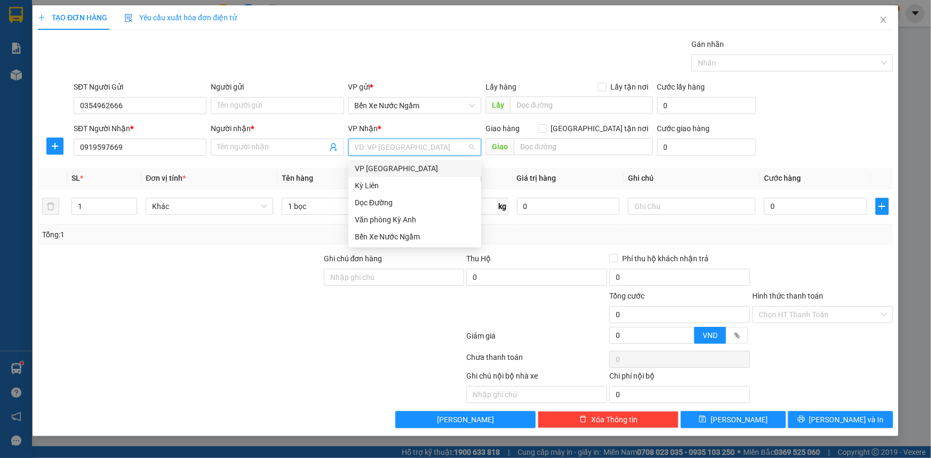
click at [411, 149] on input "search" at bounding box center [411, 147] width 113 height 16
click at [405, 225] on div "Văn phòng Kỳ Anh" at bounding box center [415, 220] width 120 height 12
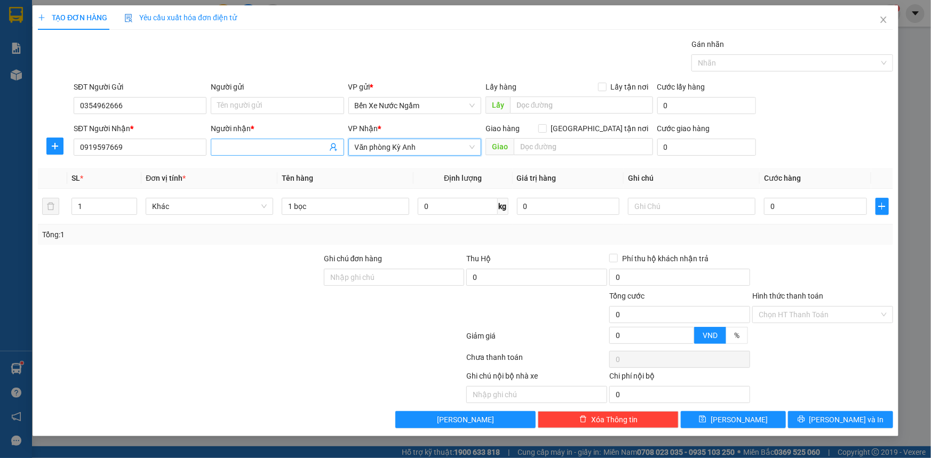
click at [261, 149] on input "Người nhận *" at bounding box center [271, 147] width 109 height 12
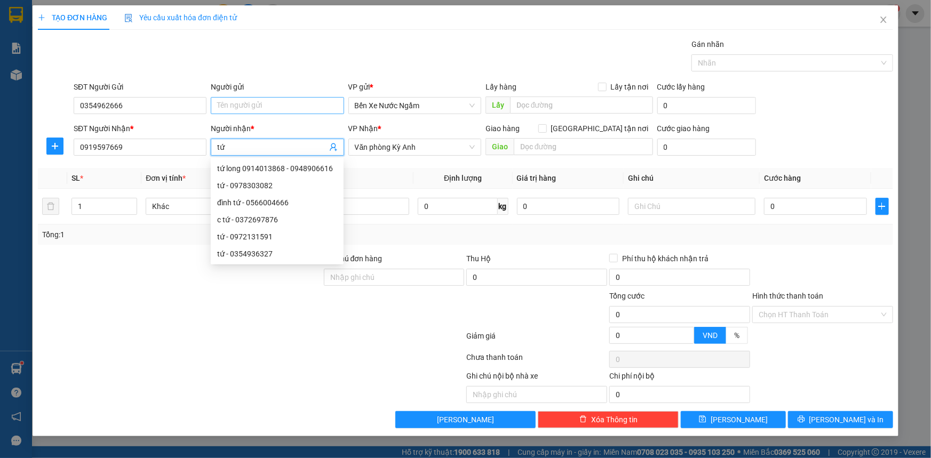
type input "tứ"
click at [223, 107] on input "Người gửi" at bounding box center [277, 105] width 133 height 17
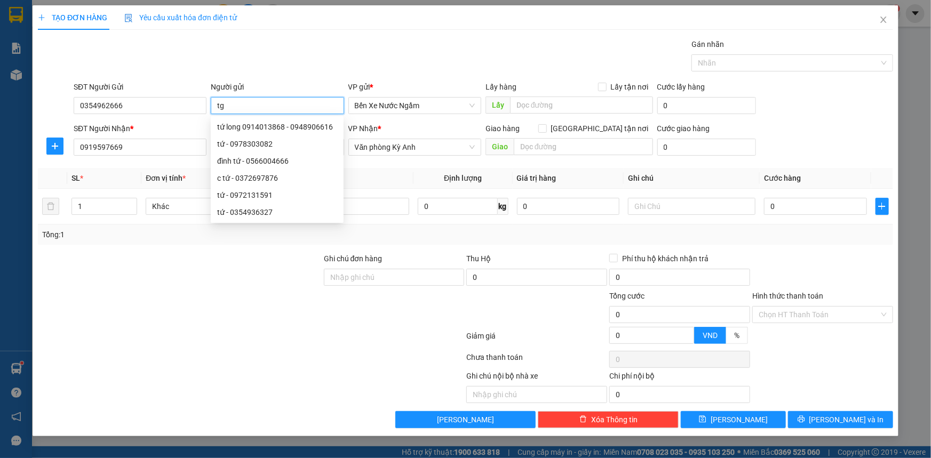
type input "t"
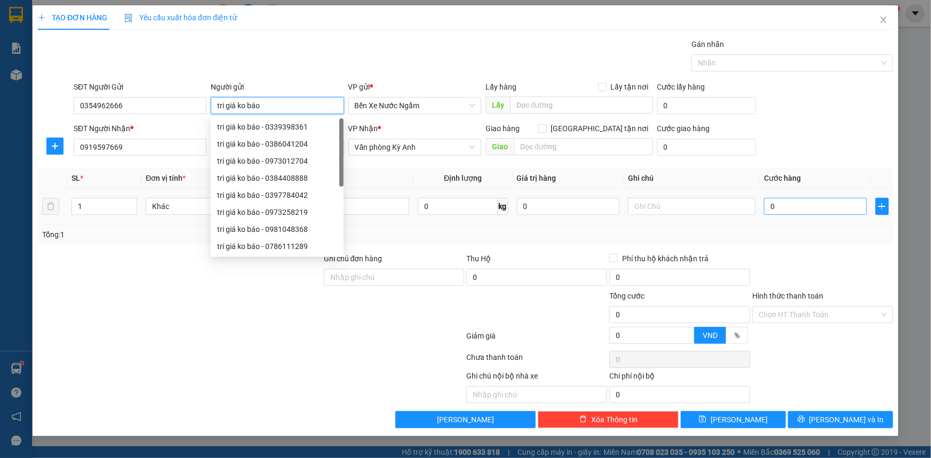
type input "tri giá ko báo"
click at [814, 206] on input "0" at bounding box center [815, 206] width 103 height 17
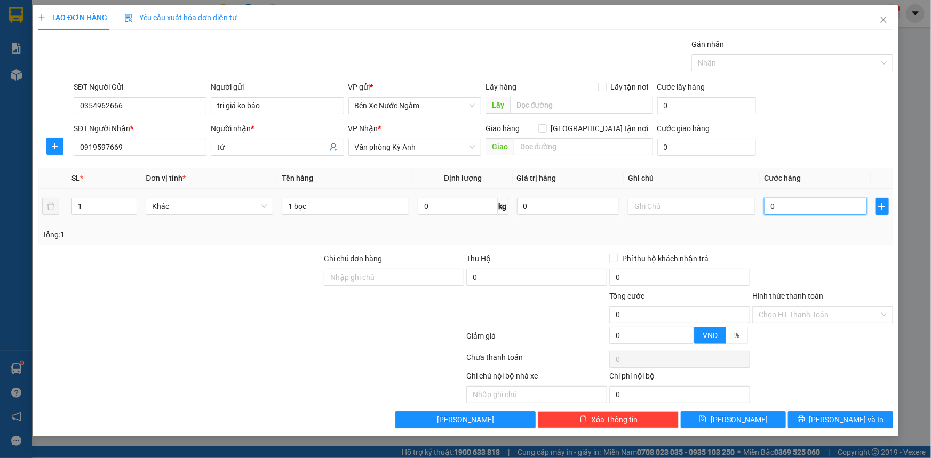
type input "5"
type input "50"
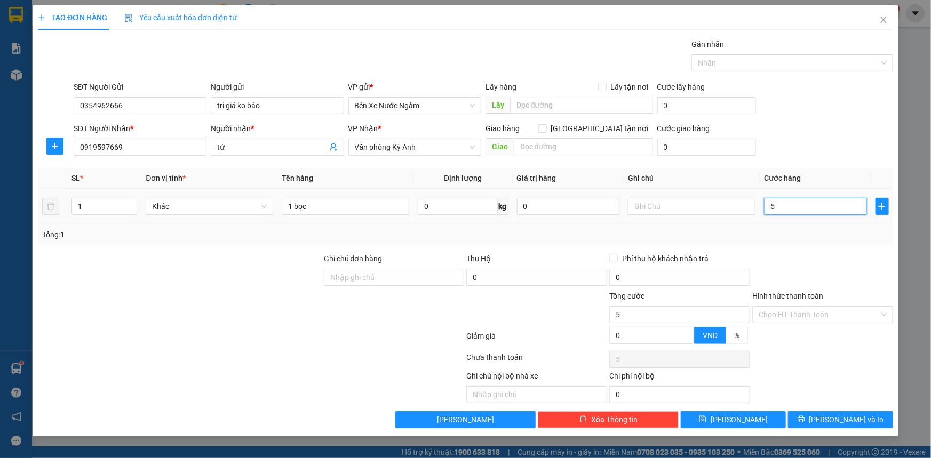
type input "50"
type input "500"
type input "5.000"
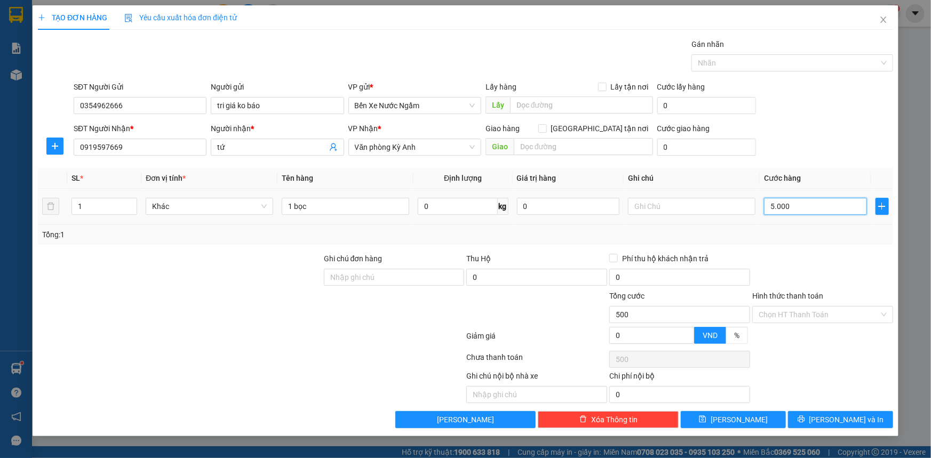
type input "5.000"
type input "50.000"
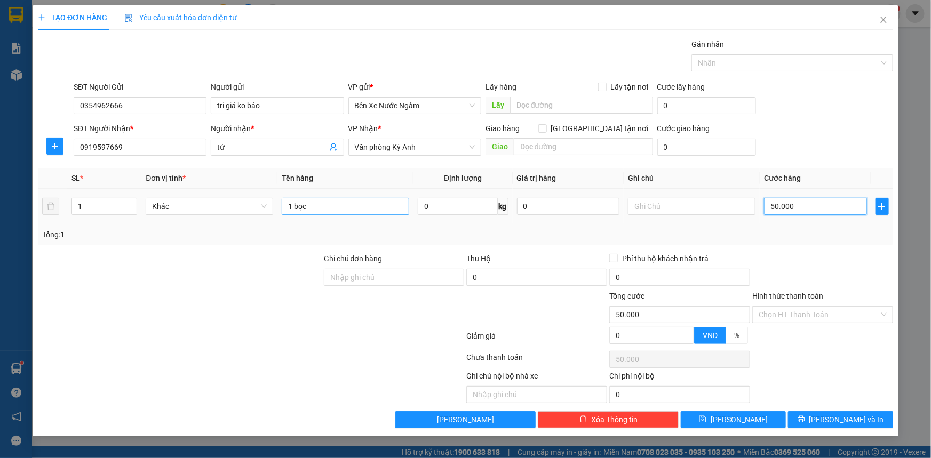
type input "50.000"
click at [340, 196] on div "1 bọc" at bounding box center [345, 206] width 127 height 21
click at [336, 200] on input "1 bọc" at bounding box center [345, 206] width 127 height 17
type input "1 bọc sạc máy tính"
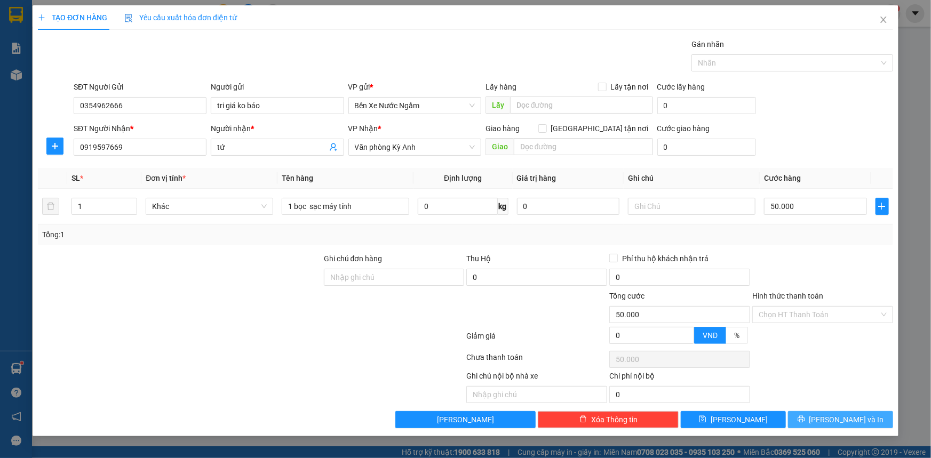
click at [813, 421] on button "[PERSON_NAME] và In" at bounding box center [840, 419] width 105 height 17
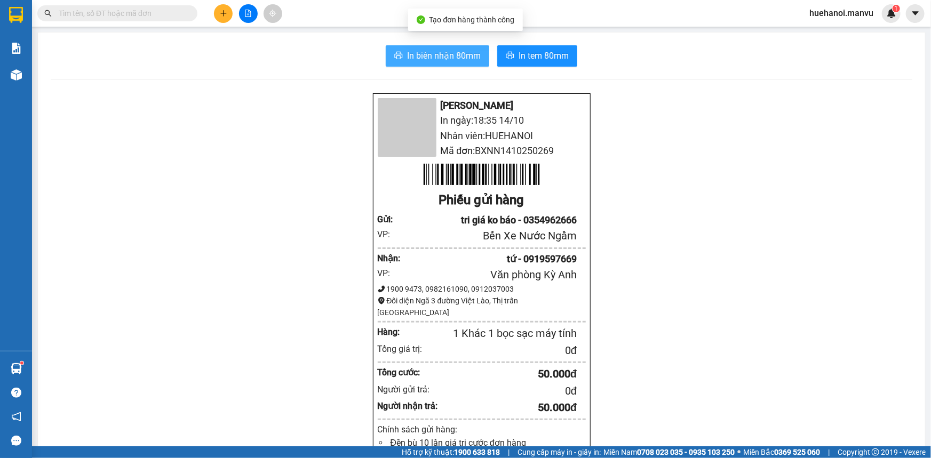
click at [417, 60] on span "In biên nhận 80mm" at bounding box center [444, 55] width 74 height 13
click at [716, 379] on div "Mận Vũ In ngày: 18:35 14/10 Nhân viên: HUEHANOI Mã đơn: BXNN1410250269 Phiếu gử…" at bounding box center [481, 423] width 861 height 660
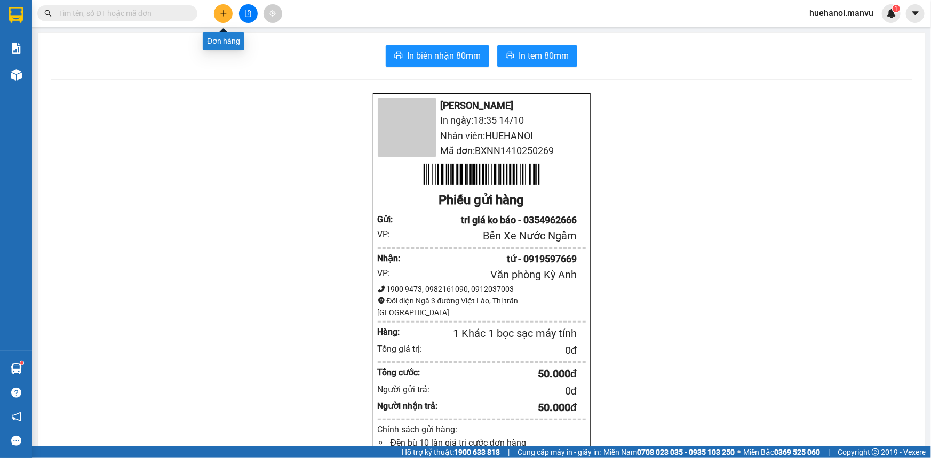
click at [226, 14] on icon "plus" at bounding box center [223, 13] width 7 height 7
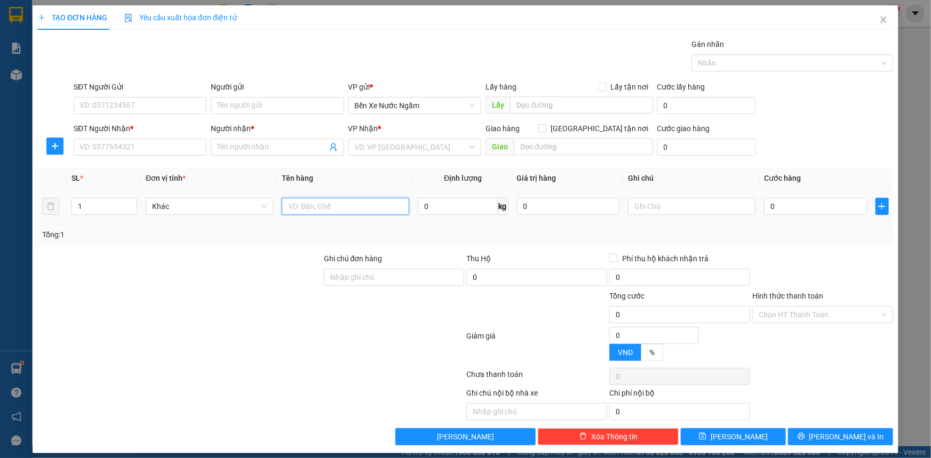
click at [328, 206] on input "text" at bounding box center [345, 206] width 127 height 17
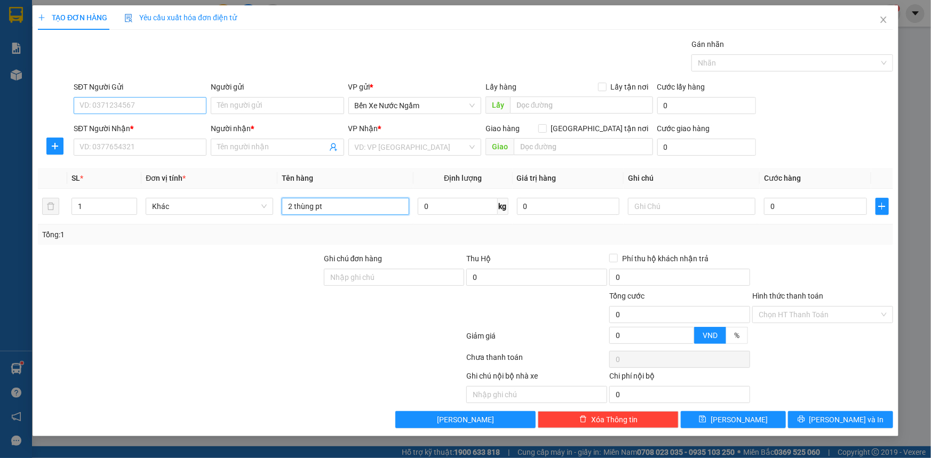
type input "2 thùng pt"
click at [151, 104] on input "SĐT Người Gửi" at bounding box center [140, 105] width 133 height 17
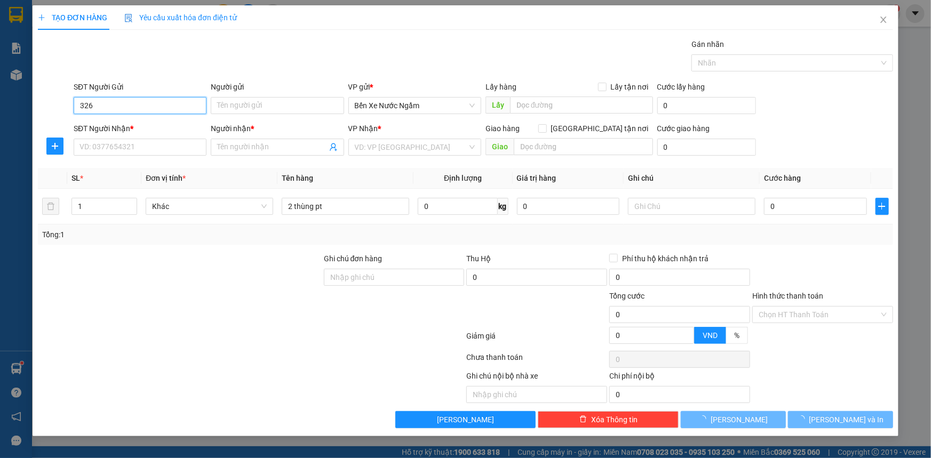
click at [151, 104] on input "326" at bounding box center [140, 105] width 133 height 17
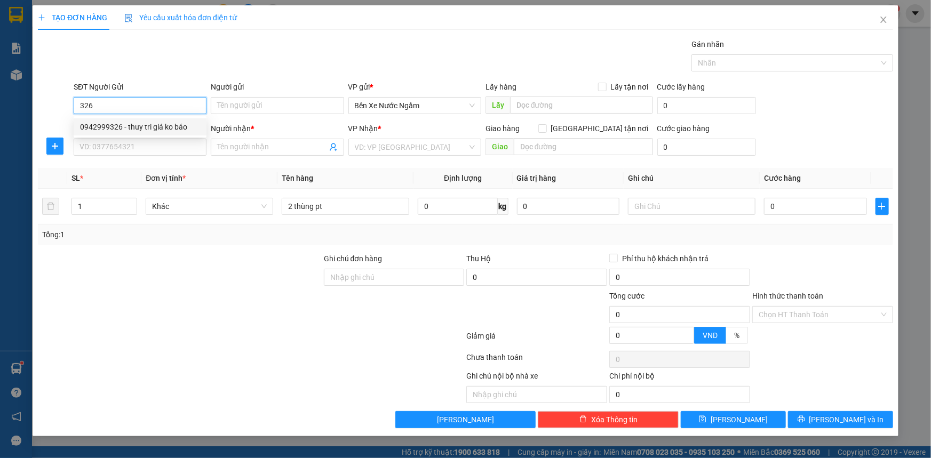
click at [156, 105] on input "326" at bounding box center [140, 105] width 133 height 17
click at [128, 128] on div "0942999326 - thuy tri giá ko báo" at bounding box center [140, 127] width 120 height 12
type input "0942999326"
type input "thuy tri giá ko báo"
type input "0942999326"
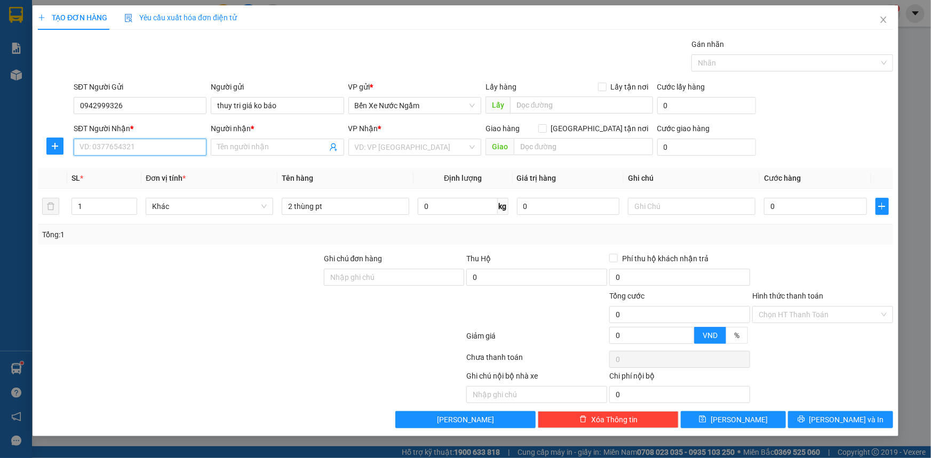
click at [147, 145] on input "SĐT Người Nhận *" at bounding box center [140, 147] width 133 height 17
click at [126, 186] on div "0967779674 - luân" at bounding box center [140, 186] width 120 height 12
type input "0967779674"
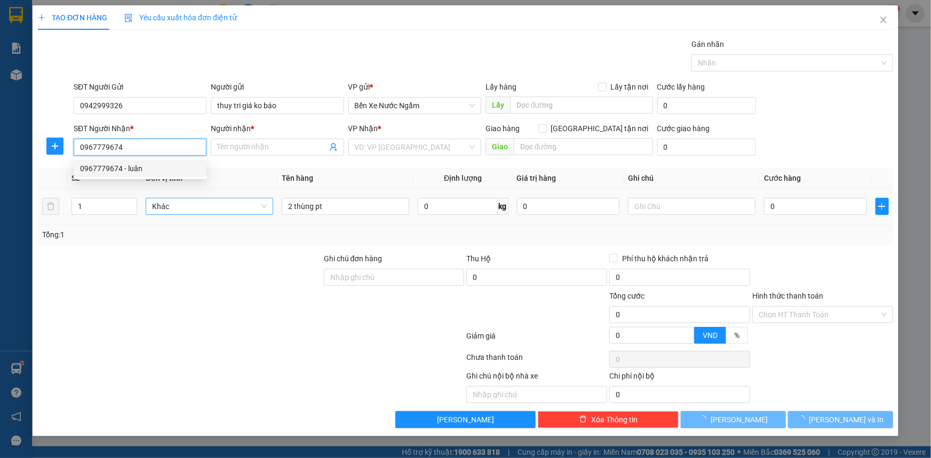
type input "luân"
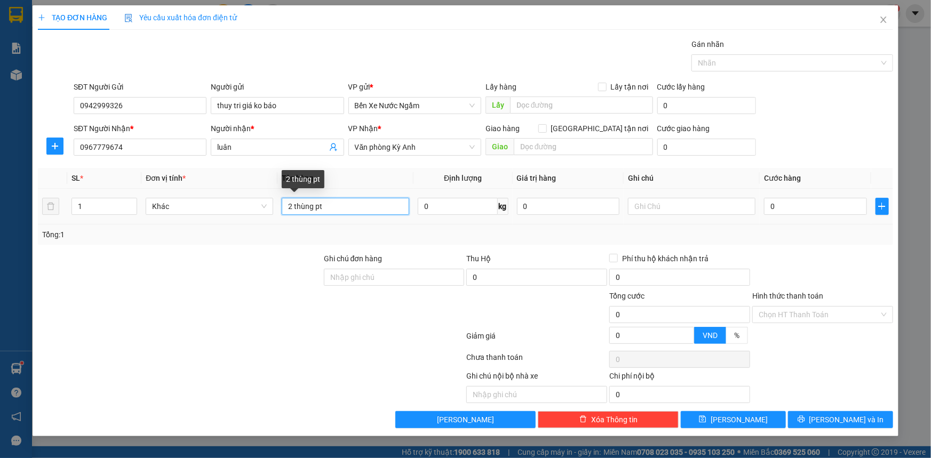
click at [290, 208] on input "2 thùng pt" at bounding box center [345, 206] width 127 height 17
click at [291, 206] on input "2 thùng pt" at bounding box center [345, 206] width 127 height 17
click at [362, 207] on input "1 thùng pt" at bounding box center [345, 206] width 127 height 17
type input "1 thùng pt 1 Kiện dài"
click at [803, 205] on input "0" at bounding box center [815, 206] width 103 height 17
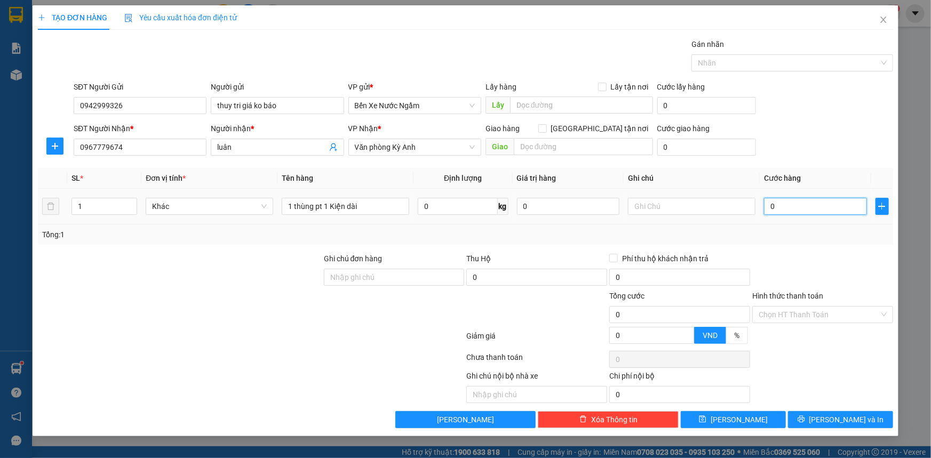
type input "1"
type input "15"
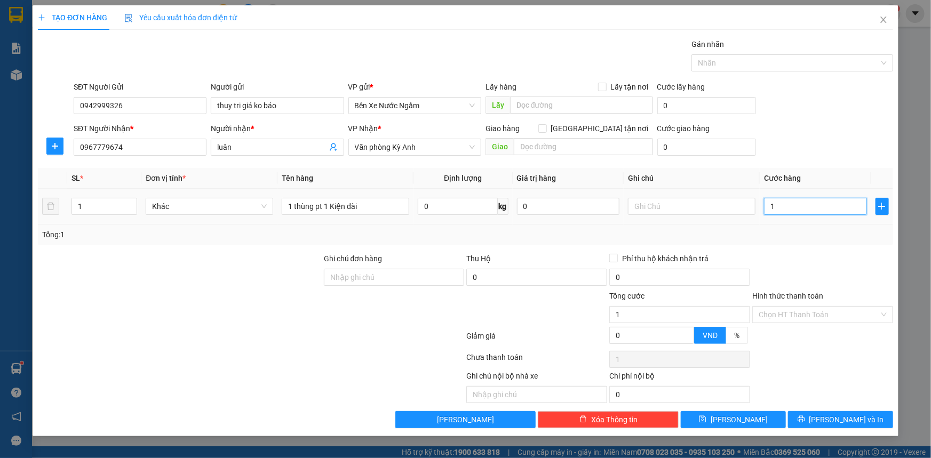
type input "15"
type input "150"
type input "1.500"
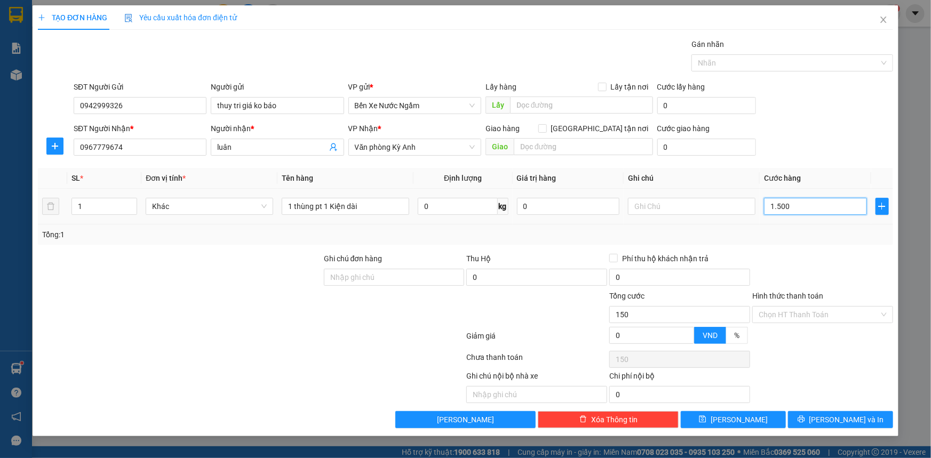
type input "1.500"
type input "15.000"
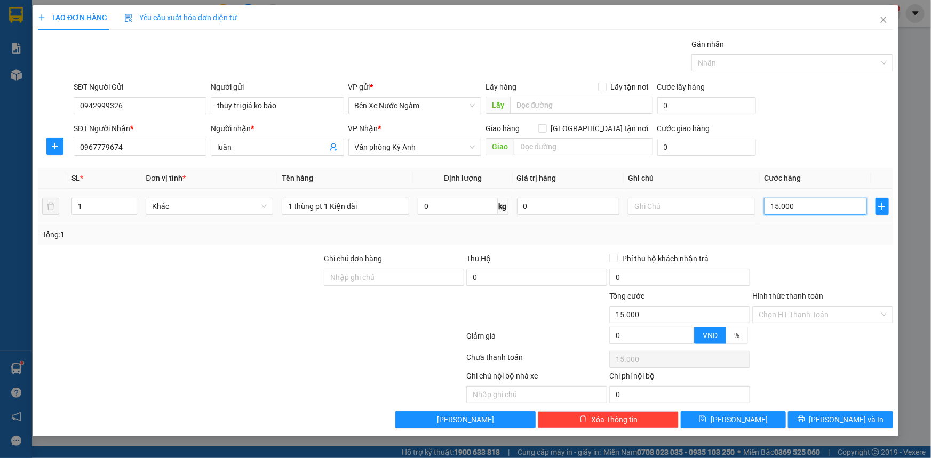
type input "150.000"
click at [829, 427] on button "[PERSON_NAME] và In" at bounding box center [840, 419] width 105 height 17
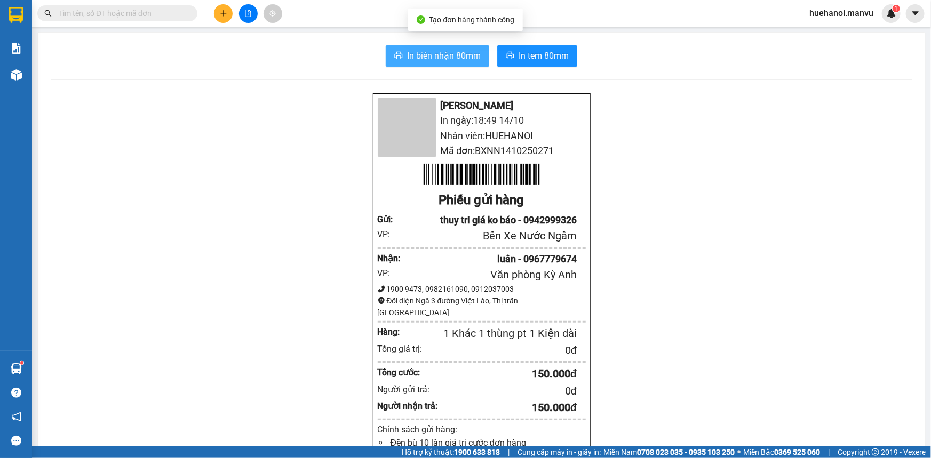
click at [455, 55] on span "In biên nhận 80mm" at bounding box center [444, 55] width 74 height 13
click at [629, 428] on div "Mận Vũ In ngày: 18:49 14/10 Nhân viên: HUEHANOI Mã đơn: BXNN1410250271 Phiếu gử…" at bounding box center [481, 423] width 861 height 660
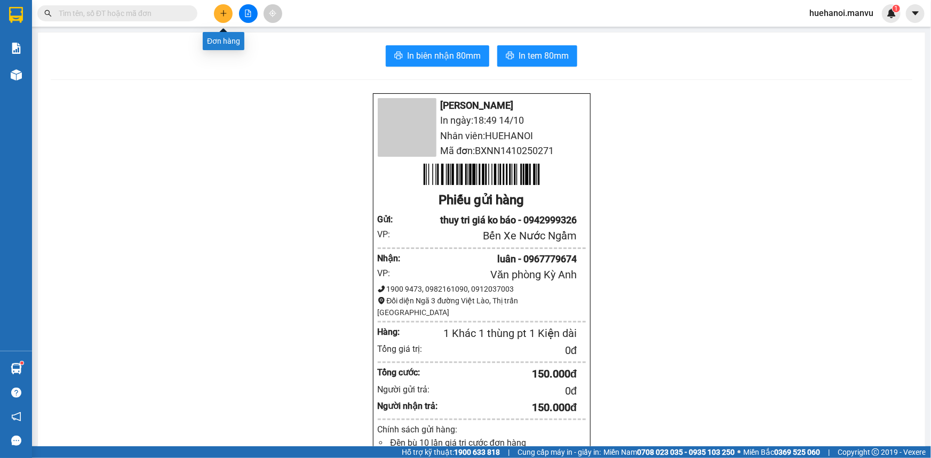
click at [220, 14] on icon "plus" at bounding box center [223, 13] width 7 height 7
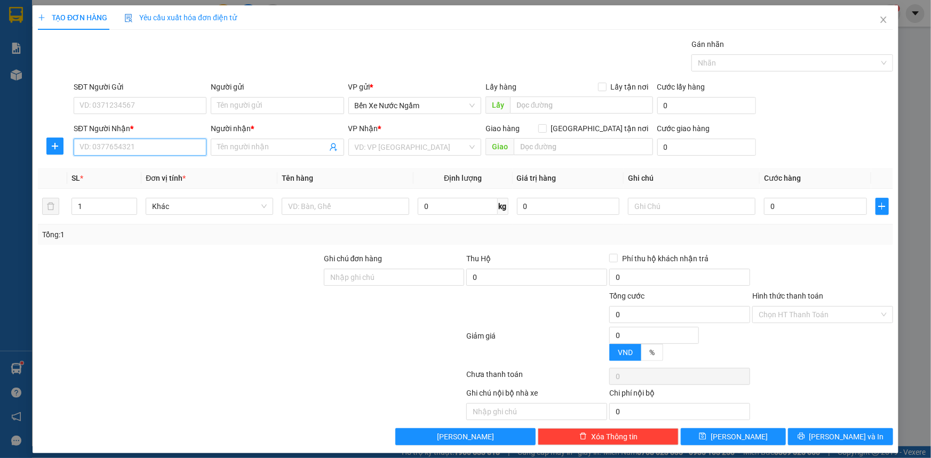
click at [166, 147] on input "SĐT Người Nhận *" at bounding box center [140, 147] width 133 height 17
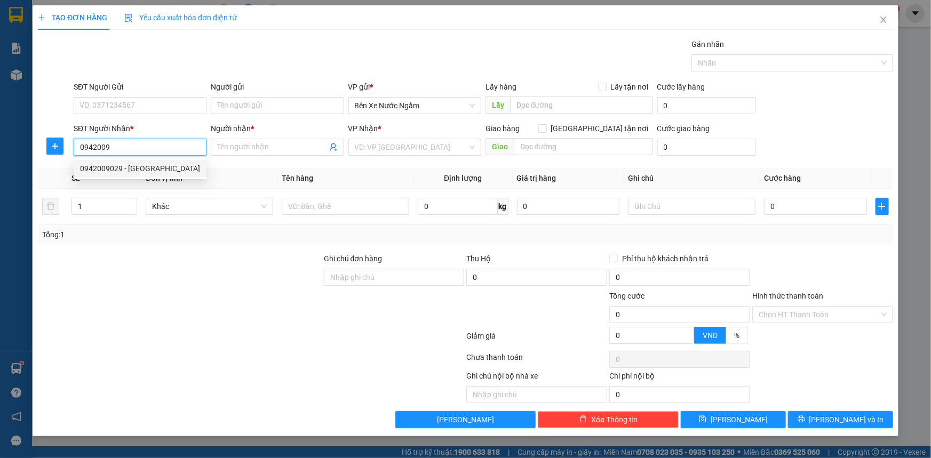
click at [124, 168] on div "0942009029 - hưng trí" at bounding box center [140, 169] width 120 height 12
type input "0942009029"
type input "hưng trí"
type input "0942009029"
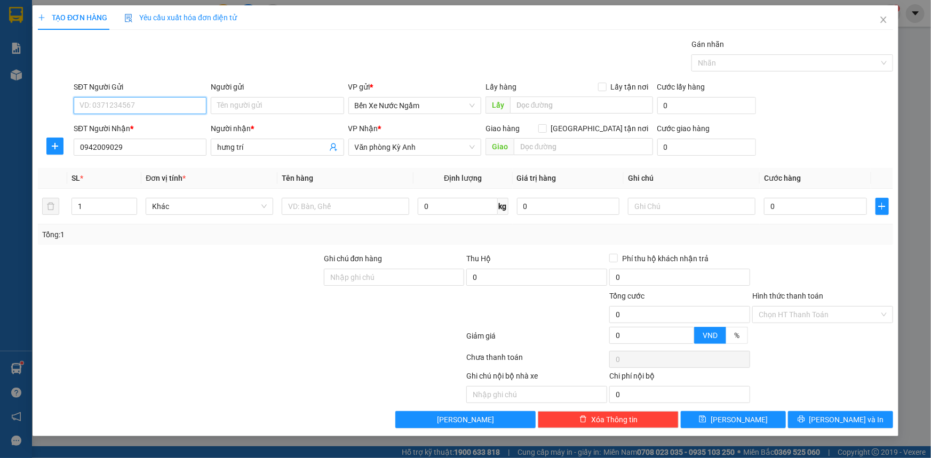
click at [144, 98] on input "SĐT Người Gửi" at bounding box center [140, 105] width 133 height 17
click at [105, 181] on div "0916774078 - TRÀ" at bounding box center [140, 178] width 120 height 12
type input "0916774078"
type input "TRÀ"
click at [320, 213] on input "text" at bounding box center [345, 206] width 127 height 17
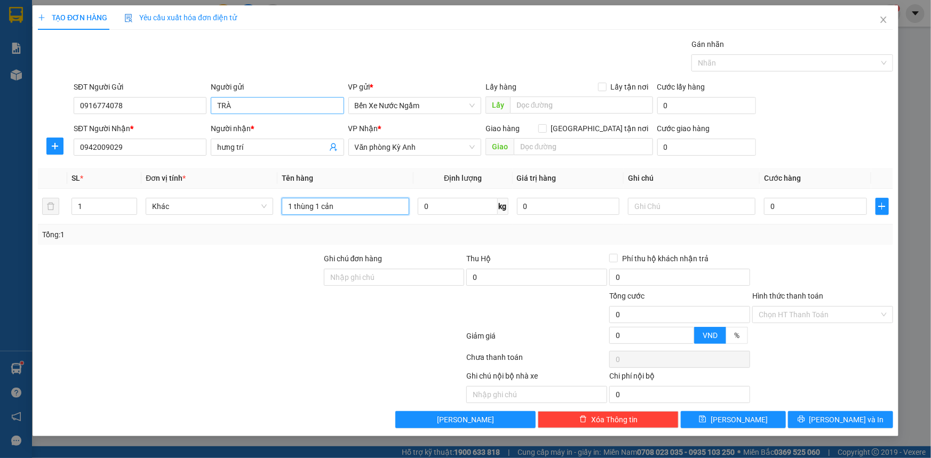
type input "1 thùng 1 cản"
click at [276, 101] on input "TRÀ" at bounding box center [277, 105] width 133 height 17
type input "TRÀ tri giá ko báo"
click at [829, 213] on input "0" at bounding box center [815, 206] width 103 height 17
type input "1"
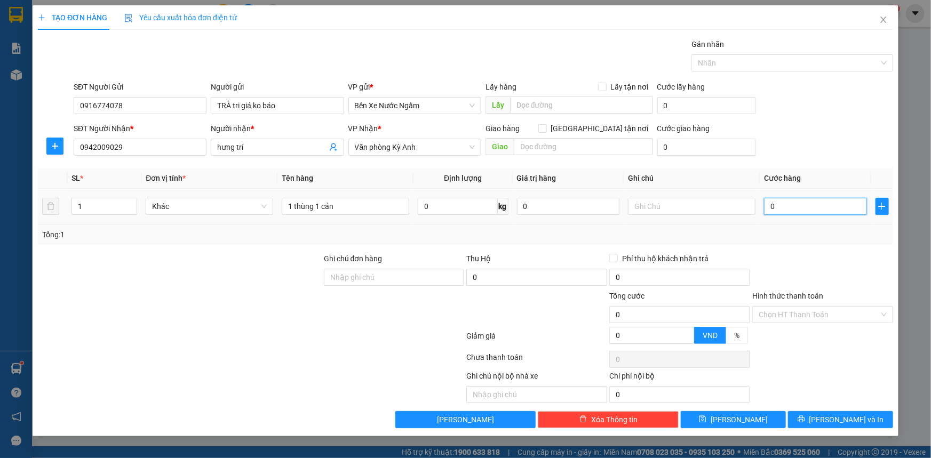
type input "1"
type input "15"
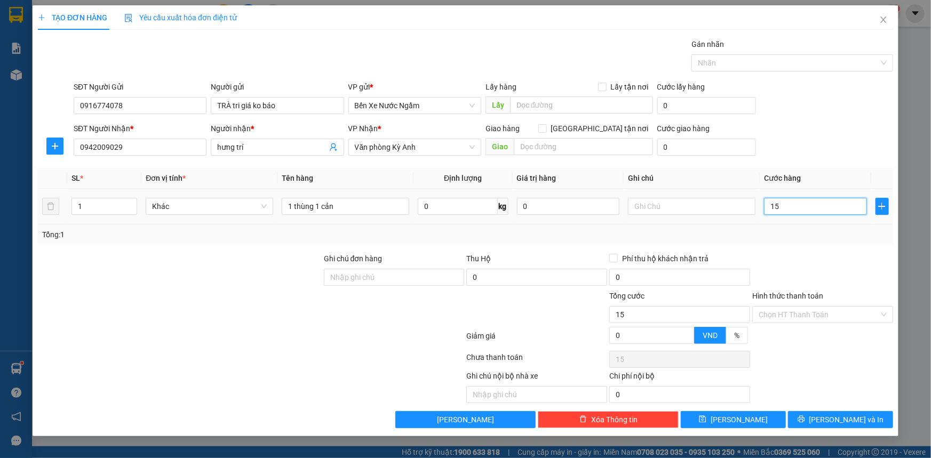
type input "150"
type input "1.500"
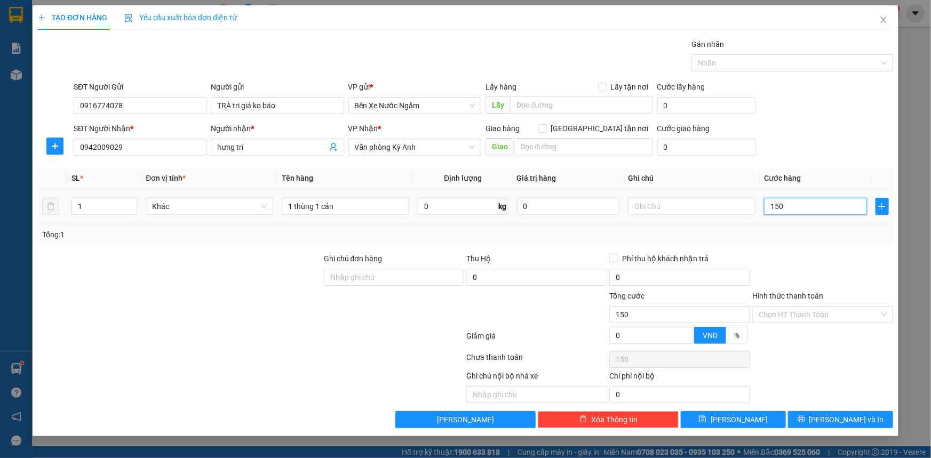
type input "1.500"
type input "15.000"
type input "150.000"
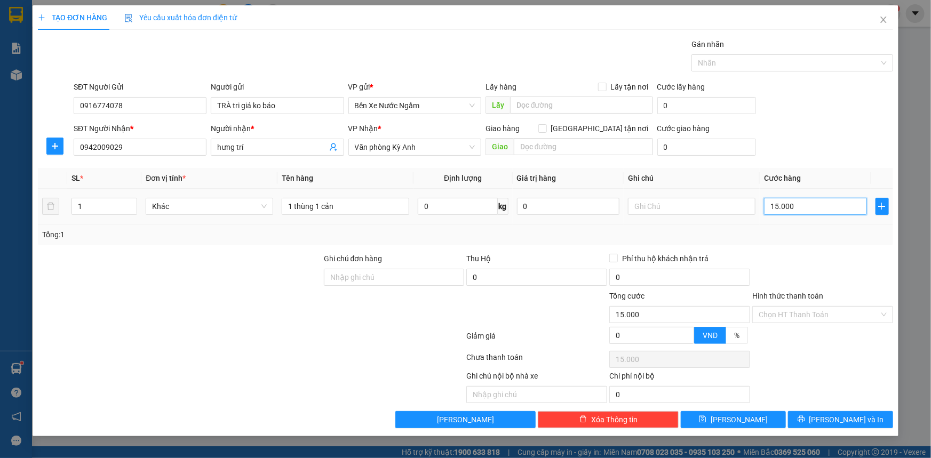
type input "150.000"
click at [809, 209] on input "150.000" at bounding box center [815, 206] width 103 height 17
type input "15.000"
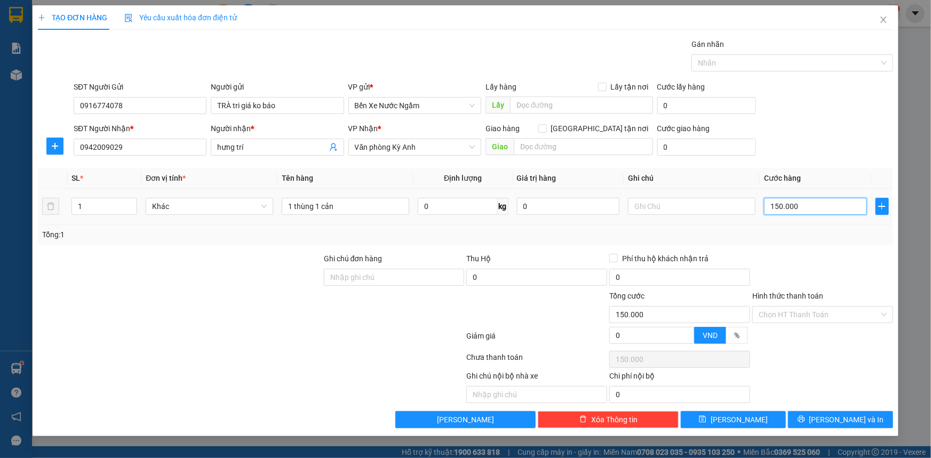
type input "15.000"
type input "0"
type input "02"
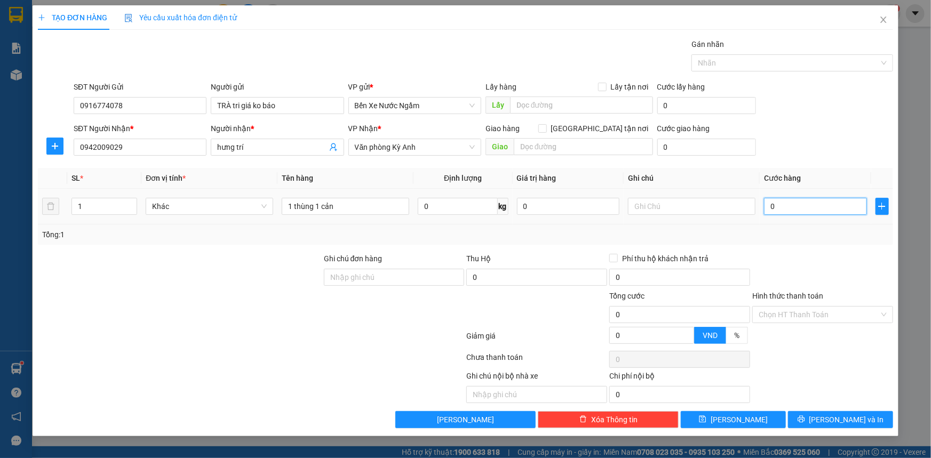
type input "2"
type input "020"
type input "20"
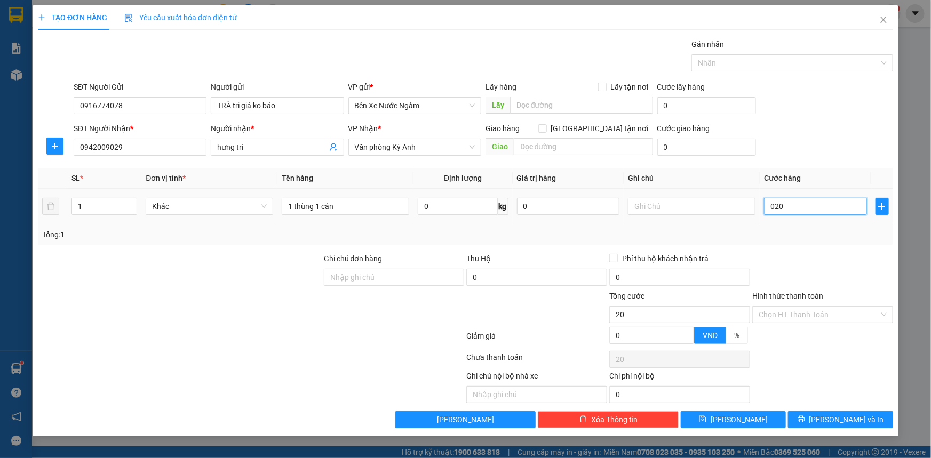
type input "0.200"
type input "200"
type input "02.000"
type input "2.000"
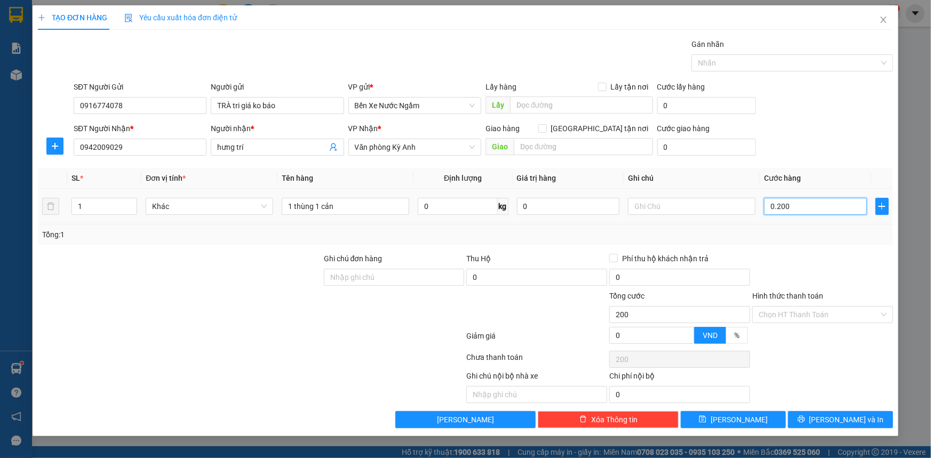
type input "2.000"
type input "020.000"
type input "20.000"
type input "0.200.000"
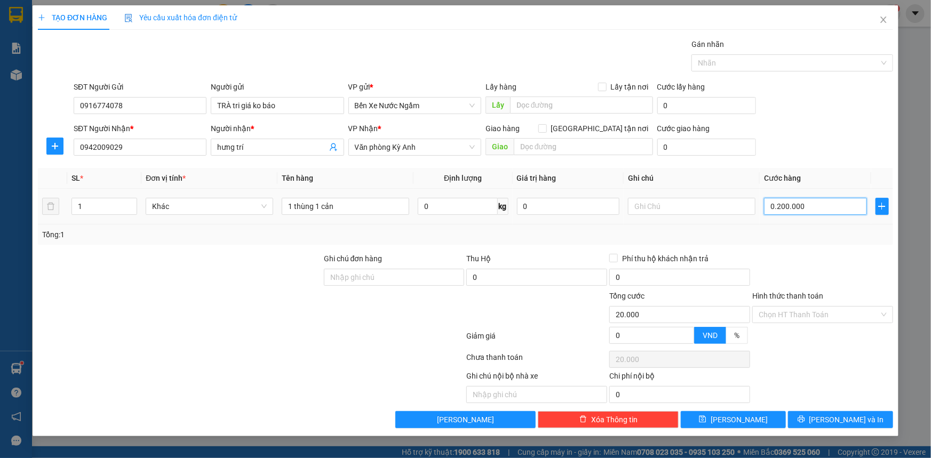
type input "200.000"
click at [801, 425] on button "[PERSON_NAME] và In" at bounding box center [840, 419] width 105 height 17
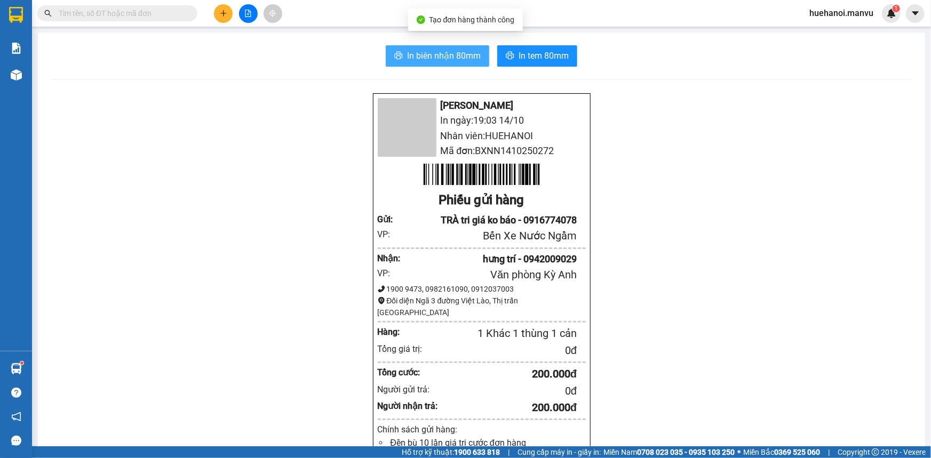
click at [474, 59] on span "In biên nhận 80mm" at bounding box center [444, 55] width 74 height 13
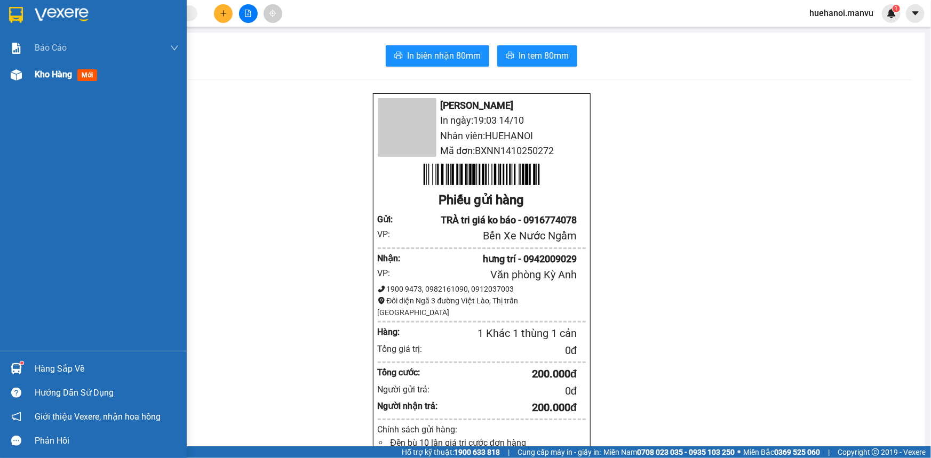
click at [58, 76] on span "Kho hàng" at bounding box center [53, 74] width 37 height 10
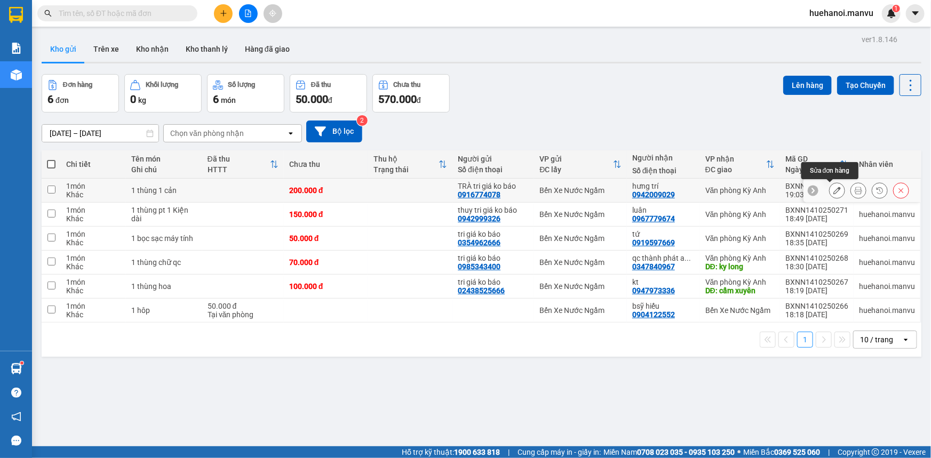
click at [833, 193] on icon at bounding box center [836, 190] width 7 height 7
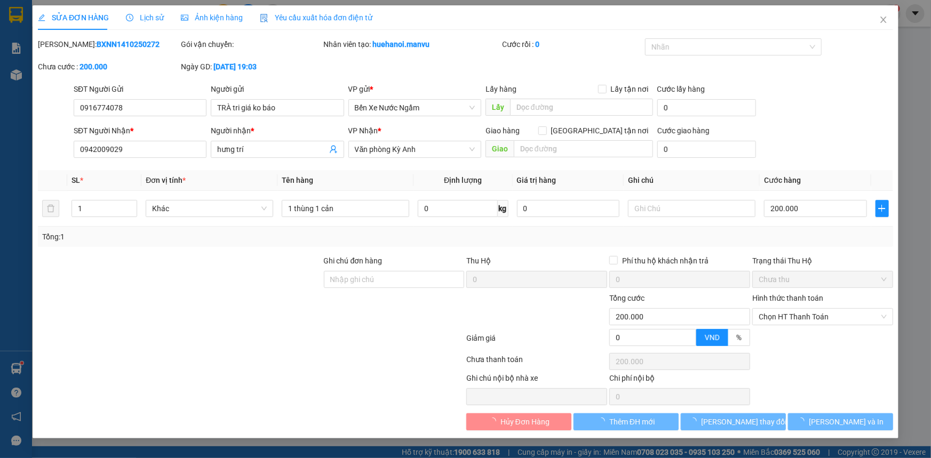
type input "0916774078"
type input "TRÀ tri giá ko báo"
type input "0942009029"
type input "hưng trí"
type input "0"
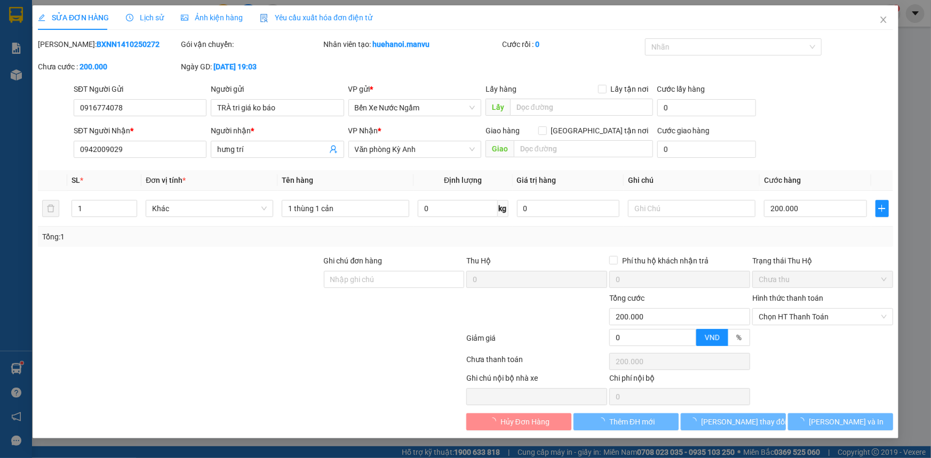
type input "200.000"
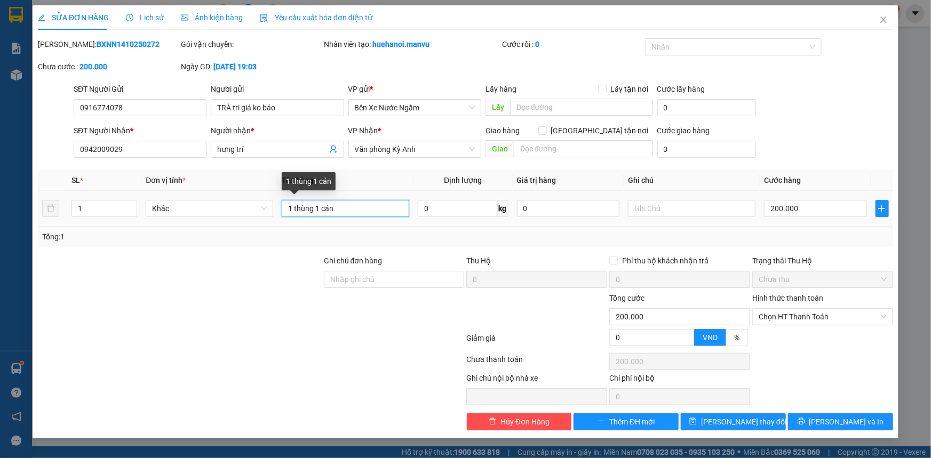
click at [339, 206] on input "1 thùng 1 cản" at bounding box center [345, 208] width 127 height 17
type input "1 thùng"
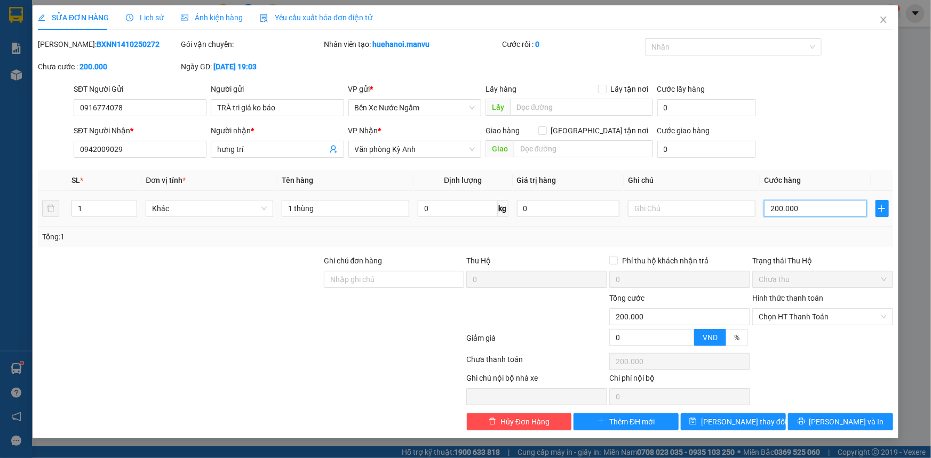
click at [850, 212] on input "200.000" at bounding box center [815, 208] width 103 height 17
type input "0"
type input "5"
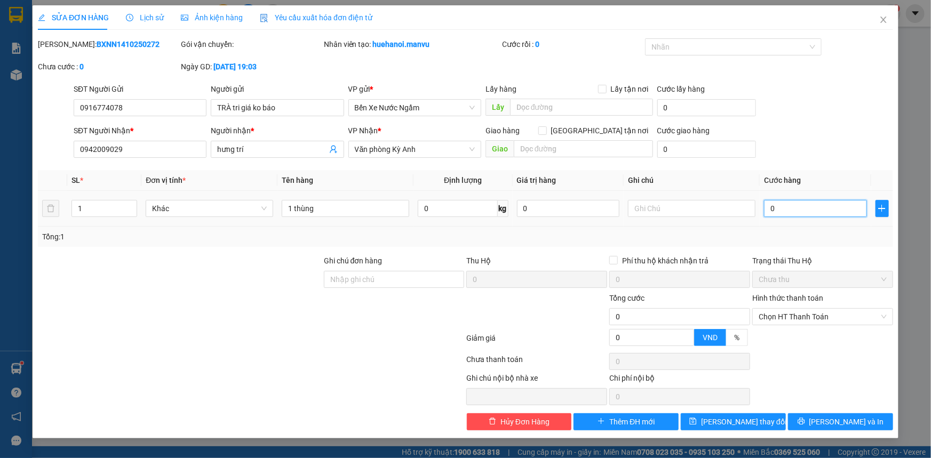
type input "5"
type input "05"
type input "50"
type input "050"
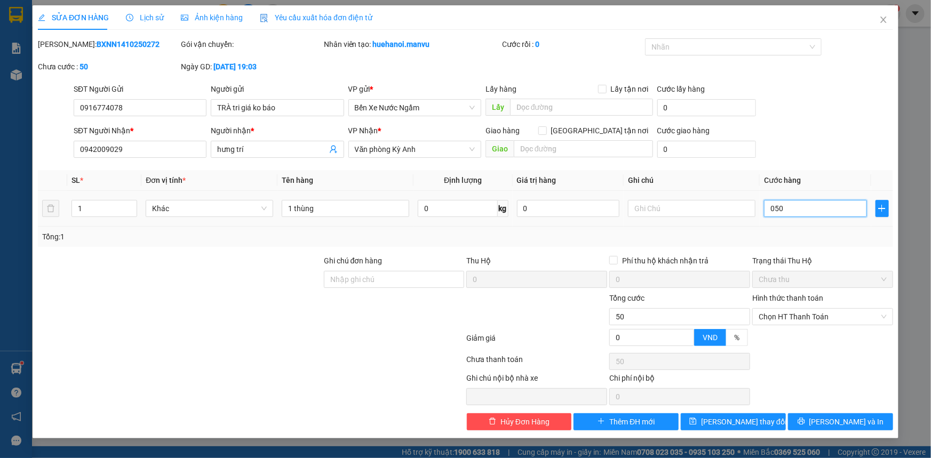
type input "500"
type input "05.000"
type input "5.000"
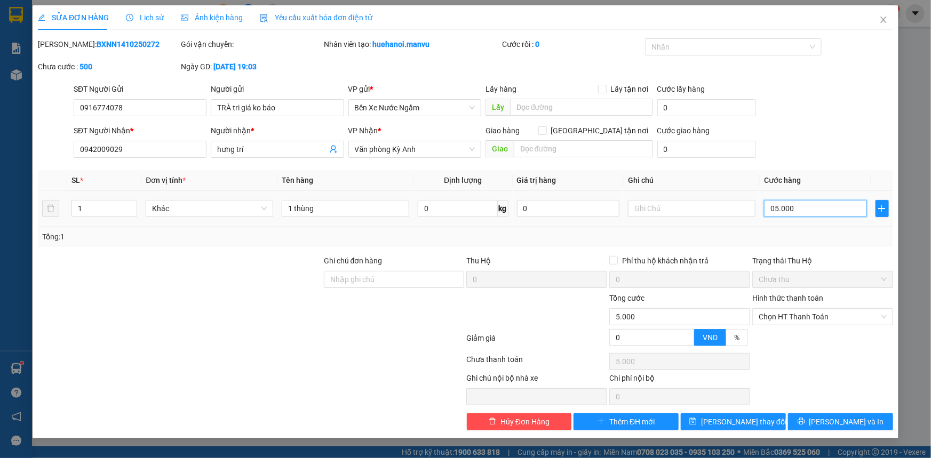
type input "50.000"
click at [818, 428] on button "[PERSON_NAME] và In" at bounding box center [840, 421] width 105 height 17
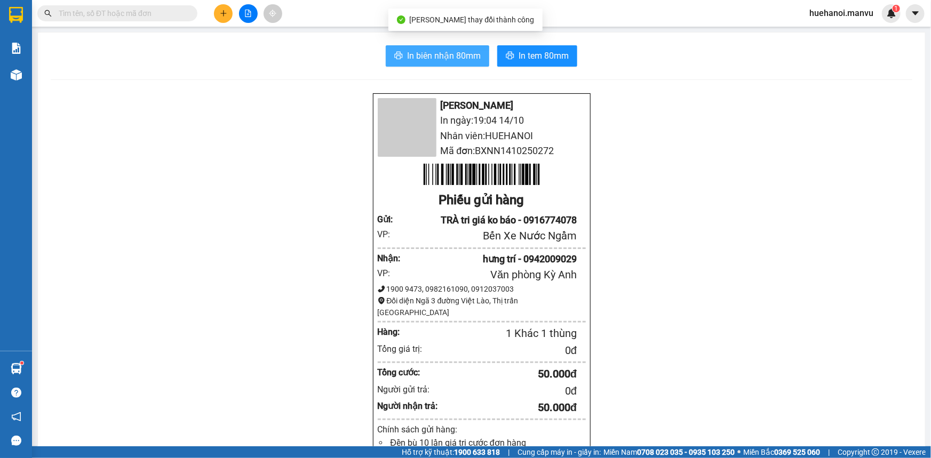
click at [422, 58] on span "In biên nhận 80mm" at bounding box center [444, 55] width 74 height 13
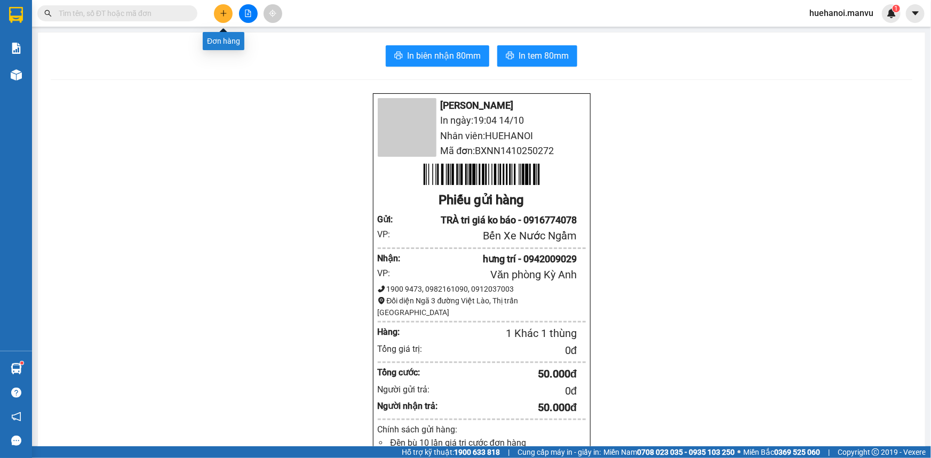
click at [223, 18] on button at bounding box center [223, 13] width 19 height 19
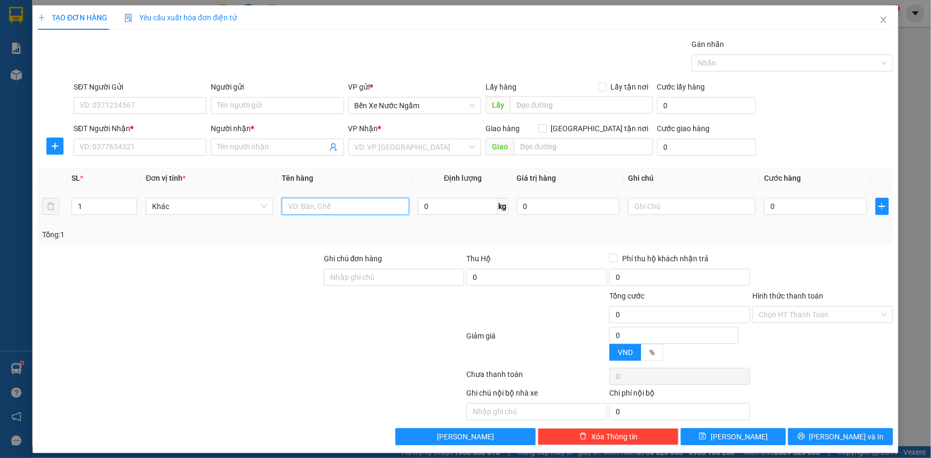
click at [308, 212] on input "text" at bounding box center [345, 206] width 127 height 17
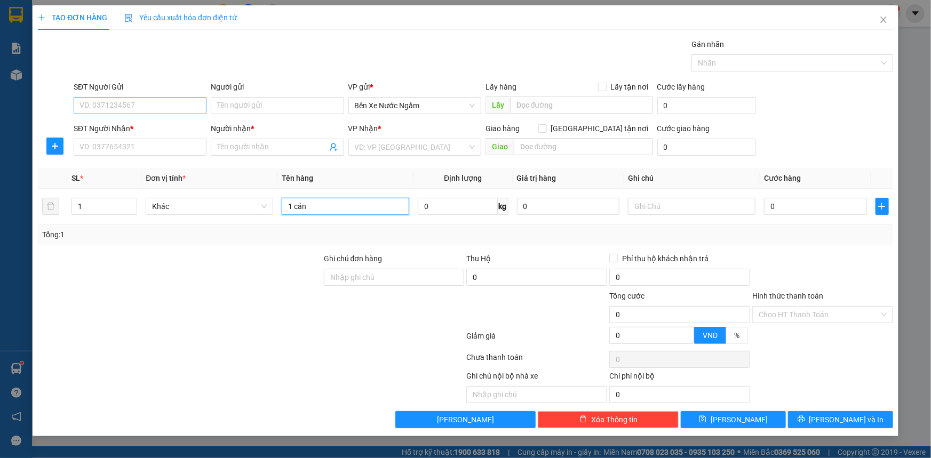
type input "1 cản"
click at [122, 103] on input "SĐT Người Gửi" at bounding box center [140, 105] width 133 height 17
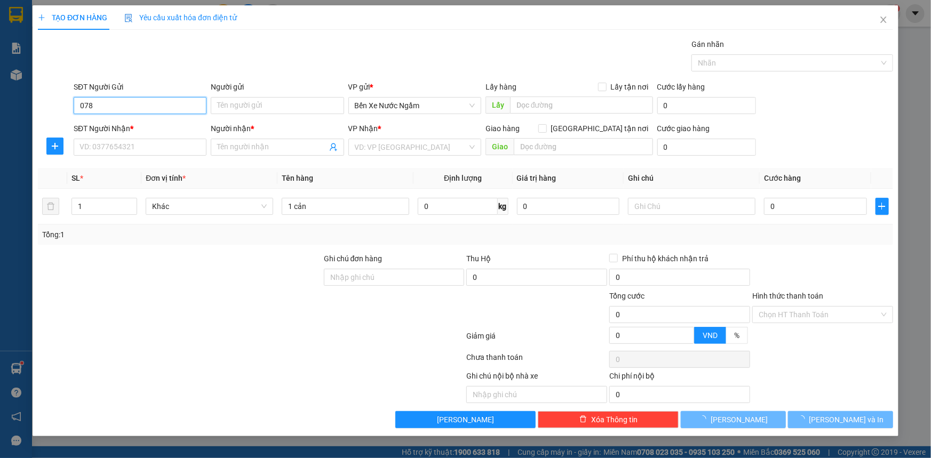
click at [122, 103] on input "078" at bounding box center [140, 105] width 133 height 17
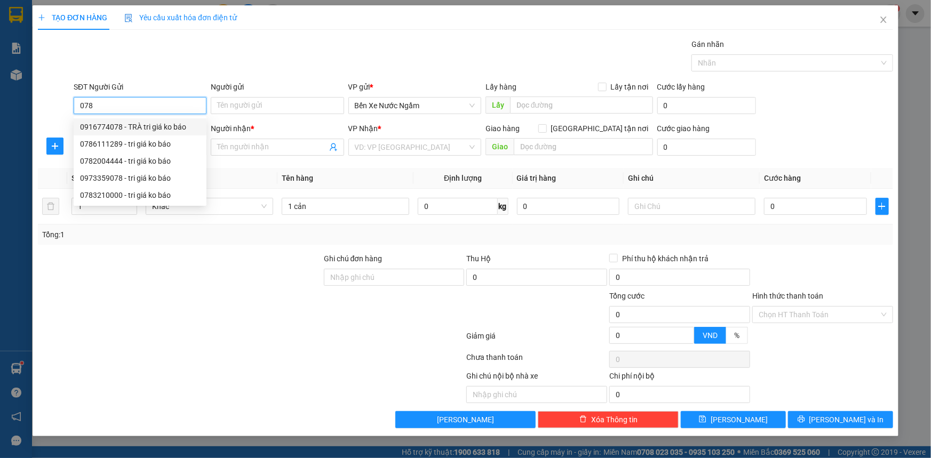
click at [148, 129] on div "0916774078 - TRÀ tri giá ko báo" at bounding box center [140, 127] width 120 height 12
type input "0916774078"
type input "TRÀ tri giá ko báo"
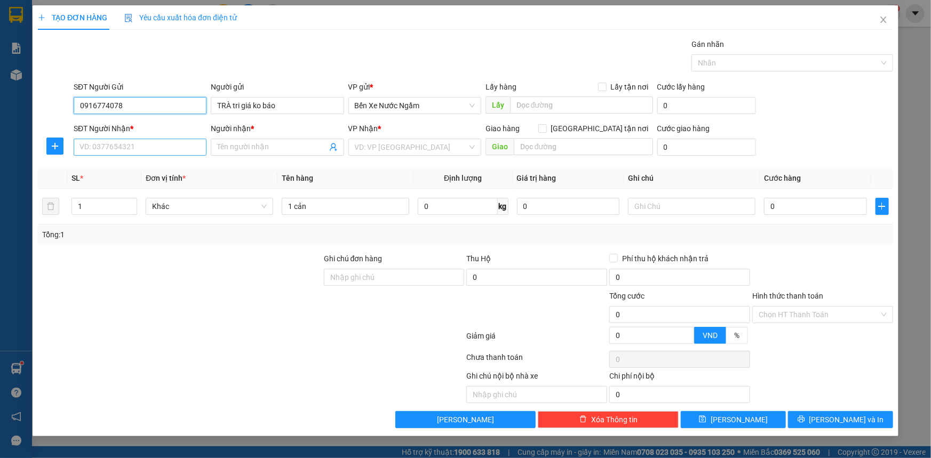
type input "0916774078"
click at [158, 149] on input "SĐT Người Nhận *" at bounding box center [140, 147] width 133 height 17
type input "0974225887"
click at [126, 164] on div "0974225887 - nhung" at bounding box center [140, 169] width 120 height 12
type input "nhung"
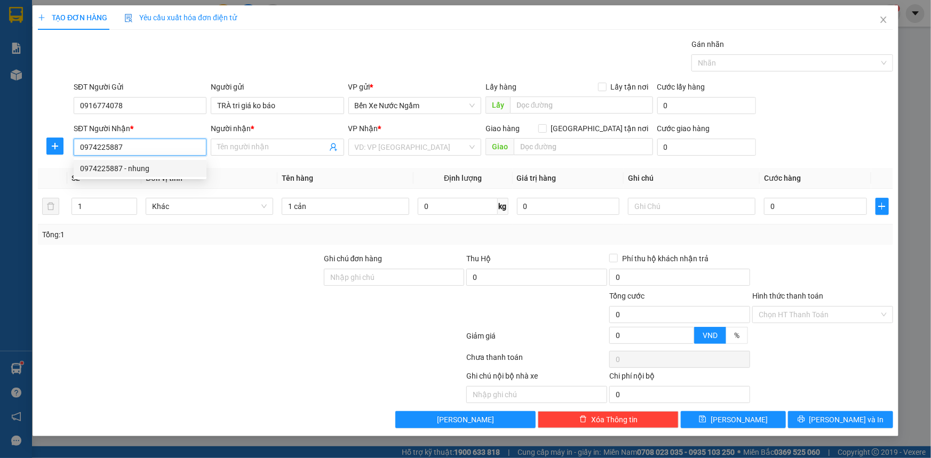
type input "cẩm xuyên"
type input "0974225887"
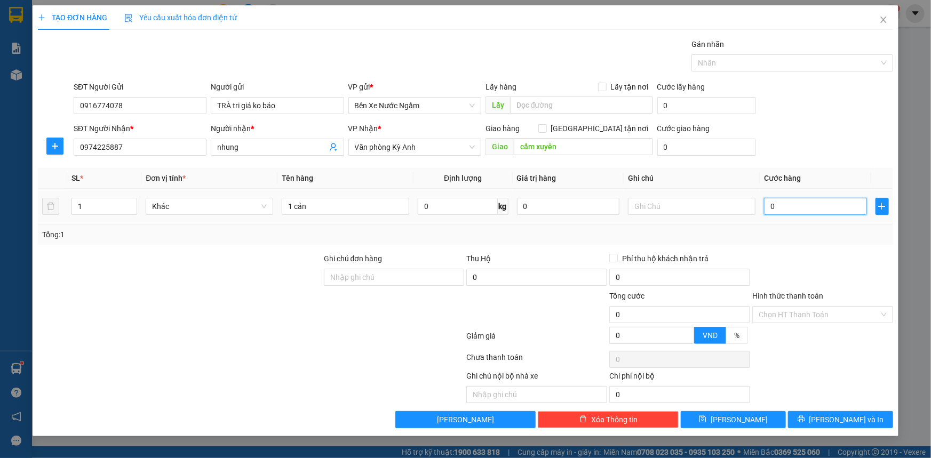
click at [831, 207] on input "0" at bounding box center [815, 206] width 103 height 17
type input "1"
type input "15"
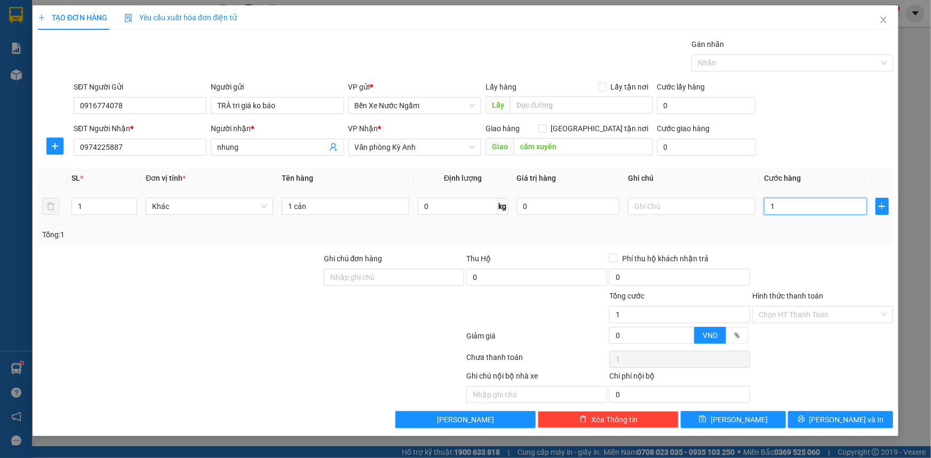
type input "15"
type input "150"
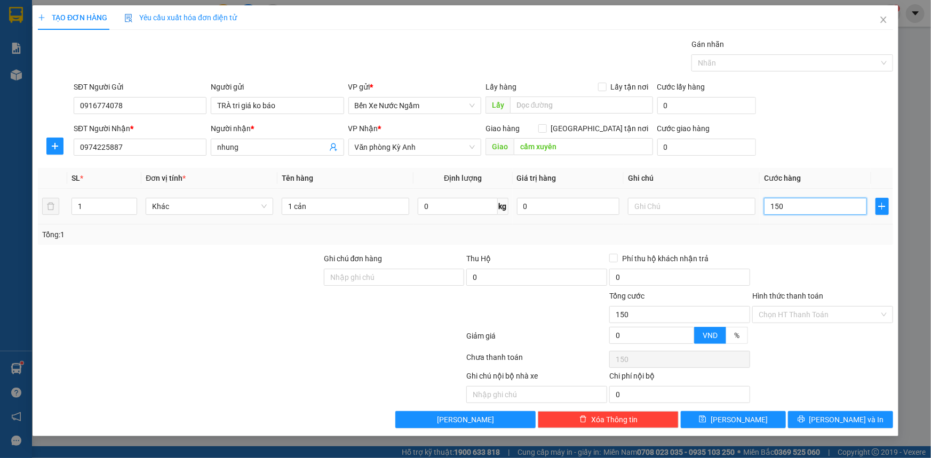
type input "1.500"
click at [827, 413] on button "[PERSON_NAME] và In" at bounding box center [840, 419] width 105 height 17
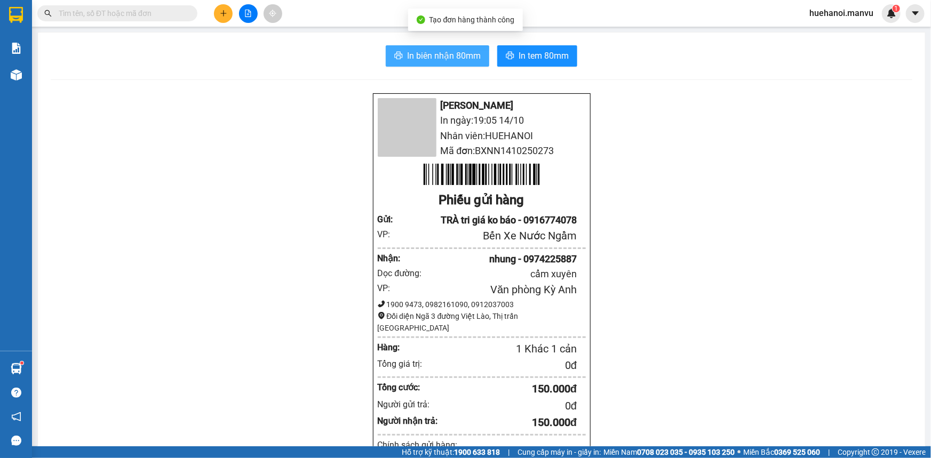
click at [460, 57] on span "In biên nhận 80mm" at bounding box center [444, 55] width 74 height 13
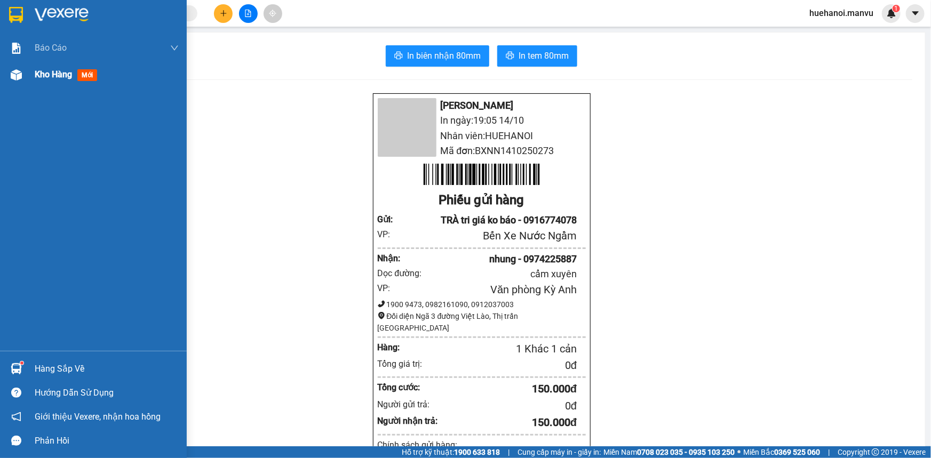
click at [61, 74] on span "Kho hàng" at bounding box center [53, 74] width 37 height 10
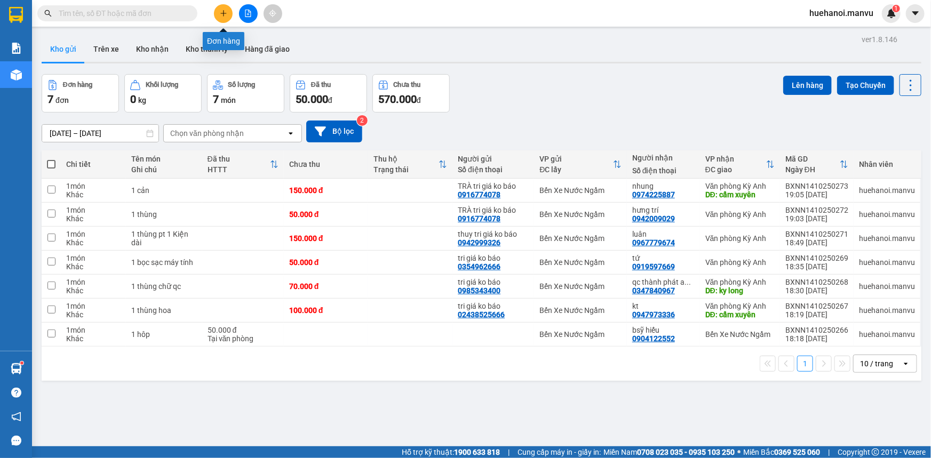
click at [223, 18] on button at bounding box center [223, 13] width 19 height 19
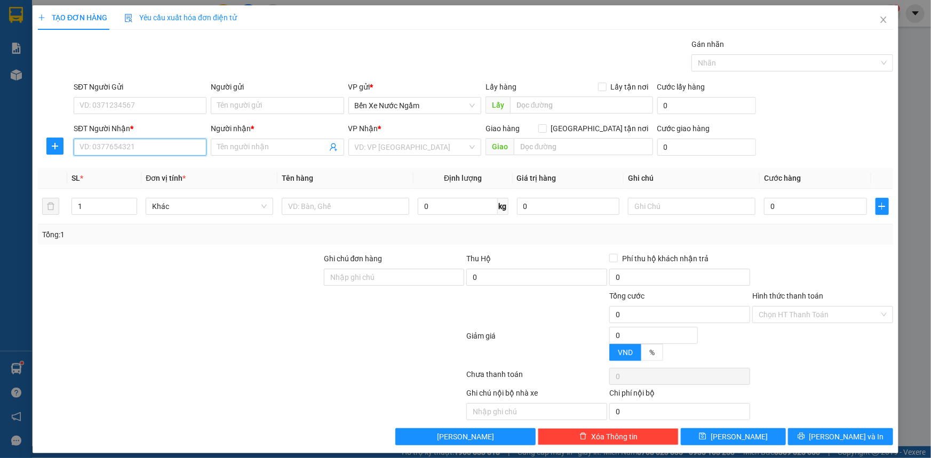
click at [146, 150] on input "SĐT Người Nhận *" at bounding box center [140, 147] width 133 height 17
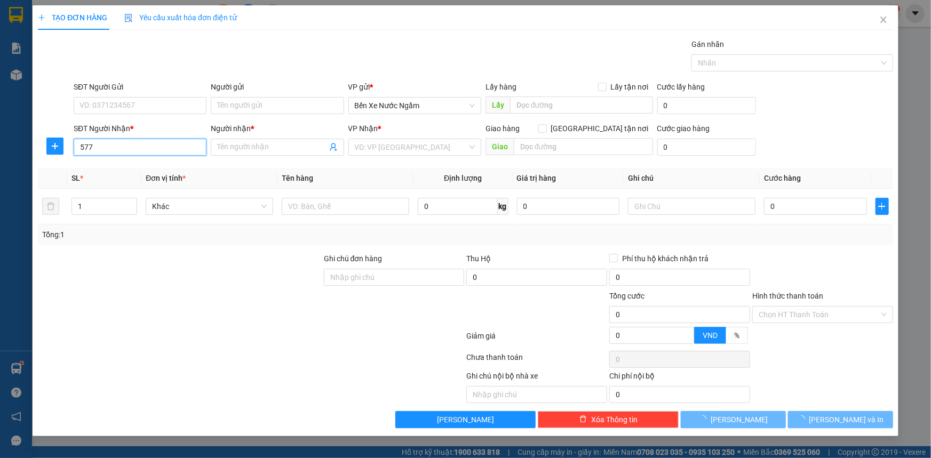
click at [144, 150] on input "577" at bounding box center [140, 147] width 133 height 17
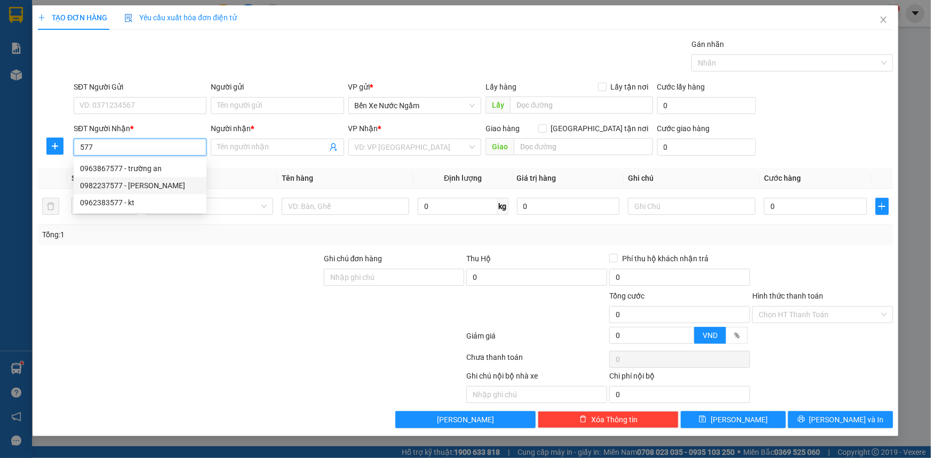
click at [142, 185] on div "0982237577 - đức lam" at bounding box center [140, 186] width 120 height 12
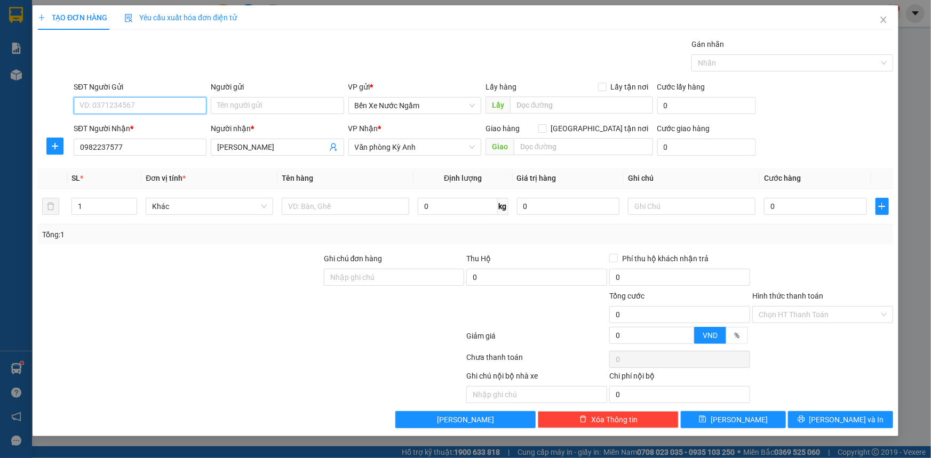
click at [173, 102] on input "SĐT Người Gửi" at bounding box center [140, 105] width 133 height 17
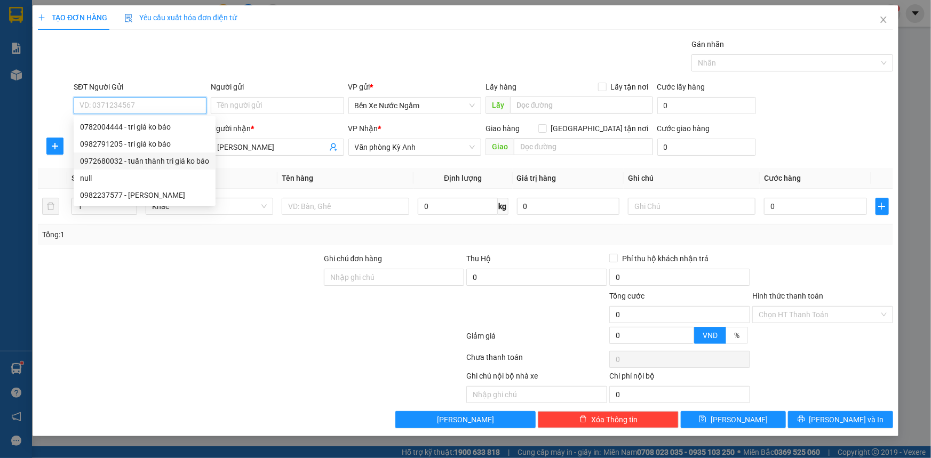
click at [137, 160] on div "0972680032 - tuấn thành tri giá ko báo" at bounding box center [144, 161] width 129 height 12
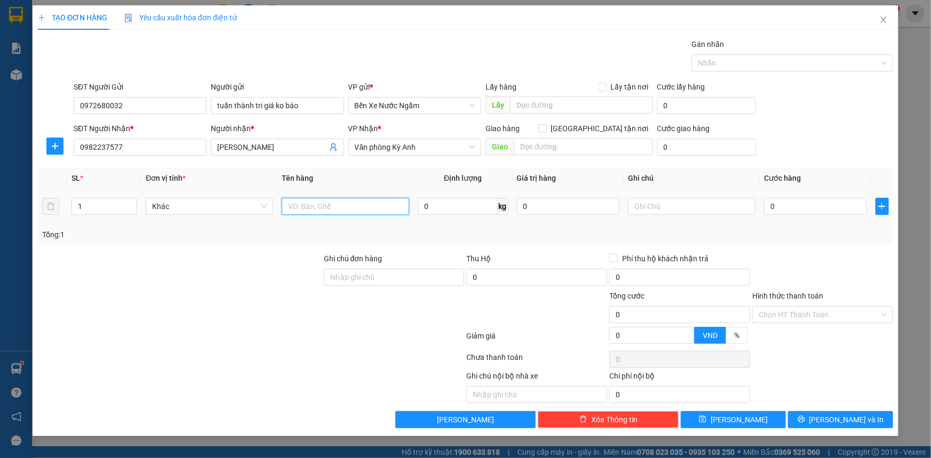
click at [326, 207] on input "text" at bounding box center [345, 206] width 127 height 17
click at [780, 207] on input "0" at bounding box center [815, 206] width 103 height 17
click at [347, 209] on input "1 bọc đen" at bounding box center [345, 206] width 127 height 17
click at [801, 415] on button "[PERSON_NAME] và In" at bounding box center [840, 419] width 105 height 17
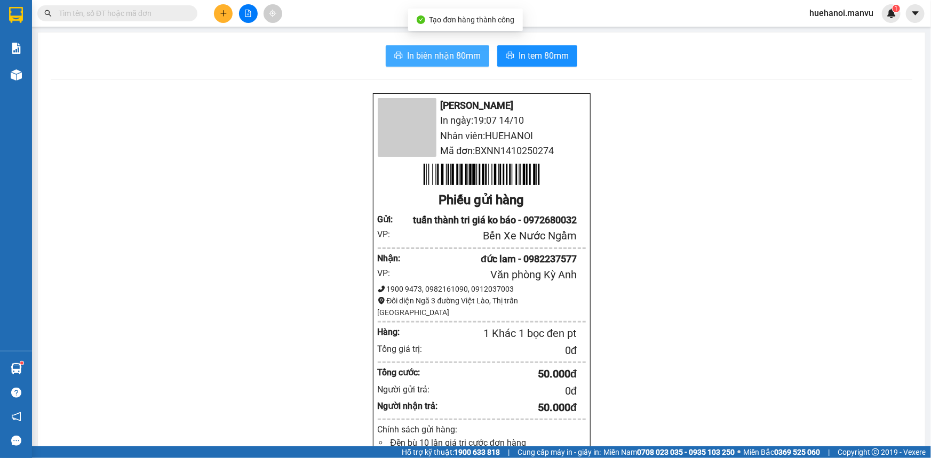
click at [445, 57] on span "In biên nhận 80mm" at bounding box center [444, 55] width 74 height 13
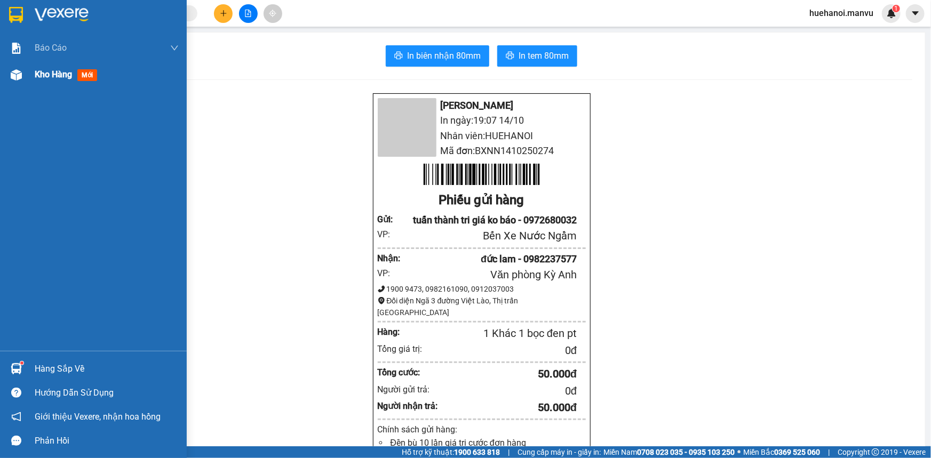
click at [44, 76] on span "Kho hàng" at bounding box center [53, 74] width 37 height 10
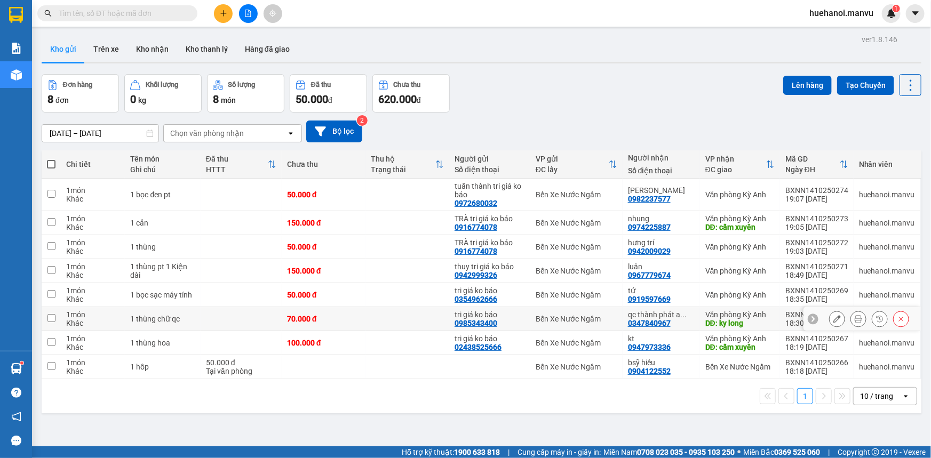
click at [53, 320] on input "checkbox" at bounding box center [51, 318] width 8 height 8
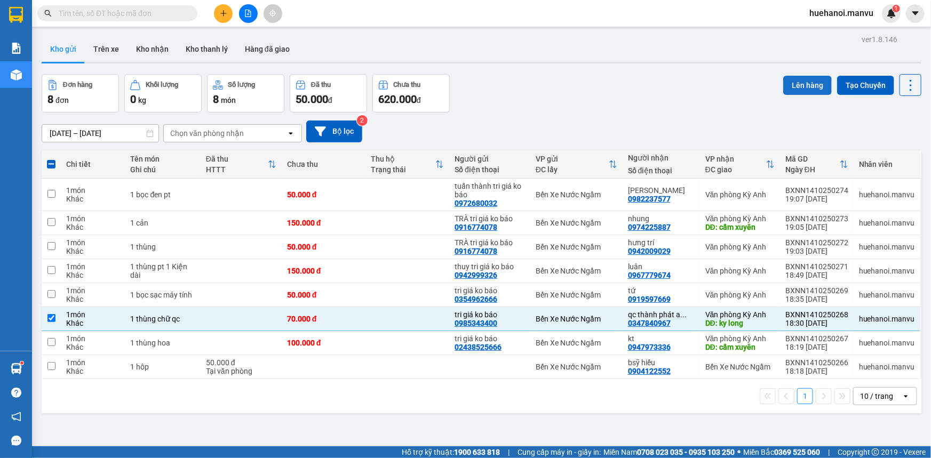
click at [803, 79] on button "Lên hàng" at bounding box center [807, 85] width 49 height 19
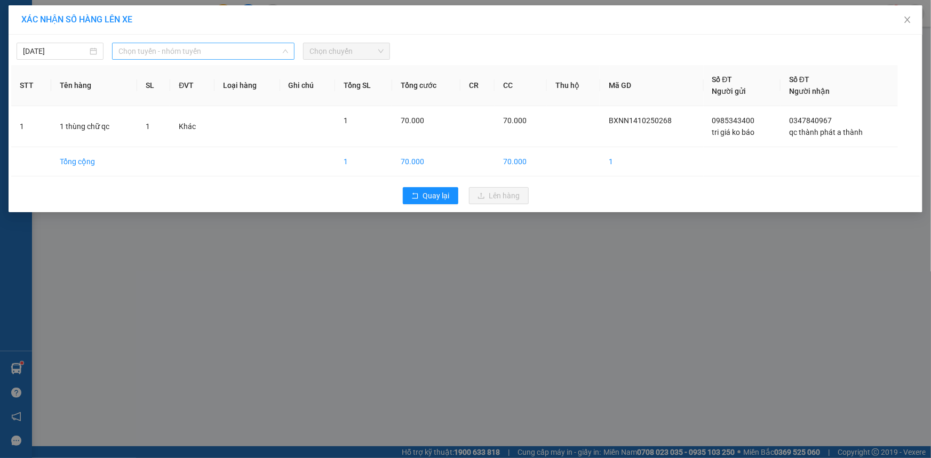
click at [185, 54] on span "Chọn tuyến - nhóm tuyến" at bounding box center [203, 51] width 170 height 16
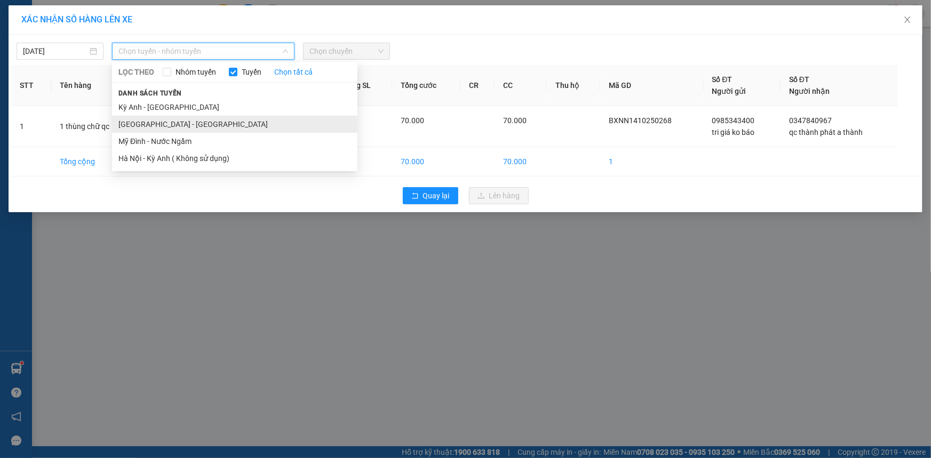
click at [176, 127] on li "[GEOGRAPHIC_DATA] - [GEOGRAPHIC_DATA]" at bounding box center [234, 124] width 245 height 17
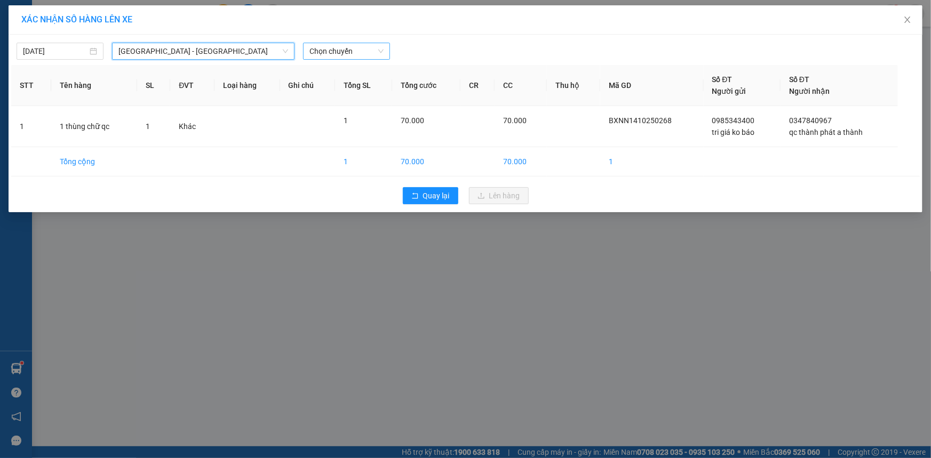
click at [332, 53] on span "Chọn chuyến" at bounding box center [346, 51] width 74 height 16
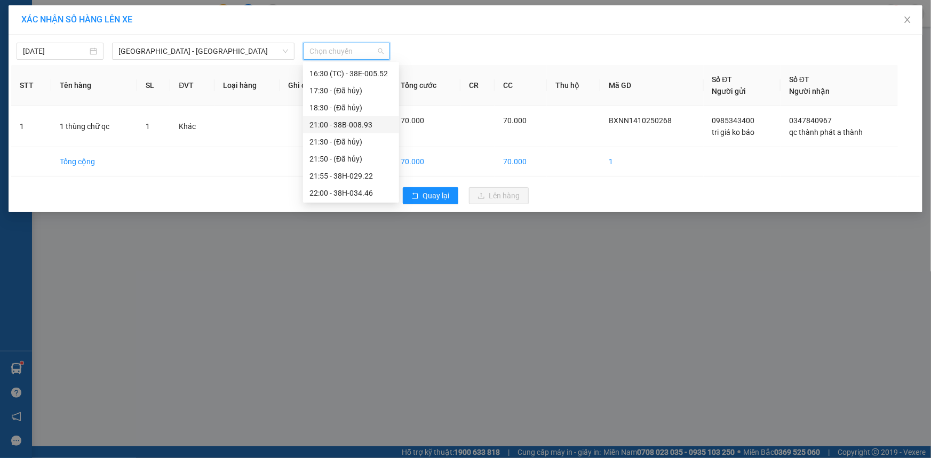
scroll to position [187, 0]
click at [343, 127] on div "21:00 - 38B-008.93" at bounding box center [350, 124] width 83 height 12
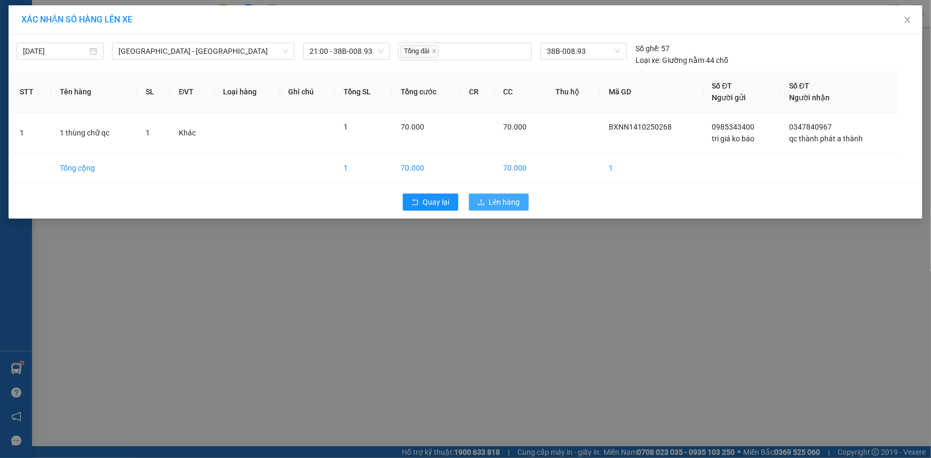
click at [485, 203] on icon "upload" at bounding box center [480, 201] width 7 height 7
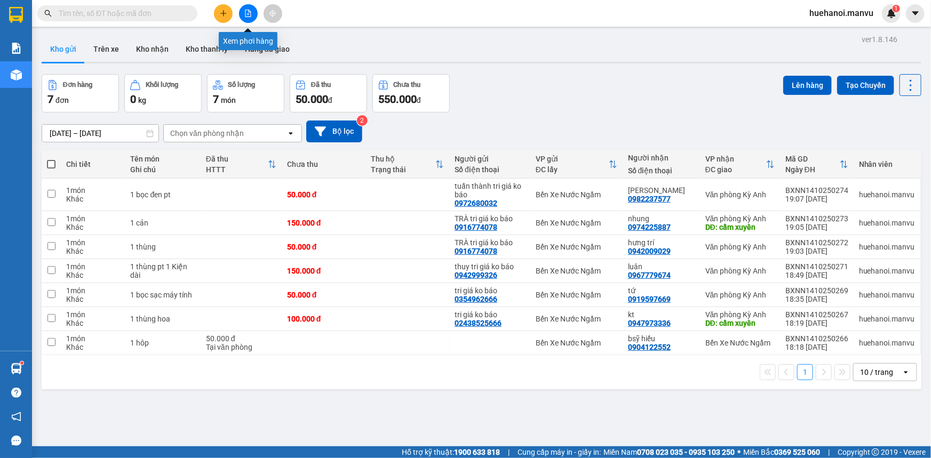
click at [248, 15] on icon "file-add" at bounding box center [248, 13] width 6 height 7
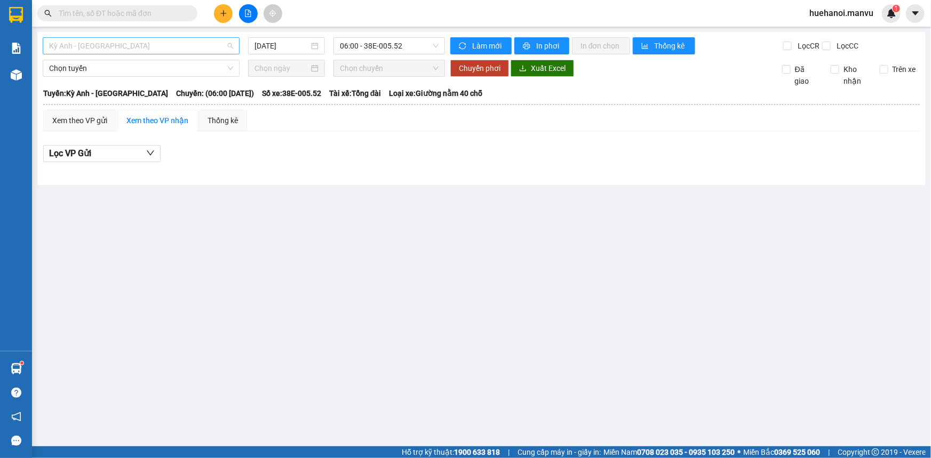
click at [134, 43] on span "Kỳ Anh - [GEOGRAPHIC_DATA]" at bounding box center [141, 46] width 184 height 16
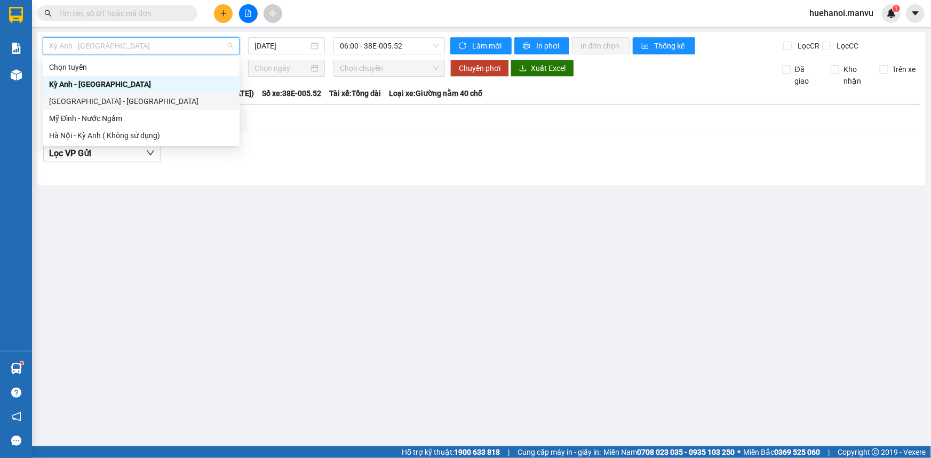
click at [96, 100] on div "[GEOGRAPHIC_DATA] - [GEOGRAPHIC_DATA]" at bounding box center [141, 101] width 184 height 12
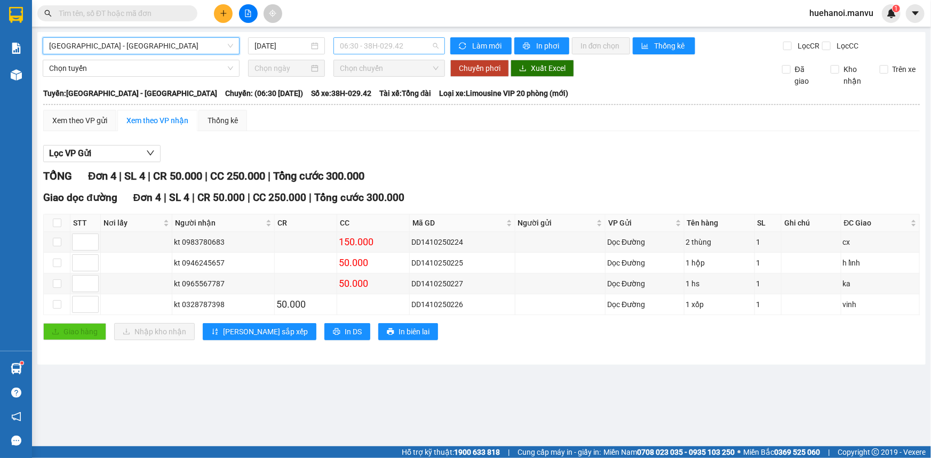
click at [353, 46] on span "06:30 - 38H-029.42" at bounding box center [389, 46] width 99 height 16
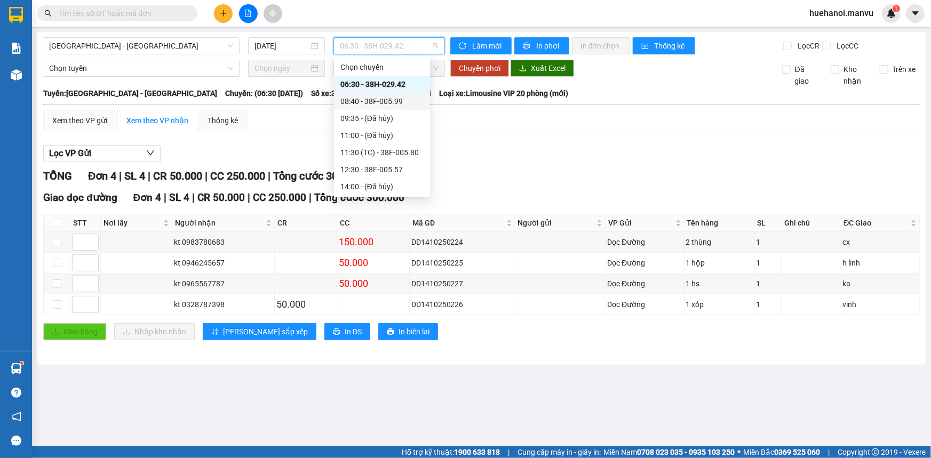
scroll to position [187, 0]
click at [389, 119] on div "21:00 - 38B-008.93" at bounding box center [381, 119] width 83 height 12
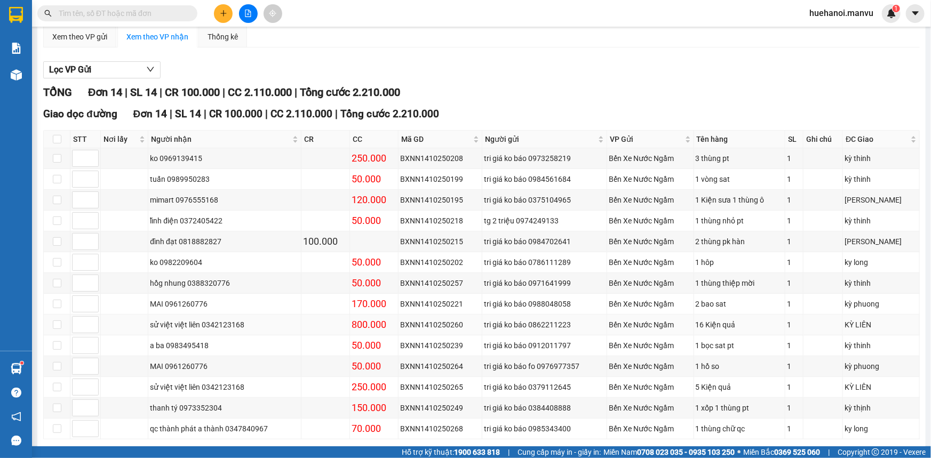
scroll to position [97, 0]
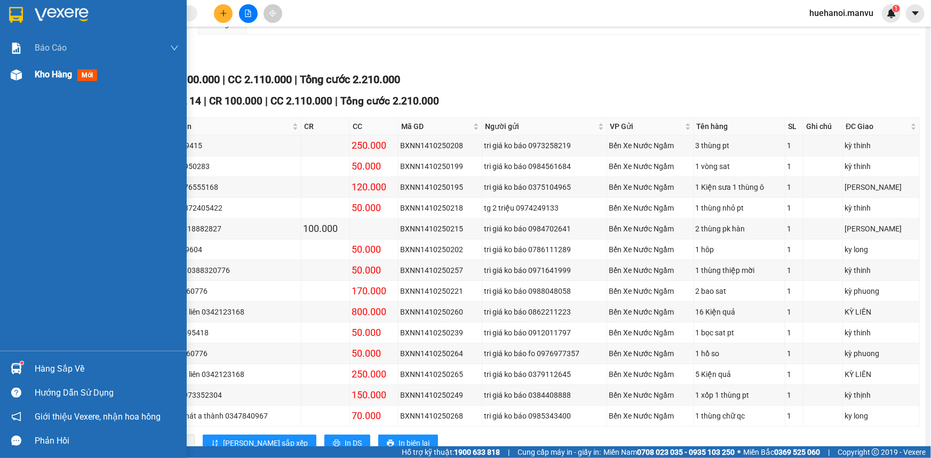
click at [47, 80] on div "Kho hàng mới" at bounding box center [68, 74] width 67 height 13
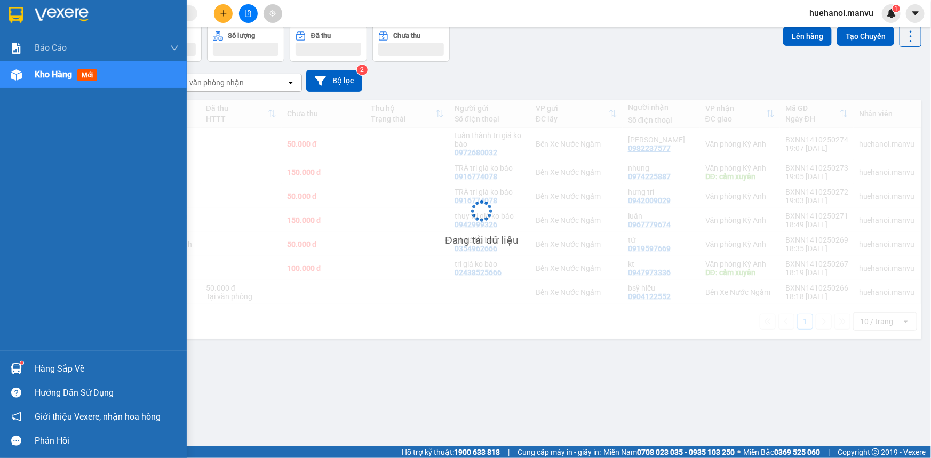
scroll to position [49, 0]
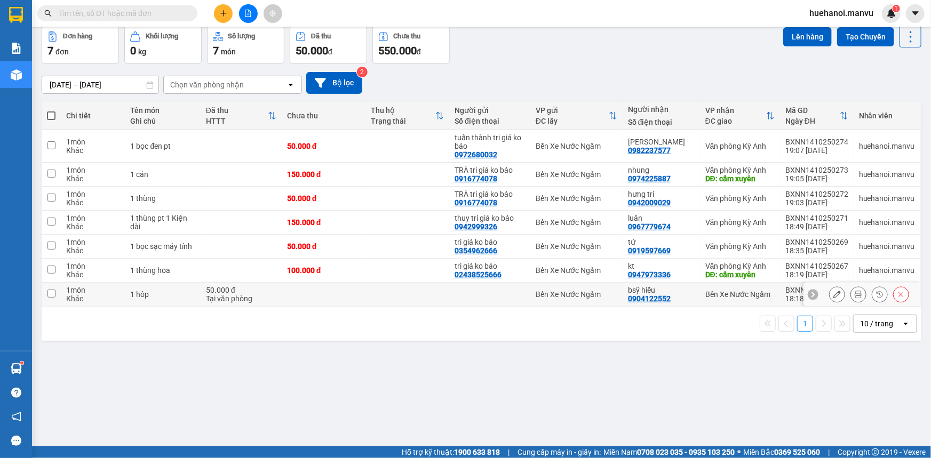
click at [50, 113] on span at bounding box center [51, 115] width 9 height 9
click at [51, 110] on input "checkbox" at bounding box center [51, 110] width 0 height 0
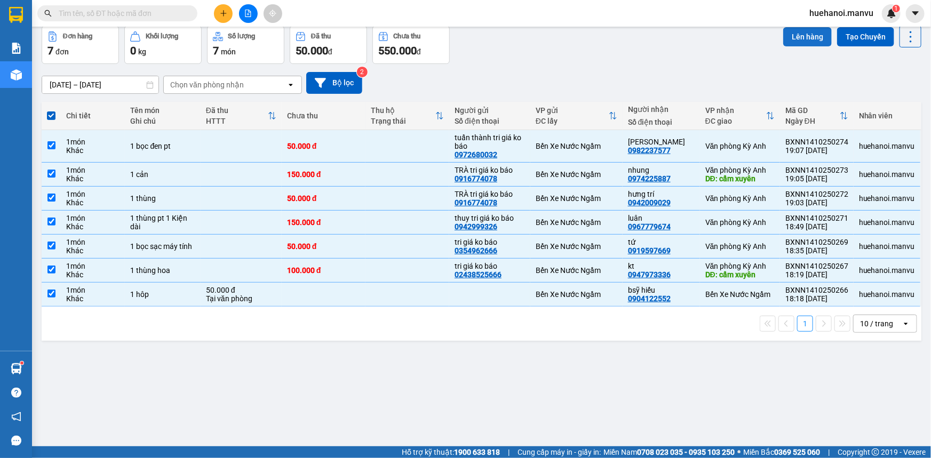
click at [789, 37] on button "Lên hàng" at bounding box center [807, 36] width 49 height 19
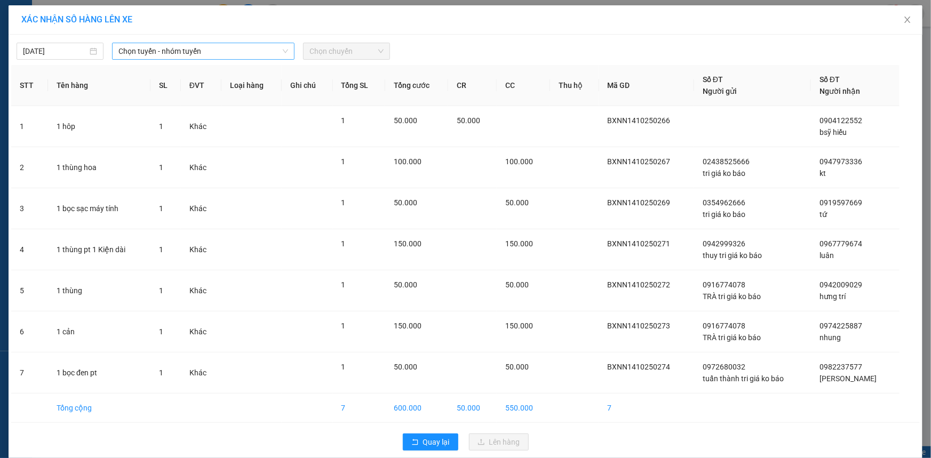
click at [123, 51] on span "Chọn tuyến - nhóm tuyến" at bounding box center [203, 51] width 170 height 16
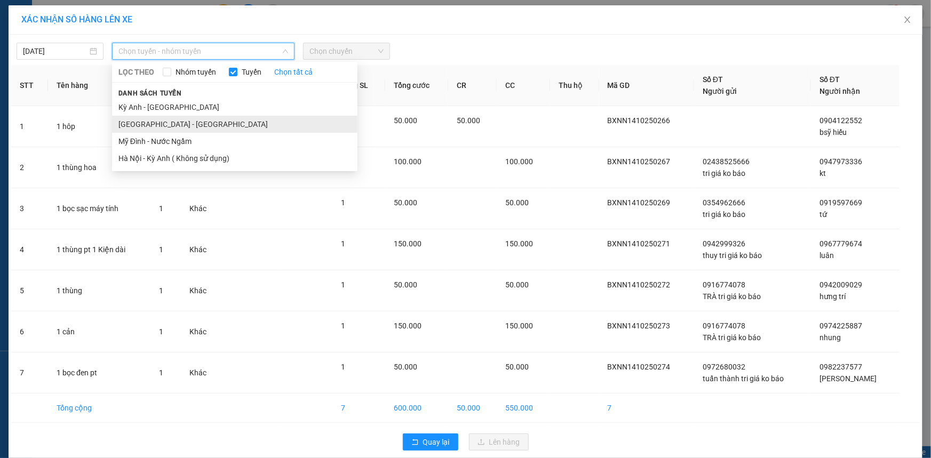
click at [149, 127] on li "[GEOGRAPHIC_DATA] - [GEOGRAPHIC_DATA]" at bounding box center [234, 124] width 245 height 17
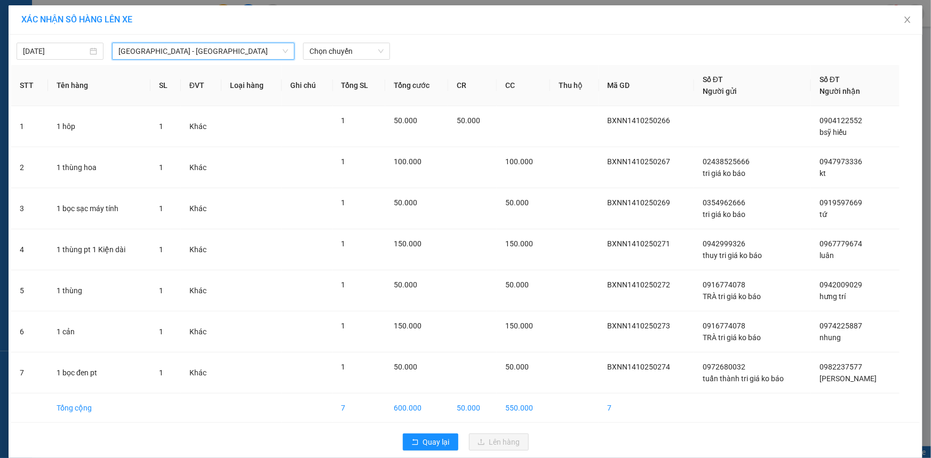
click at [163, 54] on span "[GEOGRAPHIC_DATA] - [GEOGRAPHIC_DATA]" at bounding box center [203, 51] width 170 height 16
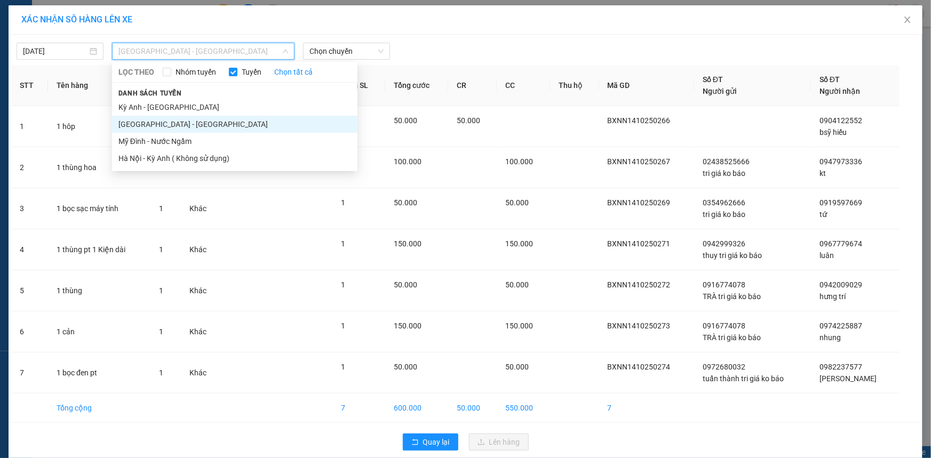
click at [150, 122] on li "[GEOGRAPHIC_DATA] - [GEOGRAPHIC_DATA]" at bounding box center [234, 124] width 245 height 17
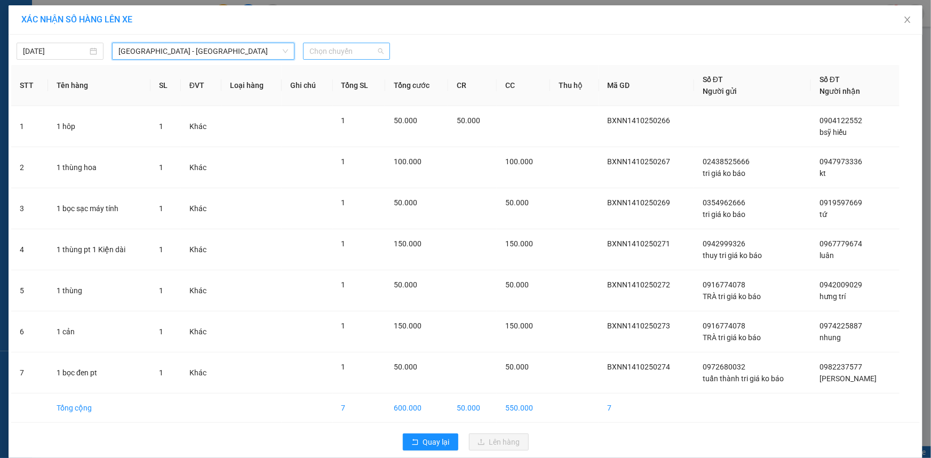
click at [321, 58] on span "Chọn chuyến" at bounding box center [346, 51] width 74 height 16
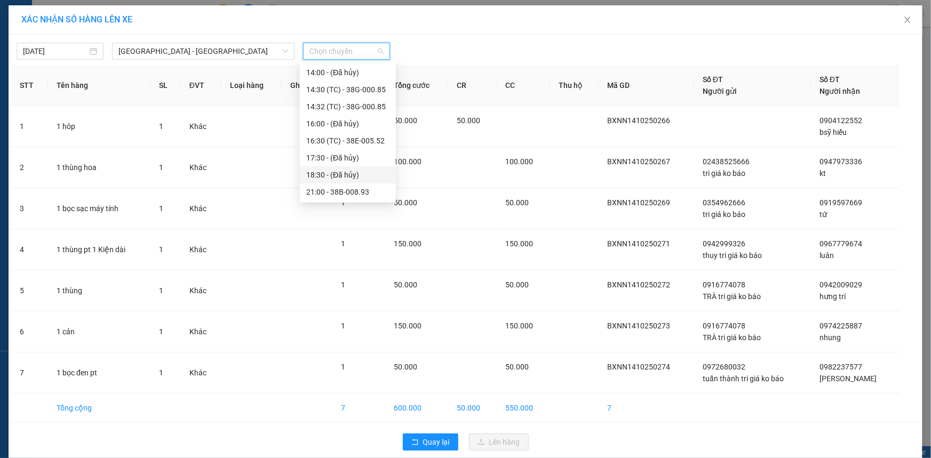
scroll to position [187, 0]
click at [361, 188] on div "22:00 - 38H-034.46" at bounding box center [347, 193] width 83 height 12
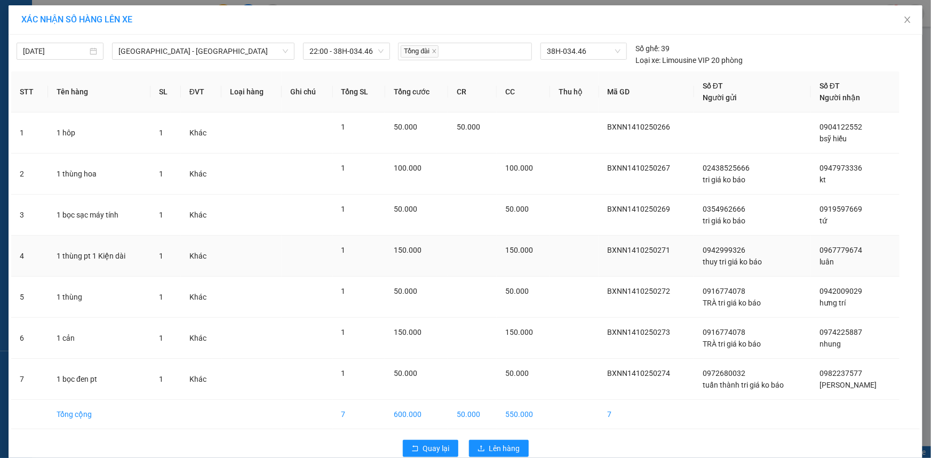
scroll to position [19, 0]
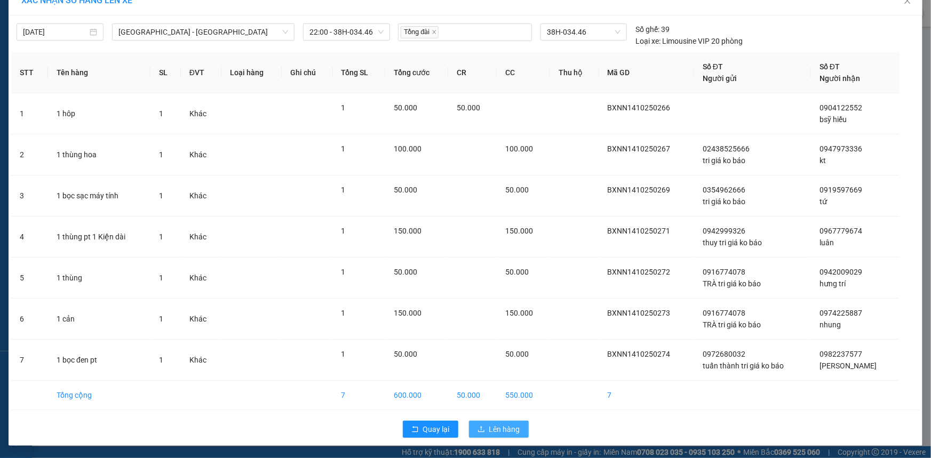
click at [514, 427] on span "Lên hàng" at bounding box center [504, 430] width 31 height 12
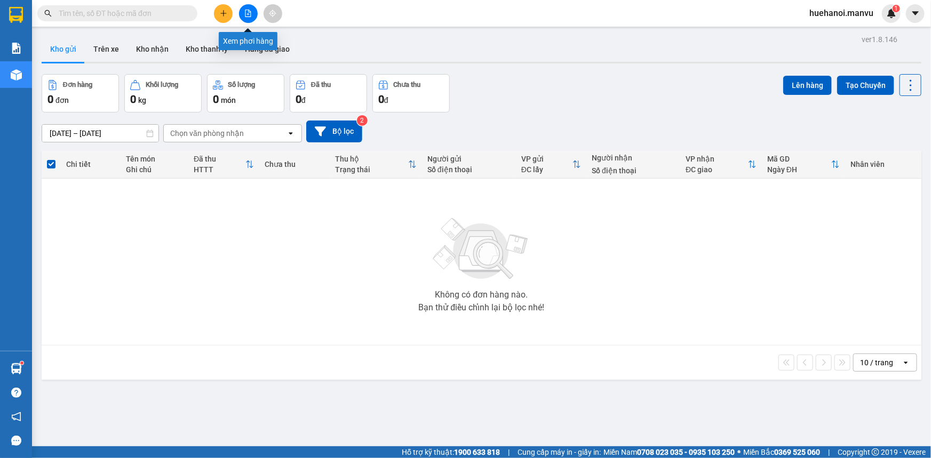
click at [245, 13] on icon "file-add" at bounding box center [247, 13] width 7 height 7
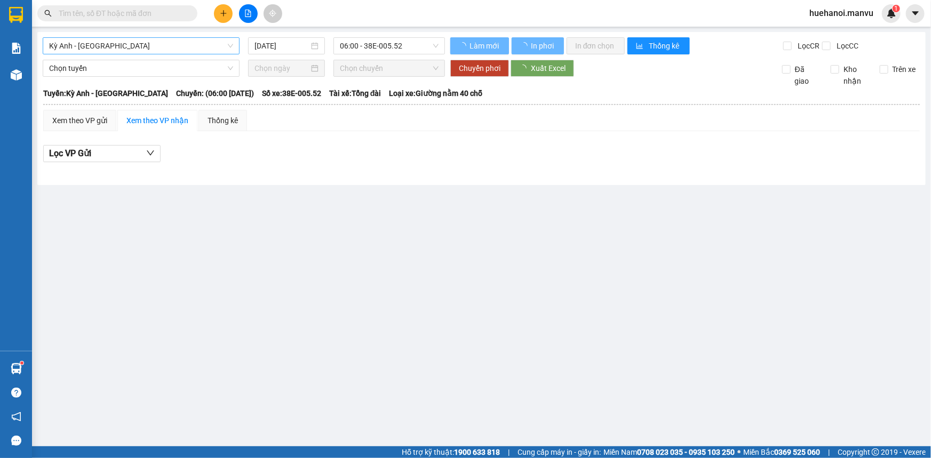
click at [123, 44] on span "Kỳ Anh - [GEOGRAPHIC_DATA]" at bounding box center [141, 46] width 184 height 16
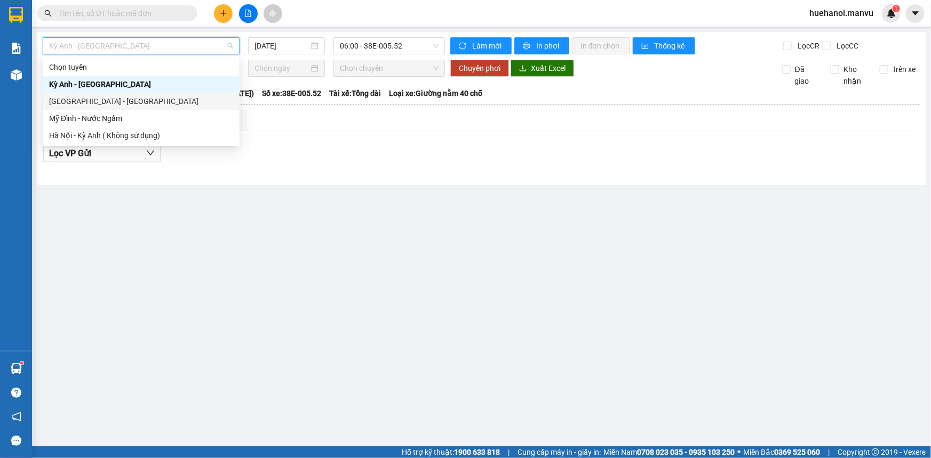
click at [108, 100] on div "[GEOGRAPHIC_DATA] - [GEOGRAPHIC_DATA]" at bounding box center [141, 101] width 184 height 12
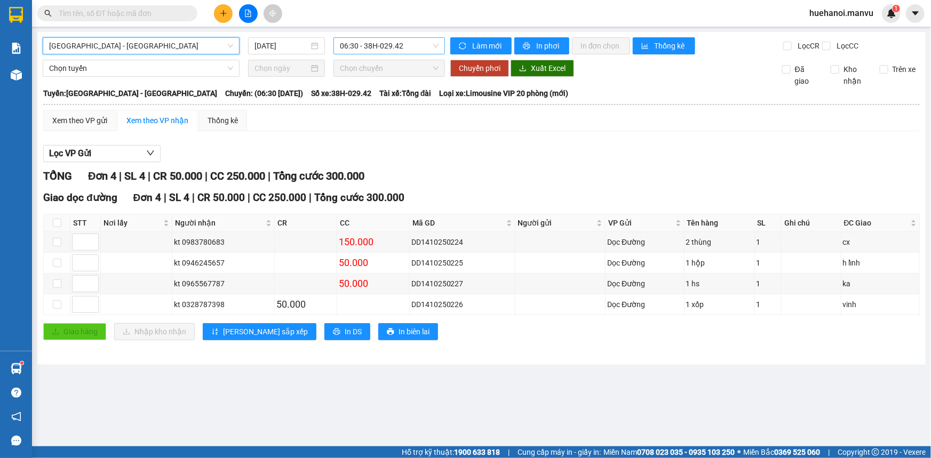
click at [359, 48] on span "06:30 - 38H-029.42" at bounding box center [389, 46] width 99 height 16
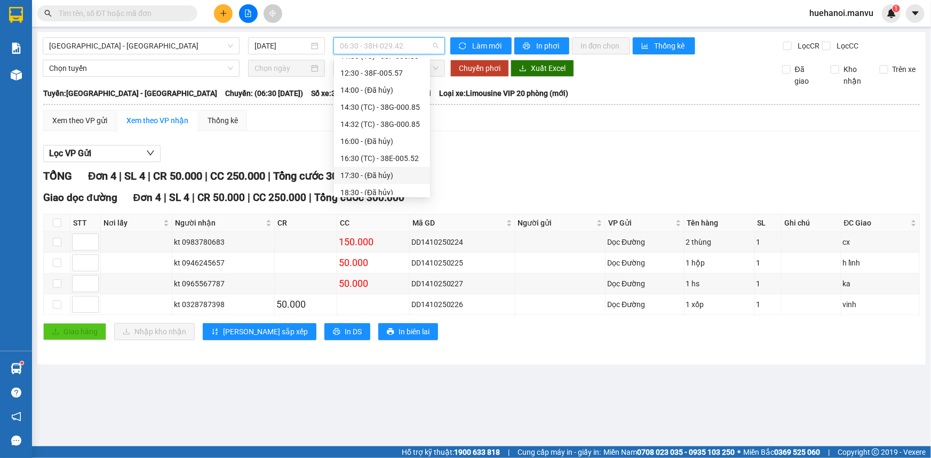
scroll to position [187, 0]
click at [394, 186] on div "22:00 - 38H-034.46" at bounding box center [381, 187] width 83 height 12
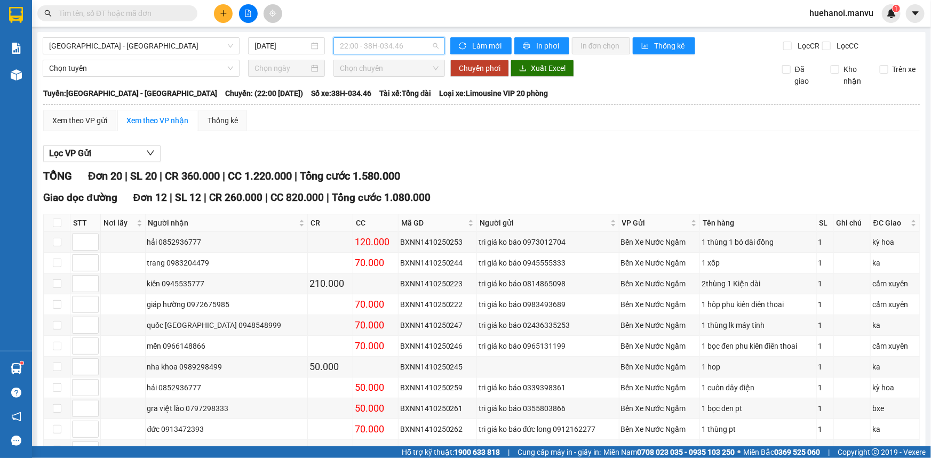
click at [385, 49] on span "22:00 - 38H-034.46" at bounding box center [389, 46] width 99 height 16
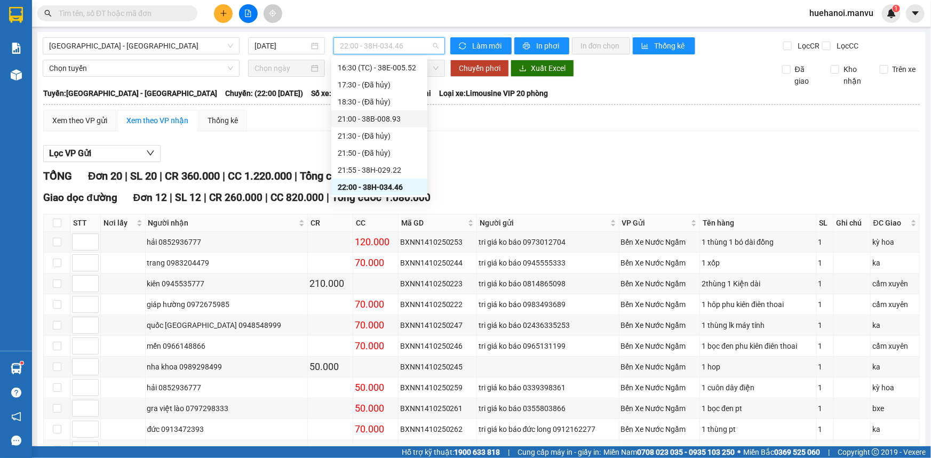
click at [384, 120] on div "21:00 - 38B-008.93" at bounding box center [379, 119] width 83 height 12
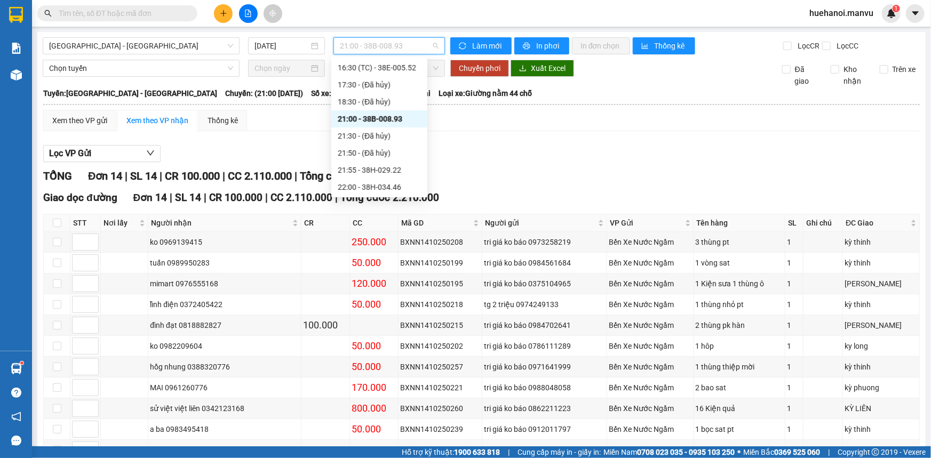
click at [350, 49] on span "21:00 - 38B-008.93" at bounding box center [389, 46] width 99 height 16
click at [391, 69] on div "16:30 (TC) - 38E-005.52" at bounding box center [379, 68] width 83 height 12
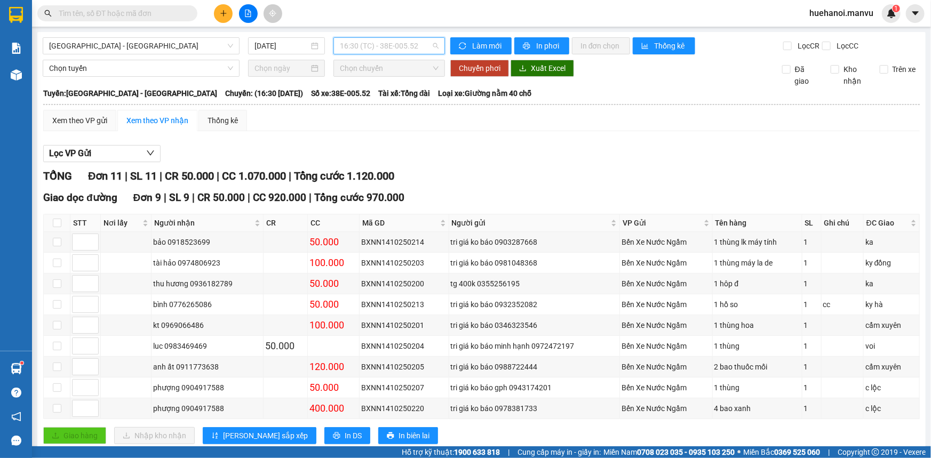
click at [389, 48] on span "16:30 (TC) - 38E-005.52" at bounding box center [389, 46] width 99 height 16
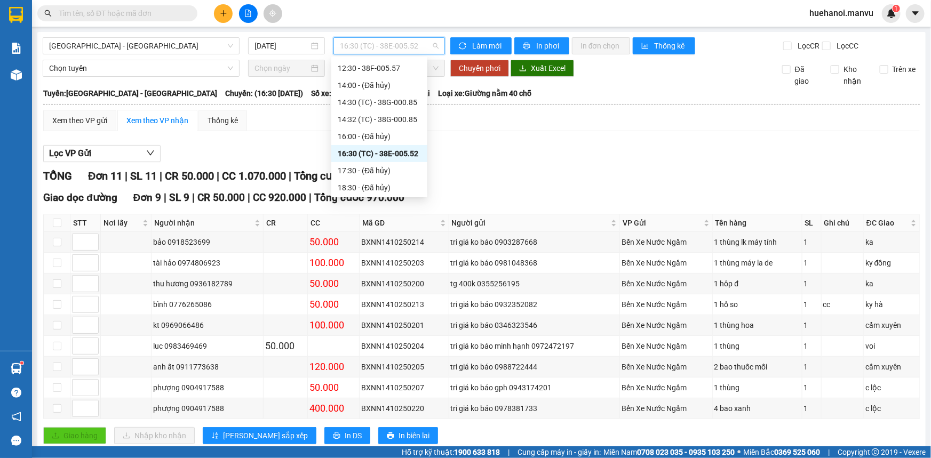
scroll to position [91, 0]
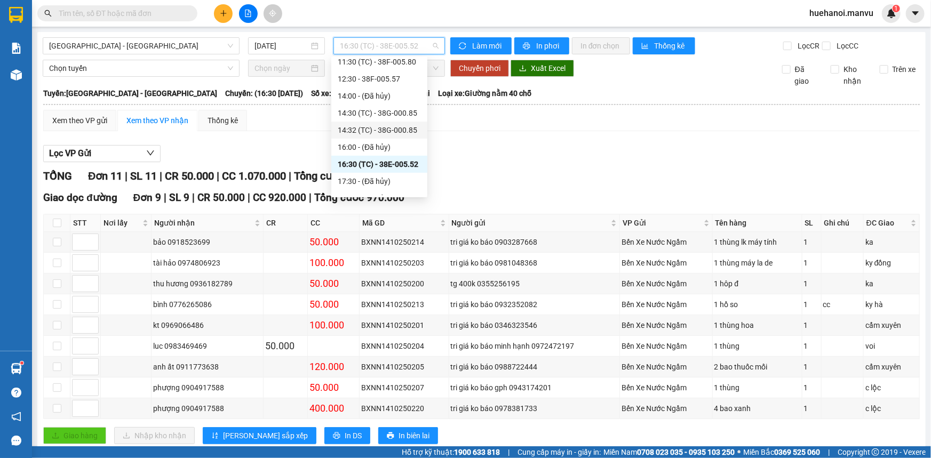
click at [386, 135] on div "14:32 (TC) - 38G-000.85" at bounding box center [379, 130] width 83 height 12
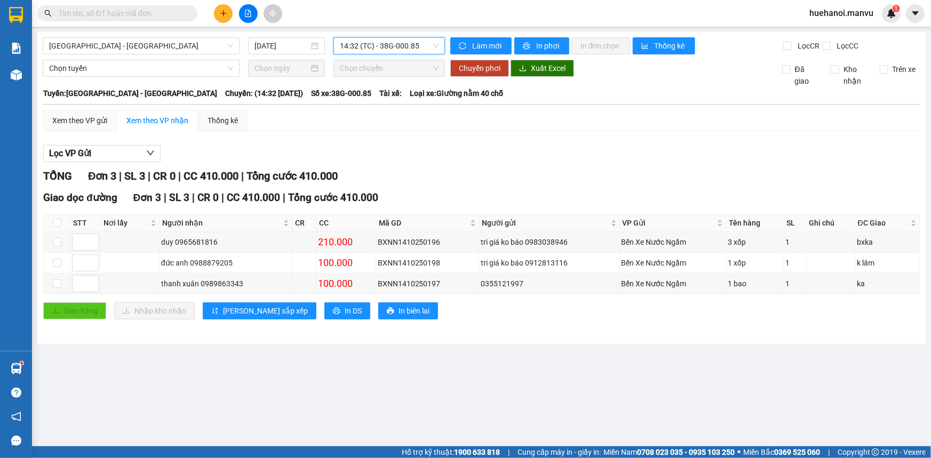
click at [398, 54] on div "14:32 (TC) - 38G-000.85" at bounding box center [388, 45] width 111 height 17
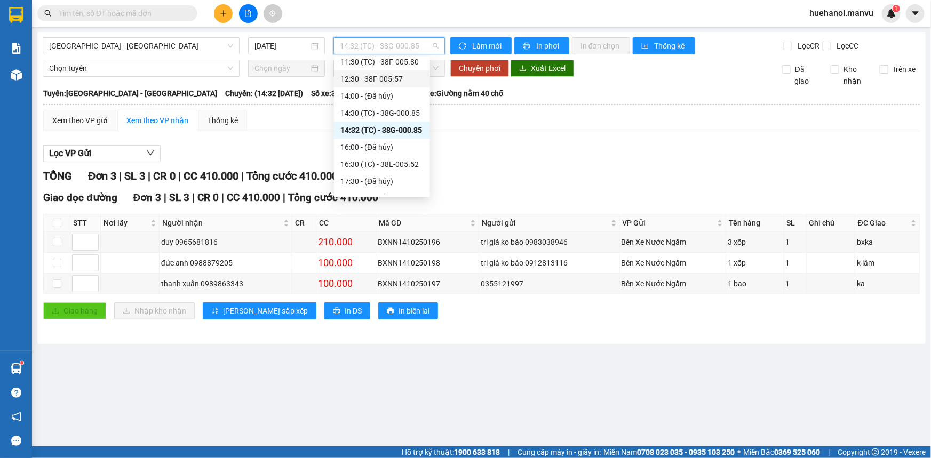
click at [381, 79] on div "12:30 - 38F-005.57" at bounding box center [381, 79] width 83 height 12
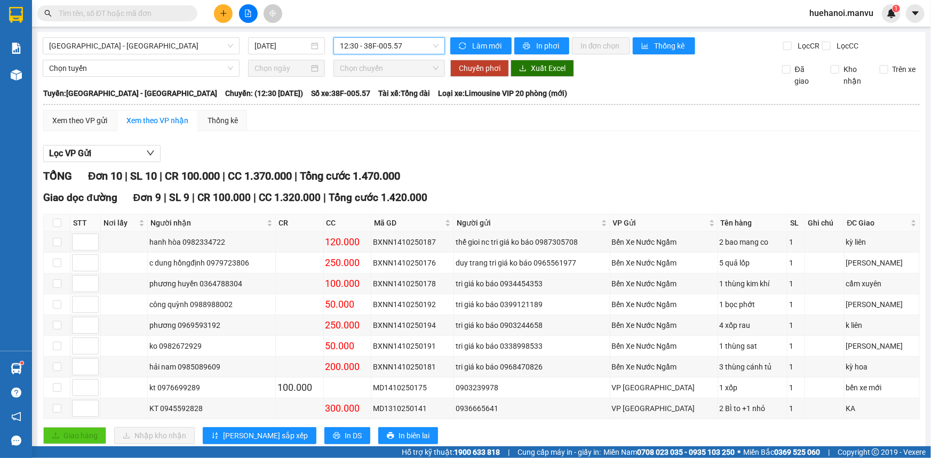
click at [390, 49] on span "12:30 - 38F-005.57" at bounding box center [389, 46] width 99 height 16
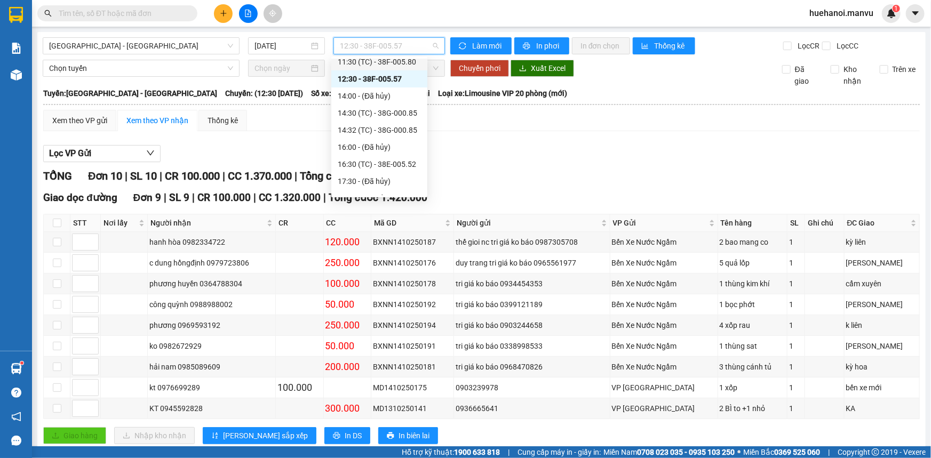
click at [389, 64] on div "11:30 (TC) - 38F-005.80" at bounding box center [379, 62] width 83 height 12
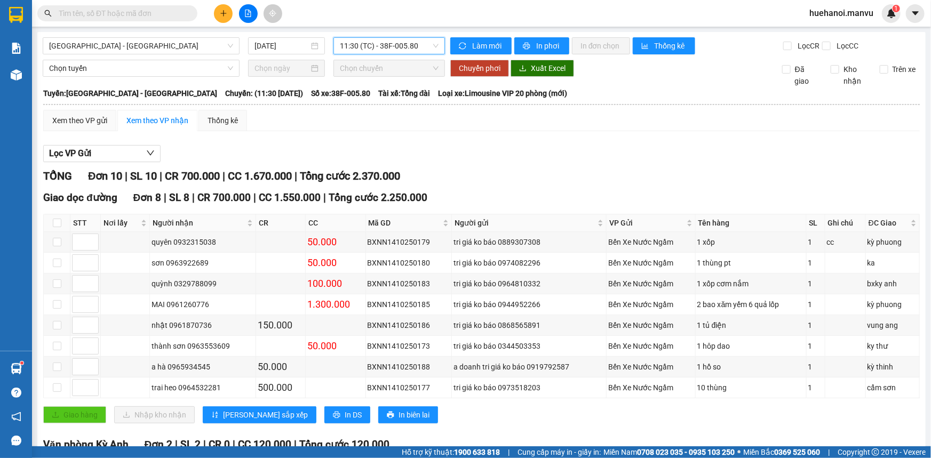
click at [400, 48] on span "11:30 (TC) - 38F-005.80" at bounding box center [389, 46] width 99 height 16
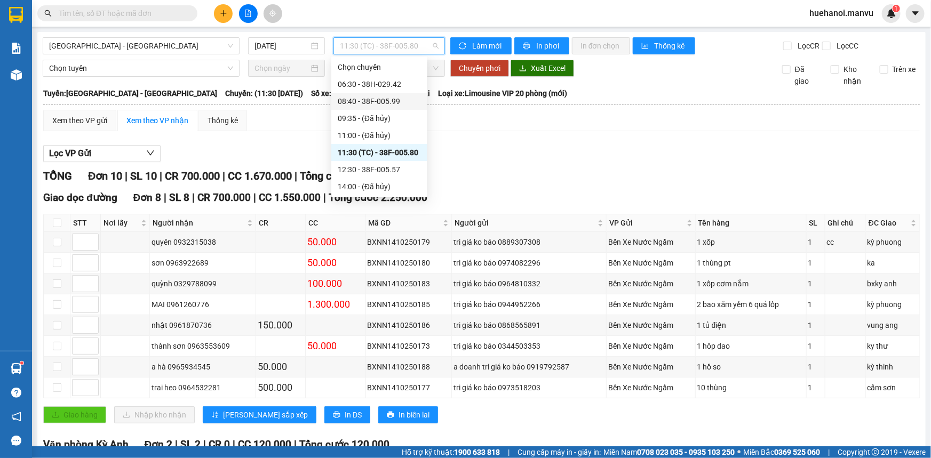
click at [381, 101] on div "08:40 - 38F-005.99" at bounding box center [379, 101] width 83 height 12
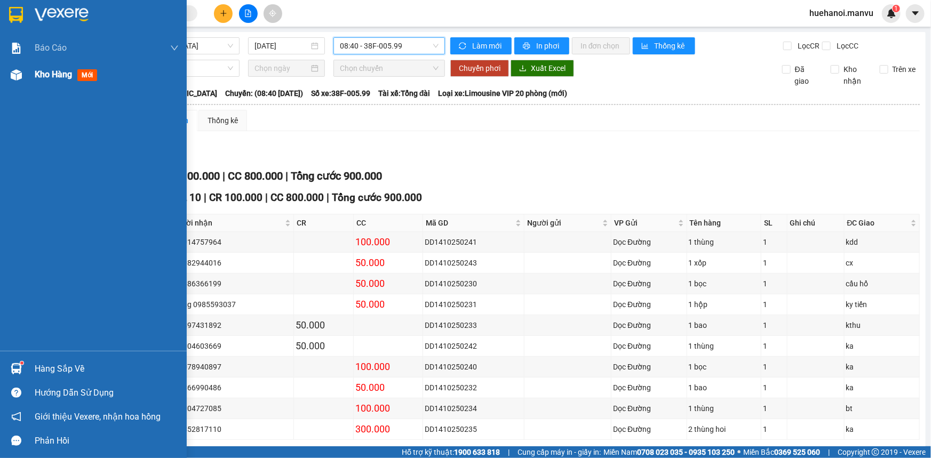
click at [58, 81] on div "Kho hàng mới" at bounding box center [68, 74] width 67 height 13
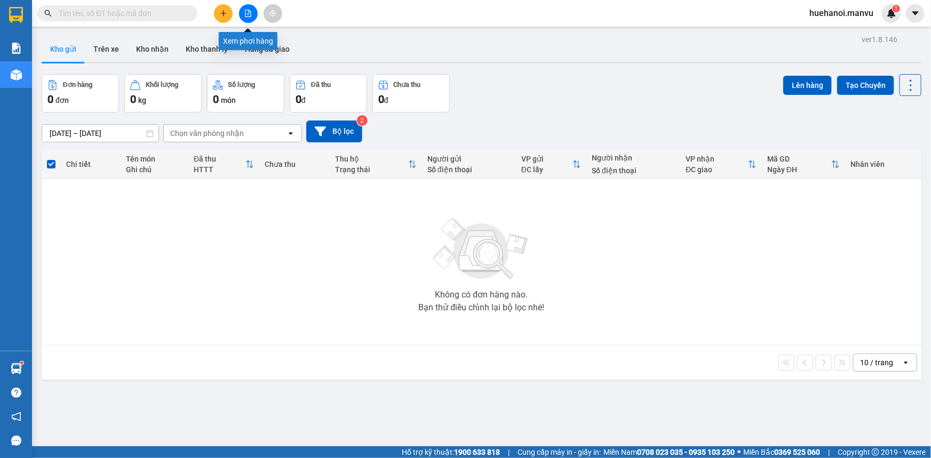
click at [249, 13] on icon "file-add" at bounding box center [247, 13] width 7 height 7
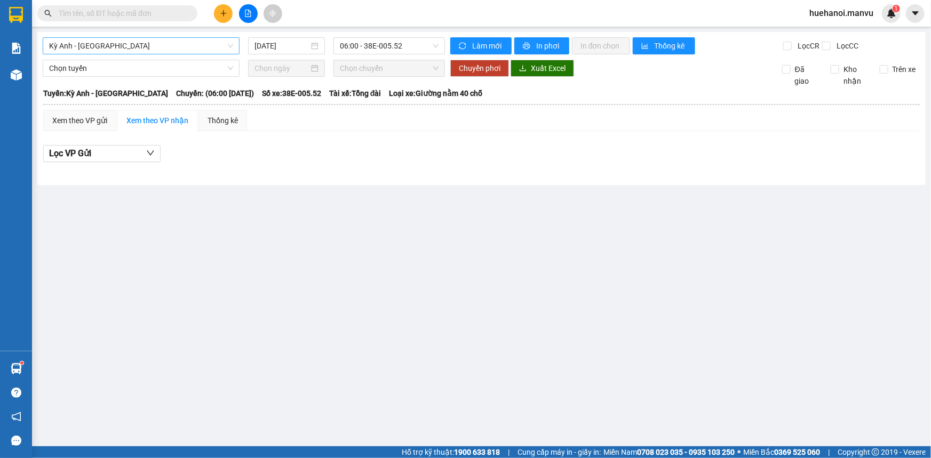
click at [120, 49] on span "Kỳ Anh - [GEOGRAPHIC_DATA]" at bounding box center [141, 46] width 184 height 16
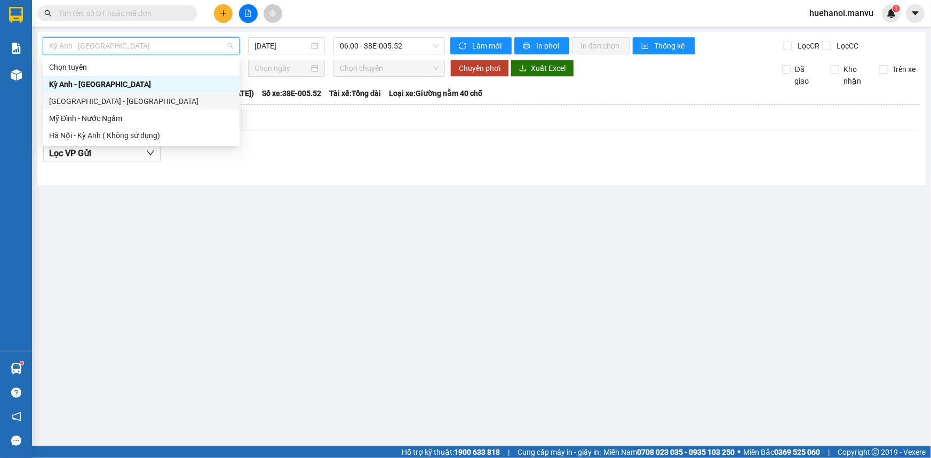
click at [114, 104] on div "[GEOGRAPHIC_DATA] - [GEOGRAPHIC_DATA]" at bounding box center [141, 101] width 184 height 12
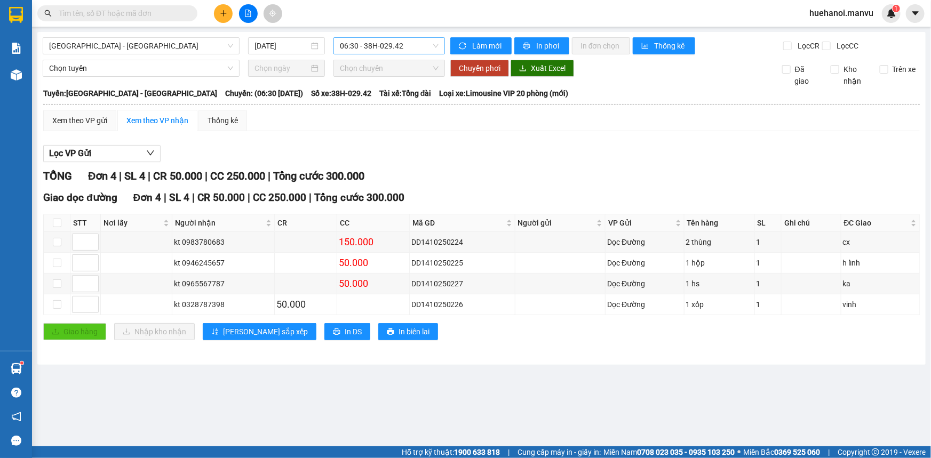
click at [359, 47] on span "06:30 - 38H-029.42" at bounding box center [389, 46] width 99 height 16
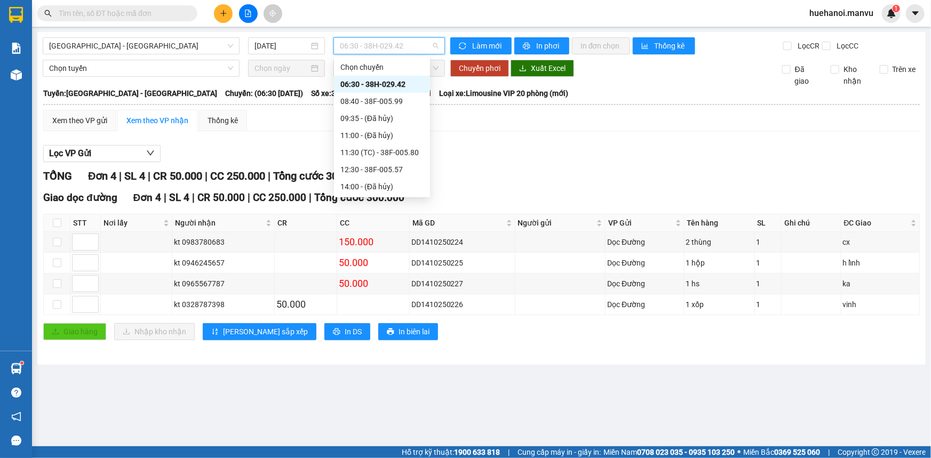
click at [372, 86] on div "06:30 - 38H-029.42" at bounding box center [381, 84] width 83 height 12
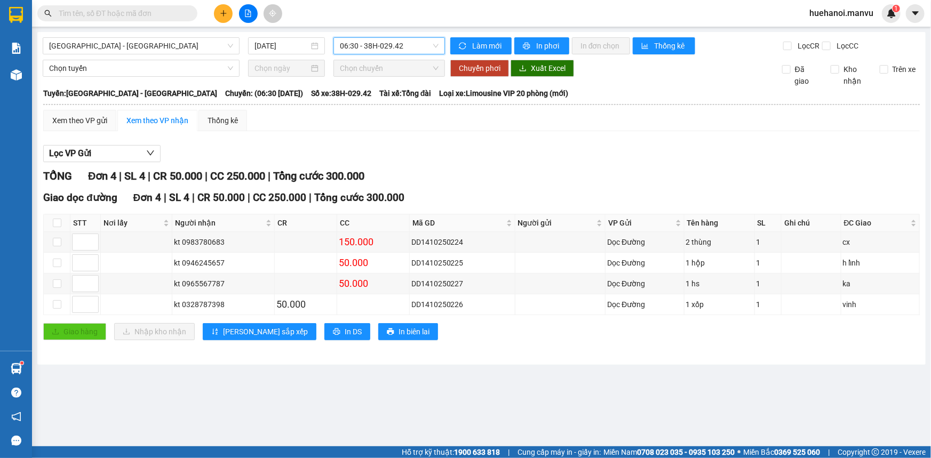
click at [411, 46] on span "06:30 - 38H-029.42" at bounding box center [389, 46] width 99 height 16
click at [403, 52] on span "06:30 - 38H-029.42" at bounding box center [389, 46] width 99 height 16
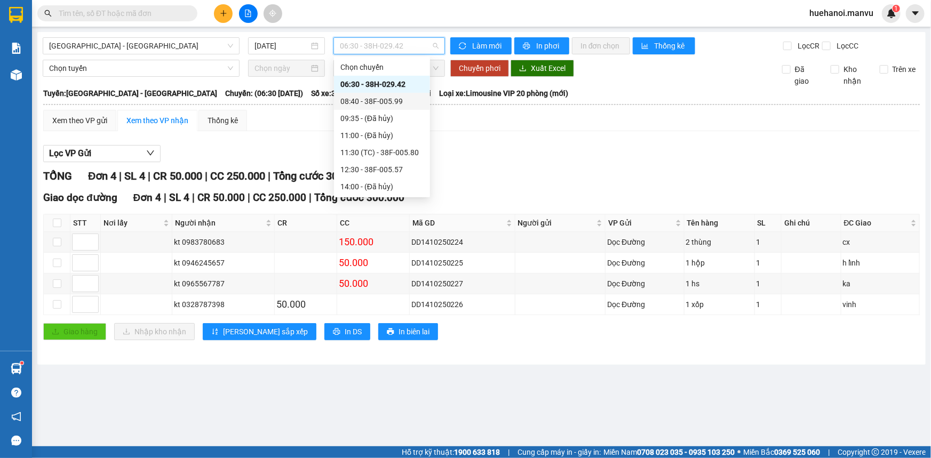
click at [391, 102] on div "08:40 - 38F-005.99" at bounding box center [381, 101] width 83 height 12
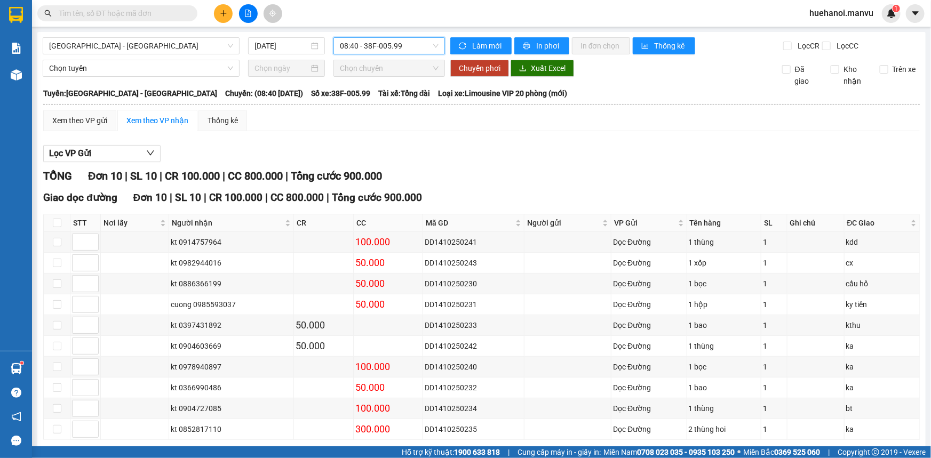
click at [377, 48] on span "08:40 - 38F-005.99" at bounding box center [389, 46] width 99 height 16
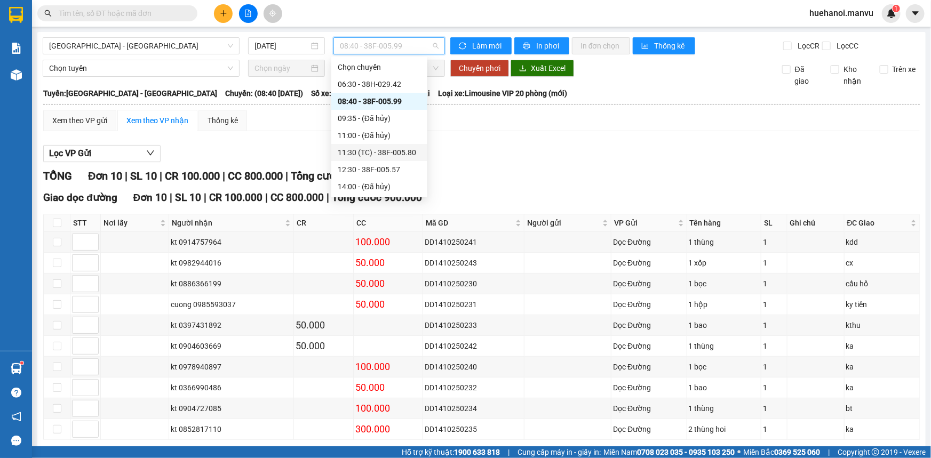
click at [386, 151] on div "11:30 (TC) - 38F-005.80" at bounding box center [379, 153] width 83 height 12
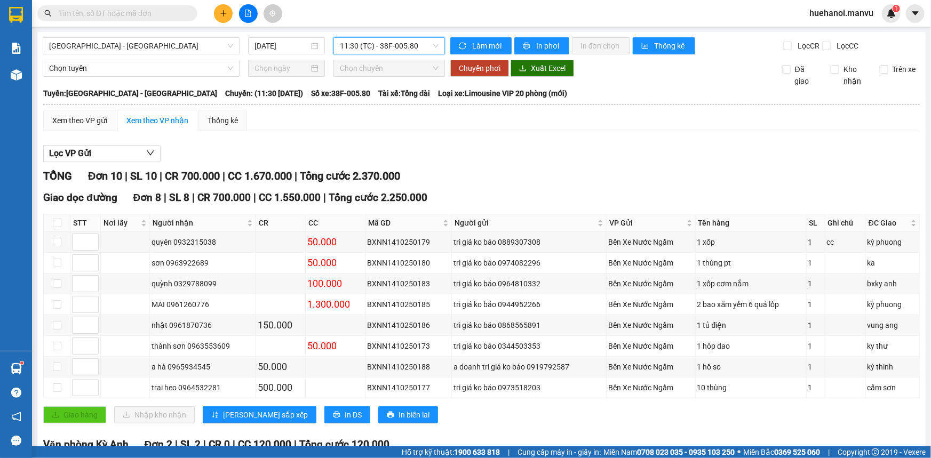
click at [408, 49] on span "11:30 (TC) - 38F-005.80" at bounding box center [389, 46] width 99 height 16
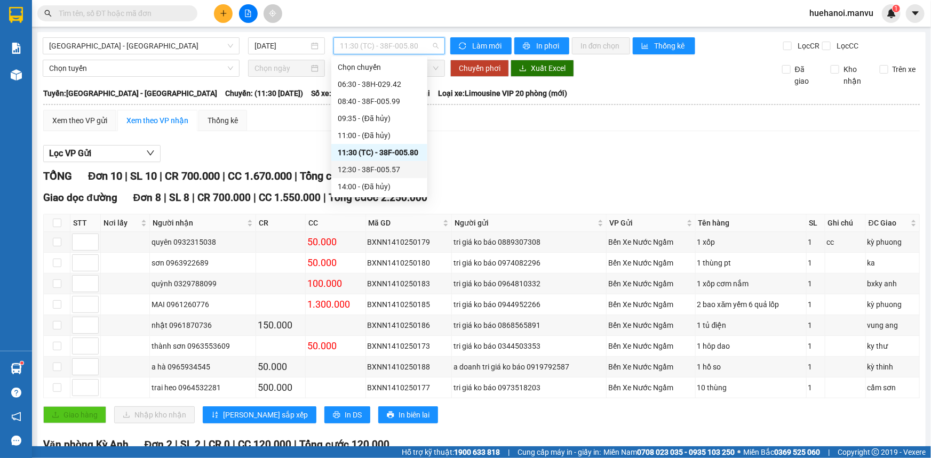
click at [394, 172] on div "12:30 - 38F-005.57" at bounding box center [379, 170] width 83 height 12
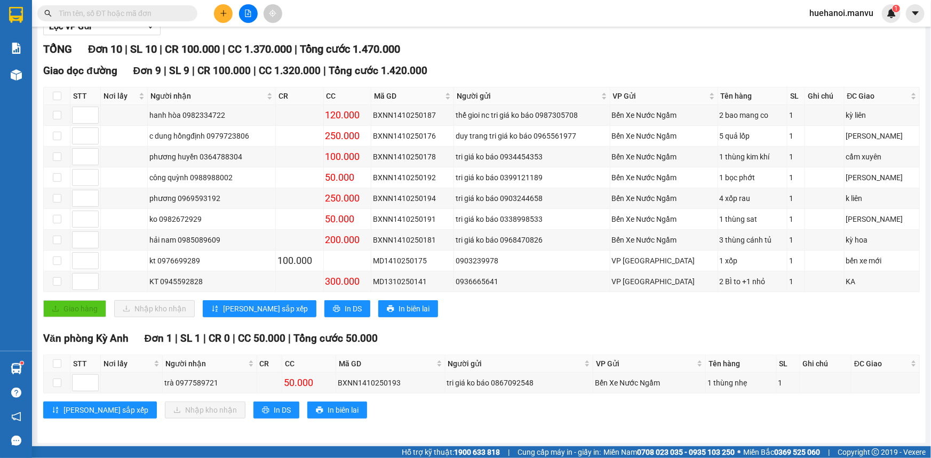
scroll to position [30, 0]
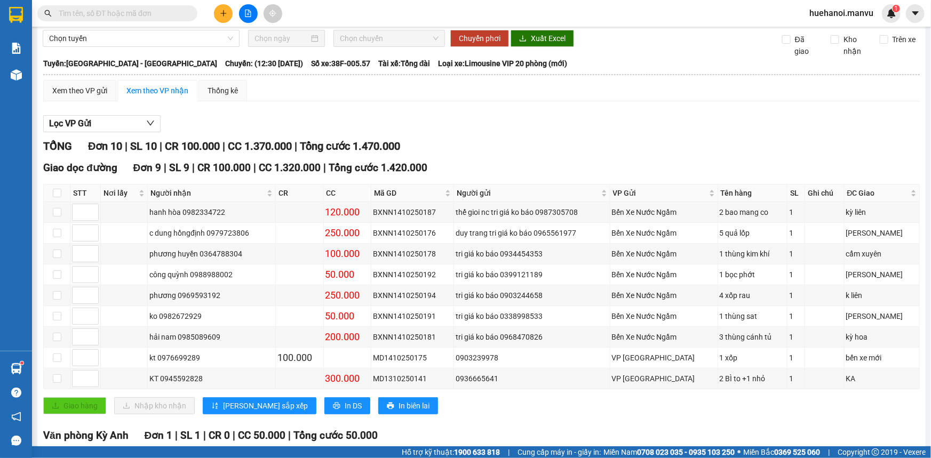
click at [378, 42] on span "Chọn chuyến" at bounding box center [389, 38] width 99 height 16
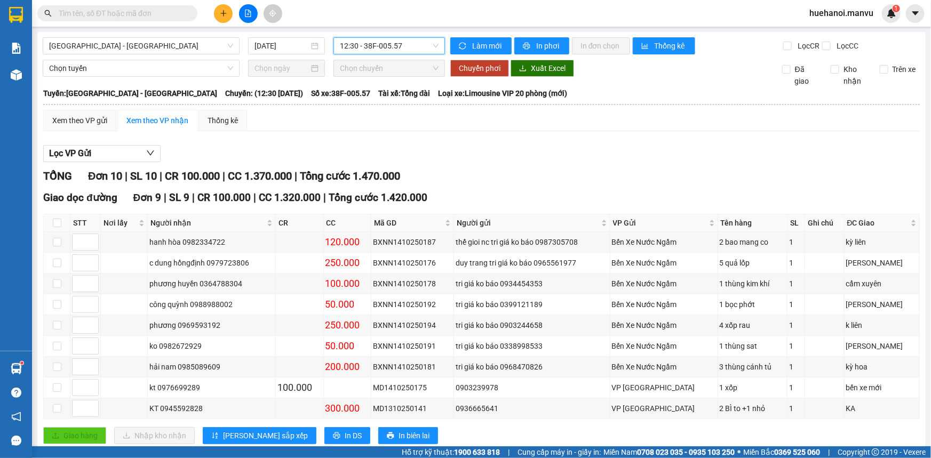
click at [384, 50] on span "12:30 - 38F-005.57" at bounding box center [389, 46] width 99 height 16
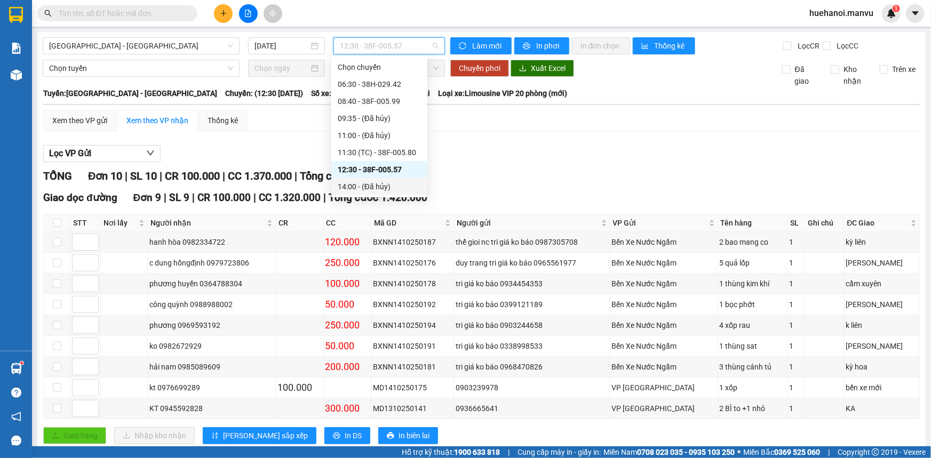
scroll to position [48, 0]
click at [367, 176] on div "14:32 (TC) - 38G-000.85" at bounding box center [379, 173] width 83 height 12
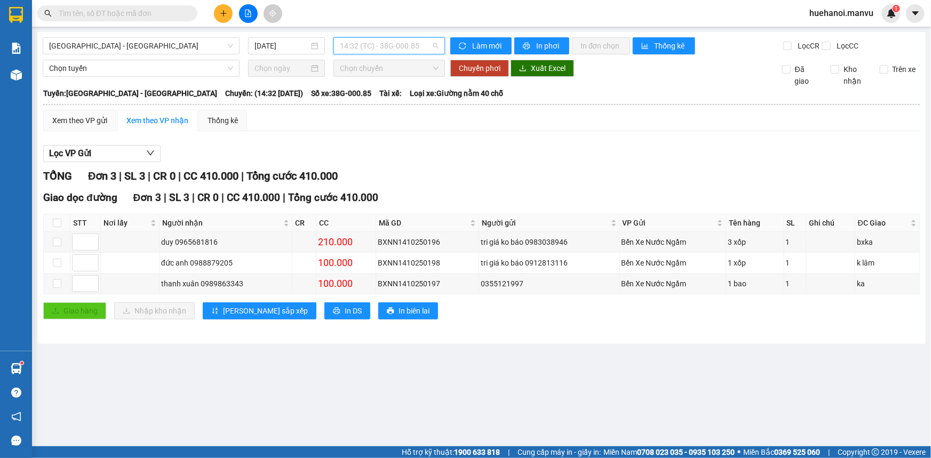
click at [396, 51] on span "14:32 (TC) - 38G-000.85" at bounding box center [389, 46] width 99 height 16
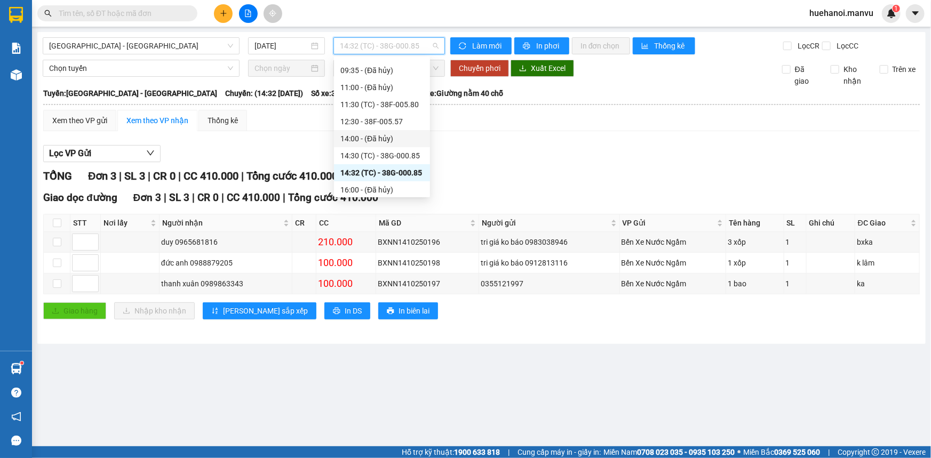
scroll to position [145, 0]
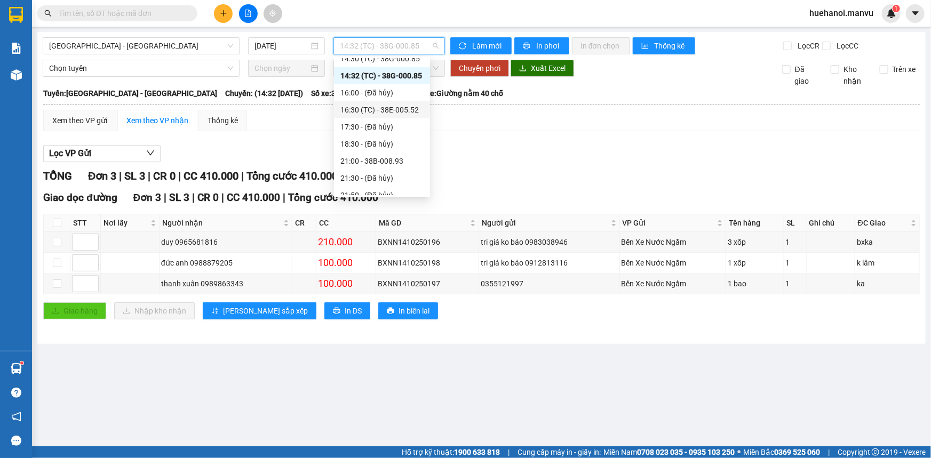
click at [385, 113] on div "16:30 (TC) - 38E-005.52" at bounding box center [381, 110] width 83 height 12
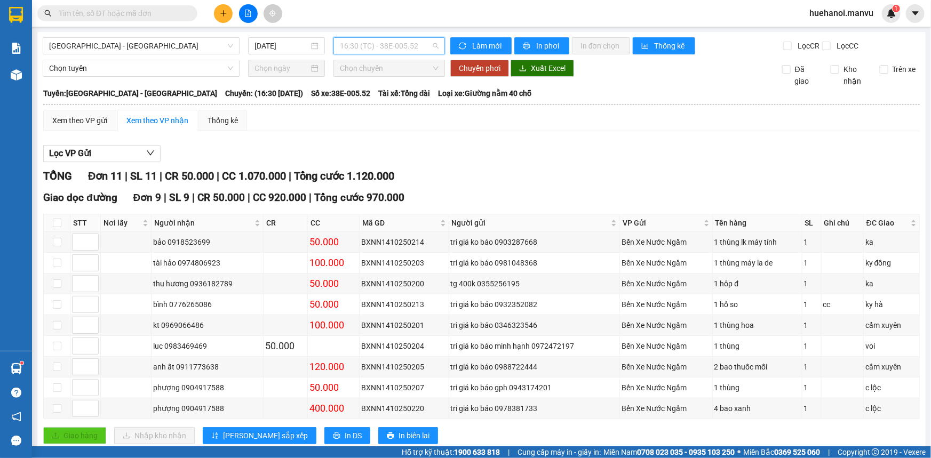
click at [409, 46] on span "16:30 (TC) - 38E-005.52" at bounding box center [389, 46] width 99 height 16
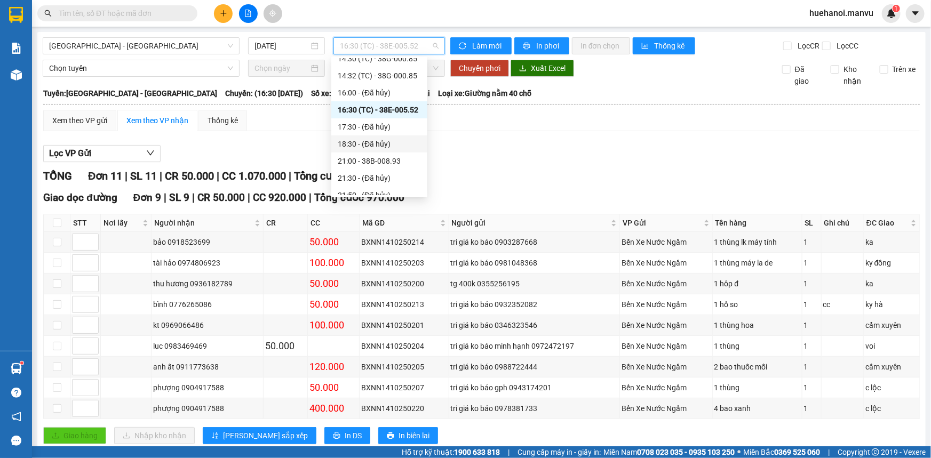
scroll to position [187, 0]
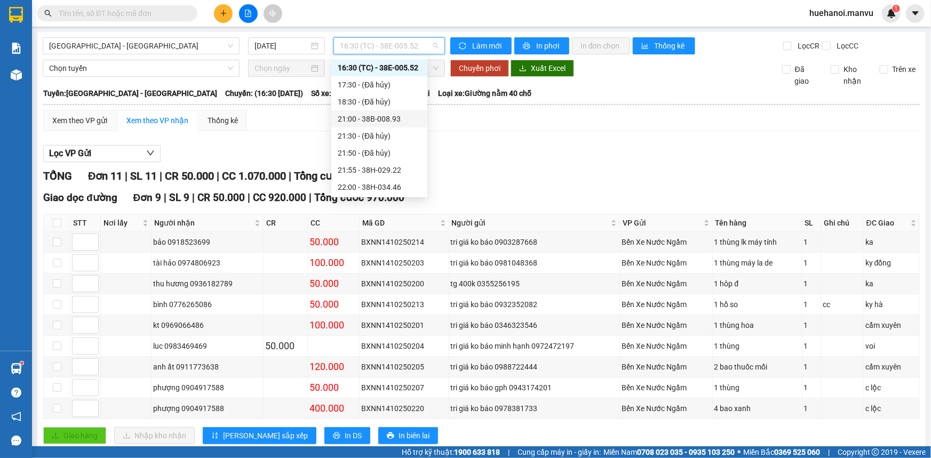
click at [378, 123] on div "21:00 - 38B-008.93" at bounding box center [379, 119] width 83 height 12
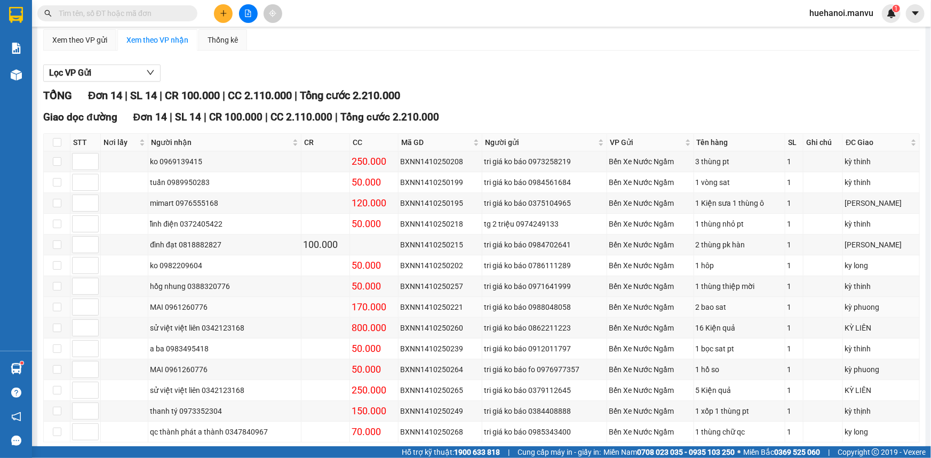
scroll to position [129, 0]
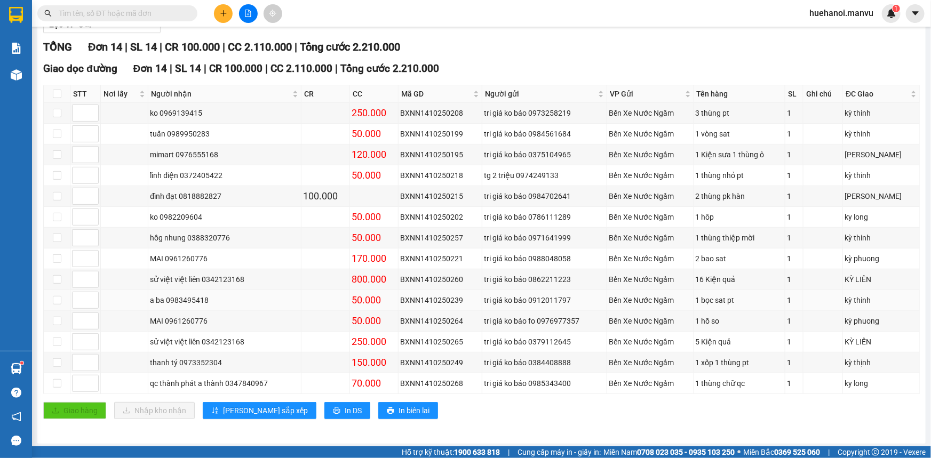
click at [419, 290] on td "BXNN1410250260" at bounding box center [440, 279] width 84 height 21
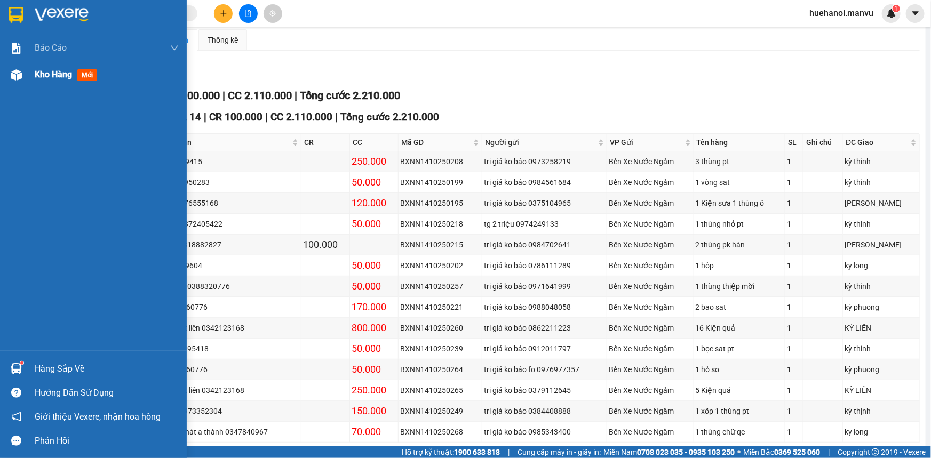
click at [62, 70] on span "Kho hàng" at bounding box center [53, 74] width 37 height 10
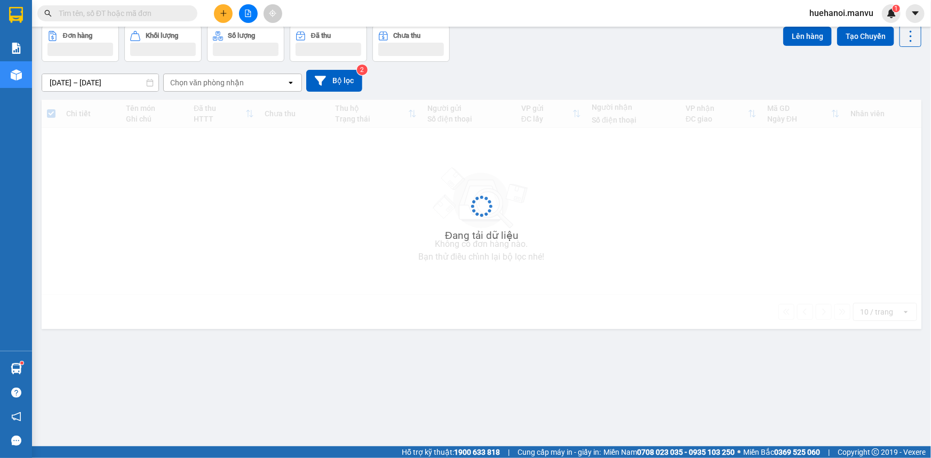
scroll to position [49, 0]
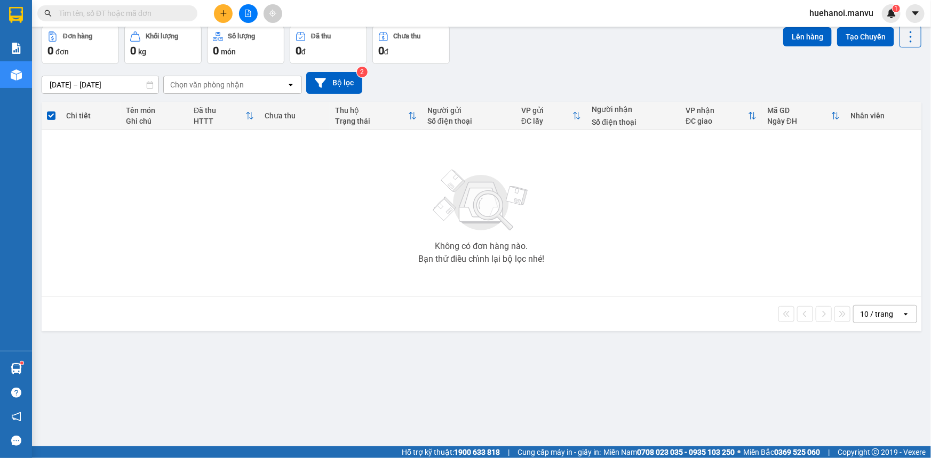
click at [614, 428] on div "ver 1.8.146 Kho gửi Trên xe Kho nhận Kho thanh lý Hàng đã giao Đơn hàng 0 đơn K…" at bounding box center [481, 212] width 888 height 458
click at [221, 15] on icon "plus" at bounding box center [223, 13] width 7 height 7
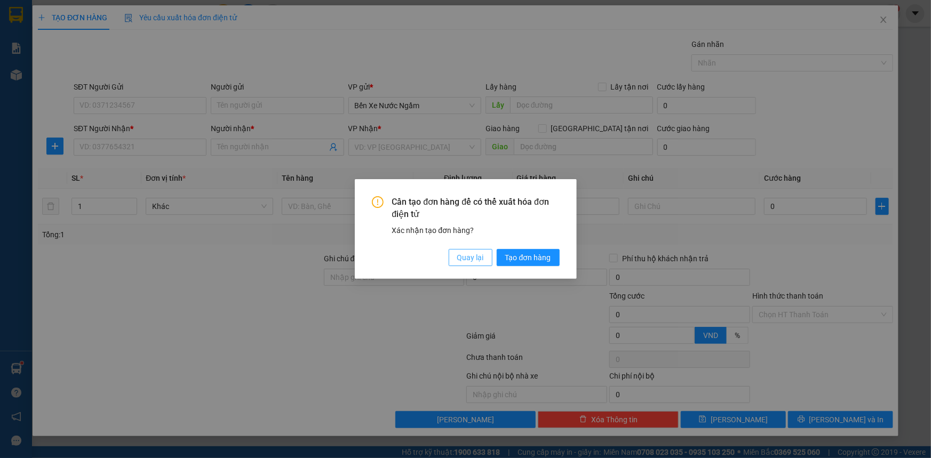
click at [485, 260] on button "Quay lại" at bounding box center [471, 257] width 44 height 17
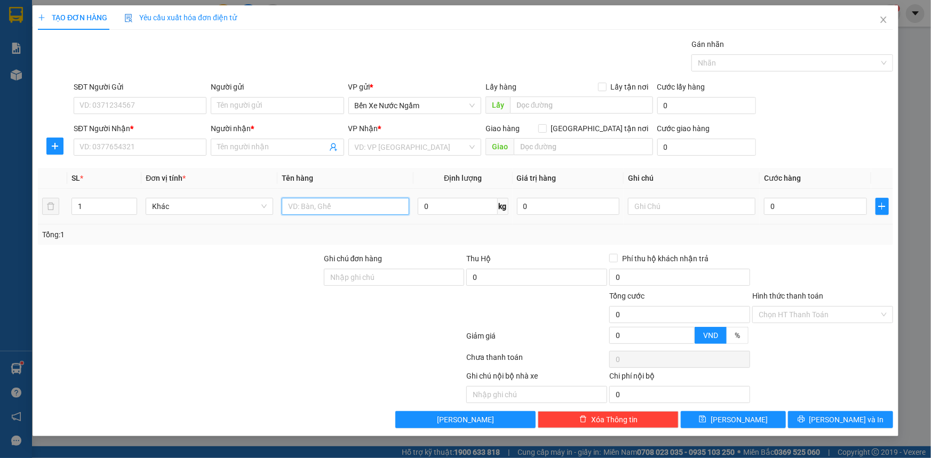
click at [293, 203] on input "text" at bounding box center [345, 206] width 127 height 17
click at [173, 151] on input "SĐT Người Nhận *" at bounding box center [140, 147] width 133 height 17
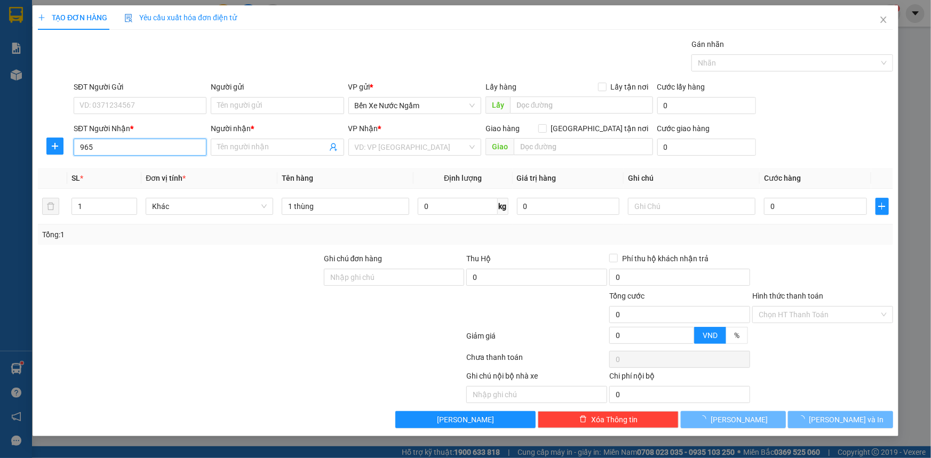
click at [173, 151] on input "965" at bounding box center [140, 147] width 133 height 17
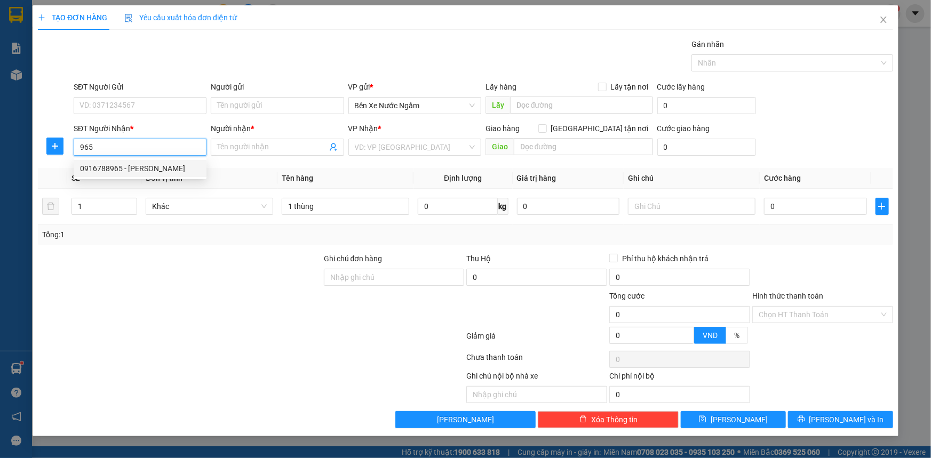
click at [120, 169] on div "0916788965 - lê mơ" at bounding box center [140, 169] width 120 height 12
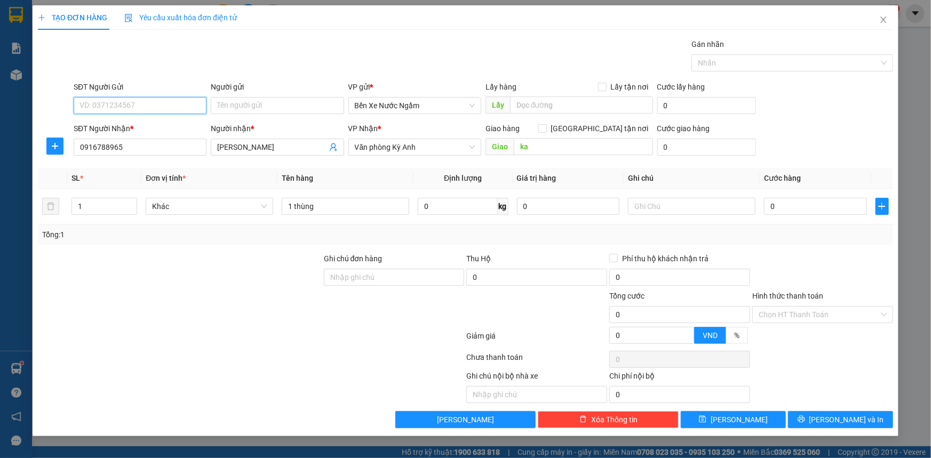
click at [146, 109] on input "SĐT Người Gửi" at bounding box center [140, 105] width 133 height 17
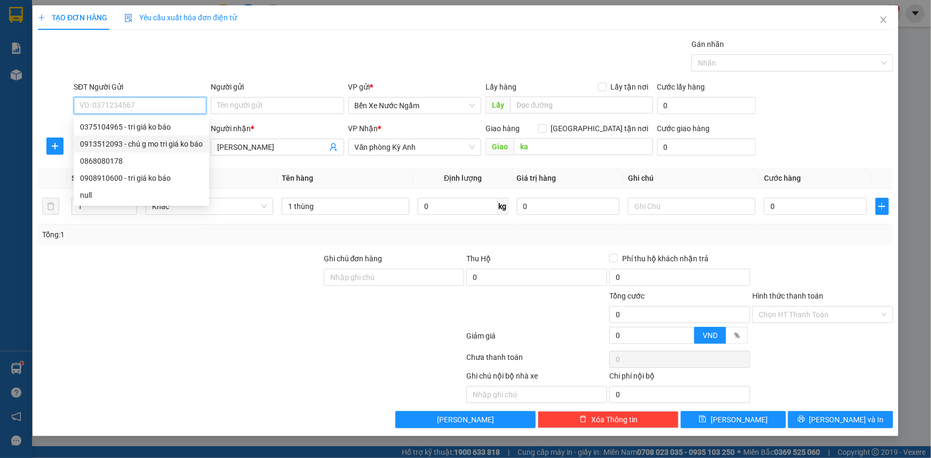
click at [137, 142] on div "0913512093 - chú g mo tri giá ko báo" at bounding box center [141, 144] width 123 height 12
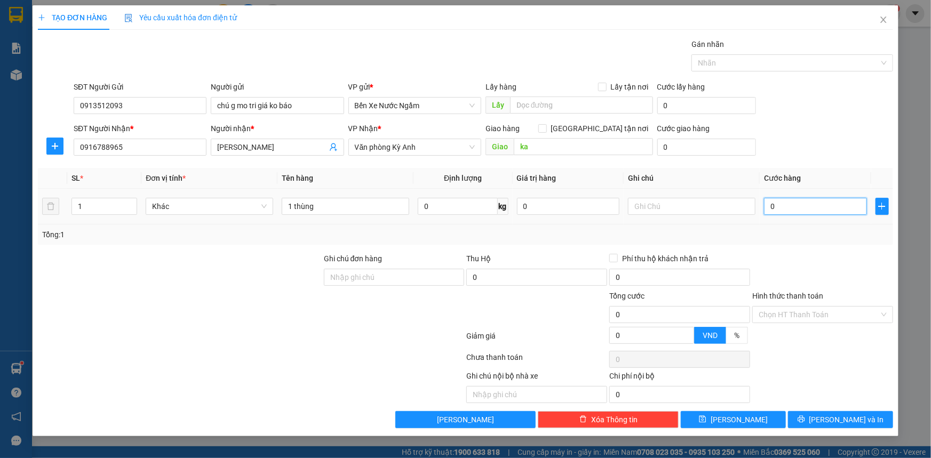
click at [787, 206] on input "0" at bounding box center [815, 206] width 103 height 17
click at [816, 414] on button "[PERSON_NAME] và In" at bounding box center [840, 419] width 105 height 17
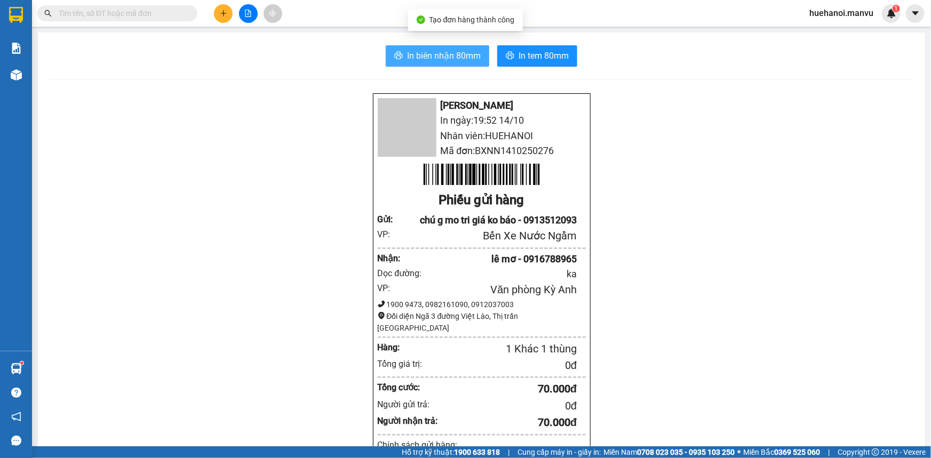
click at [467, 62] on button "In biên nhận 80mm" at bounding box center [437, 55] width 103 height 21
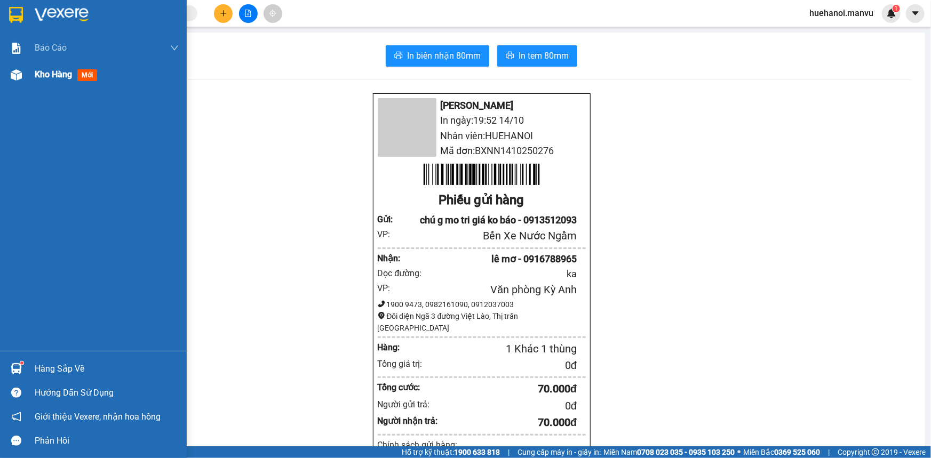
click at [54, 76] on span "Kho hàng" at bounding box center [53, 74] width 37 height 10
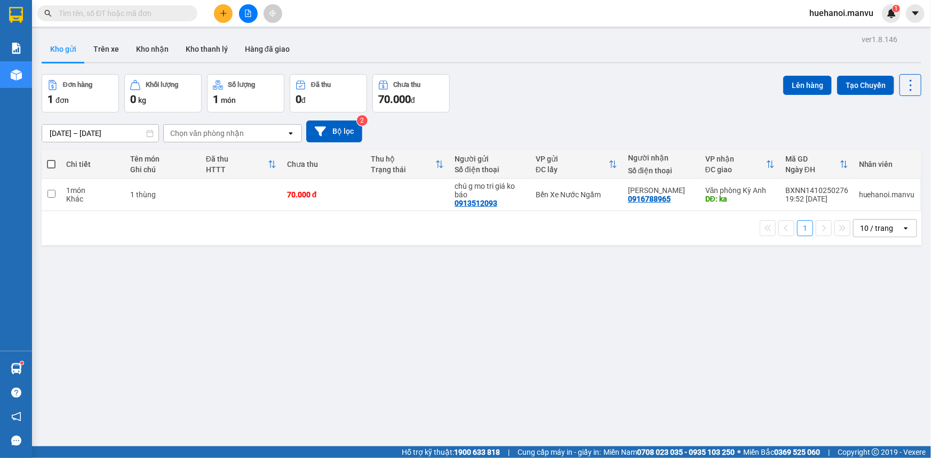
click at [169, 13] on input "text" at bounding box center [122, 13] width 126 height 12
click at [53, 163] on span at bounding box center [51, 164] width 9 height 9
click at [51, 159] on input "checkbox" at bounding box center [51, 159] width 0 height 0
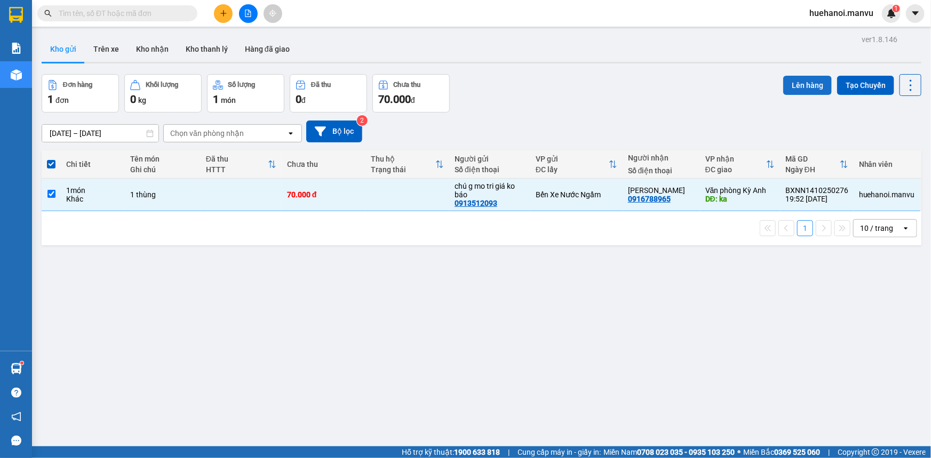
click at [794, 85] on button "Lên hàng" at bounding box center [807, 85] width 49 height 19
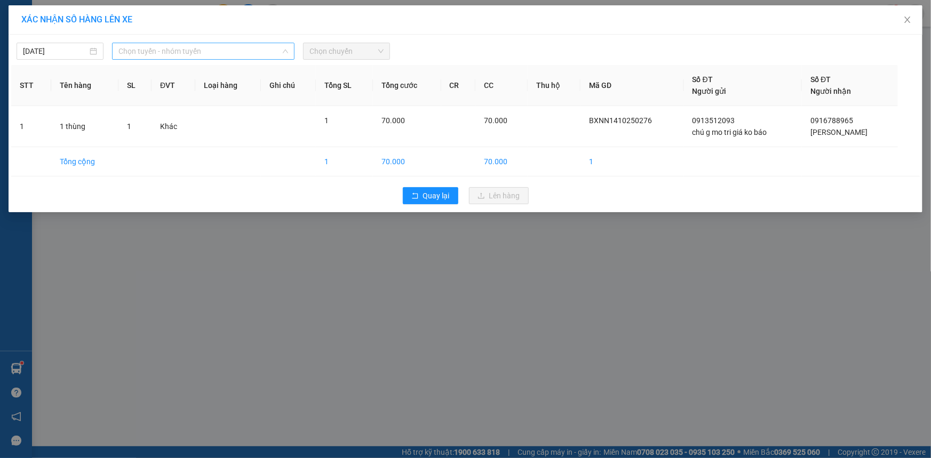
click at [155, 52] on span "Chọn tuyến - nhóm tuyến" at bounding box center [203, 51] width 170 height 16
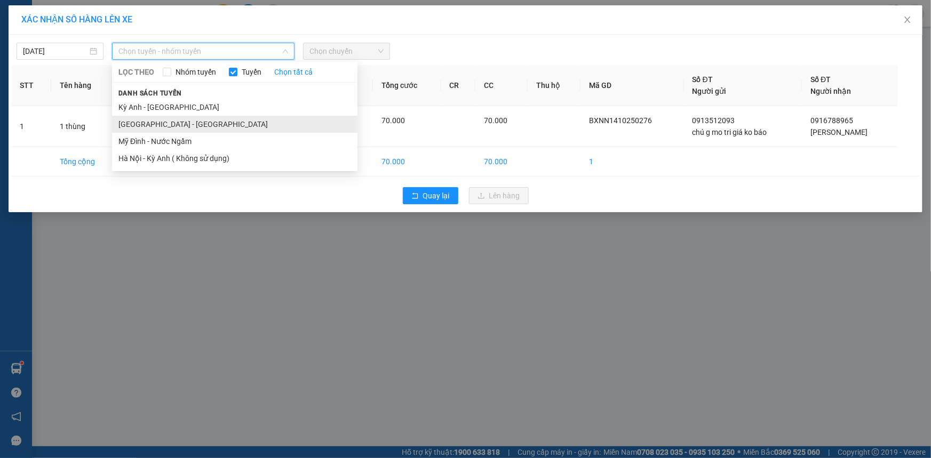
click at [150, 122] on li "[GEOGRAPHIC_DATA] - [GEOGRAPHIC_DATA]" at bounding box center [234, 124] width 245 height 17
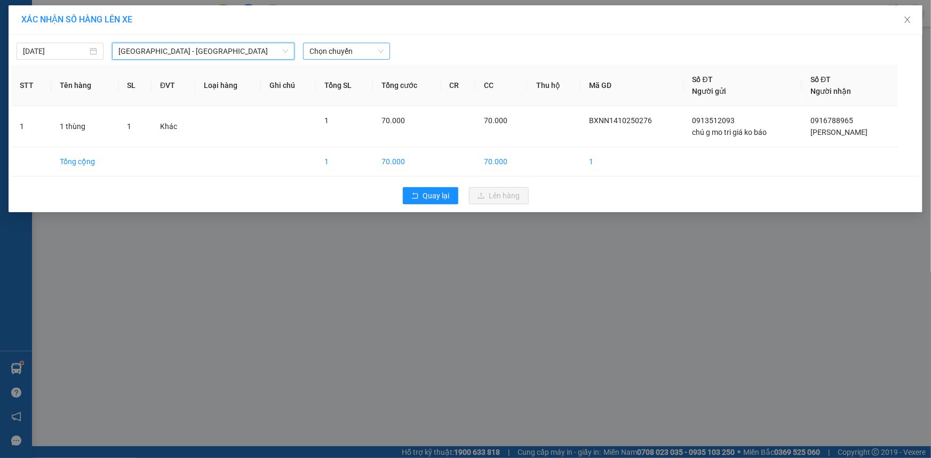
click at [318, 48] on span "Chọn chuyến" at bounding box center [346, 51] width 74 height 16
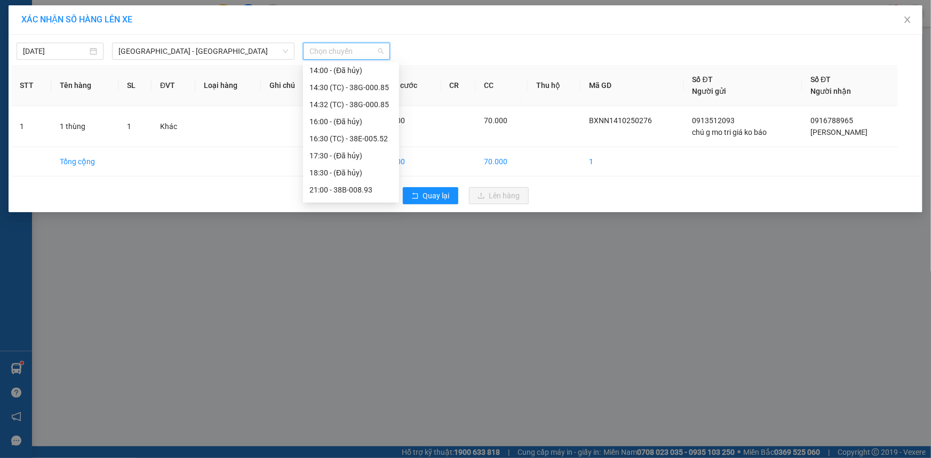
scroll to position [187, 0]
click at [372, 196] on div "22:00 - 38H-034.46" at bounding box center [350, 193] width 83 height 12
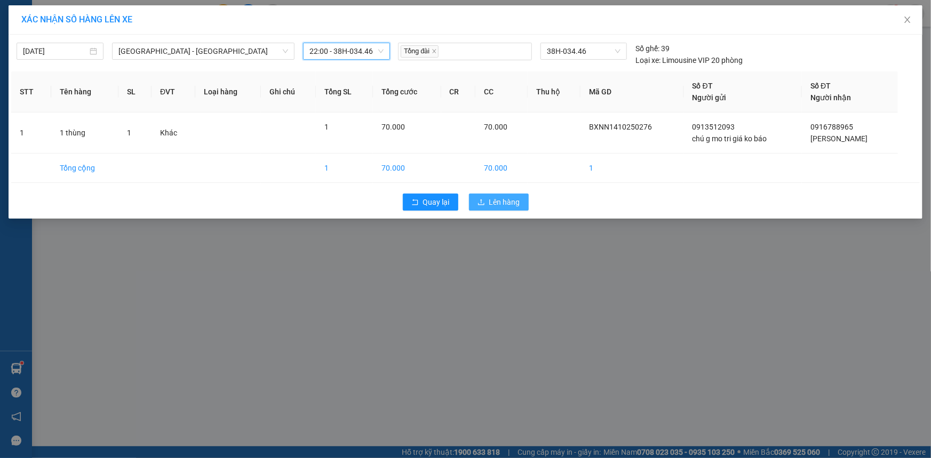
click at [502, 205] on span "Lên hàng" at bounding box center [504, 202] width 31 height 12
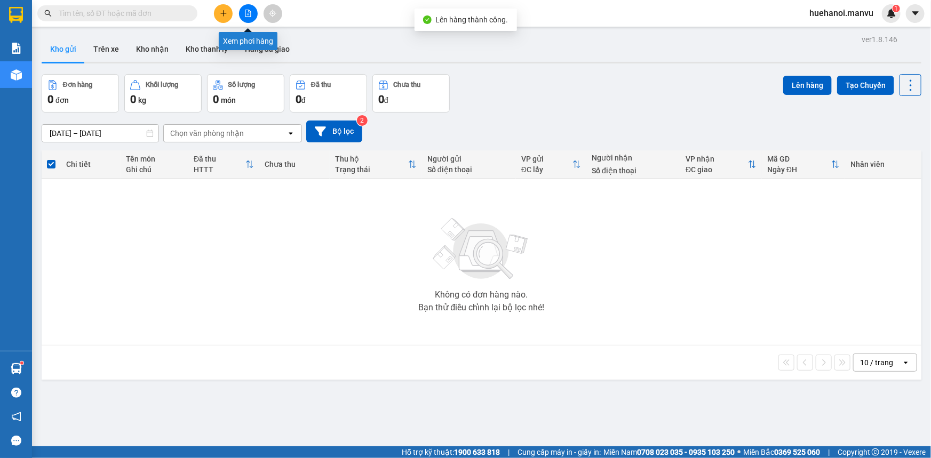
click at [245, 15] on icon "file-add" at bounding box center [248, 13] width 6 height 7
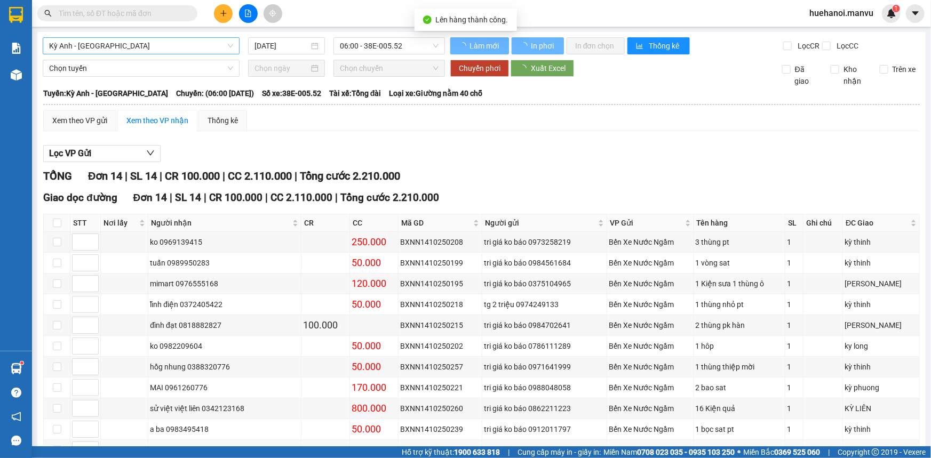
click at [117, 45] on span "Kỳ Anh - [GEOGRAPHIC_DATA]" at bounding box center [141, 46] width 184 height 16
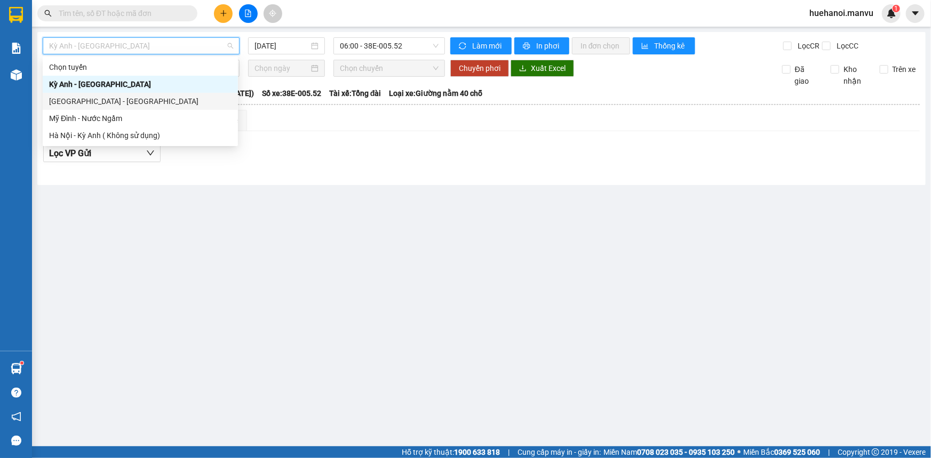
click at [98, 105] on div "[GEOGRAPHIC_DATA] - [GEOGRAPHIC_DATA]" at bounding box center [140, 101] width 182 height 12
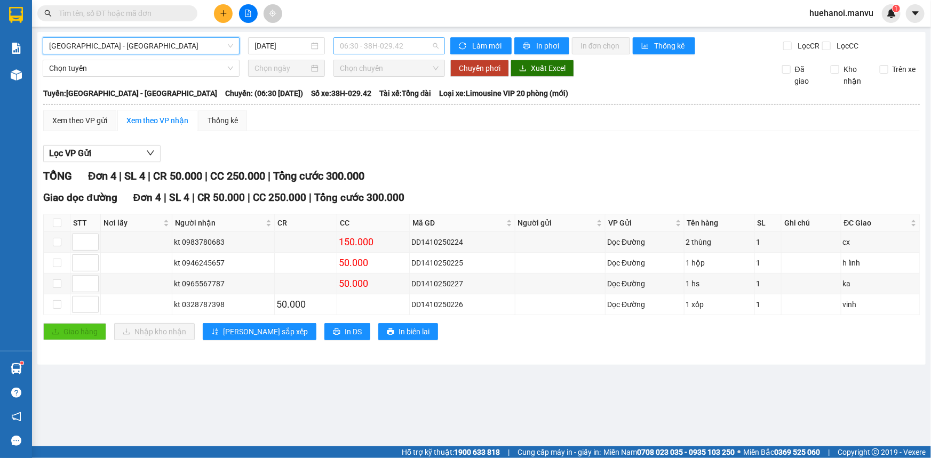
click at [393, 46] on span "06:30 - 38H-029.42" at bounding box center [389, 46] width 99 height 16
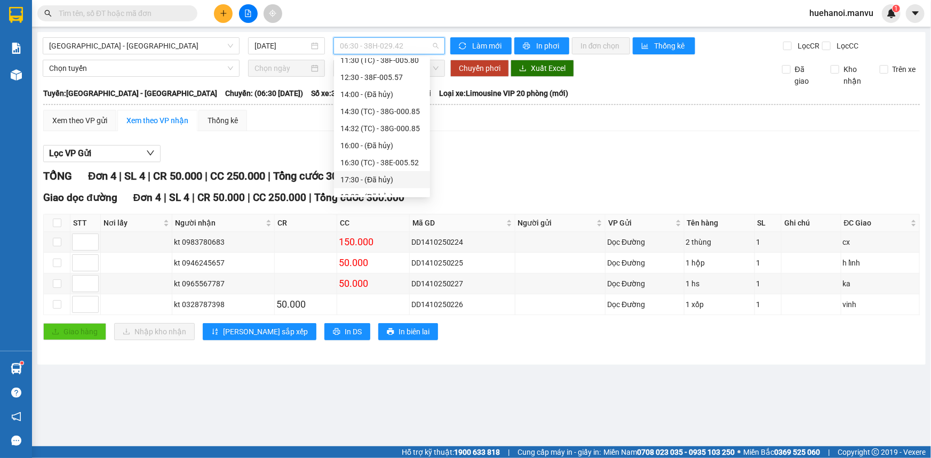
scroll to position [187, 0]
click at [393, 122] on div "21:00 - 38B-008.93" at bounding box center [381, 119] width 83 height 12
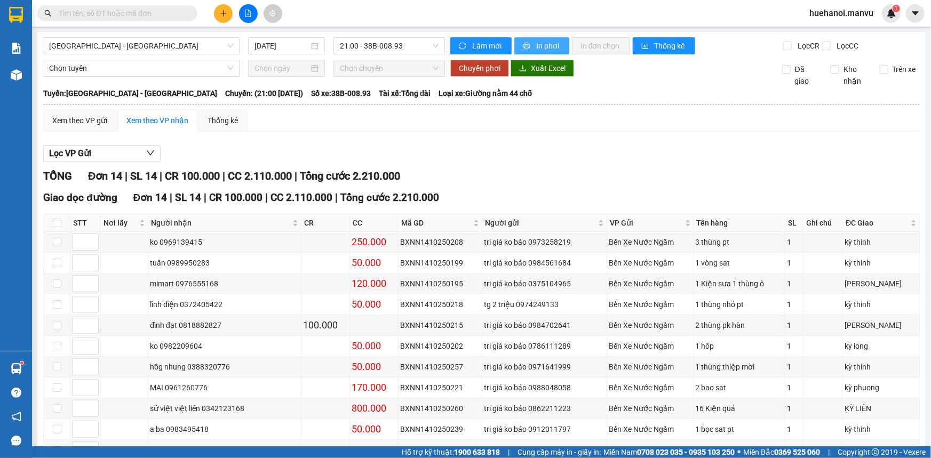
click at [557, 49] on button "In phơi" at bounding box center [541, 45] width 55 height 17
click at [402, 44] on span "21:00 - 38B-008.93" at bounding box center [389, 46] width 99 height 16
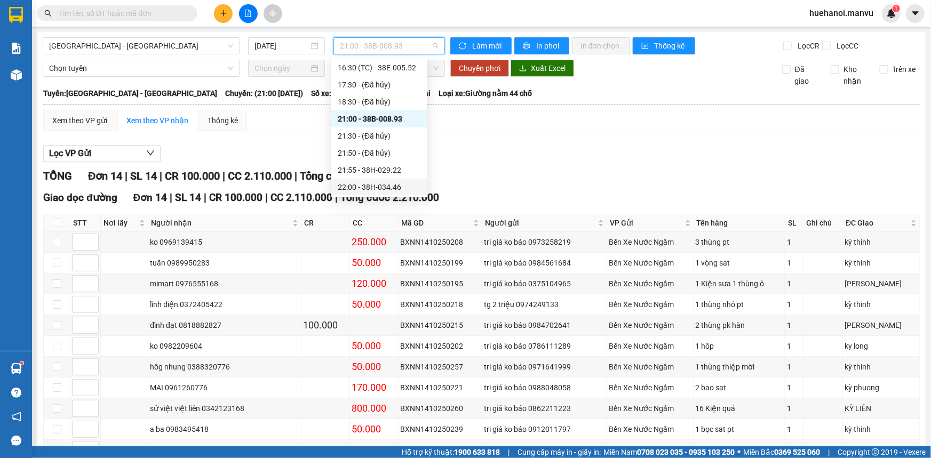
click at [400, 187] on div "22:00 - 38H-034.46" at bounding box center [379, 187] width 83 height 12
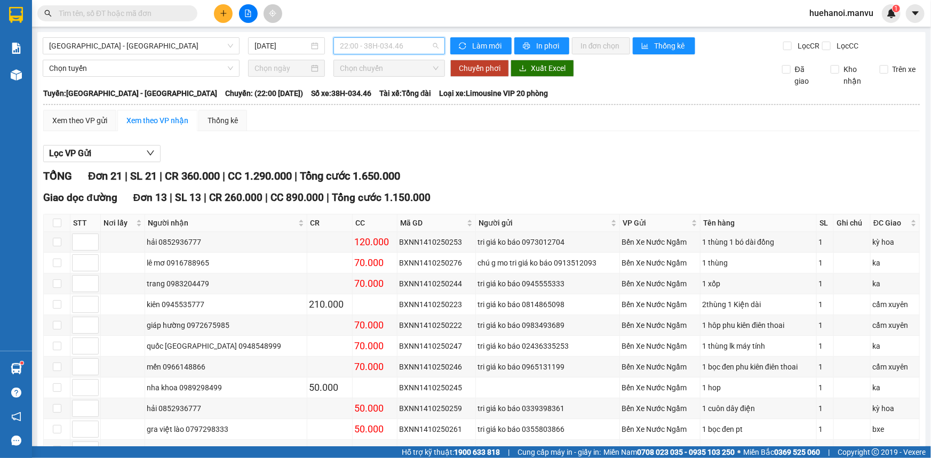
click at [366, 48] on span "22:00 - 38H-034.46" at bounding box center [389, 46] width 99 height 16
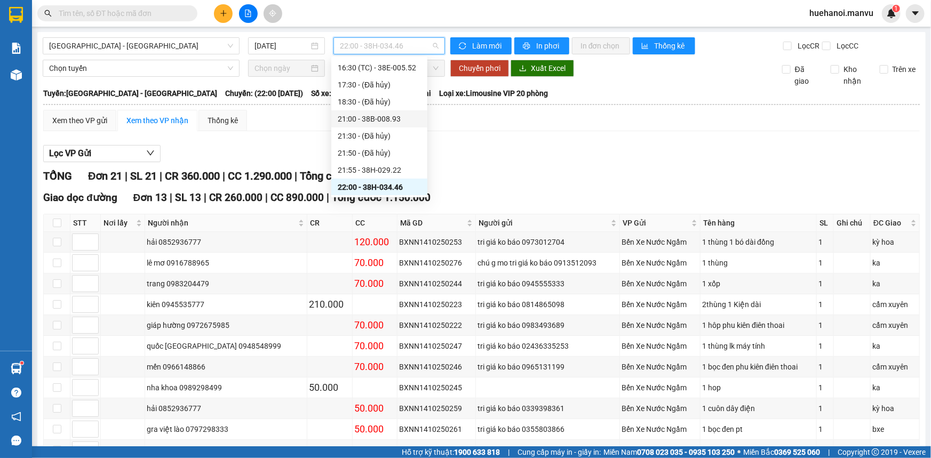
click at [384, 121] on div "21:00 - 38B-008.93" at bounding box center [379, 119] width 83 height 12
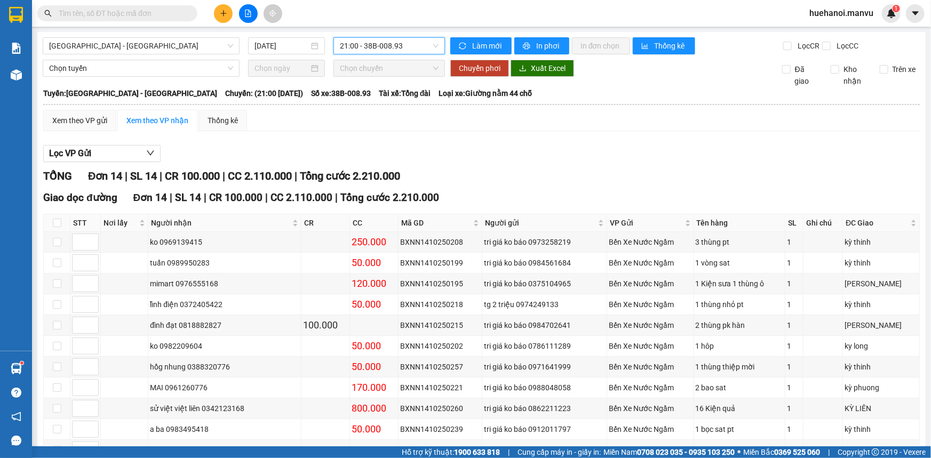
click at [392, 47] on span "21:00 - 38B-008.93" at bounding box center [389, 46] width 99 height 16
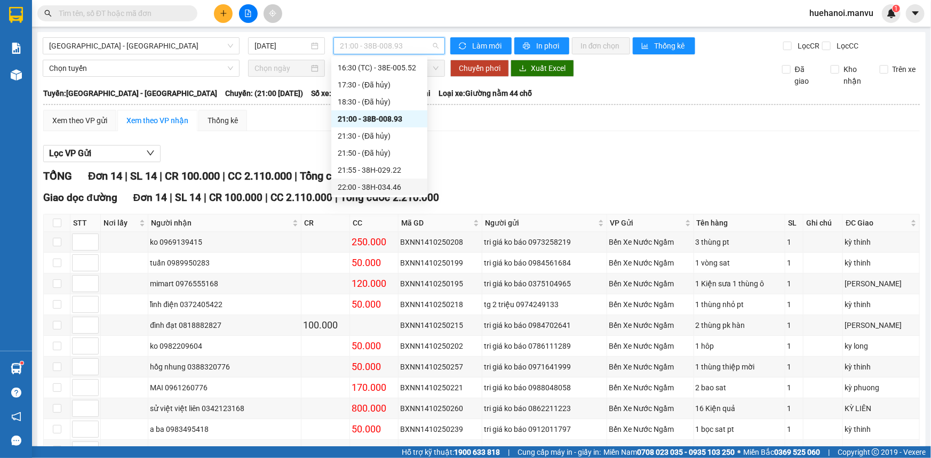
click at [398, 184] on div "22:00 - 38H-034.46" at bounding box center [379, 187] width 83 height 12
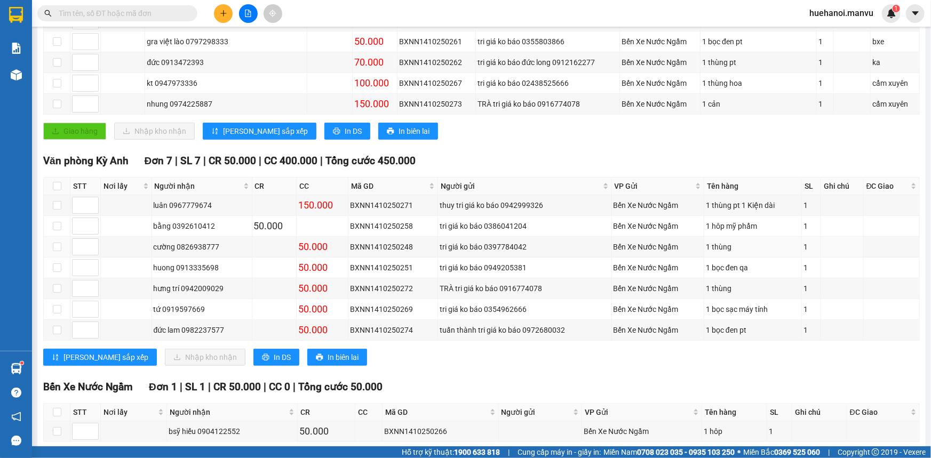
scroll to position [434, 0]
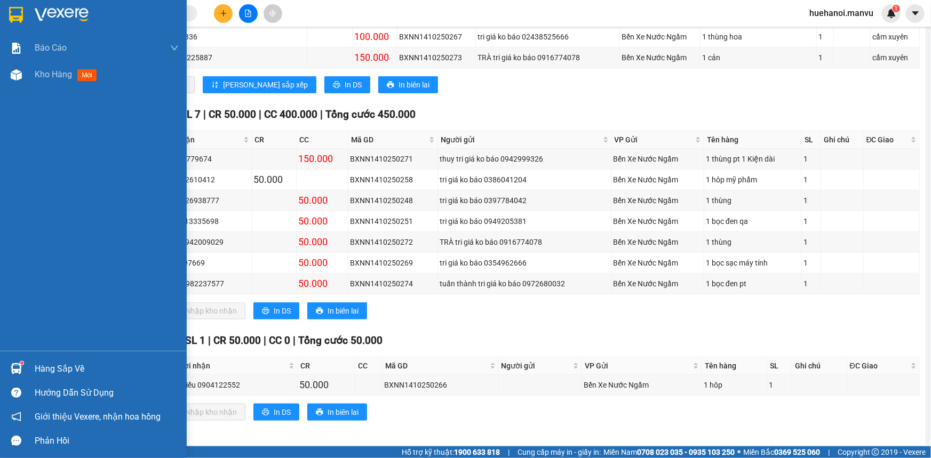
click at [69, 363] on div "Hàng sắp về" at bounding box center [107, 369] width 144 height 16
click at [29, 194] on div "Báo cáo 1. Chi tiết đơn hàng toàn nhà xe 2. Báo cáo doanh thu các văn phòng ( k…" at bounding box center [93, 229] width 187 height 458
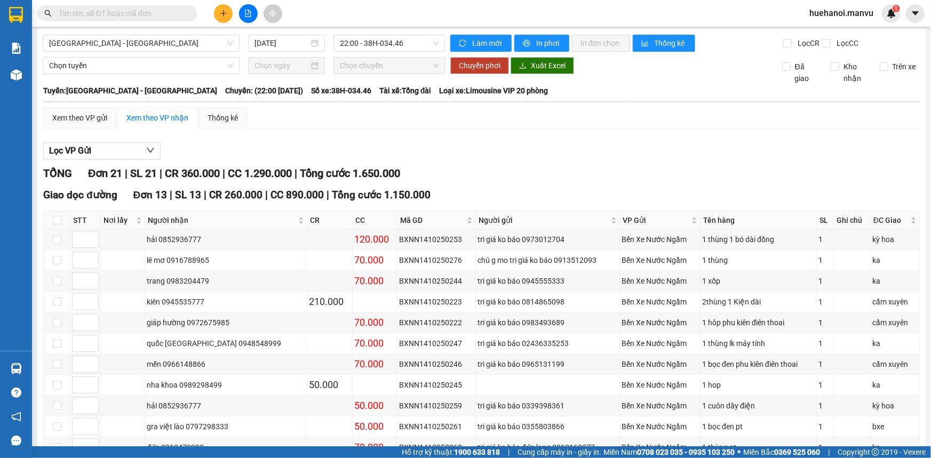
scroll to position [0, 0]
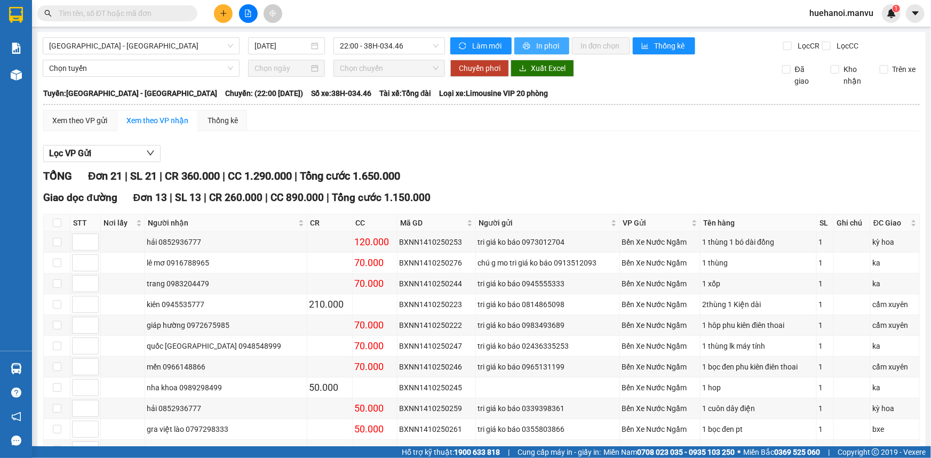
click at [559, 44] on button "In phơi" at bounding box center [541, 45] width 55 height 17
